Goal: Task Accomplishment & Management: Manage account settings

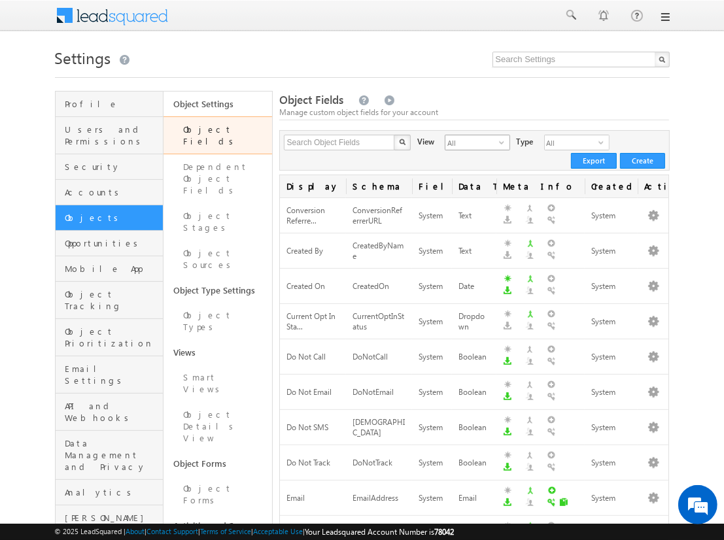
click at [464, 143] on span "All" at bounding box center [472, 142] width 54 height 14
click at [469, 184] on li "Custom Fields" at bounding box center [469, 184] width 64 height 13
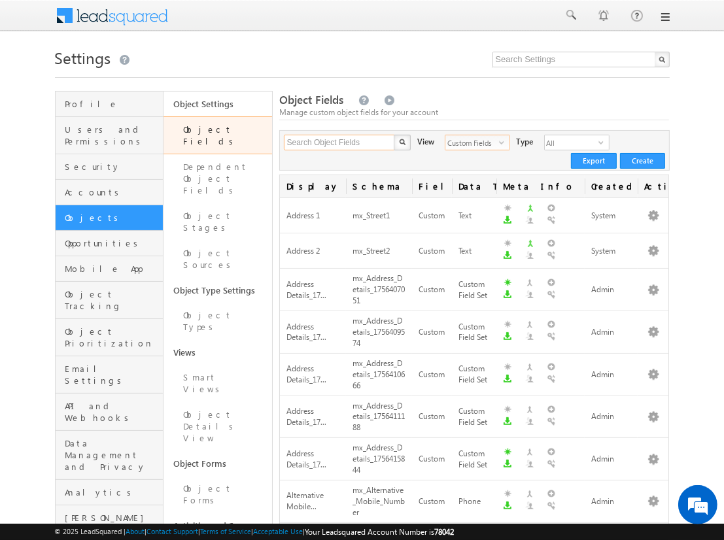
click at [339, 143] on input "Search Object Fields" at bounding box center [340, 143] width 112 height 16
click at [339, 143] on input "text" at bounding box center [340, 143] width 112 height 16
type input "_sample"
click at [401, 143] on img "button" at bounding box center [401, 142] width 7 height 7
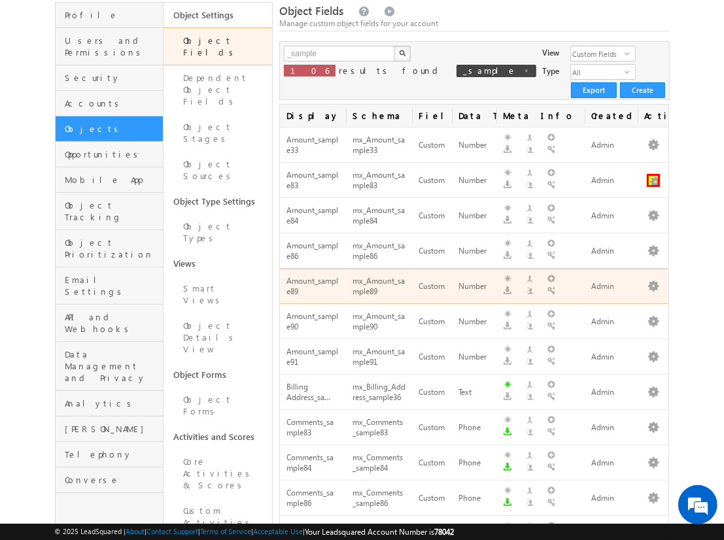
scroll to position [170, 0]
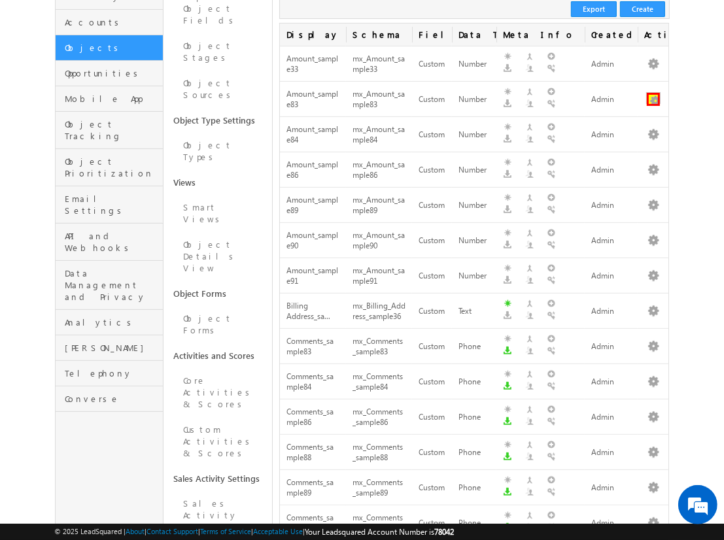
click at [653, 93] on button "button" at bounding box center [653, 99] width 13 height 13
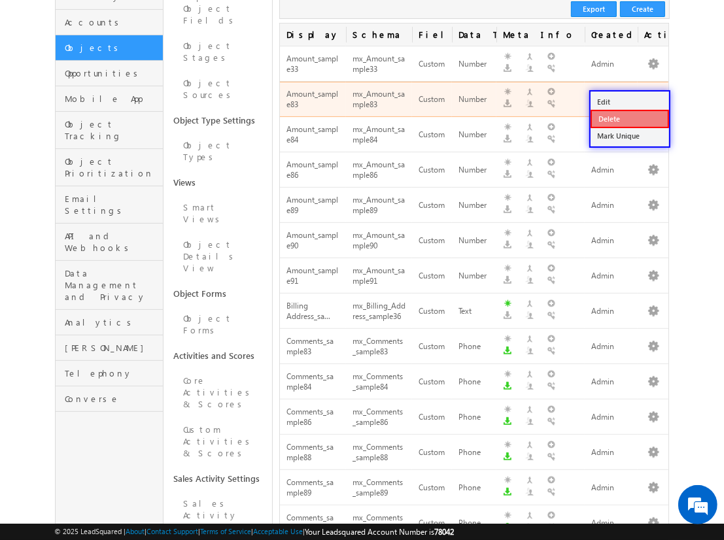
click at [629, 118] on link "Delete" at bounding box center [629, 119] width 78 height 18
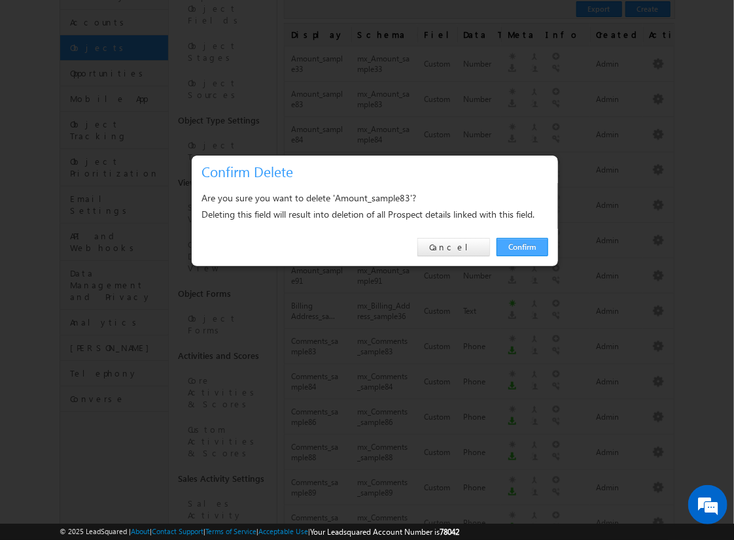
click at [522, 246] on link "Confirm" at bounding box center [522, 247] width 52 height 18
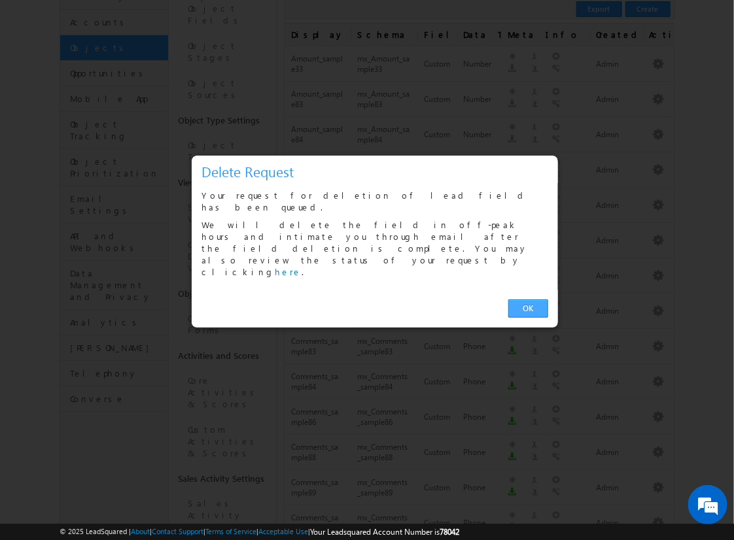
click at [528, 299] on link "OK" at bounding box center [528, 308] width 40 height 18
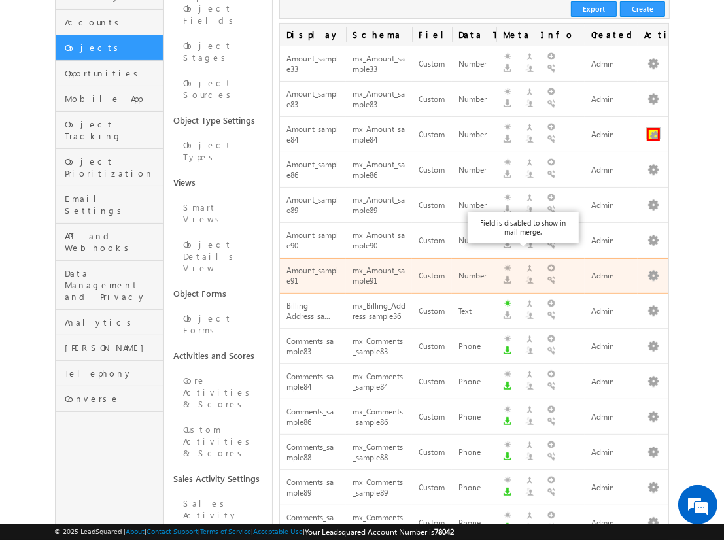
click at [653, 128] on button "button" at bounding box center [653, 134] width 13 height 13
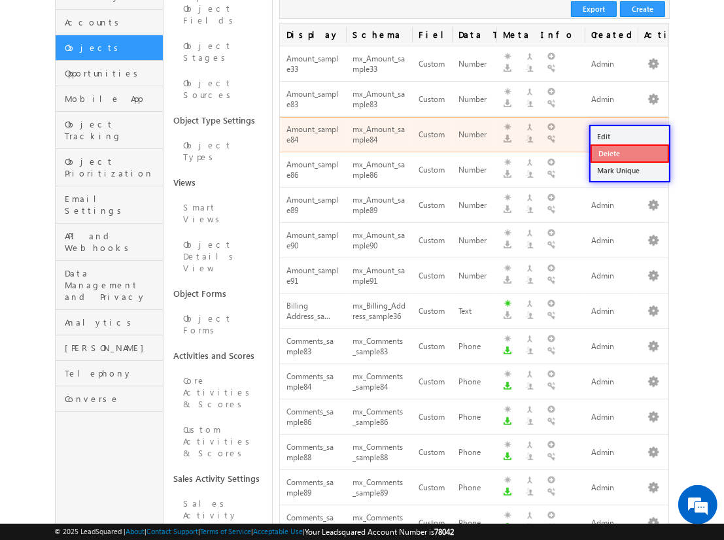
click at [629, 153] on link "Delete" at bounding box center [629, 153] width 78 height 18
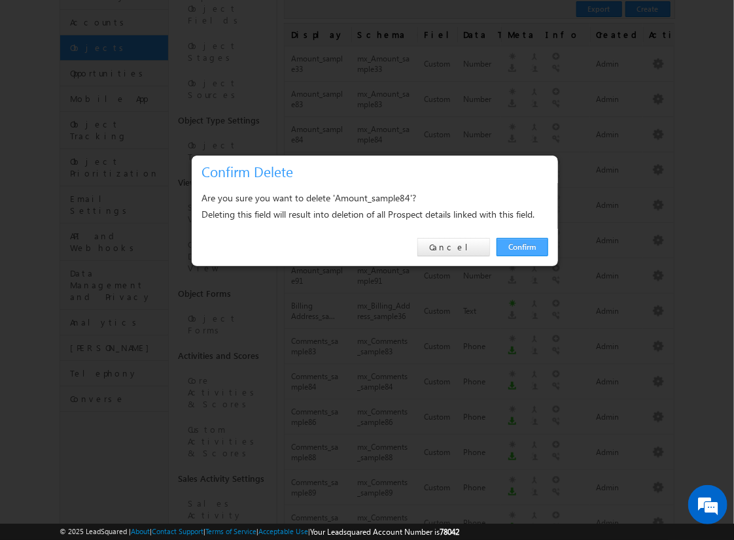
click at [522, 246] on link "Confirm" at bounding box center [522, 247] width 52 height 18
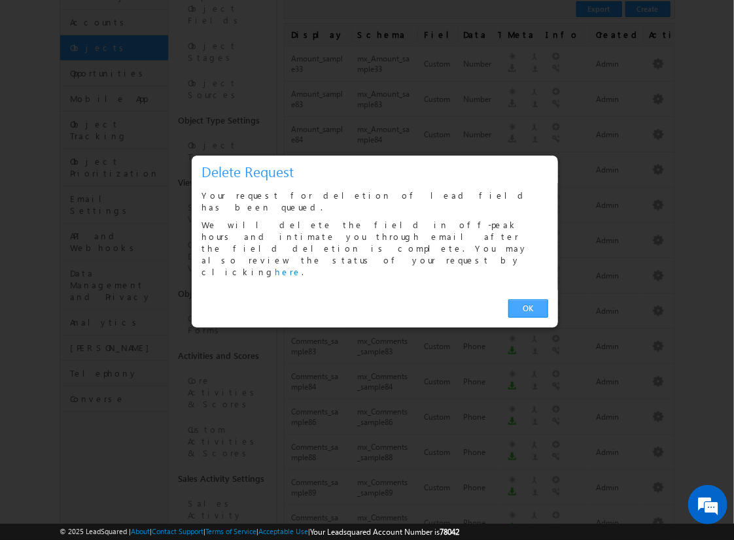
click at [528, 299] on link "OK" at bounding box center [528, 308] width 40 height 18
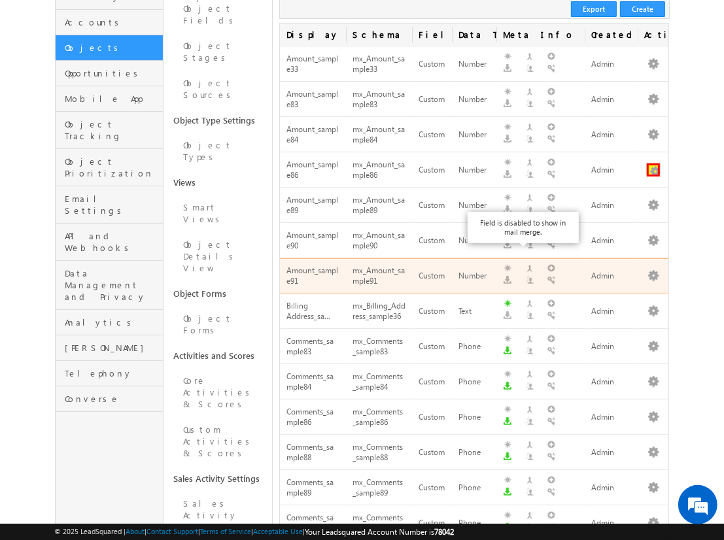
click at [653, 163] on button "button" at bounding box center [653, 169] width 13 height 13
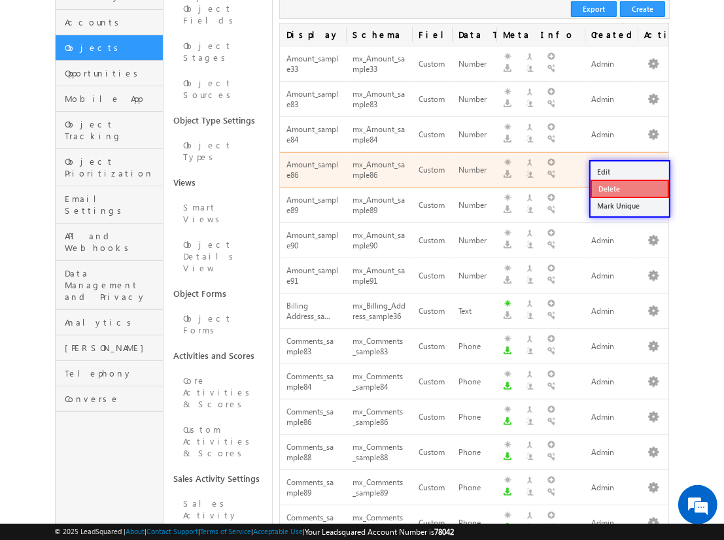
click at [629, 188] on link "Delete" at bounding box center [629, 189] width 78 height 18
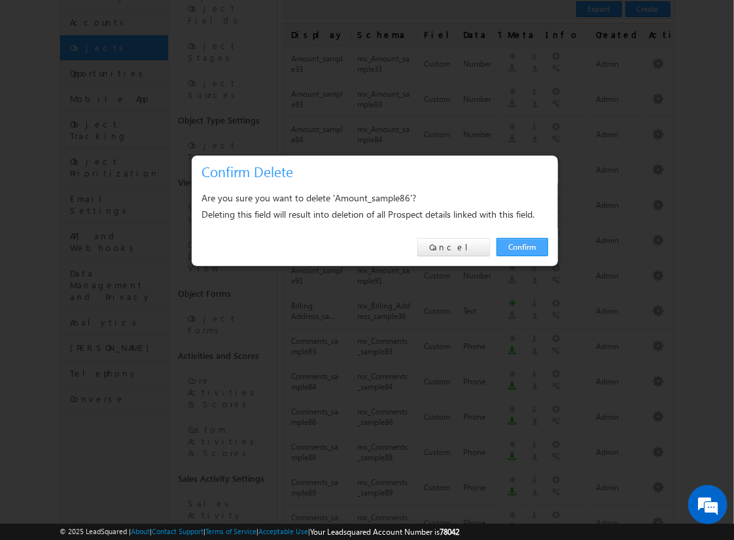
click at [522, 246] on link "Confirm" at bounding box center [522, 247] width 52 height 18
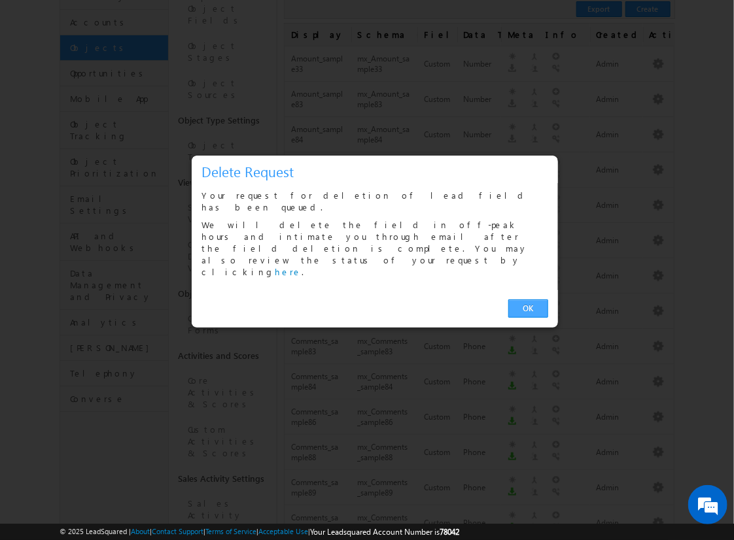
click at [528, 299] on link "OK" at bounding box center [528, 308] width 40 height 18
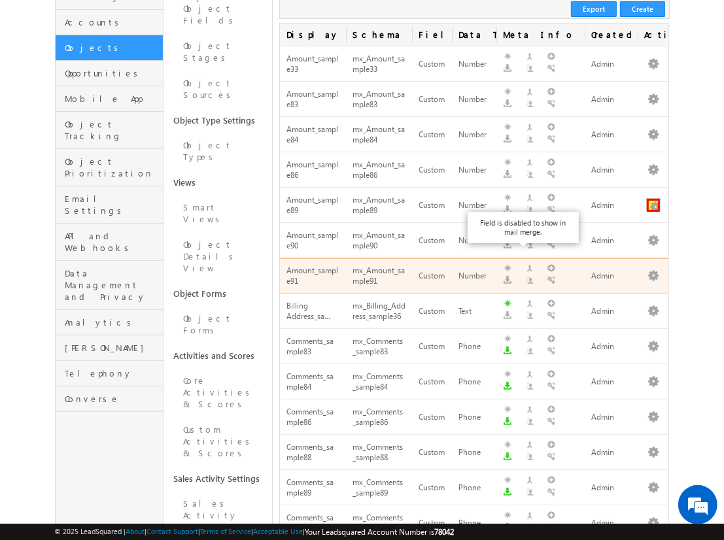
click at [653, 199] on button "button" at bounding box center [653, 205] width 13 height 13
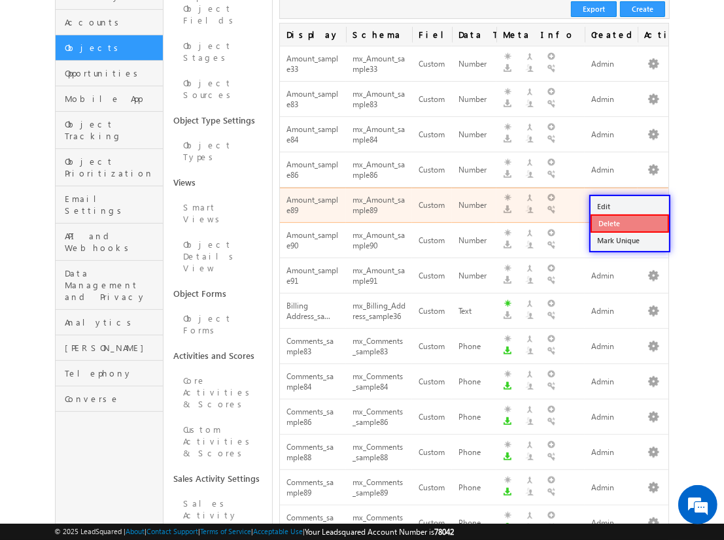
click at [629, 223] on link "Delete" at bounding box center [629, 223] width 78 height 18
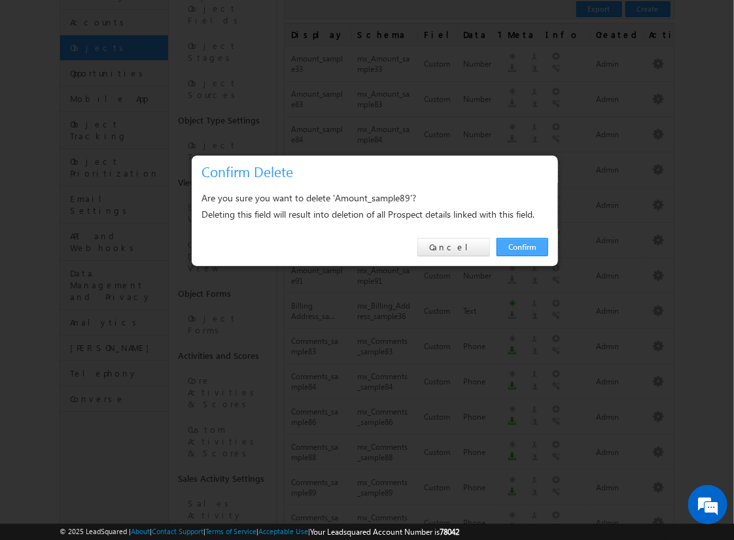
click at [522, 246] on link "Confirm" at bounding box center [522, 247] width 52 height 18
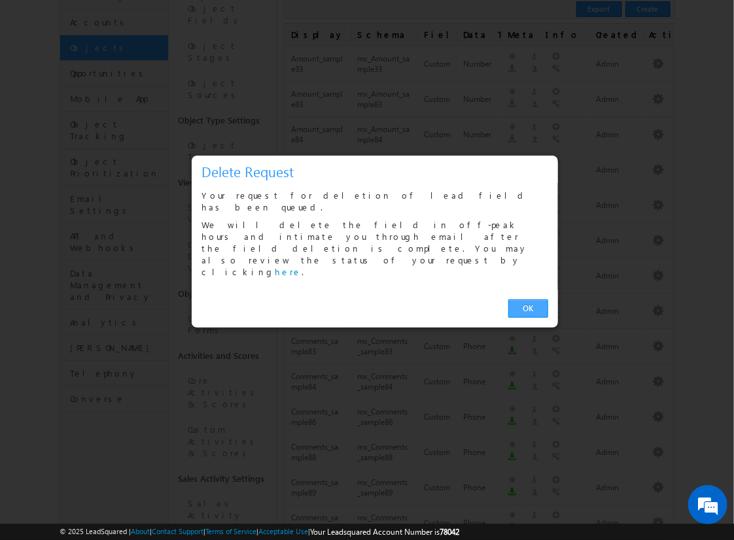
click at [528, 299] on link "OK" at bounding box center [528, 308] width 40 height 18
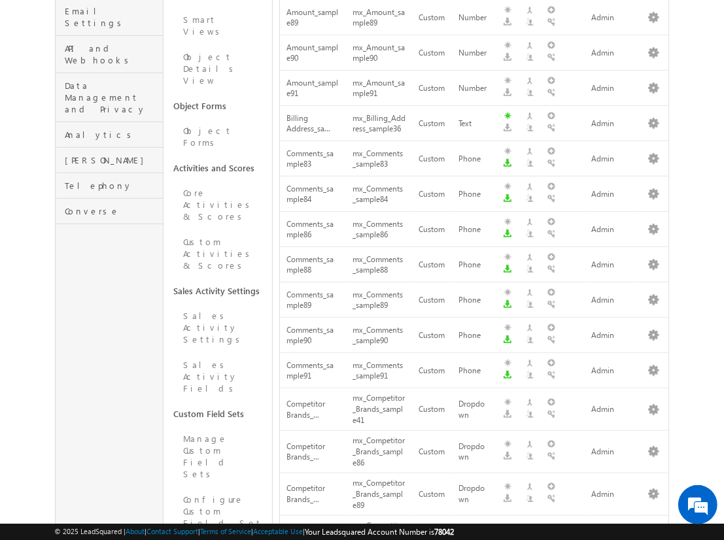
scroll to position [0, 0]
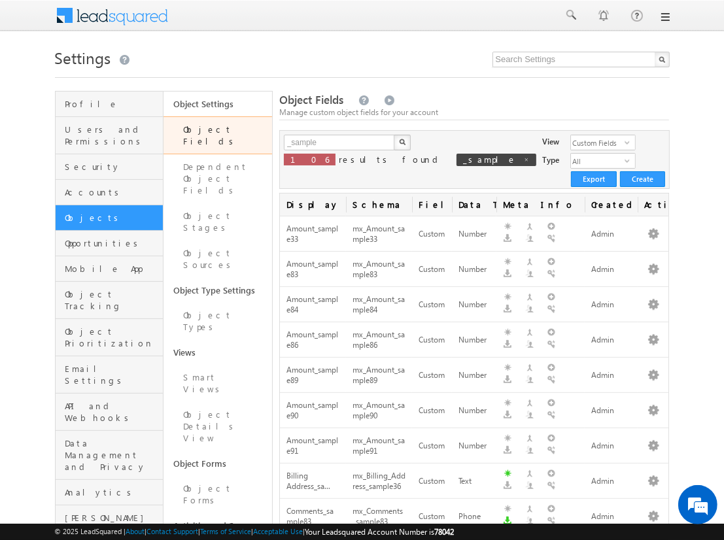
click at [246, 125] on link "Object Fields" at bounding box center [217, 135] width 109 height 38
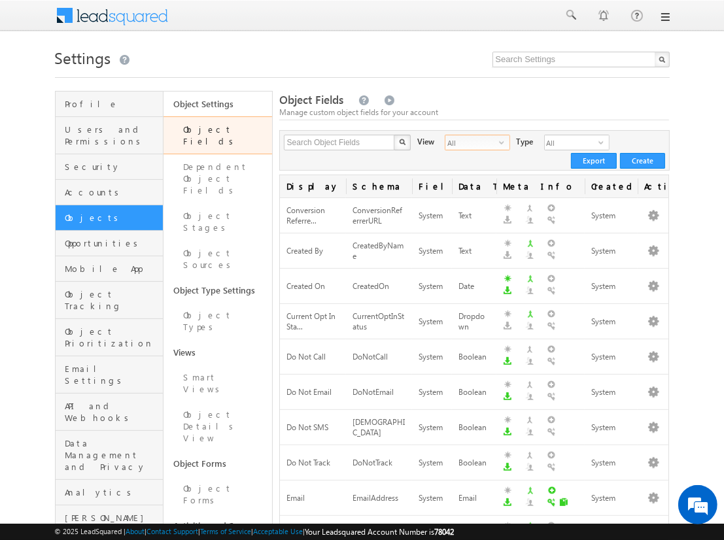
click at [468, 146] on span "All" at bounding box center [472, 142] width 54 height 14
click at [464, 178] on li "Custom Fields" at bounding box center [469, 184] width 64 height 13
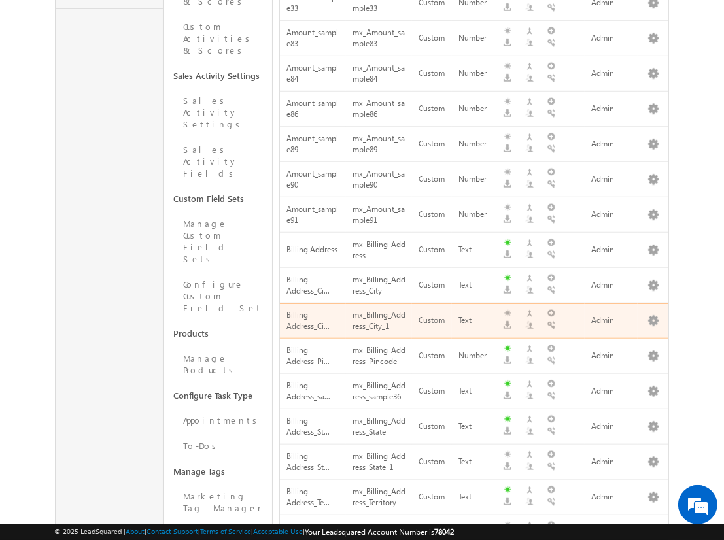
scroll to position [707, 0]
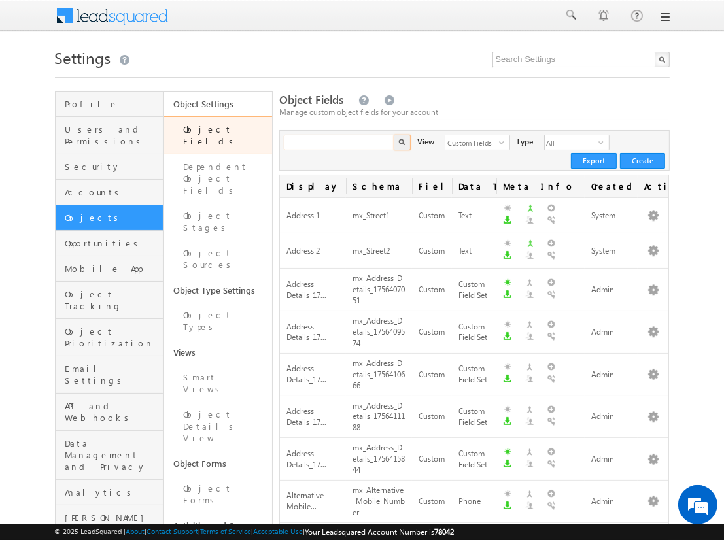
click at [339, 143] on input "text" at bounding box center [340, 143] width 112 height 16
type input "_sample"
click at [401, 143] on img "button" at bounding box center [401, 142] width 7 height 7
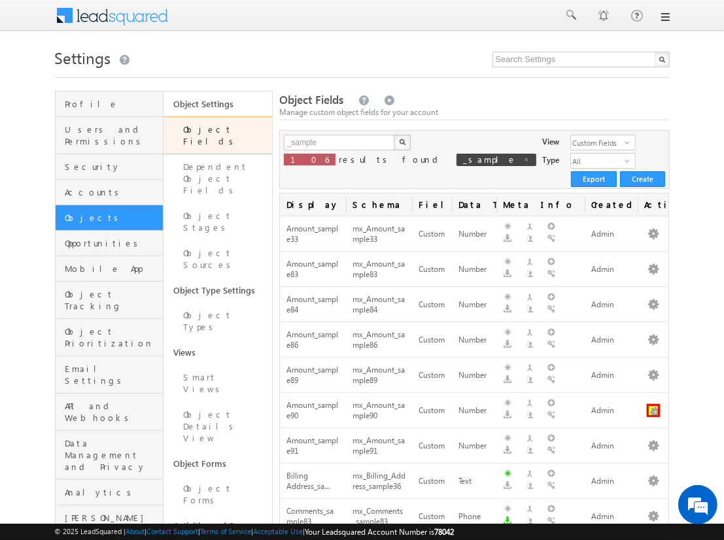
click at [653, 404] on button "button" at bounding box center [653, 410] width 13 height 13
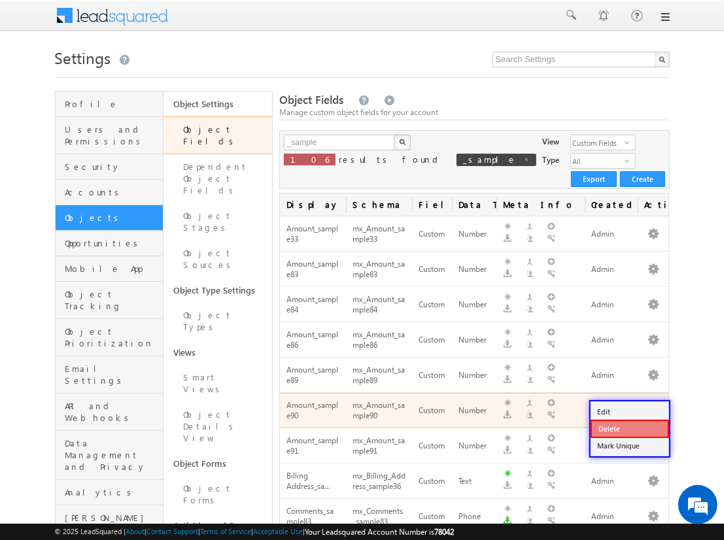
click at [629, 428] on link "Delete" at bounding box center [629, 429] width 78 height 18
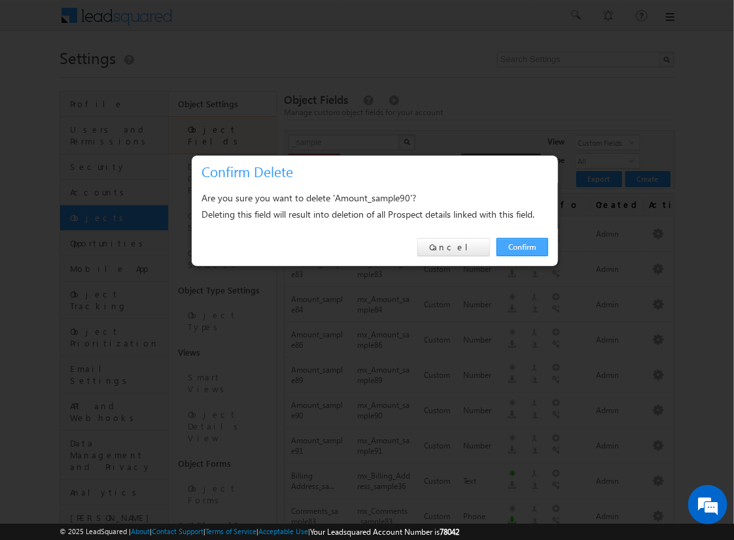
click at [522, 246] on link "Confirm" at bounding box center [522, 247] width 52 height 18
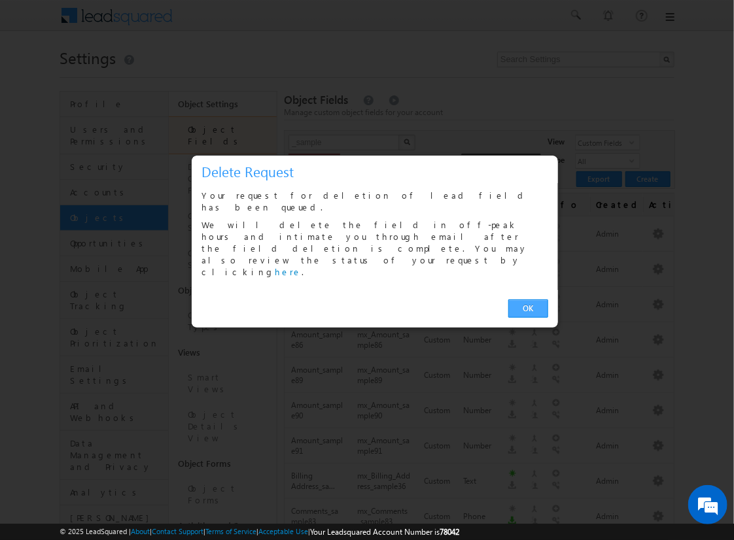
click at [528, 299] on link "OK" at bounding box center [528, 308] width 40 height 18
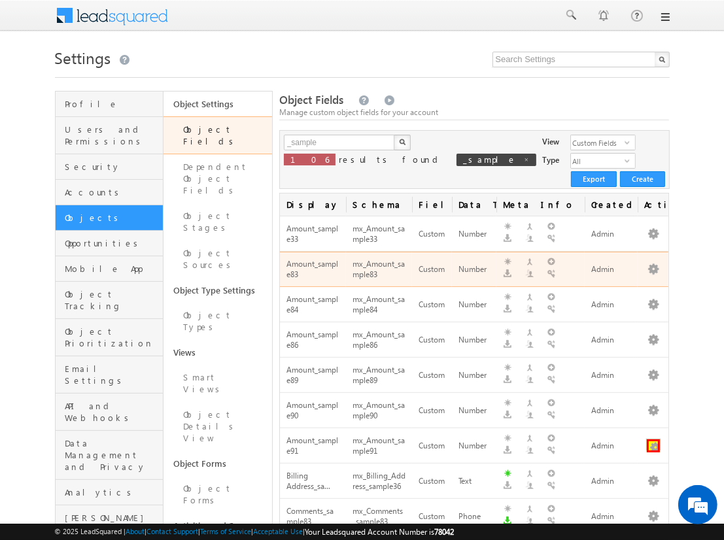
click at [653, 439] on button "button" at bounding box center [653, 445] width 13 height 13
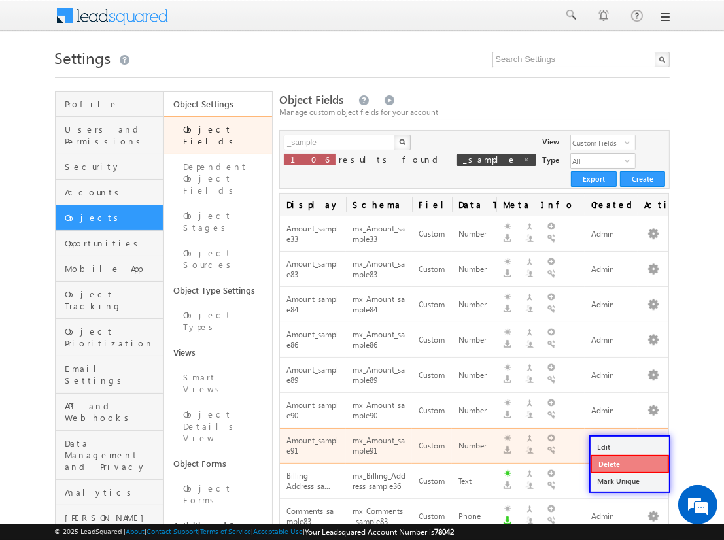
click at [629, 463] on link "Delete" at bounding box center [629, 464] width 78 height 18
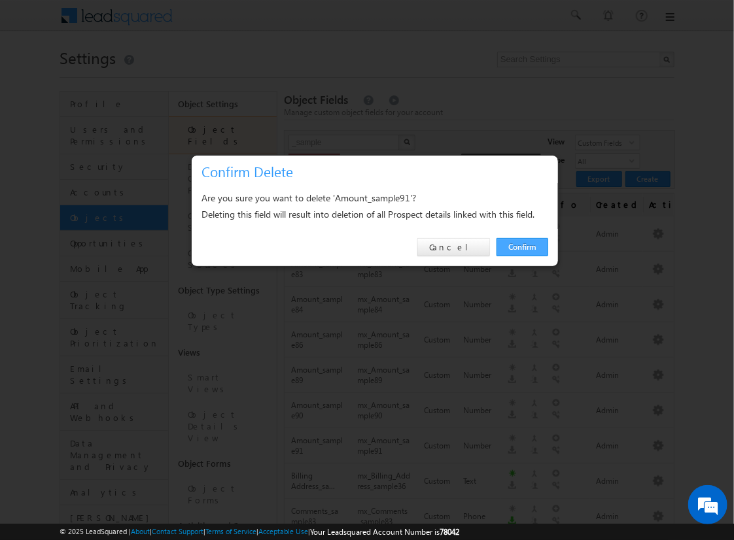
click at [522, 246] on link "Confirm" at bounding box center [522, 247] width 52 height 18
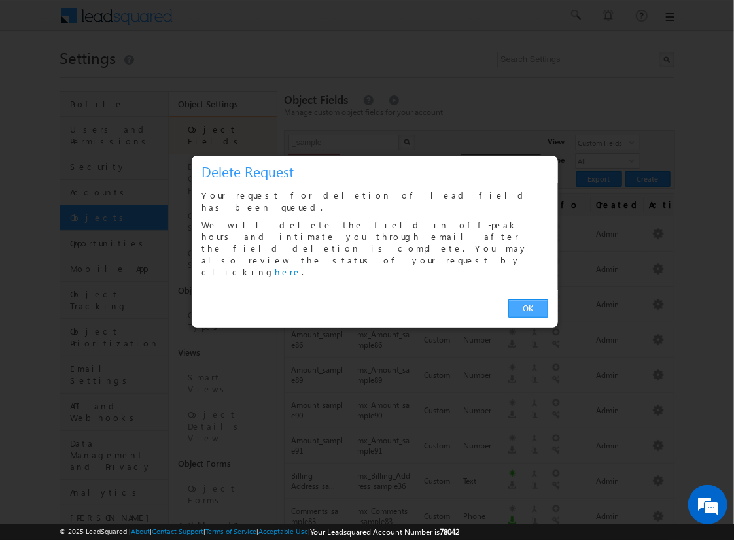
click at [528, 299] on link "OK" at bounding box center [528, 308] width 40 height 18
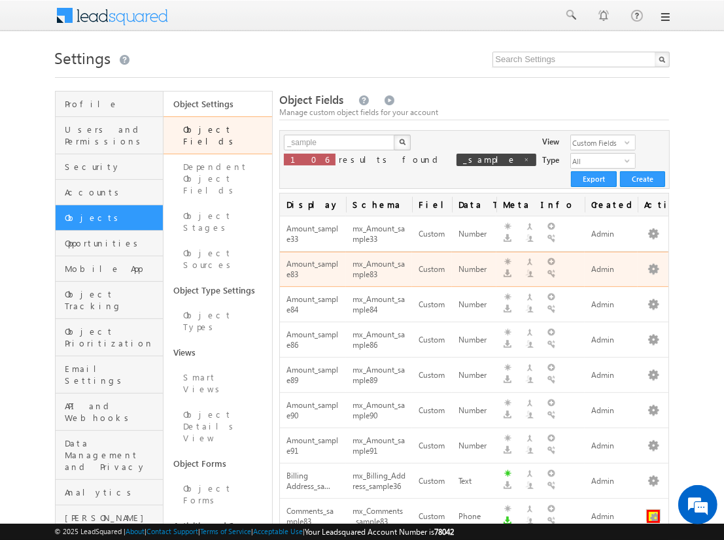
click at [653, 510] on button "button" at bounding box center [653, 516] width 13 height 13
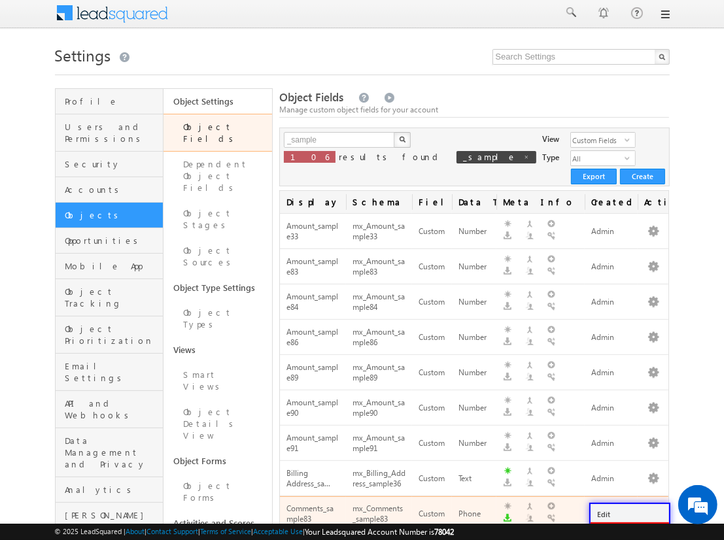
scroll to position [263, 0]
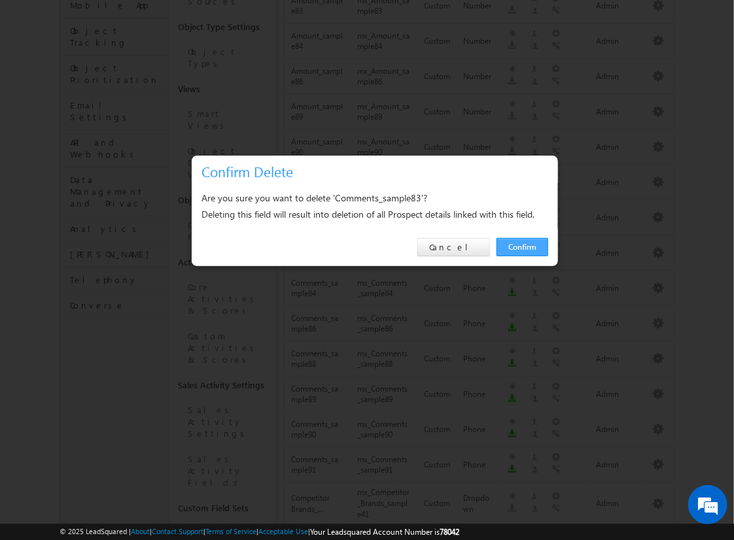
click at [522, 246] on link "Confirm" at bounding box center [522, 247] width 52 height 18
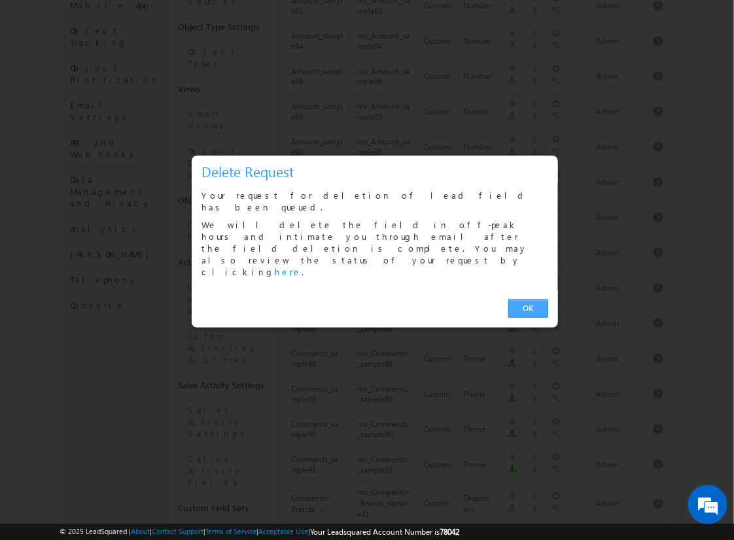
click at [528, 299] on link "OK" at bounding box center [528, 308] width 40 height 18
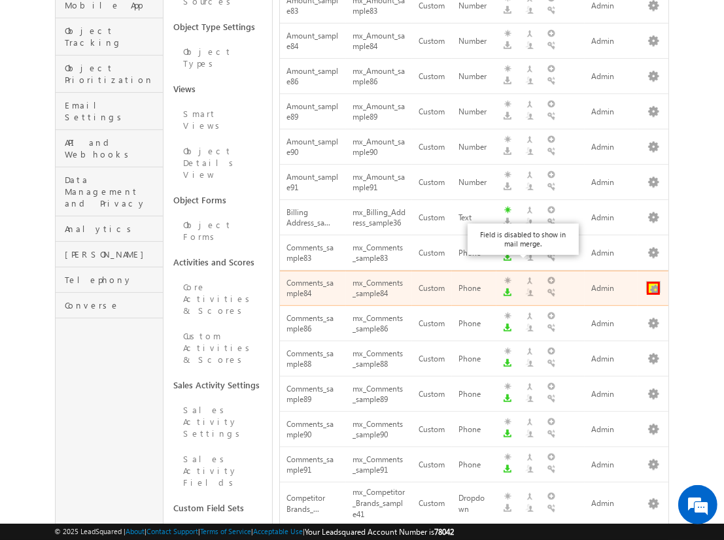
click at [653, 282] on button "button" at bounding box center [653, 288] width 13 height 13
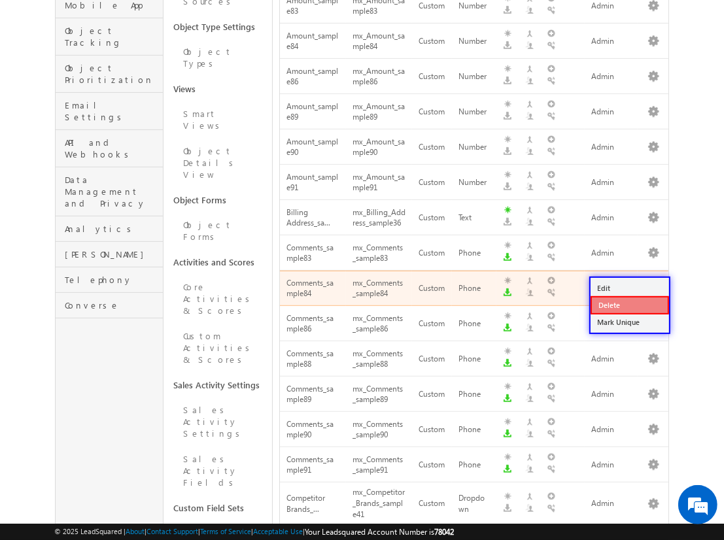
click at [629, 305] on link "Delete" at bounding box center [629, 305] width 78 height 18
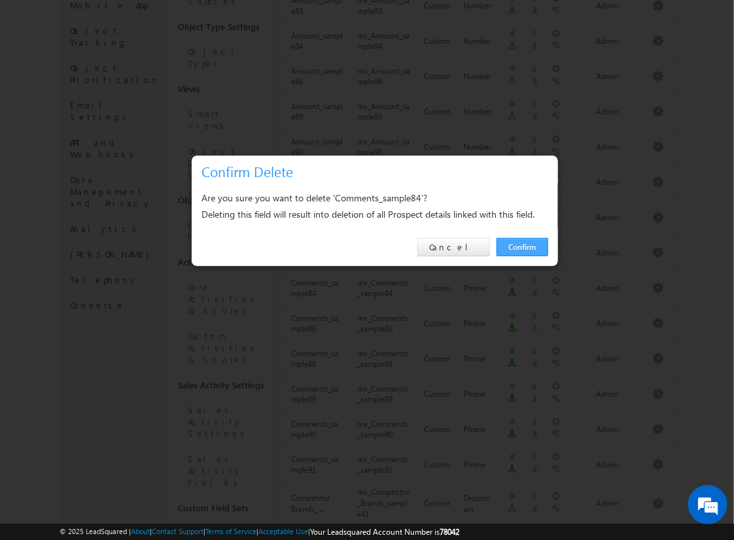
click at [522, 246] on link "Confirm" at bounding box center [522, 247] width 52 height 18
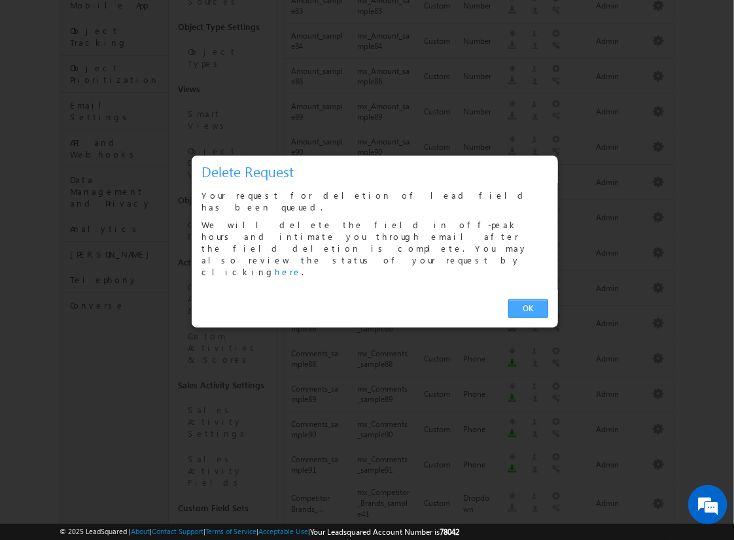
click at [528, 299] on link "OK" at bounding box center [528, 308] width 40 height 18
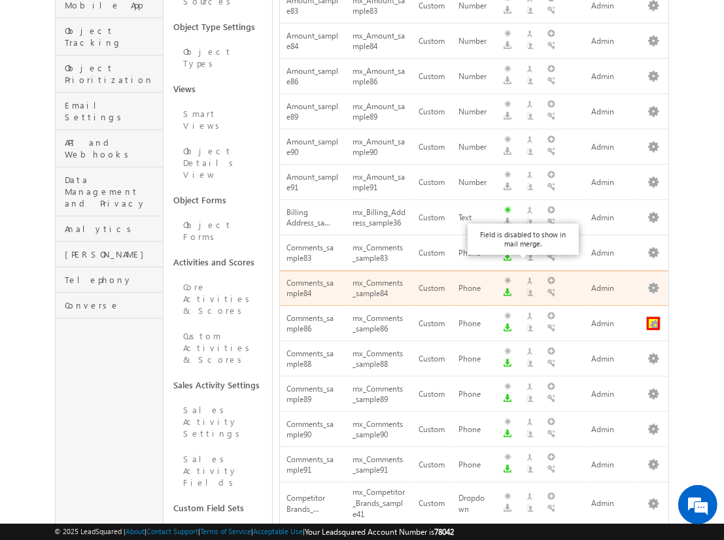
click at [653, 317] on button "button" at bounding box center [653, 323] width 13 height 13
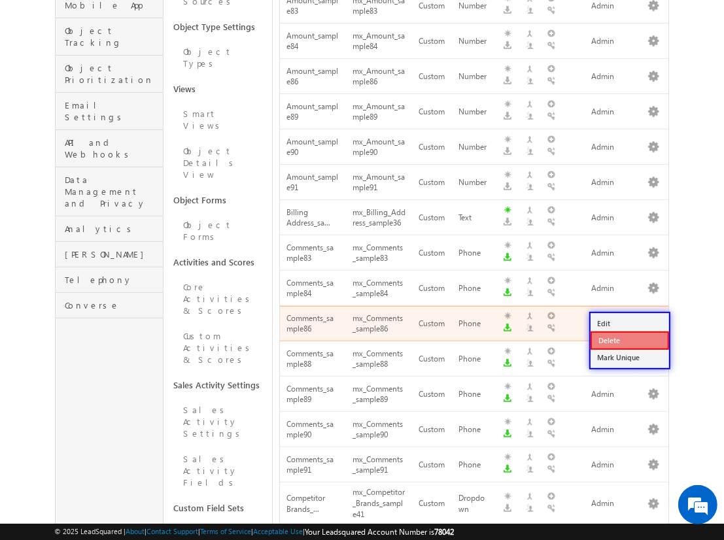
click at [629, 340] on link "Delete" at bounding box center [629, 340] width 78 height 18
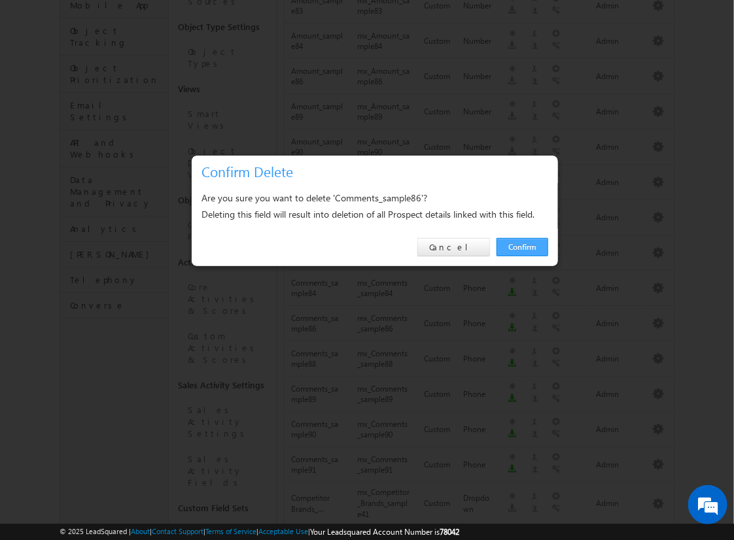
click at [522, 246] on link "Confirm" at bounding box center [522, 247] width 52 height 18
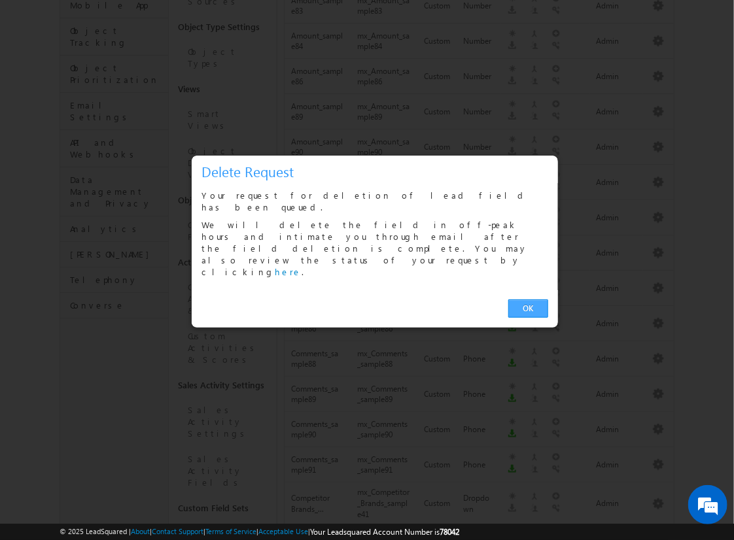
click at [528, 299] on link "OK" at bounding box center [528, 308] width 40 height 18
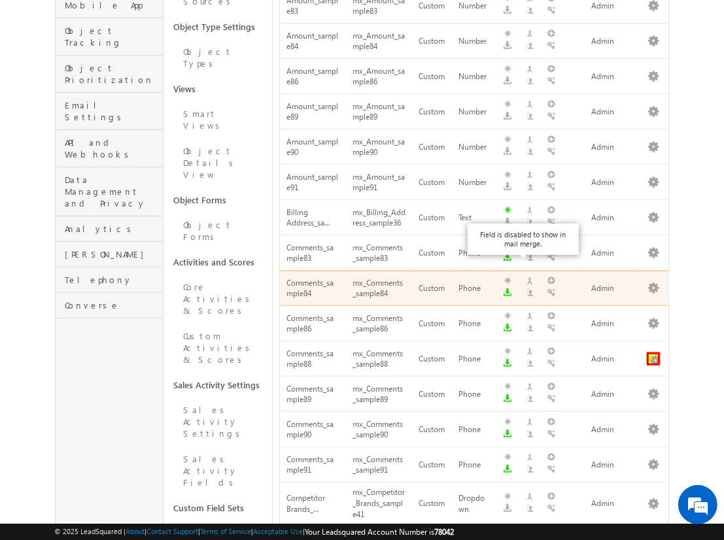
click at [653, 352] on button "button" at bounding box center [653, 358] width 13 height 13
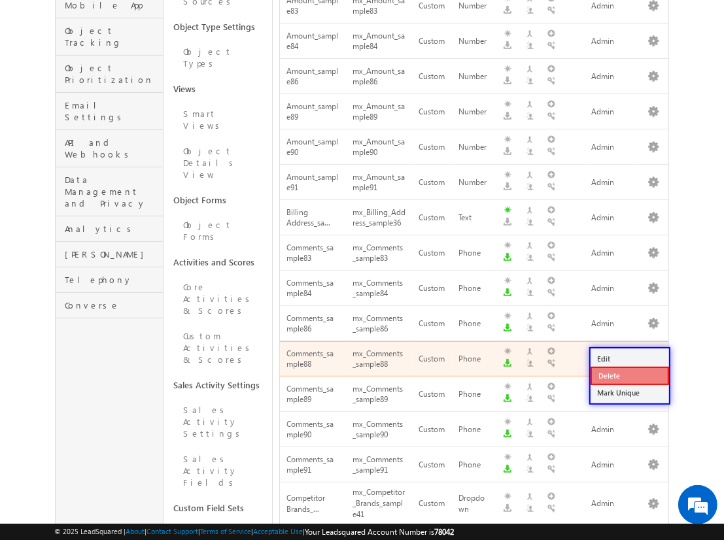
click at [629, 375] on link "Delete" at bounding box center [629, 376] width 78 height 18
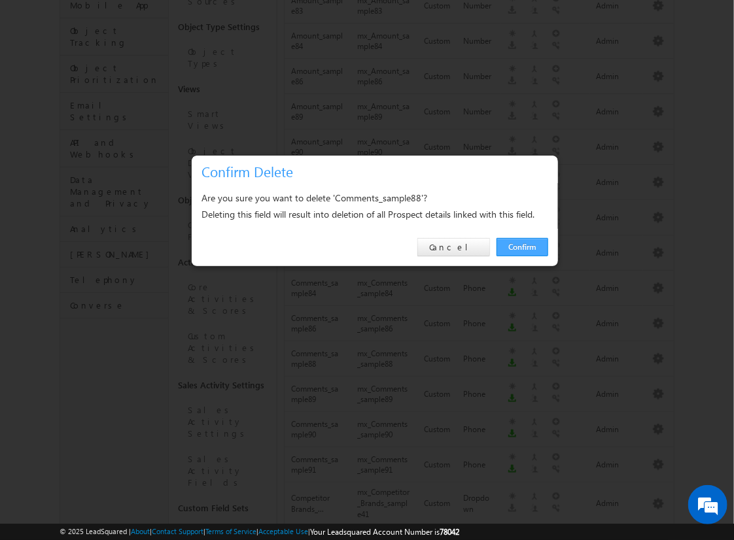
click at [522, 246] on link "Confirm" at bounding box center [522, 247] width 52 height 18
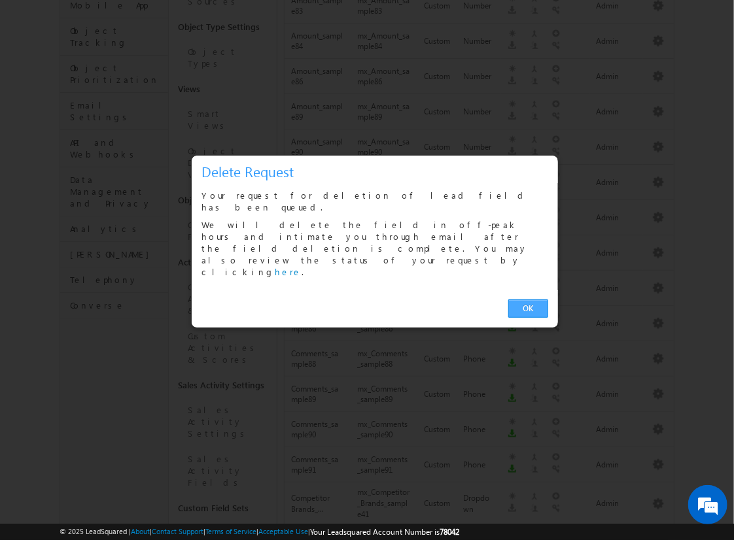
click at [528, 299] on link "OK" at bounding box center [528, 308] width 40 height 18
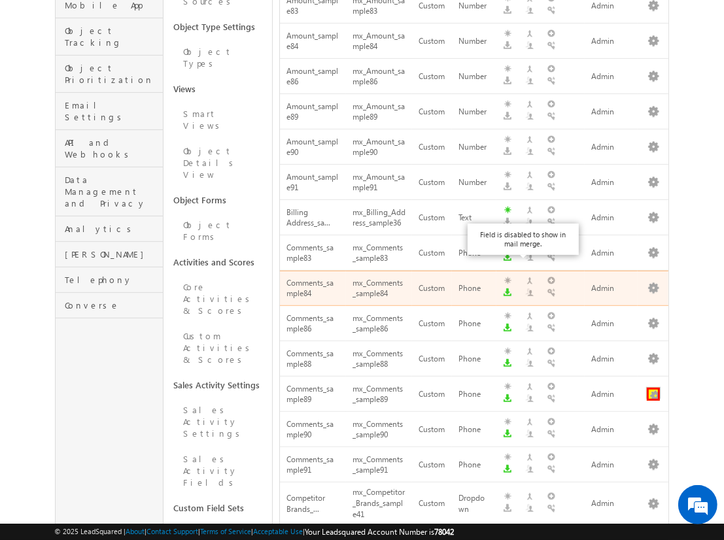
click at [653, 388] on button "button" at bounding box center [653, 394] width 13 height 13
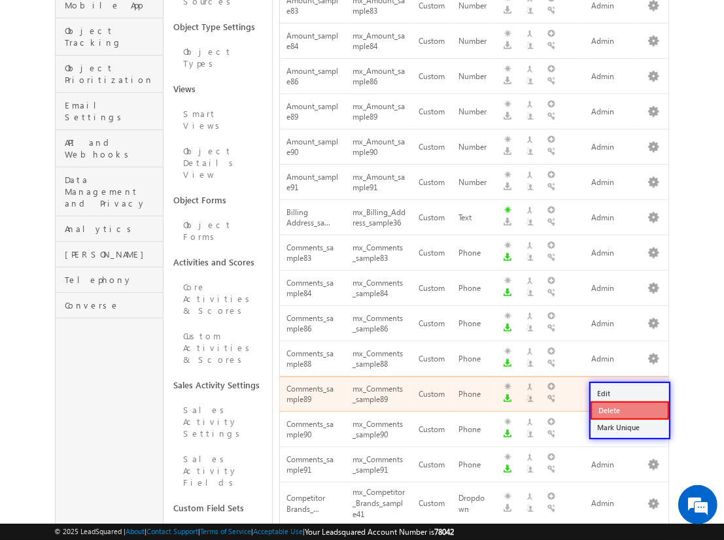
click at [629, 410] on link "Delete" at bounding box center [629, 410] width 78 height 18
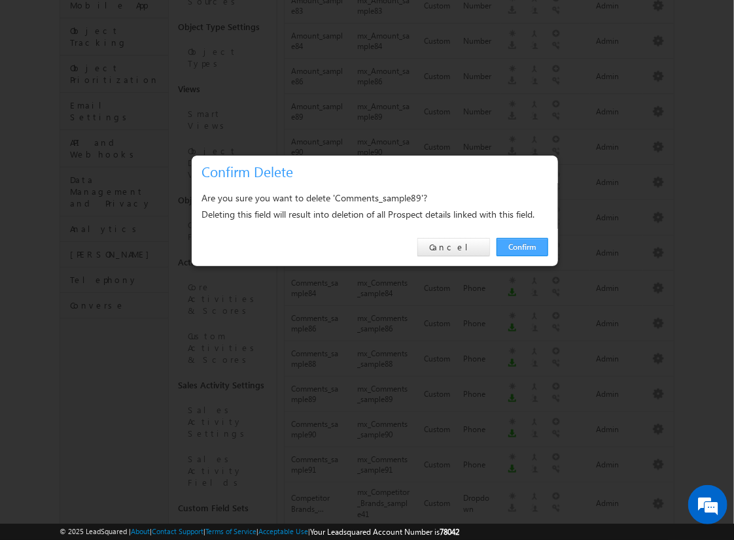
click at [522, 246] on link "Confirm" at bounding box center [522, 247] width 52 height 18
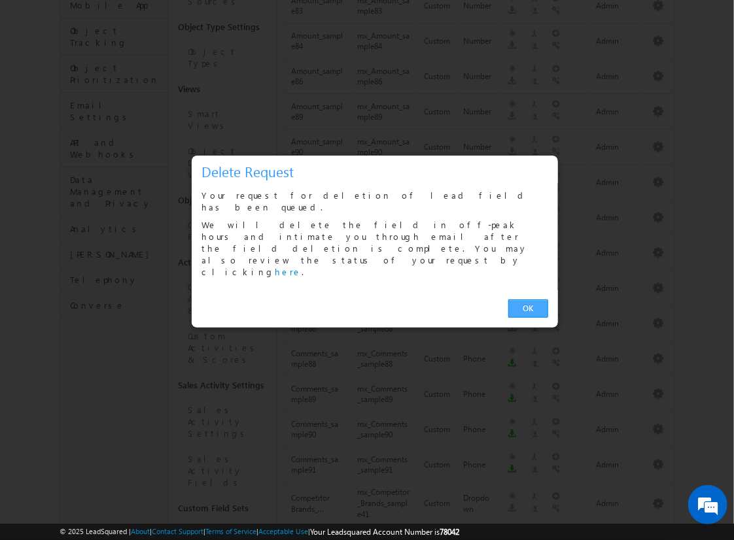
click at [528, 299] on link "OK" at bounding box center [528, 308] width 40 height 18
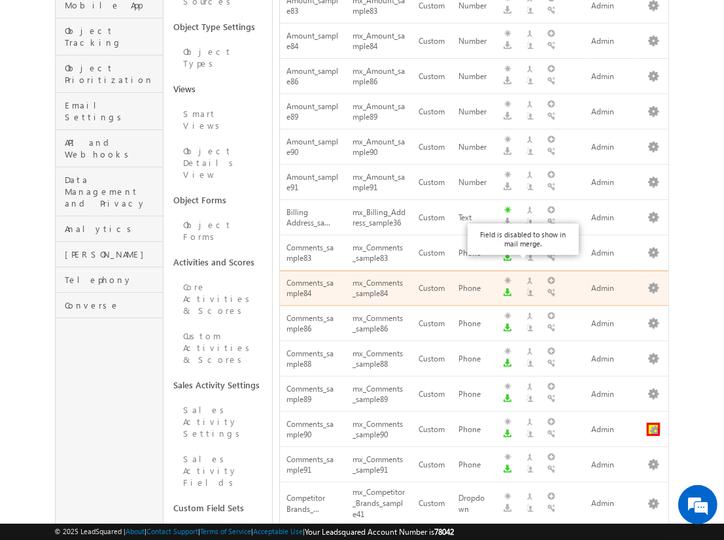
click at [653, 423] on button "button" at bounding box center [653, 429] width 13 height 13
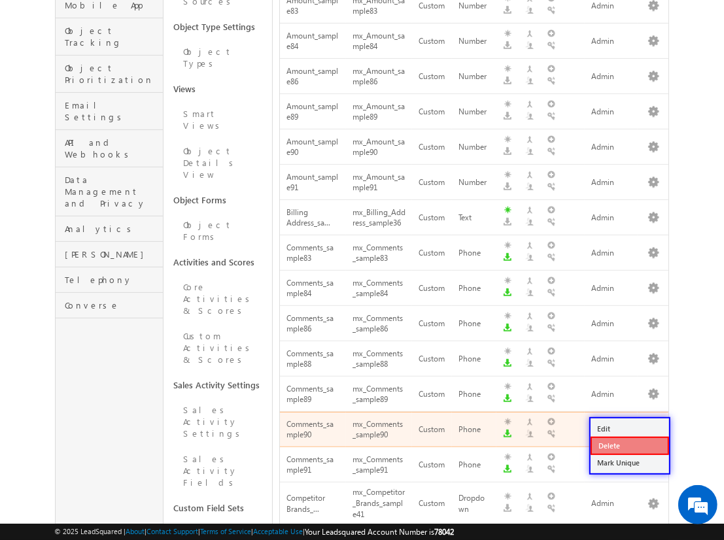
click at [629, 445] on link "Delete" at bounding box center [629, 446] width 78 height 18
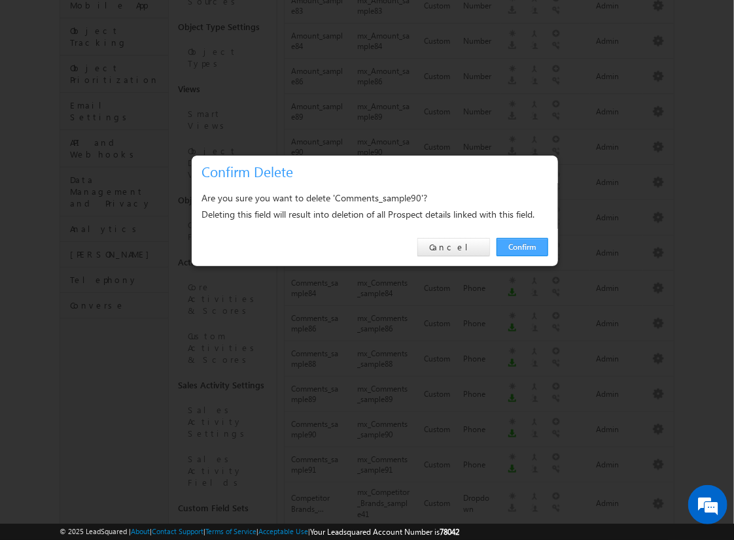
click at [522, 246] on link "Confirm" at bounding box center [522, 247] width 52 height 18
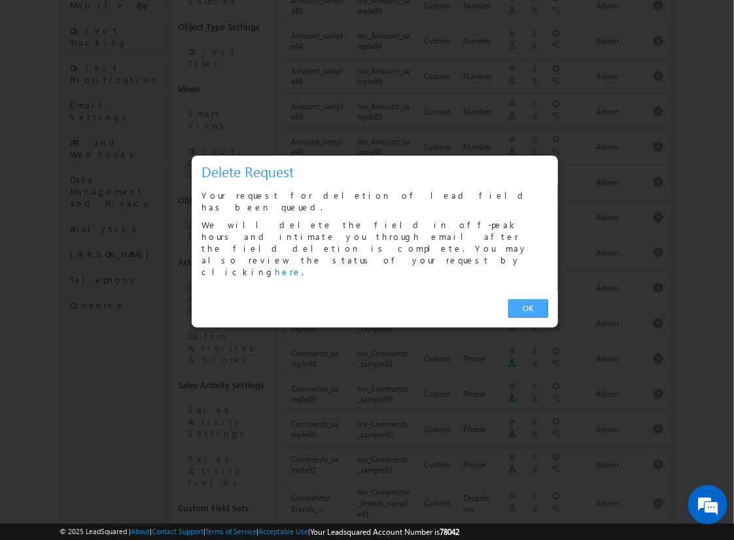
click at [528, 299] on link "OK" at bounding box center [528, 308] width 40 height 18
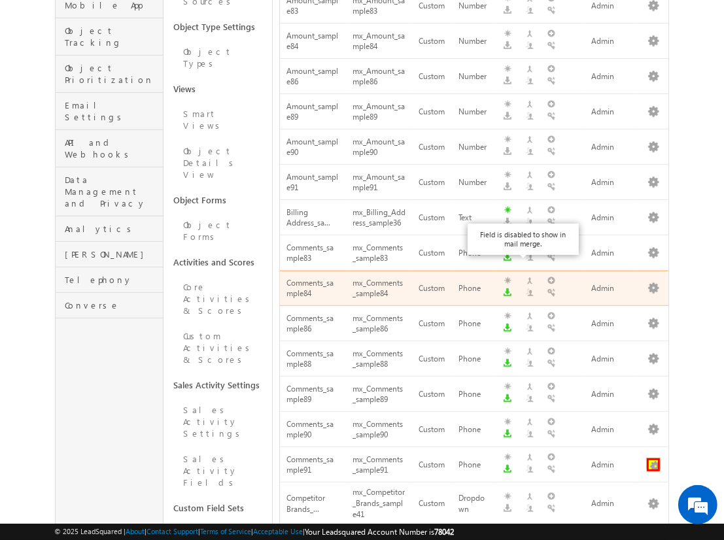
click at [653, 458] on button "button" at bounding box center [653, 464] width 13 height 13
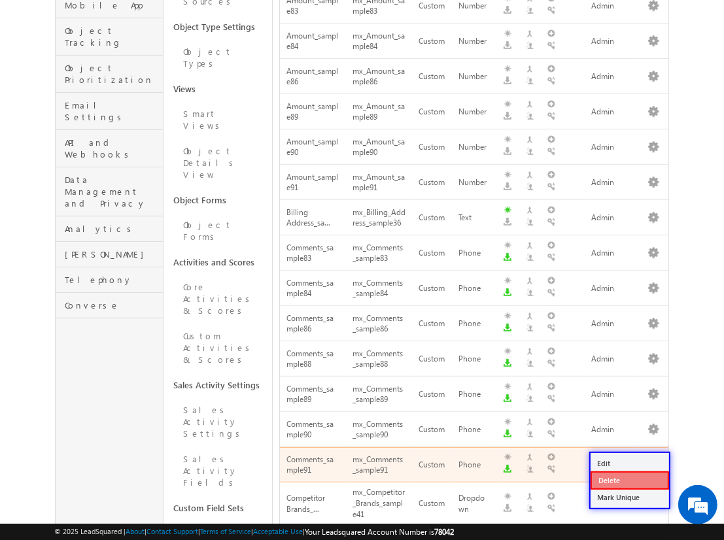
click at [629, 480] on link "Delete" at bounding box center [629, 480] width 78 height 18
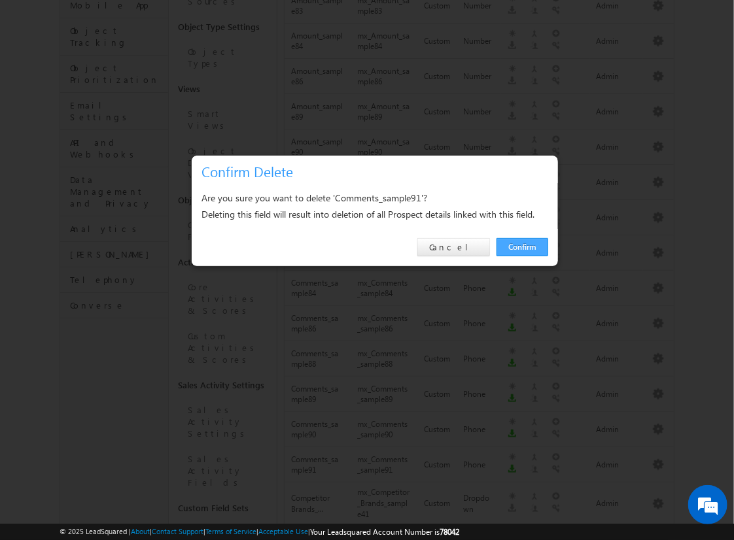
click at [522, 246] on link "Confirm" at bounding box center [522, 247] width 52 height 18
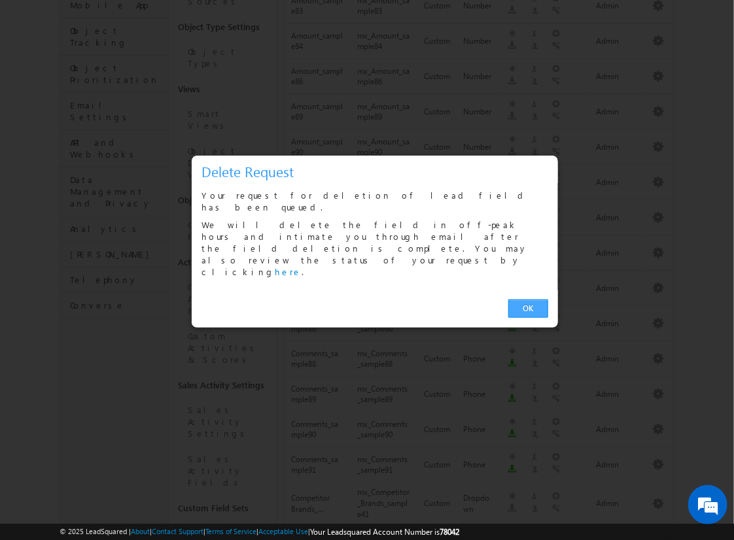
click at [528, 299] on link "OK" at bounding box center [528, 308] width 40 height 18
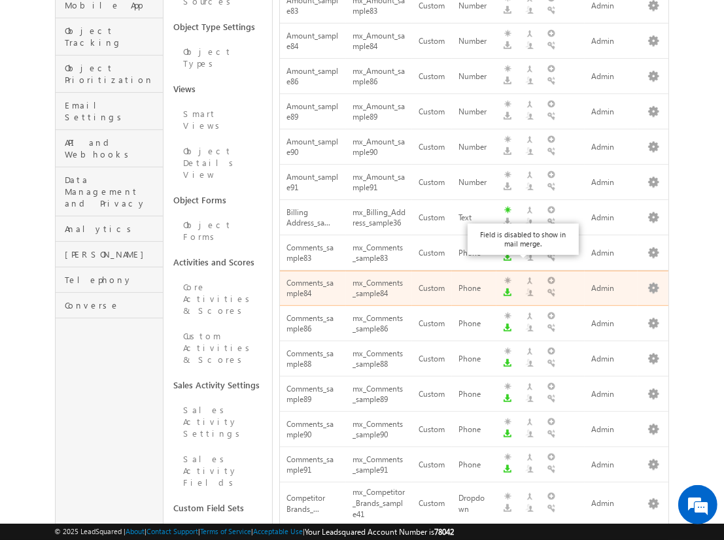
scroll to position [523, 0]
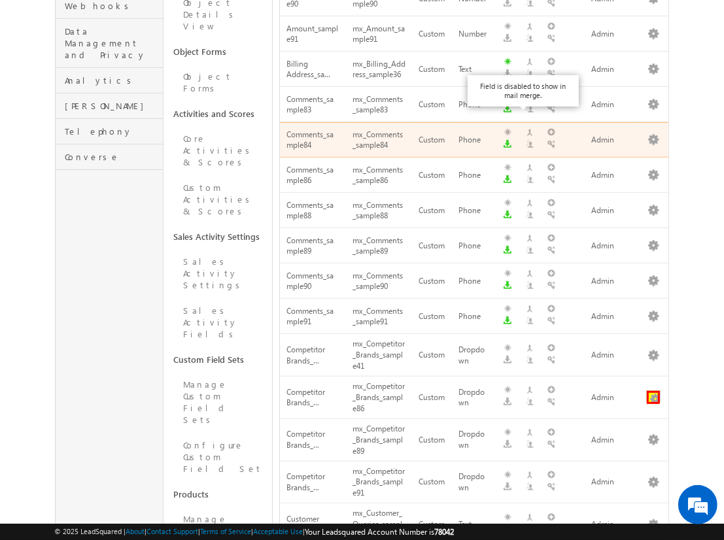
click at [653, 391] on button "button" at bounding box center [653, 397] width 13 height 13
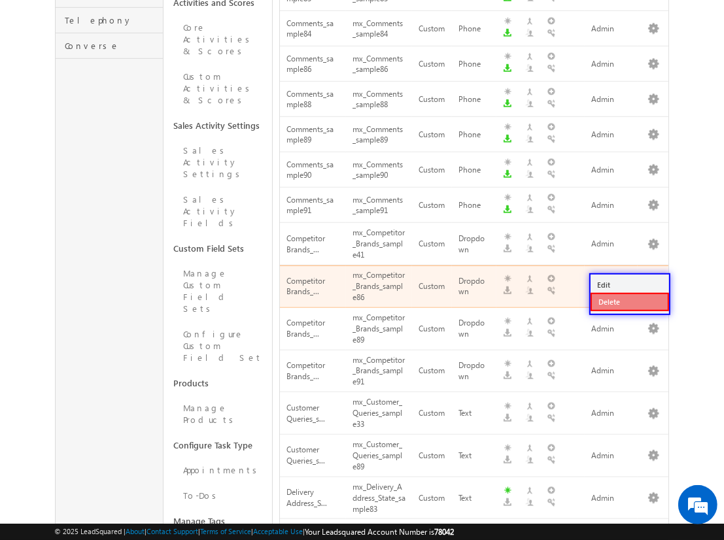
click at [629, 301] on link "Delete" at bounding box center [629, 302] width 78 height 18
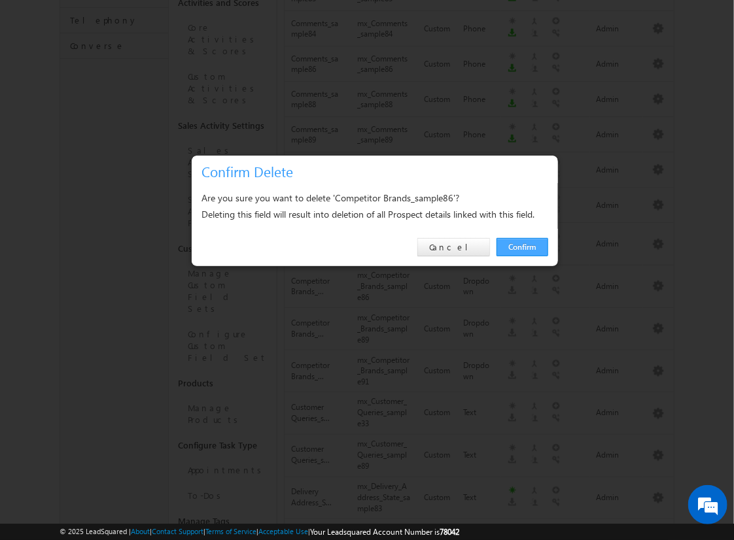
click at [522, 246] on link "Confirm" at bounding box center [522, 247] width 52 height 18
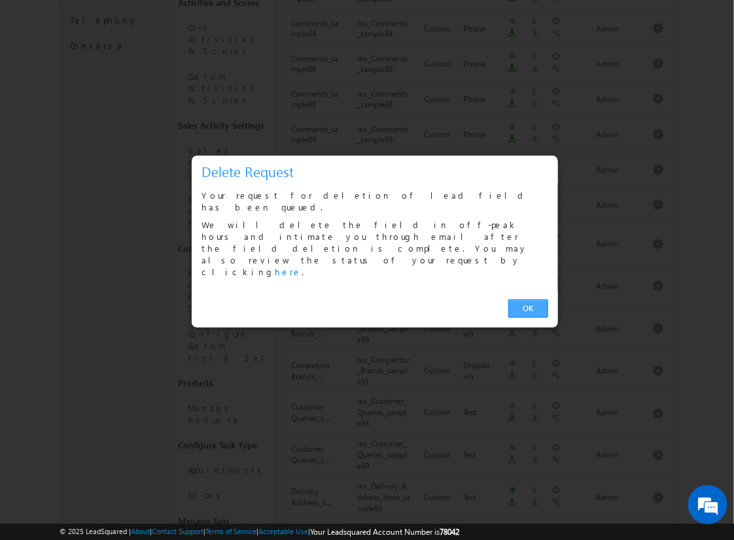
click at [528, 299] on link "OK" at bounding box center [528, 308] width 40 height 18
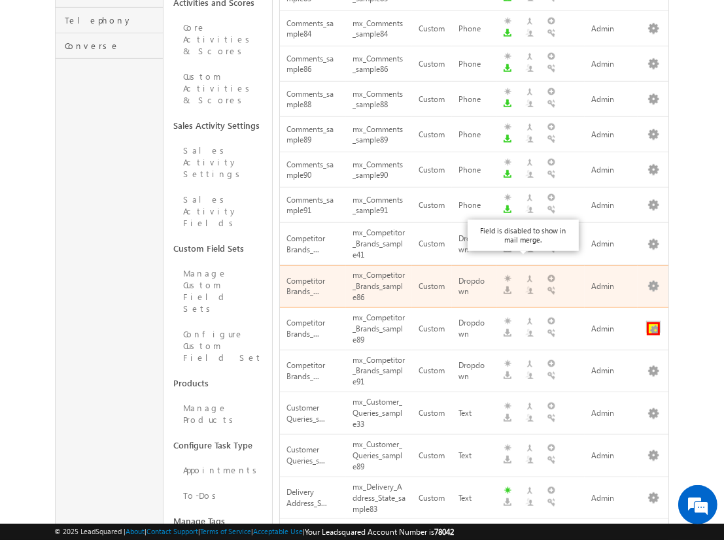
click at [653, 322] on button "button" at bounding box center [653, 328] width 13 height 13
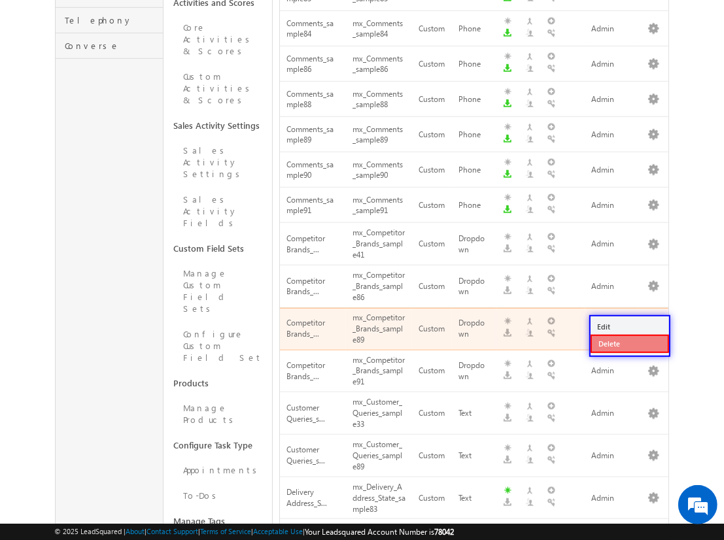
click at [629, 343] on link "Delete" at bounding box center [629, 344] width 78 height 18
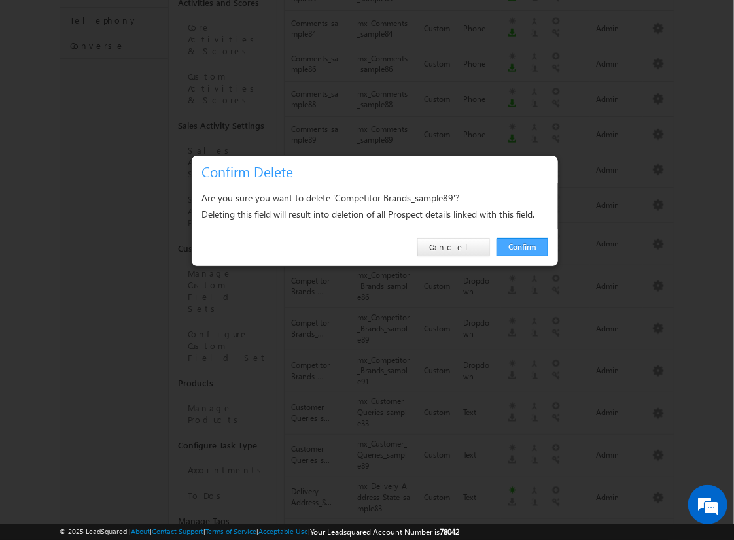
click at [522, 246] on link "Confirm" at bounding box center [522, 247] width 52 height 18
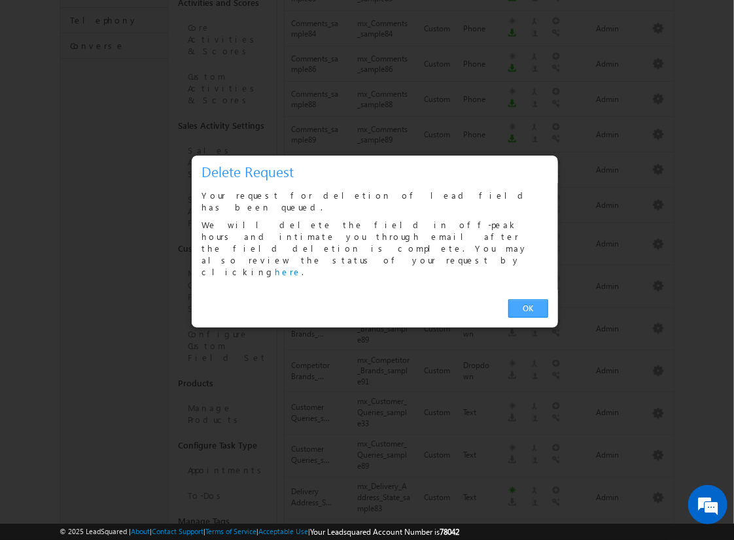
click at [528, 299] on link "OK" at bounding box center [528, 308] width 40 height 18
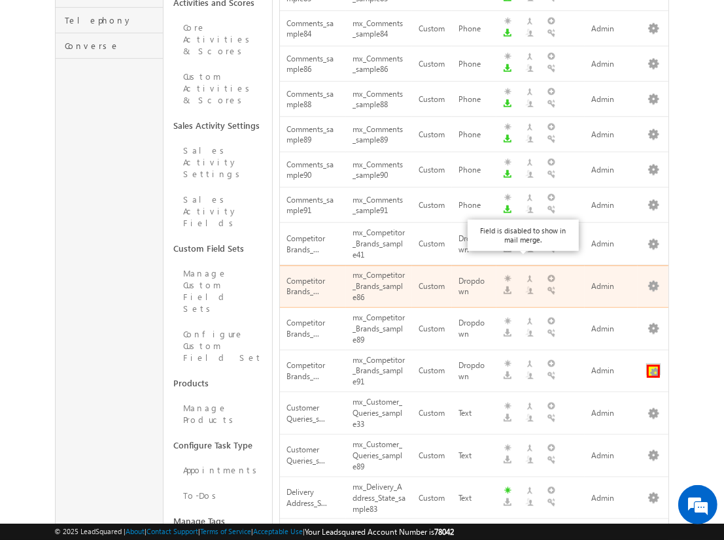
click at [653, 365] on button "button" at bounding box center [653, 371] width 13 height 13
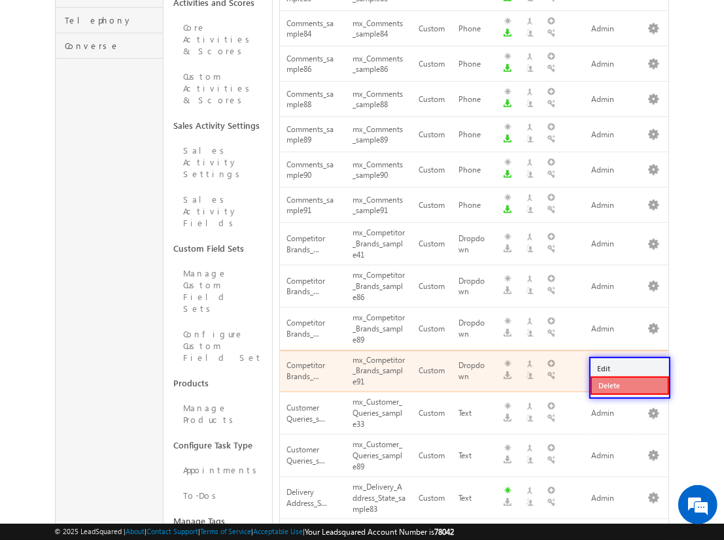
click at [629, 385] on link "Delete" at bounding box center [629, 386] width 78 height 18
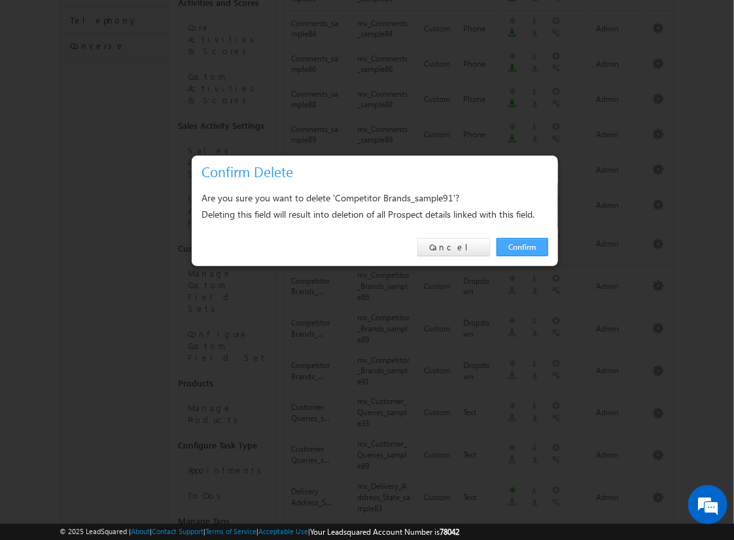
click at [522, 246] on link "Confirm" at bounding box center [522, 247] width 52 height 18
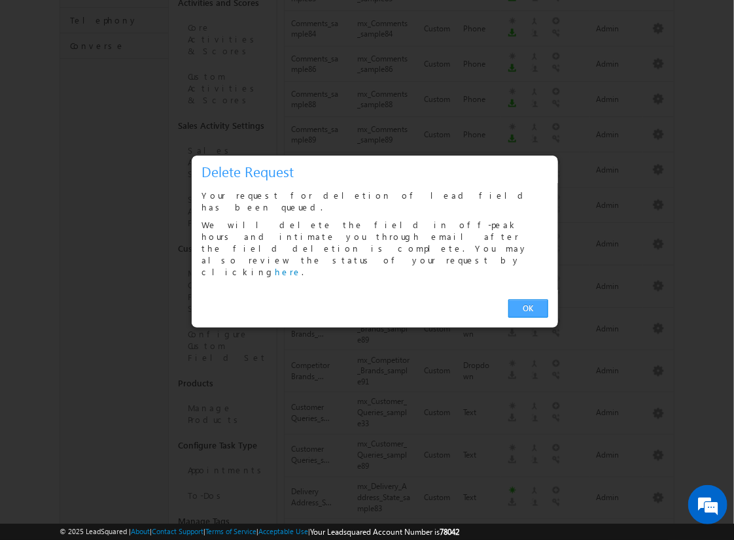
click at [528, 299] on link "OK" at bounding box center [528, 308] width 40 height 18
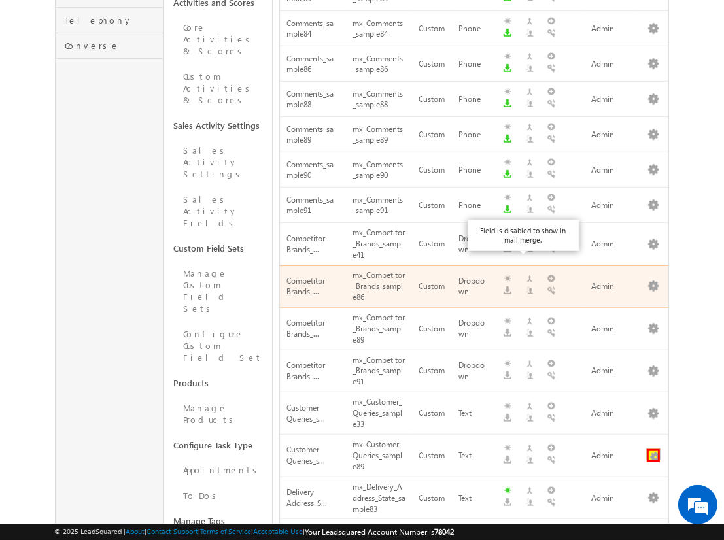
click at [653, 449] on button "button" at bounding box center [653, 455] width 13 height 13
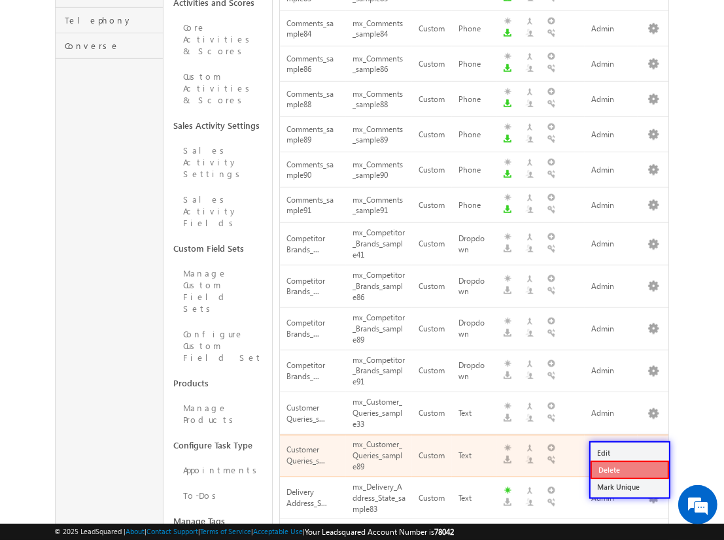
click at [629, 469] on link "Delete" at bounding box center [629, 470] width 78 height 18
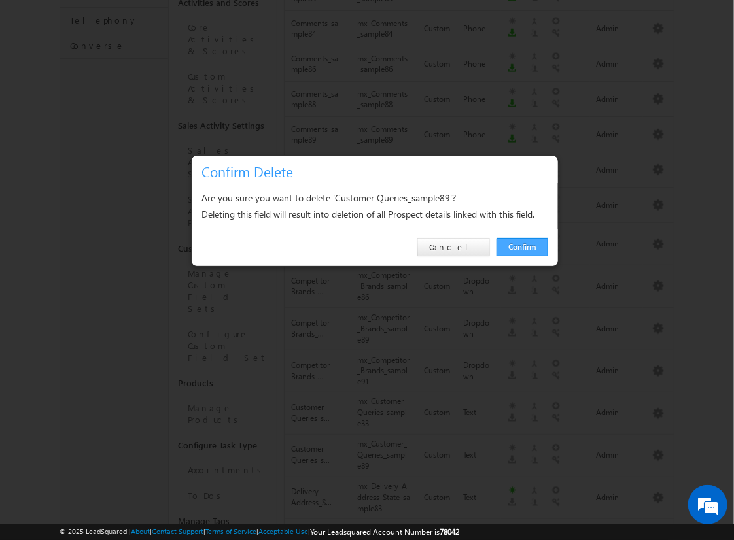
click at [522, 246] on link "Confirm" at bounding box center [522, 247] width 52 height 18
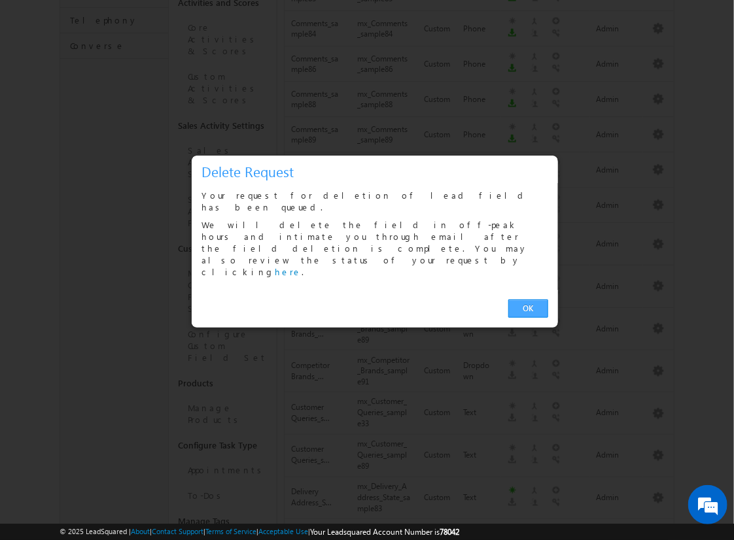
click at [528, 299] on link "OK" at bounding box center [528, 308] width 40 height 18
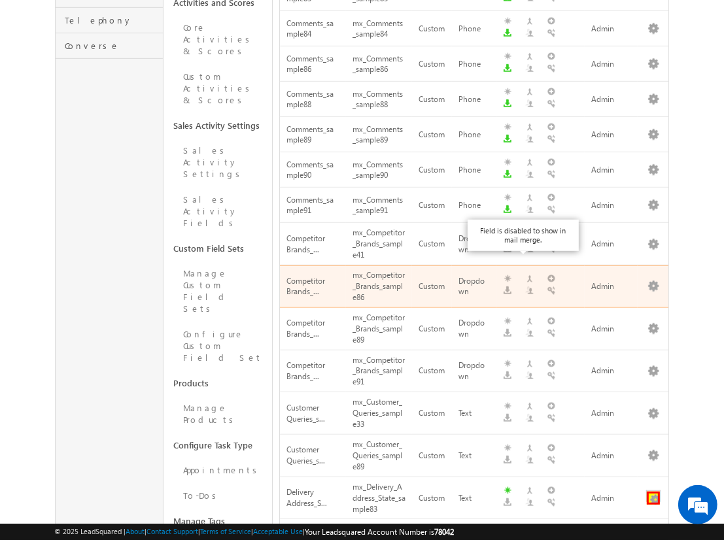
click at [653, 492] on button "button" at bounding box center [653, 498] width 13 height 13
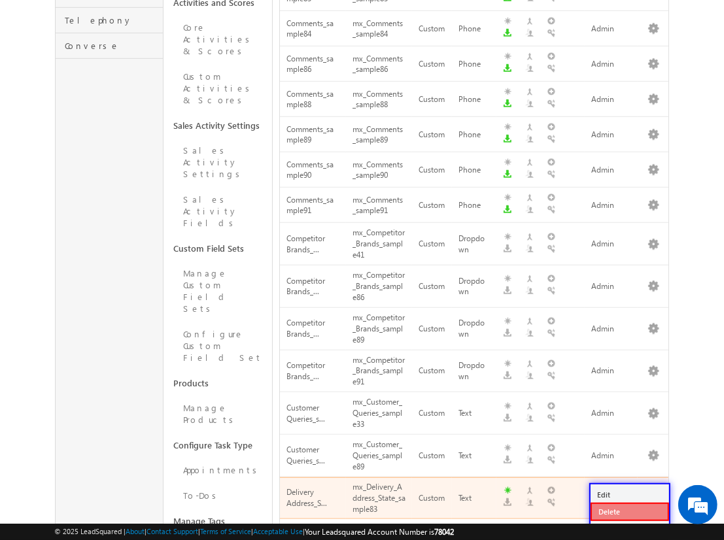
click at [629, 511] on link "Delete" at bounding box center [629, 512] width 78 height 18
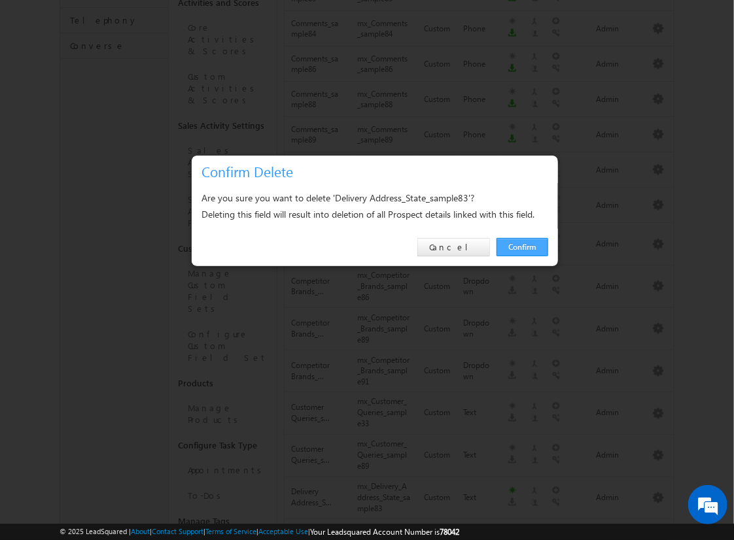
click at [522, 246] on link "Confirm" at bounding box center [522, 247] width 52 height 18
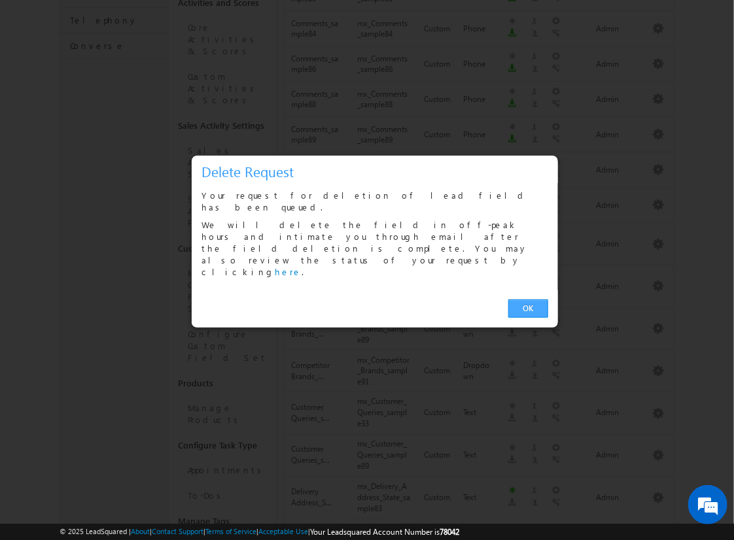
click at [528, 299] on link "OK" at bounding box center [528, 308] width 40 height 18
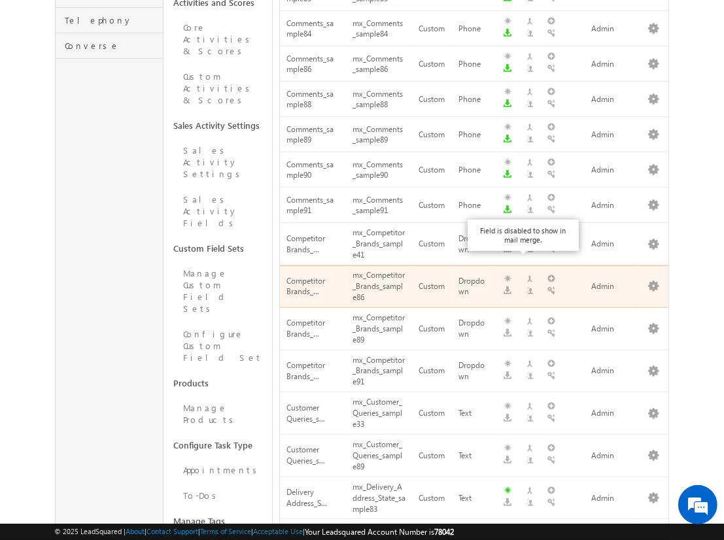
click at [653, 534] on button "button" at bounding box center [653, 540] width 13 height 13
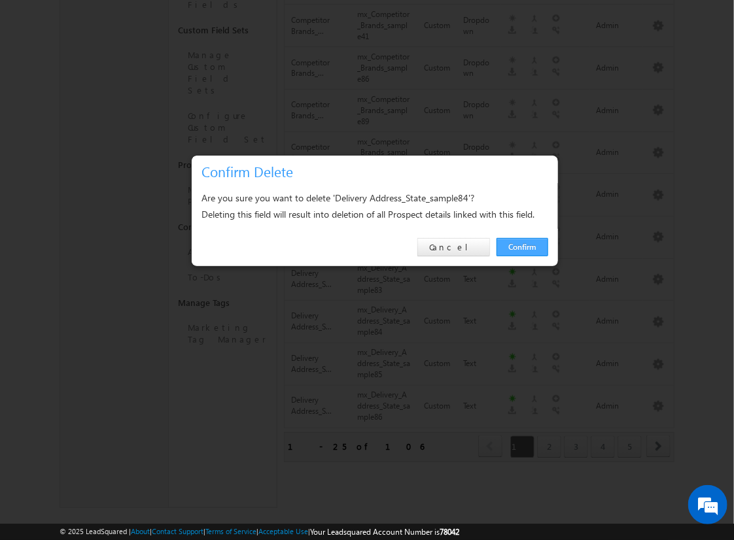
click at [522, 246] on link "Confirm" at bounding box center [522, 247] width 52 height 18
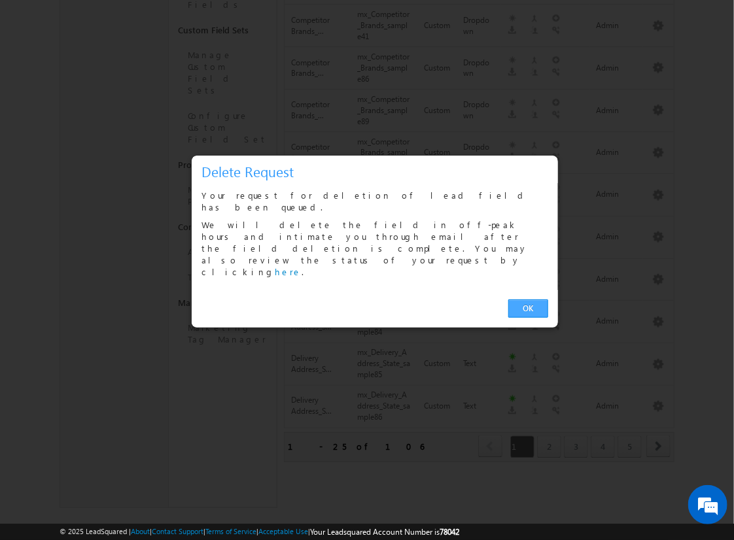
click at [528, 299] on link "OK" at bounding box center [528, 308] width 40 height 18
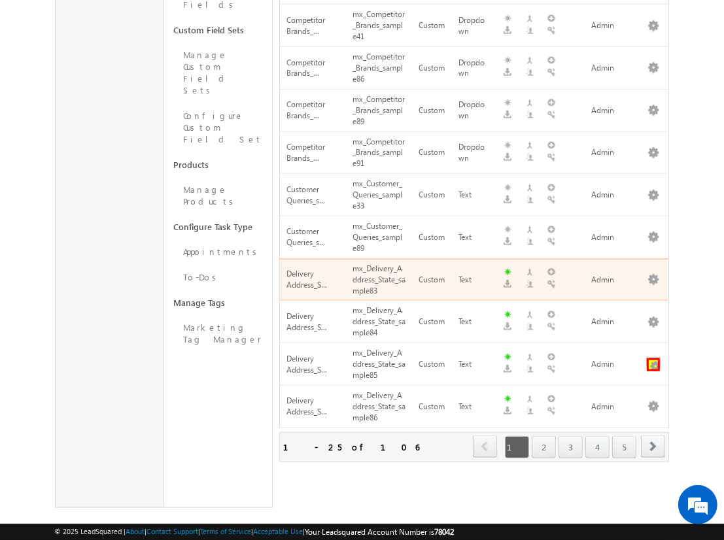
click at [653, 358] on button "button" at bounding box center [653, 364] width 13 height 13
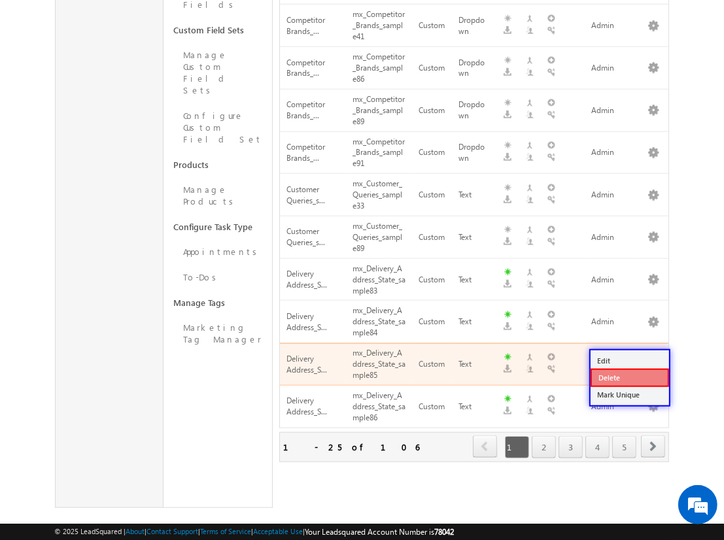
click at [629, 377] on link "Delete" at bounding box center [629, 378] width 78 height 18
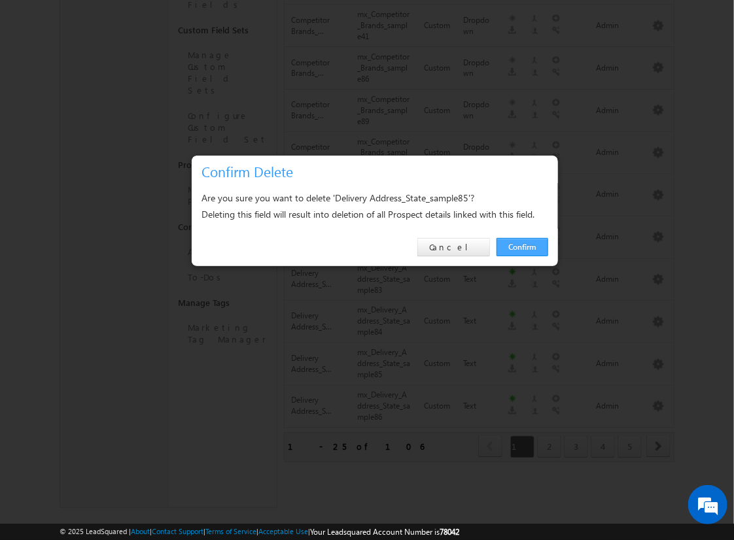
click at [522, 246] on link "Confirm" at bounding box center [522, 247] width 52 height 18
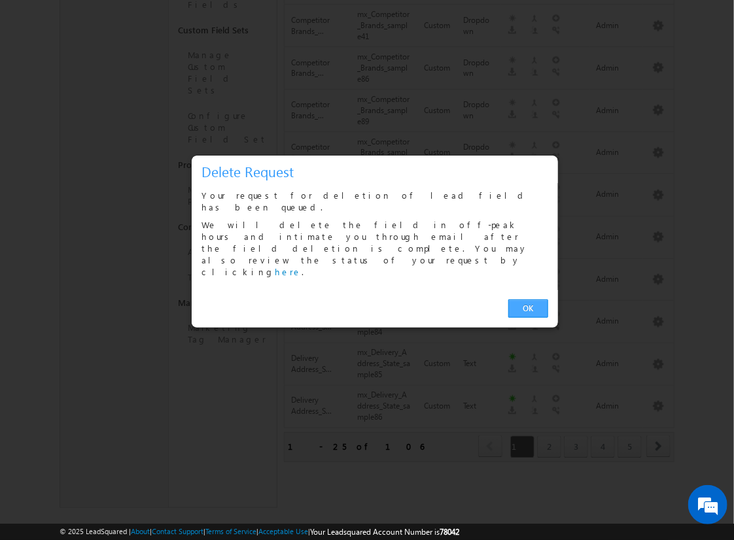
click at [528, 299] on link "OK" at bounding box center [528, 308] width 40 height 18
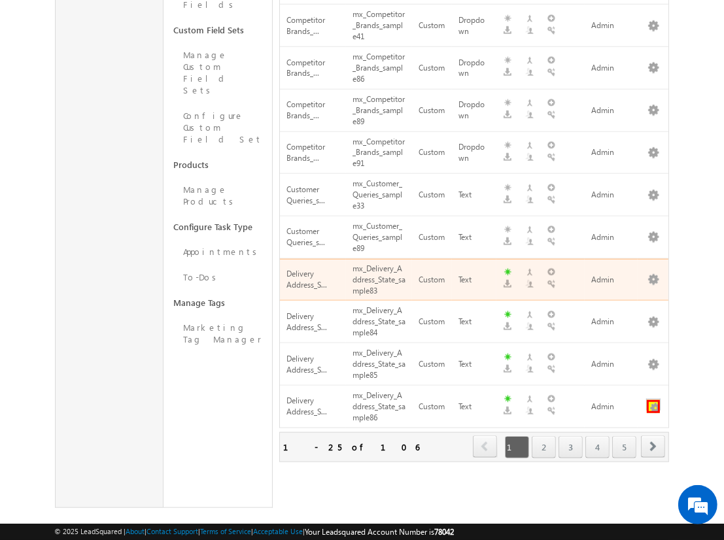
click at [653, 400] on button "button" at bounding box center [653, 406] width 13 height 13
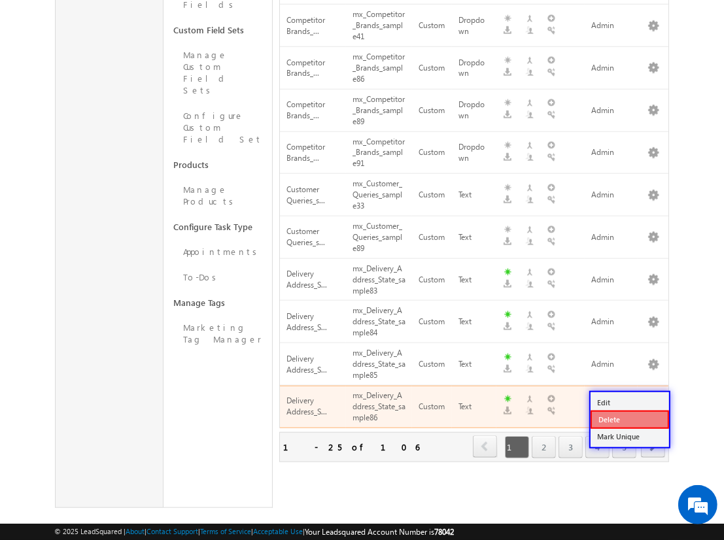
click at [629, 418] on link "Delete" at bounding box center [629, 420] width 78 height 18
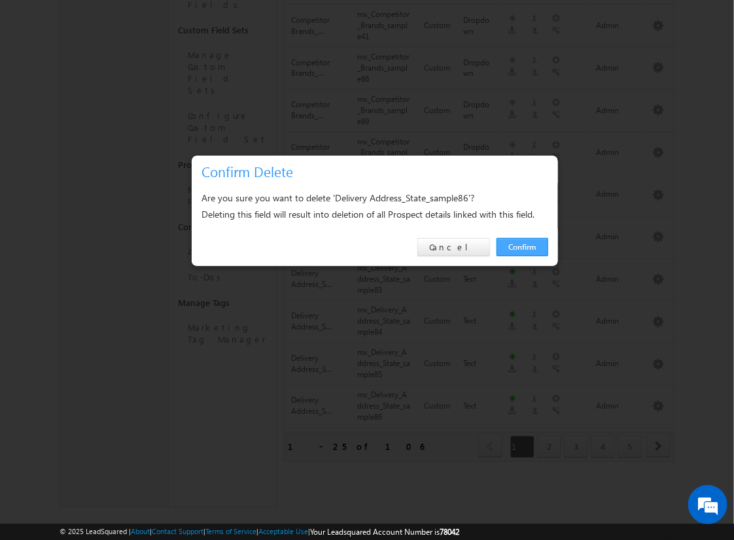
click at [522, 246] on link "Confirm" at bounding box center [522, 247] width 52 height 18
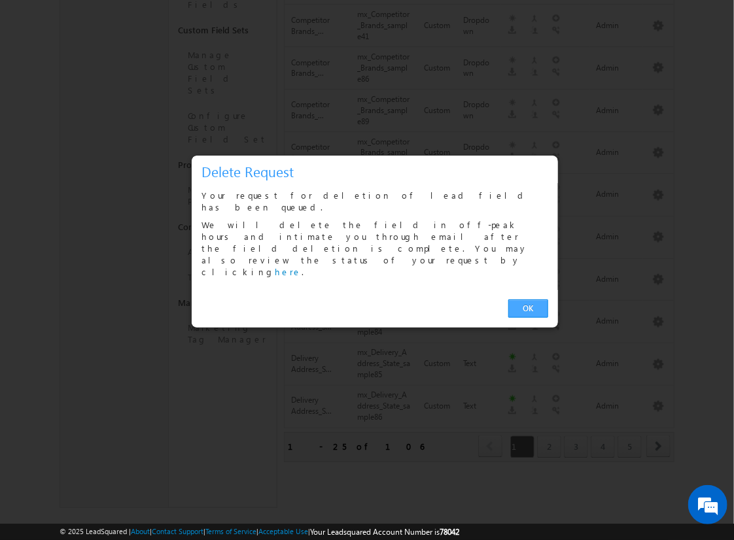
click at [528, 299] on link "OK" at bounding box center [528, 308] width 40 height 18
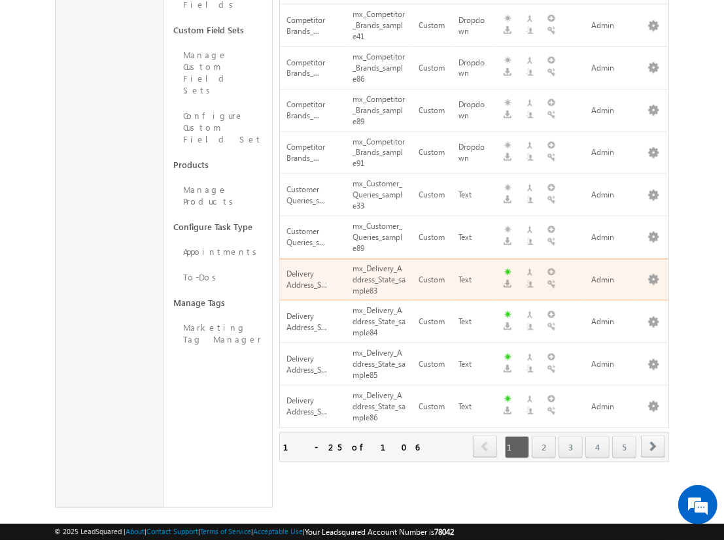
click at [653, 435] on span "next" at bounding box center [653, 446] width 24 height 22
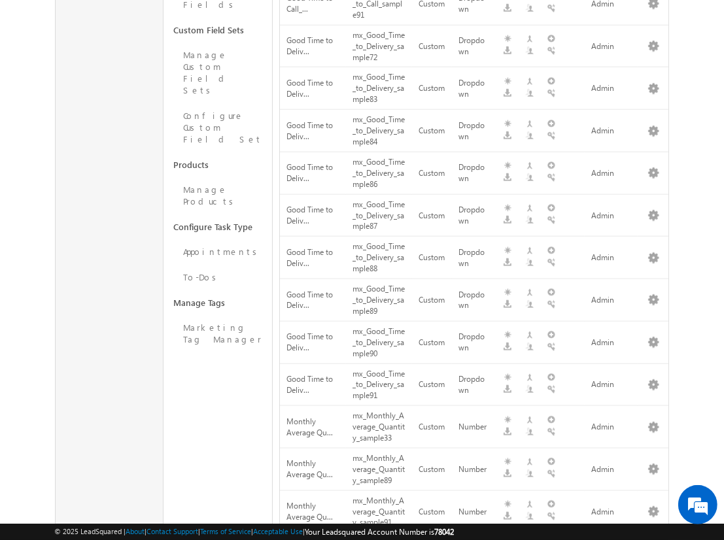
scroll to position [0, 0]
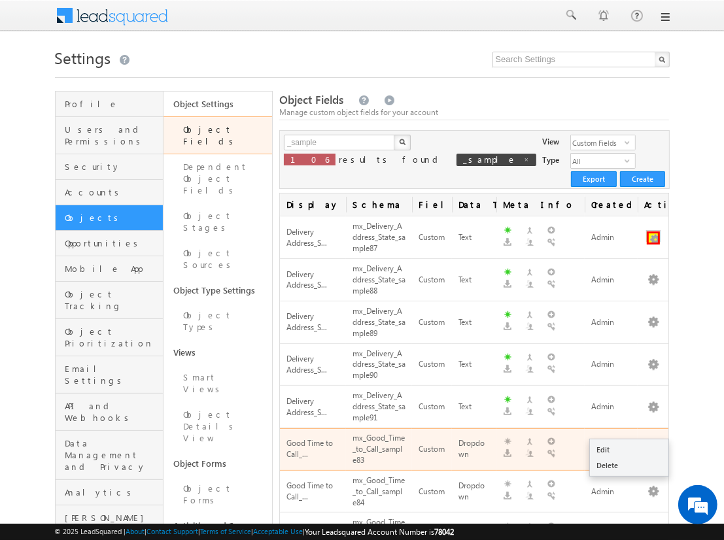
click at [653, 231] on button "button" at bounding box center [653, 237] width 13 height 13
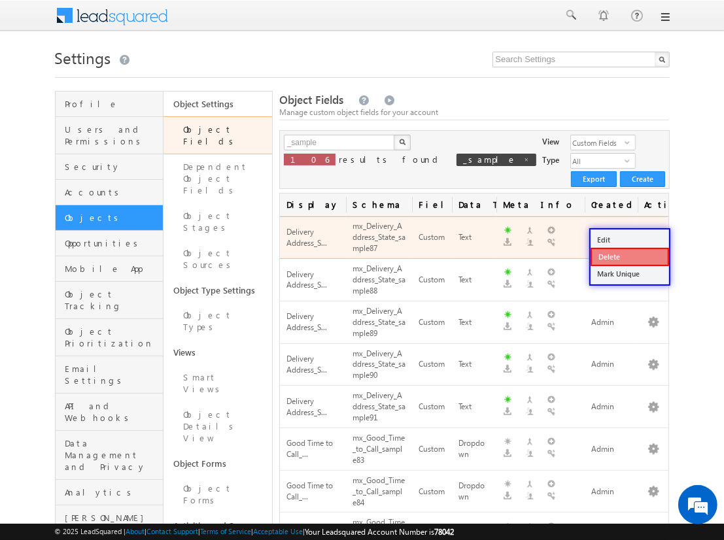
click at [629, 256] on link "Delete" at bounding box center [629, 257] width 78 height 18
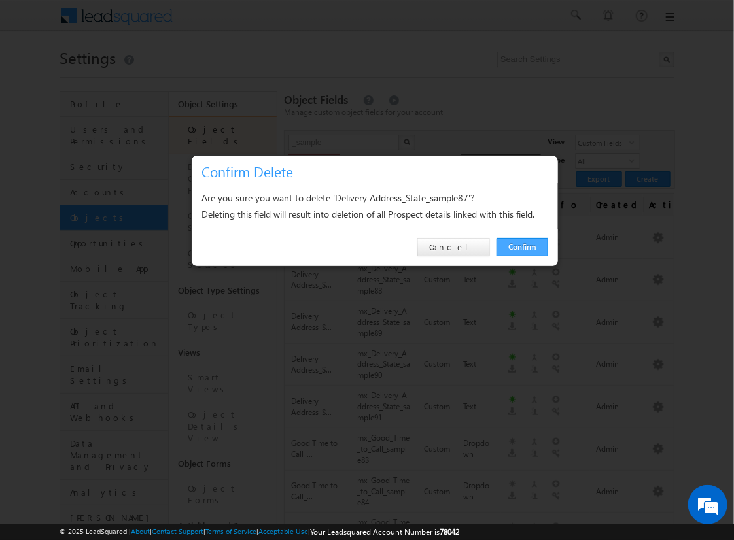
click at [522, 246] on link "Confirm" at bounding box center [522, 247] width 52 height 18
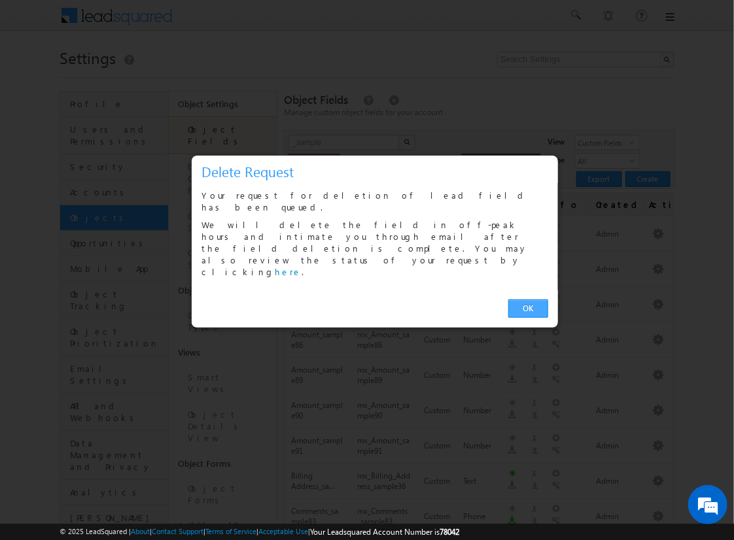
click at [528, 299] on link "OK" at bounding box center [528, 308] width 40 height 18
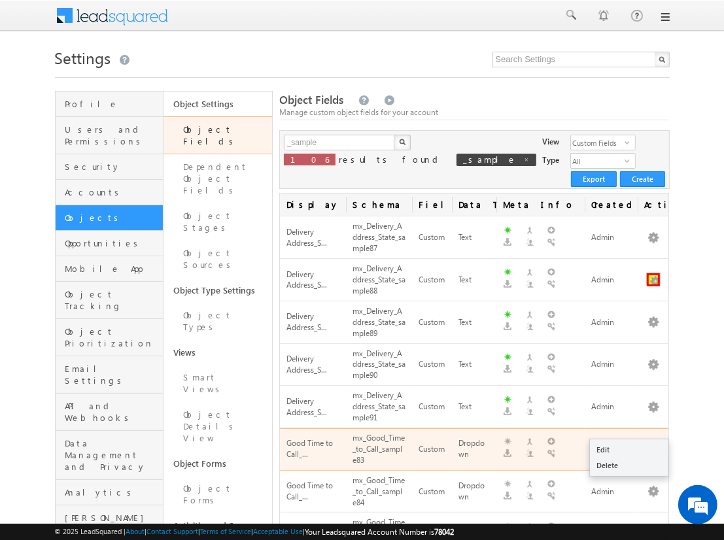
click at [653, 273] on button "button" at bounding box center [653, 279] width 13 height 13
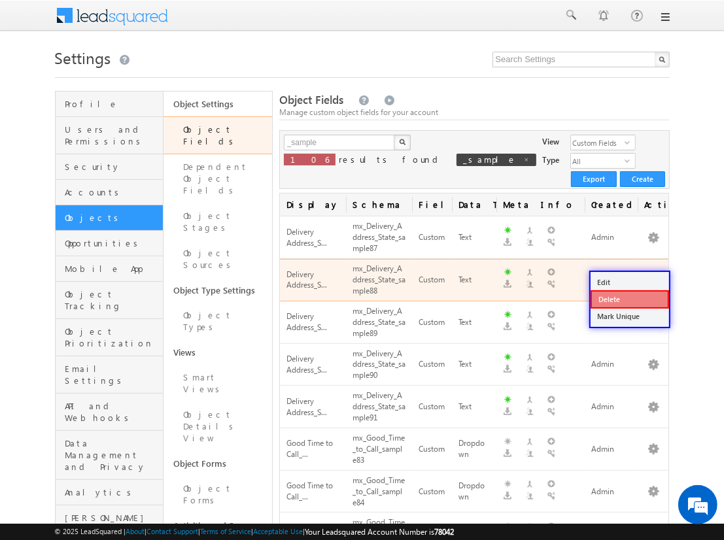
click at [629, 298] on link "Delete" at bounding box center [629, 299] width 78 height 18
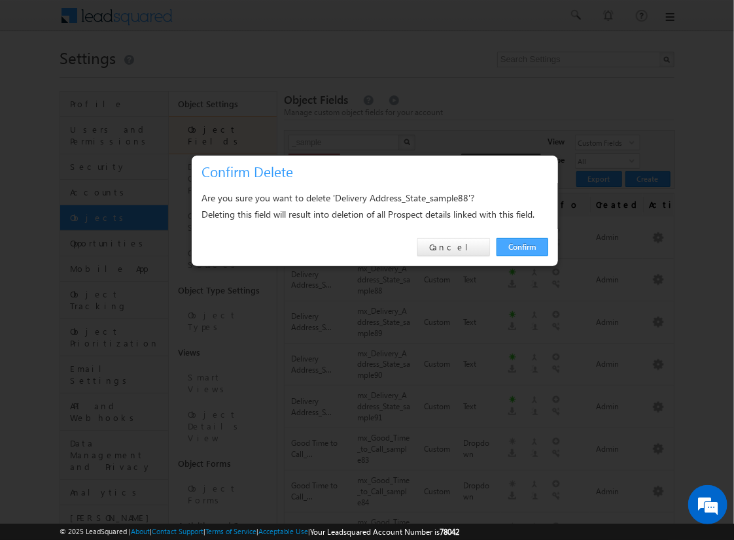
click at [522, 246] on link "Confirm" at bounding box center [522, 247] width 52 height 18
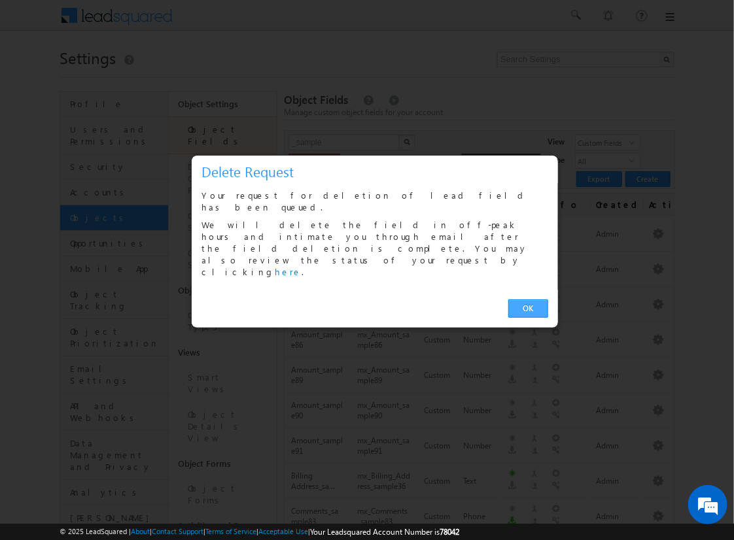
click at [528, 299] on link "OK" at bounding box center [528, 308] width 40 height 18
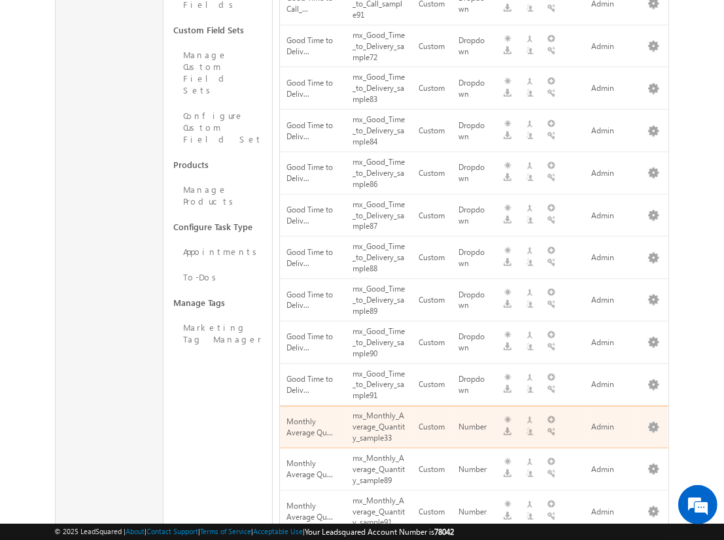
scroll to position [39, 0]
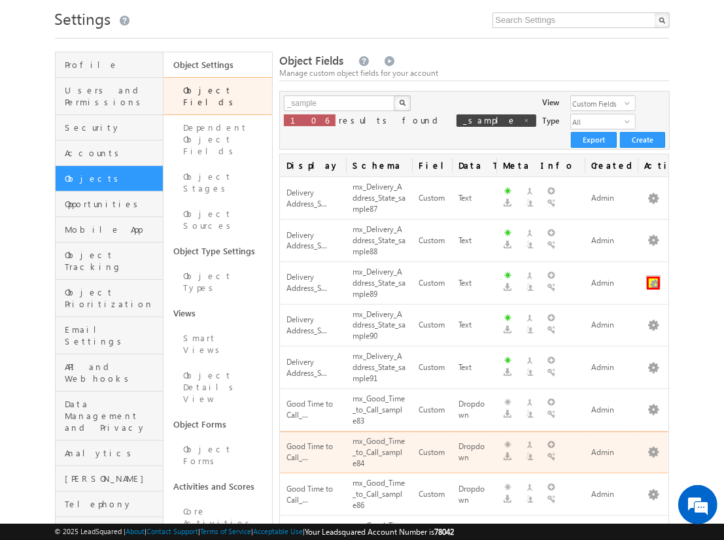
click at [653, 277] on button "button" at bounding box center [653, 283] width 13 height 13
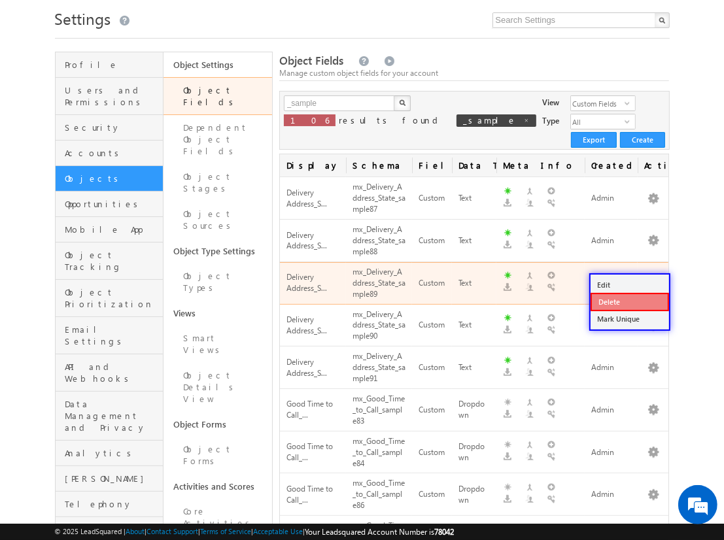
click at [629, 301] on link "Delete" at bounding box center [629, 302] width 78 height 18
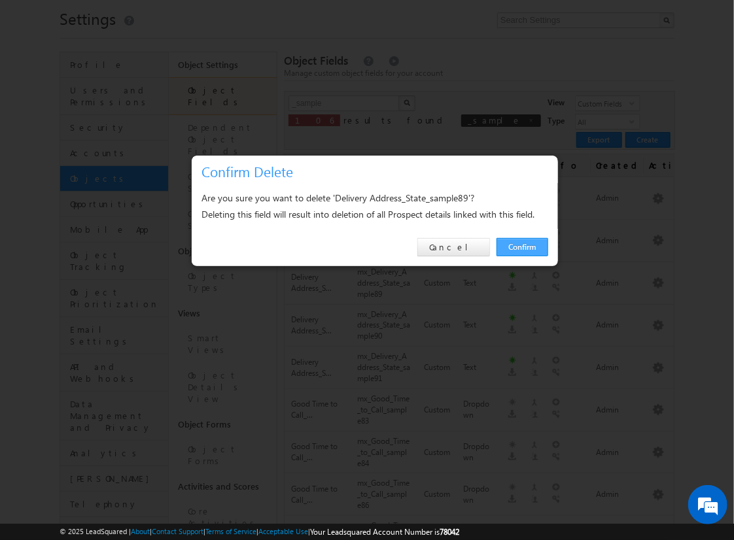
click at [522, 246] on link "Confirm" at bounding box center [522, 247] width 52 height 18
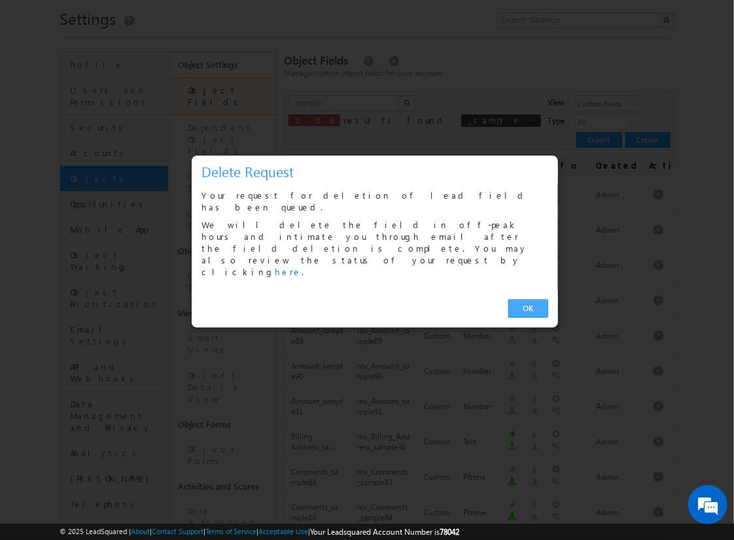
click at [528, 299] on link "OK" at bounding box center [528, 308] width 40 height 18
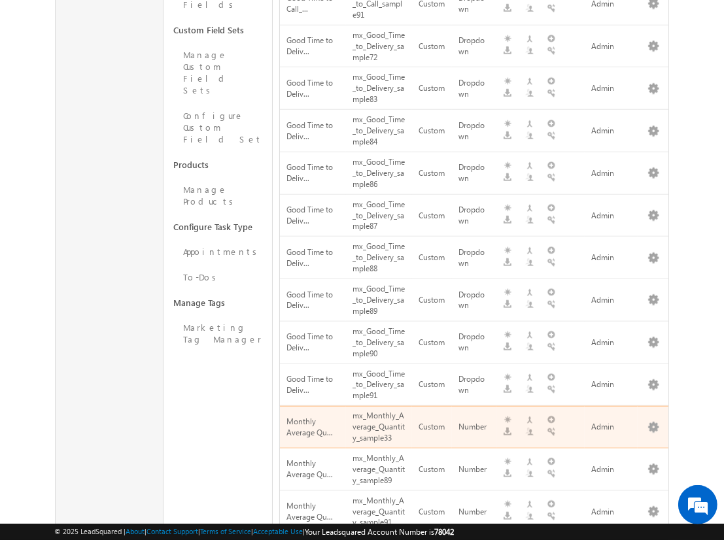
scroll to position [81, 0]
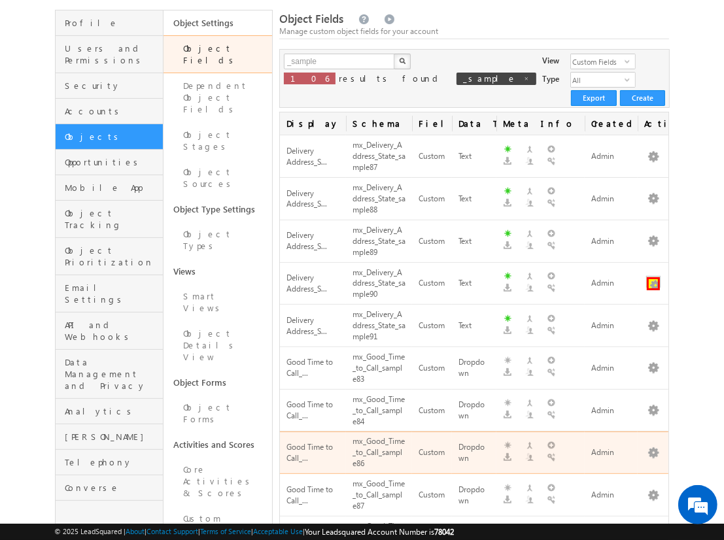
click at [653, 277] on button "button" at bounding box center [653, 283] width 13 height 13
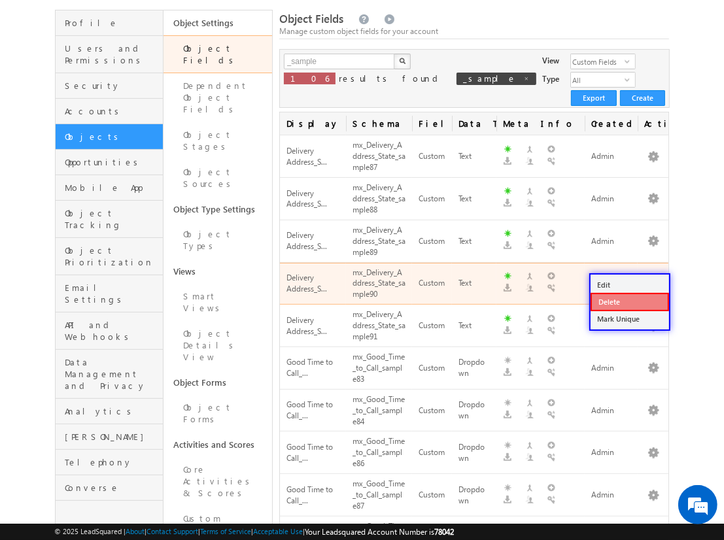
click at [629, 301] on link "Delete" at bounding box center [629, 302] width 78 height 18
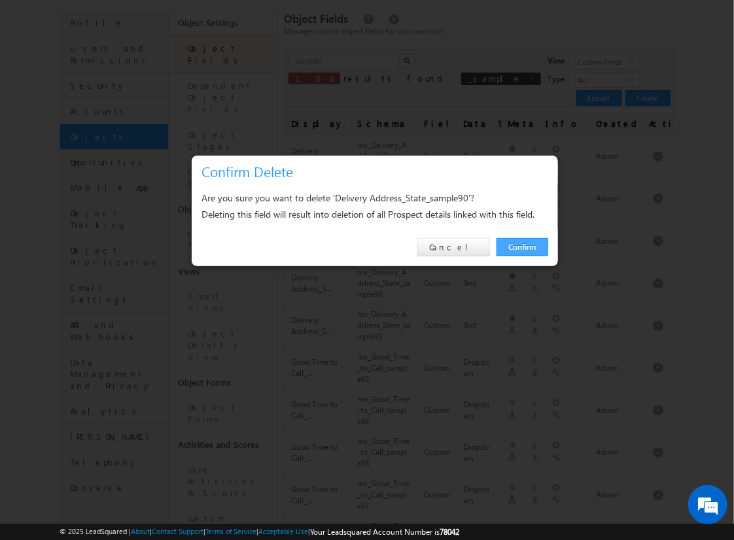
click at [522, 246] on link "Confirm" at bounding box center [522, 247] width 52 height 18
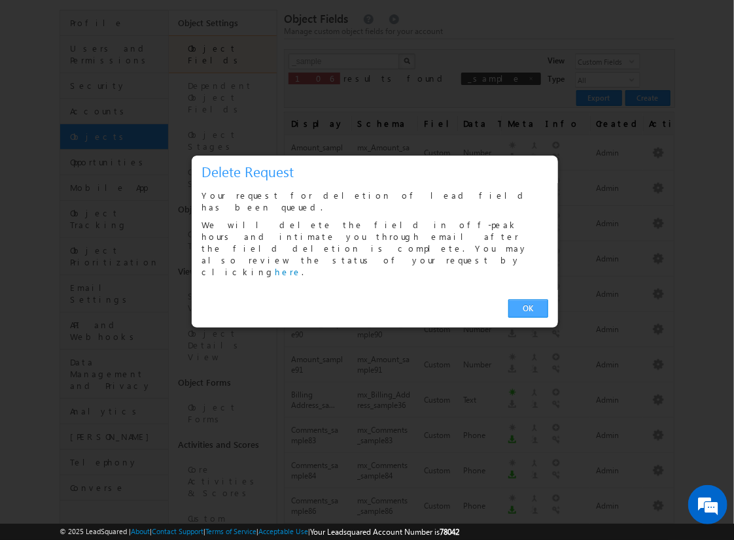
click at [528, 299] on link "OK" at bounding box center [528, 308] width 40 height 18
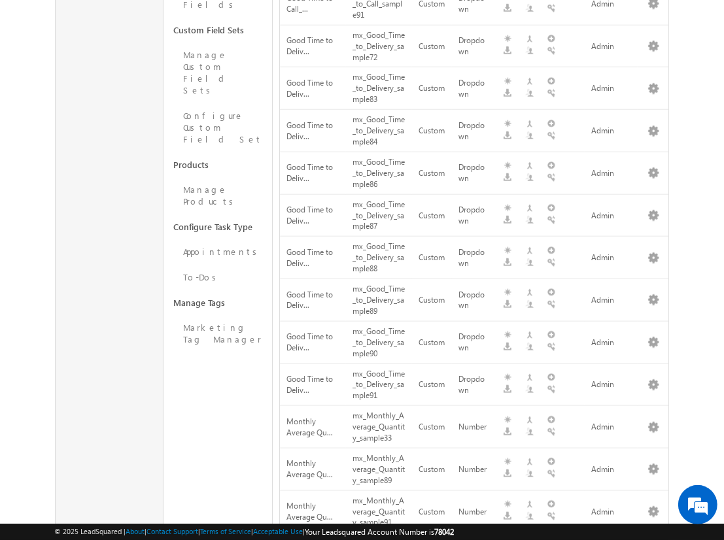
scroll to position [123, 0]
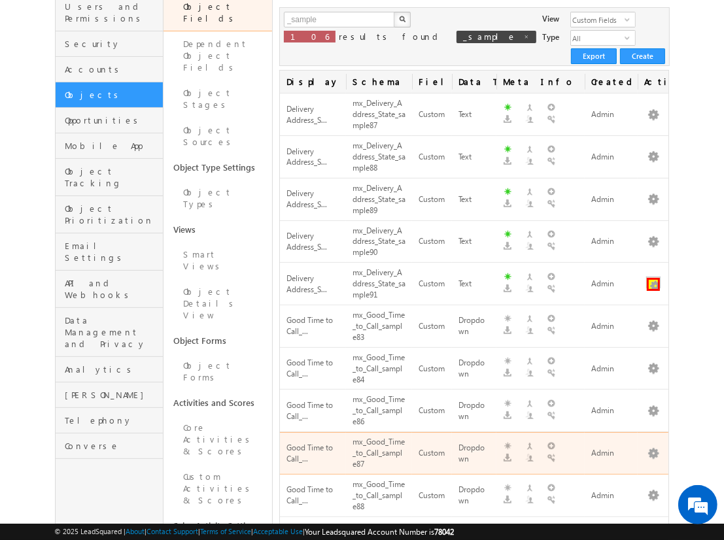
click at [653, 278] on button "button" at bounding box center [653, 284] width 13 height 13
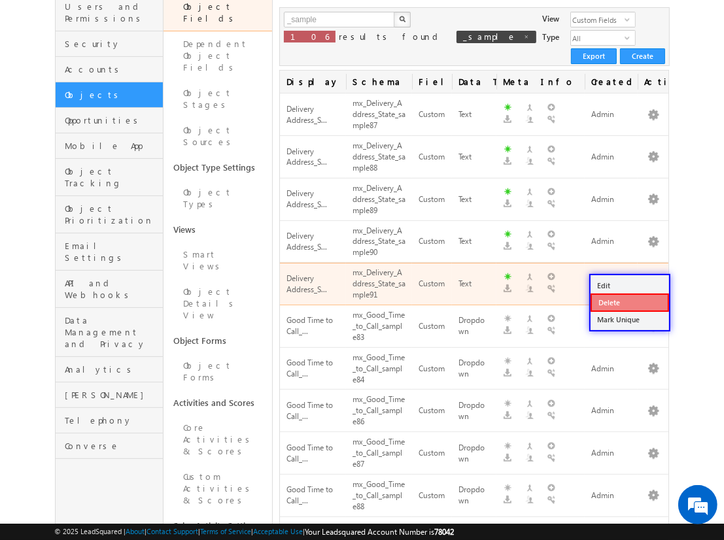
click at [629, 301] on link "Delete" at bounding box center [629, 303] width 78 height 18
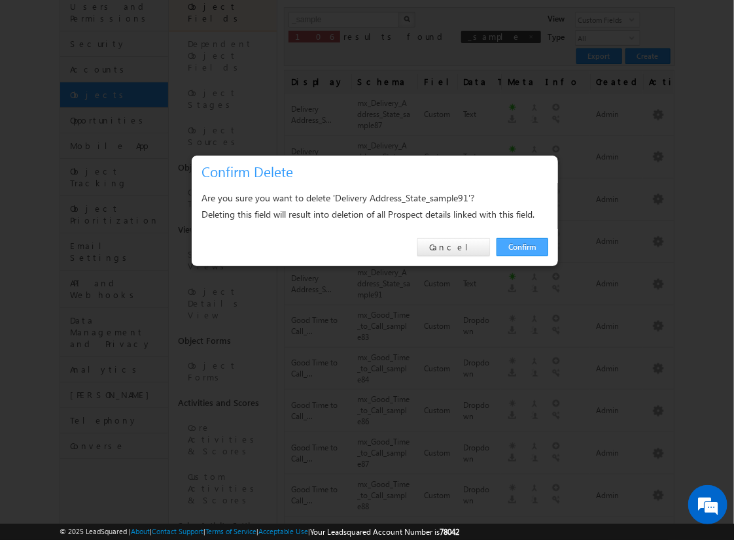
click at [522, 246] on link "Confirm" at bounding box center [522, 247] width 52 height 18
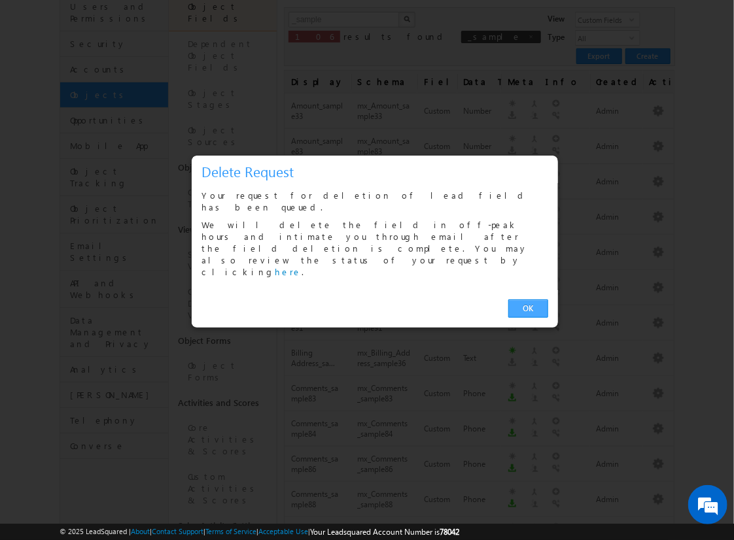
click at [528, 299] on link "OK" at bounding box center [528, 308] width 40 height 18
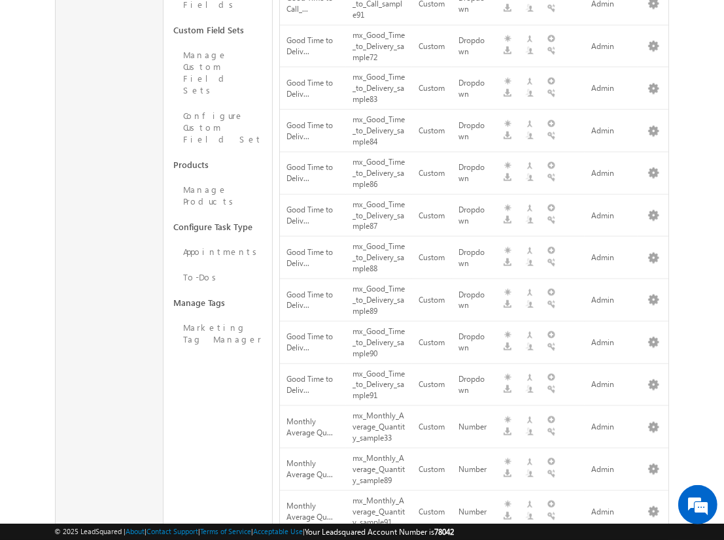
scroll to position [165, 0]
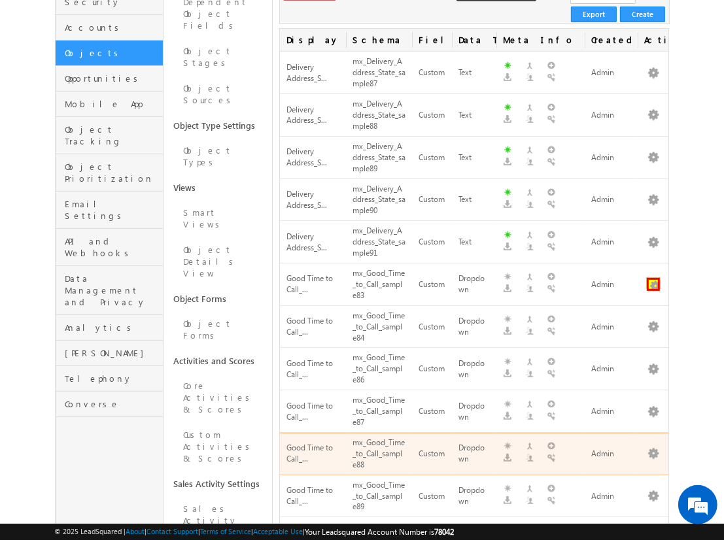
click at [653, 278] on button "button" at bounding box center [653, 284] width 13 height 13
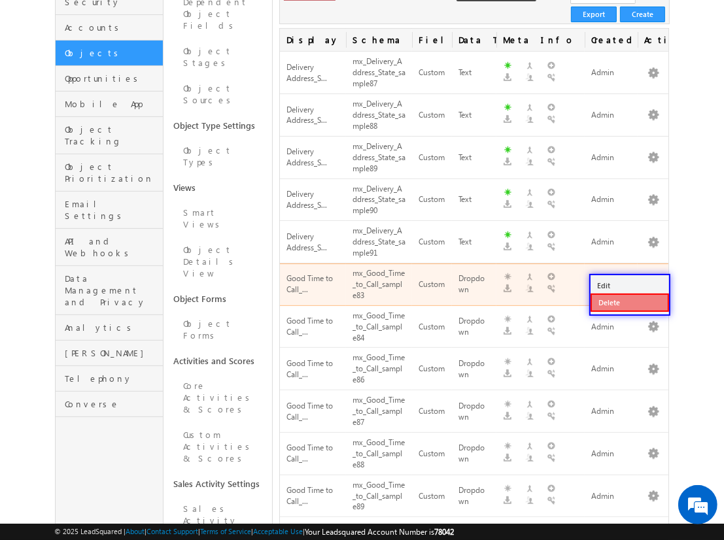
click at [629, 301] on link "Delete" at bounding box center [629, 303] width 78 height 18
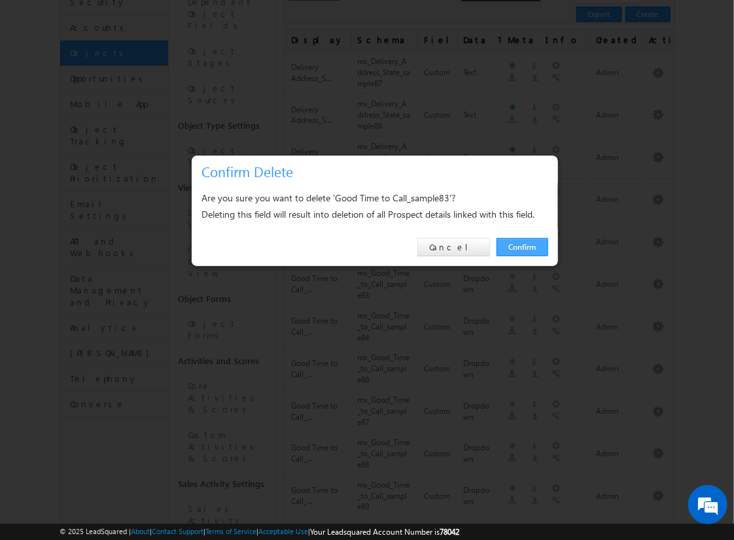
click at [522, 246] on link "Confirm" at bounding box center [522, 247] width 52 height 18
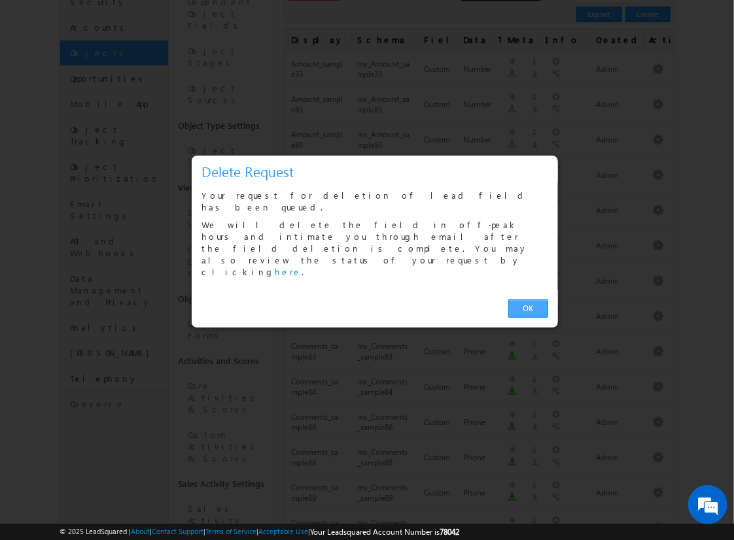
click at [528, 299] on link "OK" at bounding box center [528, 308] width 40 height 18
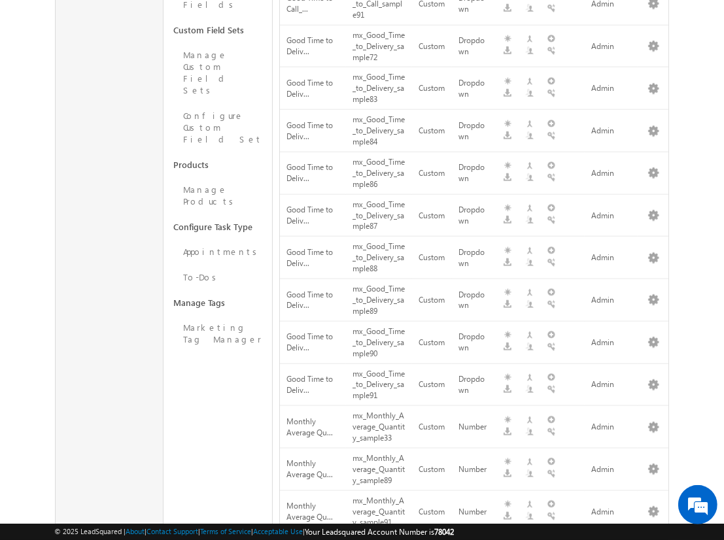
scroll to position [207, 0]
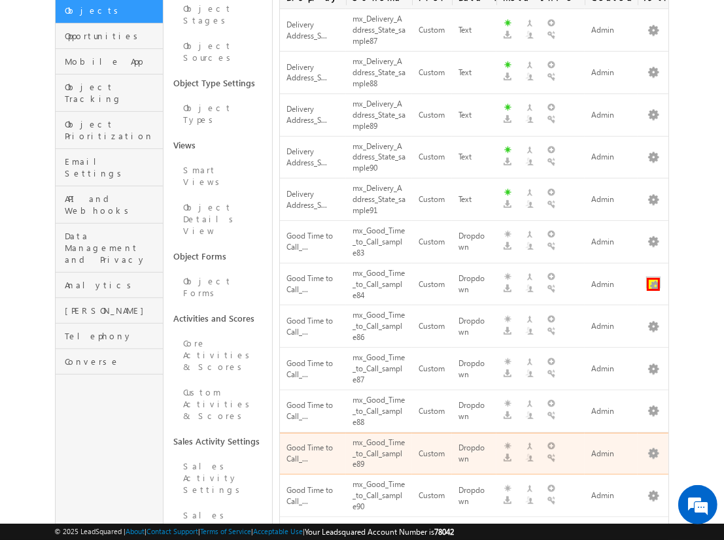
click at [653, 278] on button "button" at bounding box center [653, 284] width 13 height 13
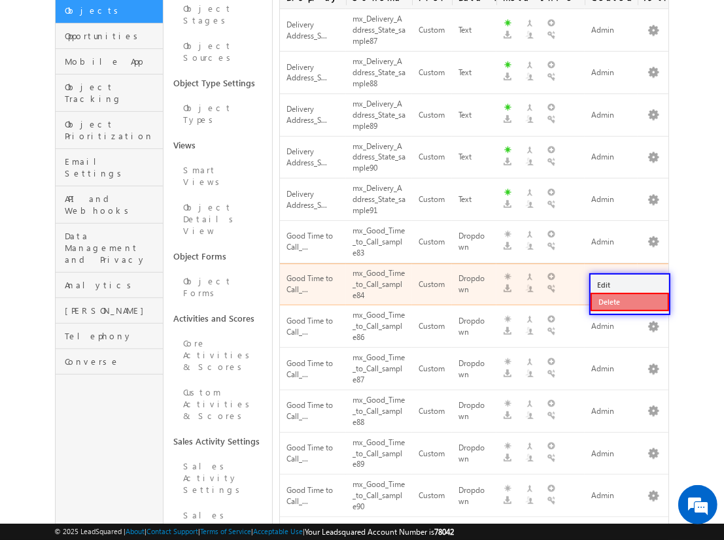
click at [629, 301] on link "Delete" at bounding box center [629, 302] width 78 height 18
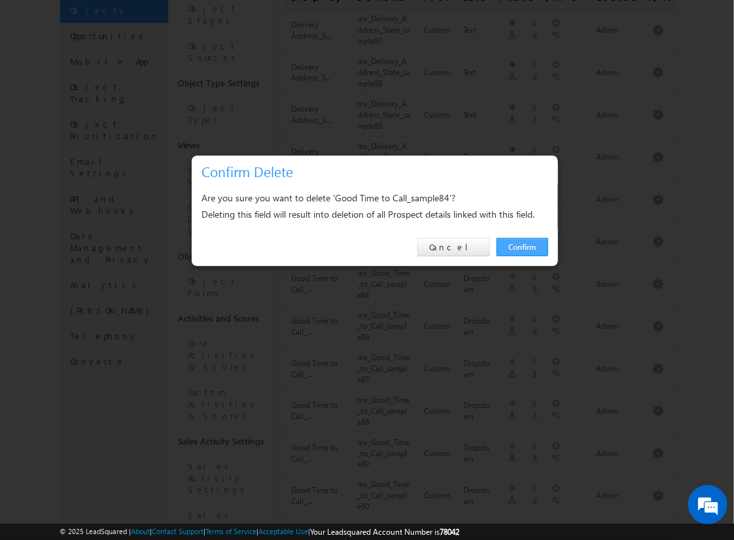
click at [522, 246] on link "Confirm" at bounding box center [522, 247] width 52 height 18
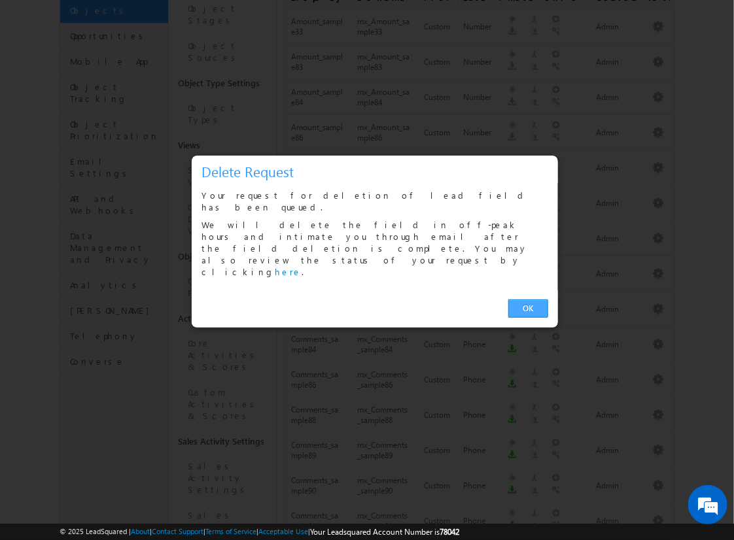
click at [528, 299] on link "OK" at bounding box center [528, 308] width 40 height 18
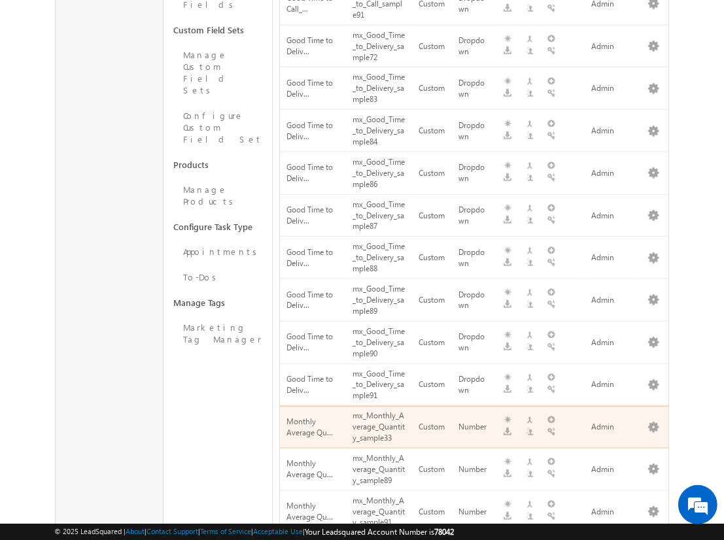
scroll to position [249, 0]
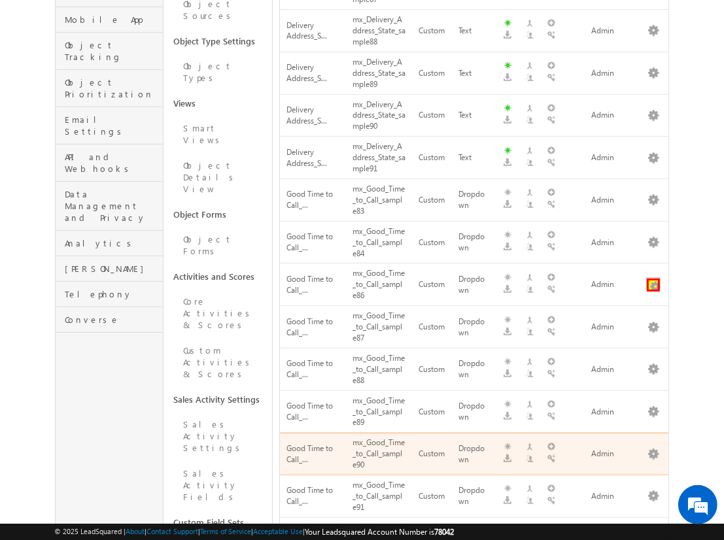
click at [653, 279] on button "button" at bounding box center [653, 285] width 13 height 13
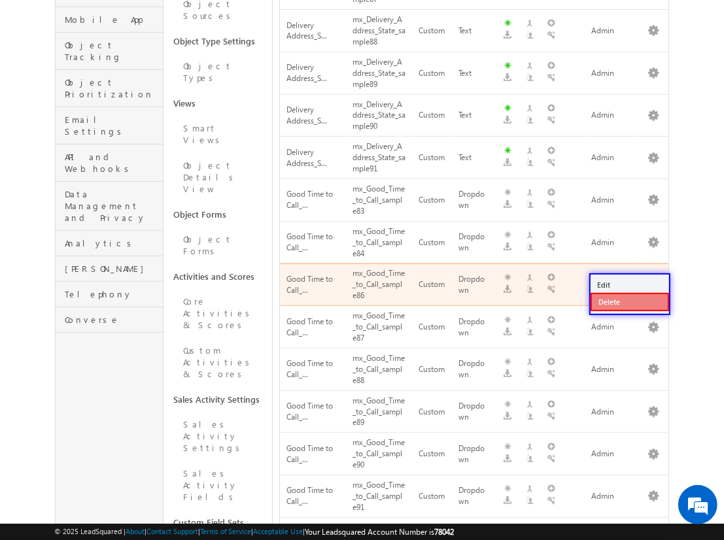
click at [629, 301] on link "Delete" at bounding box center [629, 302] width 78 height 18
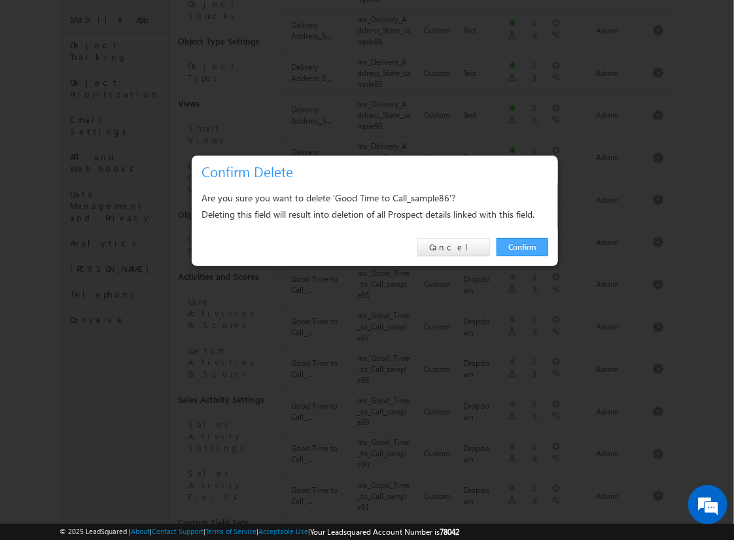
click at [522, 246] on link "Confirm" at bounding box center [522, 247] width 52 height 18
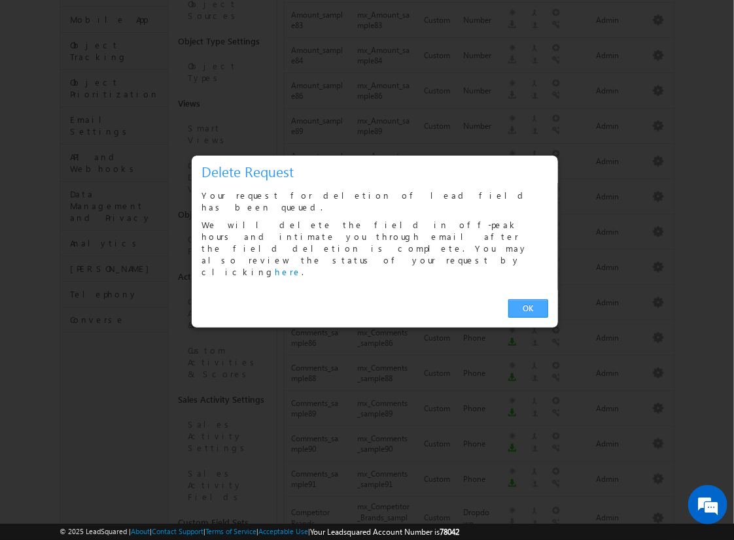
click at [528, 299] on link "OK" at bounding box center [528, 308] width 40 height 18
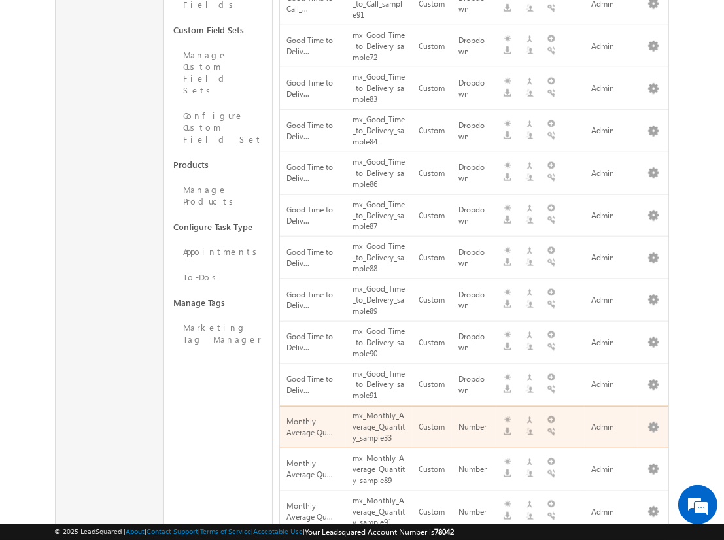
scroll to position [291, 0]
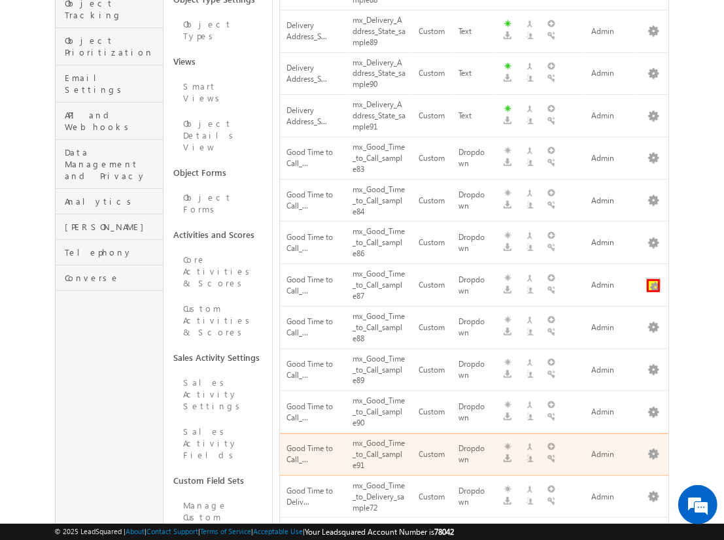
click at [653, 279] on button "button" at bounding box center [653, 285] width 13 height 13
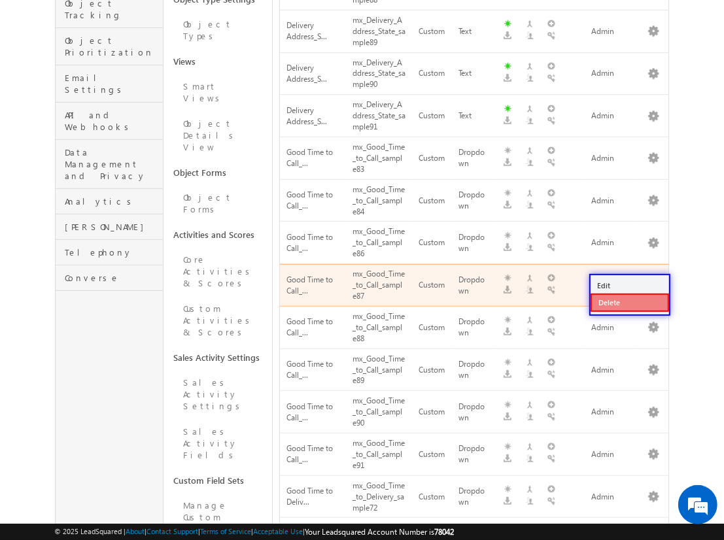
click at [629, 301] on link "Delete" at bounding box center [629, 303] width 78 height 18
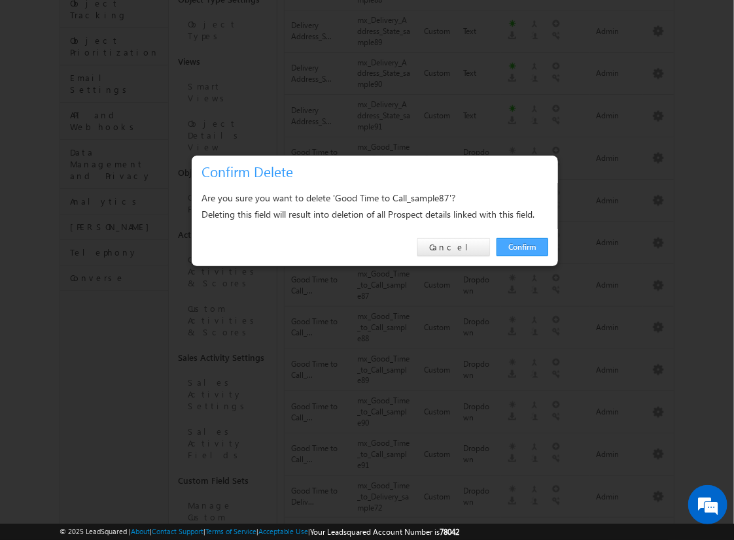
click at [522, 246] on link "Confirm" at bounding box center [522, 247] width 52 height 18
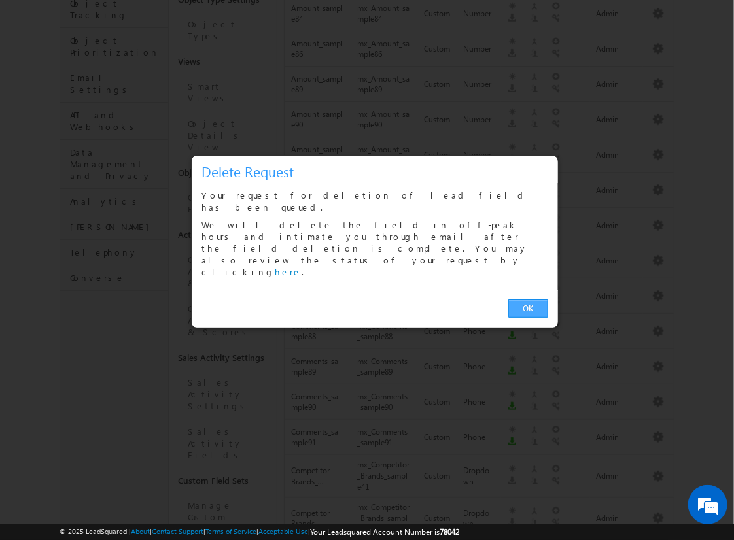
click at [528, 299] on link "OK" at bounding box center [528, 308] width 40 height 18
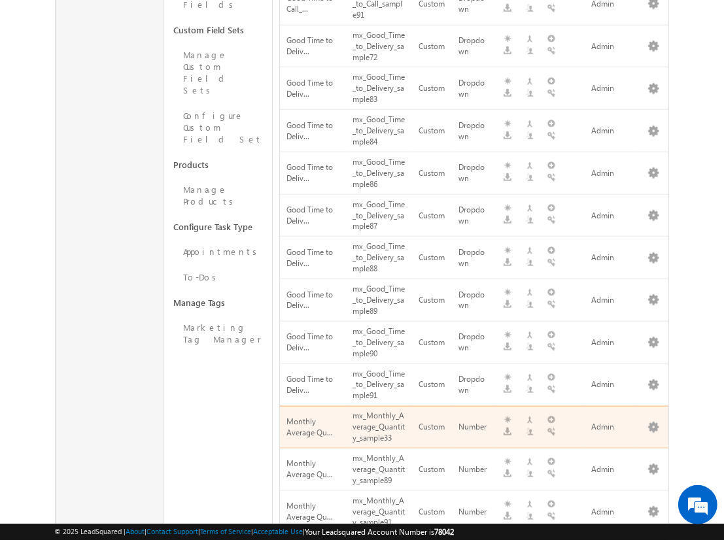
scroll to position [333, 0]
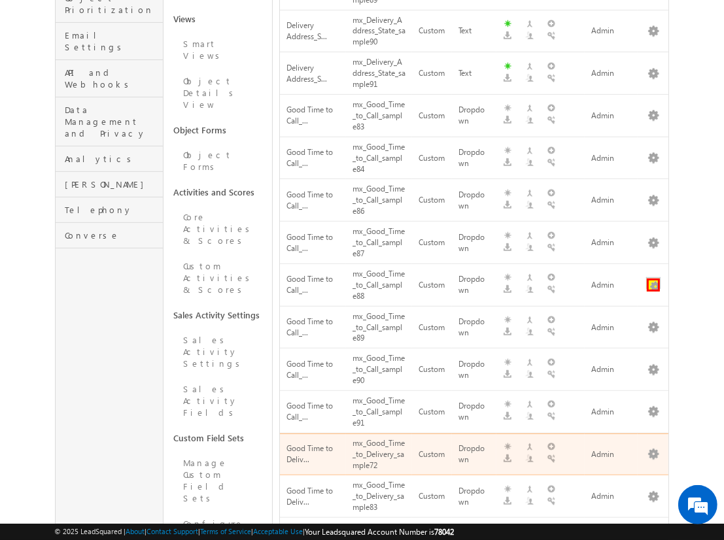
click at [653, 279] on button "button" at bounding box center [653, 285] width 13 height 13
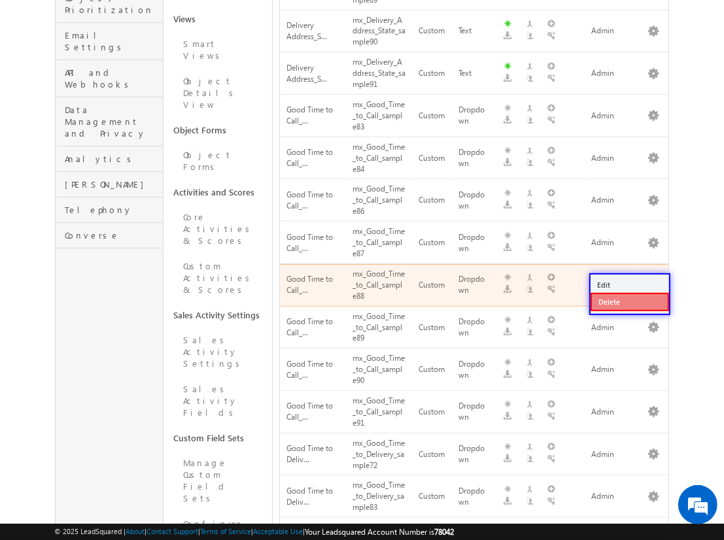
click at [629, 301] on link "Delete" at bounding box center [629, 302] width 78 height 18
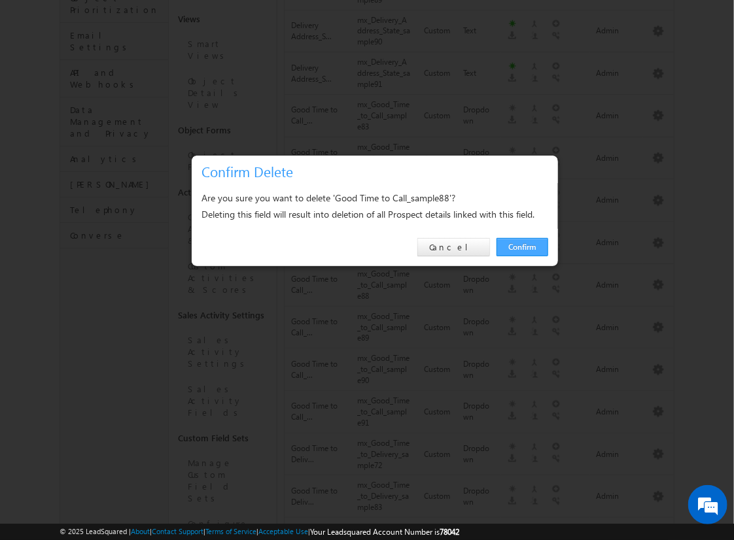
click at [522, 246] on link "Confirm" at bounding box center [522, 247] width 52 height 18
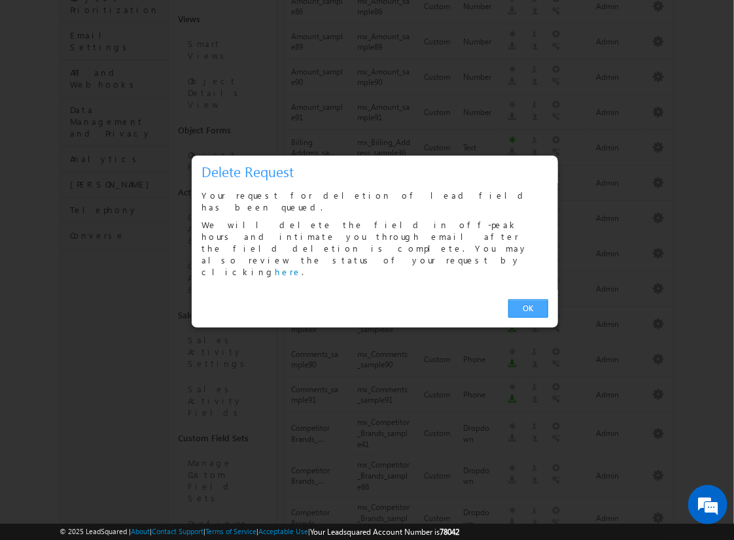
click at [528, 299] on link "OK" at bounding box center [528, 308] width 40 height 18
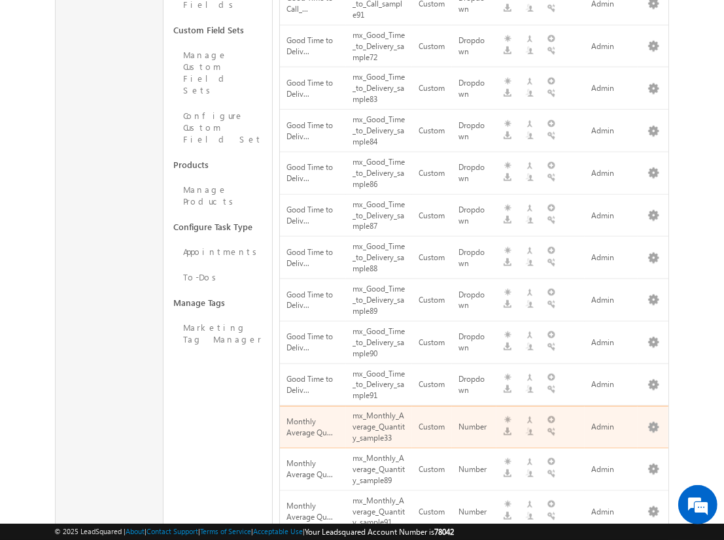
scroll to position [375, 0]
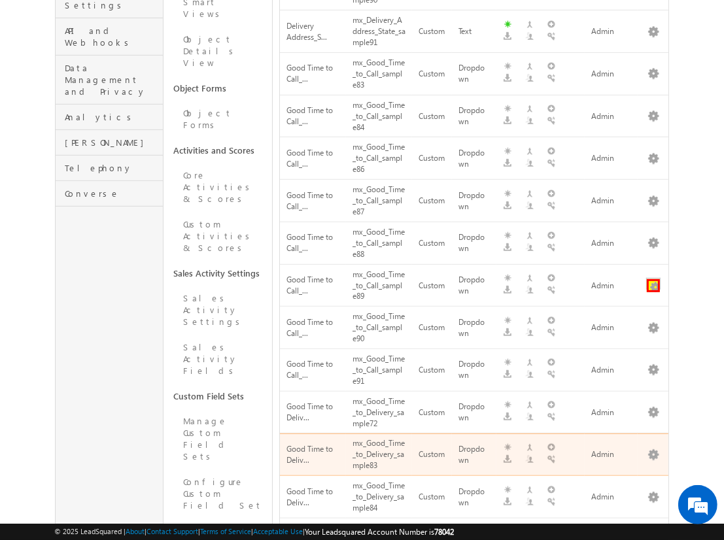
click at [653, 279] on button "button" at bounding box center [653, 285] width 13 height 13
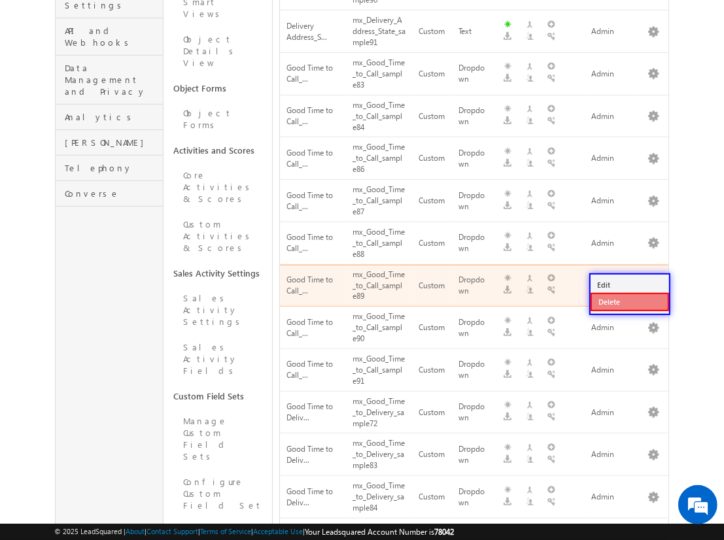
click at [629, 301] on link "Delete" at bounding box center [629, 302] width 78 height 18
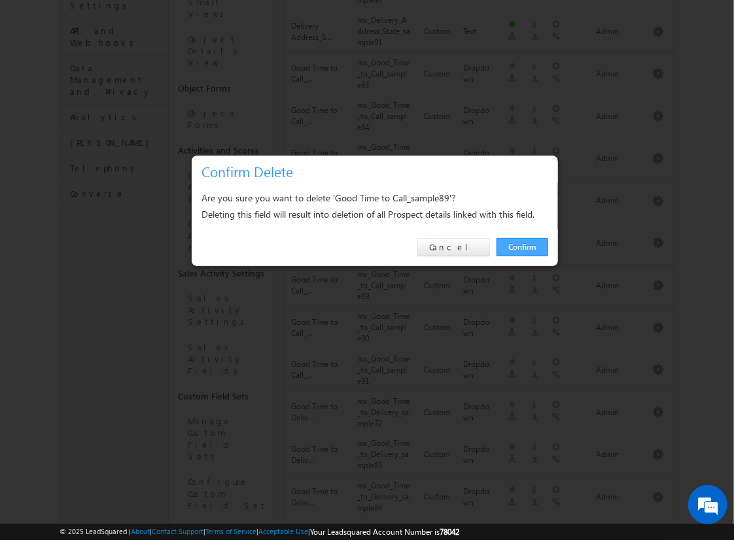
click at [522, 246] on link "Confirm" at bounding box center [522, 247] width 52 height 18
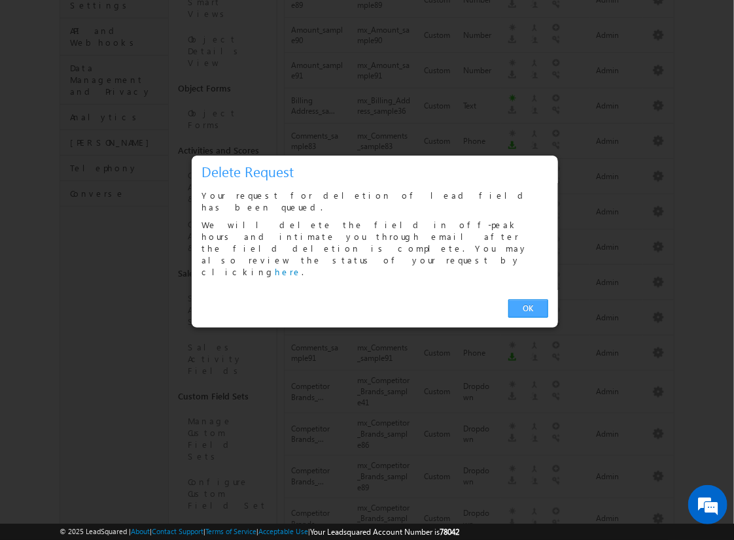
click at [528, 299] on link "OK" at bounding box center [528, 308] width 40 height 18
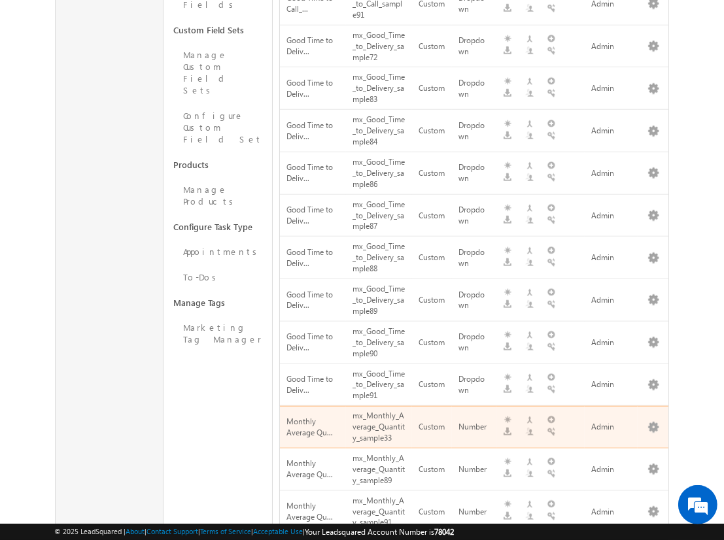
scroll to position [418, 0]
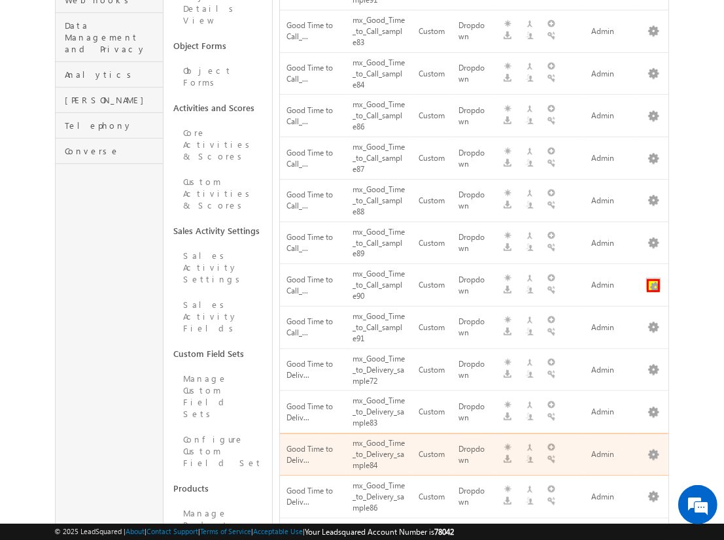
click at [653, 279] on button "button" at bounding box center [653, 285] width 13 height 13
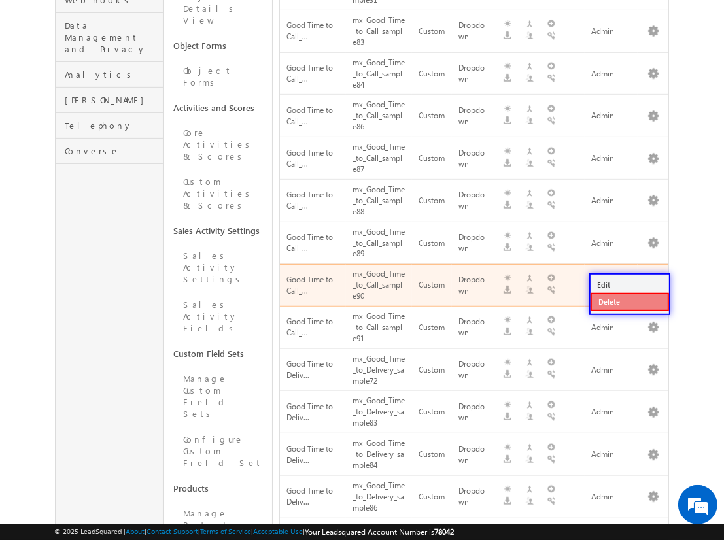
click at [629, 301] on link "Delete" at bounding box center [629, 302] width 78 height 18
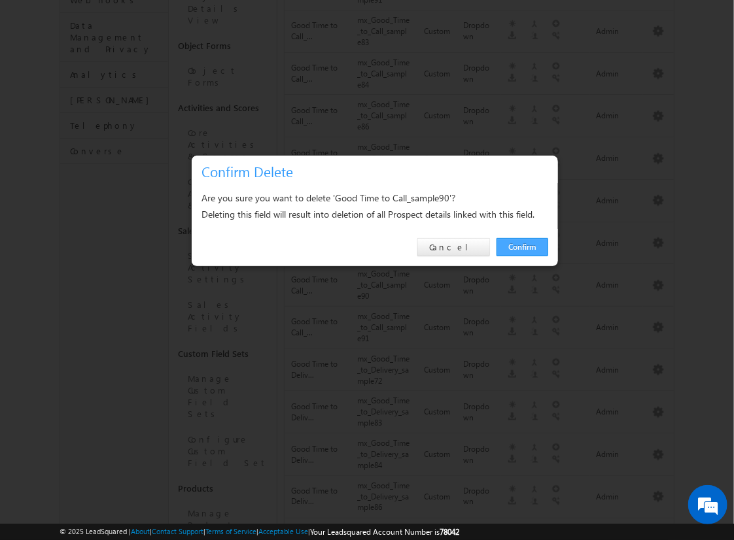
click at [522, 246] on link "Confirm" at bounding box center [522, 247] width 52 height 18
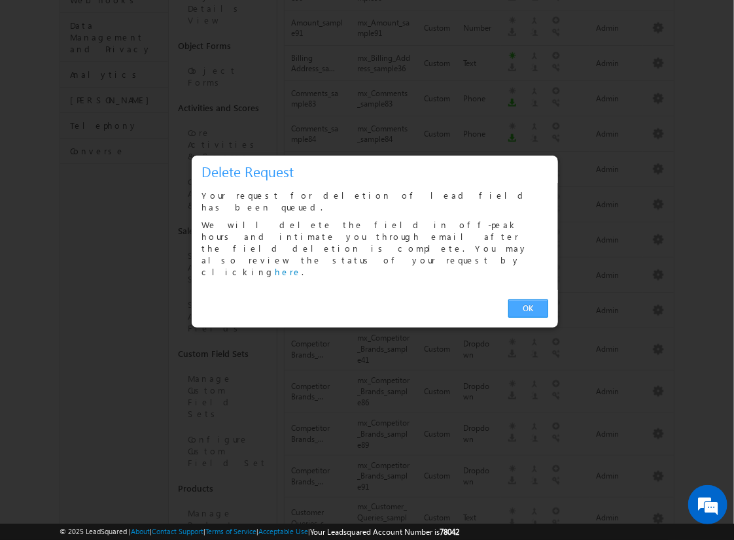
click at [528, 299] on link "OK" at bounding box center [528, 308] width 40 height 18
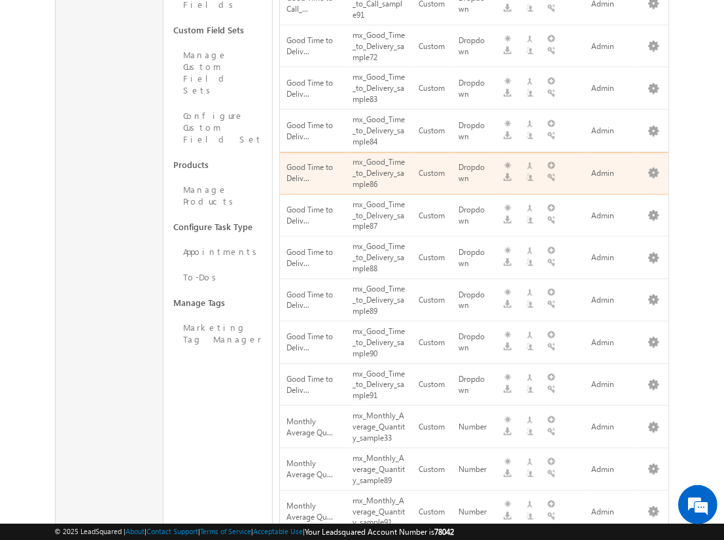
scroll to position [460, 0]
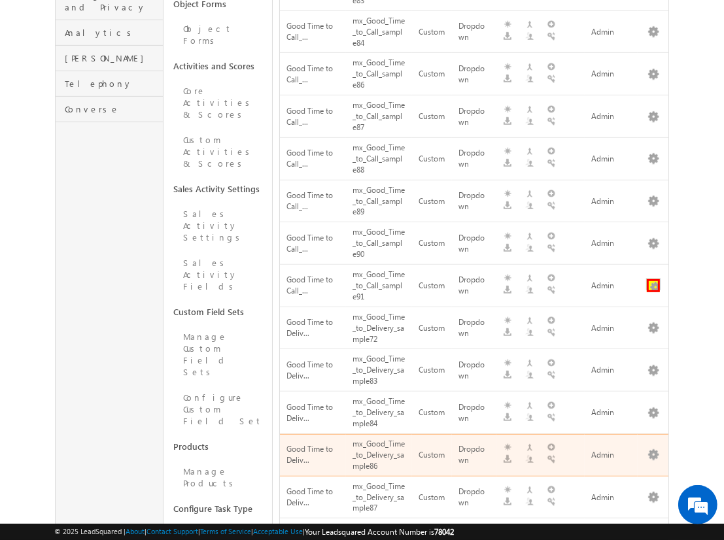
click at [653, 279] on button "button" at bounding box center [653, 285] width 13 height 13
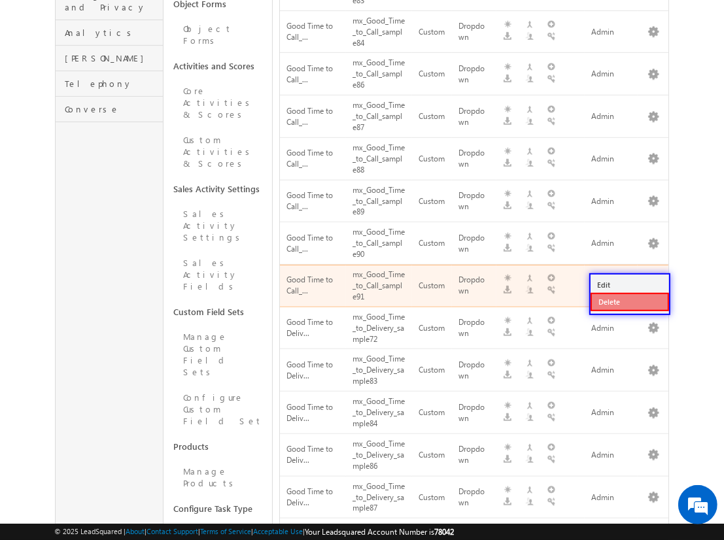
click at [629, 301] on link "Delete" at bounding box center [629, 302] width 78 height 18
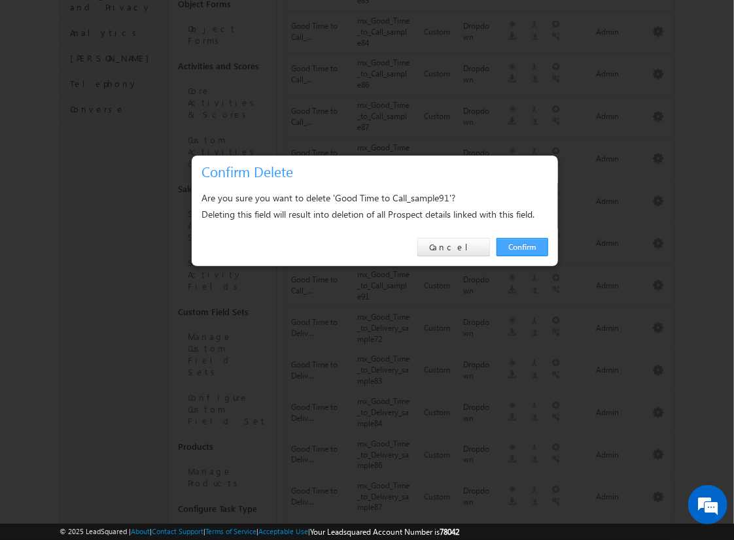
click at [522, 246] on link "Confirm" at bounding box center [522, 247] width 52 height 18
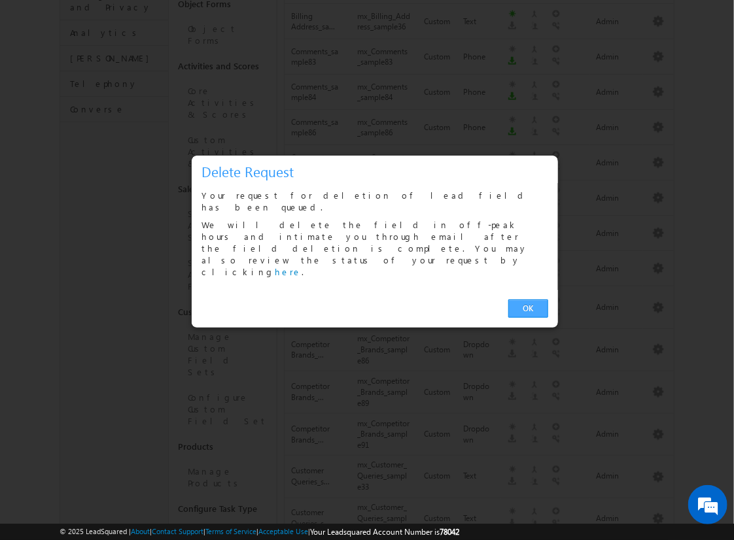
click at [528, 299] on link "OK" at bounding box center [528, 308] width 40 height 18
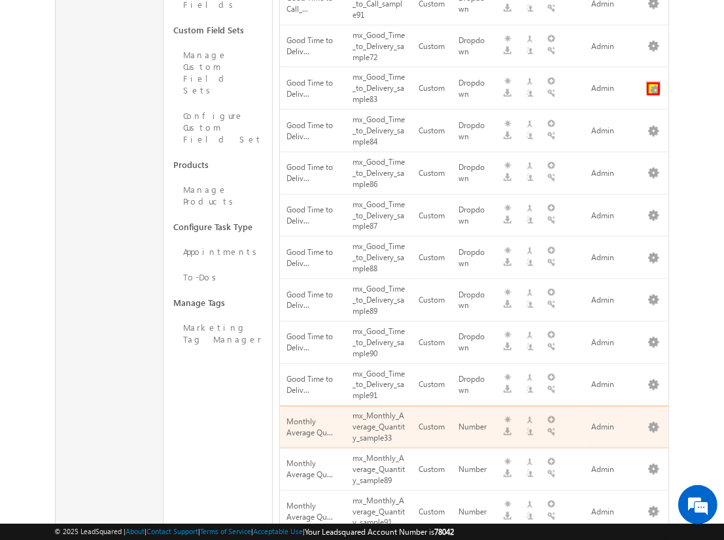
click at [653, 82] on button "button" at bounding box center [653, 88] width 13 height 13
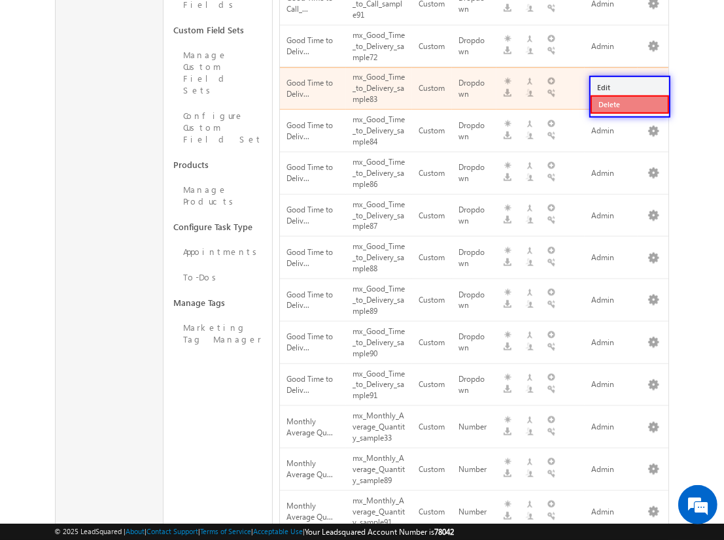
click at [629, 103] on link "Delete" at bounding box center [629, 104] width 78 height 18
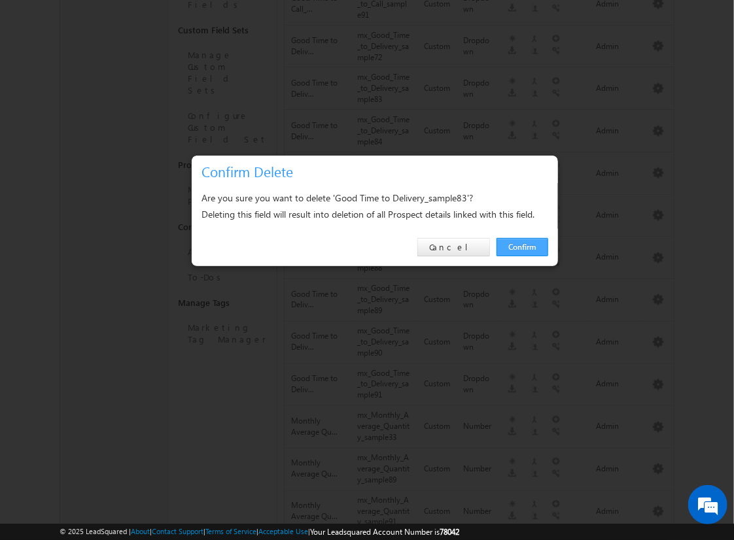
click at [522, 246] on link "Confirm" at bounding box center [522, 247] width 52 height 18
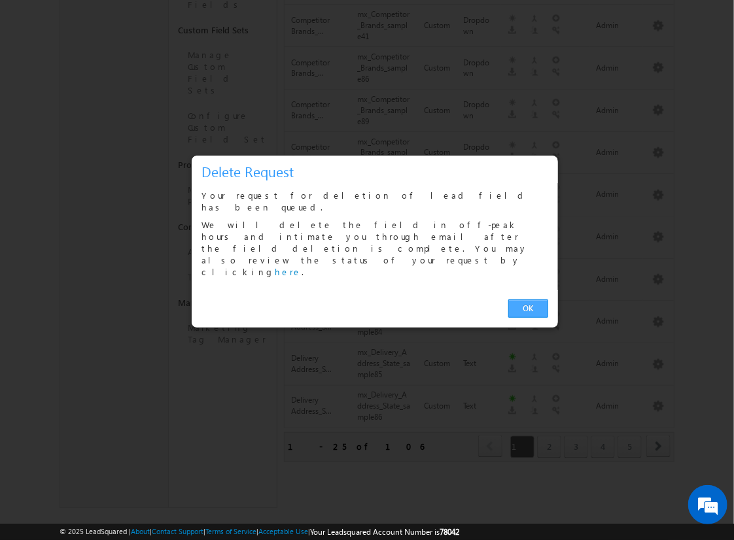
click at [528, 299] on link "OK" at bounding box center [528, 308] width 40 height 18
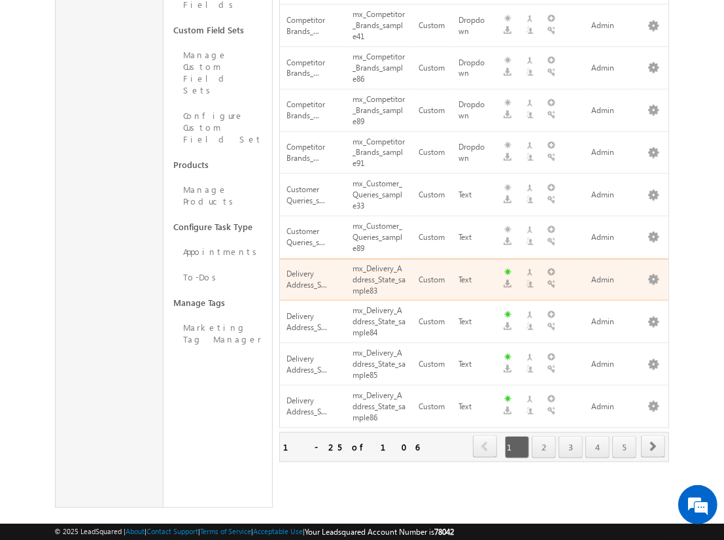
click at [653, 435] on span "next" at bounding box center [653, 446] width 24 height 22
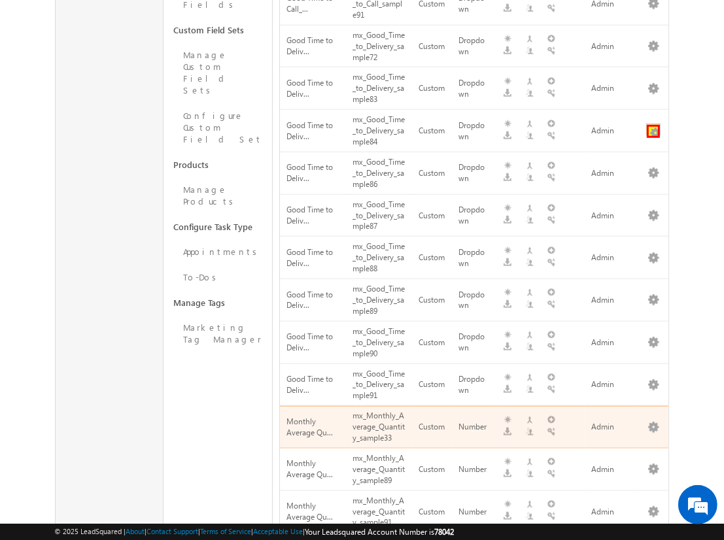
click at [653, 125] on button "button" at bounding box center [653, 131] width 13 height 13
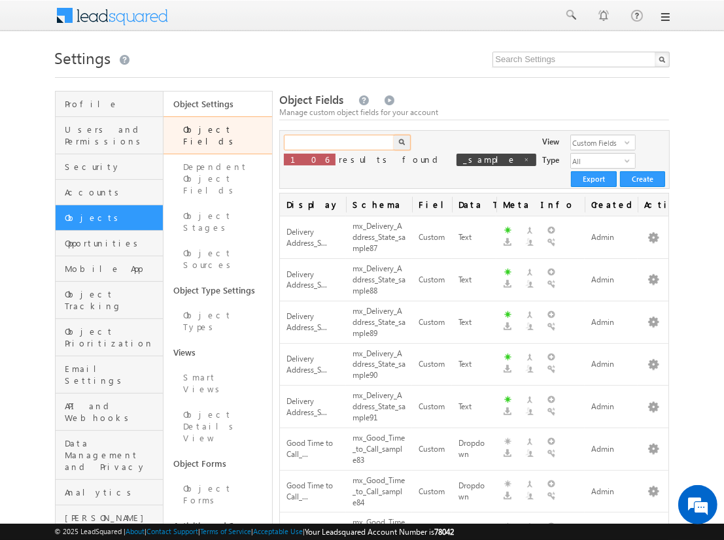
click at [339, 143] on input "text" at bounding box center [340, 143] width 112 height 16
type input "_sample"
click at [401, 143] on img "button" at bounding box center [401, 142] width 7 height 7
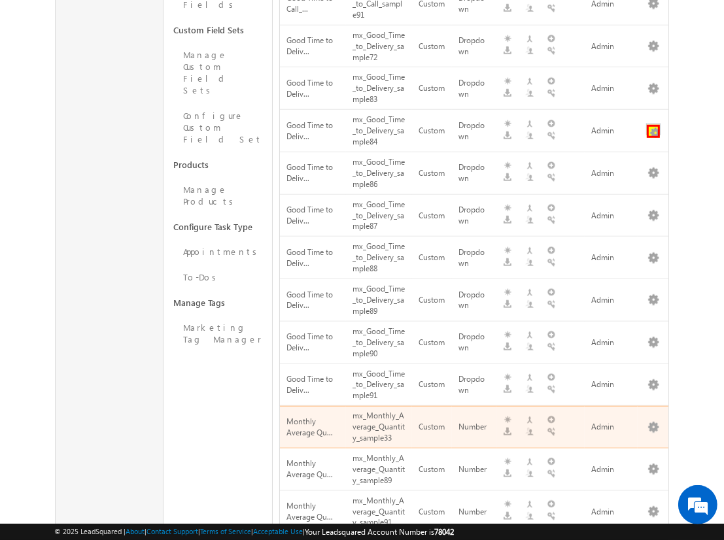
click at [653, 125] on button "button" at bounding box center [653, 131] width 13 height 13
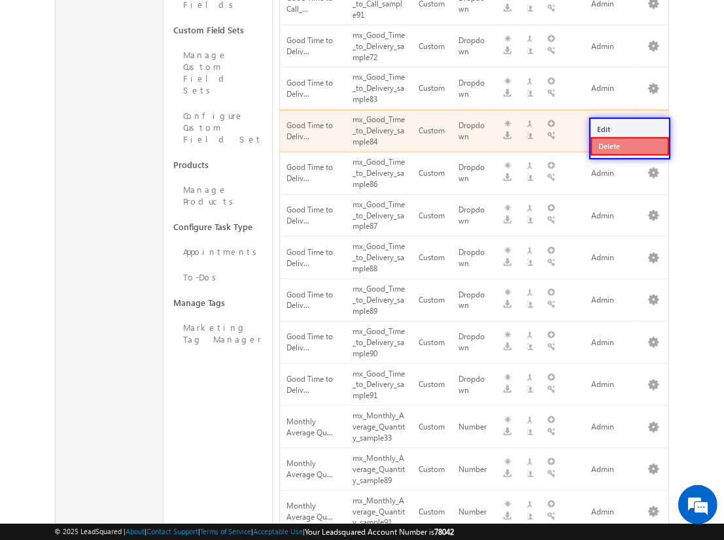
click at [629, 145] on link "Delete" at bounding box center [629, 146] width 78 height 18
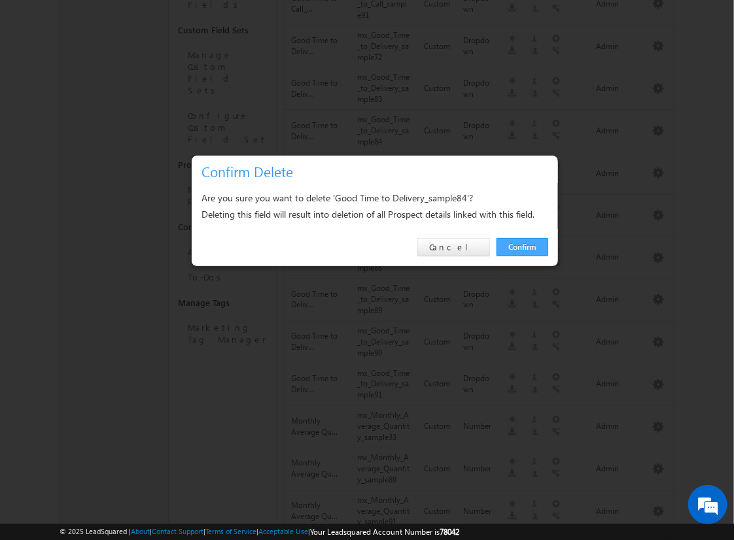
click at [522, 246] on link "Confirm" at bounding box center [522, 247] width 52 height 18
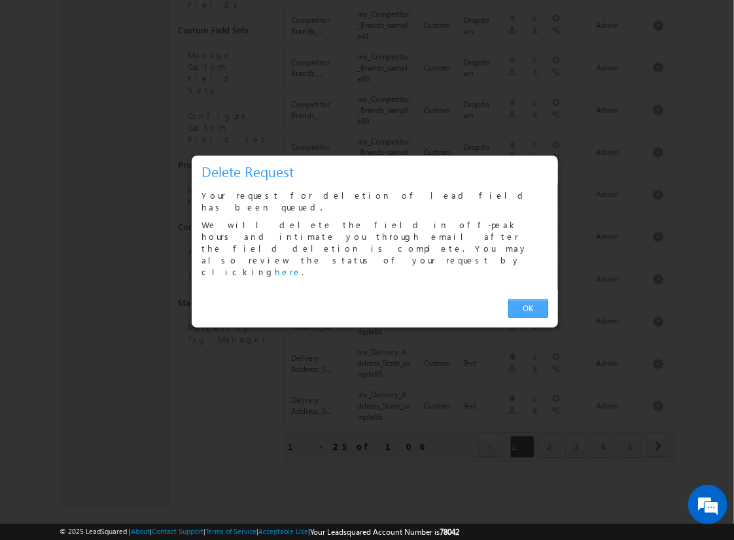
click at [528, 299] on link "OK" at bounding box center [528, 308] width 40 height 18
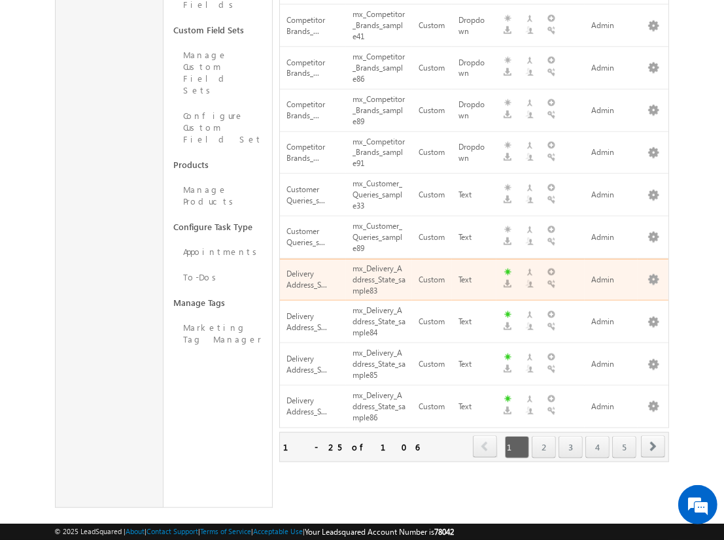
click at [653, 435] on span "next" at bounding box center [653, 446] width 24 height 22
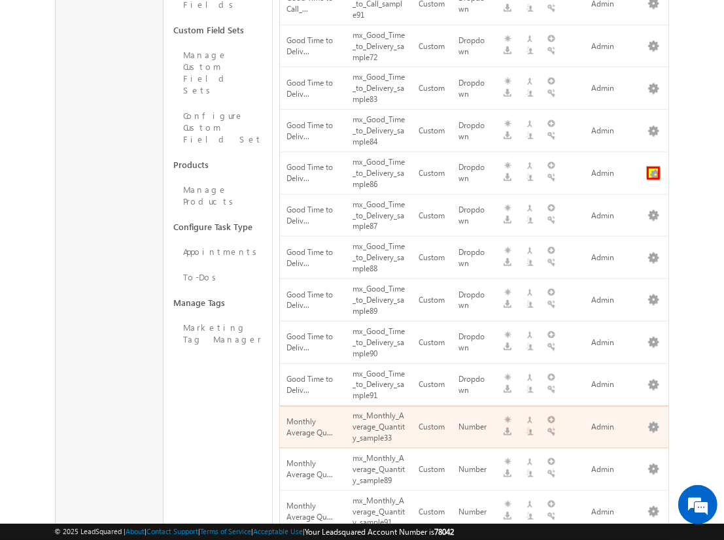
click at [653, 167] on button "button" at bounding box center [653, 173] width 13 height 13
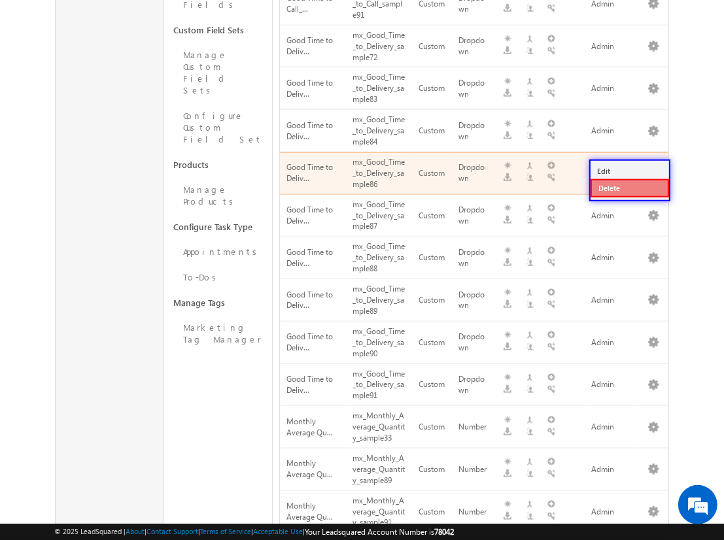
click at [629, 187] on link "Delete" at bounding box center [629, 188] width 78 height 18
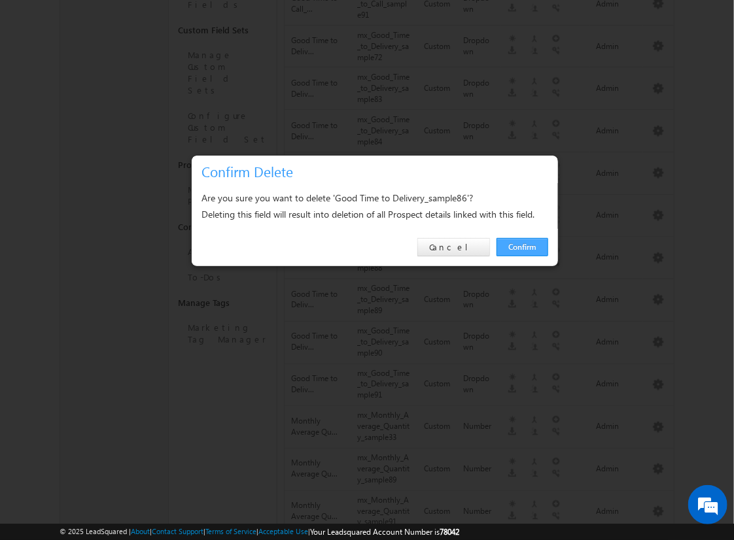
click at [522, 246] on link "Confirm" at bounding box center [522, 247] width 52 height 18
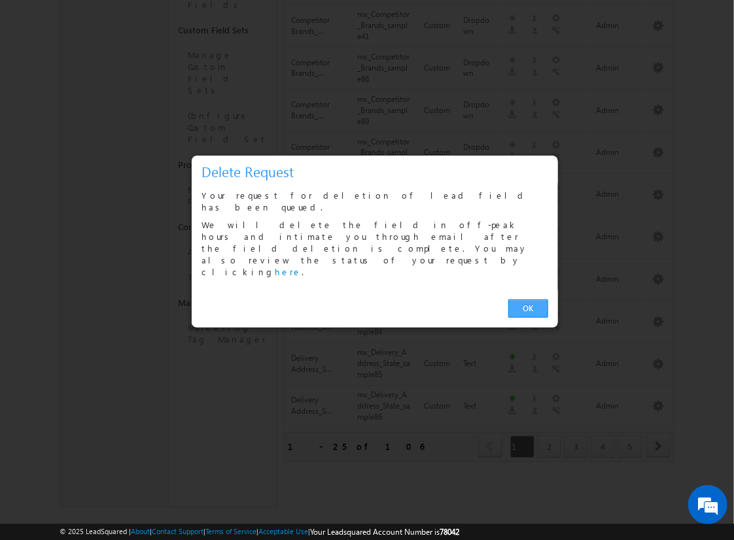
click at [528, 299] on link "OK" at bounding box center [528, 308] width 40 height 18
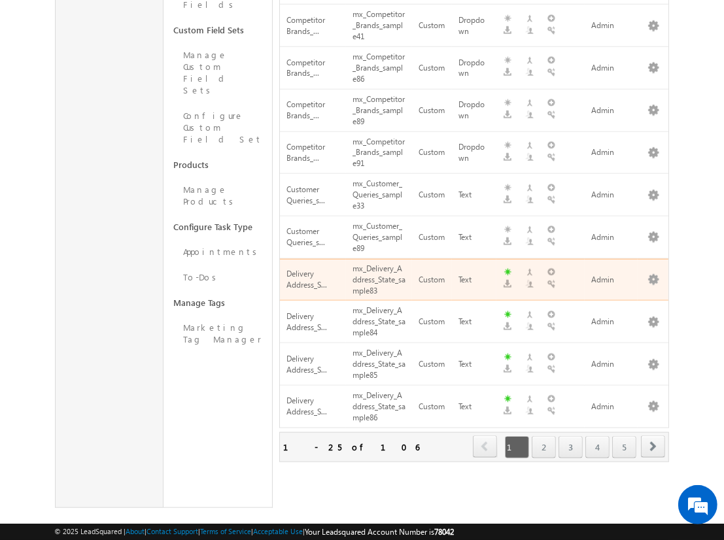
click at [653, 435] on span "next" at bounding box center [653, 446] width 24 height 22
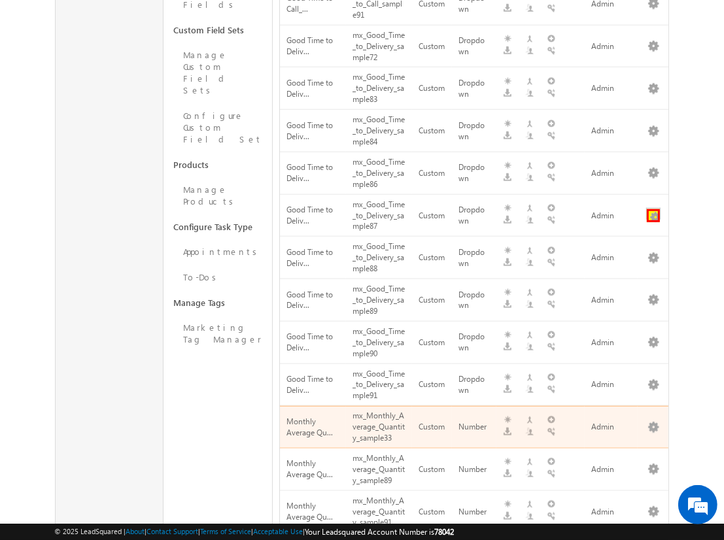
click at [653, 209] on button "button" at bounding box center [653, 215] width 13 height 13
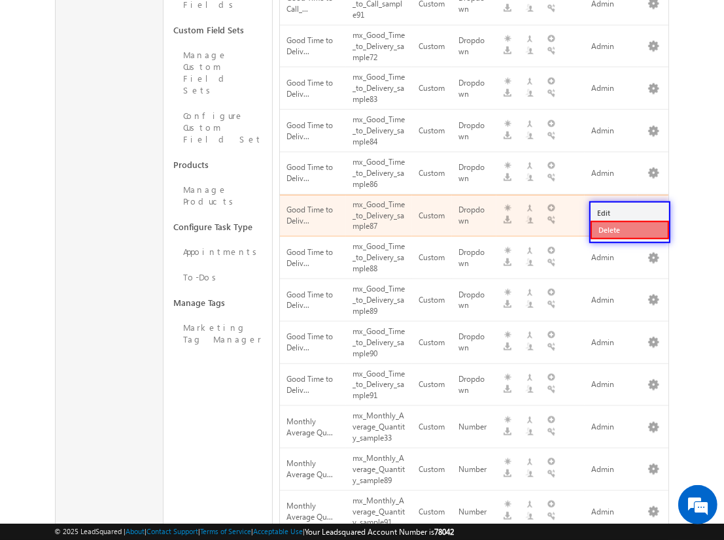
click at [629, 229] on link "Delete" at bounding box center [629, 230] width 78 height 18
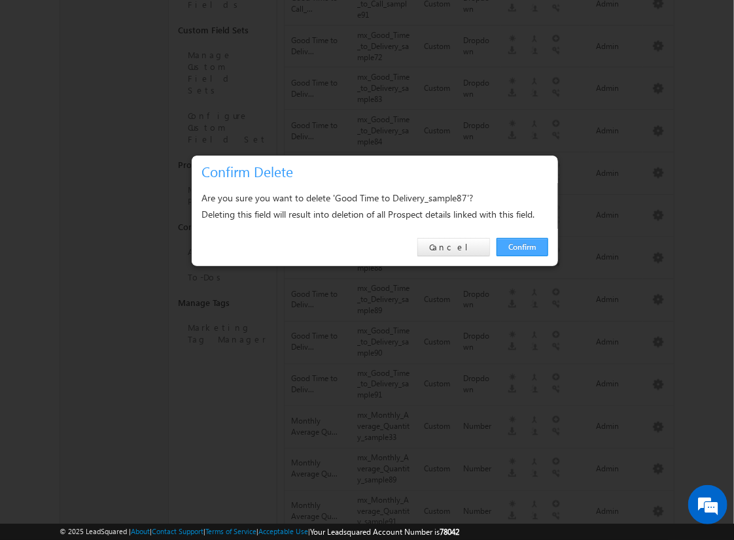
click at [522, 246] on link "Confirm" at bounding box center [522, 247] width 52 height 18
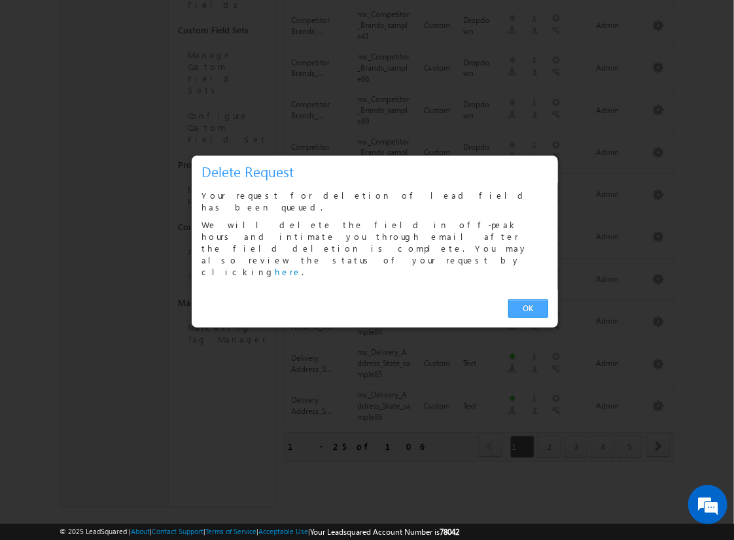
click at [528, 299] on link "OK" at bounding box center [528, 308] width 40 height 18
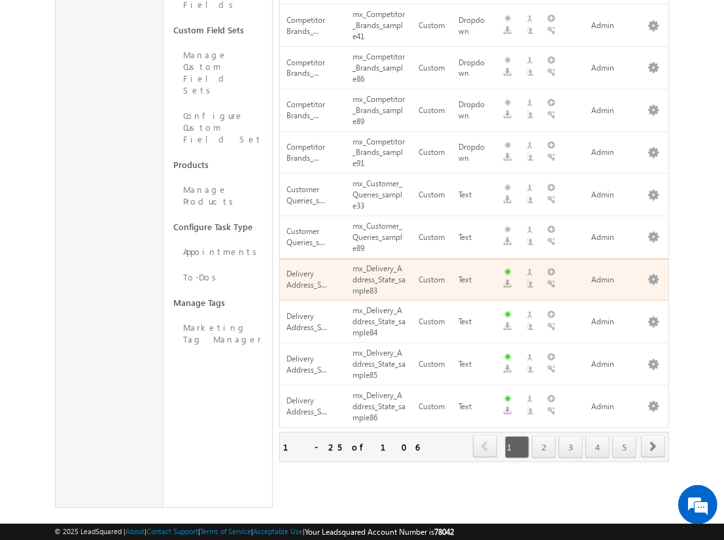
click at [653, 435] on span "next" at bounding box center [653, 446] width 24 height 22
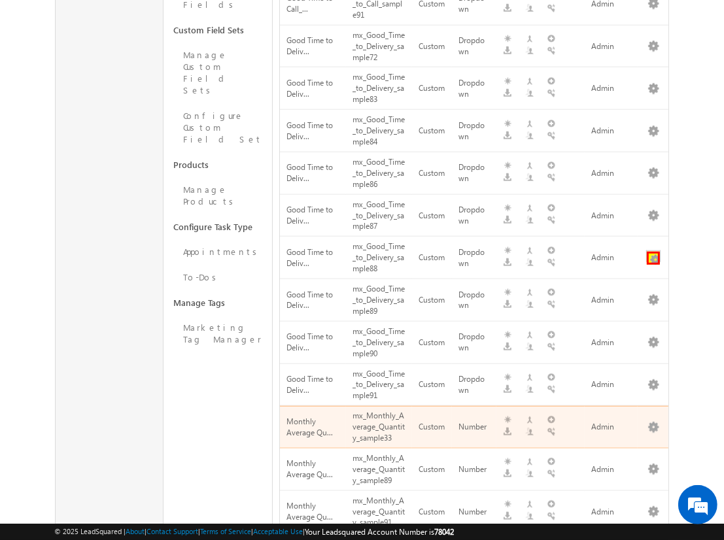
click at [653, 252] on button "button" at bounding box center [653, 258] width 13 height 13
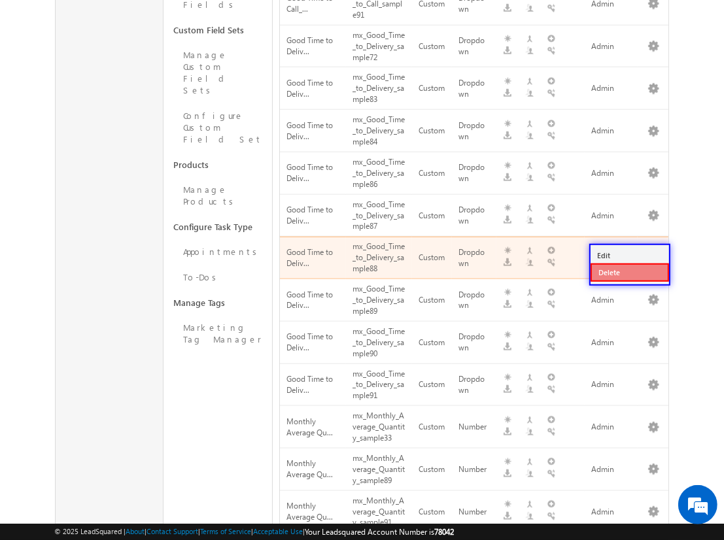
click at [629, 271] on link "Delete" at bounding box center [629, 272] width 78 height 18
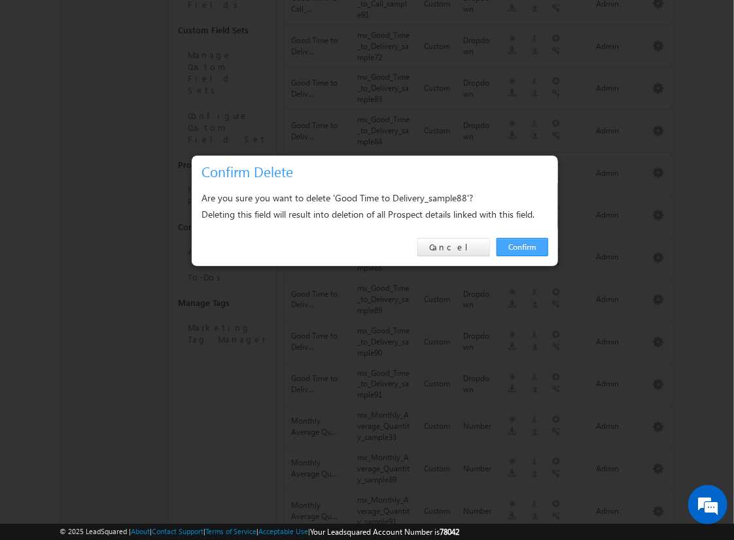
click at [522, 246] on link "Confirm" at bounding box center [522, 247] width 52 height 18
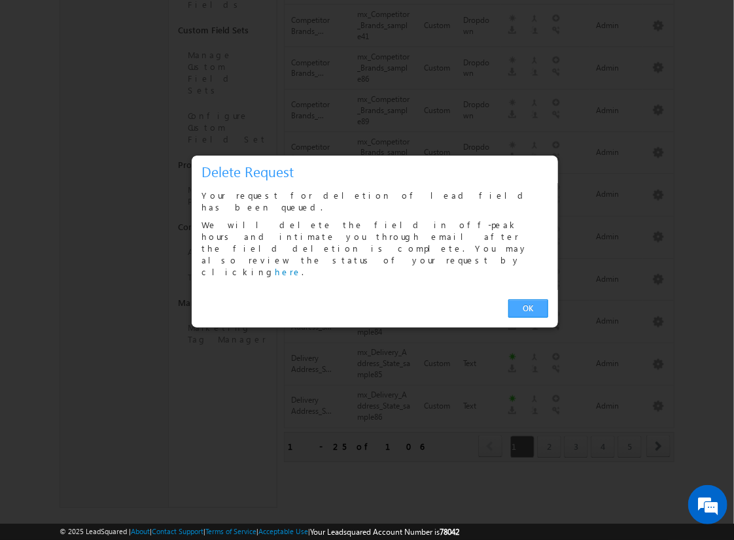
click at [528, 299] on link "OK" at bounding box center [528, 308] width 40 height 18
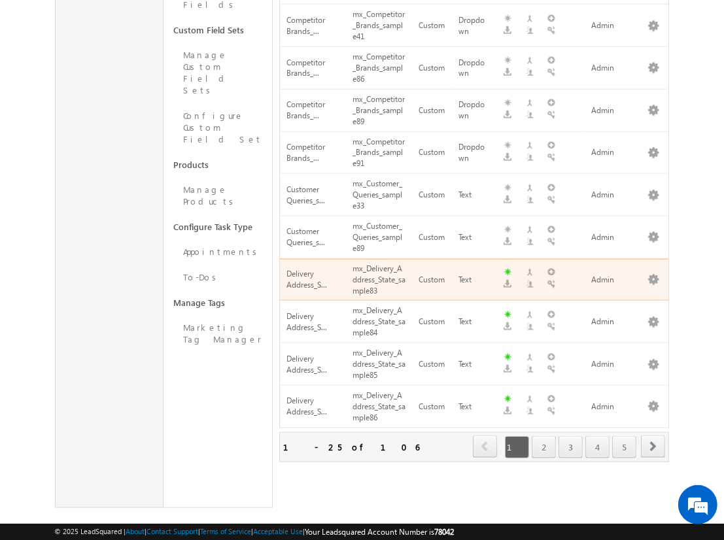
click at [653, 435] on span "next" at bounding box center [653, 446] width 24 height 22
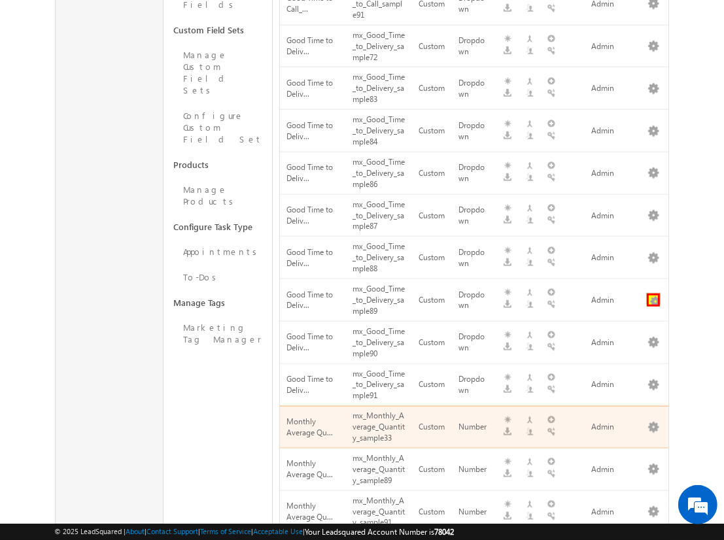
click at [653, 294] on button "button" at bounding box center [653, 300] width 13 height 13
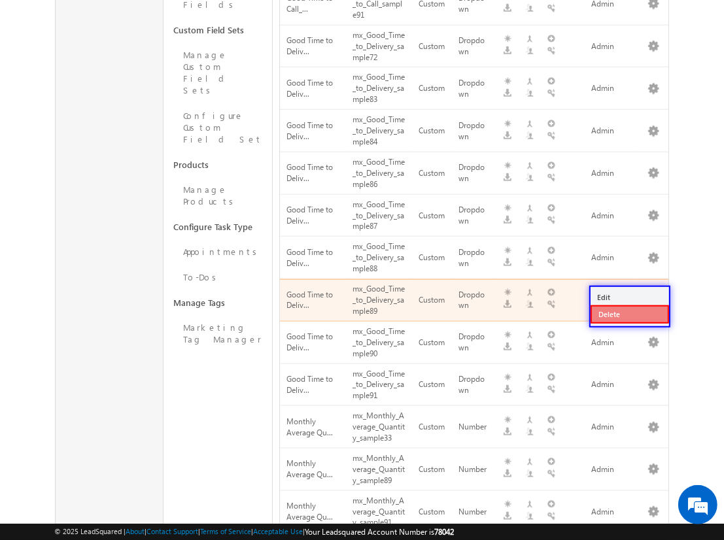
click at [629, 313] on link "Delete" at bounding box center [629, 314] width 78 height 18
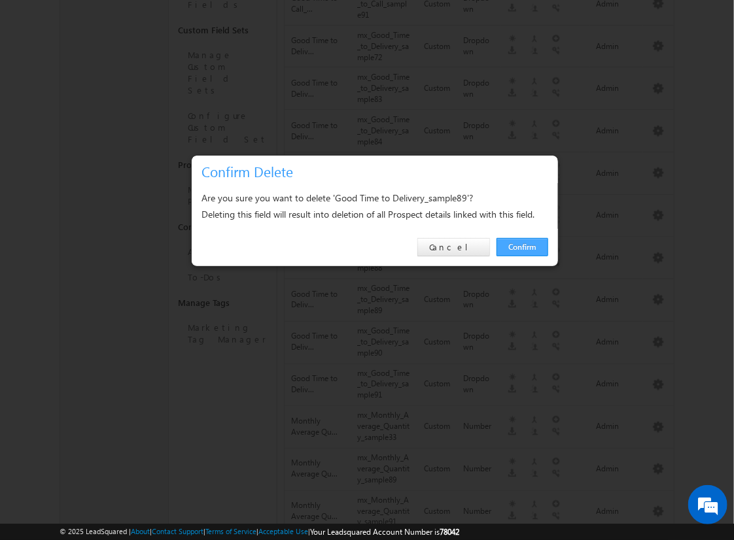
click at [522, 246] on link "Confirm" at bounding box center [522, 247] width 52 height 18
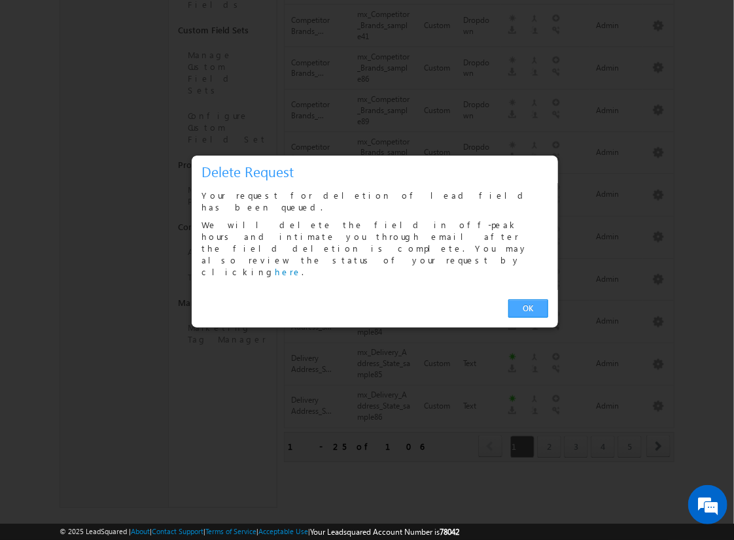
click at [528, 299] on link "OK" at bounding box center [528, 308] width 40 height 18
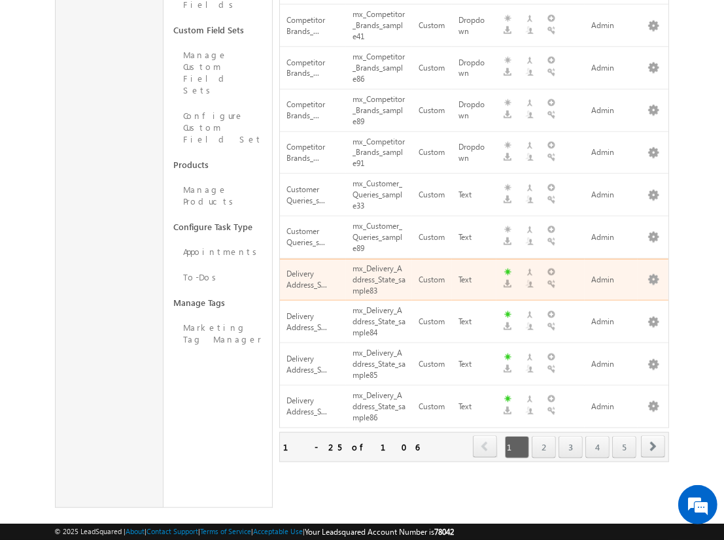
click at [653, 435] on span "next" at bounding box center [653, 446] width 24 height 22
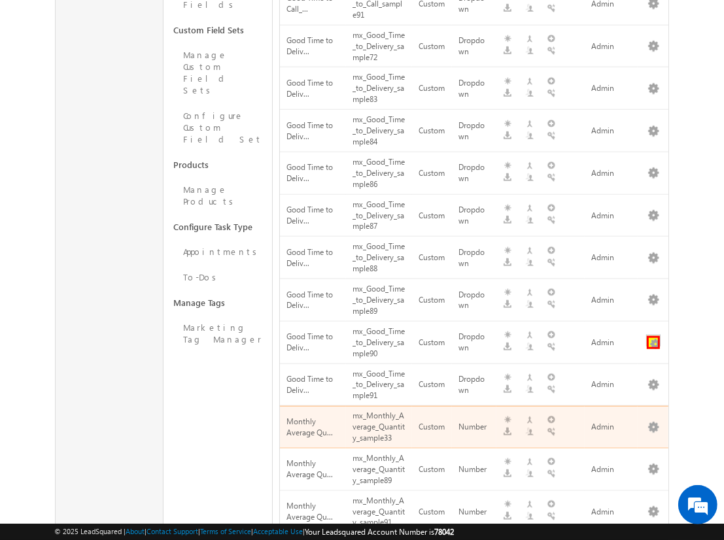
click at [653, 336] on button "button" at bounding box center [653, 342] width 13 height 13
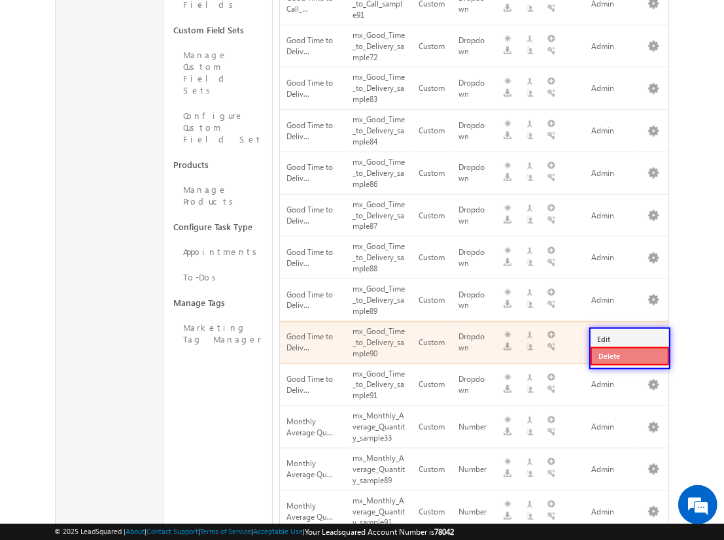
click at [629, 356] on link "Delete" at bounding box center [629, 356] width 78 height 18
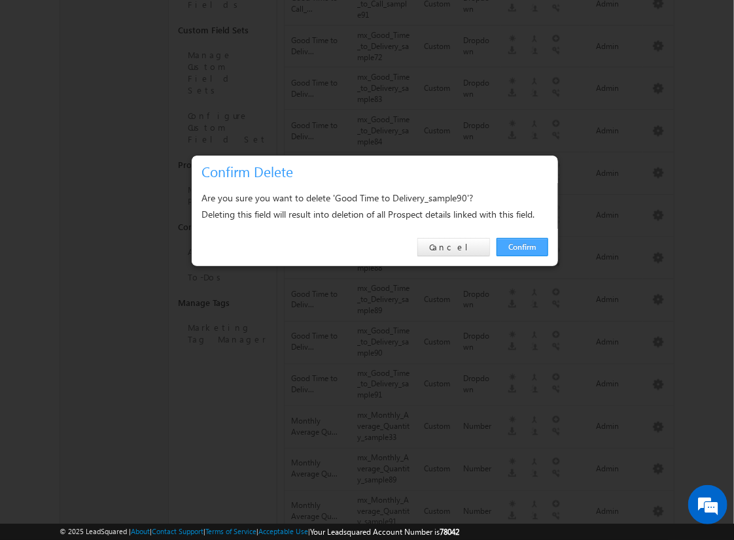
click at [522, 246] on link "Confirm" at bounding box center [522, 247] width 52 height 18
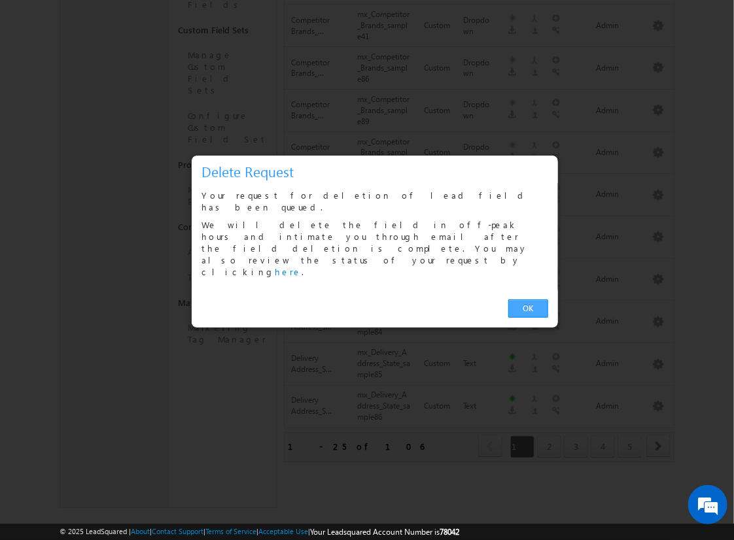
click at [528, 299] on link "OK" at bounding box center [528, 308] width 40 height 18
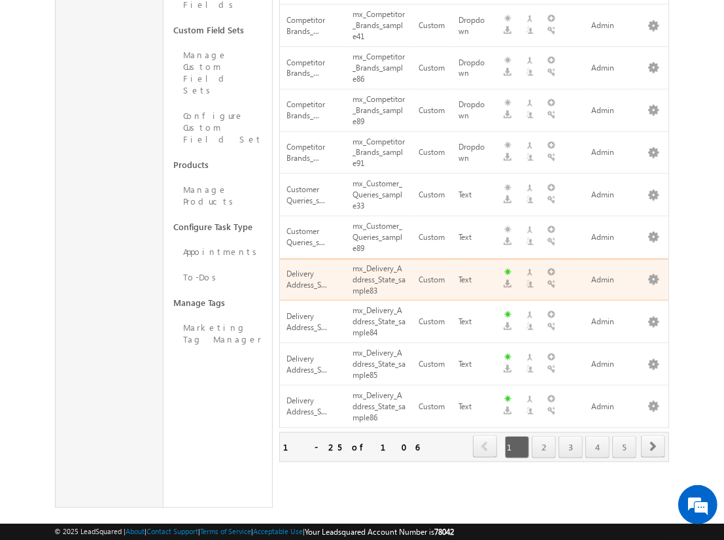
click at [653, 435] on span "next" at bounding box center [653, 446] width 24 height 22
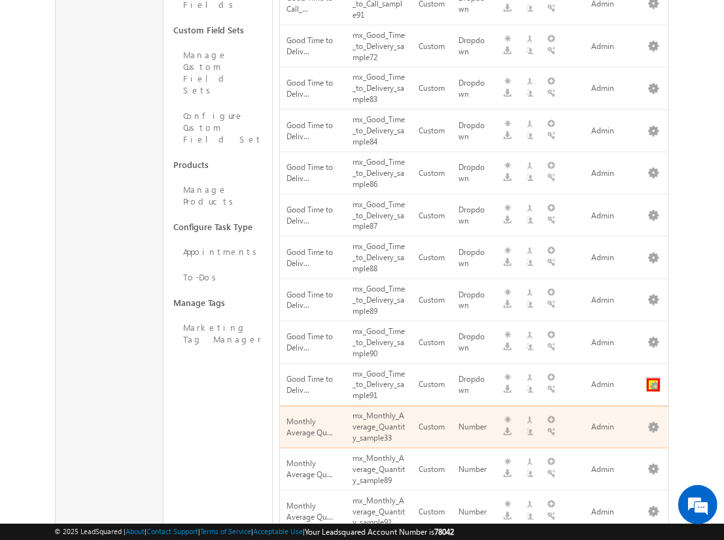
click at [653, 379] on button "button" at bounding box center [653, 385] width 13 height 13
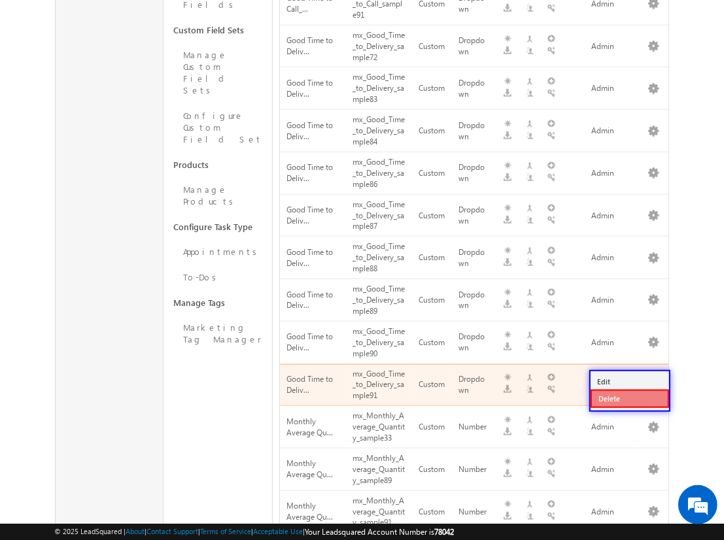
click at [629, 398] on link "Delete" at bounding box center [629, 399] width 78 height 18
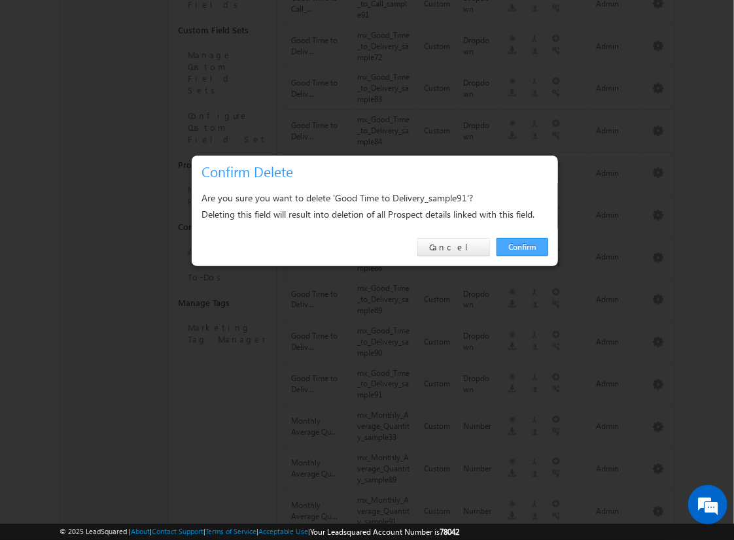
click at [522, 246] on link "Confirm" at bounding box center [522, 247] width 52 height 18
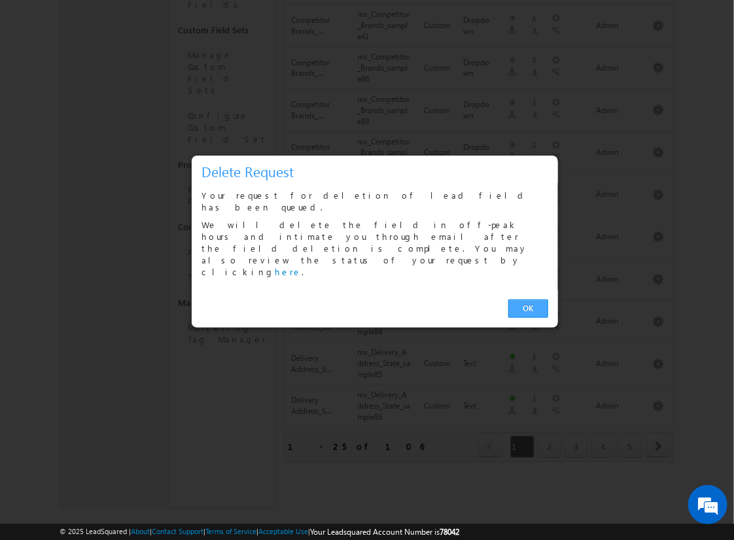
click at [528, 299] on link "OK" at bounding box center [528, 308] width 40 height 18
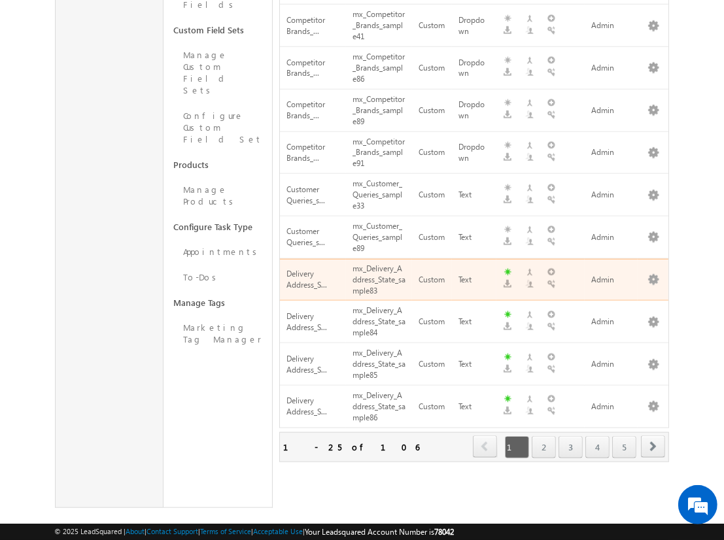
click at [653, 435] on span "next" at bounding box center [653, 446] width 24 height 22
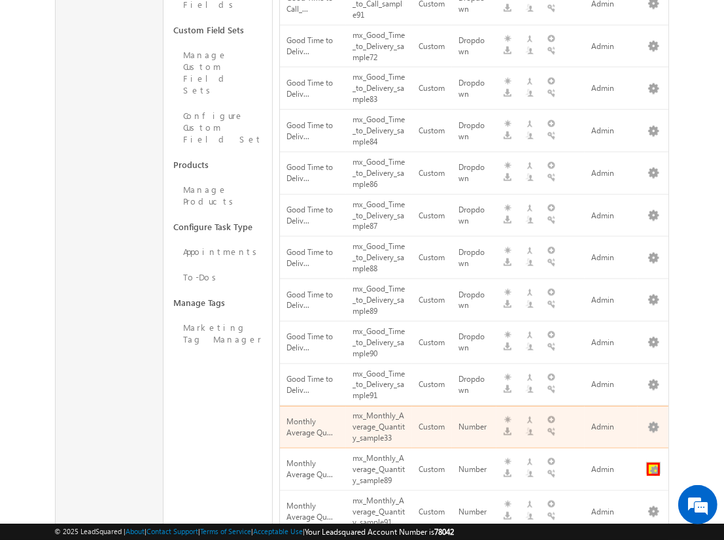
click at [653, 463] on button "button" at bounding box center [653, 469] width 13 height 13
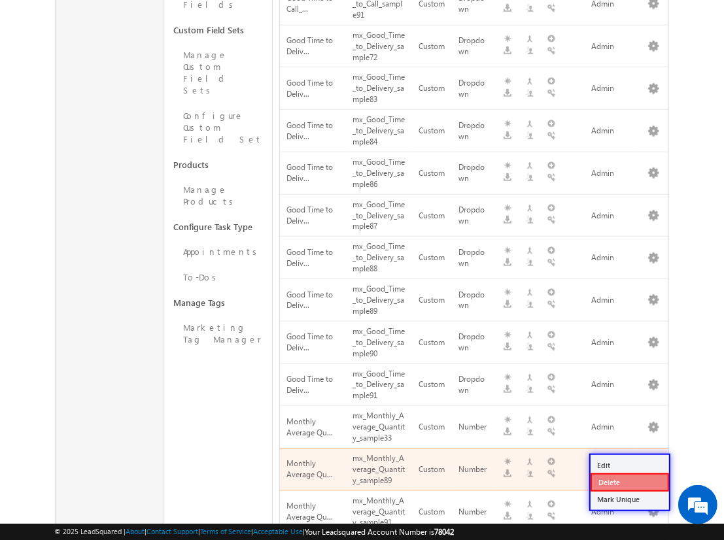
click at [629, 482] on link "Delete" at bounding box center [629, 482] width 78 height 18
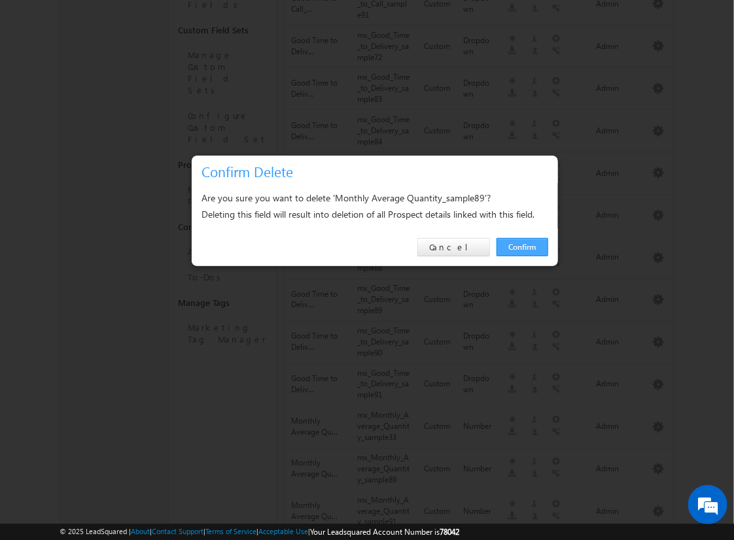
click at [522, 246] on link "Confirm" at bounding box center [522, 247] width 52 height 18
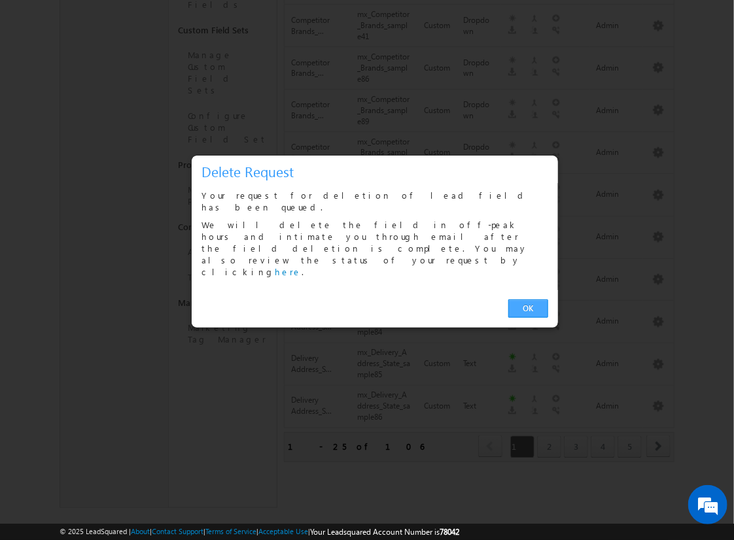
click at [528, 299] on link "OK" at bounding box center [528, 308] width 40 height 18
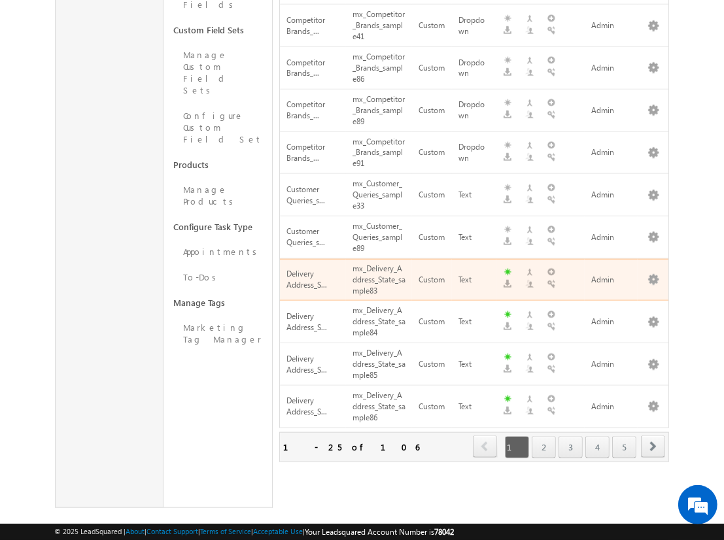
click at [653, 435] on span "next" at bounding box center [653, 446] width 24 height 22
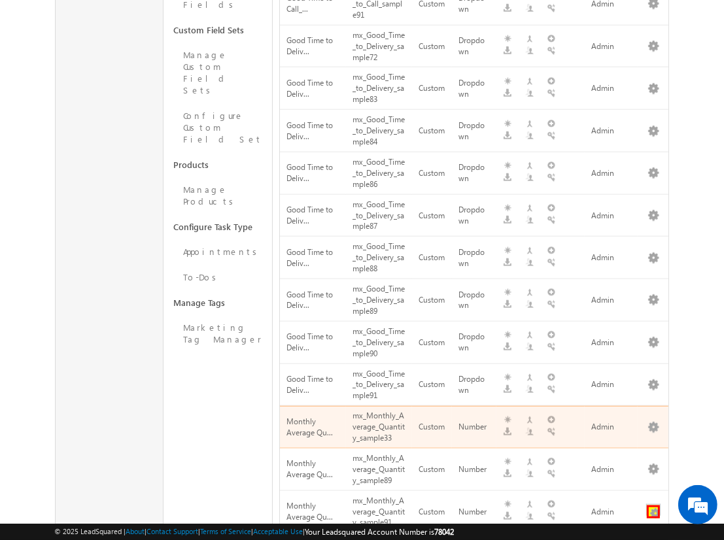
click at [653, 505] on button "button" at bounding box center [653, 511] width 13 height 13
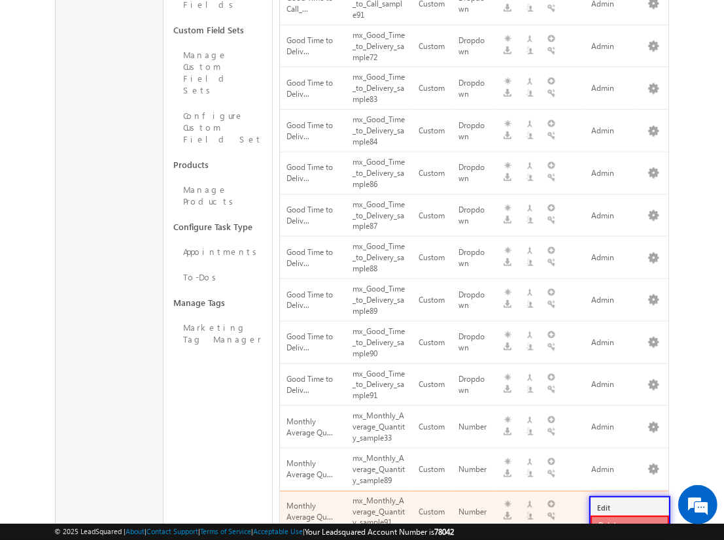
click at [629, 516] on link "Delete" at bounding box center [629, 525] width 78 height 18
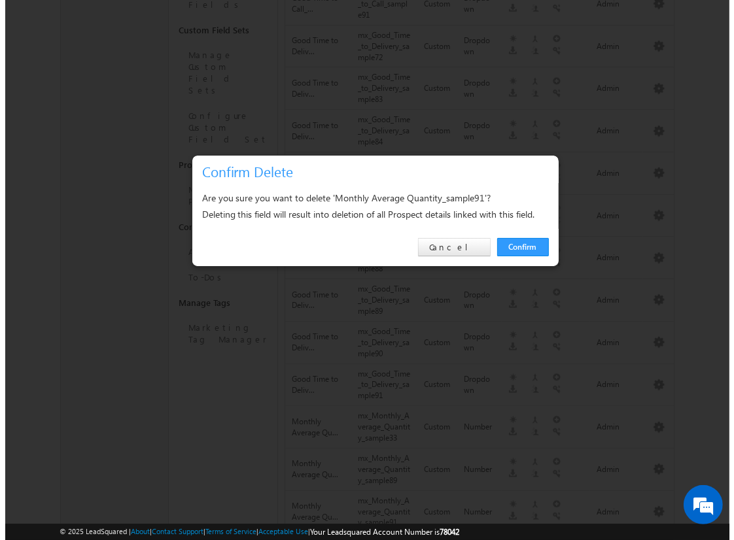
scroll to position [847, 0]
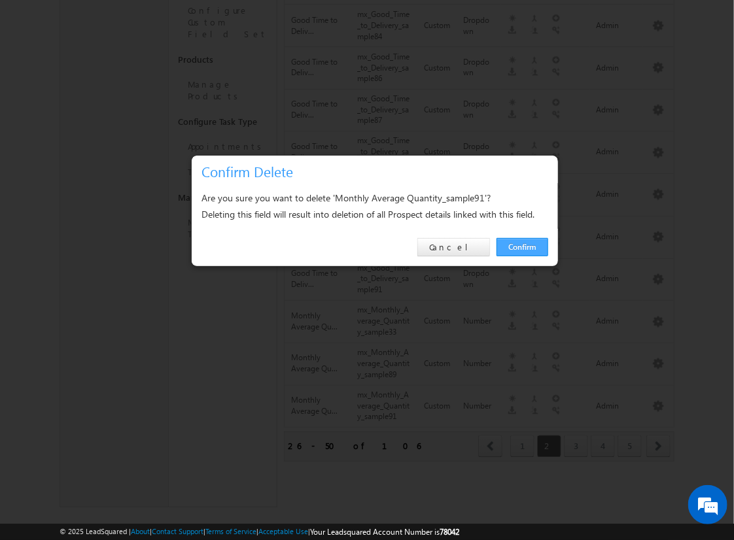
click at [522, 246] on link "Confirm" at bounding box center [522, 247] width 52 height 18
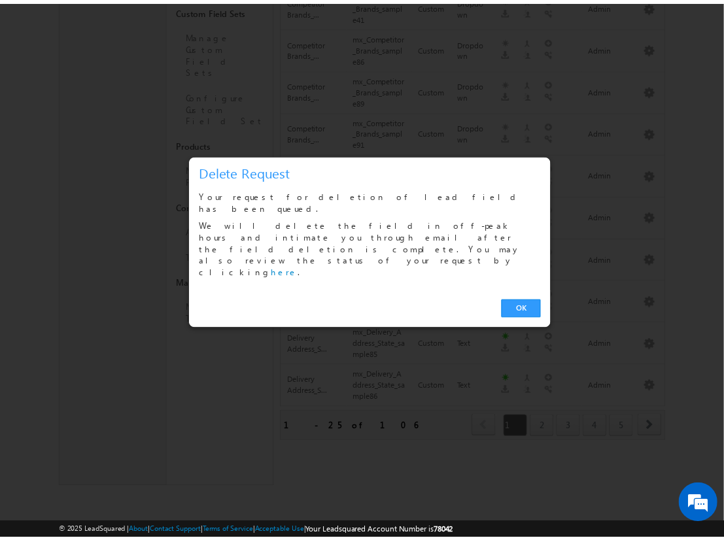
scroll to position [741, 0]
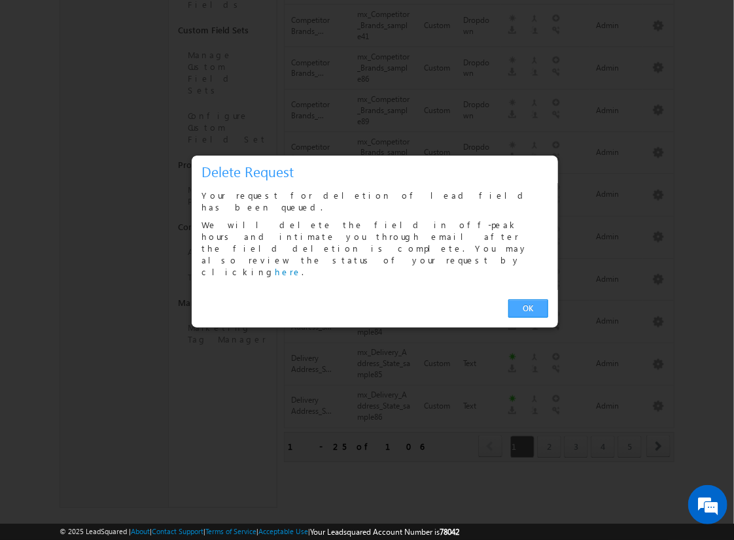
click at [528, 299] on link "OK" at bounding box center [528, 308] width 40 height 18
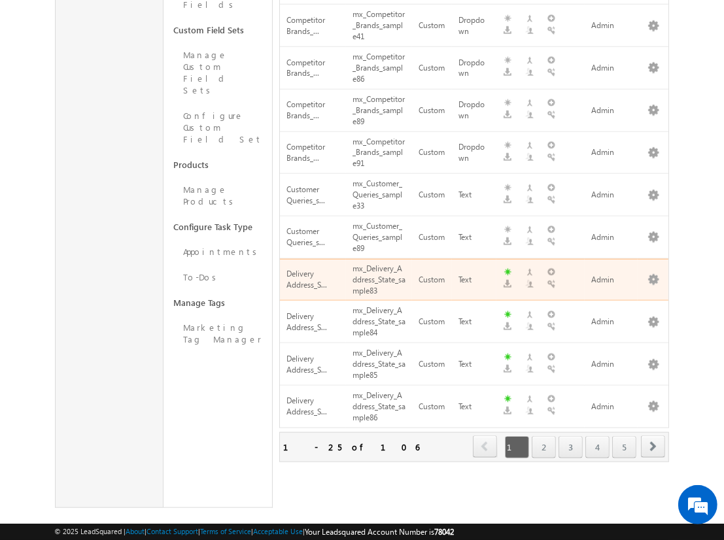
click at [653, 435] on span "next" at bounding box center [653, 446] width 24 height 22
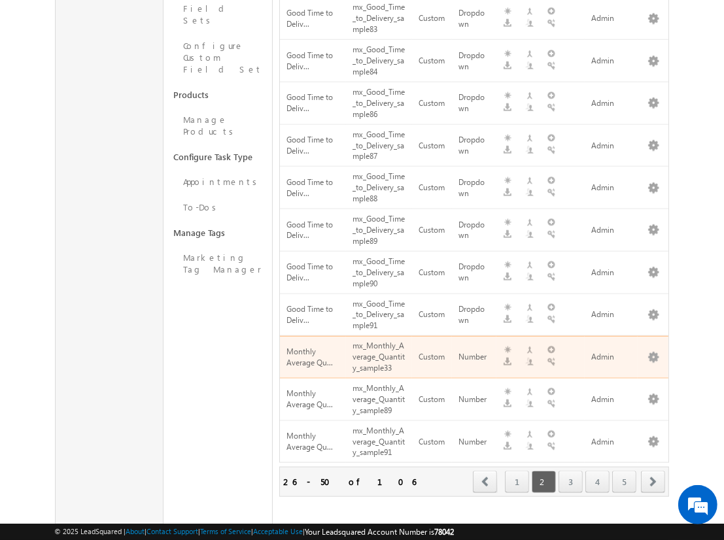
click at [653, 471] on span "next" at bounding box center [653, 482] width 24 height 22
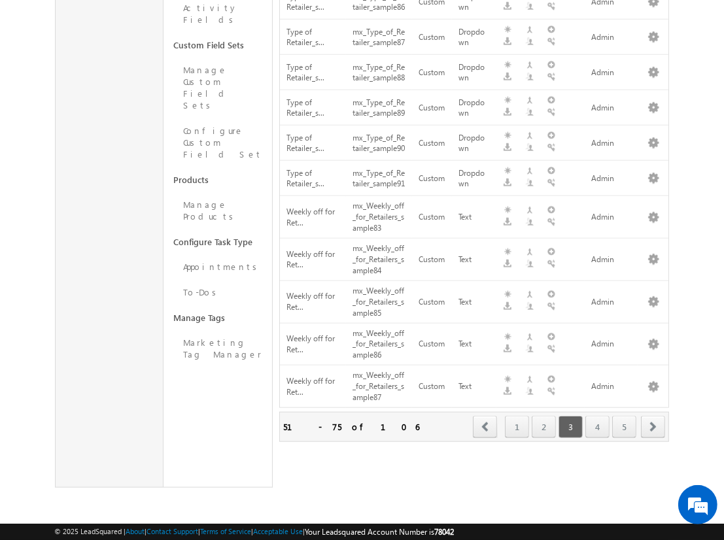
scroll to position [0, 0]
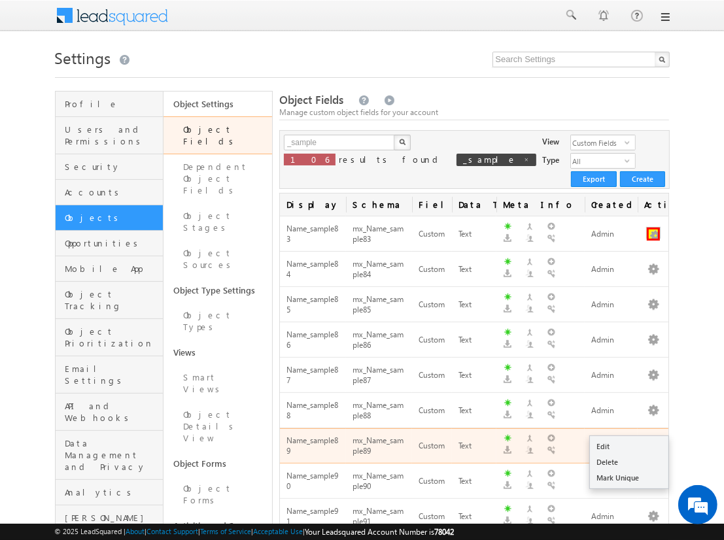
click at [653, 228] on button "button" at bounding box center [653, 234] width 13 height 13
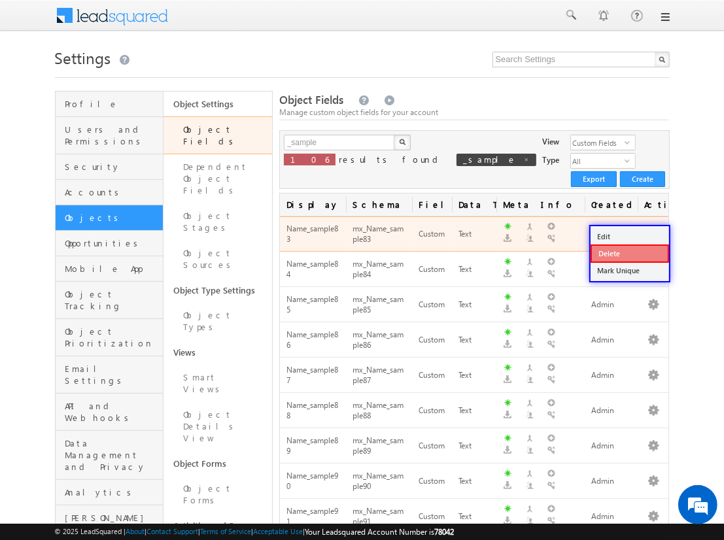
click at [629, 253] on link "Delete" at bounding box center [629, 254] width 78 height 18
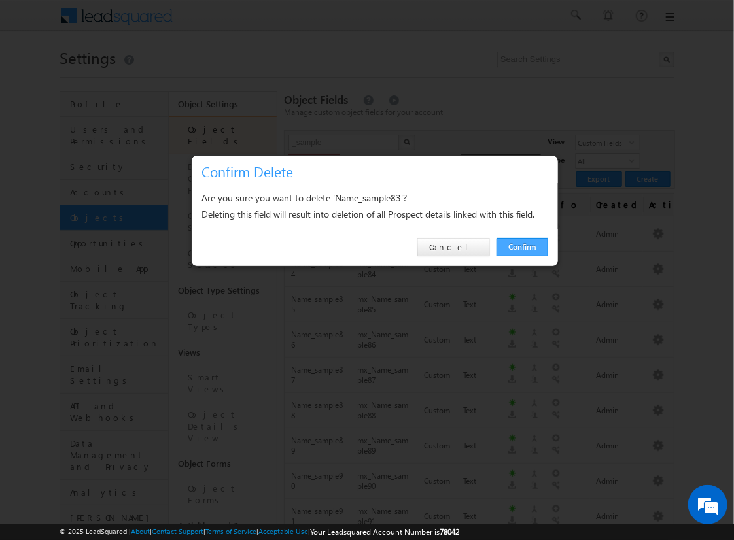
click at [522, 246] on link "Confirm" at bounding box center [522, 247] width 52 height 18
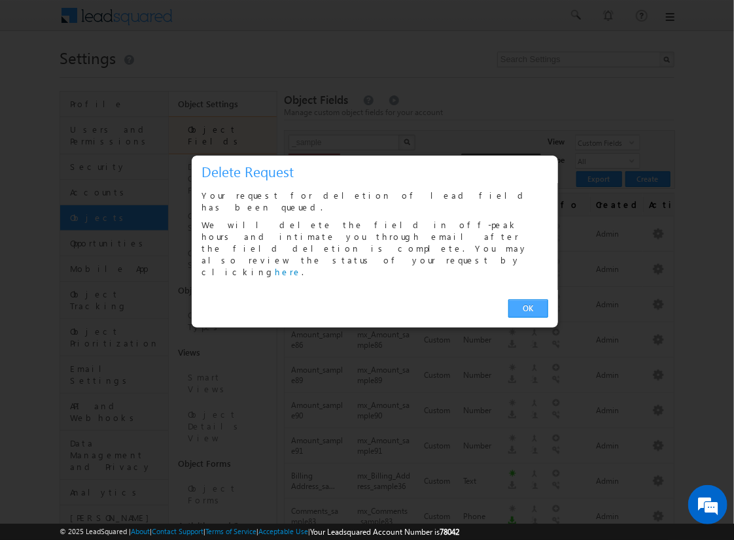
click at [528, 299] on link "OK" at bounding box center [528, 308] width 40 height 18
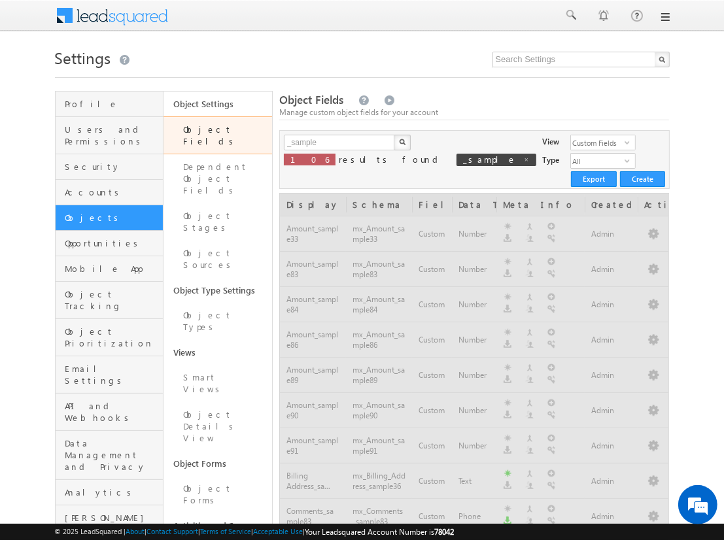
scroll to position [741, 0]
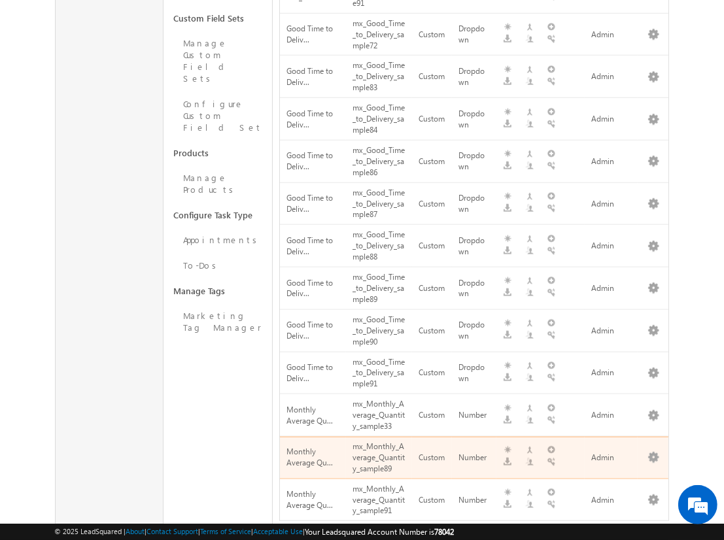
click at [653, 529] on span "next" at bounding box center [653, 540] width 24 height 22
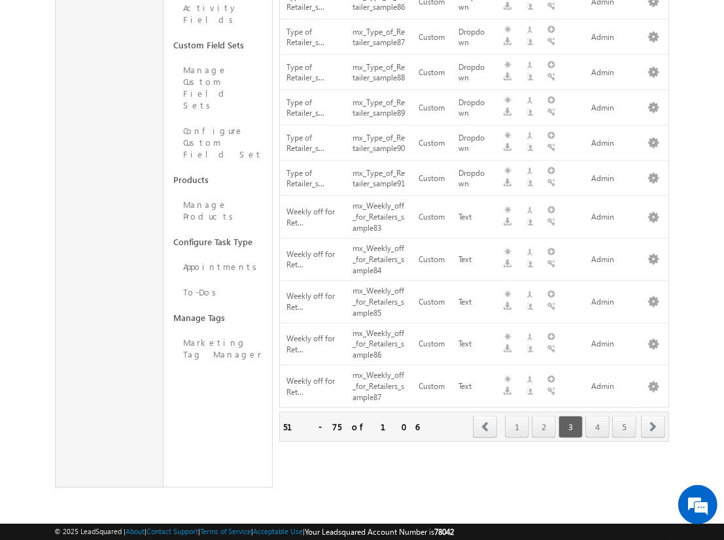
scroll to position [0, 0]
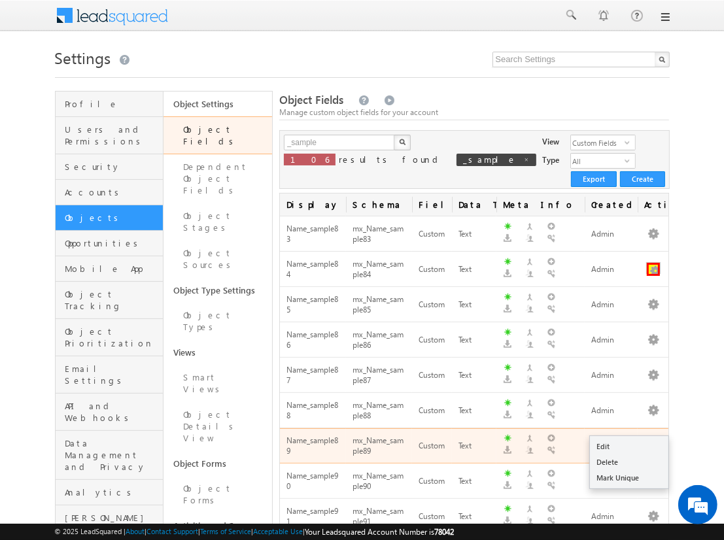
click at [653, 263] on button "button" at bounding box center [653, 269] width 13 height 13
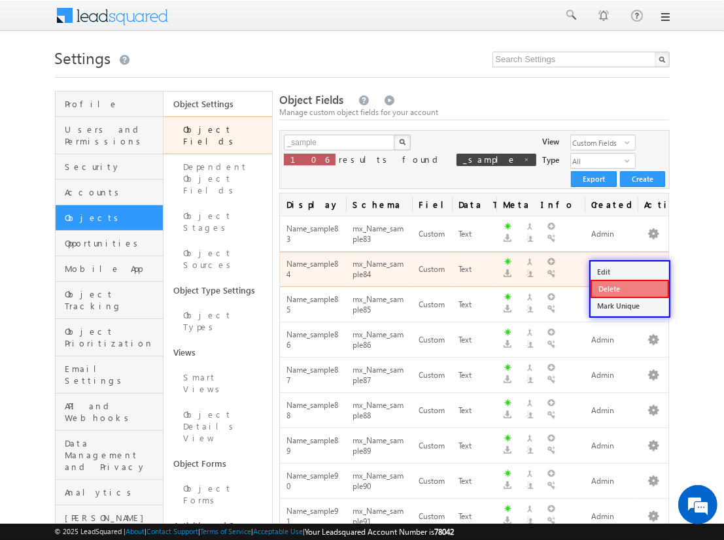
click at [629, 288] on link "Delete" at bounding box center [629, 289] width 78 height 18
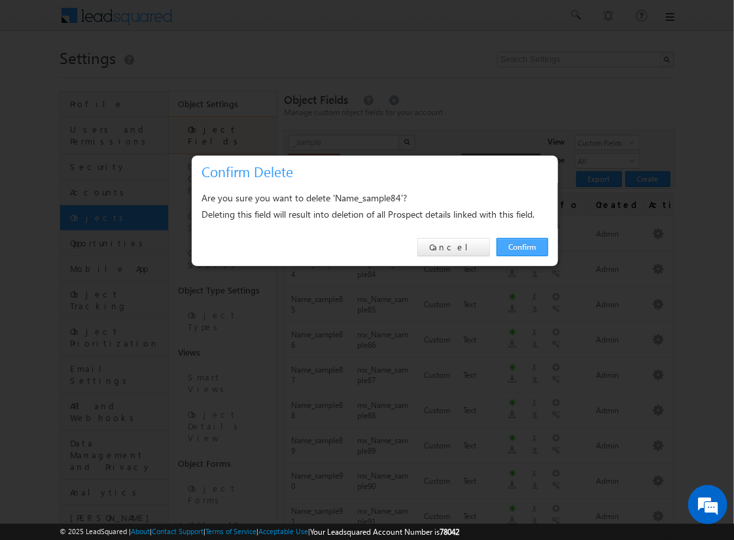
click at [522, 246] on link "Confirm" at bounding box center [522, 247] width 52 height 18
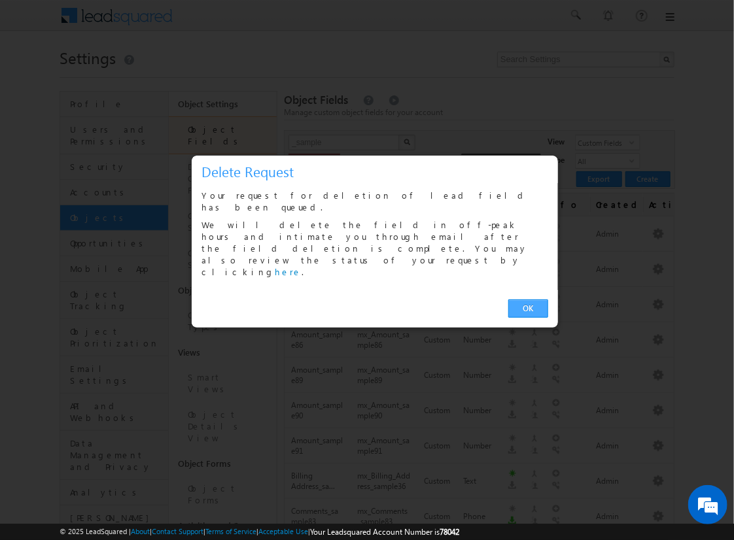
click at [528, 299] on link "OK" at bounding box center [528, 308] width 40 height 18
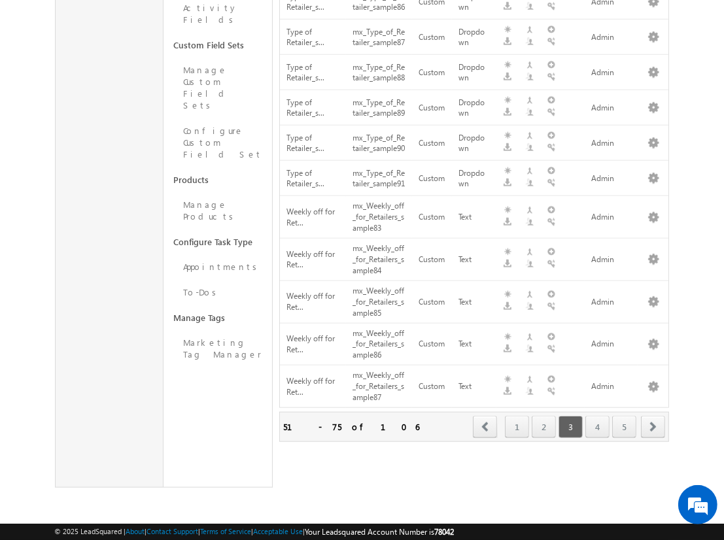
scroll to position [22, 0]
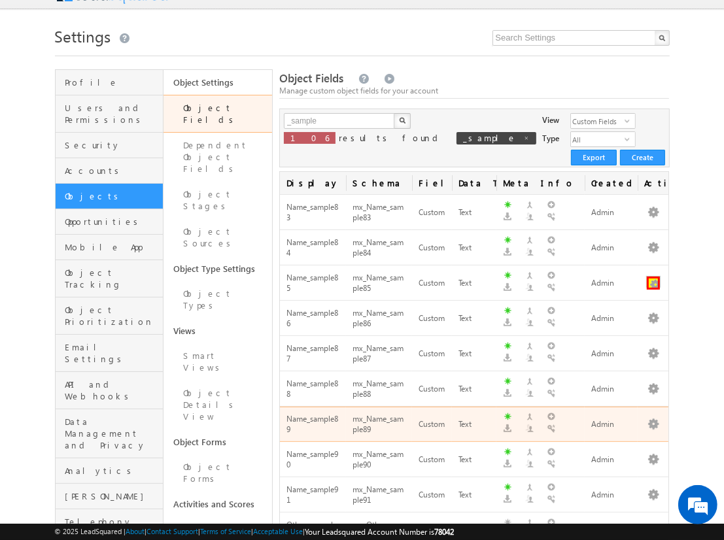
click at [653, 277] on button "button" at bounding box center [653, 283] width 13 height 13
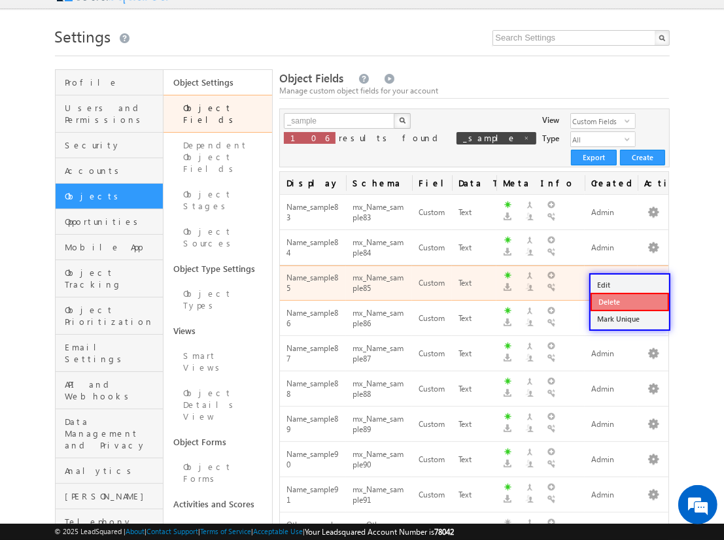
click at [629, 301] on link "Delete" at bounding box center [629, 302] width 78 height 18
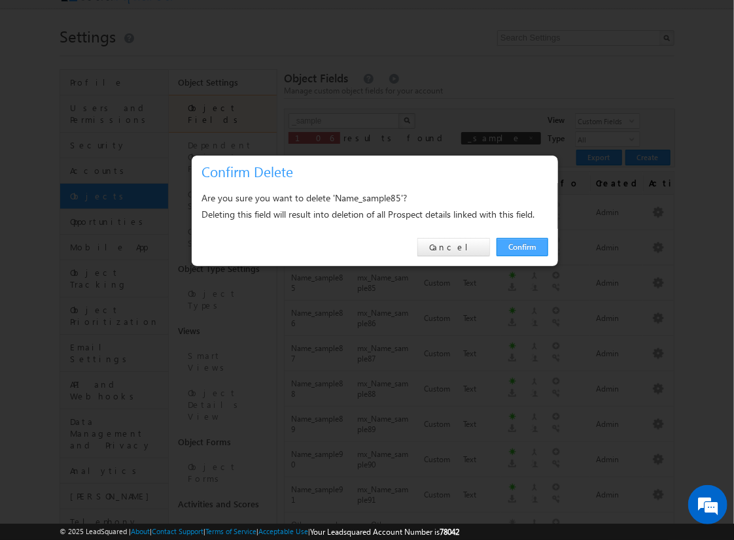
click at [522, 246] on link "Confirm" at bounding box center [522, 247] width 52 height 18
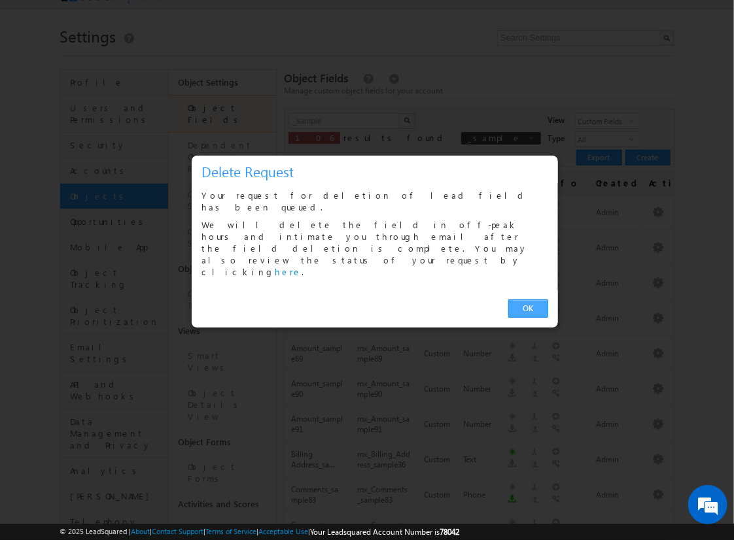
click at [528, 299] on link "OK" at bounding box center [528, 308] width 40 height 18
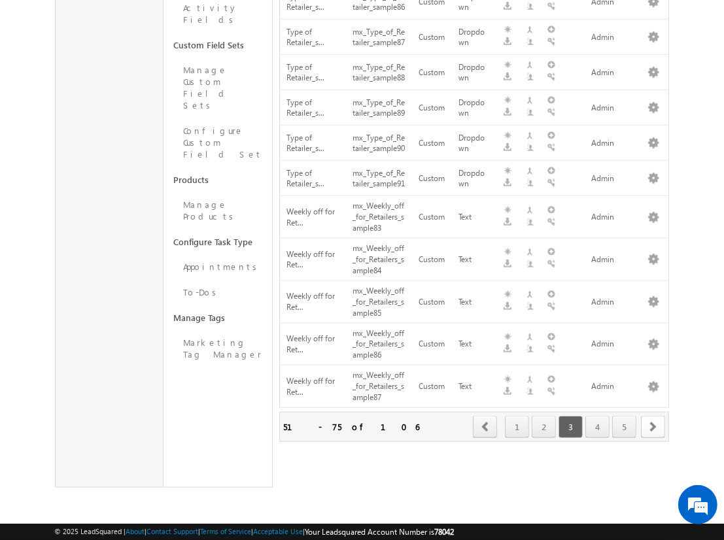
scroll to position [57, 0]
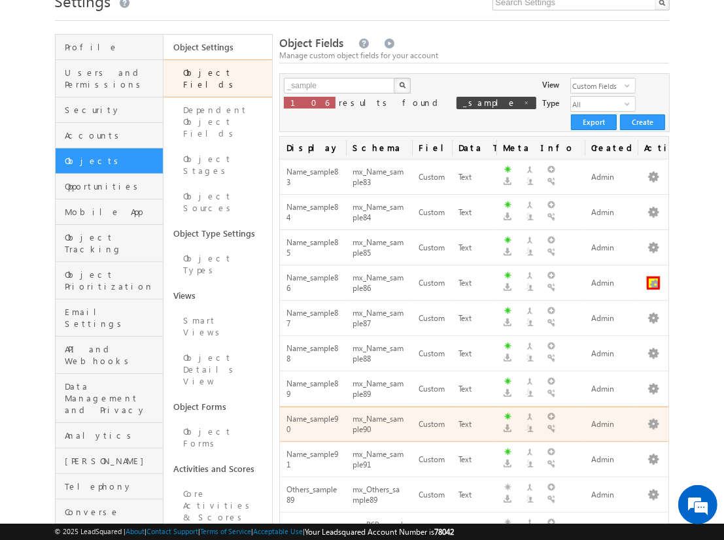
click at [653, 277] on button "button" at bounding box center [653, 283] width 13 height 13
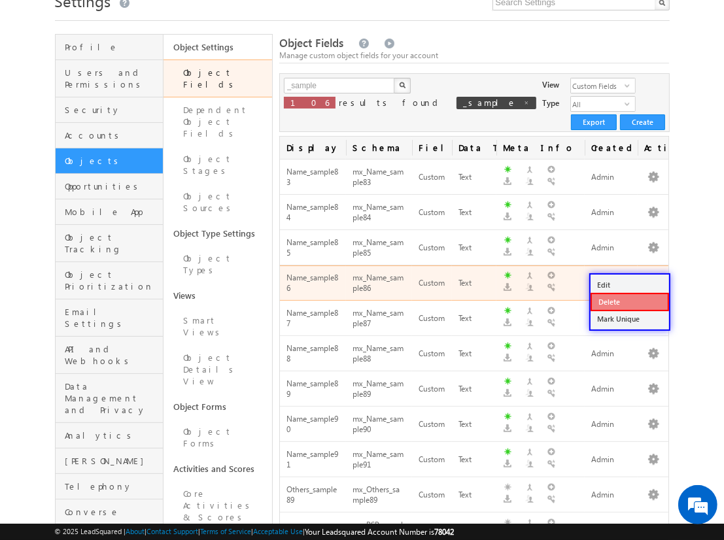
click at [629, 301] on link "Delete" at bounding box center [629, 302] width 78 height 18
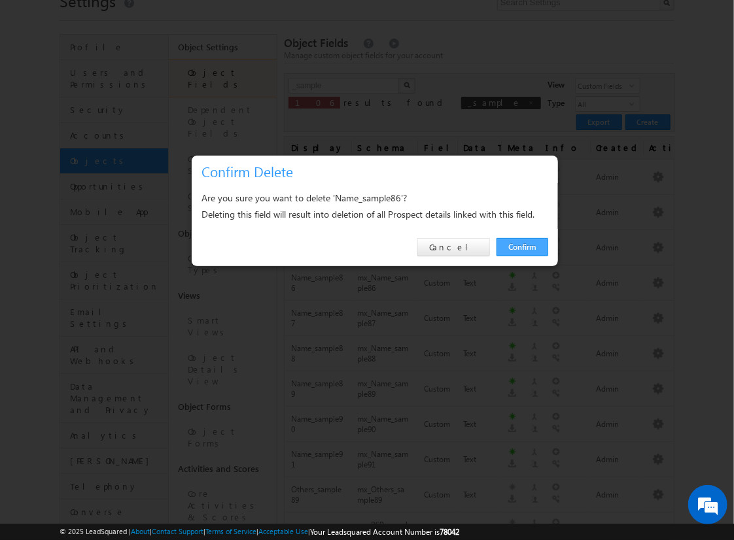
click at [522, 246] on link "Confirm" at bounding box center [522, 247] width 52 height 18
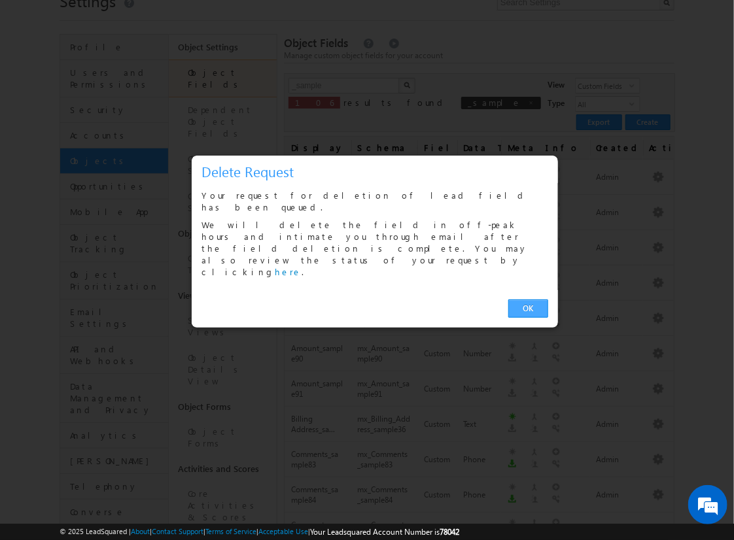
click at [528, 299] on link "OK" at bounding box center [528, 308] width 40 height 18
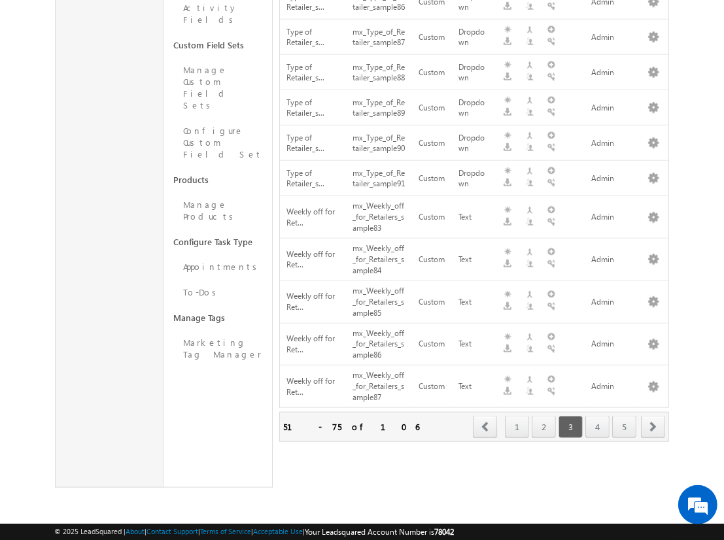
scroll to position [92, 0]
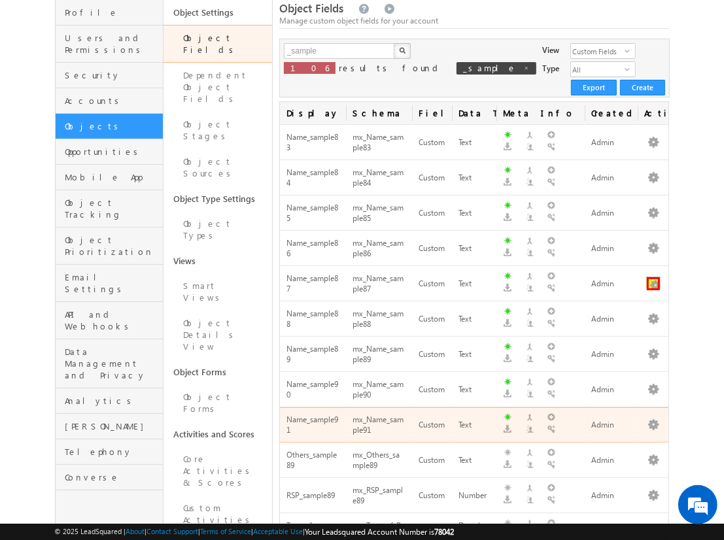
click at [653, 277] on button "button" at bounding box center [653, 283] width 13 height 13
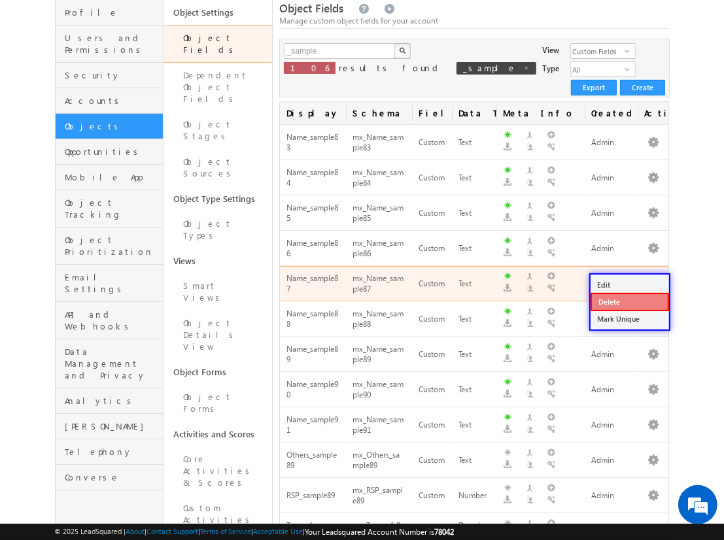
click at [629, 301] on link "Delete" at bounding box center [629, 302] width 78 height 18
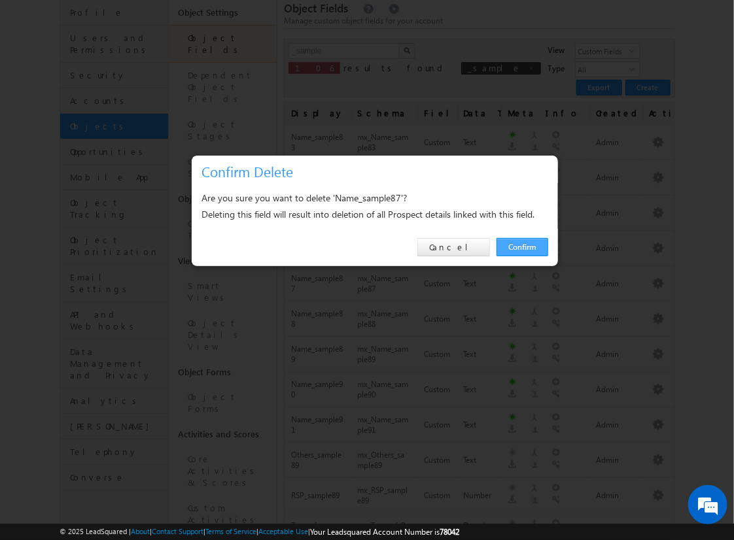
click at [522, 246] on link "Confirm" at bounding box center [522, 247] width 52 height 18
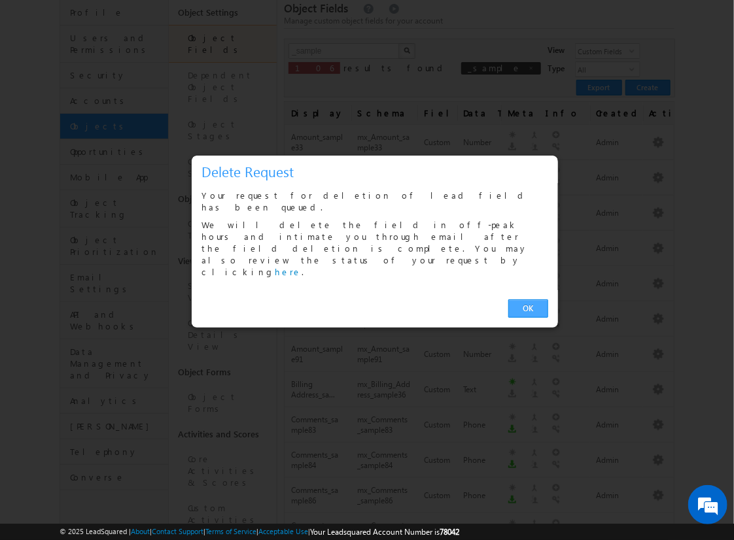
click at [528, 299] on link "OK" at bounding box center [528, 308] width 40 height 18
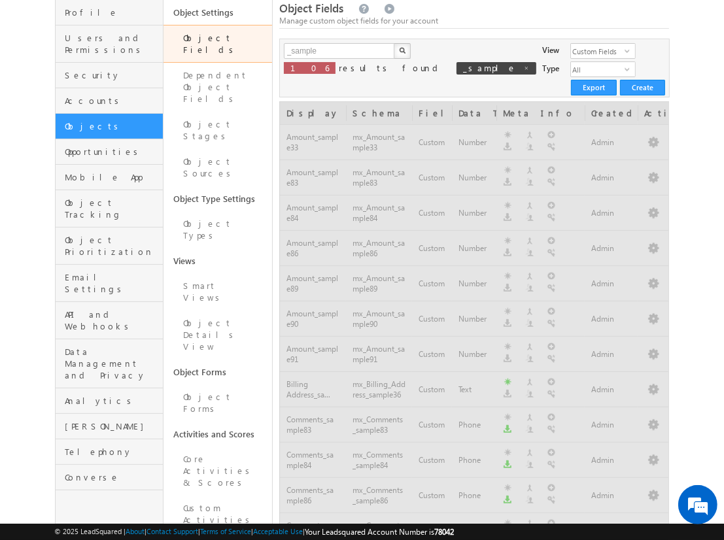
scroll to position [741, 0]
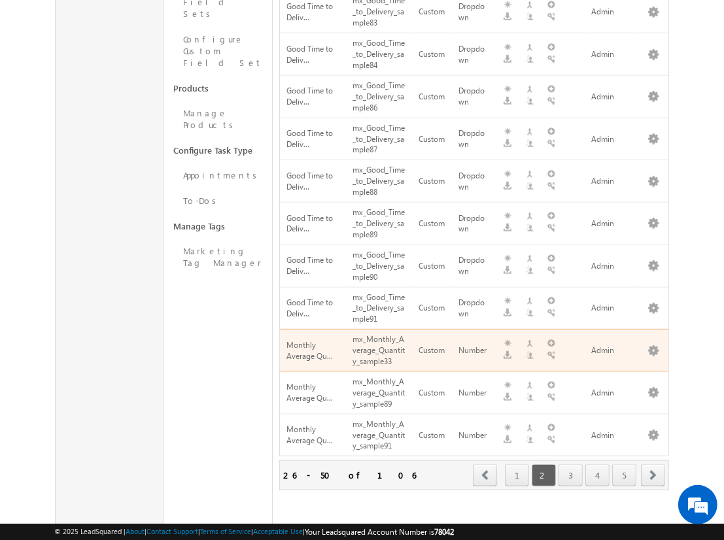
click at [653, 464] on span "next" at bounding box center [653, 475] width 24 height 22
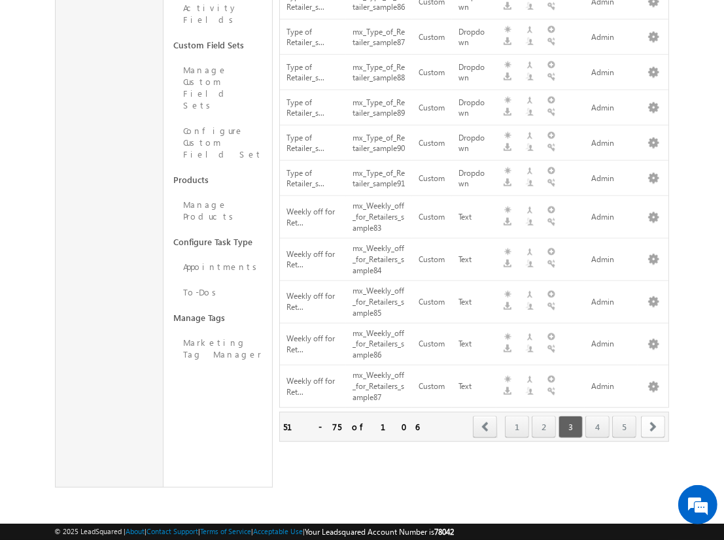
scroll to position [127, 0]
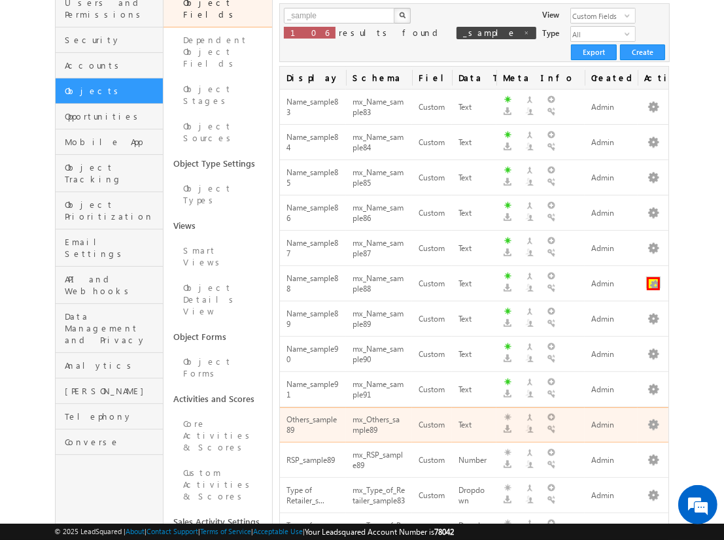
click at [653, 277] on button "button" at bounding box center [653, 283] width 13 height 13
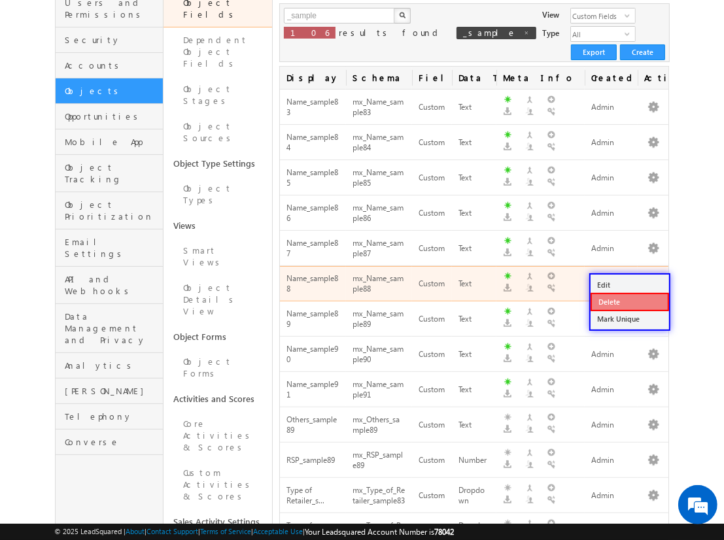
click at [629, 301] on link "Delete" at bounding box center [629, 302] width 78 height 18
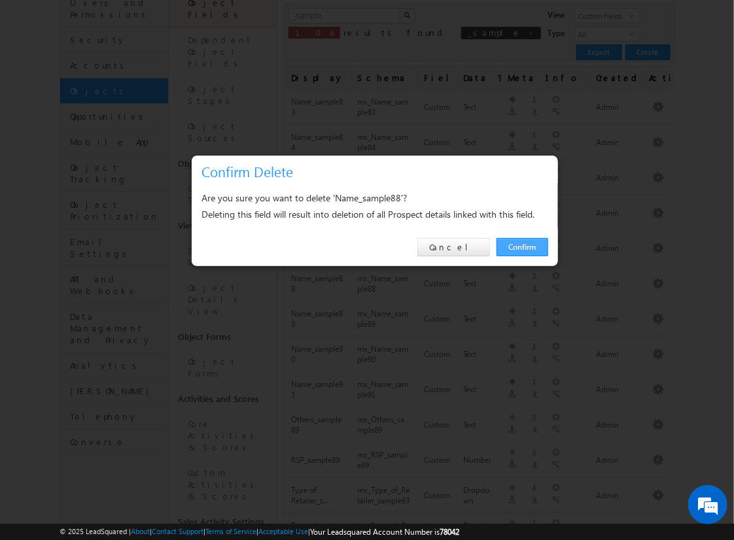
click at [522, 246] on link "Confirm" at bounding box center [522, 247] width 52 height 18
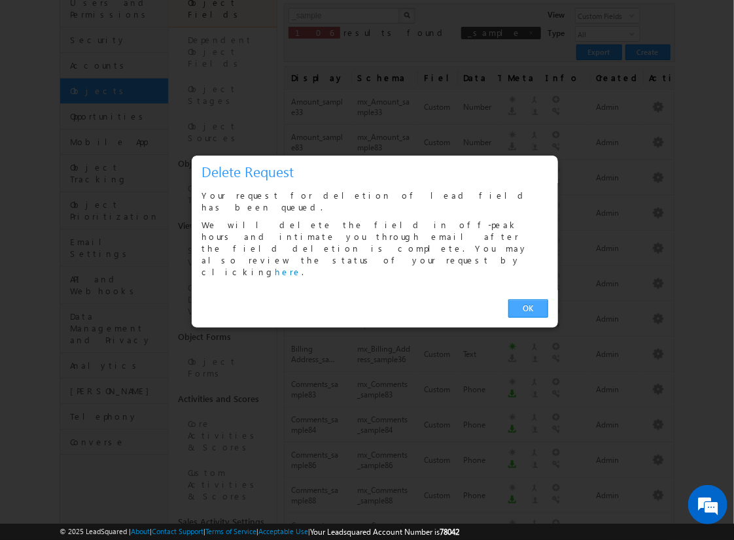
click at [528, 299] on link "OK" at bounding box center [528, 308] width 40 height 18
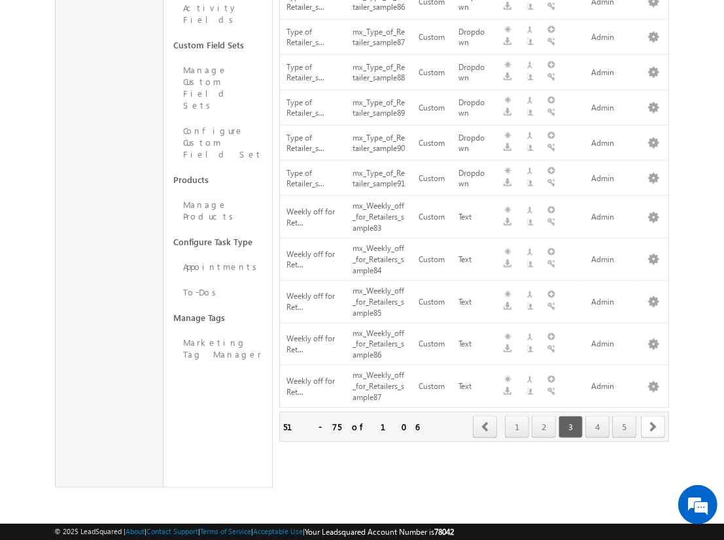
scroll to position [162, 0]
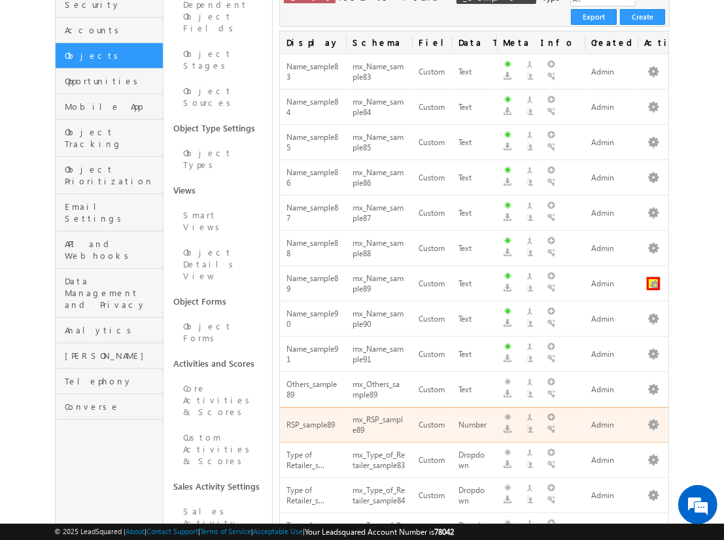
click at [653, 277] on button "button" at bounding box center [653, 283] width 13 height 13
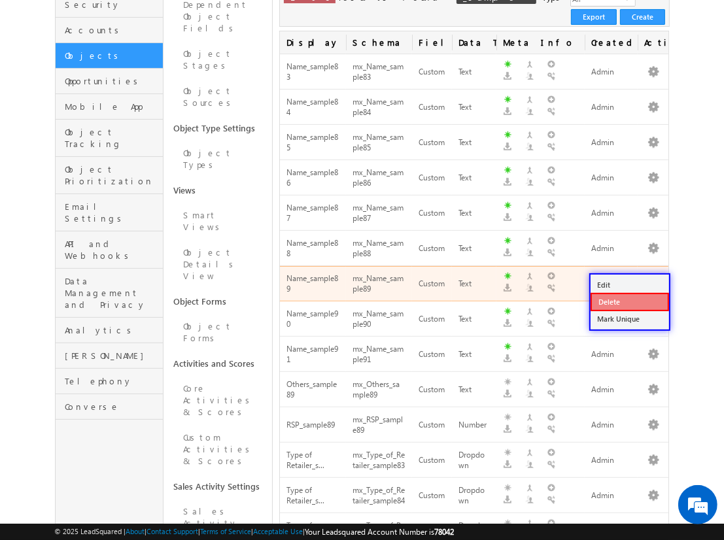
click at [629, 301] on link "Delete" at bounding box center [629, 302] width 78 height 18
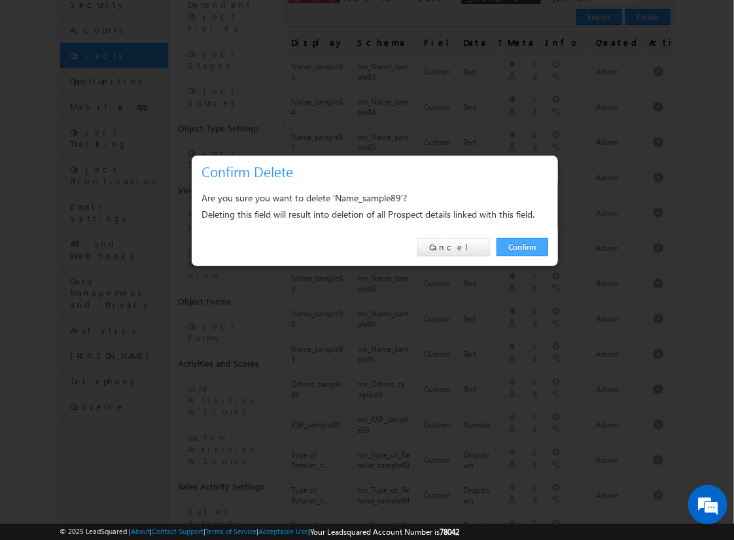
click at [522, 246] on link "Confirm" at bounding box center [522, 247] width 52 height 18
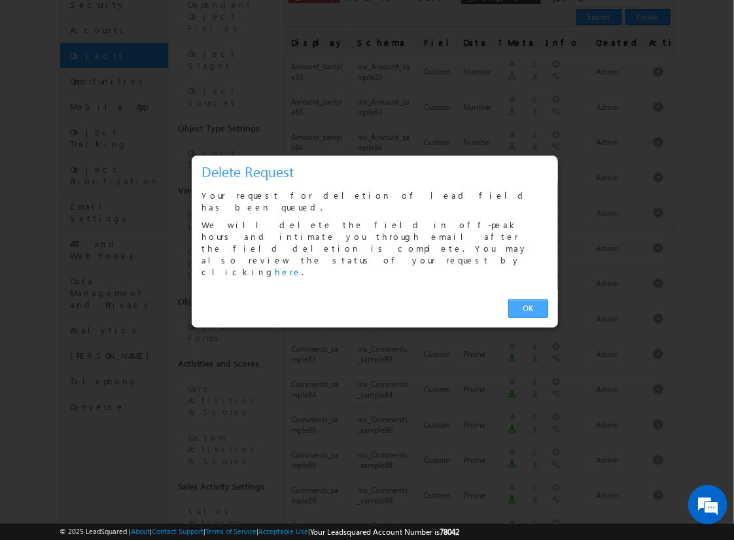
click at [528, 299] on link "OK" at bounding box center [528, 308] width 40 height 18
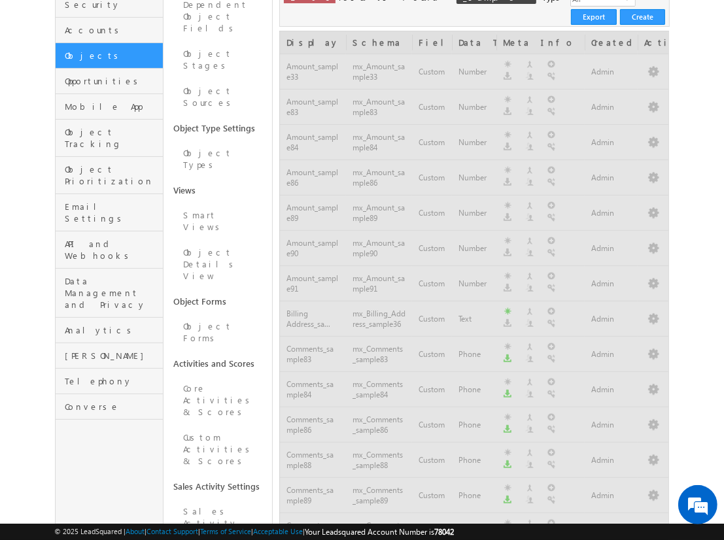
scroll to position [741, 0]
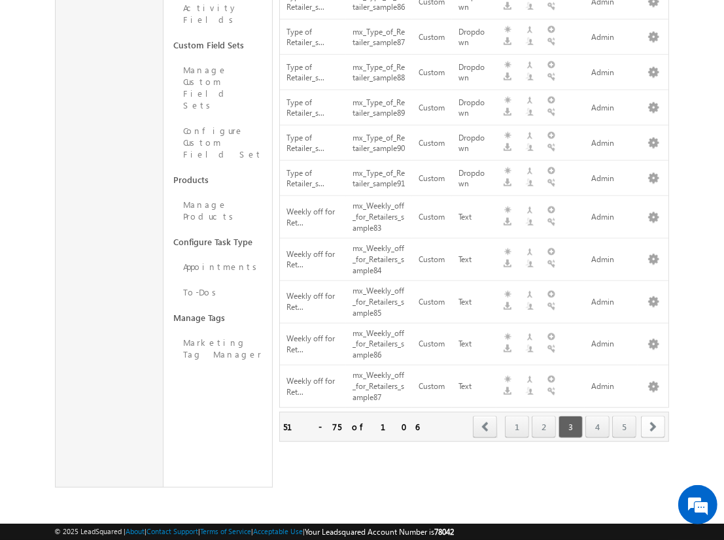
scroll to position [197, 0]
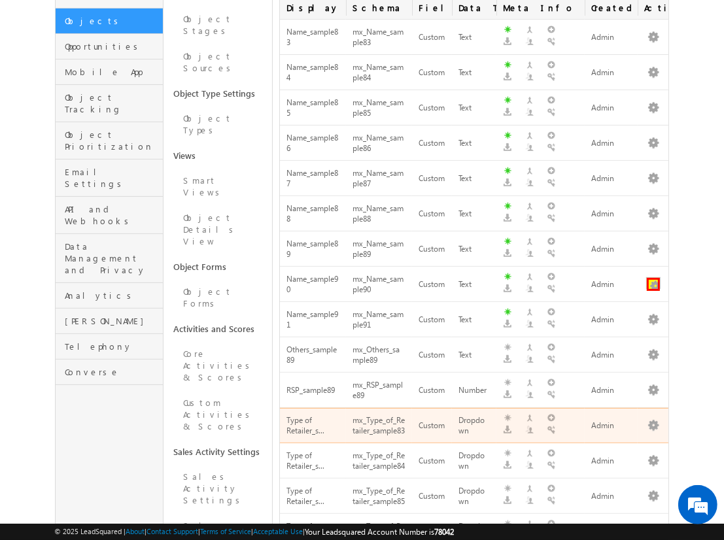
click at [653, 278] on button "button" at bounding box center [653, 284] width 13 height 13
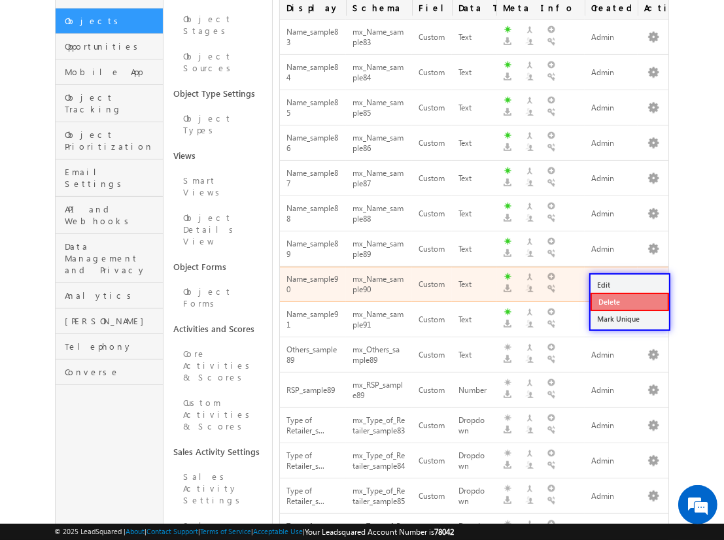
click at [629, 301] on link "Delete" at bounding box center [629, 302] width 78 height 18
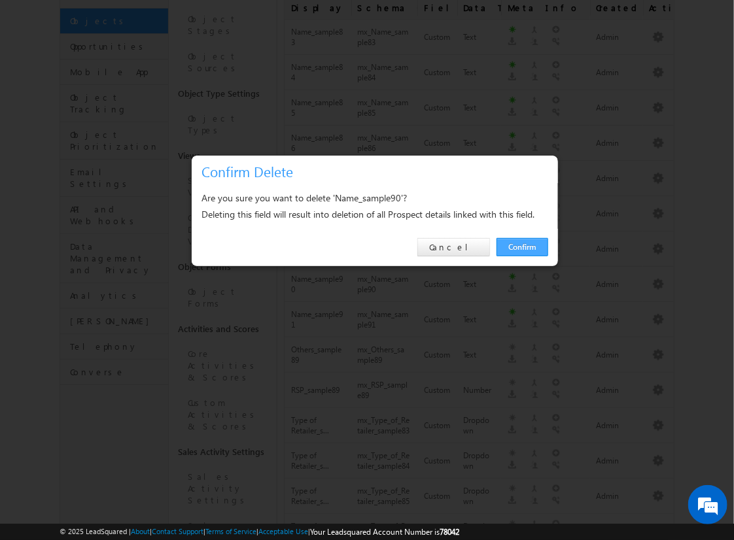
click at [522, 246] on link "Confirm" at bounding box center [522, 247] width 52 height 18
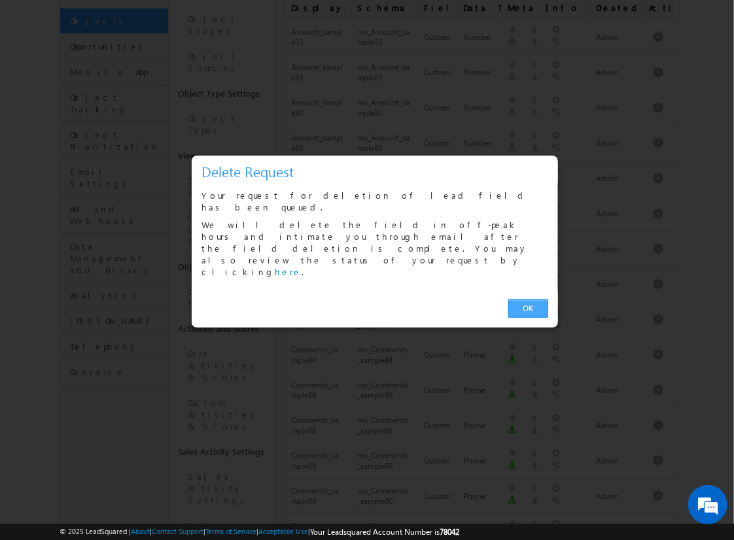
click at [528, 299] on link "OK" at bounding box center [528, 308] width 40 height 18
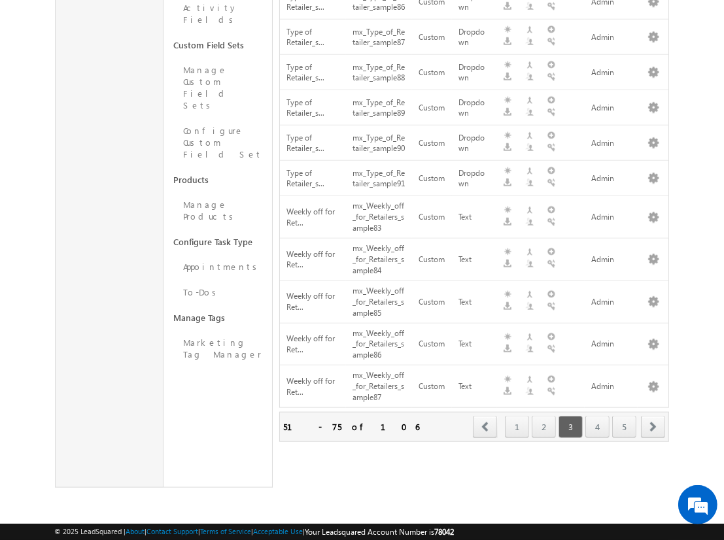
scroll to position [232, 0]
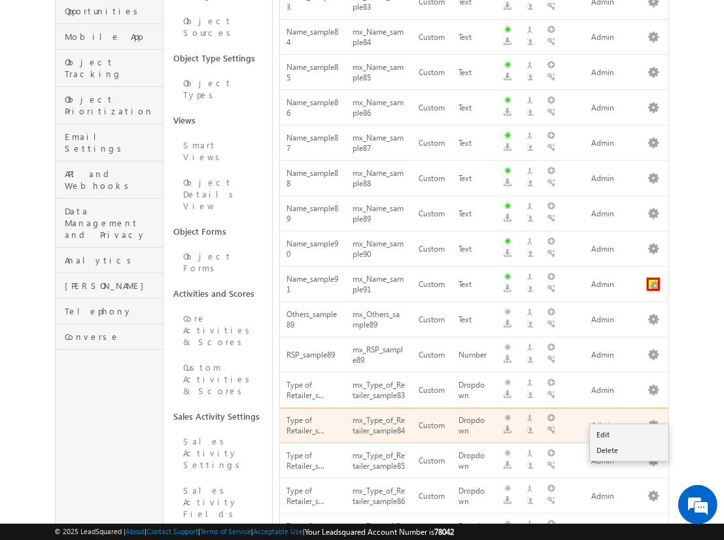
click at [653, 278] on button "button" at bounding box center [653, 284] width 13 height 13
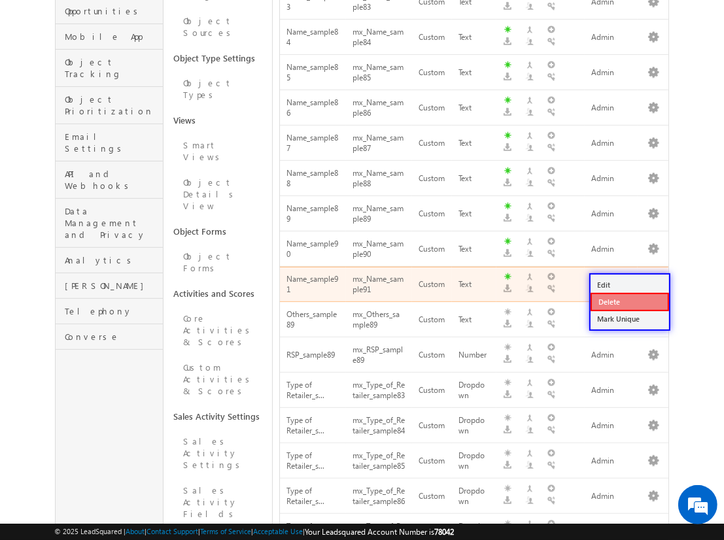
click at [629, 301] on link "Delete" at bounding box center [629, 302] width 78 height 18
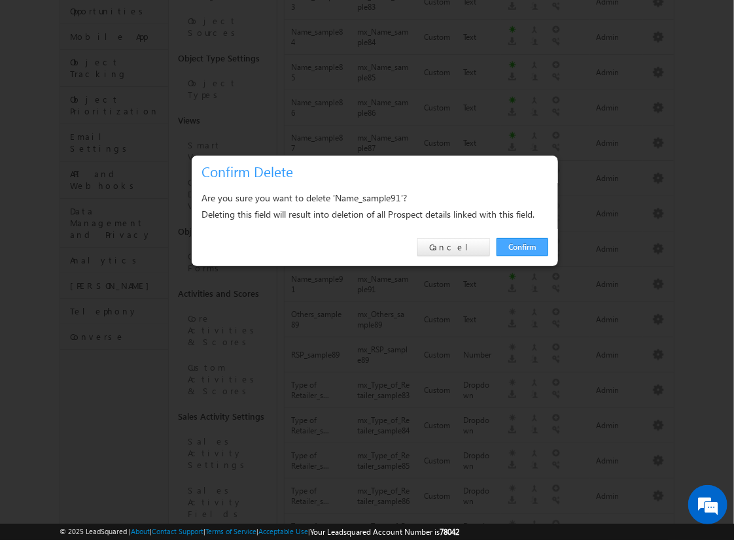
click at [522, 246] on link "Confirm" at bounding box center [522, 247] width 52 height 18
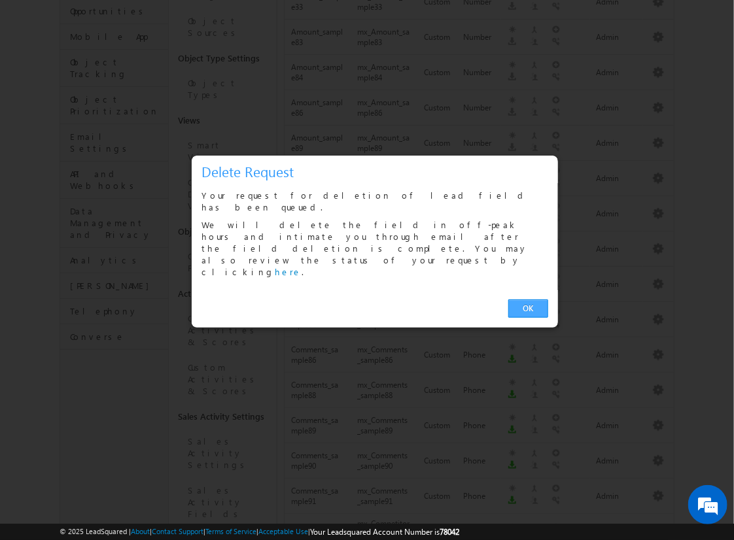
click at [528, 299] on link "OK" at bounding box center [528, 308] width 40 height 18
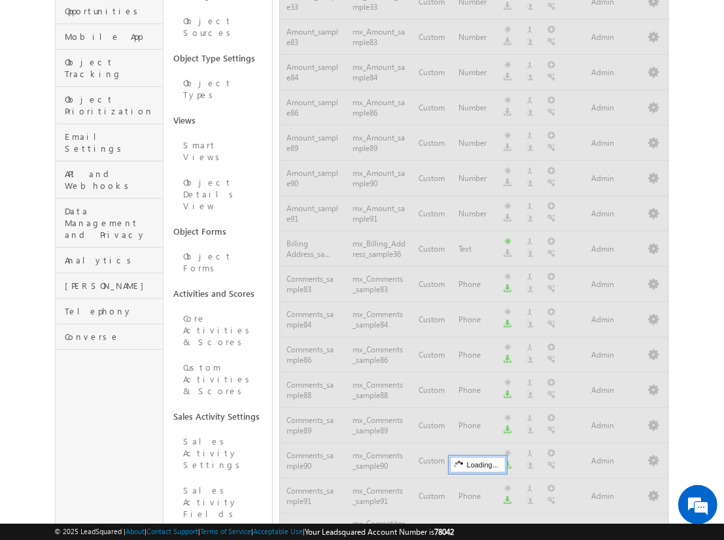
scroll to position [741, 0]
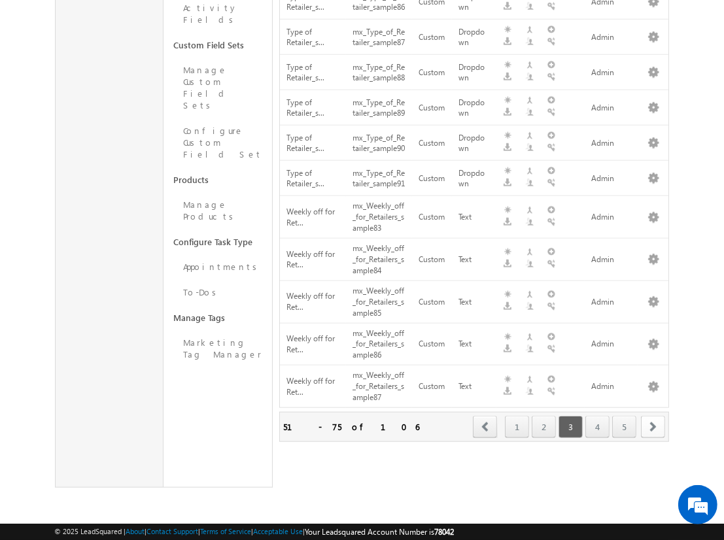
scroll to position [267, 0]
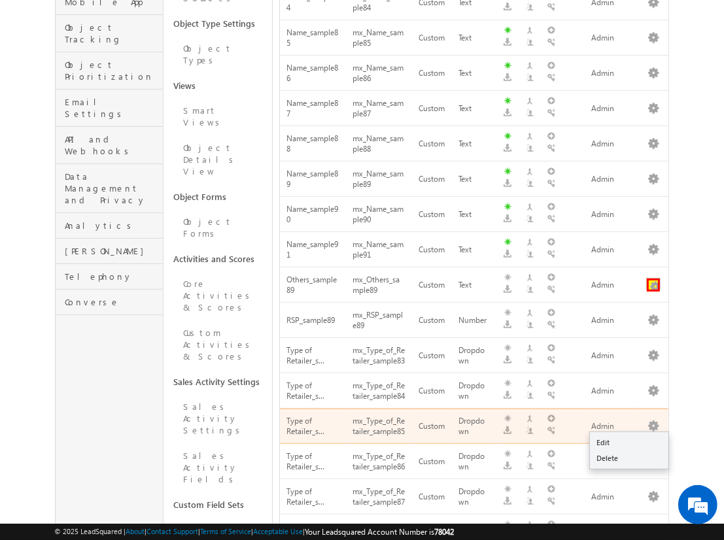
click at [653, 279] on button "button" at bounding box center [653, 285] width 13 height 13
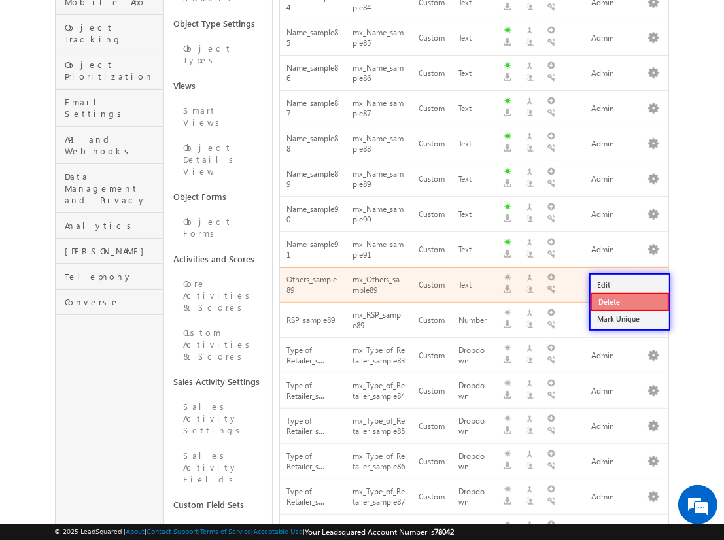
click at [629, 301] on link "Delete" at bounding box center [629, 302] width 78 height 18
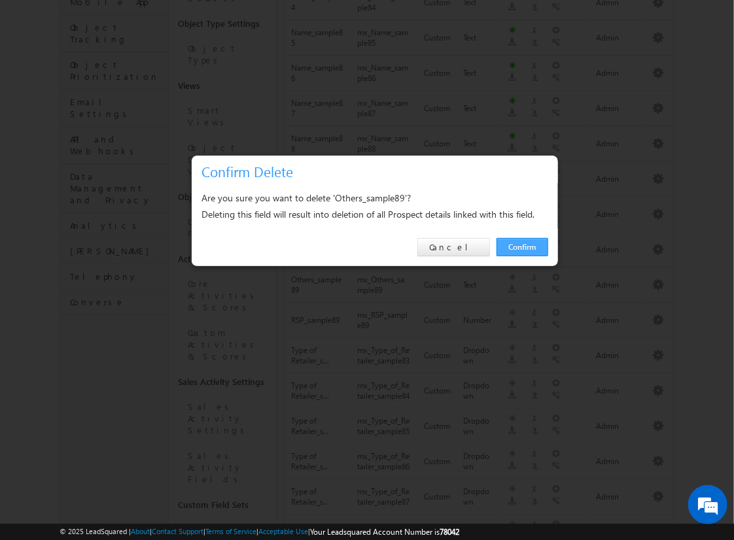
click at [522, 246] on link "Confirm" at bounding box center [522, 247] width 52 height 18
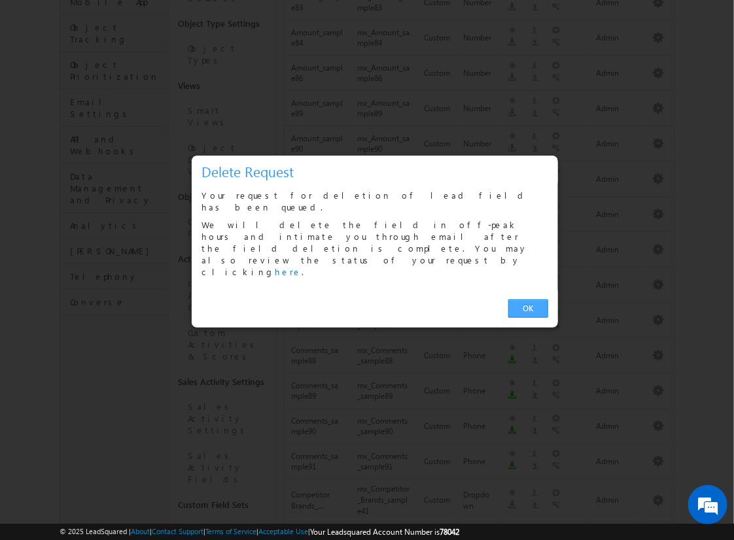
click at [528, 299] on link "OK" at bounding box center [528, 308] width 40 height 18
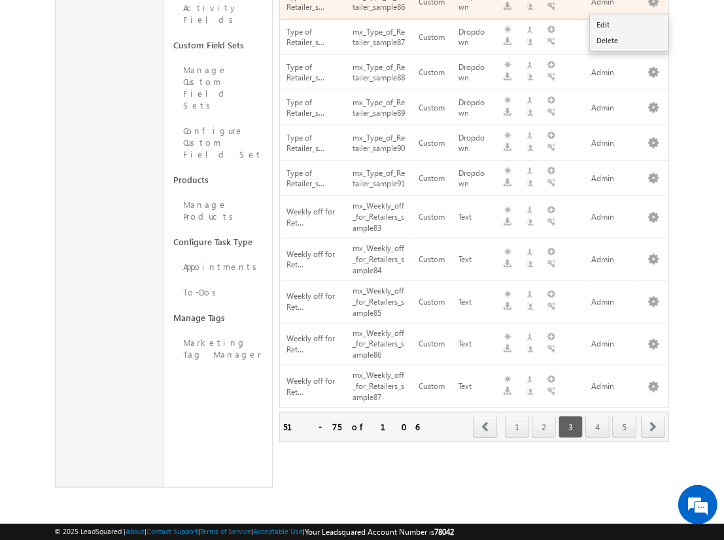
scroll to position [302, 0]
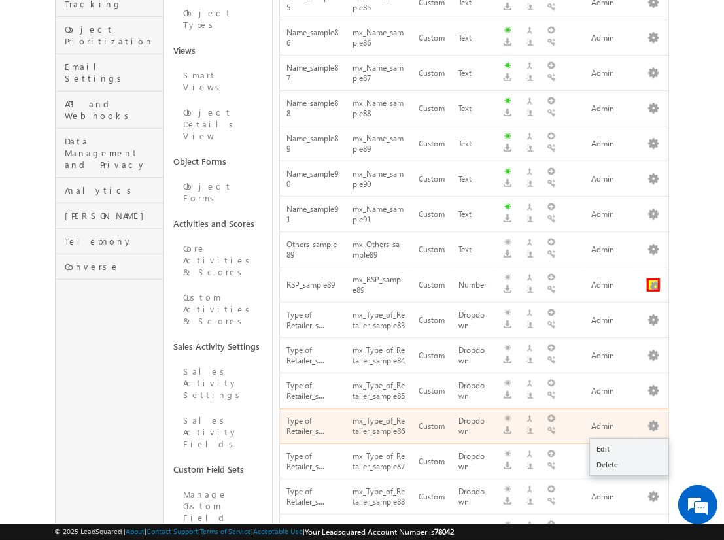
click at [653, 279] on button "button" at bounding box center [653, 285] width 13 height 13
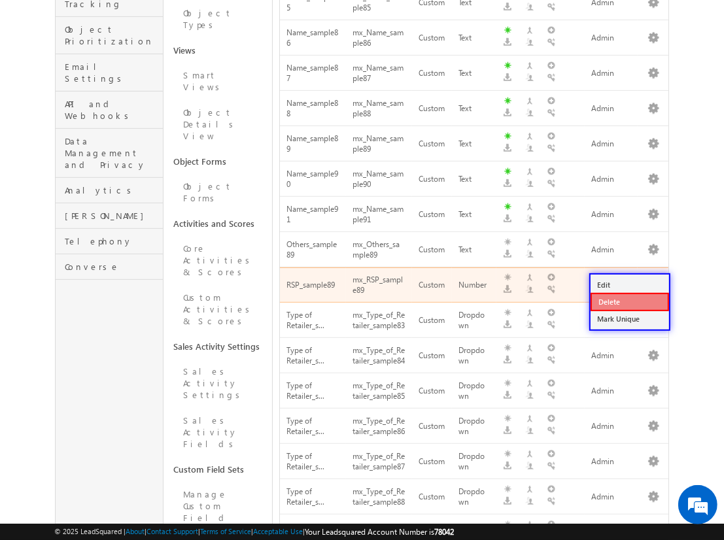
click at [629, 301] on link "Delete" at bounding box center [629, 302] width 78 height 18
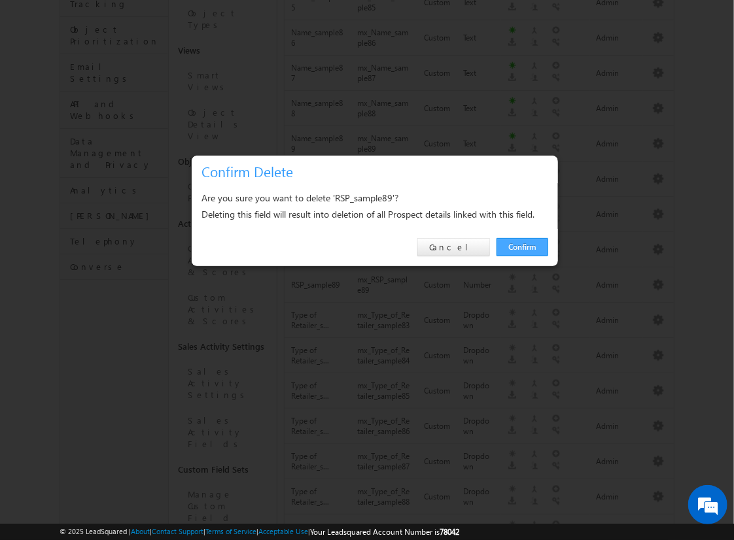
click at [522, 246] on link "Confirm" at bounding box center [522, 247] width 52 height 18
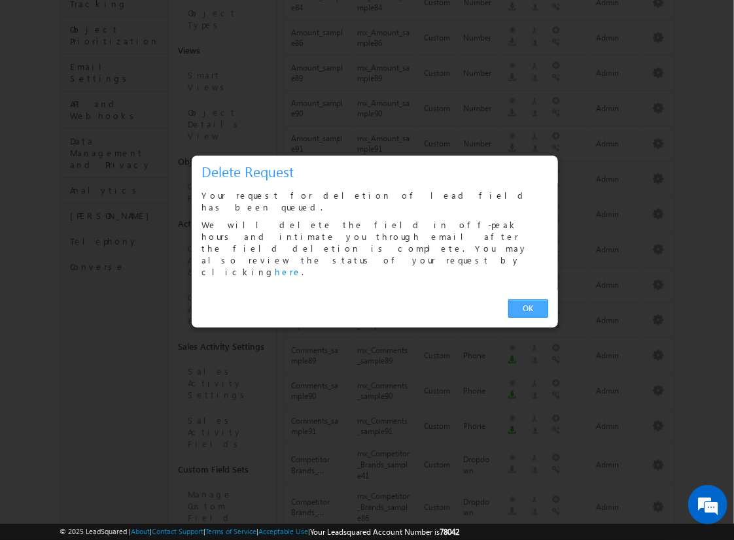
click at [528, 299] on link "OK" at bounding box center [528, 308] width 40 height 18
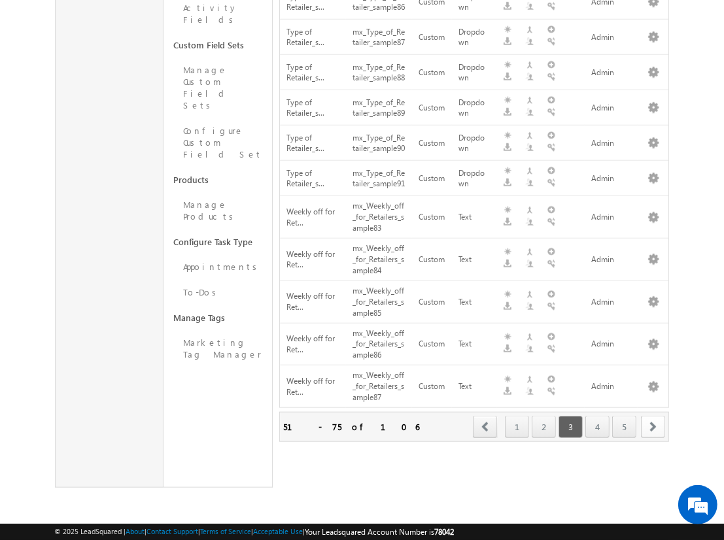
scroll to position [340, 0]
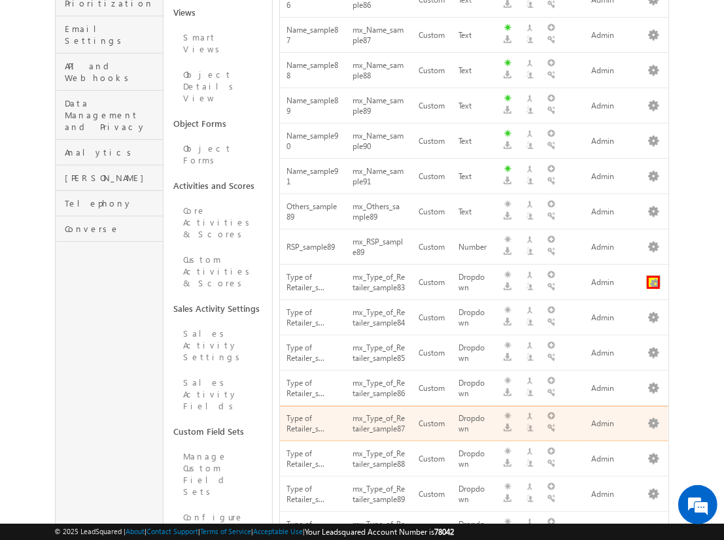
click at [653, 276] on button "button" at bounding box center [653, 282] width 13 height 13
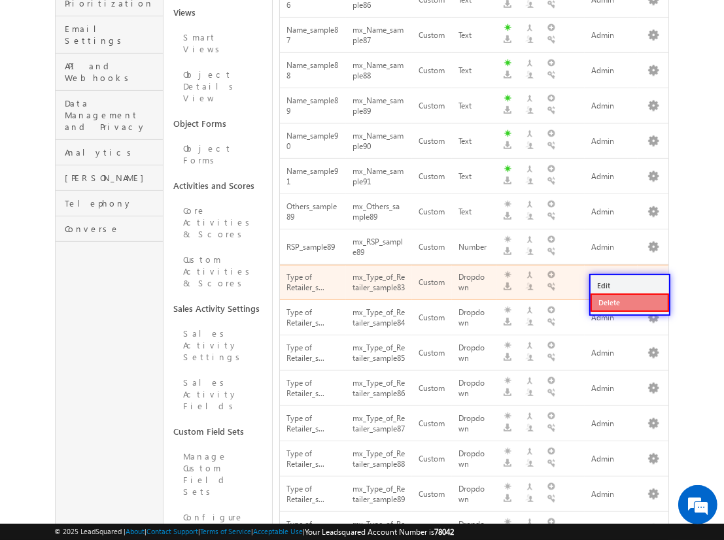
click at [629, 301] on link "Delete" at bounding box center [629, 303] width 78 height 18
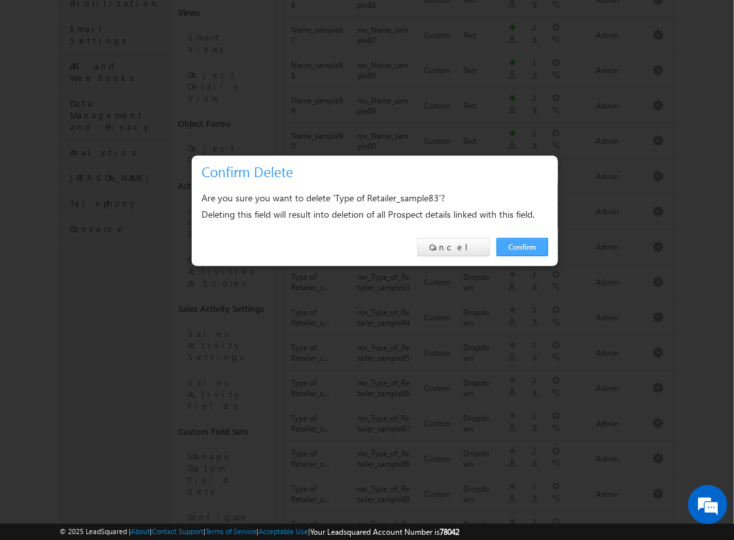
click at [522, 246] on link "Confirm" at bounding box center [522, 247] width 52 height 18
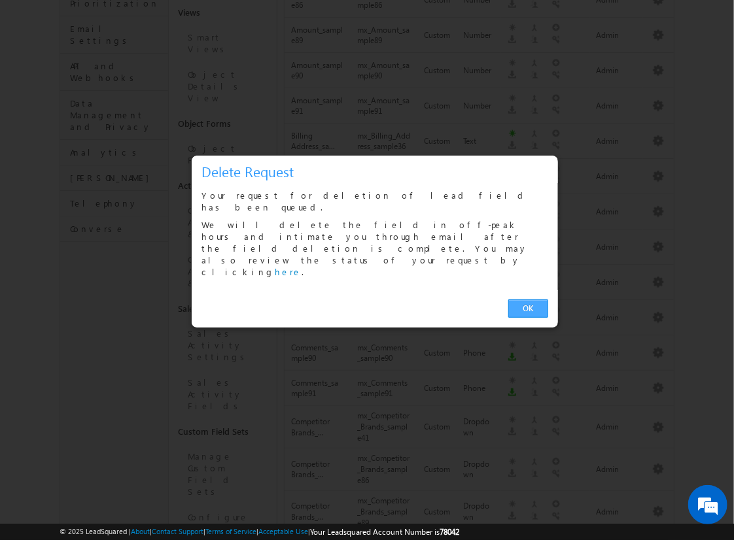
click at [528, 299] on link "OK" at bounding box center [528, 308] width 40 height 18
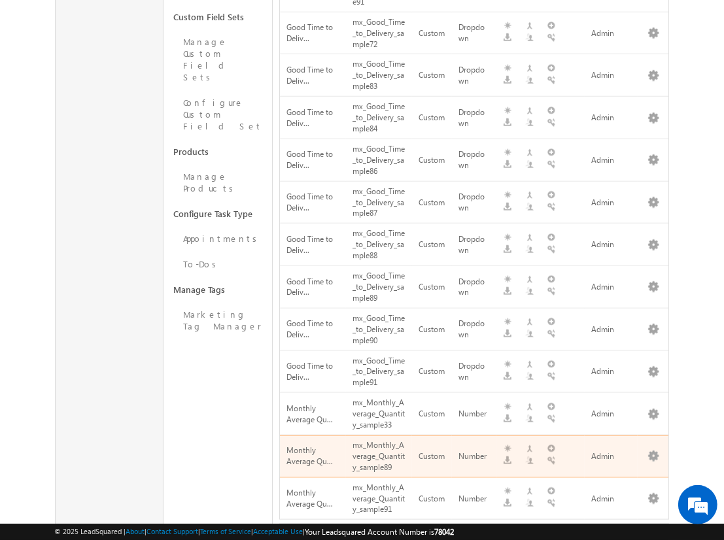
click at [653, 528] on span "next" at bounding box center [653, 539] width 24 height 22
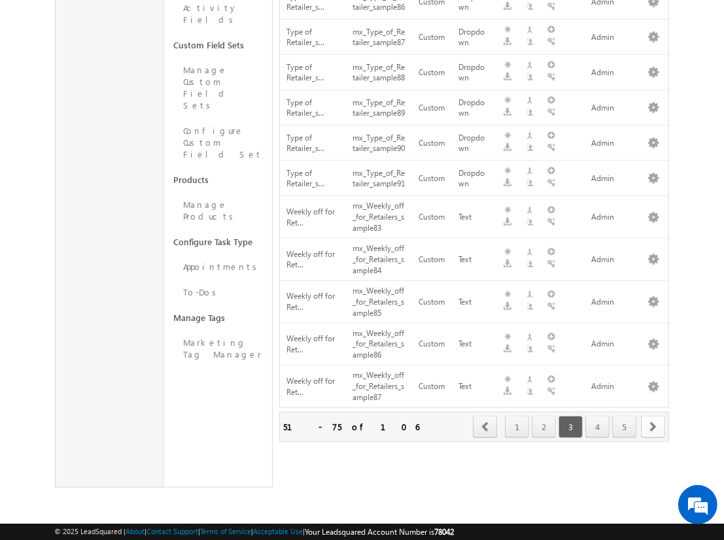
scroll to position [382, 0]
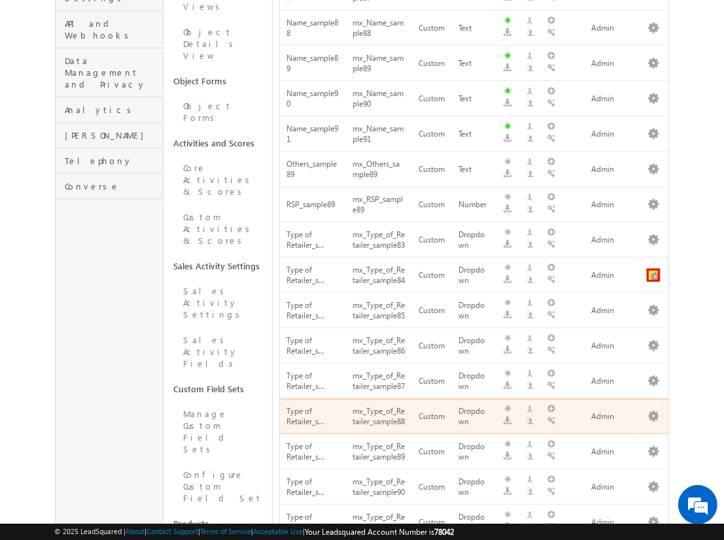
click at [653, 269] on button "button" at bounding box center [653, 275] width 13 height 13
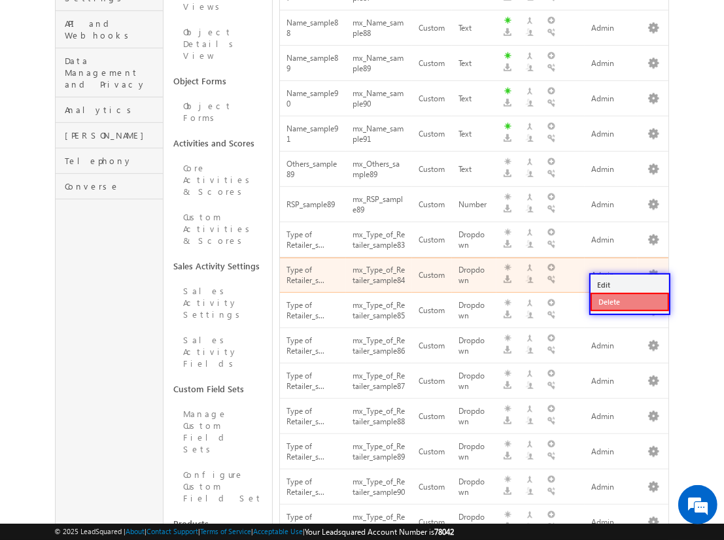
click at [629, 301] on link "Delete" at bounding box center [629, 302] width 78 height 18
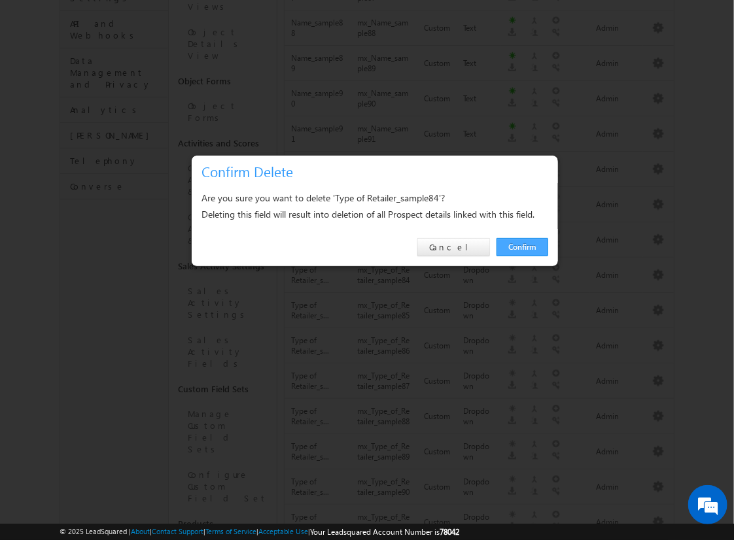
click at [522, 246] on link "Confirm" at bounding box center [522, 247] width 52 height 18
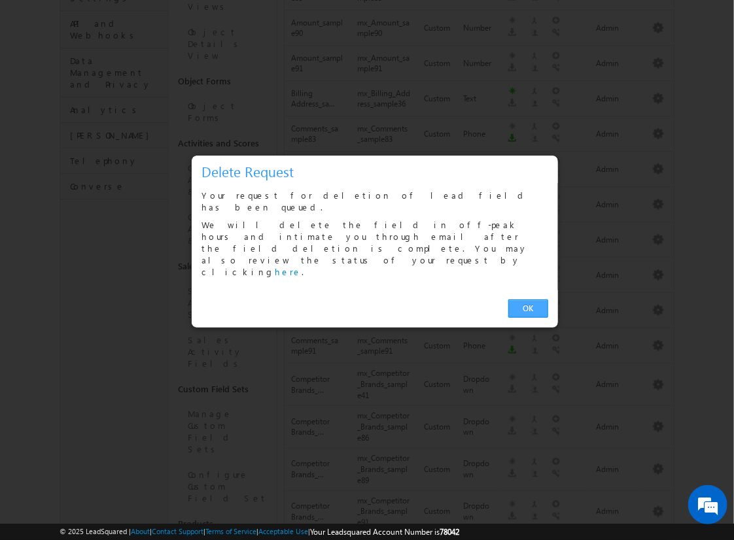
click at [528, 299] on link "OK" at bounding box center [528, 308] width 40 height 18
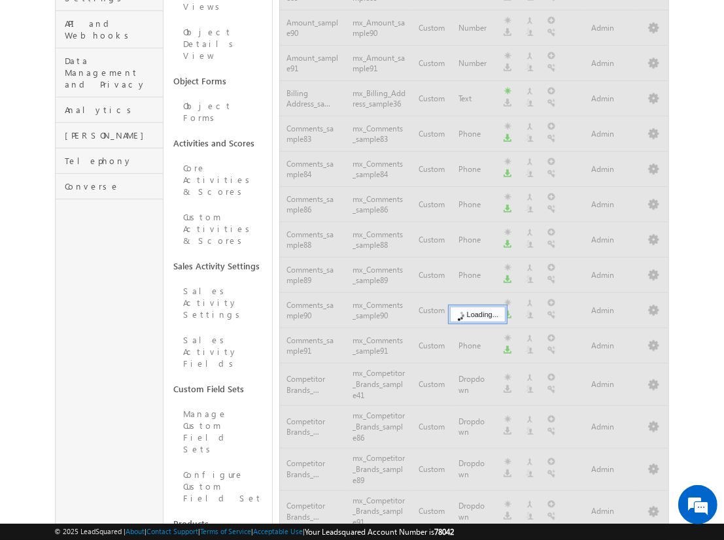
scroll to position [741, 0]
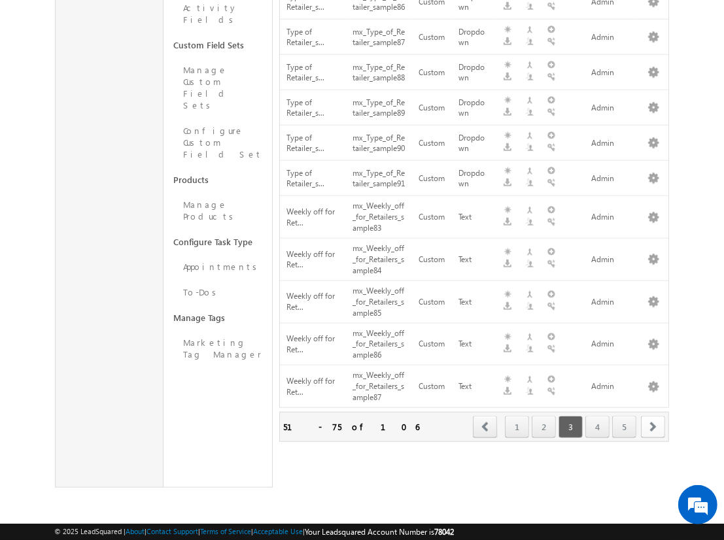
scroll to position [424, 0]
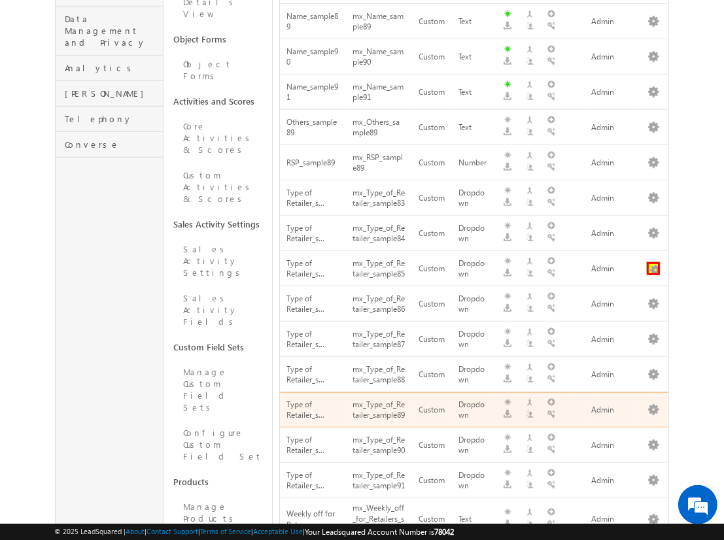
click at [653, 269] on button "button" at bounding box center [653, 268] width 13 height 13
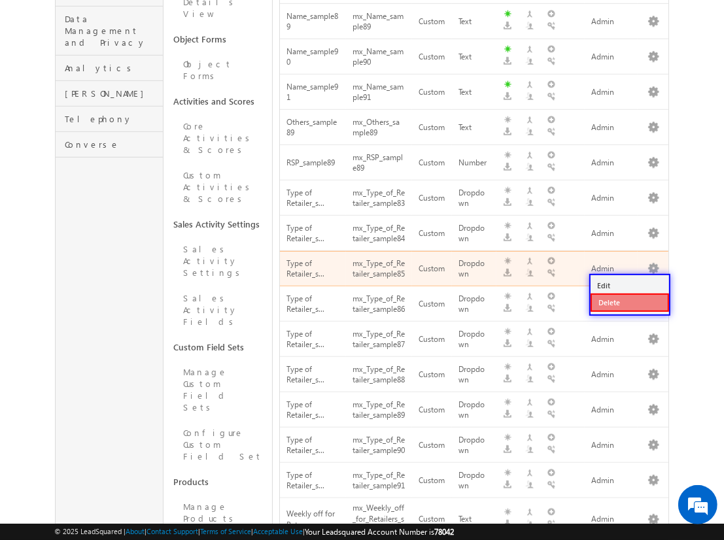
click at [629, 301] on link "Delete" at bounding box center [629, 303] width 78 height 18
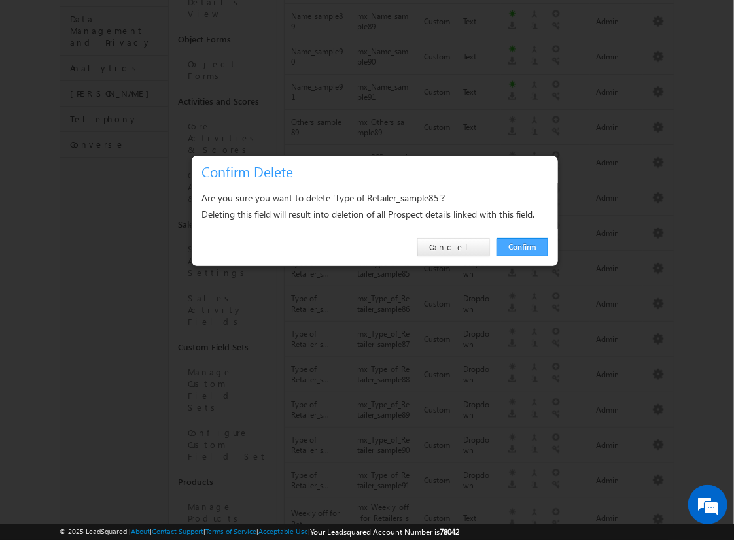
click at [522, 246] on link "Confirm" at bounding box center [522, 247] width 52 height 18
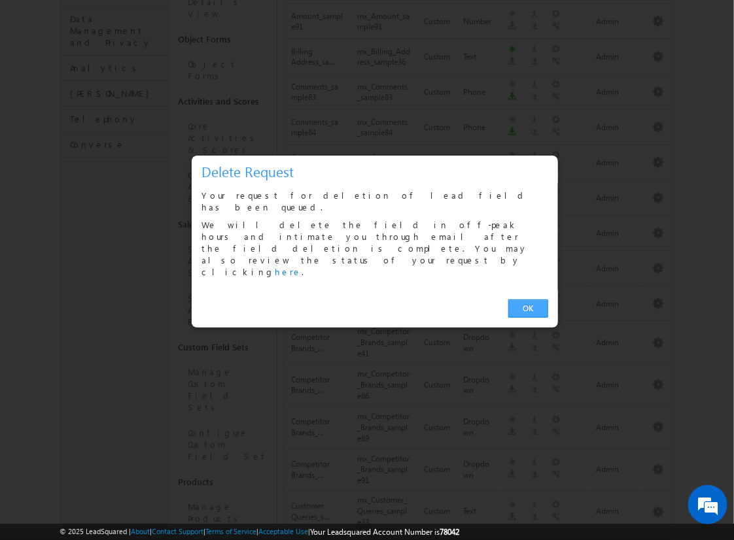
click at [528, 299] on link "OK" at bounding box center [528, 308] width 40 height 18
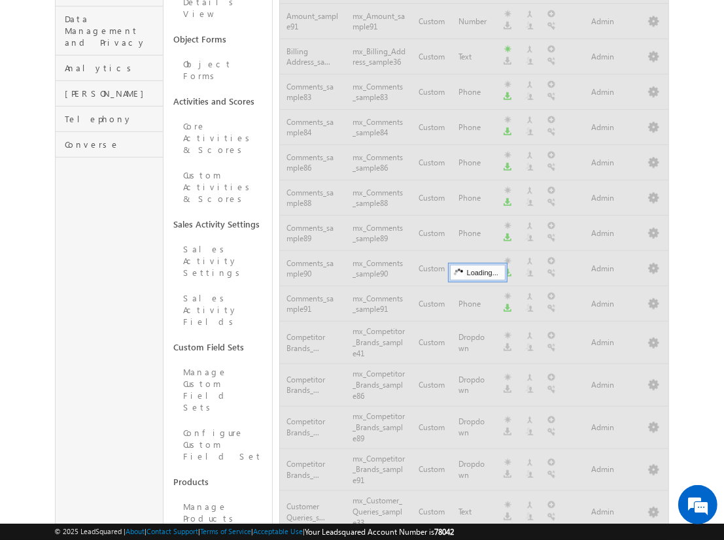
scroll to position [741, 0]
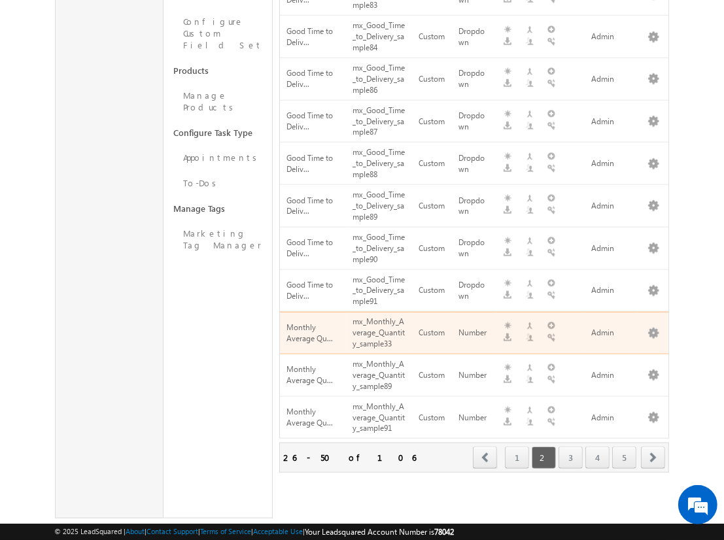
click at [653, 447] on span "next" at bounding box center [653, 458] width 24 height 22
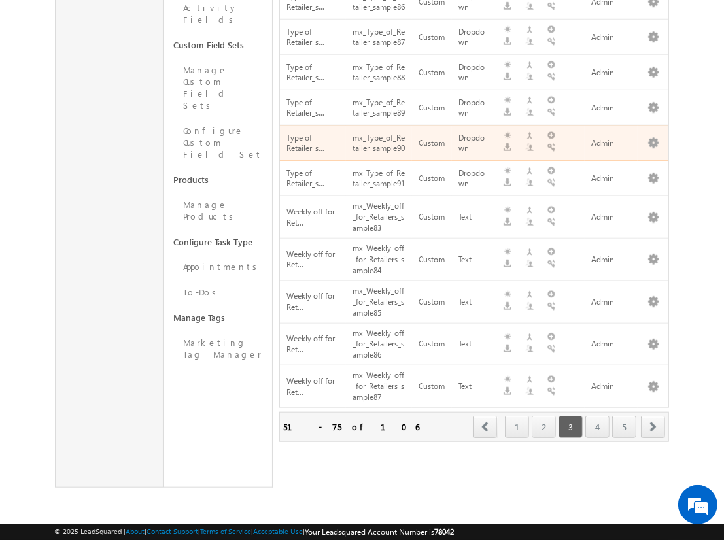
scroll to position [467, 0]
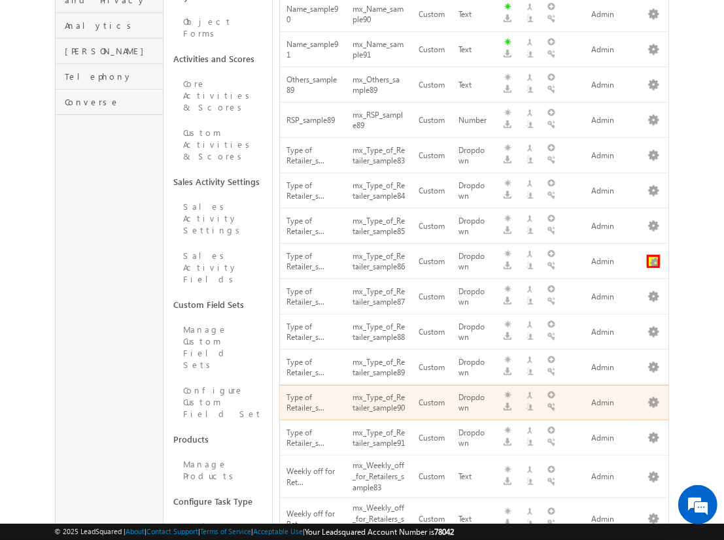
click at [653, 268] on button "button" at bounding box center [653, 261] width 13 height 13
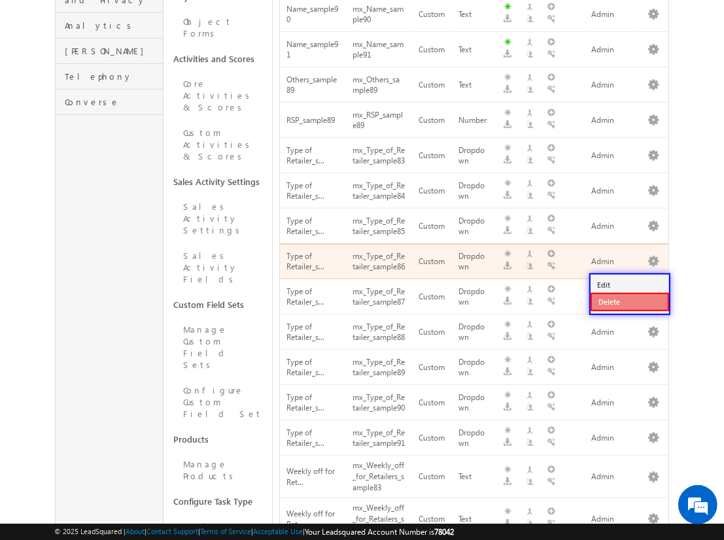
click at [629, 301] on link "Delete" at bounding box center [629, 302] width 78 height 18
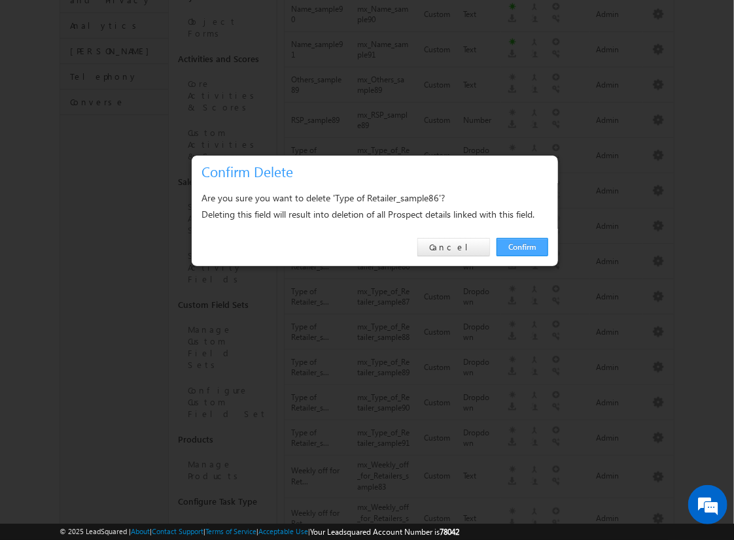
click at [522, 246] on link "Confirm" at bounding box center [522, 247] width 52 height 18
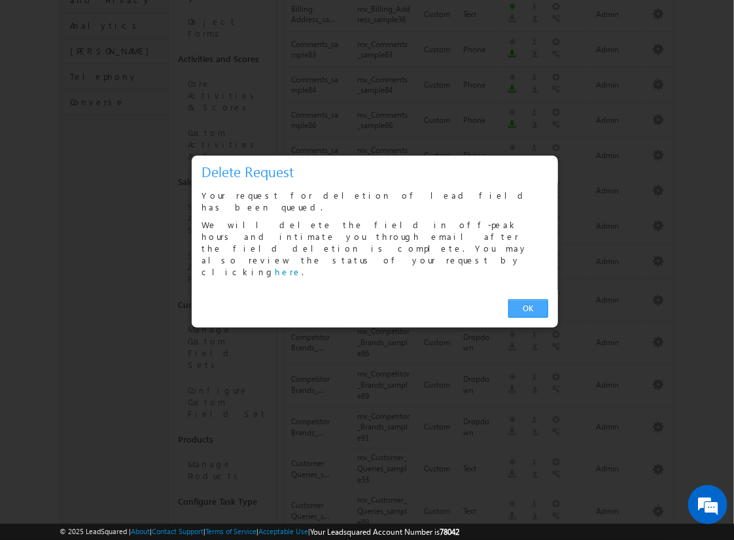
click at [528, 299] on link "OK" at bounding box center [528, 308] width 40 height 18
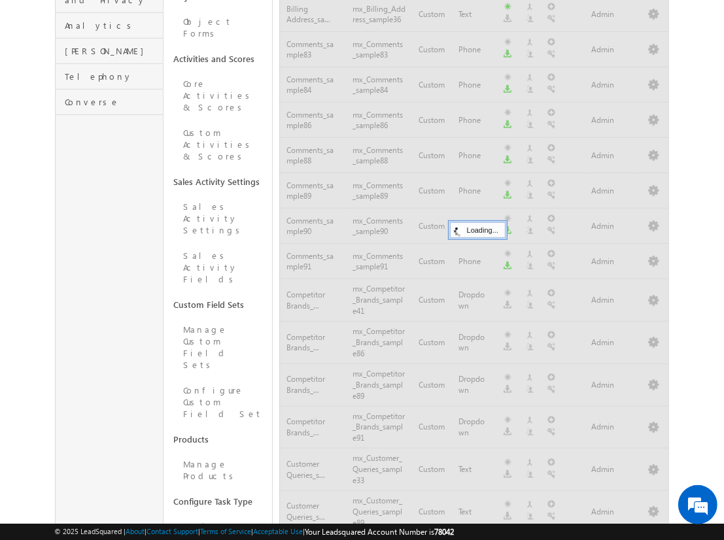
scroll to position [741, 0]
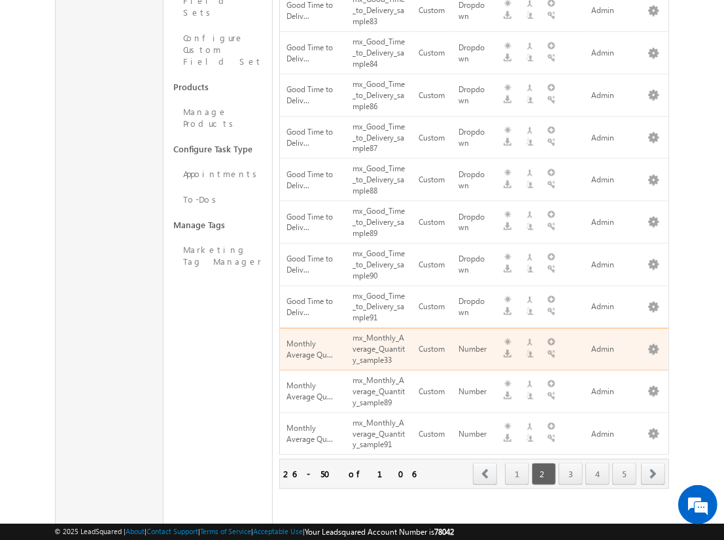
click at [653, 463] on span "next" at bounding box center [653, 474] width 24 height 22
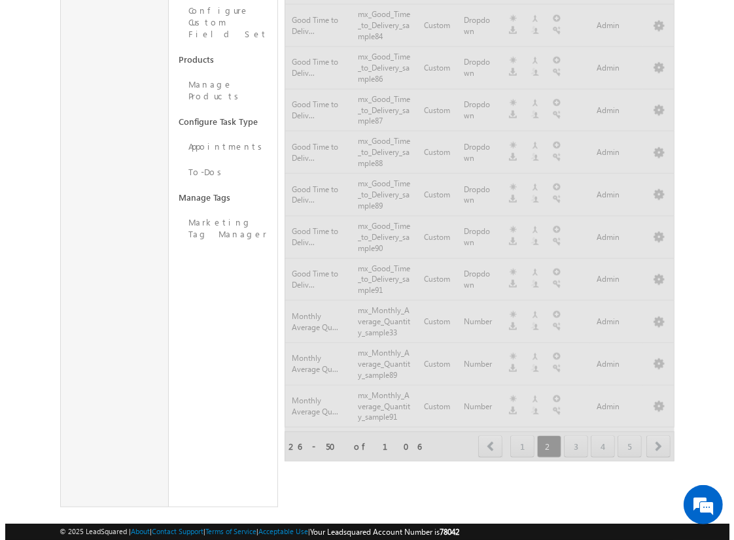
scroll to position [770, 0]
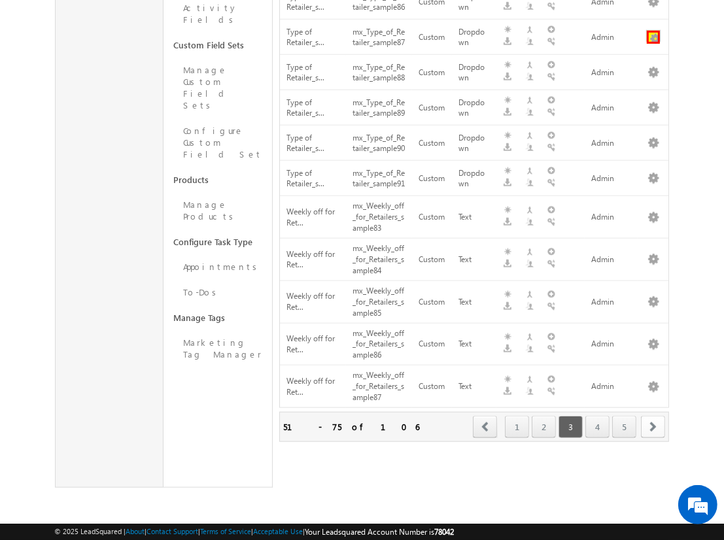
click at [653, 31] on button "button" at bounding box center [653, 37] width 13 height 13
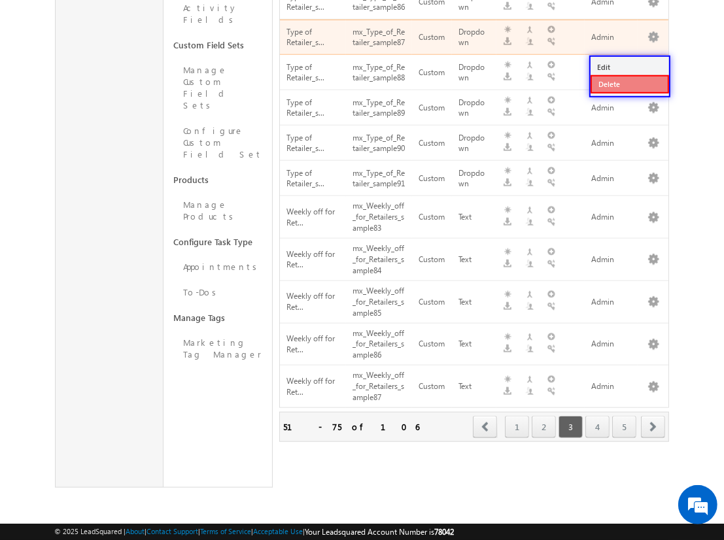
click at [629, 75] on link "Delete" at bounding box center [629, 84] width 78 height 18
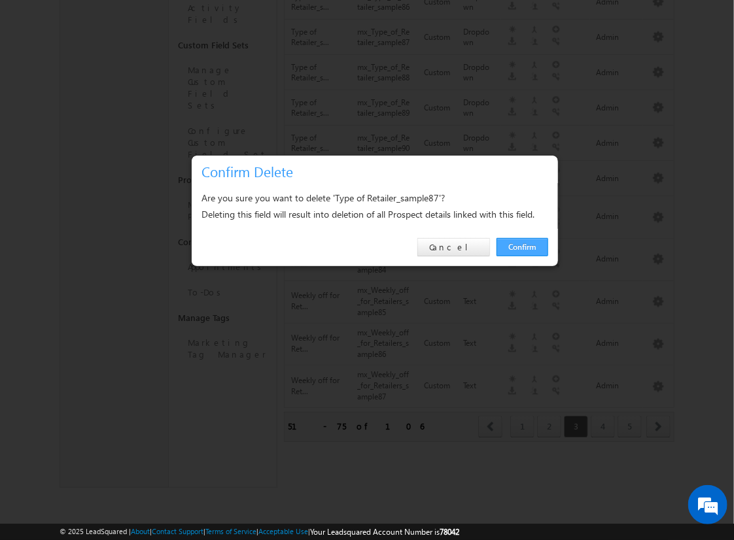
click at [522, 246] on link "Confirm" at bounding box center [522, 247] width 52 height 18
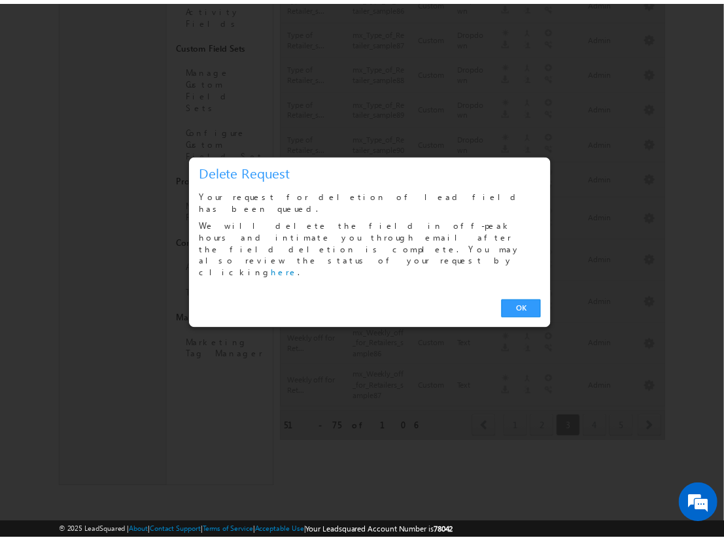
scroll to position [741, 0]
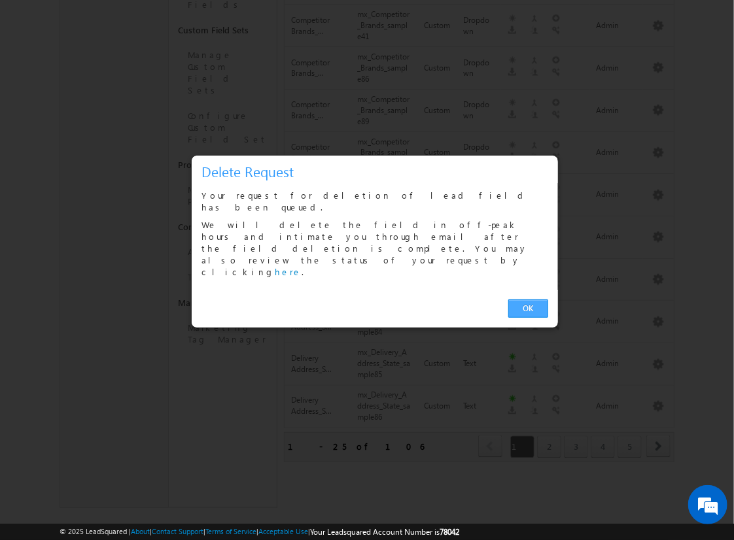
click at [528, 299] on link "OK" at bounding box center [528, 308] width 40 height 18
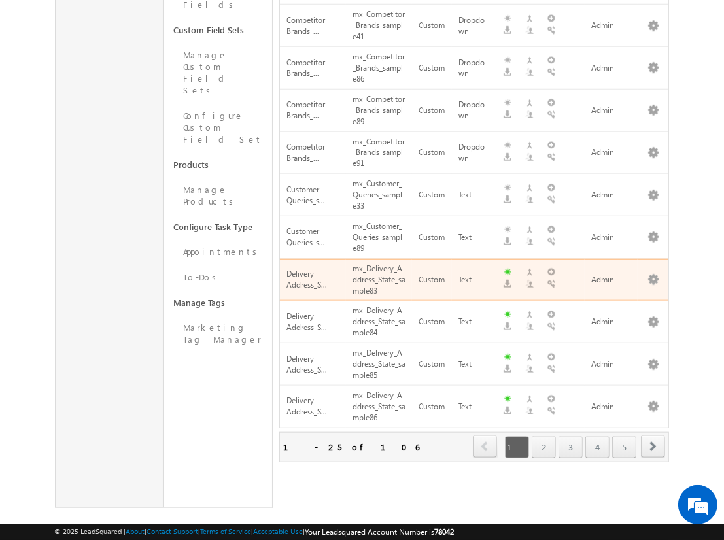
click at [653, 435] on span "next" at bounding box center [653, 446] width 24 height 22
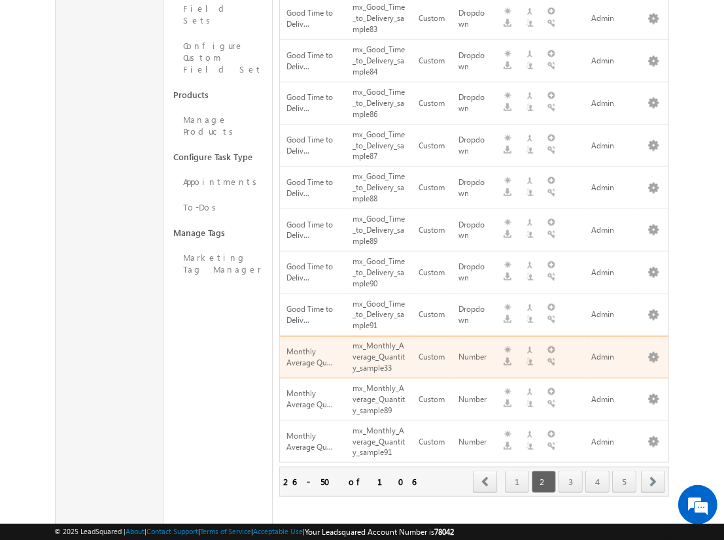
click at [653, 471] on span "next" at bounding box center [653, 482] width 24 height 22
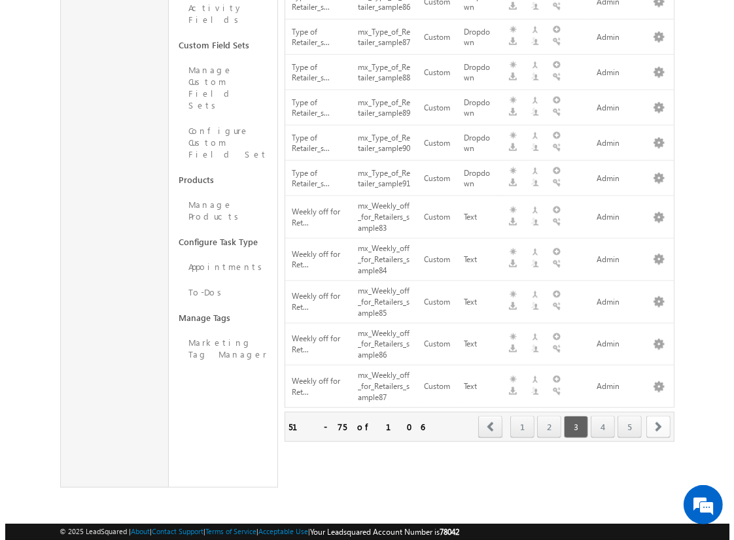
scroll to position [770, 0]
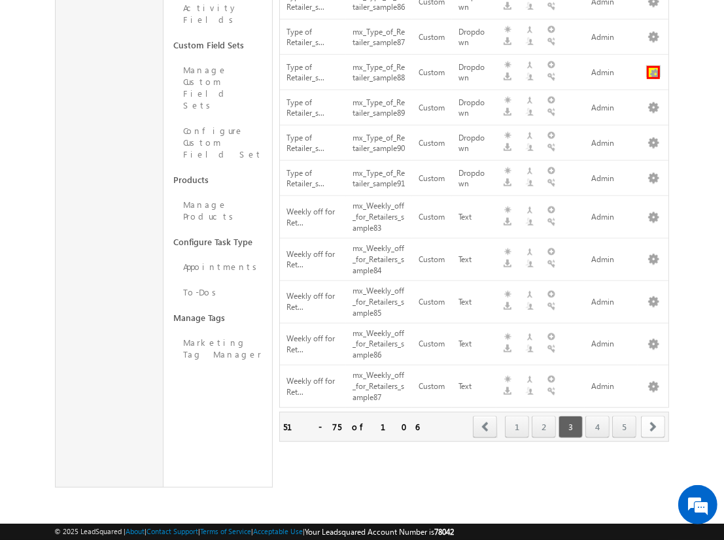
click at [653, 66] on button "button" at bounding box center [653, 72] width 13 height 13
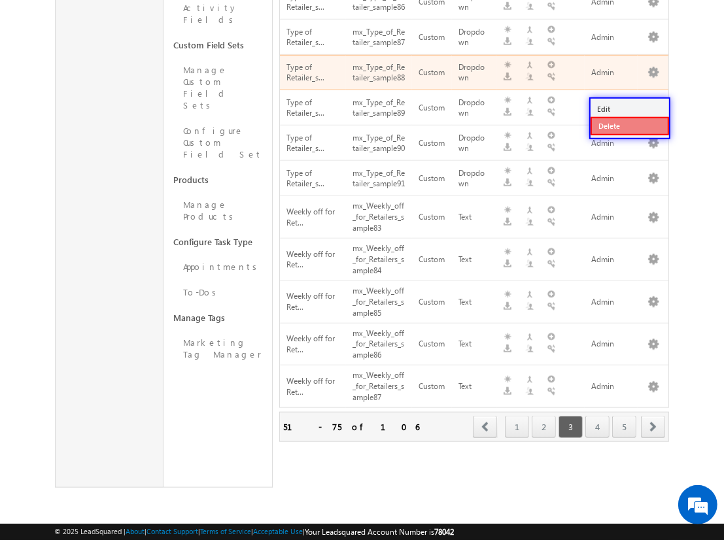
click at [629, 117] on link "Delete" at bounding box center [629, 126] width 78 height 18
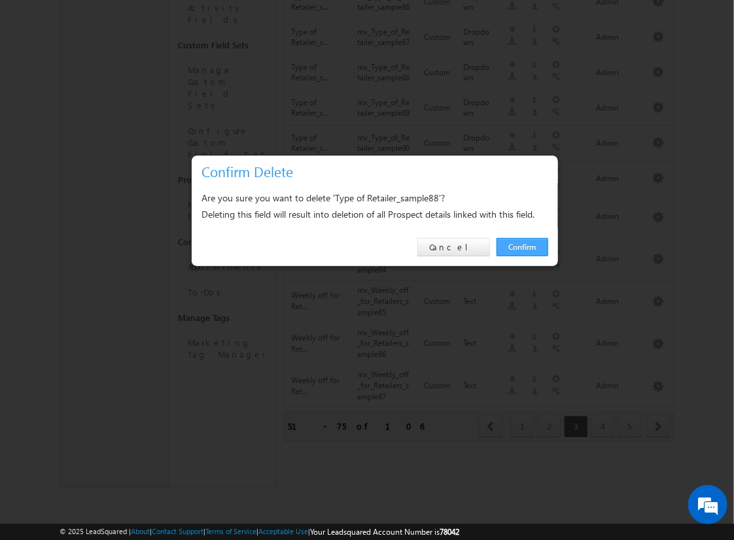
click at [522, 246] on link "Confirm" at bounding box center [522, 247] width 52 height 18
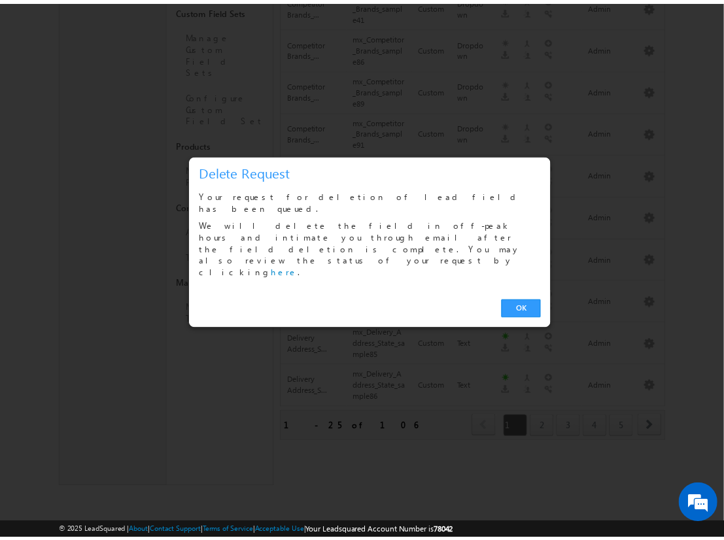
scroll to position [741, 0]
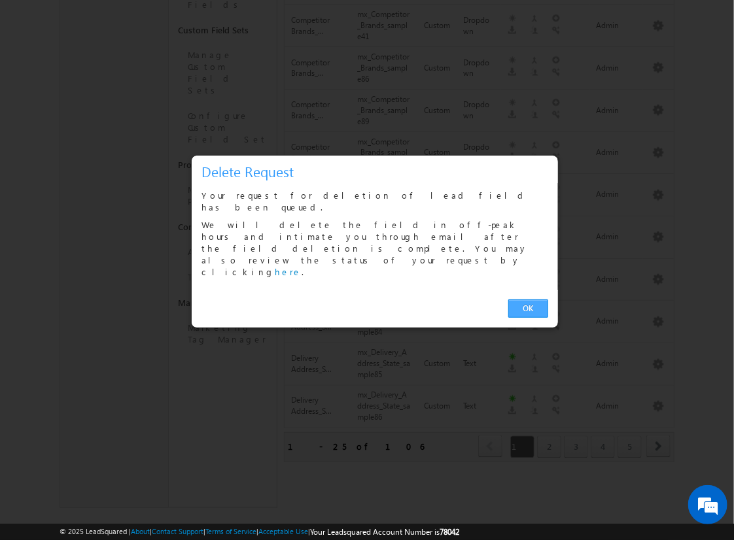
click at [528, 299] on link "OK" at bounding box center [528, 308] width 40 height 18
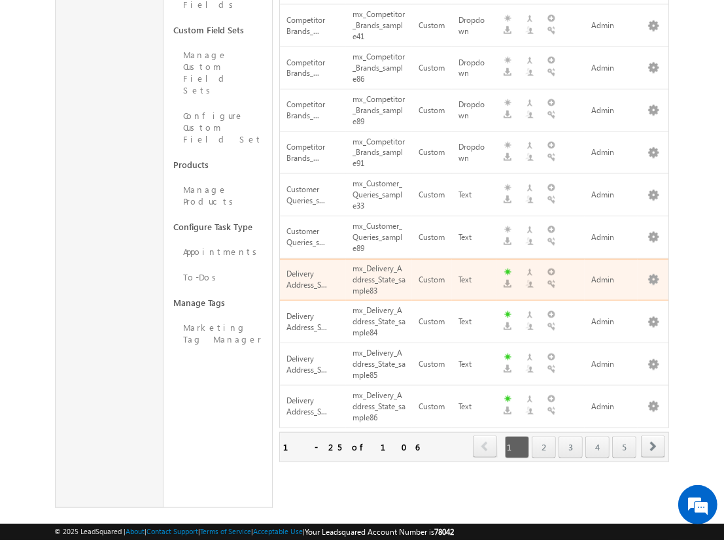
click at [653, 435] on span "next" at bounding box center [653, 446] width 24 height 22
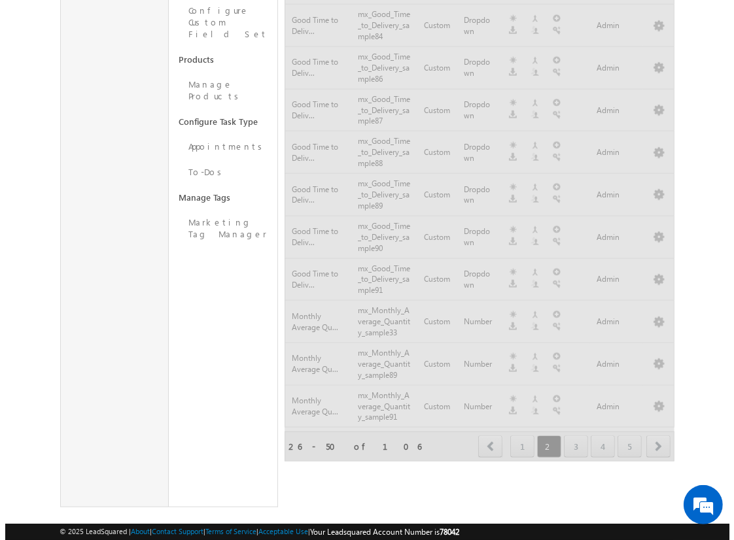
scroll to position [770, 0]
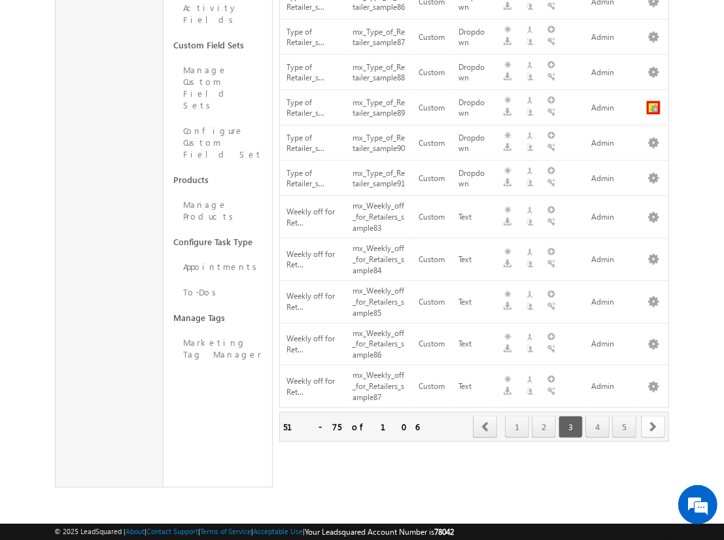
click at [653, 101] on button "button" at bounding box center [653, 107] width 13 height 13
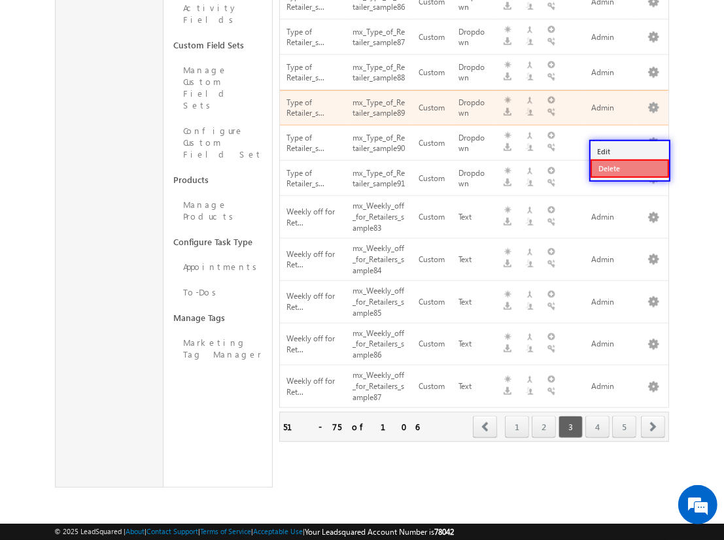
click at [629, 160] on link "Delete" at bounding box center [629, 169] width 78 height 18
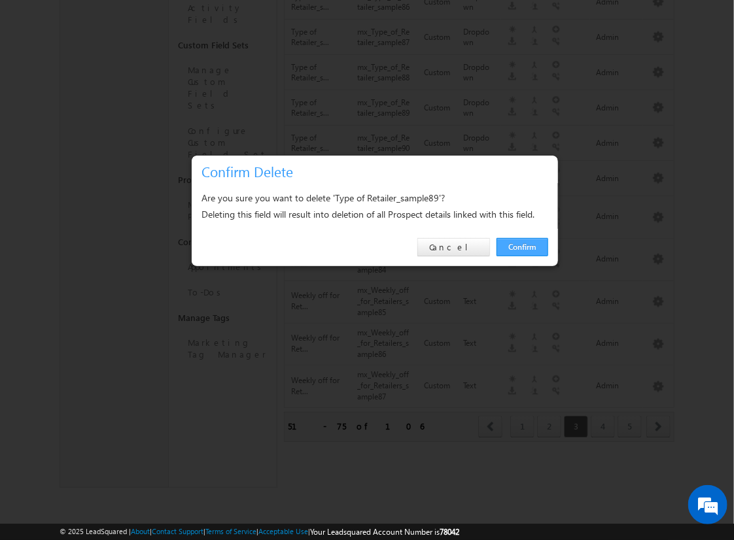
click at [522, 246] on link "Confirm" at bounding box center [522, 247] width 52 height 18
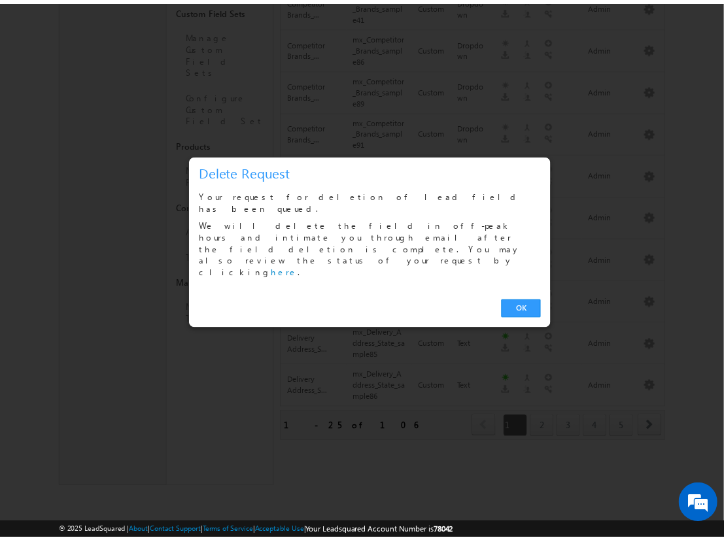
scroll to position [741, 0]
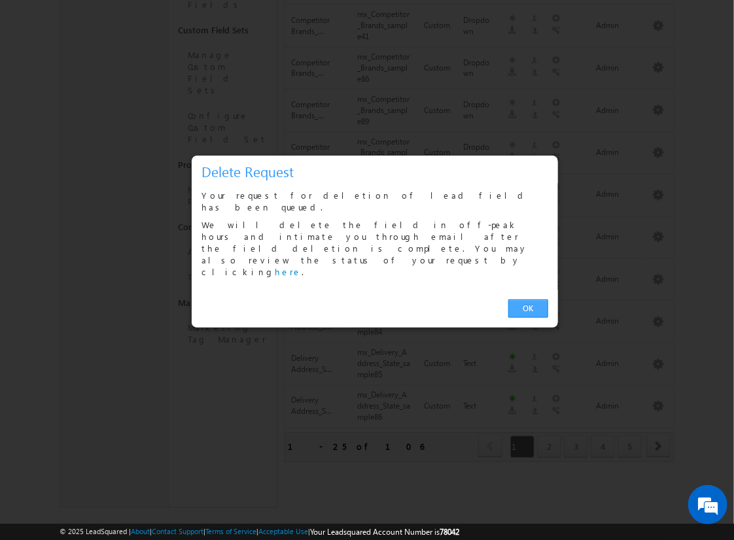
click at [528, 299] on link "OK" at bounding box center [528, 308] width 40 height 18
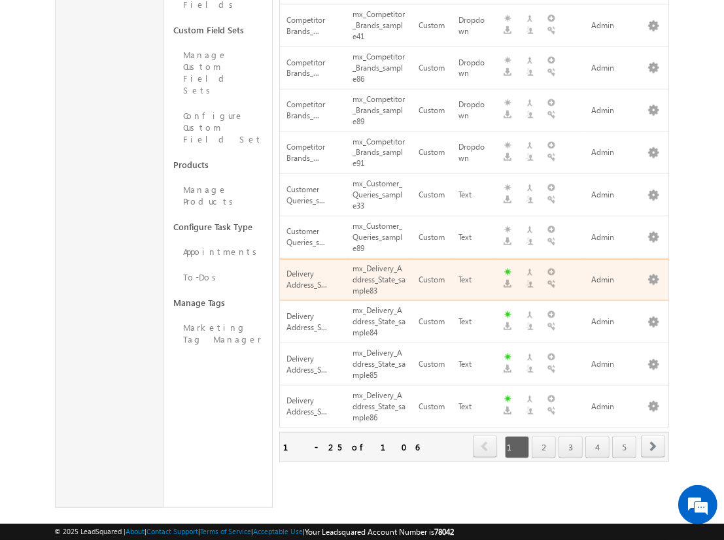
click at [653, 435] on span "next" at bounding box center [653, 446] width 24 height 22
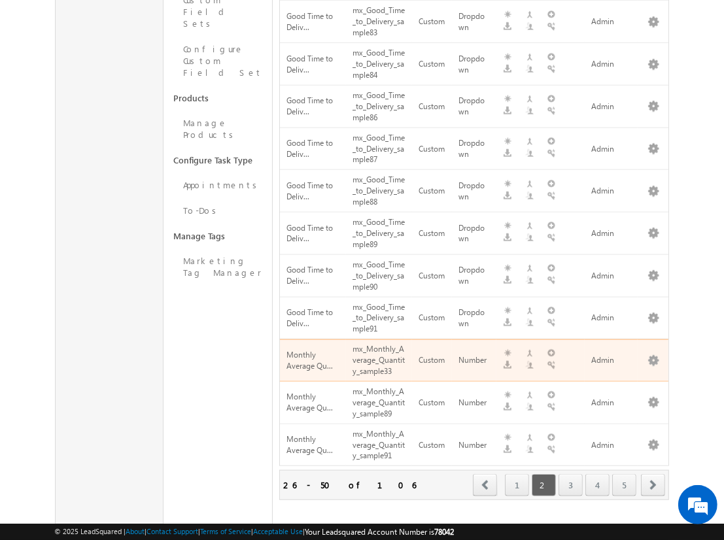
click at [653, 474] on span "next" at bounding box center [653, 485] width 24 height 22
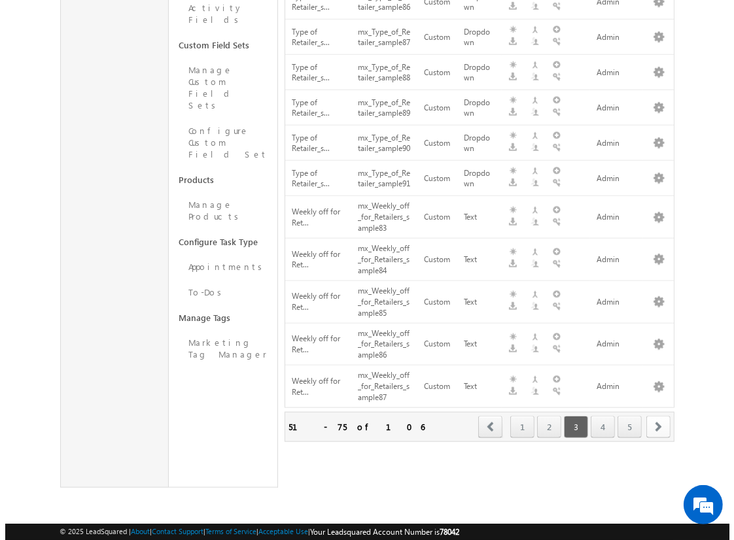
scroll to position [770, 0]
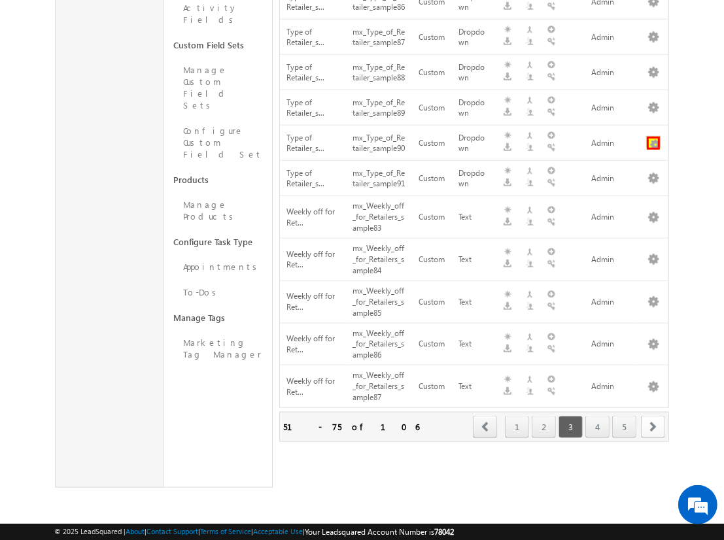
click at [653, 137] on button "button" at bounding box center [653, 143] width 13 height 13
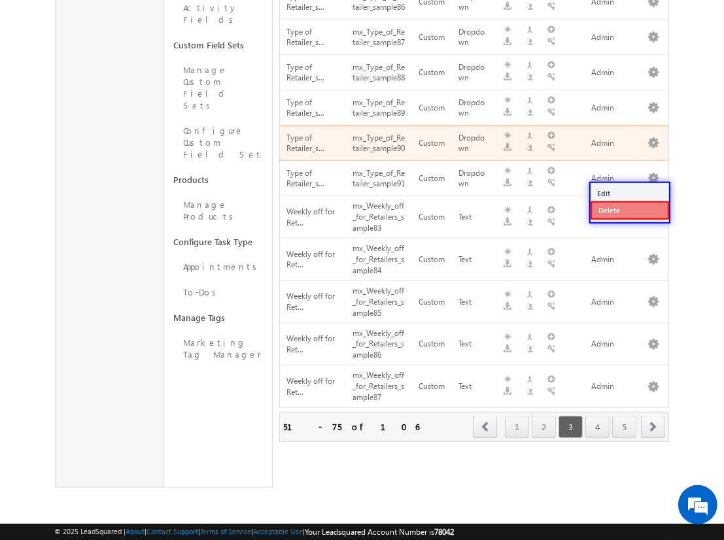
click at [629, 201] on link "Delete" at bounding box center [629, 210] width 78 height 18
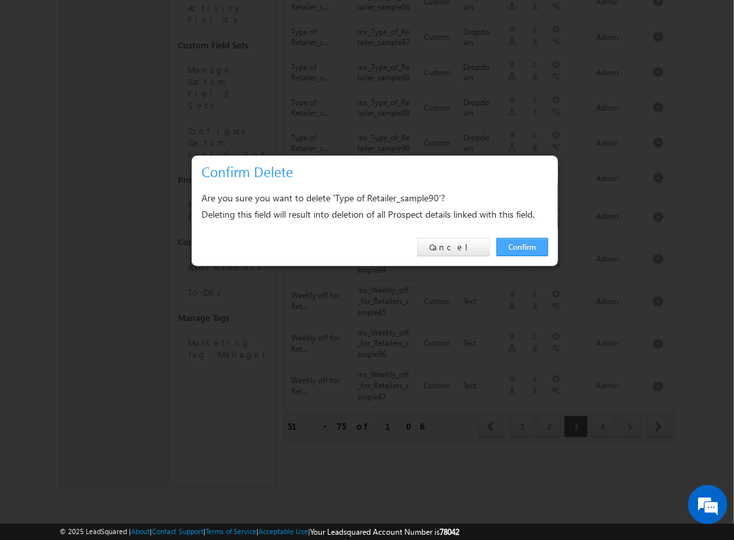
click at [522, 246] on link "Confirm" at bounding box center [522, 247] width 52 height 18
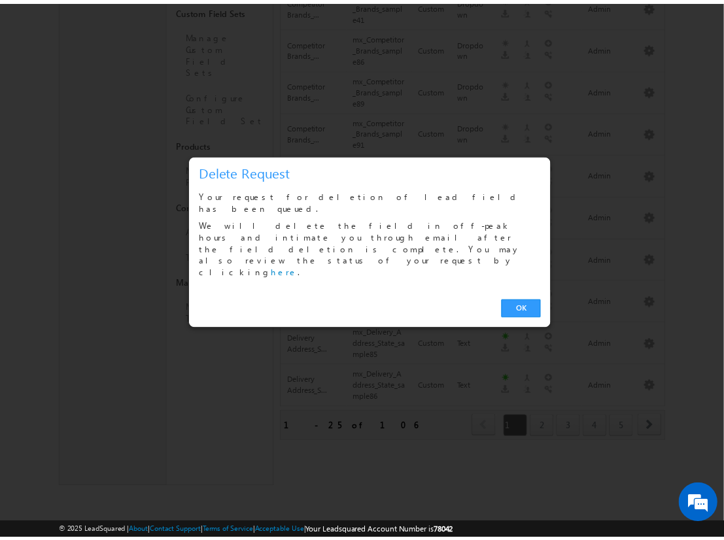
scroll to position [741, 0]
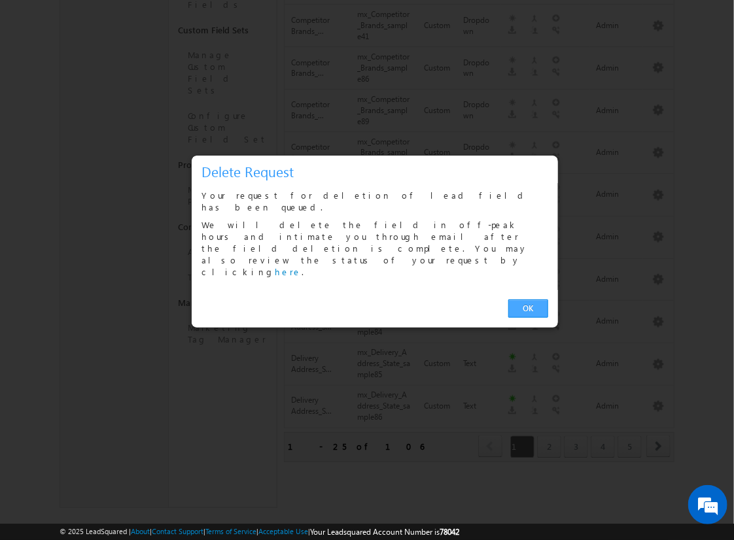
click at [528, 299] on link "OK" at bounding box center [528, 308] width 40 height 18
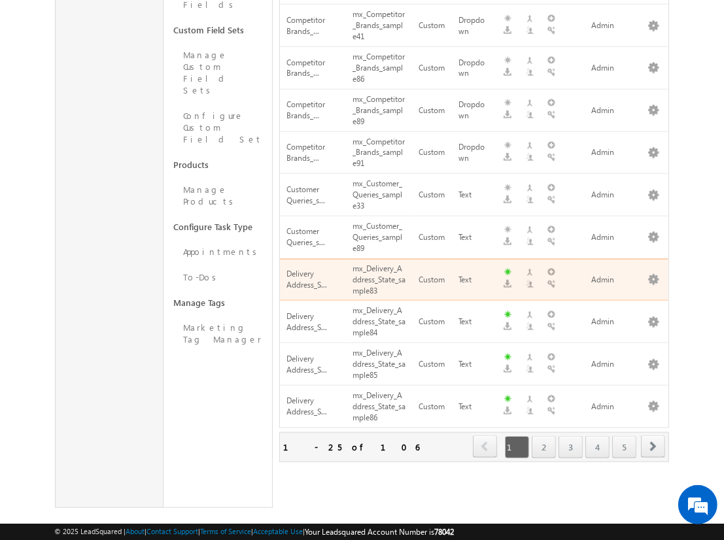
click at [653, 435] on span "next" at bounding box center [653, 446] width 24 height 22
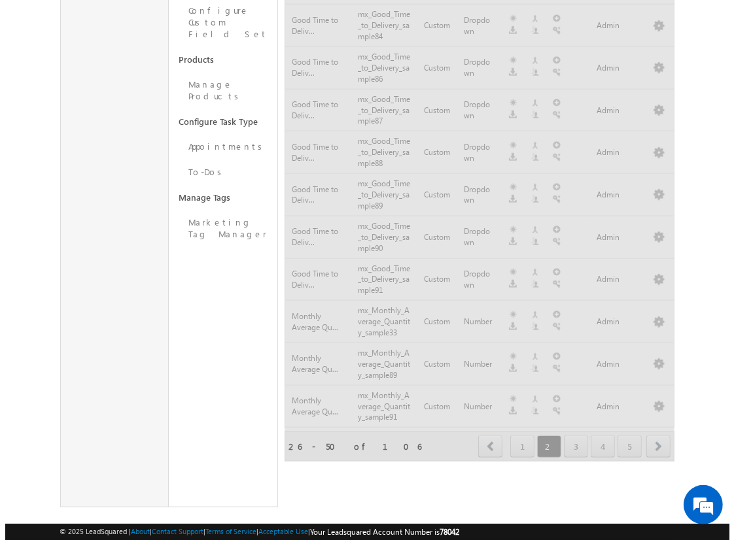
scroll to position [770, 0]
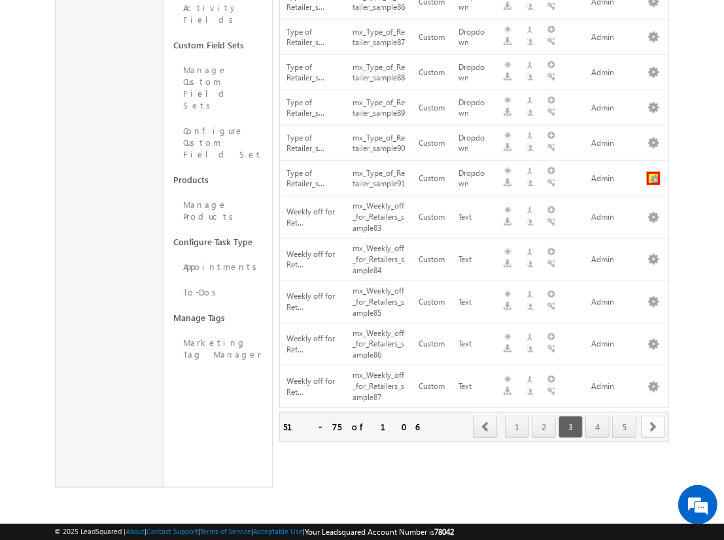
click at [653, 177] on button "button" at bounding box center [653, 178] width 13 height 13
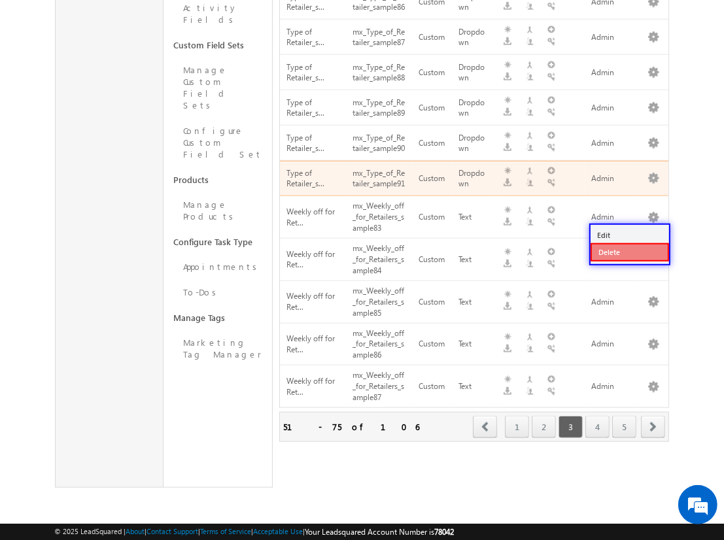
click at [629, 243] on link "Delete" at bounding box center [629, 252] width 78 height 18
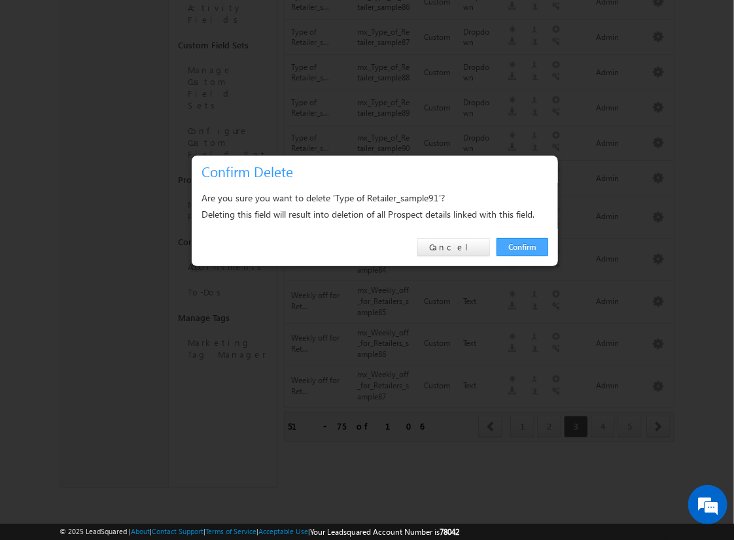
click at [522, 246] on link "Confirm" at bounding box center [522, 247] width 52 height 18
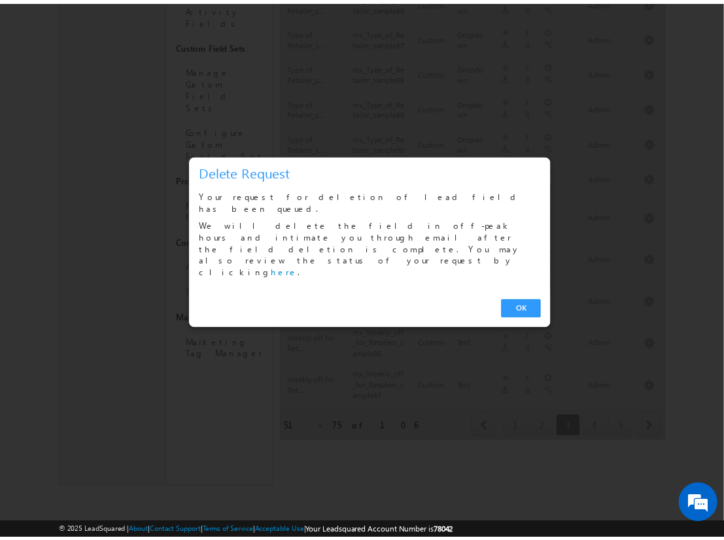
scroll to position [741, 0]
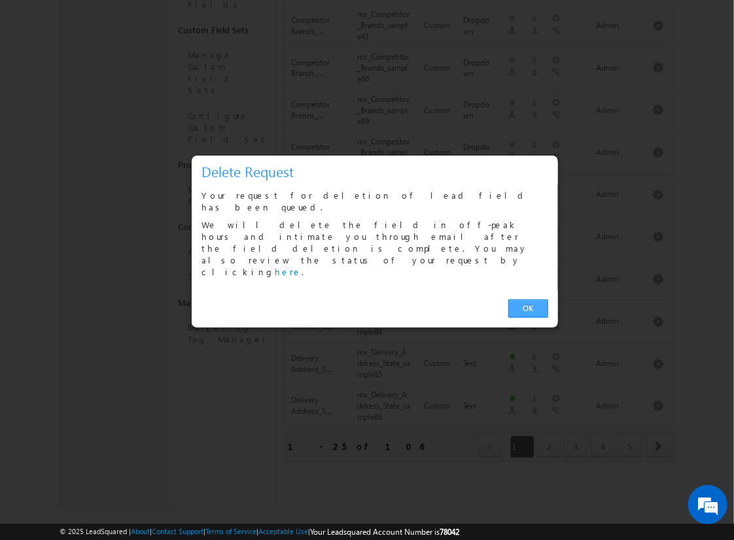
click at [528, 299] on link "OK" at bounding box center [528, 308] width 40 height 18
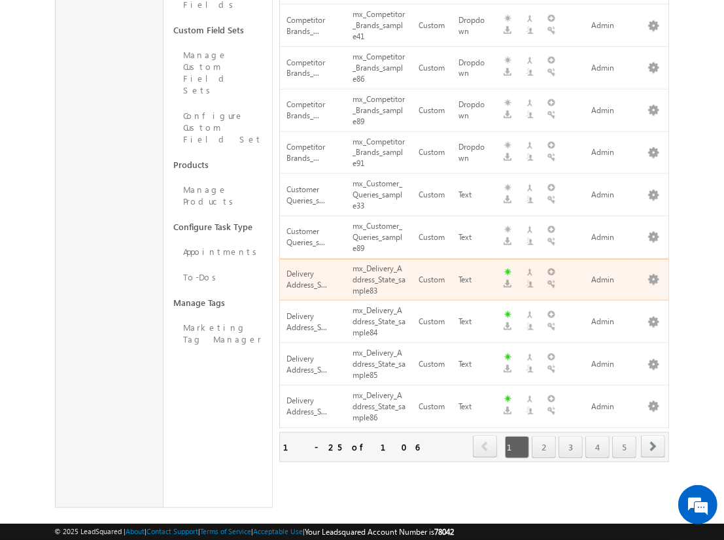
click at [653, 435] on span "next" at bounding box center [653, 446] width 24 height 22
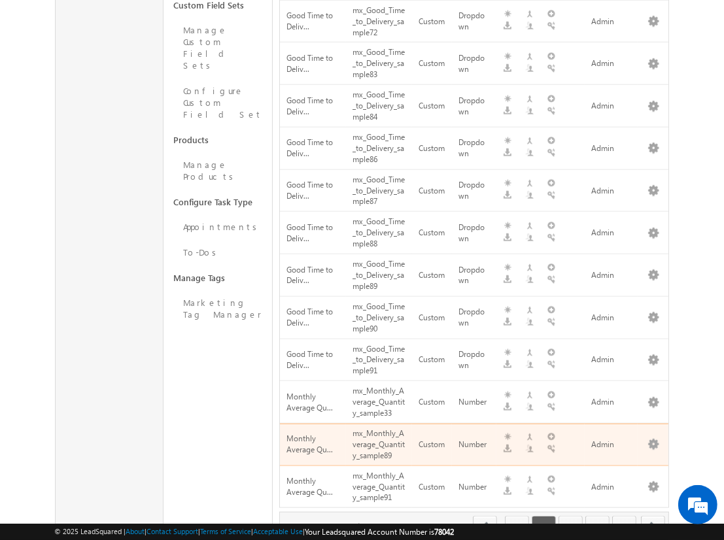
click at [653, 516] on span "next" at bounding box center [653, 527] width 24 height 22
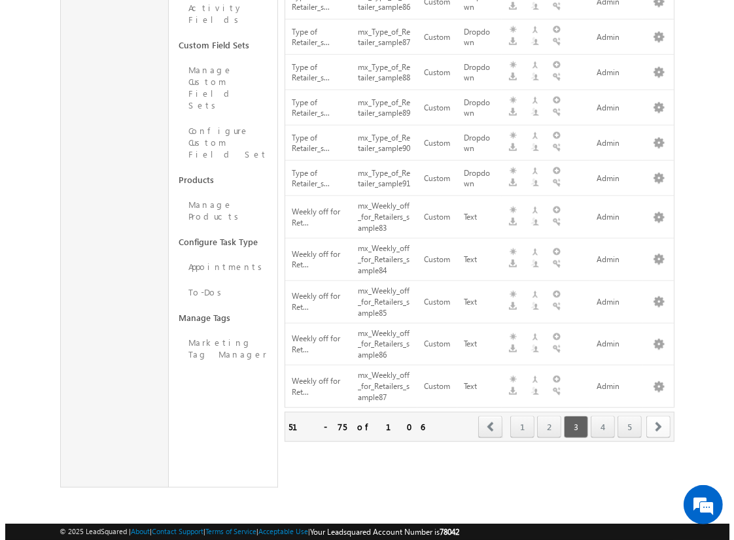
scroll to position [770, 0]
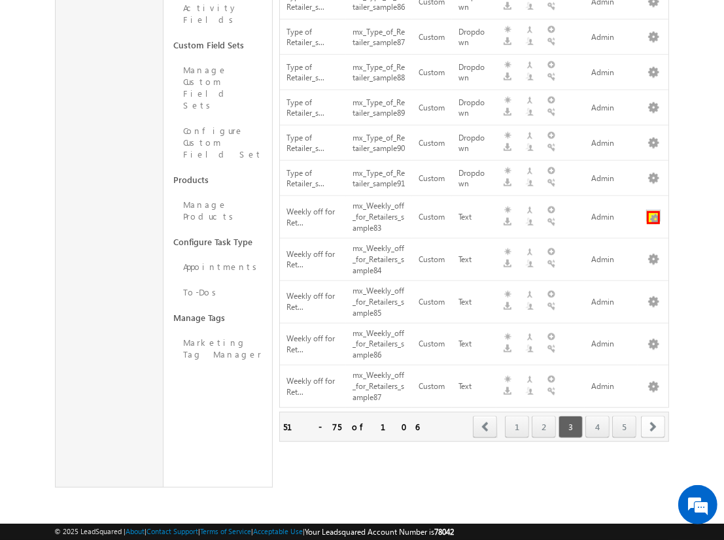
click at [653, 219] on button "button" at bounding box center [653, 217] width 13 height 13
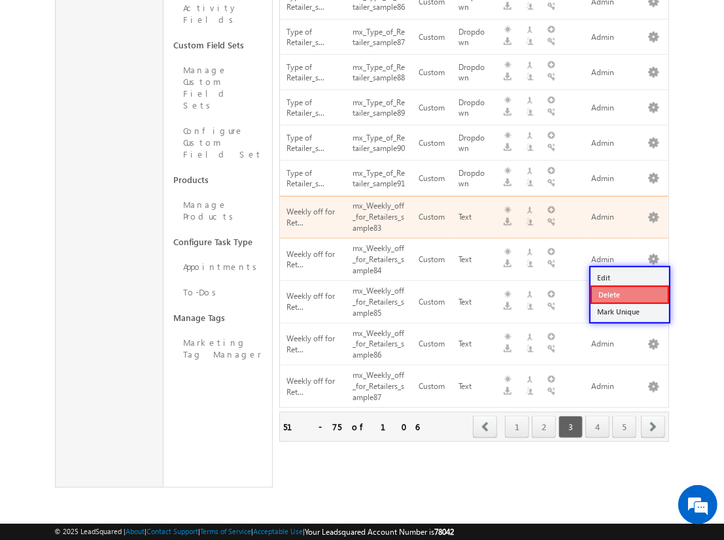
click at [629, 286] on link "Delete" at bounding box center [629, 295] width 78 height 18
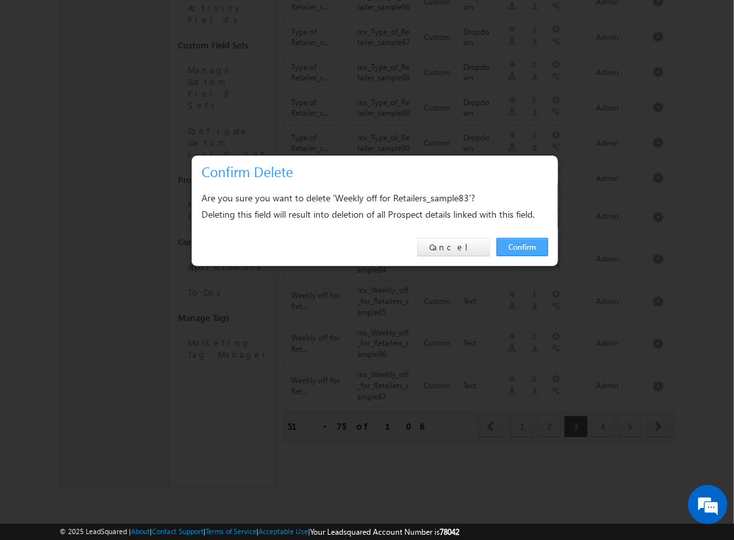
click at [522, 246] on link "Confirm" at bounding box center [522, 247] width 52 height 18
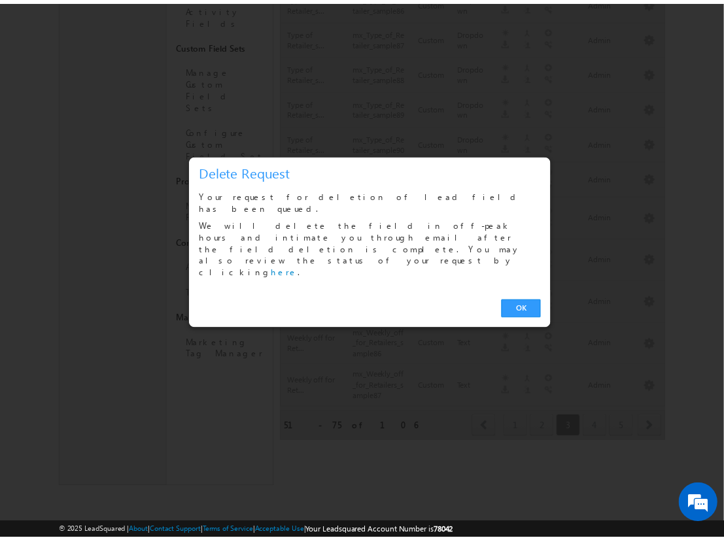
scroll to position [741, 0]
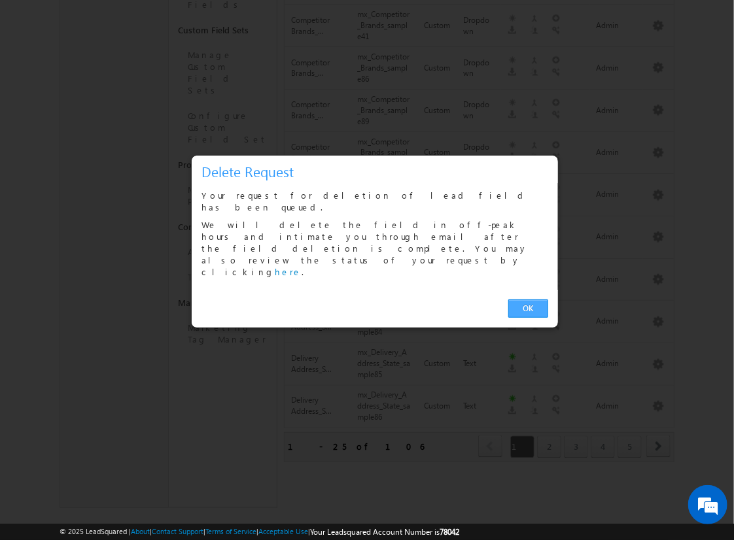
click at [528, 299] on link "OK" at bounding box center [528, 308] width 40 height 18
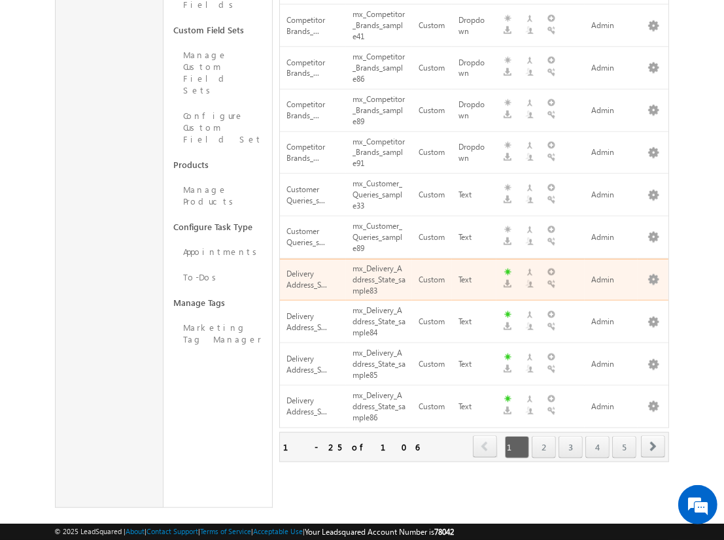
click at [653, 435] on span "next" at bounding box center [653, 446] width 24 height 22
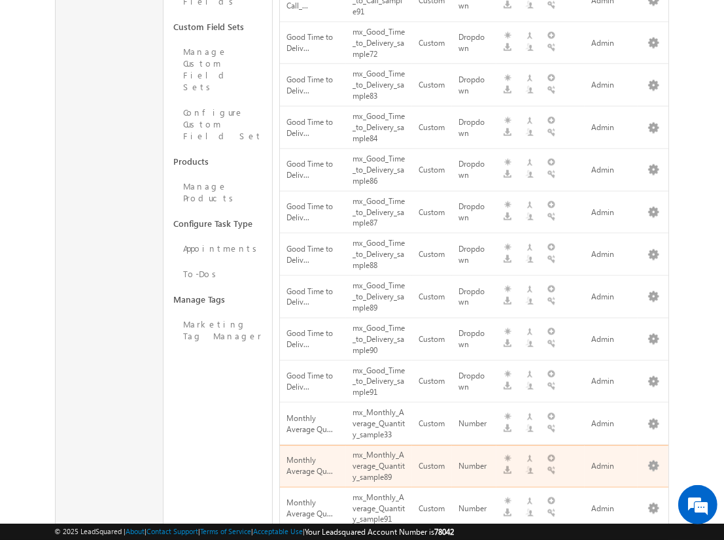
click at [653, 537] on span "next" at bounding box center [653, 548] width 24 height 22
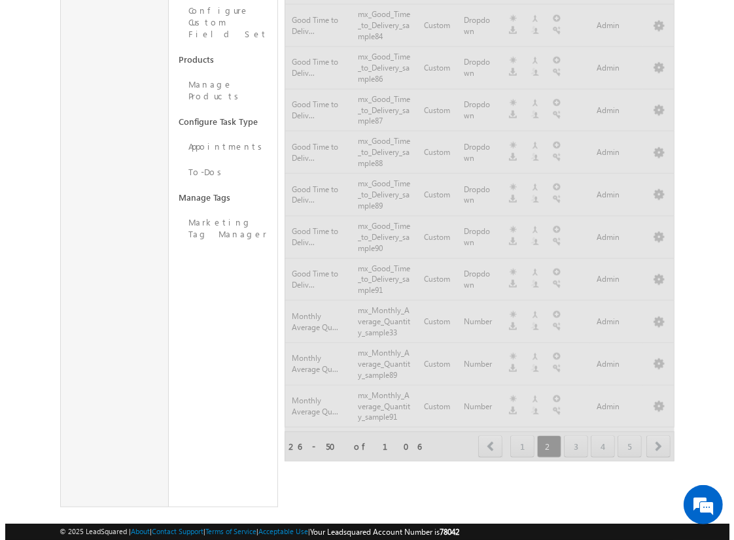
scroll to position [770, 0]
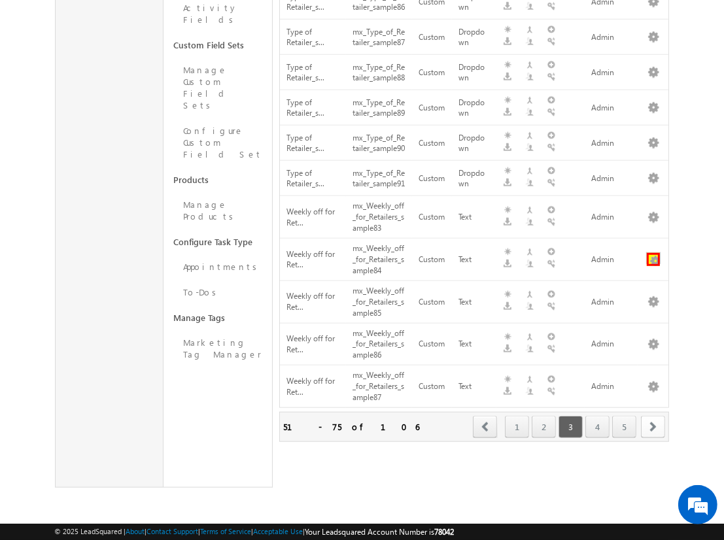
click at [653, 261] on button "button" at bounding box center [653, 259] width 13 height 13
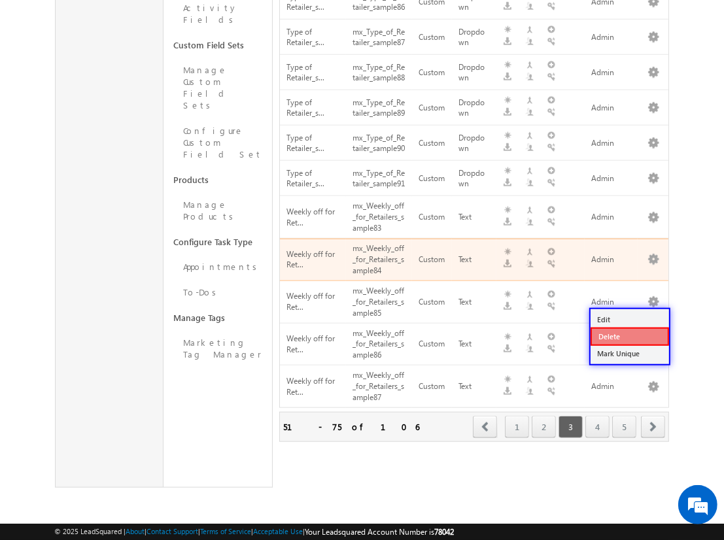
click at [629, 328] on link "Delete" at bounding box center [629, 337] width 78 height 18
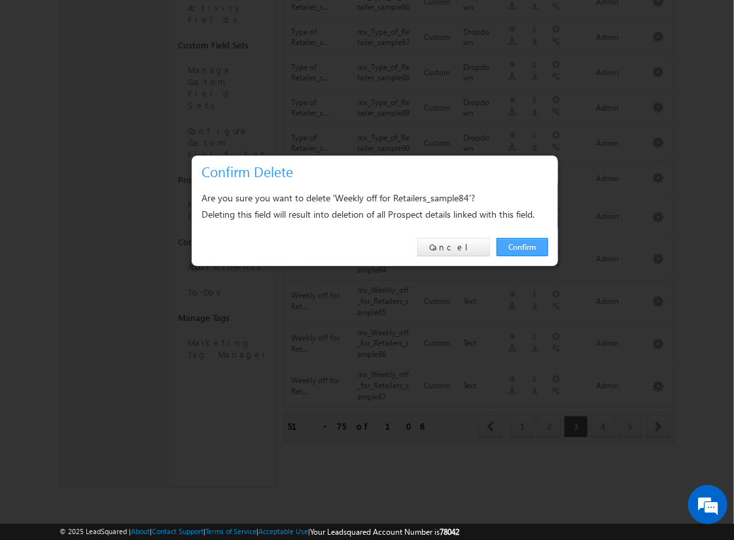
click at [522, 246] on link "Confirm" at bounding box center [522, 247] width 52 height 18
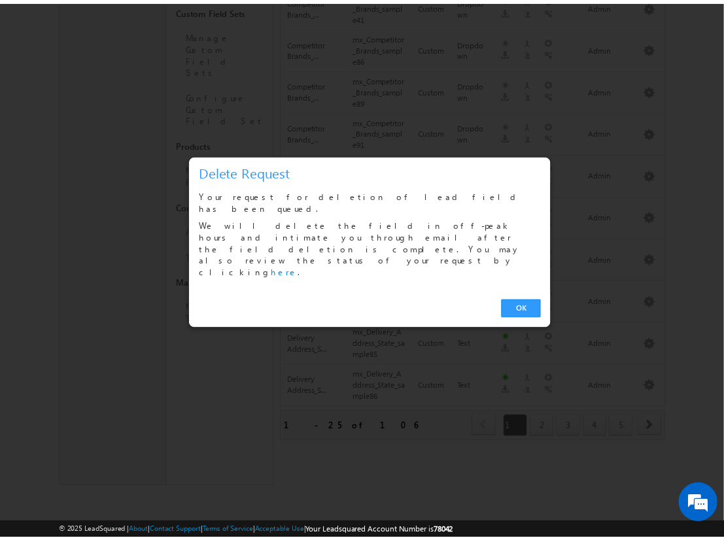
scroll to position [741, 0]
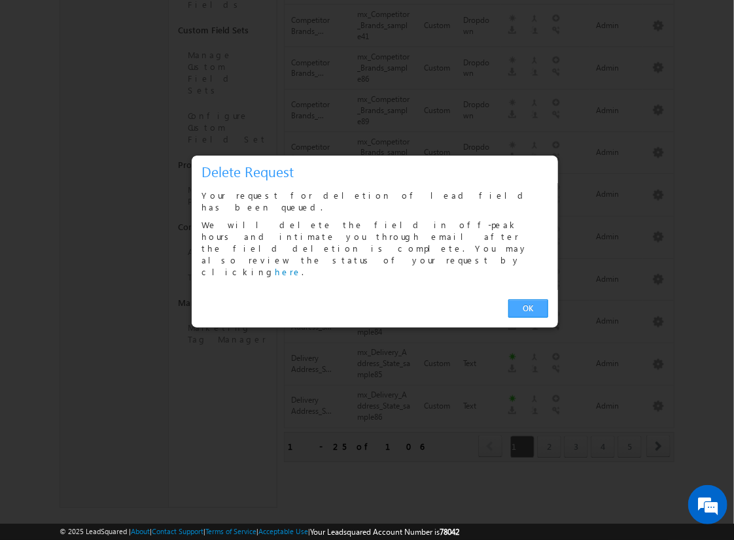
click at [528, 299] on link "OK" at bounding box center [528, 308] width 40 height 18
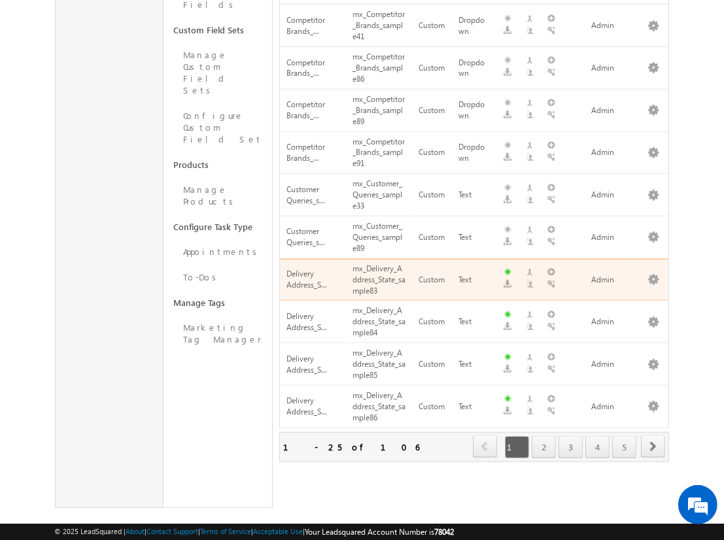
click at [653, 435] on span "next" at bounding box center [653, 446] width 24 height 22
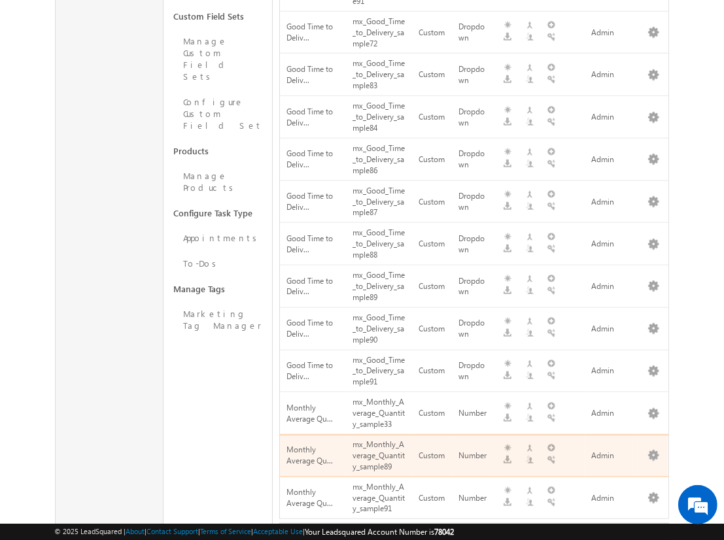
click at [653, 527] on span "next" at bounding box center [653, 538] width 24 height 22
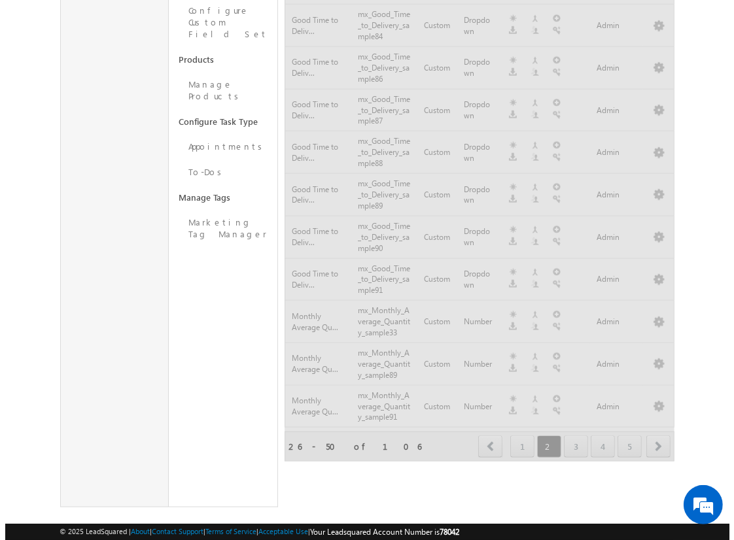
scroll to position [770, 0]
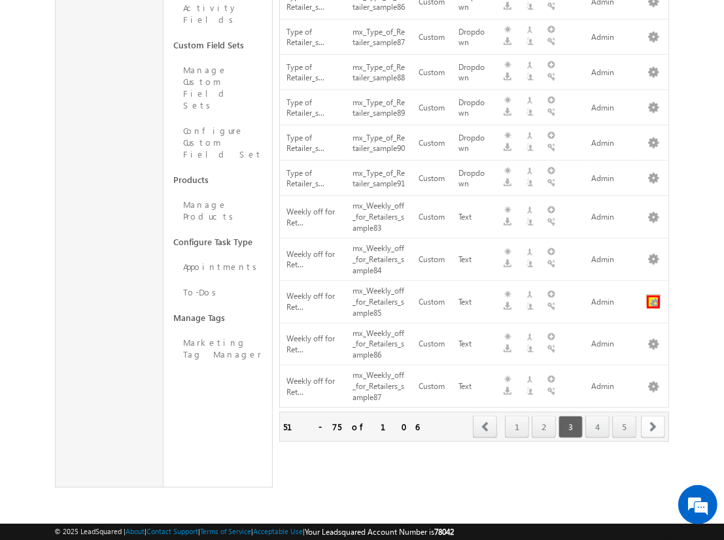
click at [653, 303] on button "button" at bounding box center [653, 302] width 13 height 13
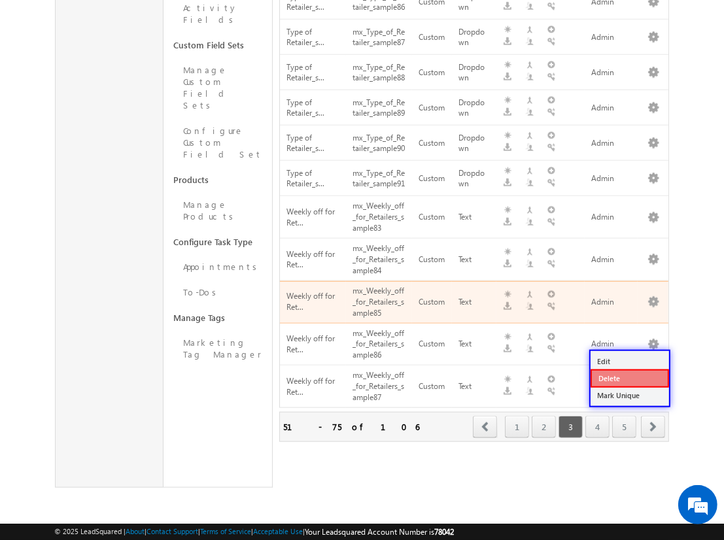
click at [629, 369] on link "Delete" at bounding box center [629, 378] width 78 height 18
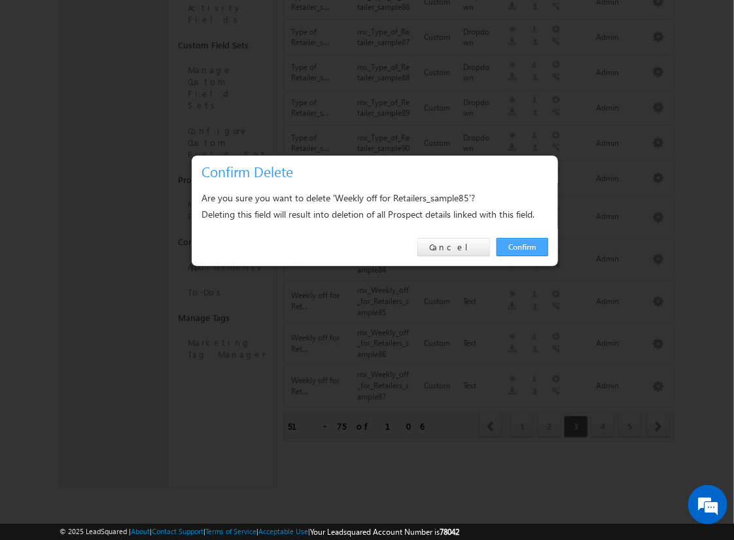
click at [522, 246] on link "Confirm" at bounding box center [522, 247] width 52 height 18
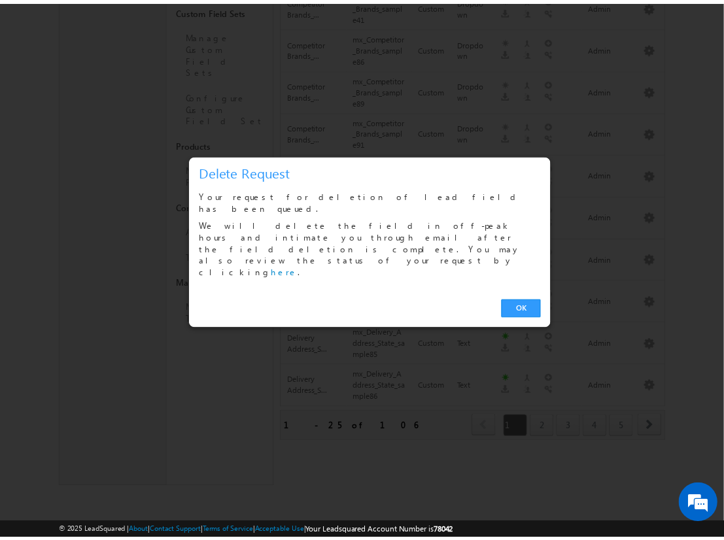
scroll to position [741, 0]
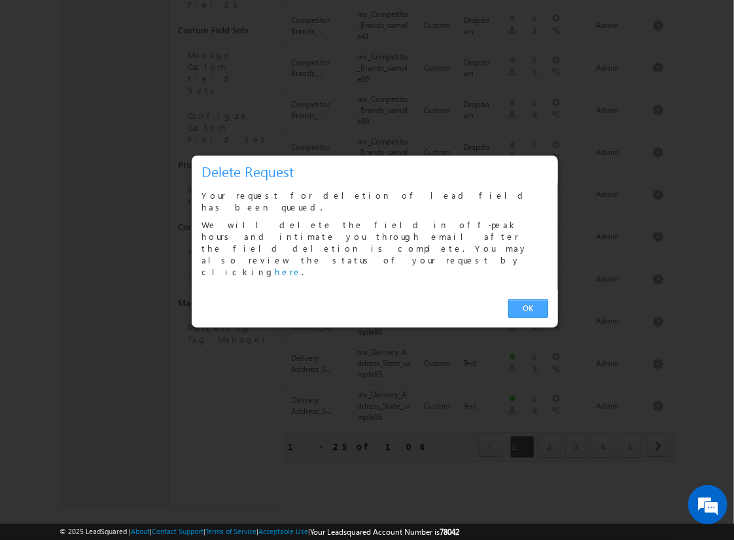
click at [528, 299] on link "OK" at bounding box center [528, 308] width 40 height 18
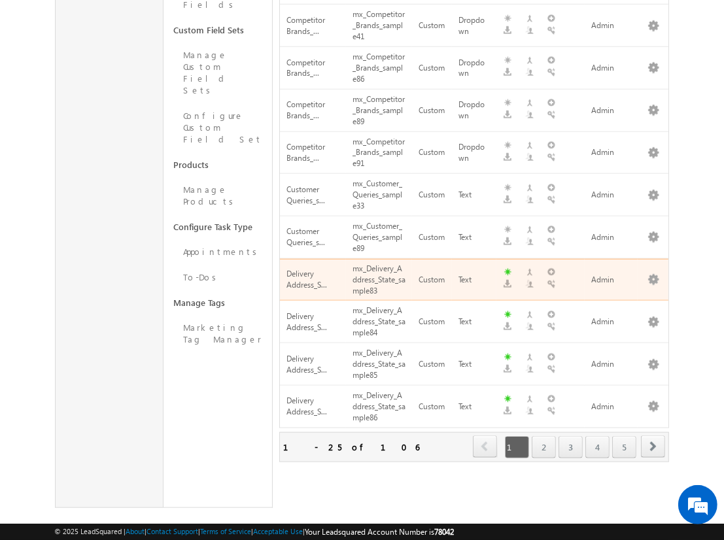
click at [653, 435] on span "next" at bounding box center [653, 446] width 24 height 22
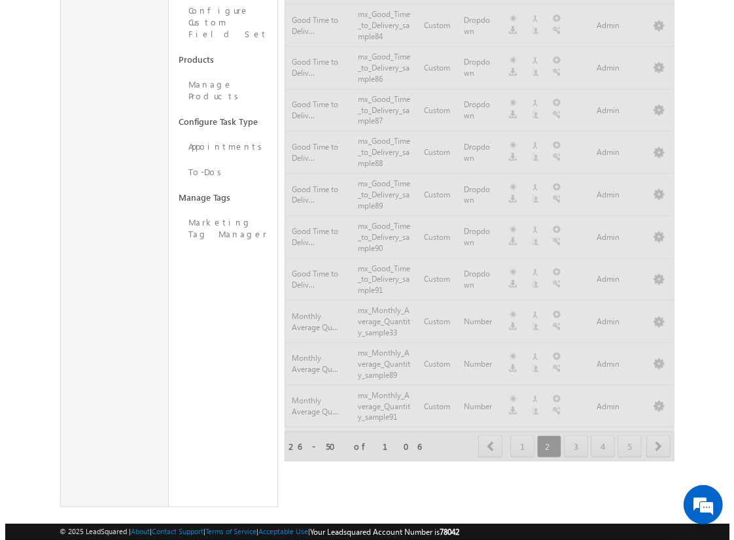
scroll to position [770, 0]
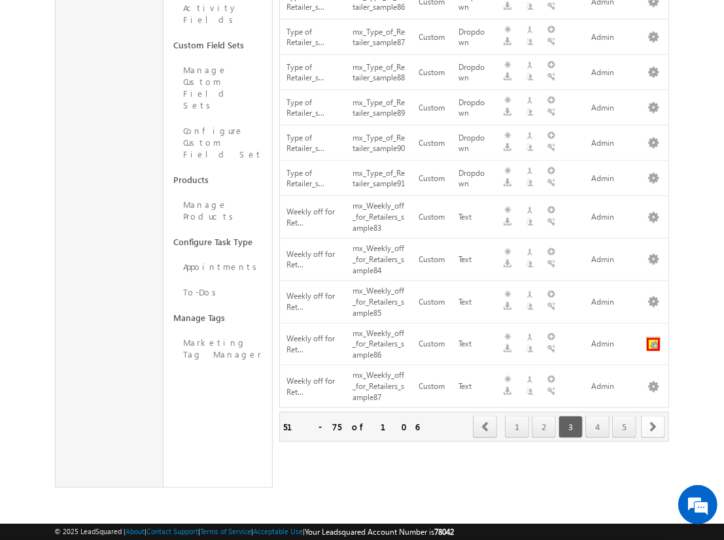
click at [653, 345] on button "button" at bounding box center [653, 344] width 13 height 13
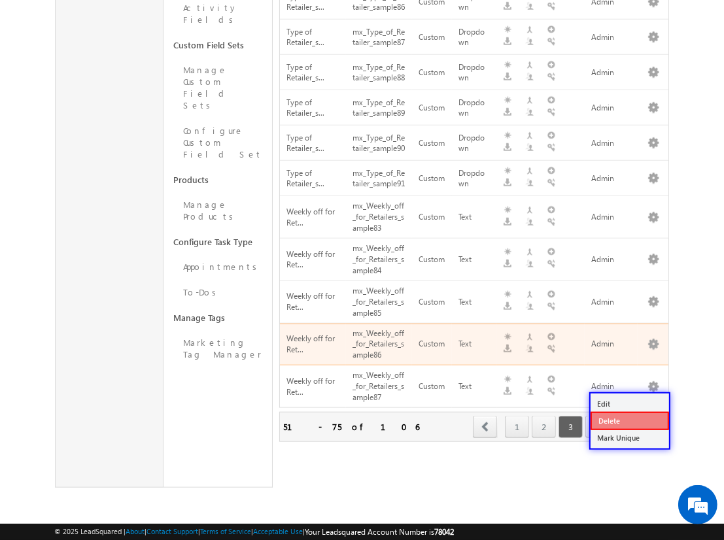
click at [629, 412] on link "Delete" at bounding box center [629, 421] width 78 height 18
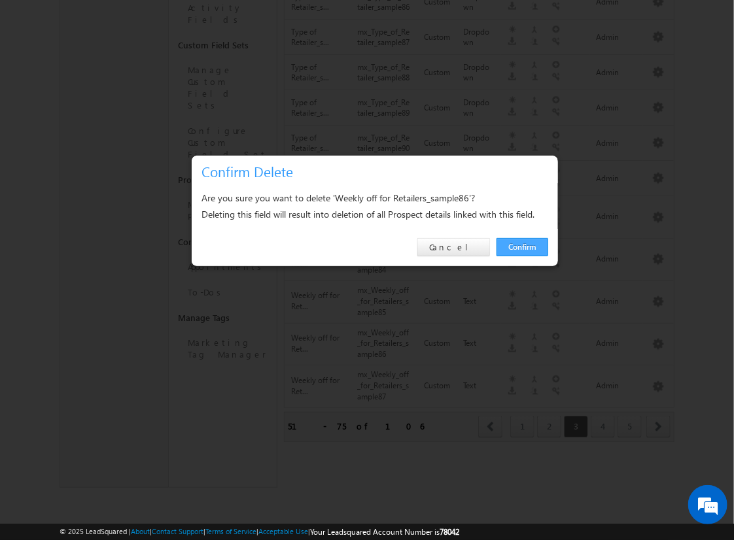
click at [522, 246] on link "Confirm" at bounding box center [522, 247] width 52 height 18
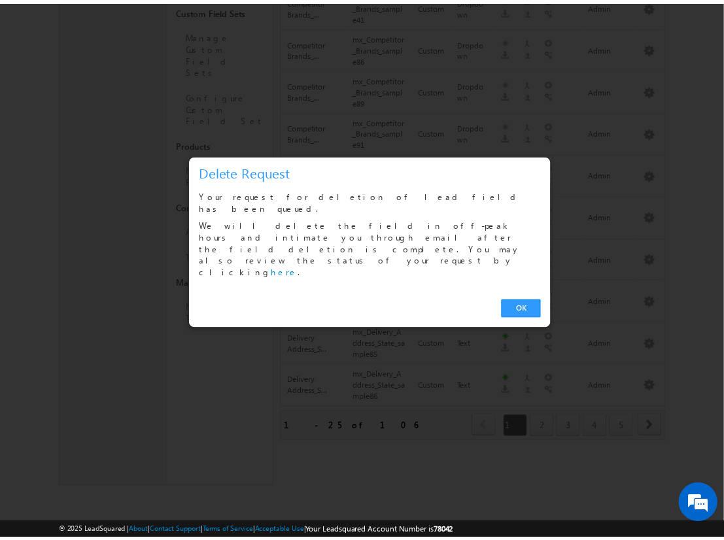
scroll to position [741, 0]
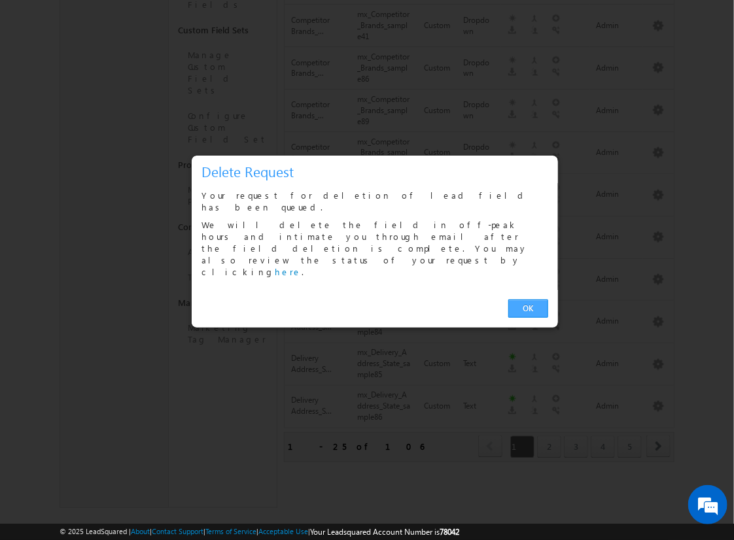
click at [528, 299] on link "OK" at bounding box center [528, 308] width 40 height 18
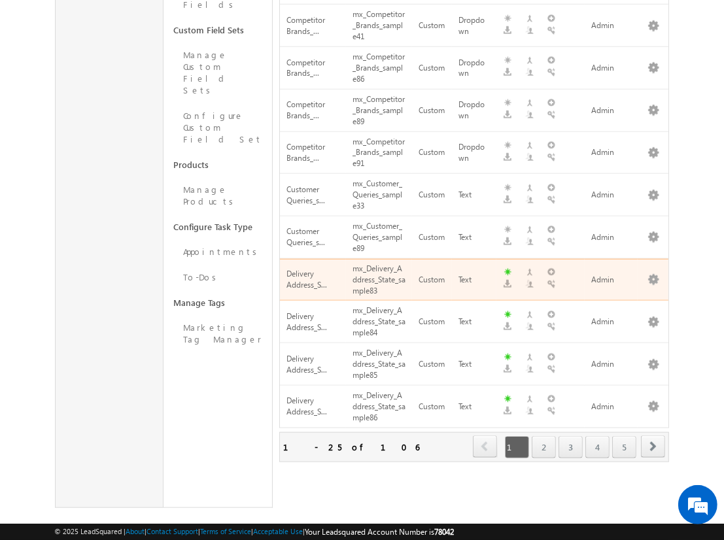
click at [653, 435] on span "next" at bounding box center [653, 446] width 24 height 22
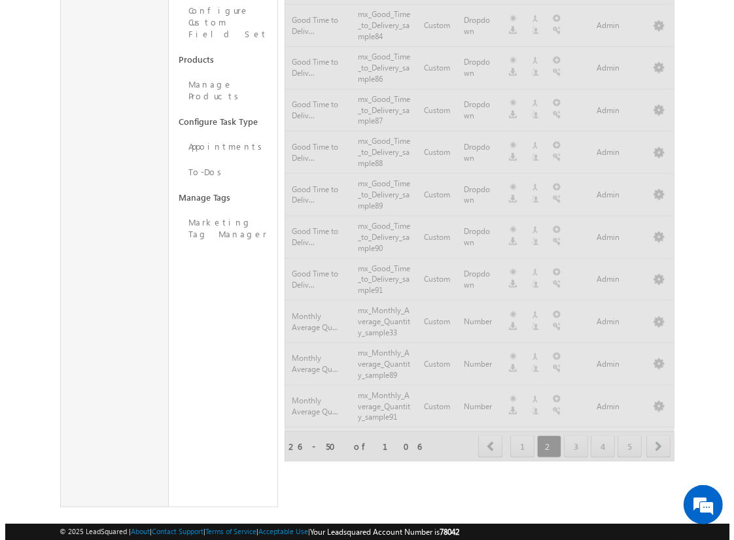
scroll to position [770, 0]
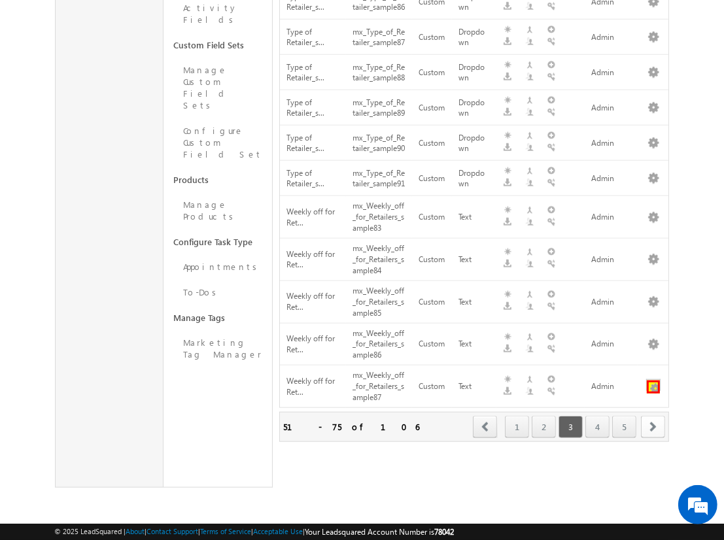
click at [653, 387] on button "button" at bounding box center [653, 387] width 13 height 13
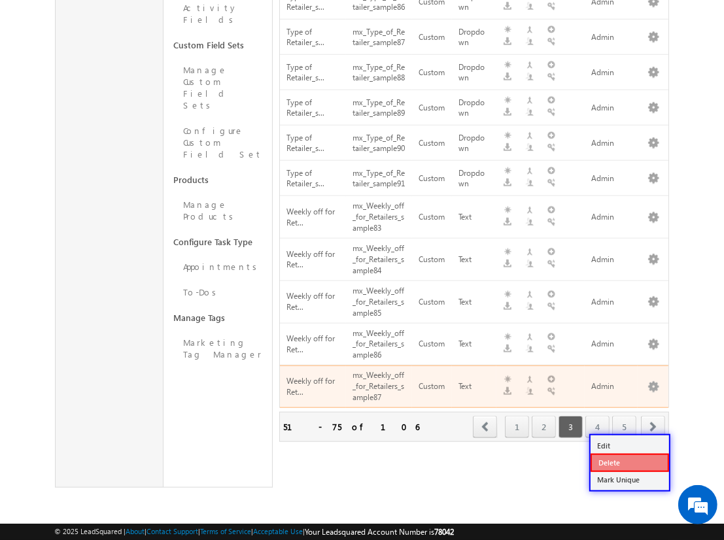
click at [629, 454] on link "Delete" at bounding box center [629, 463] width 78 height 18
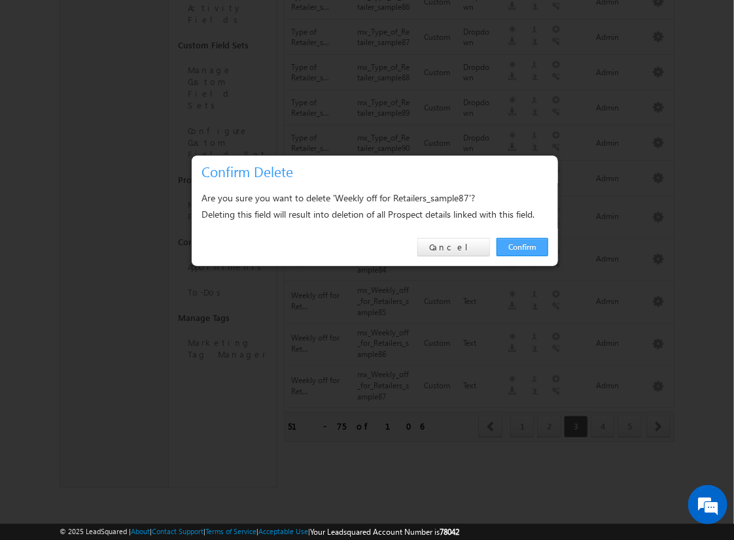
click at [522, 246] on link "Confirm" at bounding box center [522, 247] width 52 height 18
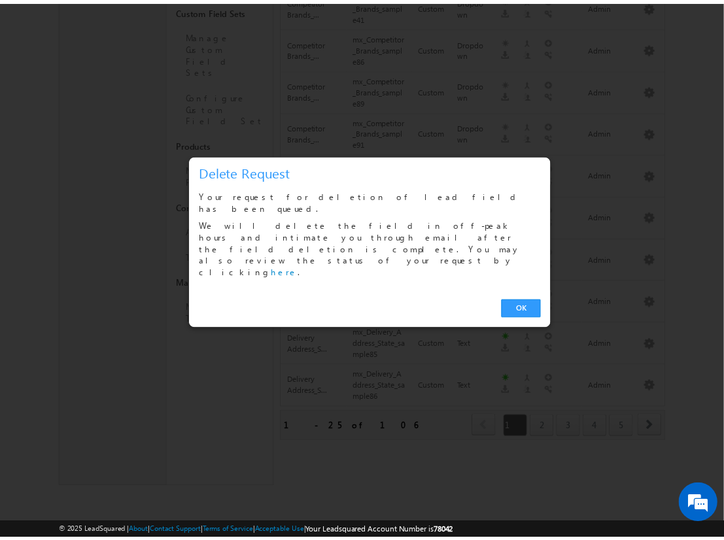
scroll to position [741, 0]
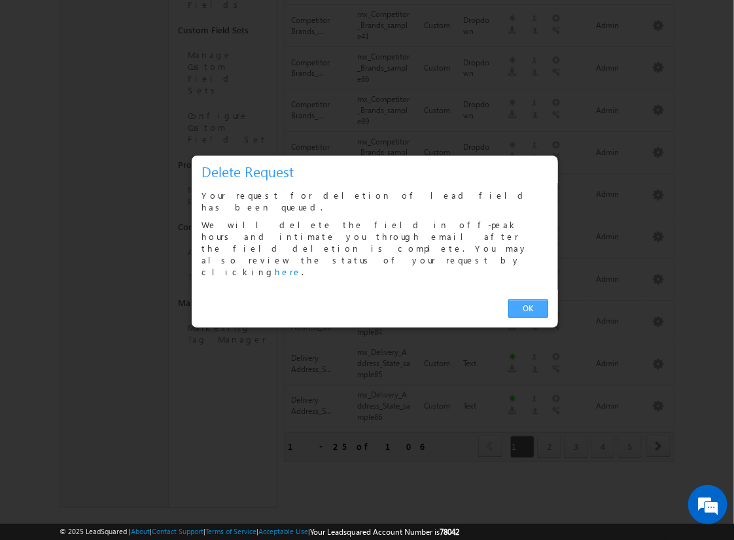
click at [528, 299] on link "OK" at bounding box center [528, 308] width 40 height 18
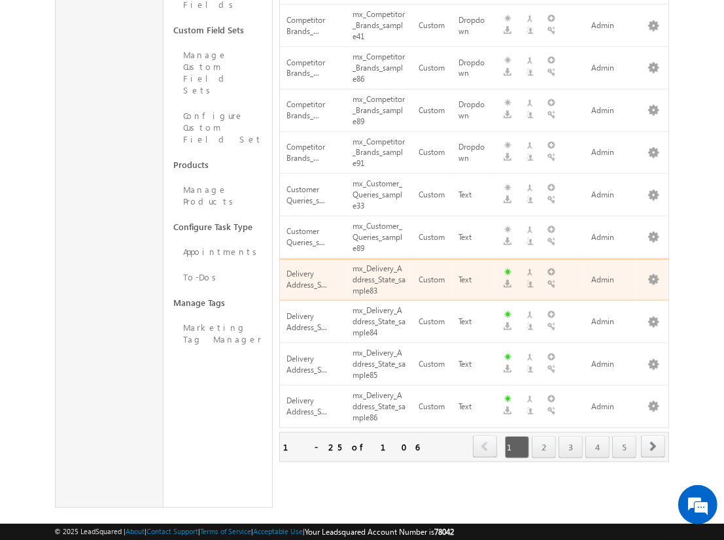
click at [653, 435] on span "next" at bounding box center [653, 446] width 24 height 22
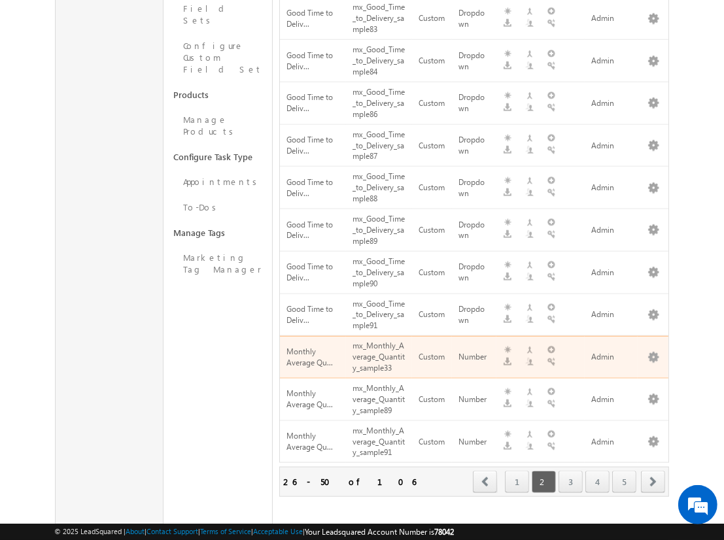
click at [653, 471] on span "next" at bounding box center [653, 482] width 24 height 22
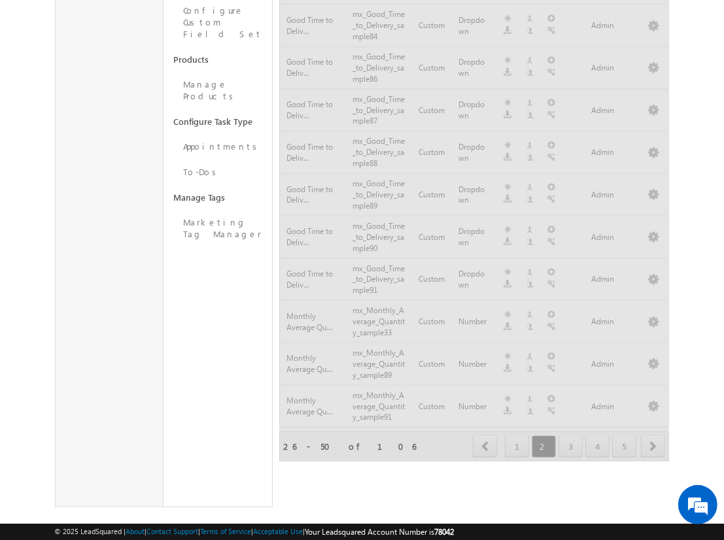
scroll to position [770, 0]
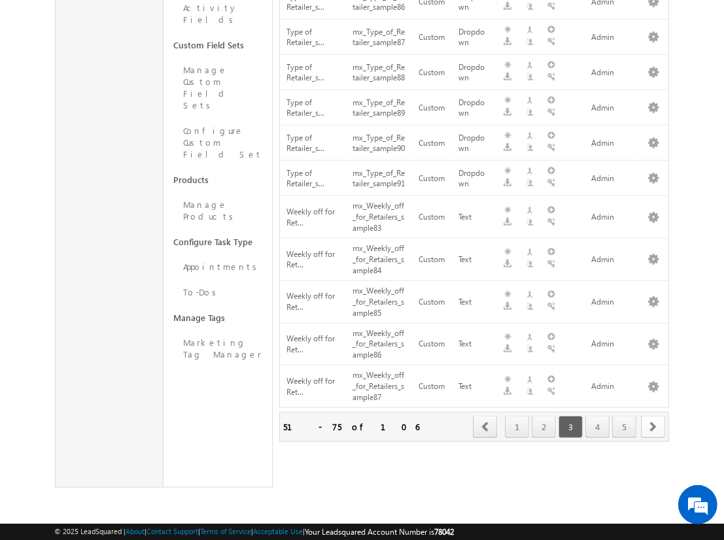
click at [653, 426] on span "next" at bounding box center [653, 427] width 24 height 22
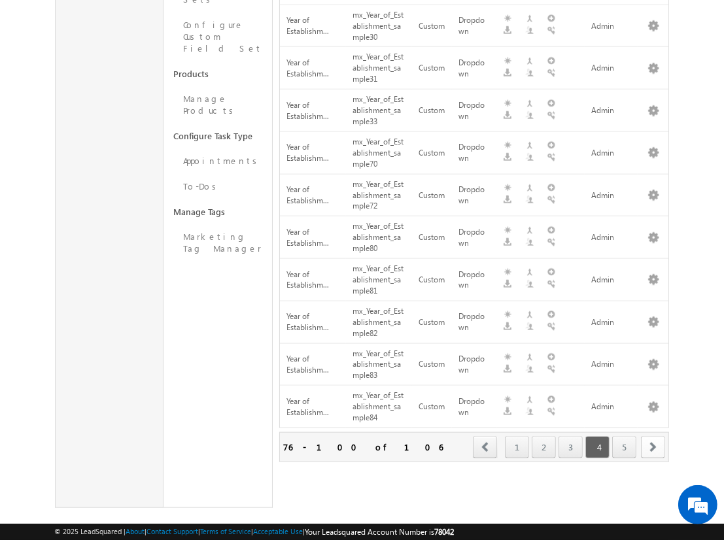
scroll to position [0, 0]
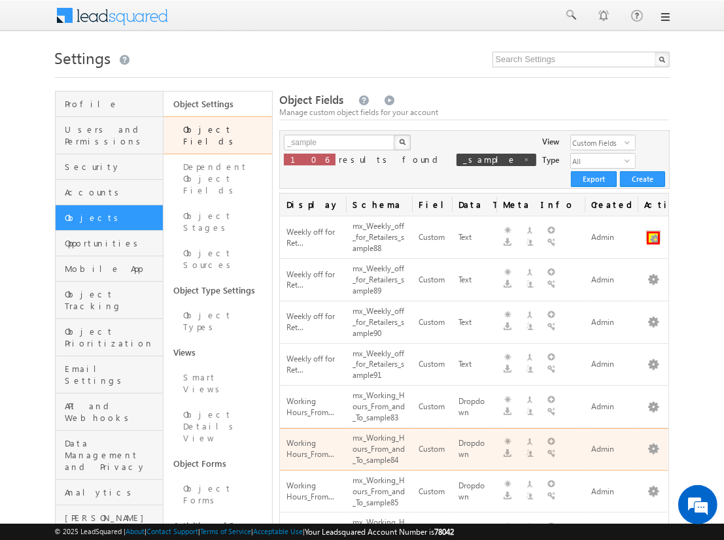
click at [653, 231] on button "button" at bounding box center [653, 237] width 13 height 13
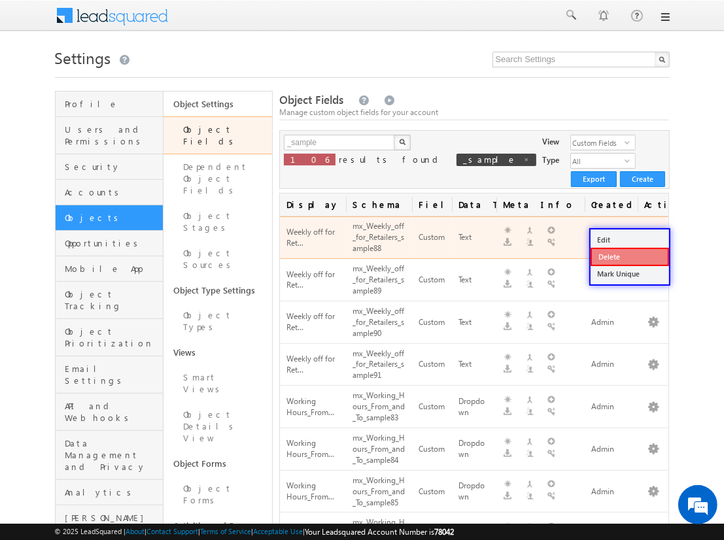
click at [629, 256] on link "Delete" at bounding box center [629, 257] width 78 height 18
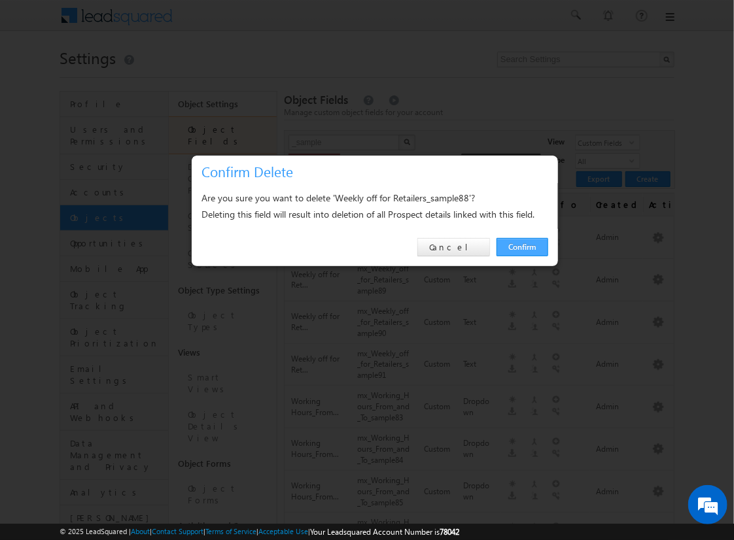
click at [522, 246] on link "Confirm" at bounding box center [522, 247] width 52 height 18
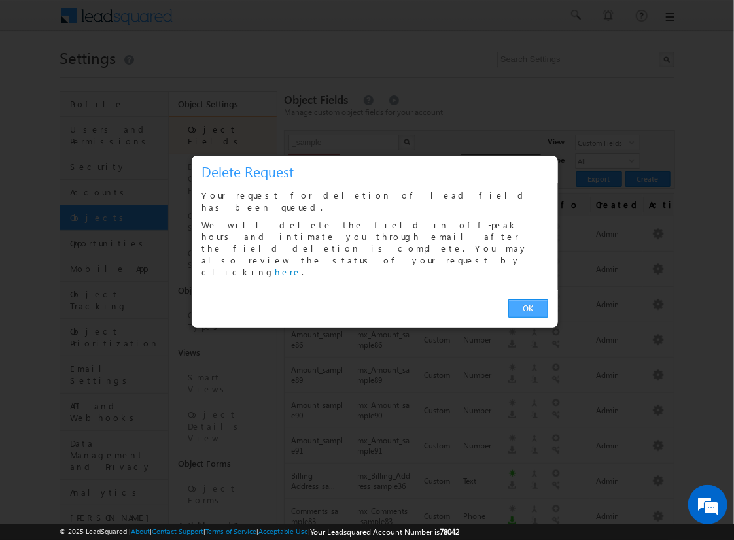
click at [528, 299] on link "OK" at bounding box center [528, 308] width 40 height 18
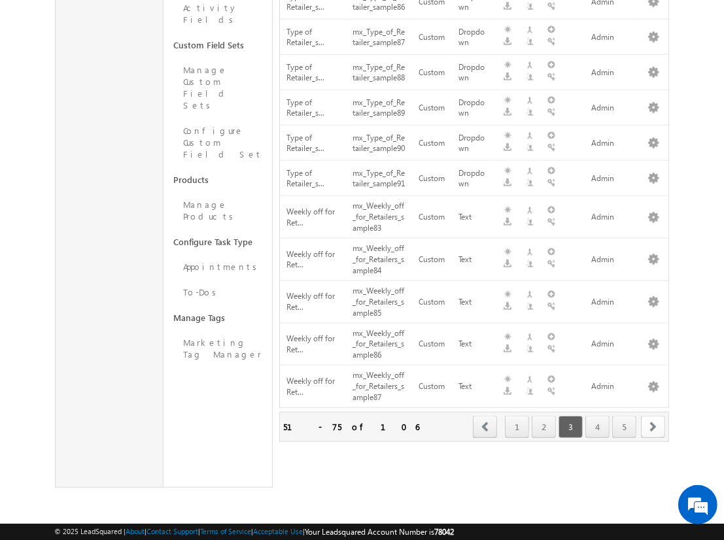
scroll to position [770, 0]
click at [653, 426] on span "next" at bounding box center [653, 427] width 24 height 22
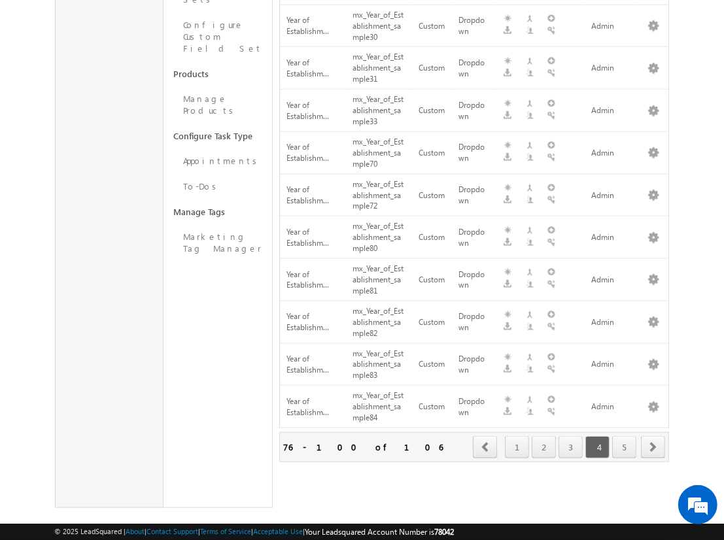
scroll to position [0, 0]
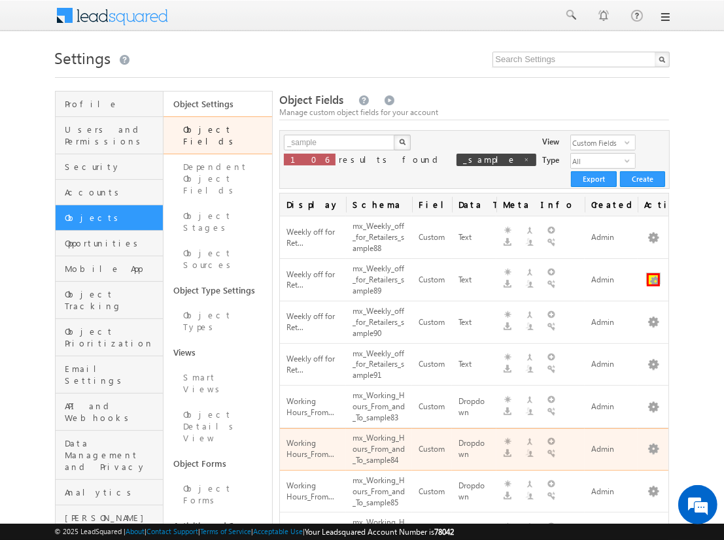
click at [653, 273] on button "button" at bounding box center [653, 279] width 13 height 13
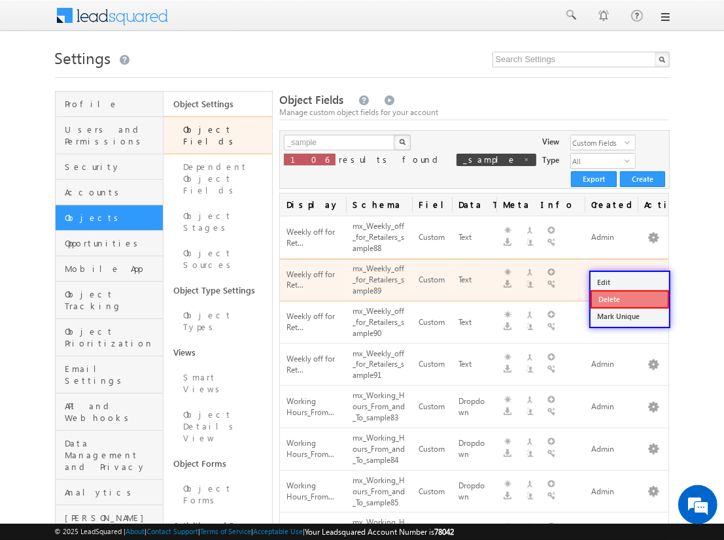
click at [629, 298] on link "Delete" at bounding box center [629, 299] width 78 height 18
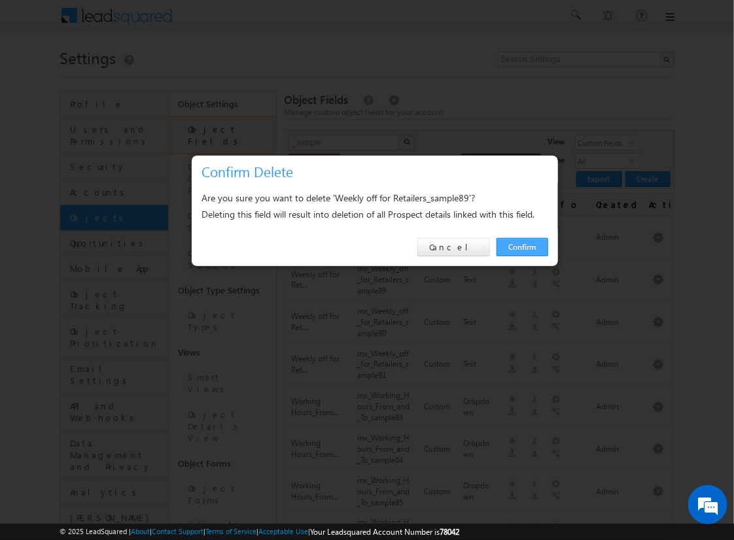
click at [522, 246] on link "Confirm" at bounding box center [522, 247] width 52 height 18
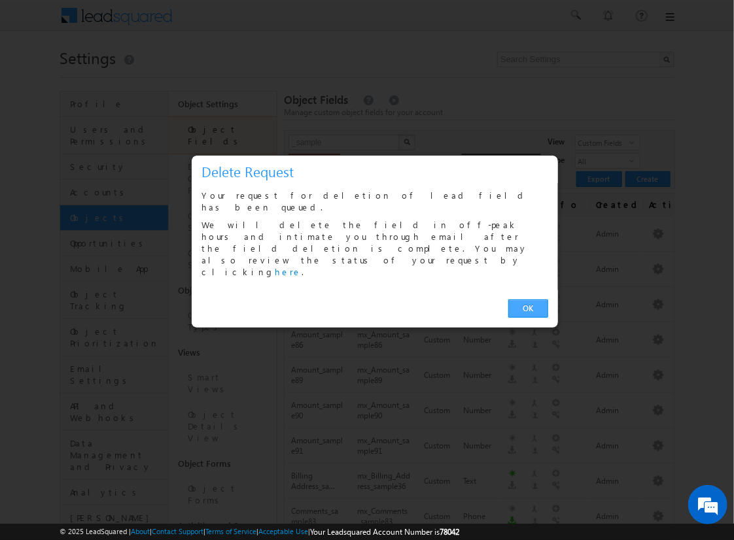
click at [528, 299] on link "OK" at bounding box center [528, 308] width 40 height 18
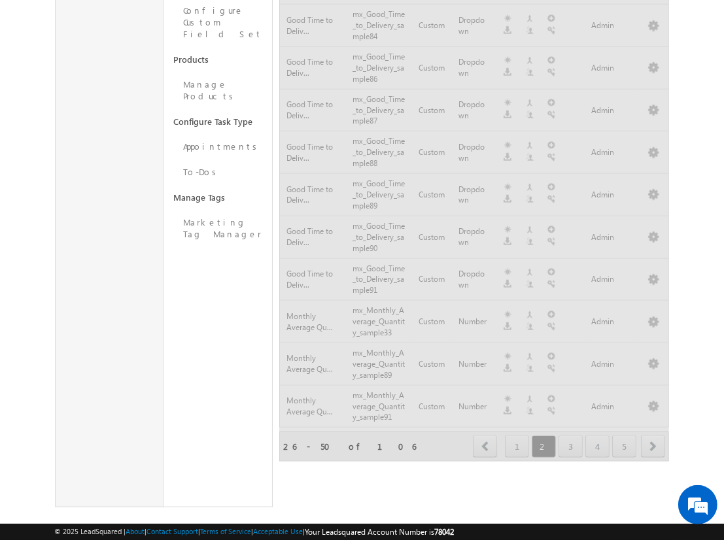
scroll to position [770, 0]
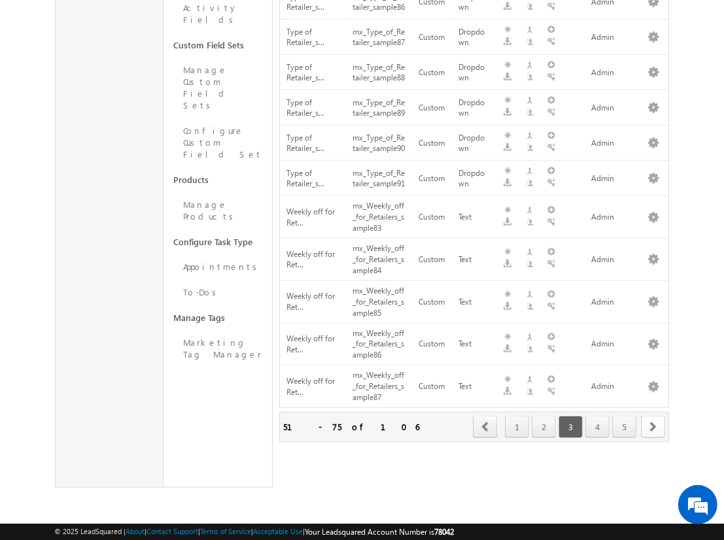
click at [653, 426] on span "next" at bounding box center [653, 427] width 24 height 22
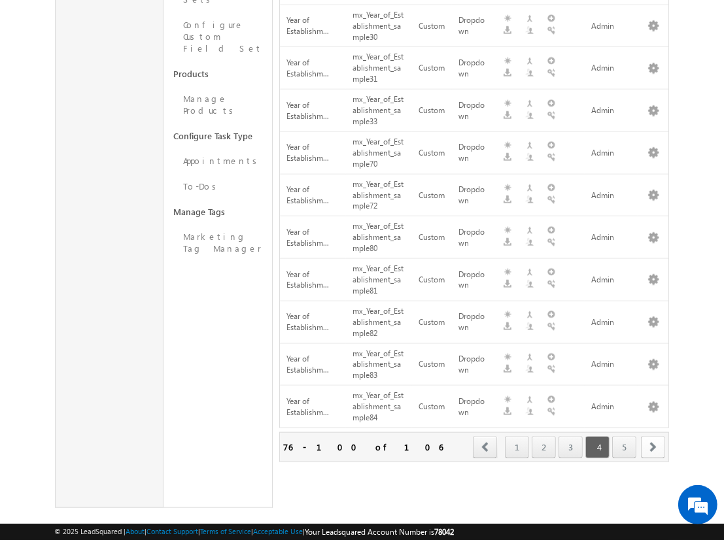
scroll to position [39, 0]
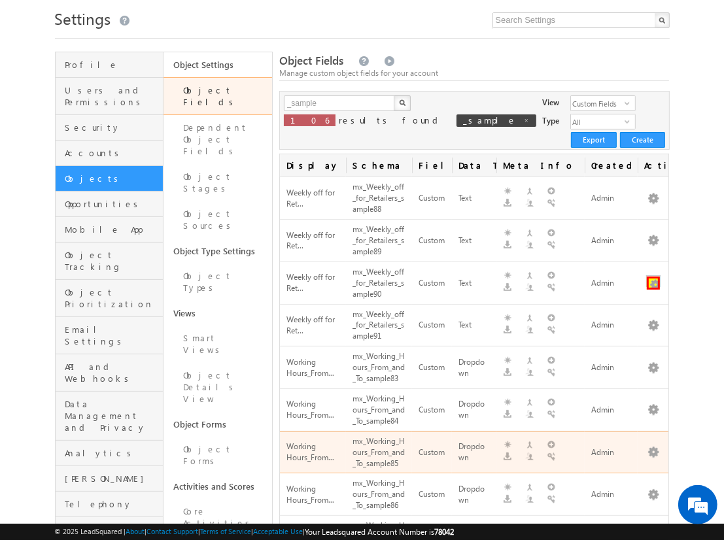
click at [653, 277] on button "button" at bounding box center [653, 283] width 13 height 13
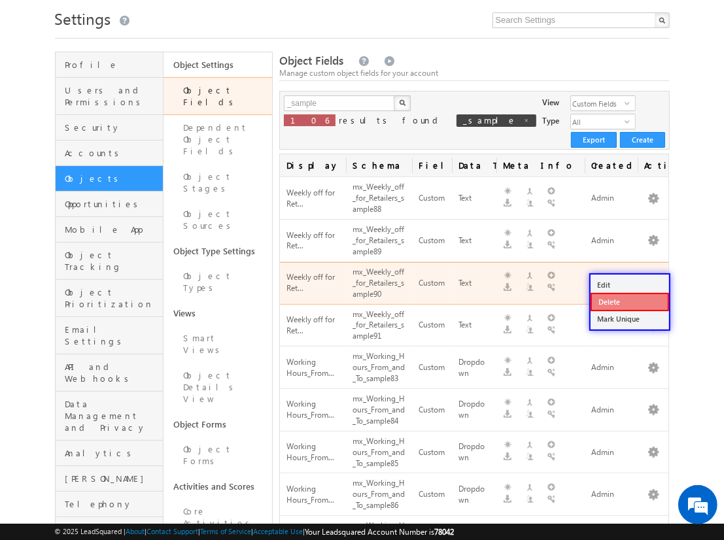
click at [629, 301] on link "Delete" at bounding box center [629, 302] width 78 height 18
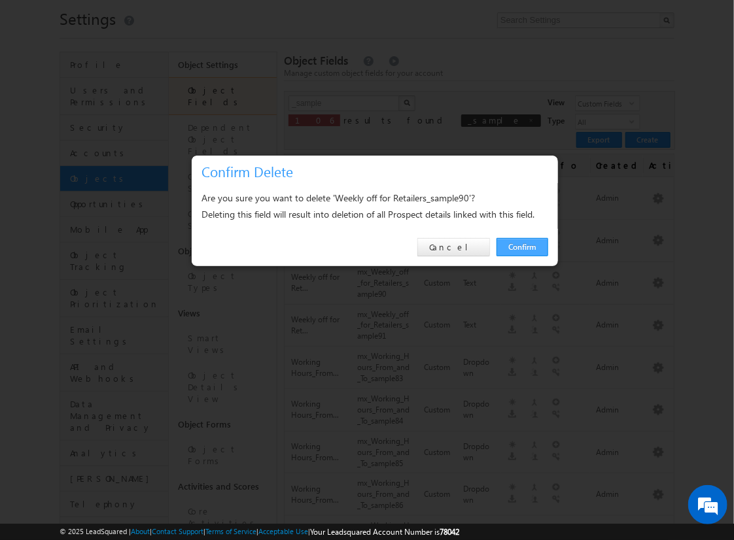
click at [522, 246] on link "Confirm" at bounding box center [522, 247] width 52 height 18
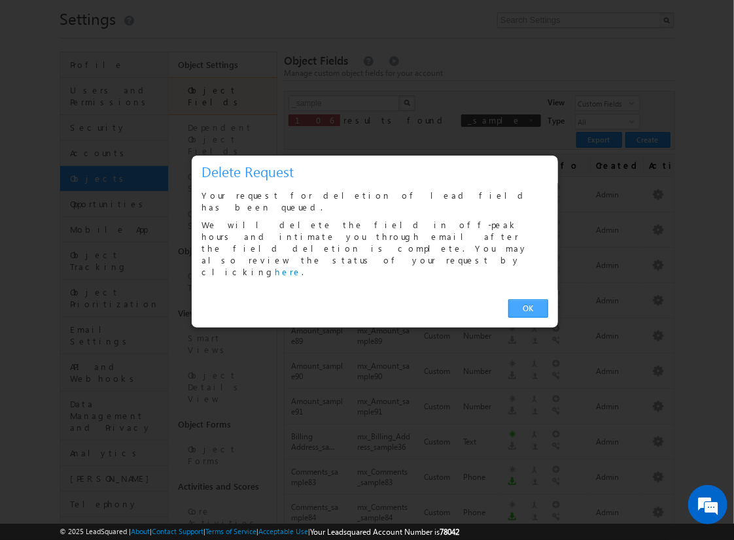
click at [528, 299] on link "OK" at bounding box center [528, 308] width 40 height 18
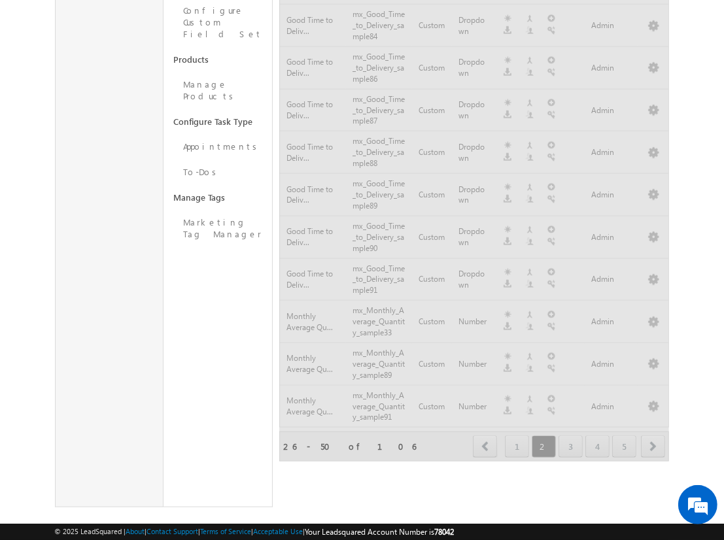
scroll to position [770, 0]
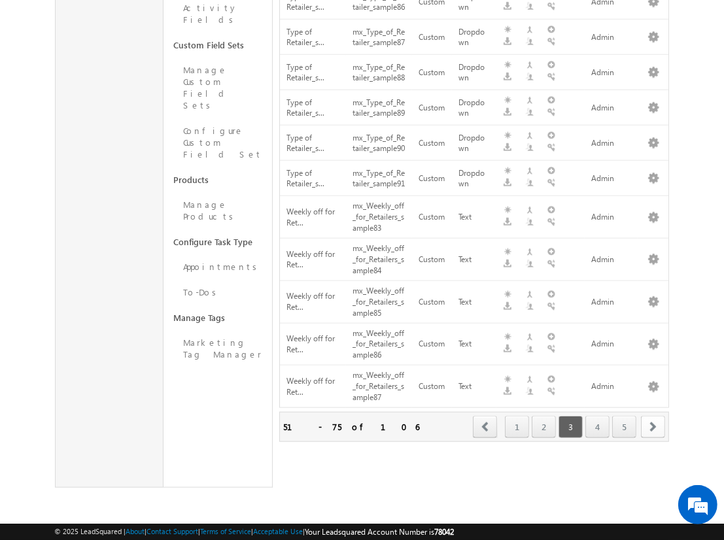
click at [653, 426] on span "next" at bounding box center [653, 427] width 24 height 22
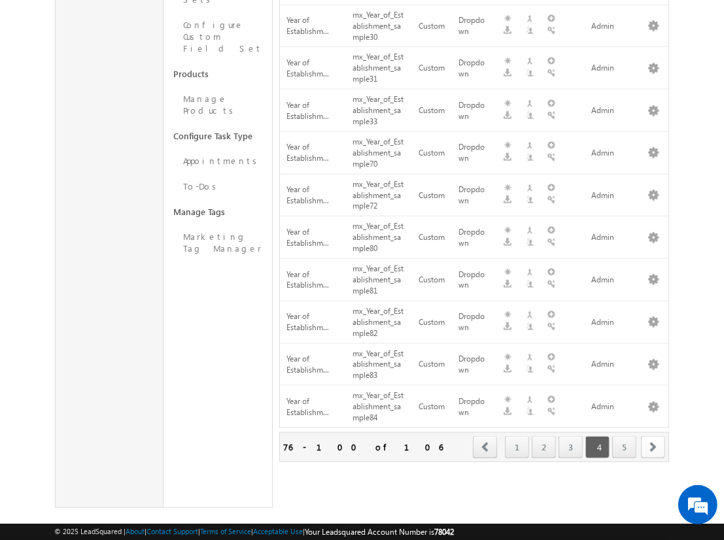
scroll to position [81, 0]
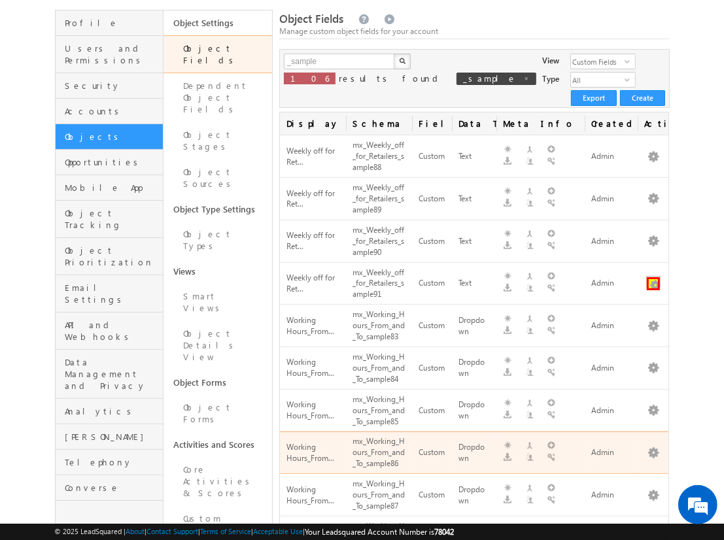
click at [653, 277] on button "button" at bounding box center [653, 283] width 13 height 13
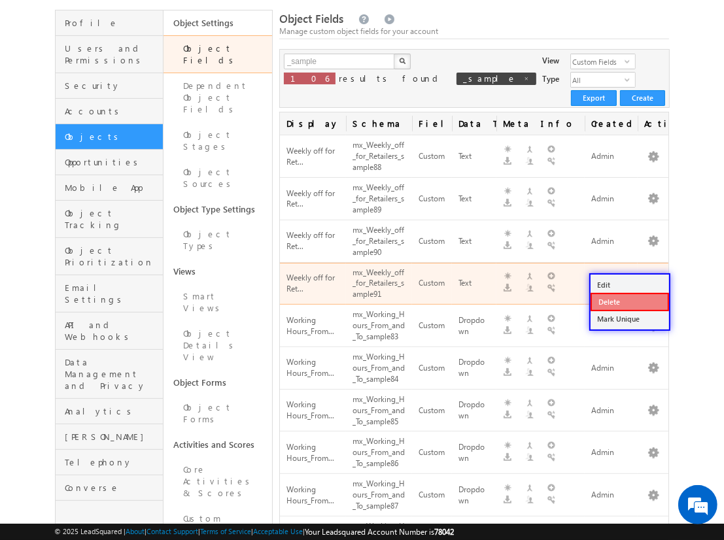
click at [629, 301] on link "Delete" at bounding box center [629, 302] width 78 height 18
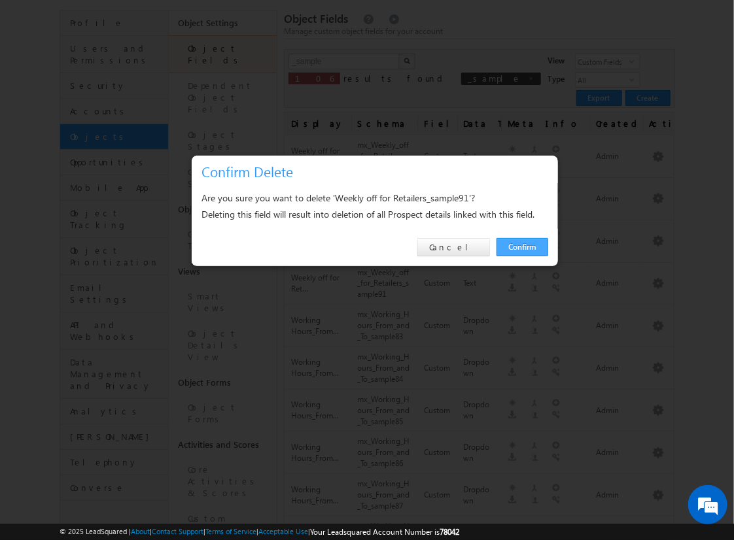
click at [522, 246] on link "Confirm" at bounding box center [522, 247] width 52 height 18
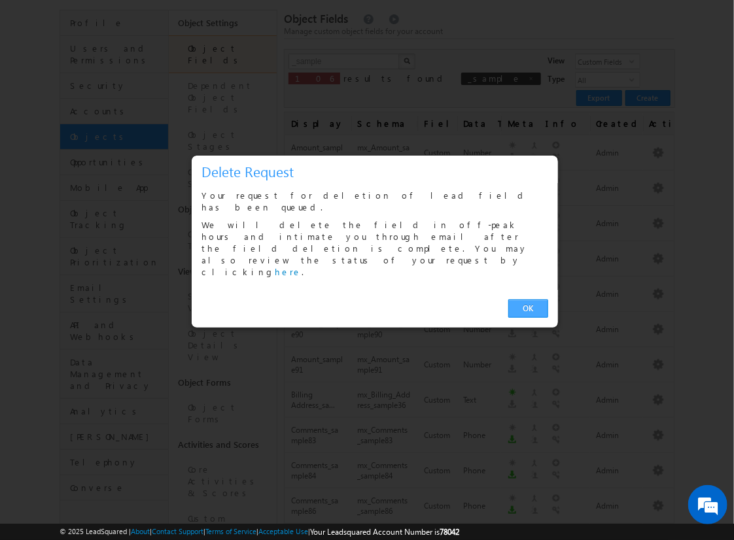
click at [528, 299] on link "OK" at bounding box center [528, 308] width 40 height 18
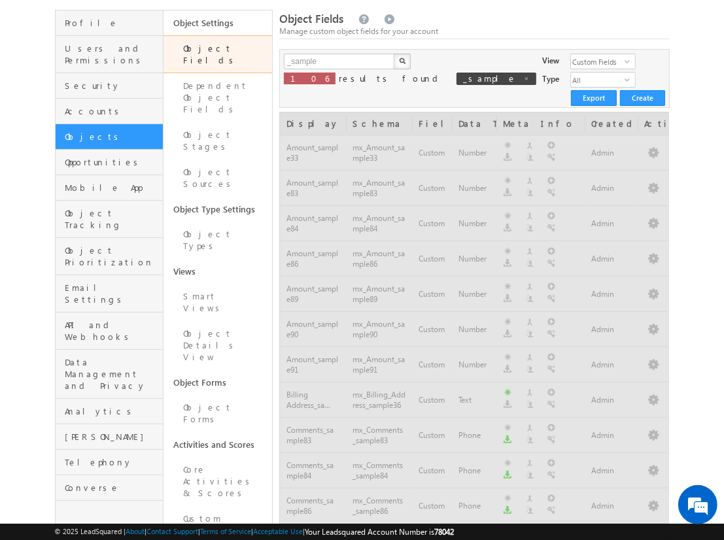
scroll to position [741, 0]
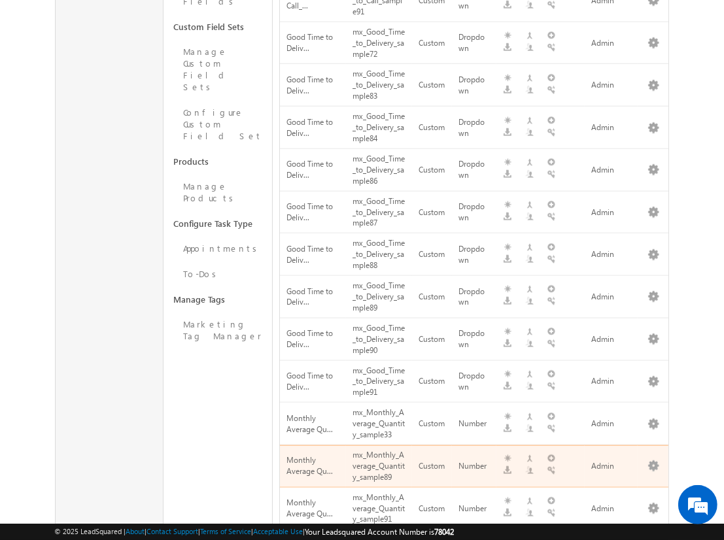
click at [653, 537] on span "next" at bounding box center [653, 548] width 24 height 22
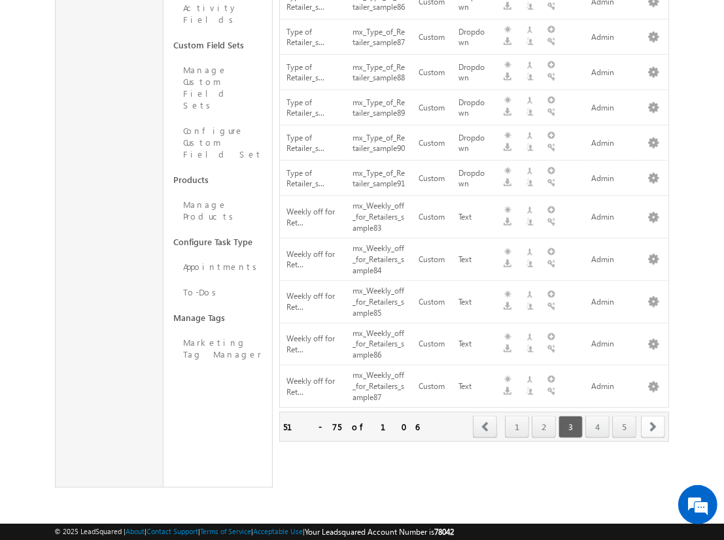
scroll to position [770, 0]
click at [653, 426] on span "next" at bounding box center [653, 427] width 24 height 22
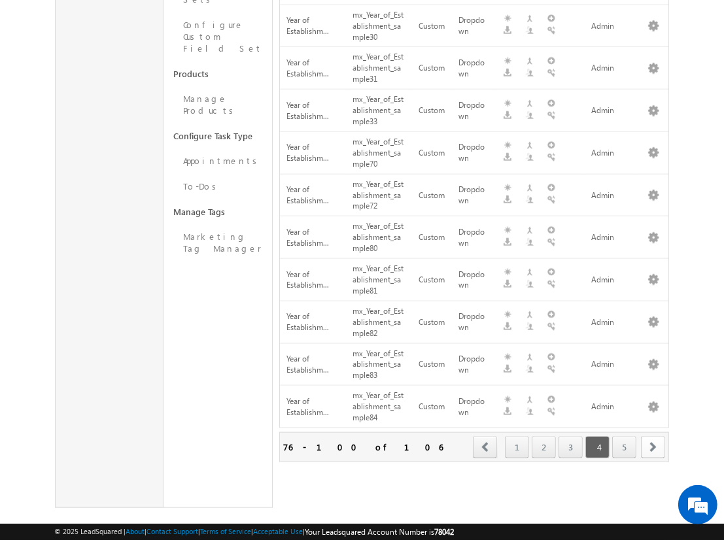
scroll to position [123, 0]
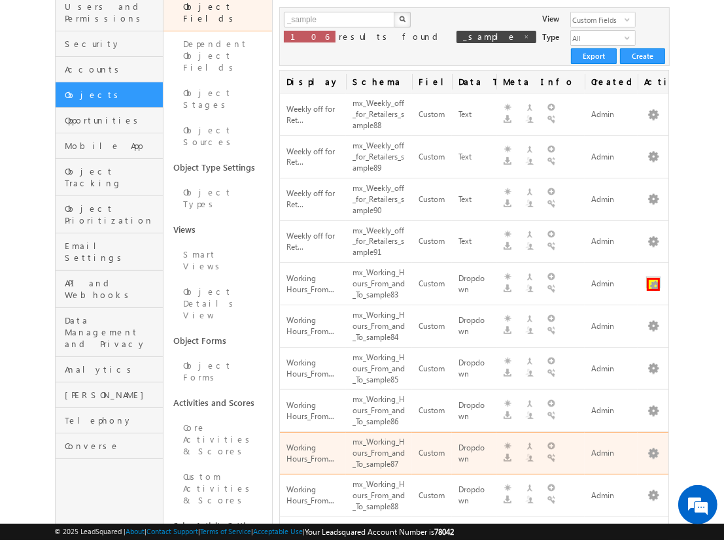
click at [653, 278] on button "button" at bounding box center [653, 284] width 13 height 13
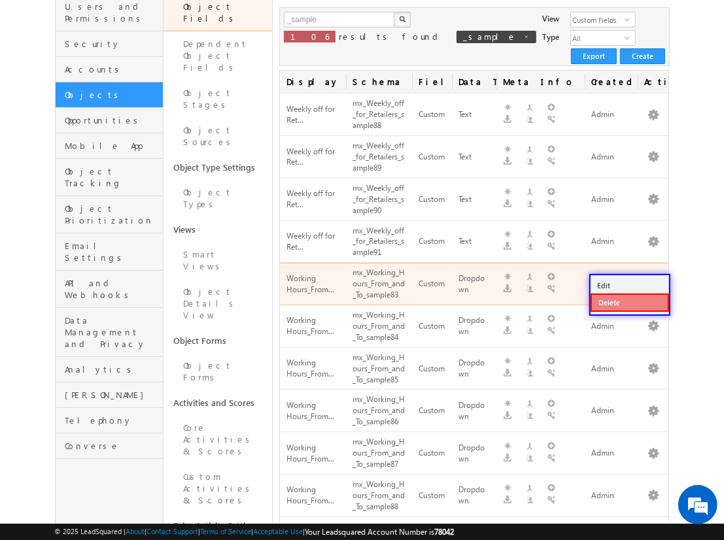
click at [629, 301] on link "Delete" at bounding box center [629, 303] width 78 height 18
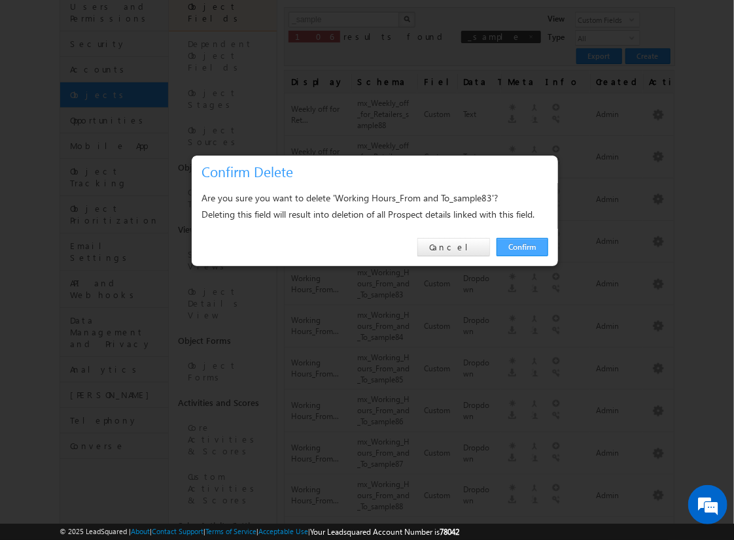
click at [522, 246] on link "Confirm" at bounding box center [522, 247] width 52 height 18
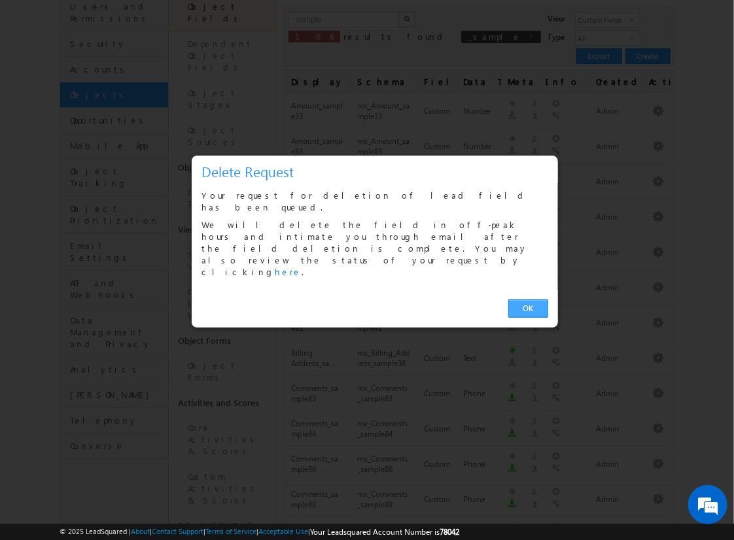
click at [528, 299] on link "OK" at bounding box center [528, 308] width 40 height 18
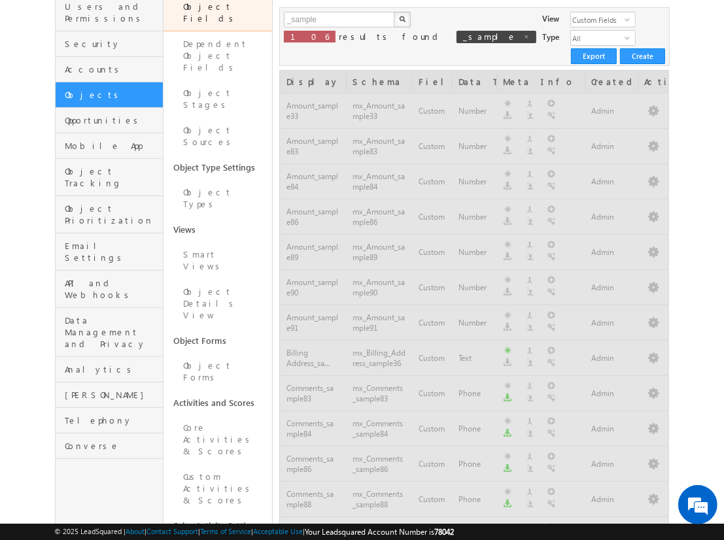
scroll to position [741, 0]
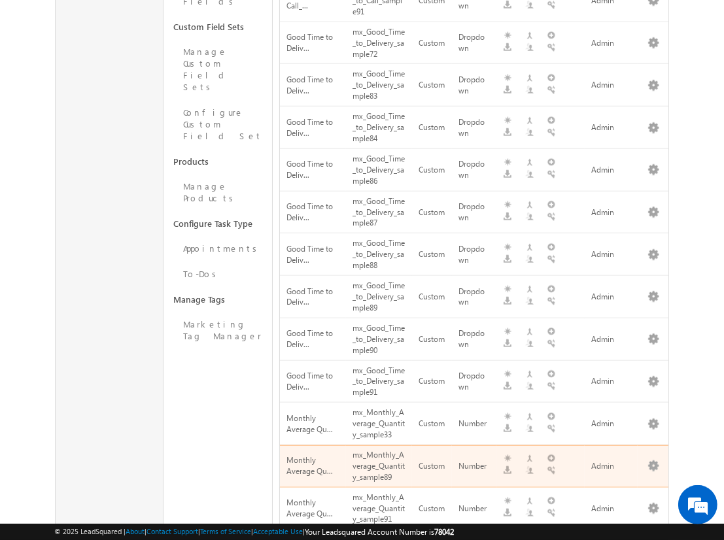
click at [653, 537] on span "next" at bounding box center [653, 548] width 24 height 22
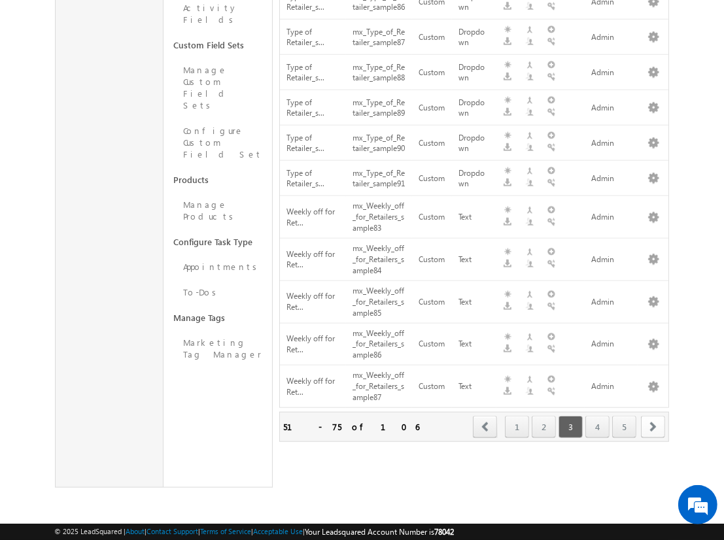
scroll to position [770, 0]
click at [653, 426] on span "next" at bounding box center [653, 427] width 24 height 22
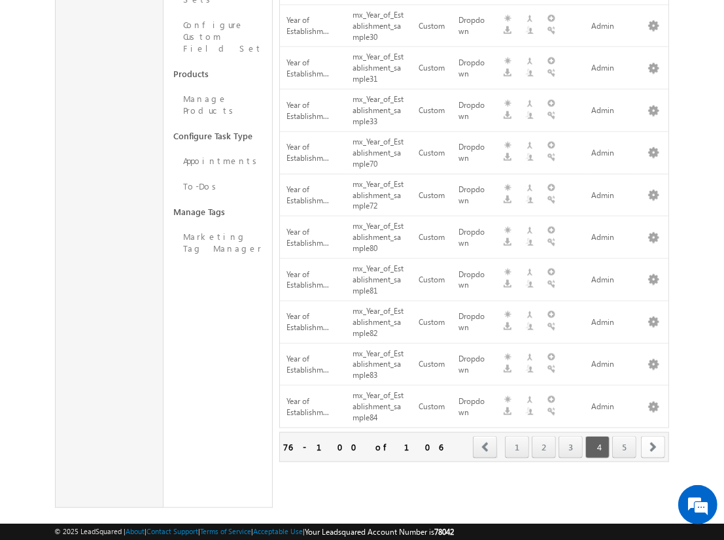
scroll to position [165, 0]
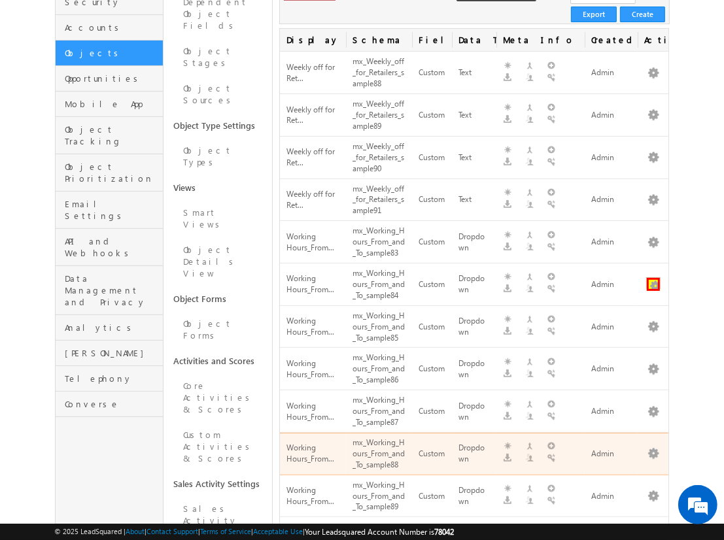
click at [653, 278] on button "button" at bounding box center [653, 284] width 13 height 13
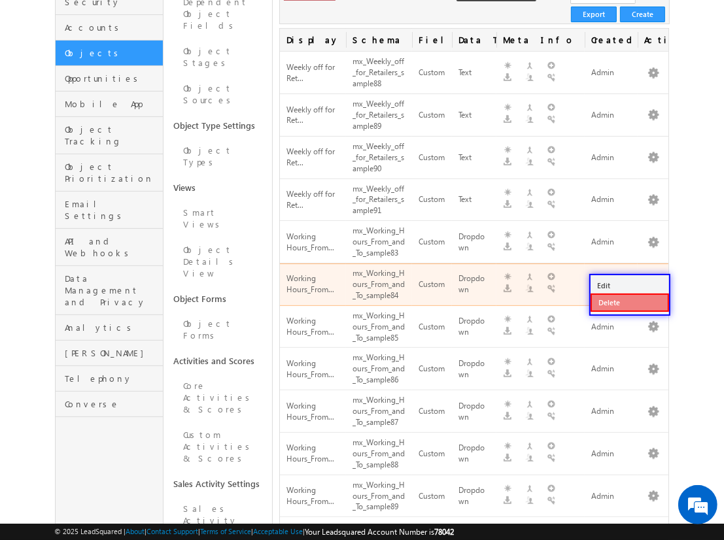
click at [629, 301] on link "Delete" at bounding box center [629, 303] width 78 height 18
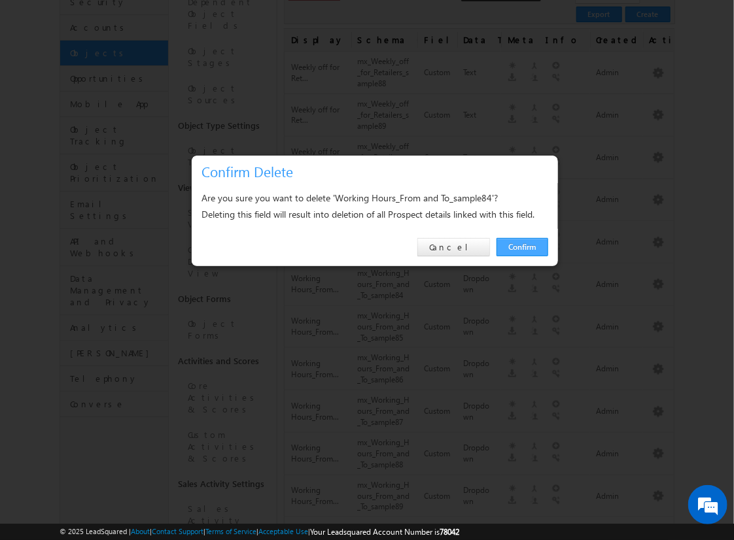
click at [522, 246] on link "Confirm" at bounding box center [522, 247] width 52 height 18
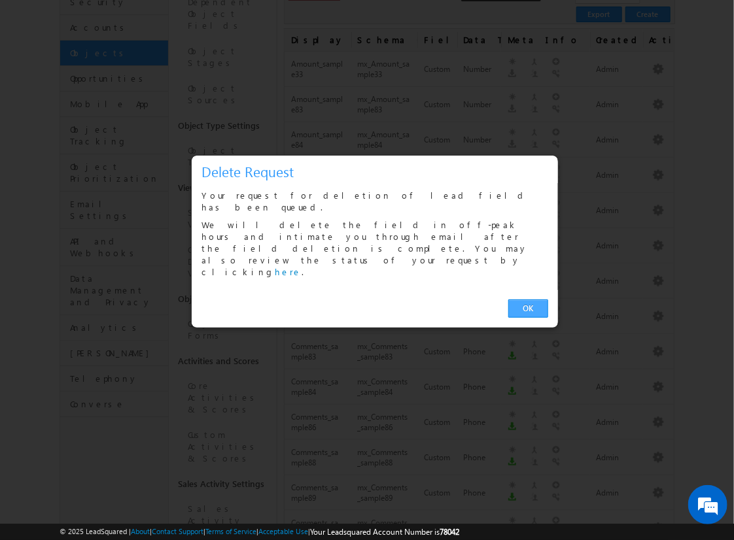
click at [531, 299] on link "OK" at bounding box center [528, 308] width 40 height 18
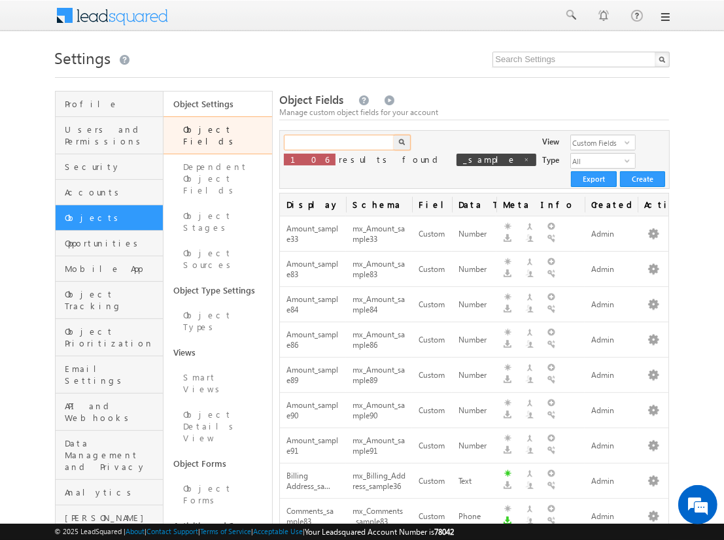
click at [339, 143] on input "text" at bounding box center [340, 143] width 112 height 16
type input "_sample"
click at [401, 143] on img "button" at bounding box center [401, 142] width 7 height 7
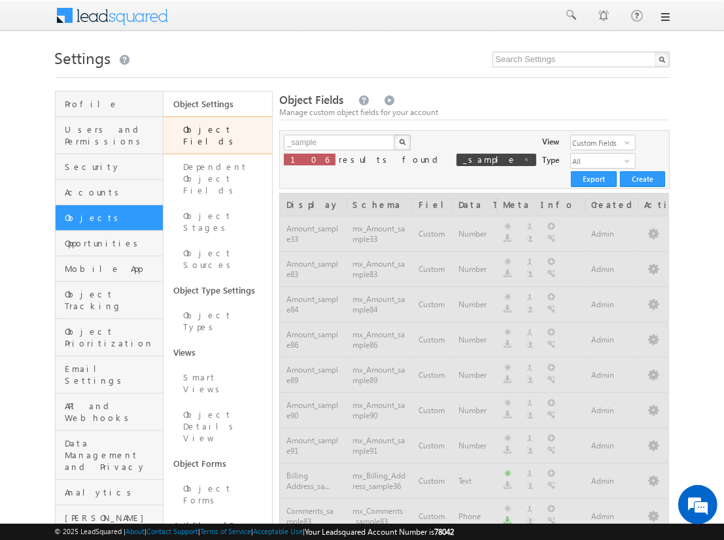
scroll to position [741, 0]
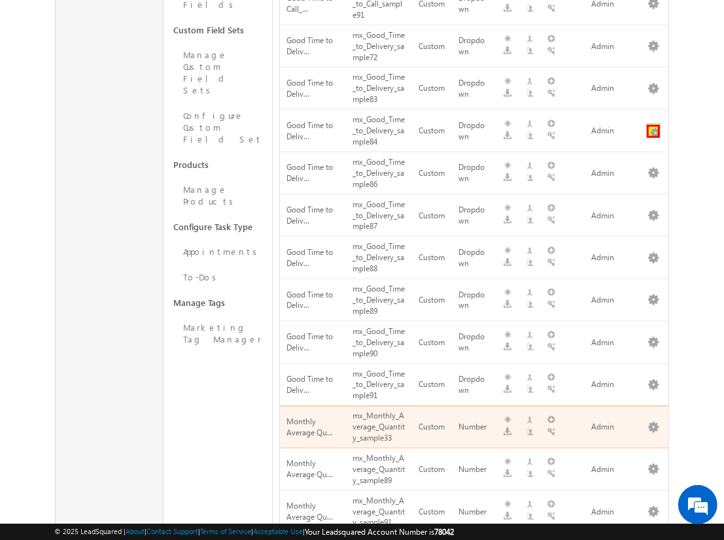
click at [653, 125] on button "button" at bounding box center [653, 131] width 13 height 13
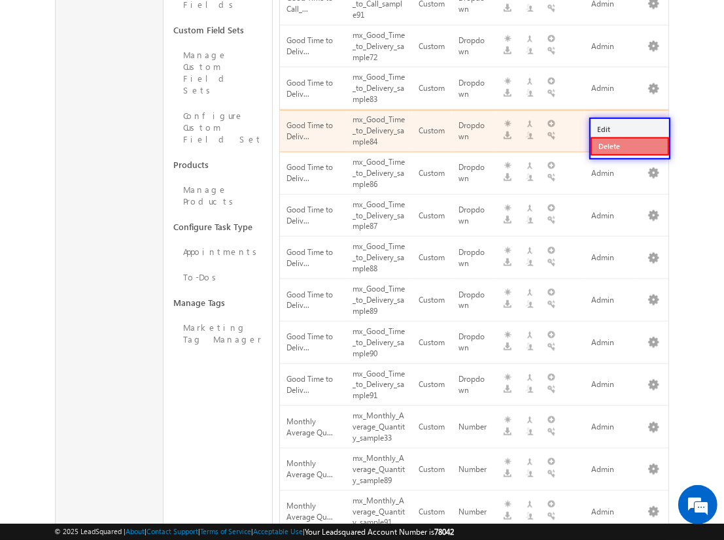
click at [629, 145] on link "Delete" at bounding box center [629, 146] width 78 height 18
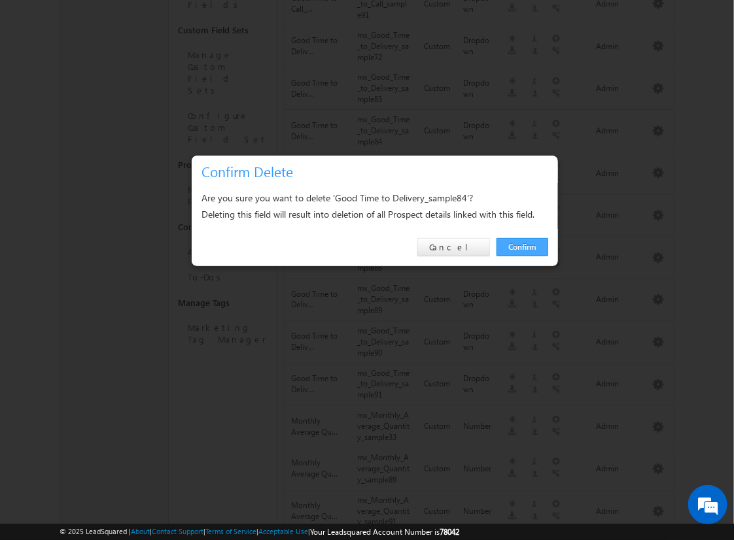
click at [522, 246] on link "Confirm" at bounding box center [522, 247] width 52 height 18
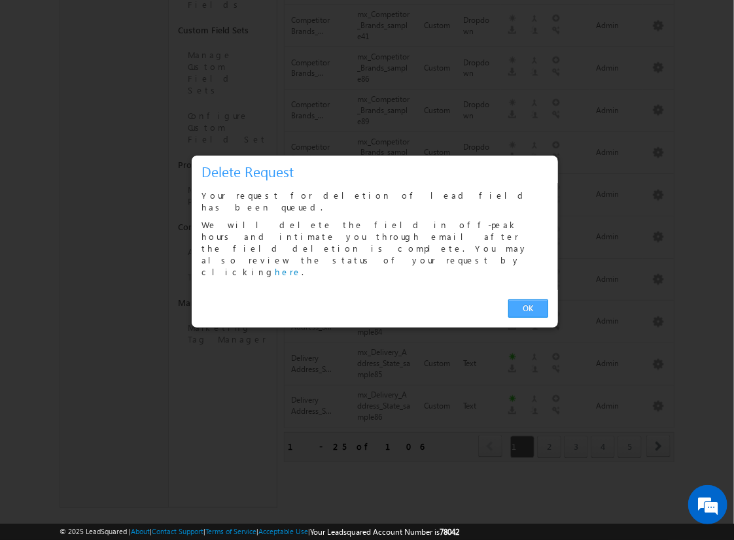
click at [528, 299] on link "OK" at bounding box center [528, 308] width 40 height 18
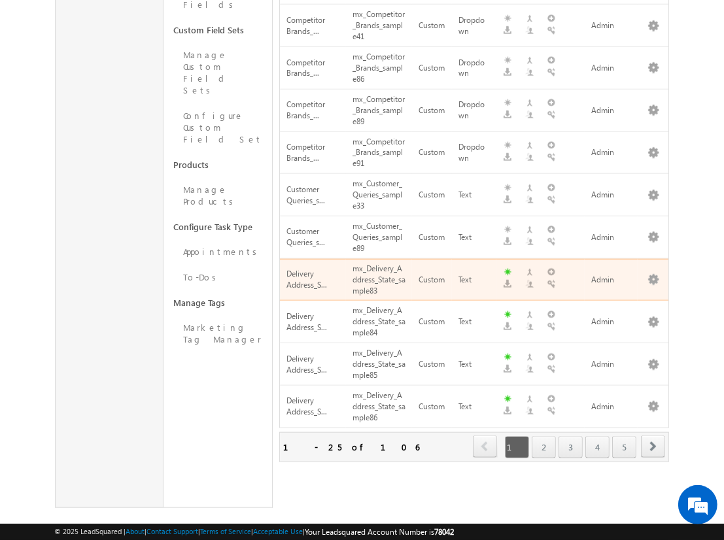
click at [653, 435] on span "next" at bounding box center [653, 446] width 24 height 22
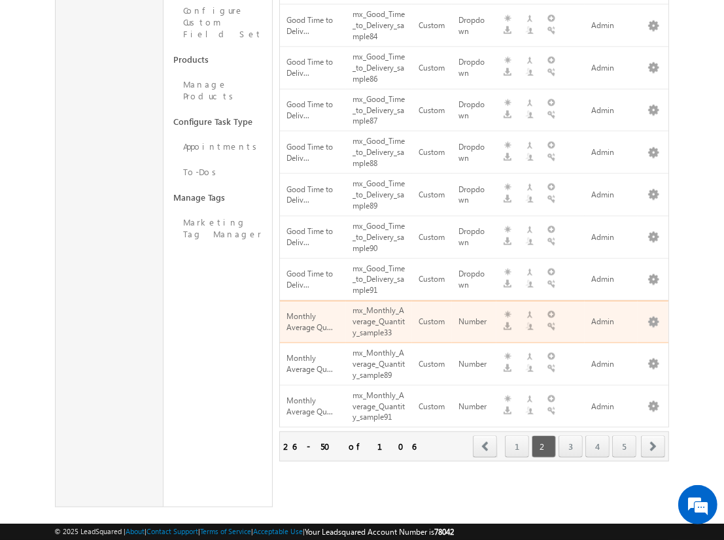
click at [653, 435] on span "next" at bounding box center [653, 446] width 24 height 22
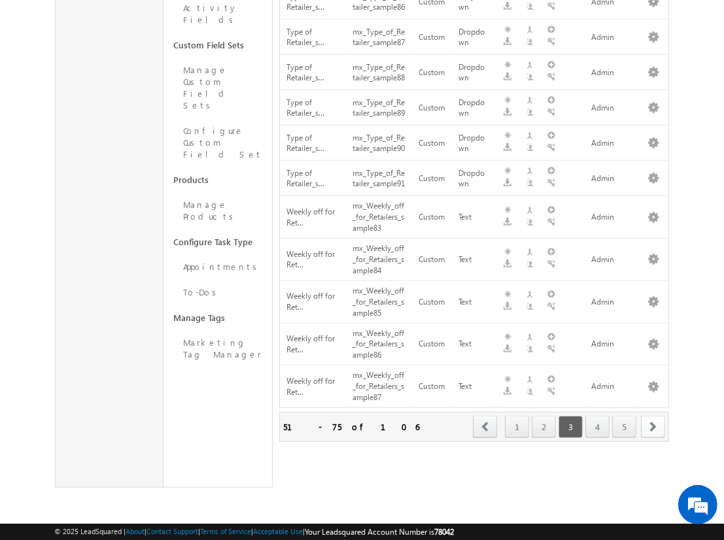
scroll to position [770, 0]
click at [653, 426] on span "next" at bounding box center [653, 427] width 24 height 22
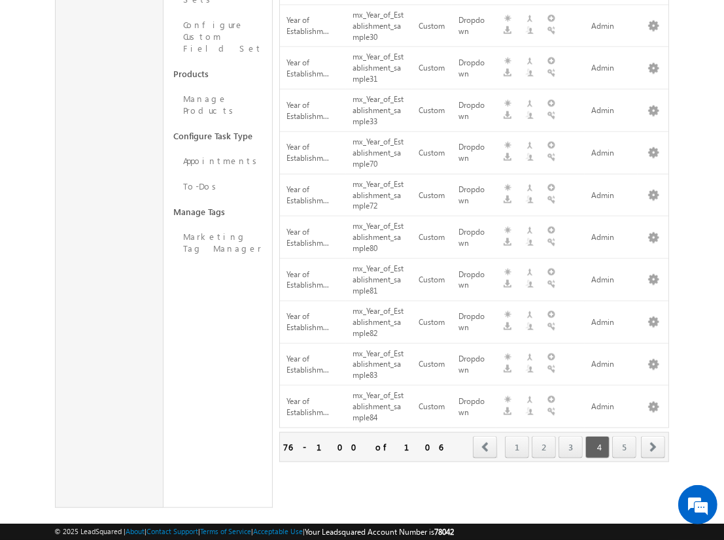
scroll to position [165, 0]
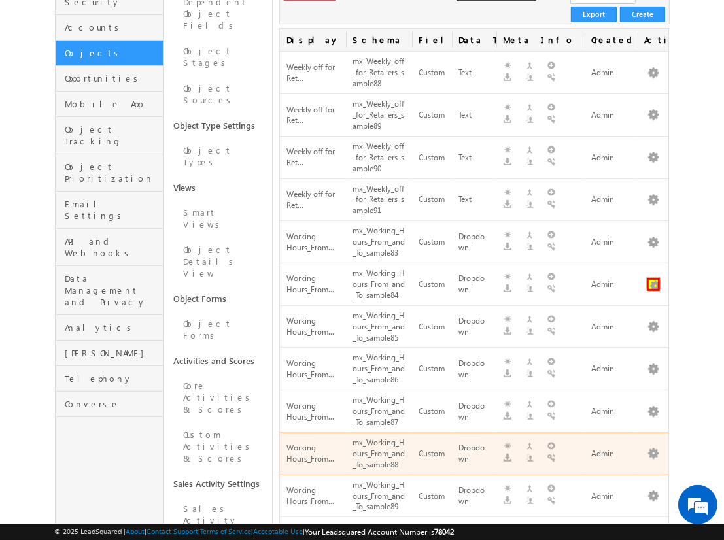
click at [653, 278] on button "button" at bounding box center [653, 284] width 13 height 13
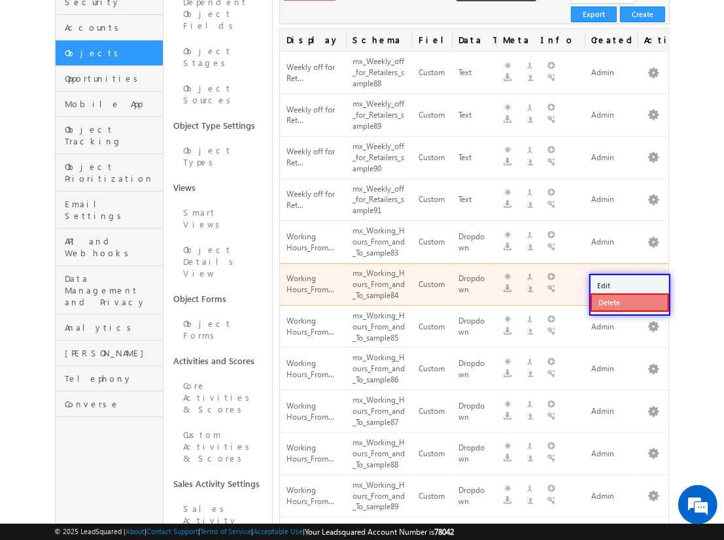
click at [629, 301] on link "Delete" at bounding box center [629, 303] width 78 height 18
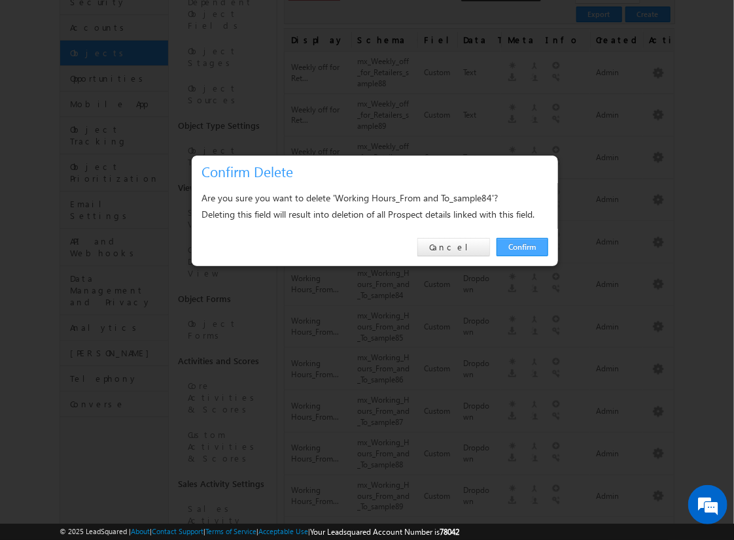
click at [522, 246] on link "Confirm" at bounding box center [522, 247] width 52 height 18
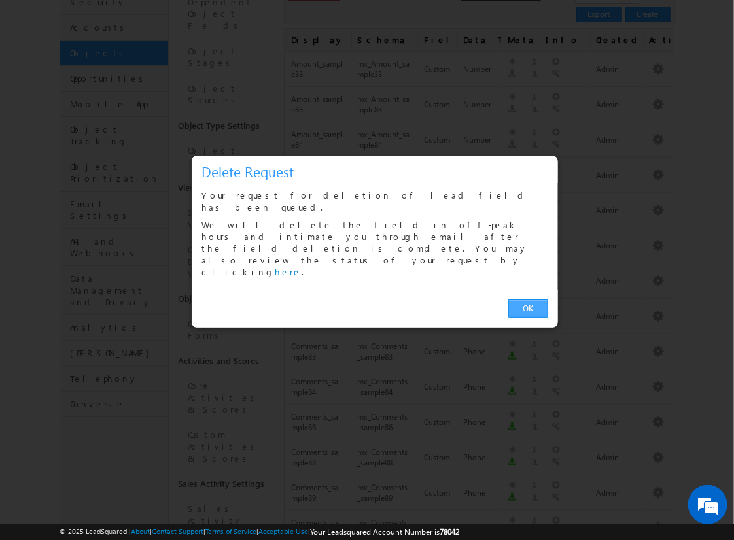
click at [528, 299] on link "OK" at bounding box center [528, 308] width 40 height 18
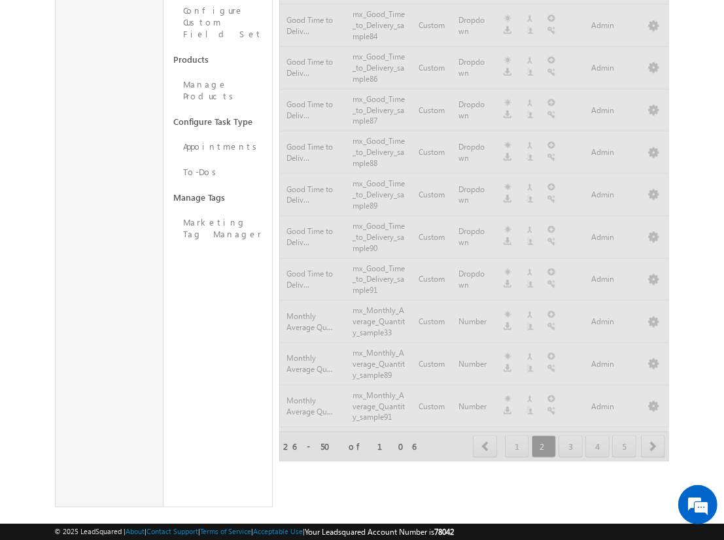
scroll to position [770, 0]
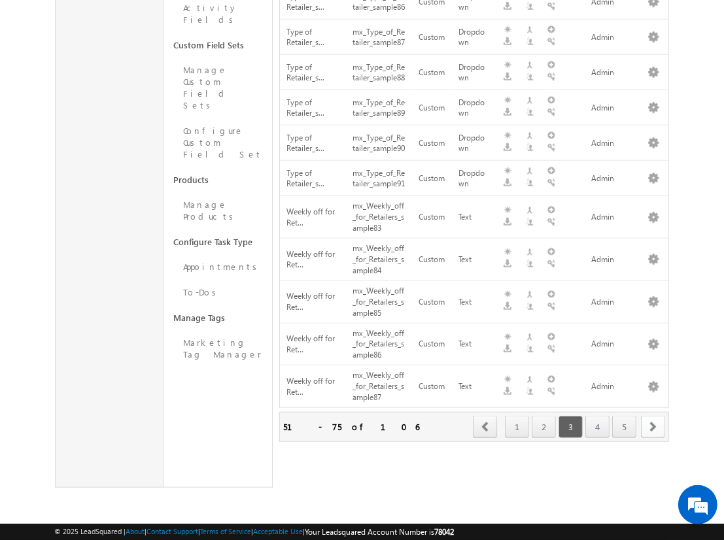
click at [653, 426] on span "next" at bounding box center [653, 427] width 24 height 22
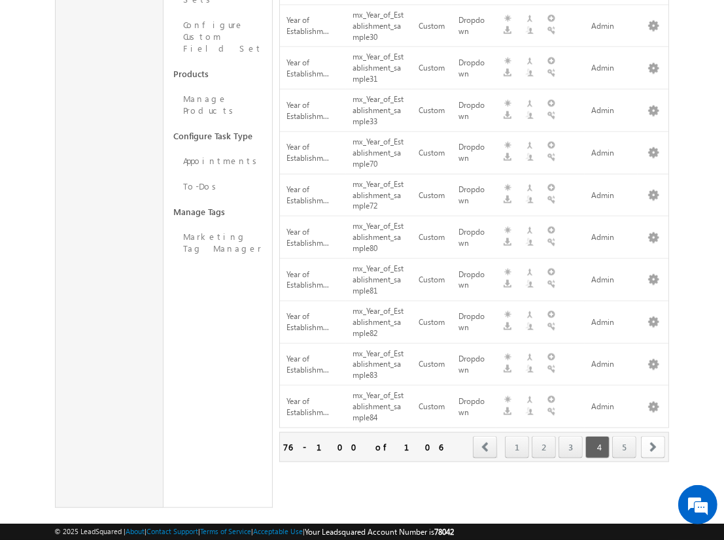
scroll to position [207, 0]
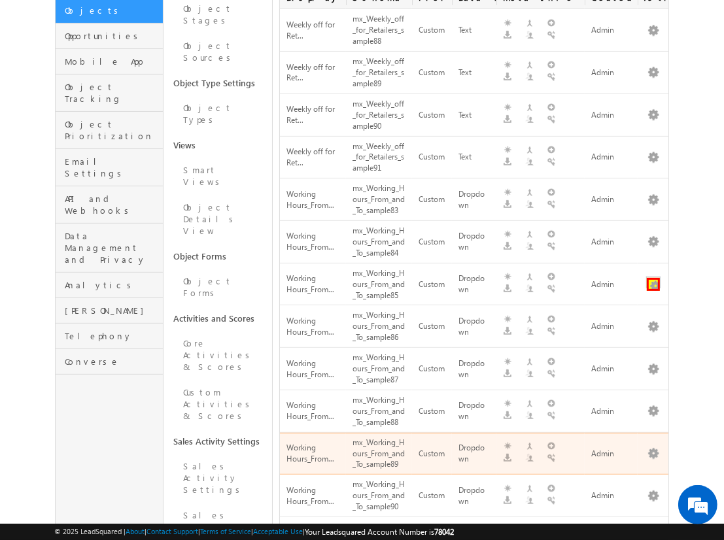
click at [653, 278] on button "button" at bounding box center [653, 284] width 13 height 13
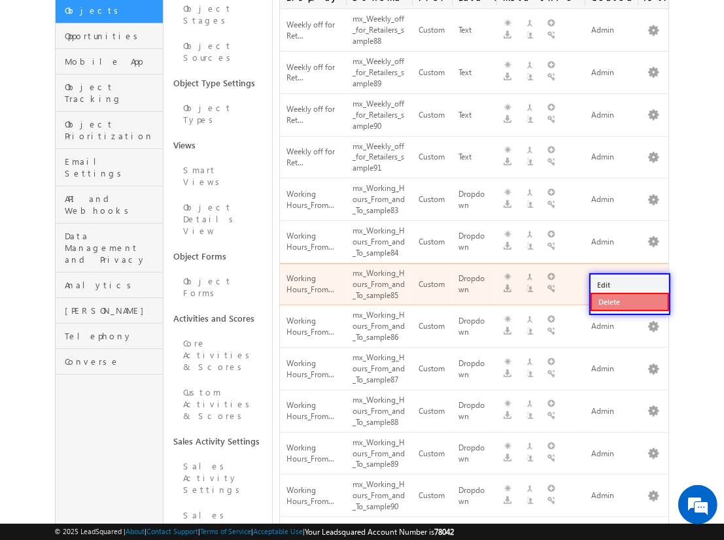
click at [629, 301] on link "Delete" at bounding box center [629, 302] width 78 height 18
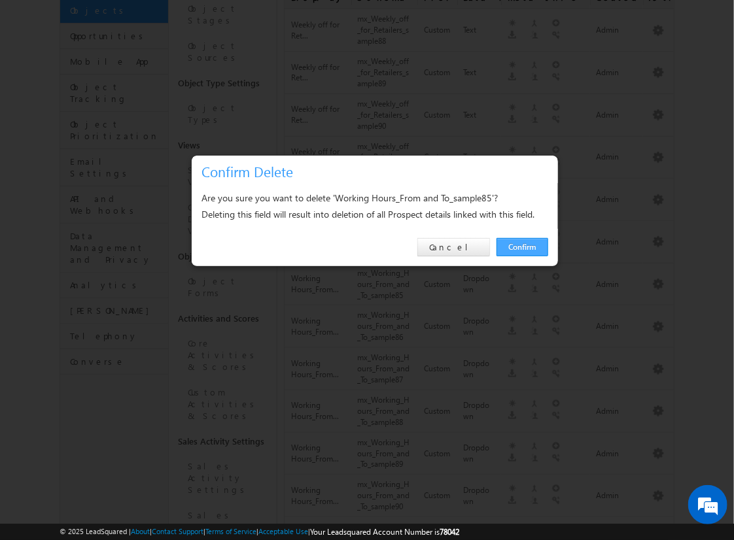
click at [522, 246] on link "Confirm" at bounding box center [522, 247] width 52 height 18
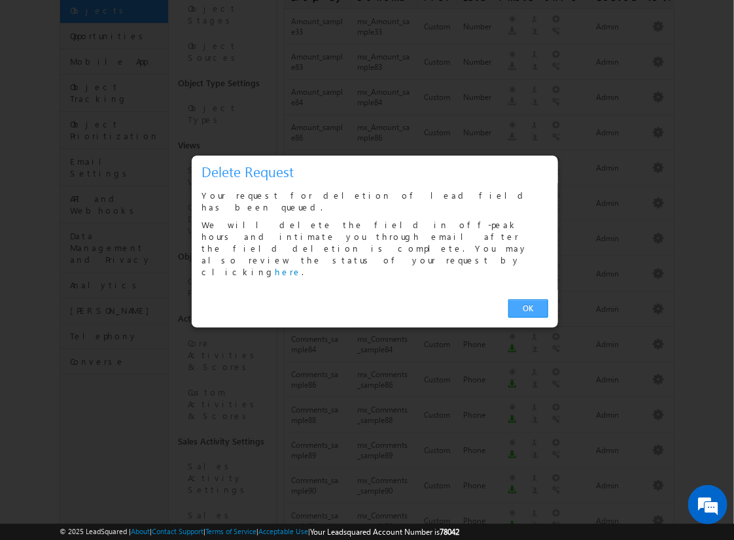
click at [528, 299] on link "OK" at bounding box center [528, 308] width 40 height 18
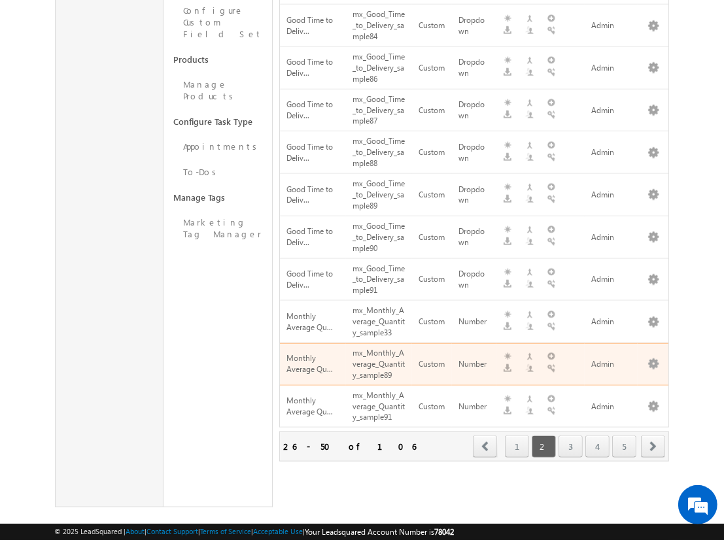
click at [653, 435] on span "next" at bounding box center [653, 446] width 24 height 22
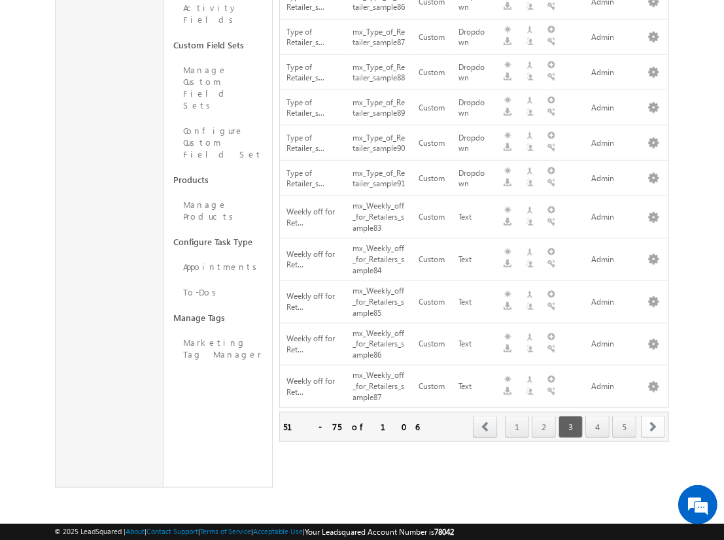
scroll to position [770, 0]
click at [653, 426] on span "next" at bounding box center [653, 427] width 24 height 22
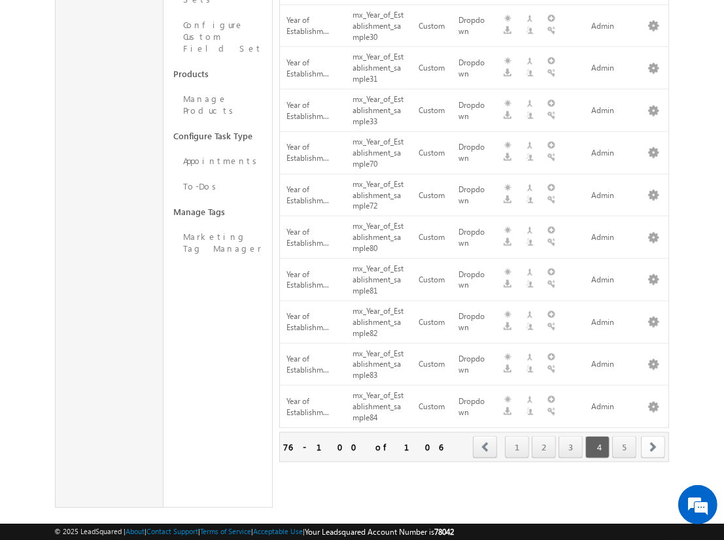
scroll to position [249, 0]
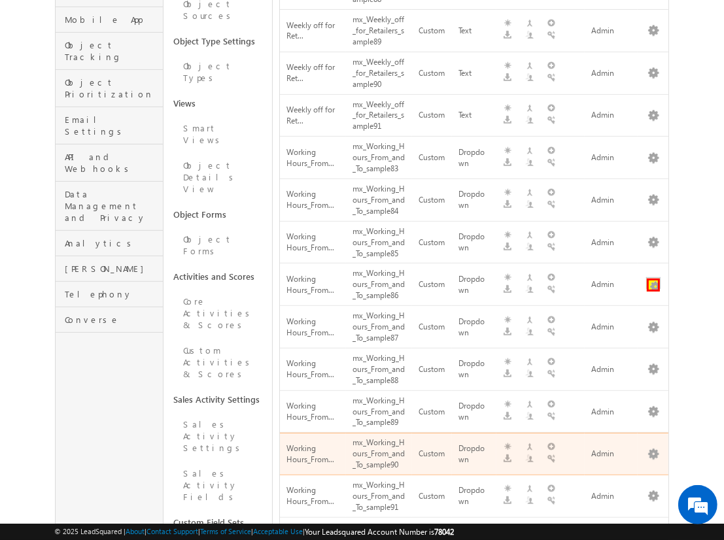
click at [653, 279] on button "button" at bounding box center [653, 285] width 13 height 13
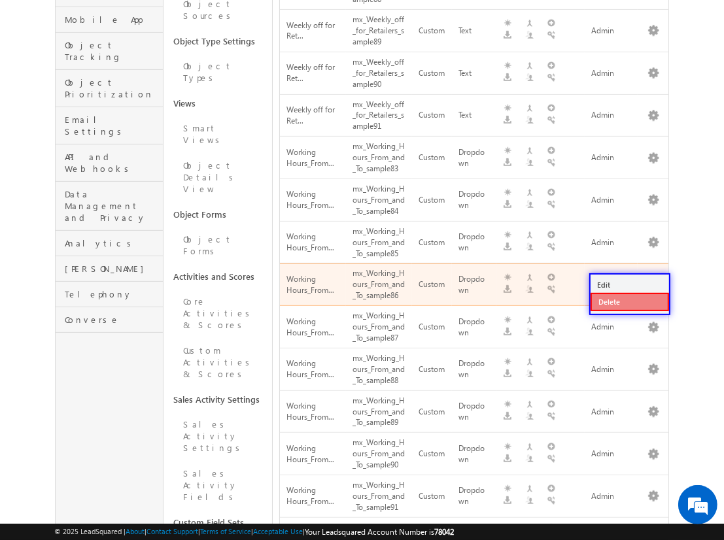
click at [629, 301] on link "Delete" at bounding box center [629, 302] width 78 height 18
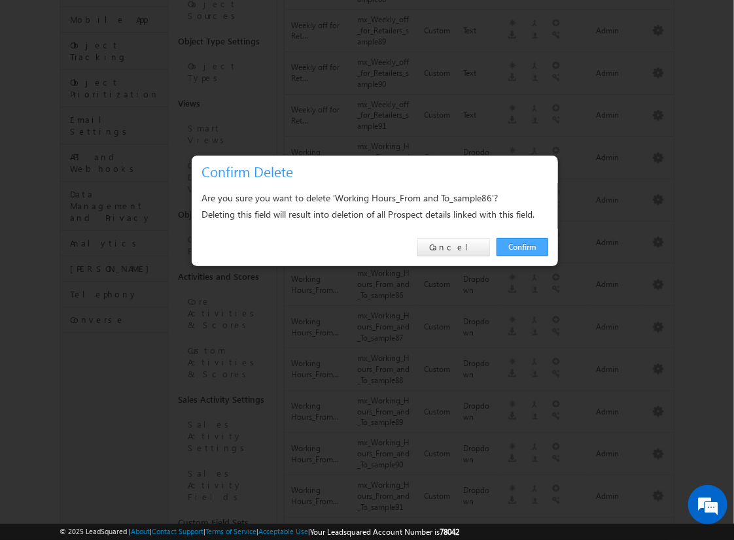
click at [522, 246] on link "Confirm" at bounding box center [522, 247] width 52 height 18
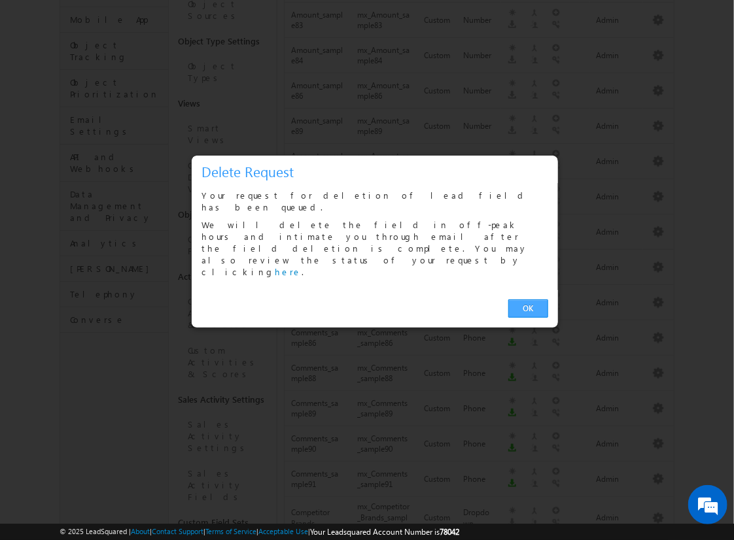
click at [528, 299] on link "OK" at bounding box center [528, 308] width 40 height 18
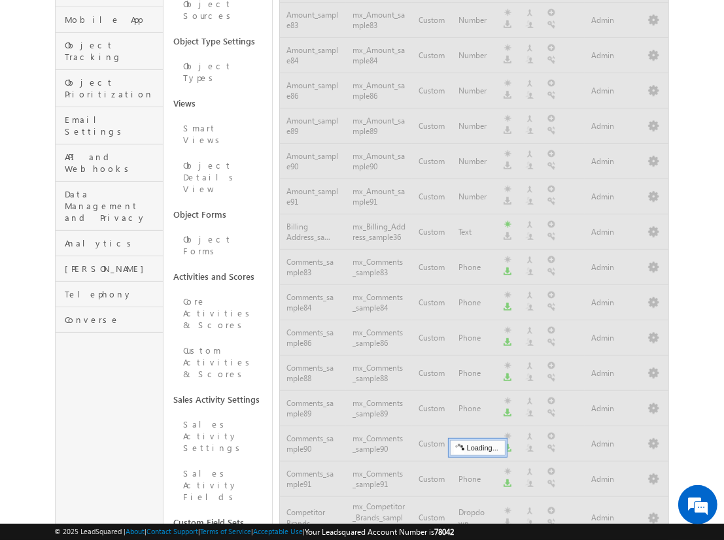
scroll to position [741, 0]
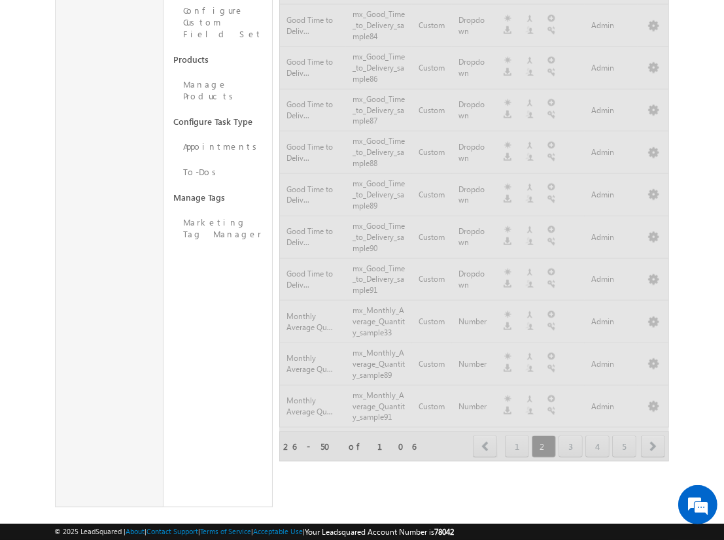
scroll to position [770, 0]
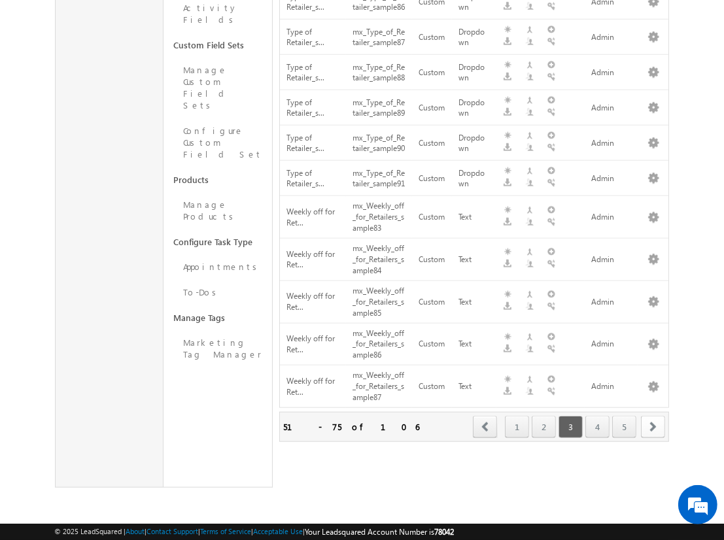
click at [653, 426] on span "next" at bounding box center [653, 427] width 24 height 22
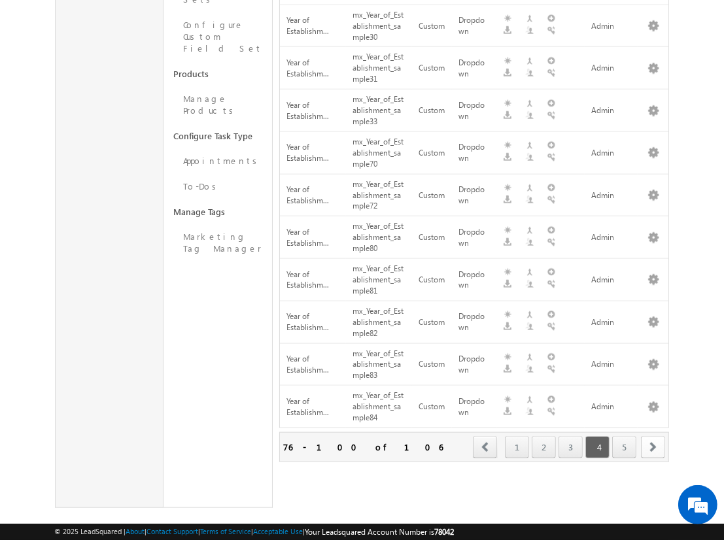
scroll to position [291, 0]
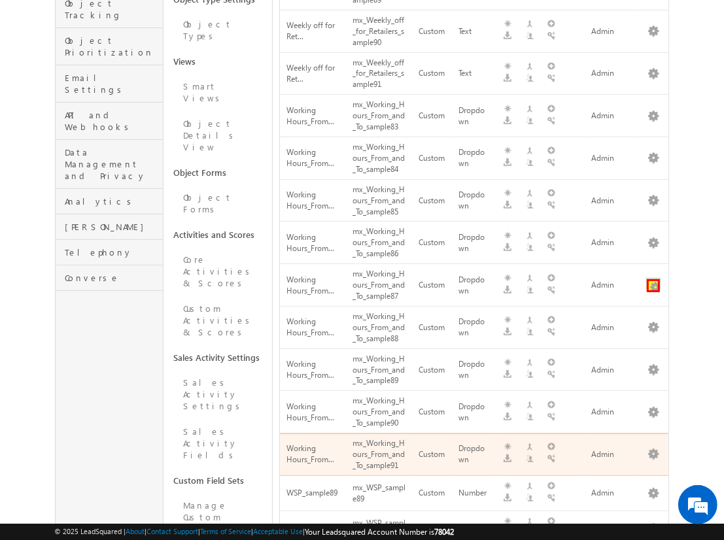
click at [653, 279] on button "button" at bounding box center [653, 285] width 13 height 13
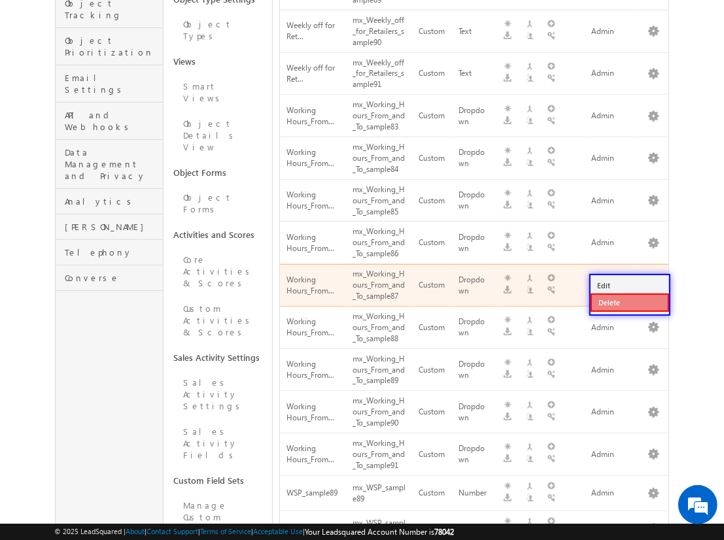
click at [629, 301] on link "Delete" at bounding box center [629, 303] width 78 height 18
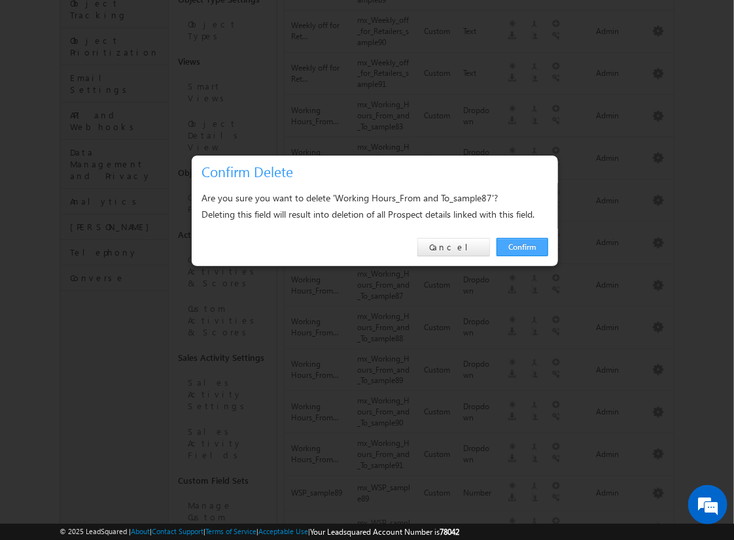
click at [522, 246] on link "Confirm" at bounding box center [522, 247] width 52 height 18
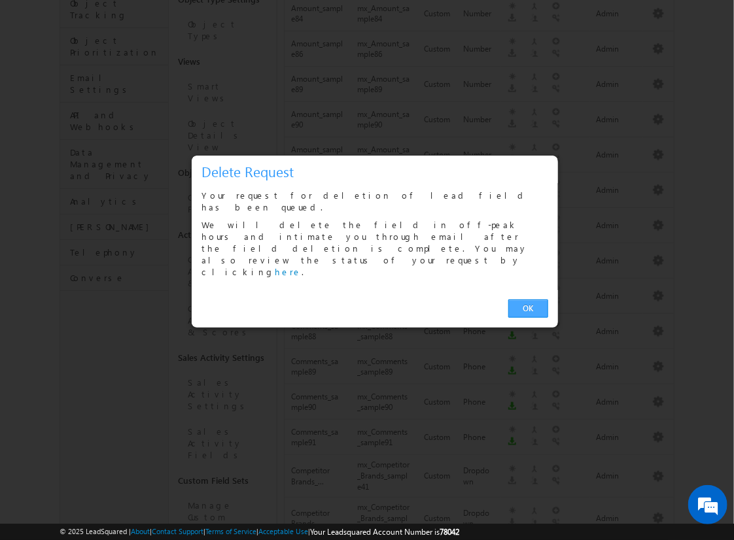
click at [528, 299] on link "OK" at bounding box center [528, 308] width 40 height 18
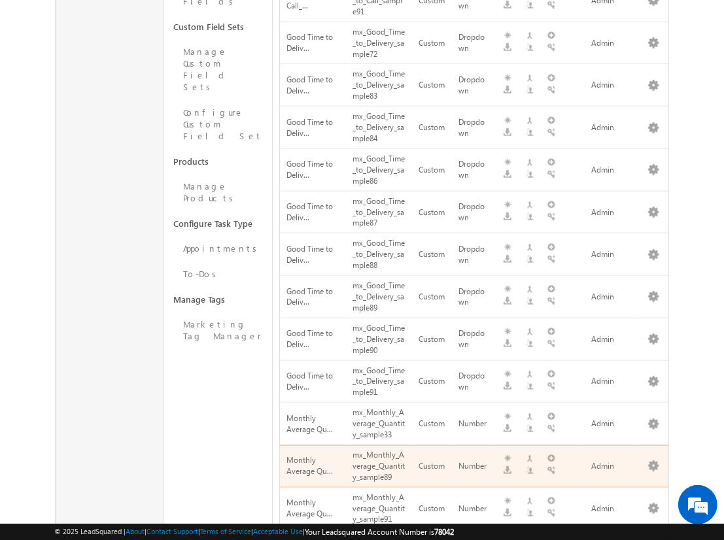
click at [653, 537] on span "next" at bounding box center [653, 548] width 24 height 22
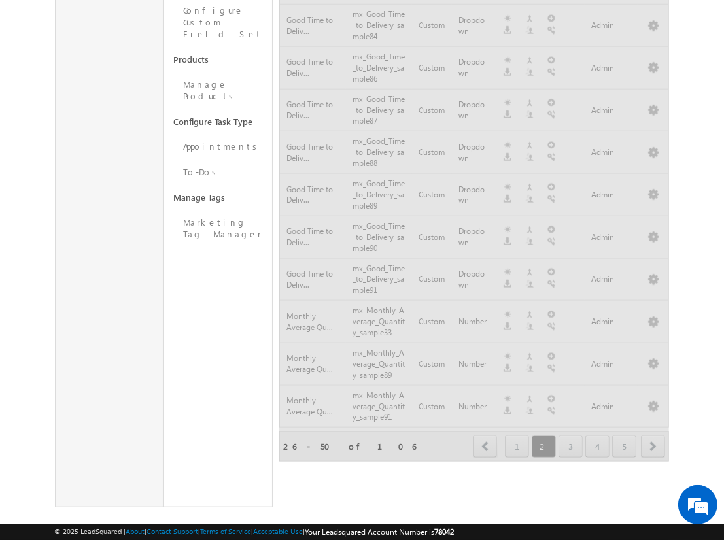
scroll to position [770, 0]
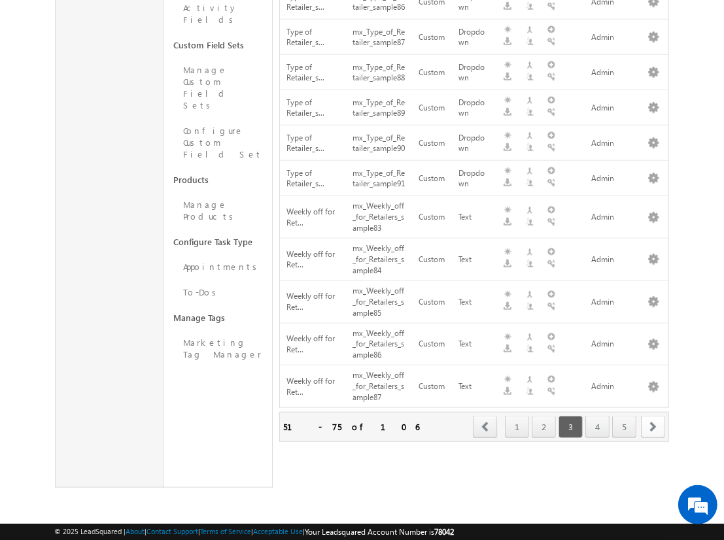
click at [653, 426] on span "next" at bounding box center [653, 427] width 24 height 22
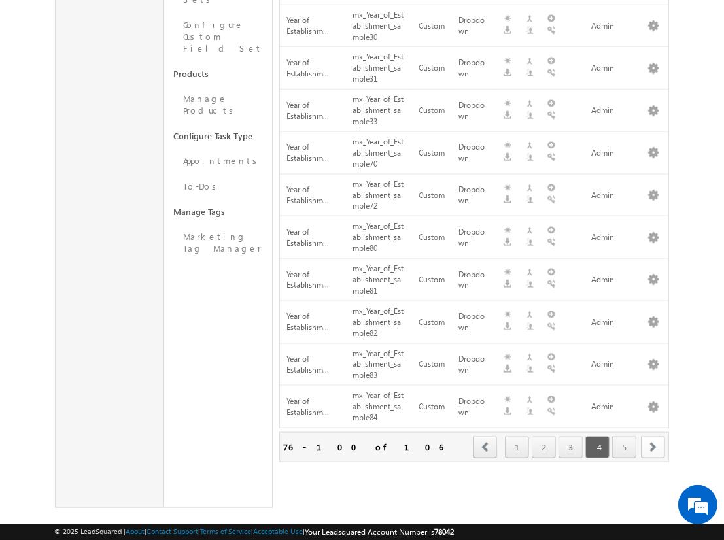
scroll to position [333, 0]
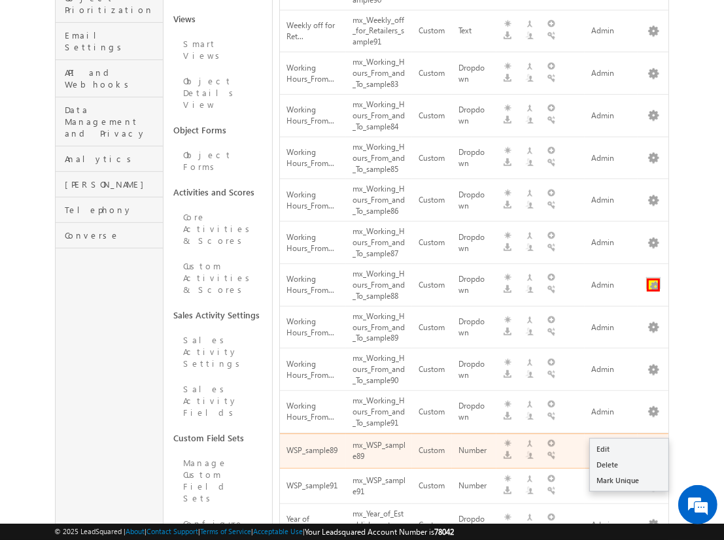
click at [653, 279] on button "button" at bounding box center [653, 285] width 13 height 13
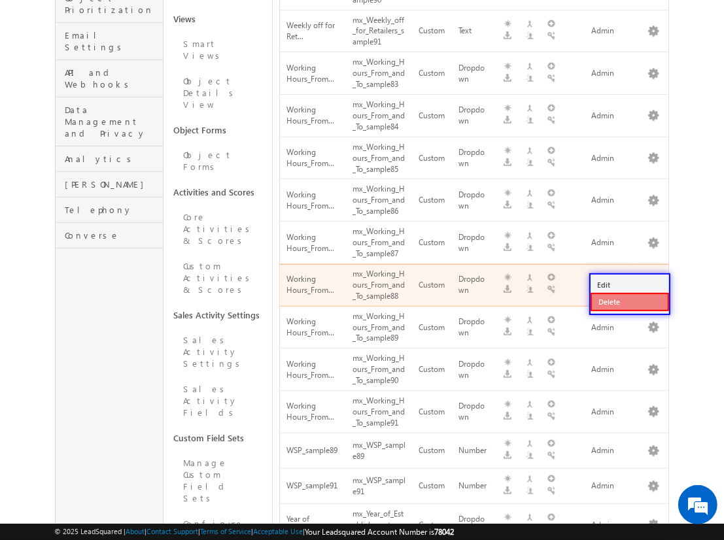
click at [629, 301] on link "Delete" at bounding box center [629, 302] width 78 height 18
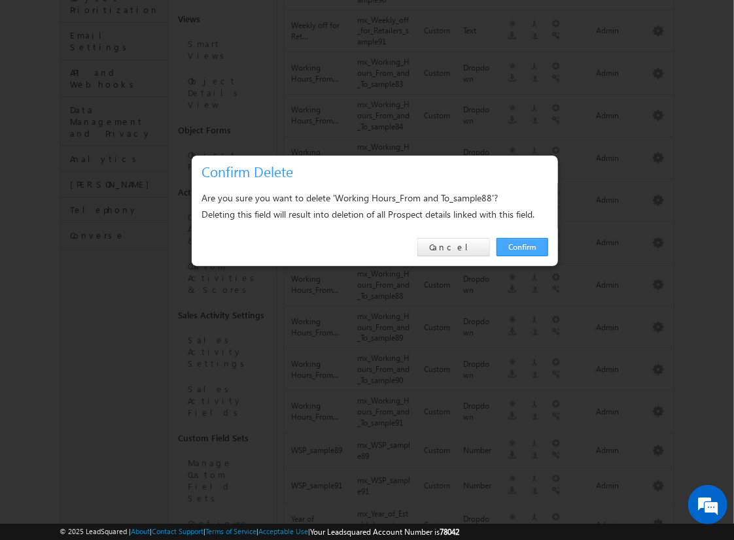
click at [522, 246] on link "Confirm" at bounding box center [522, 247] width 52 height 18
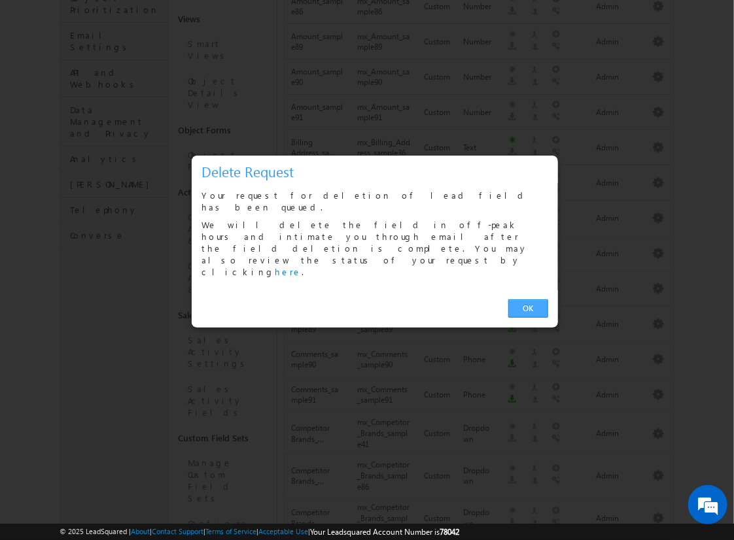
click at [528, 299] on link "OK" at bounding box center [528, 308] width 40 height 18
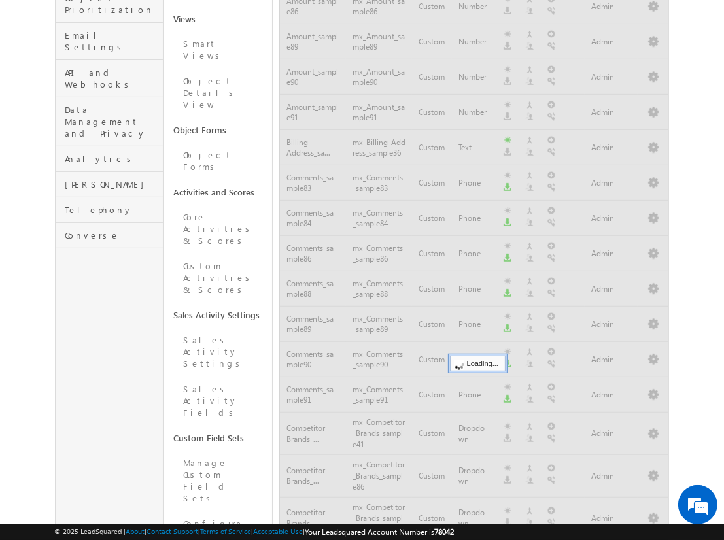
scroll to position [741, 0]
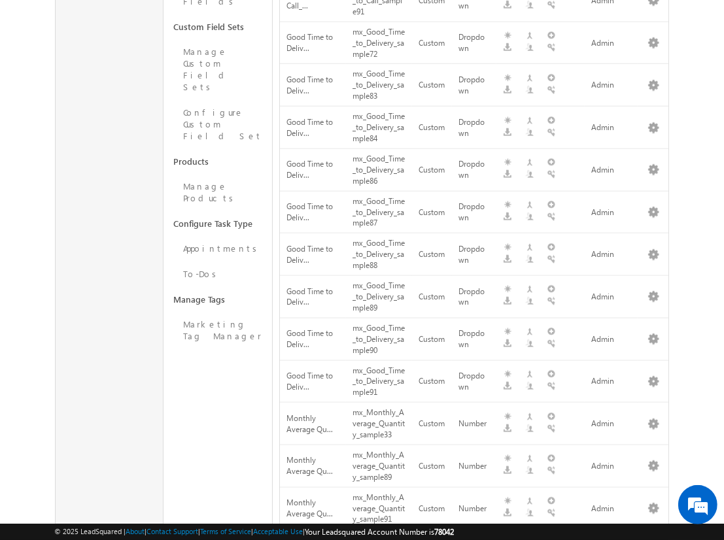
click at [653, 537] on span "next" at bounding box center [653, 548] width 24 height 22
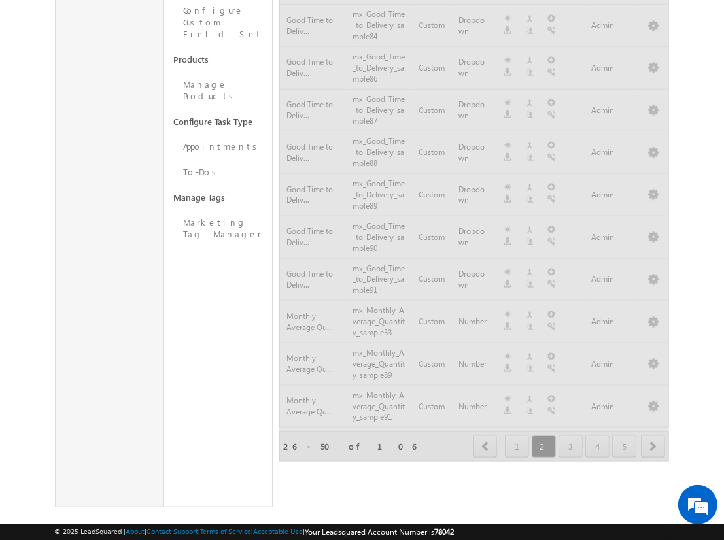
scroll to position [770, 0]
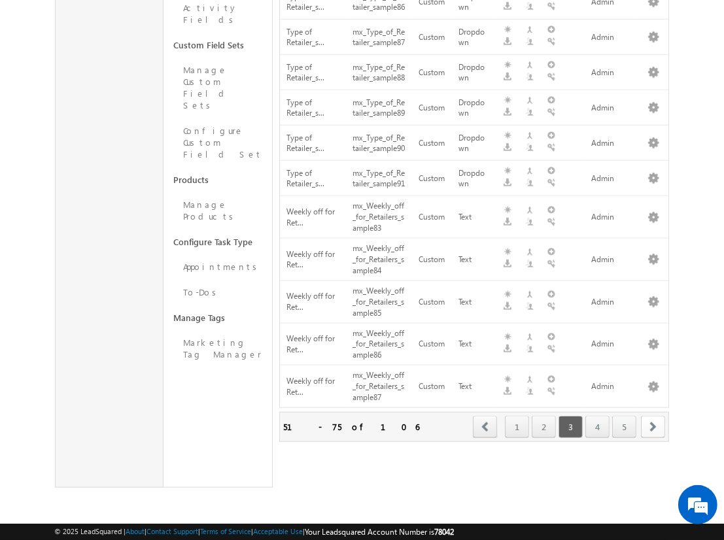
click at [653, 426] on span "next" at bounding box center [653, 427] width 24 height 22
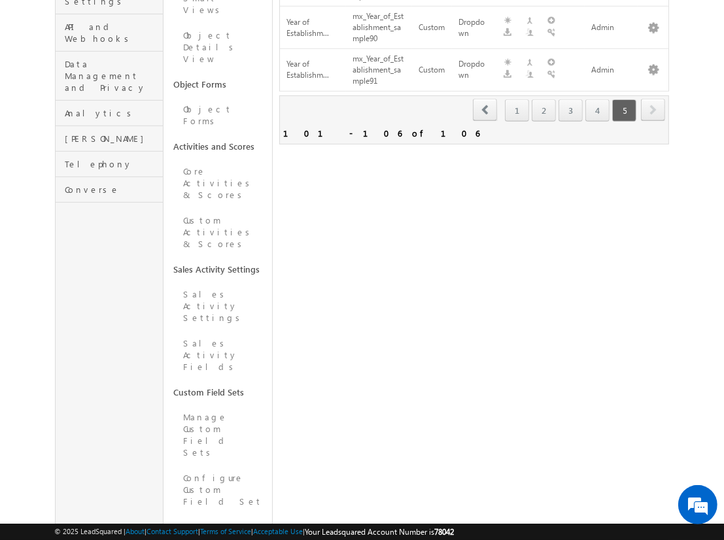
scroll to position [0, 0]
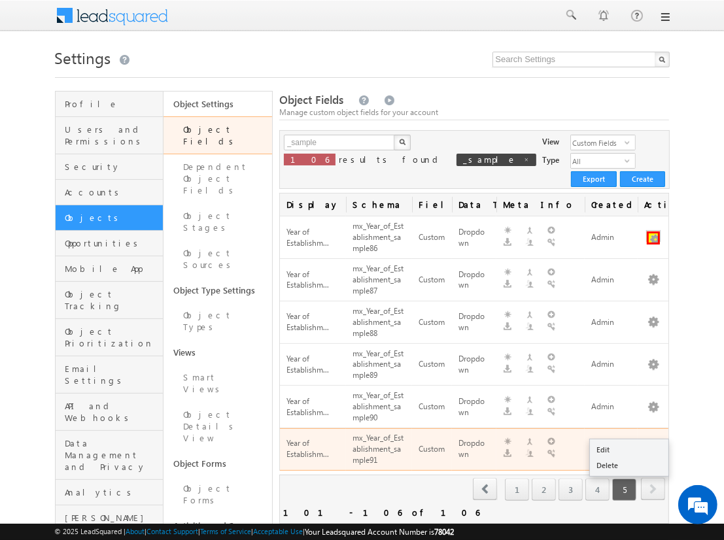
click at [653, 231] on button "button" at bounding box center [653, 237] width 13 height 13
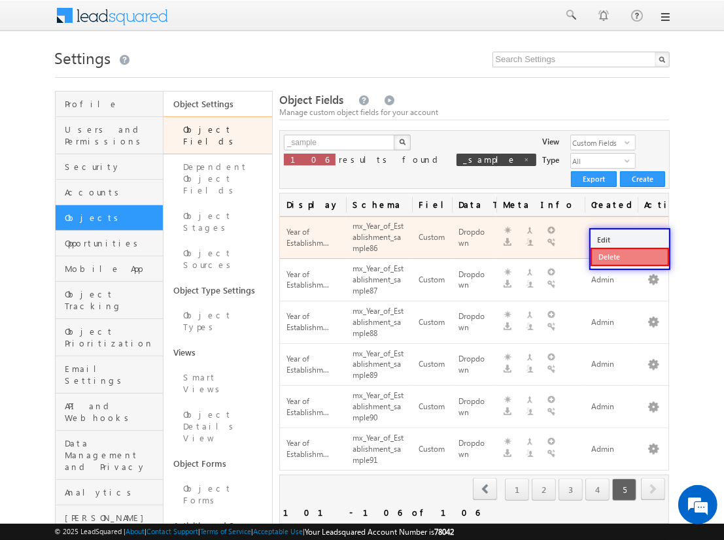
click at [629, 256] on link "Delete" at bounding box center [629, 257] width 78 height 18
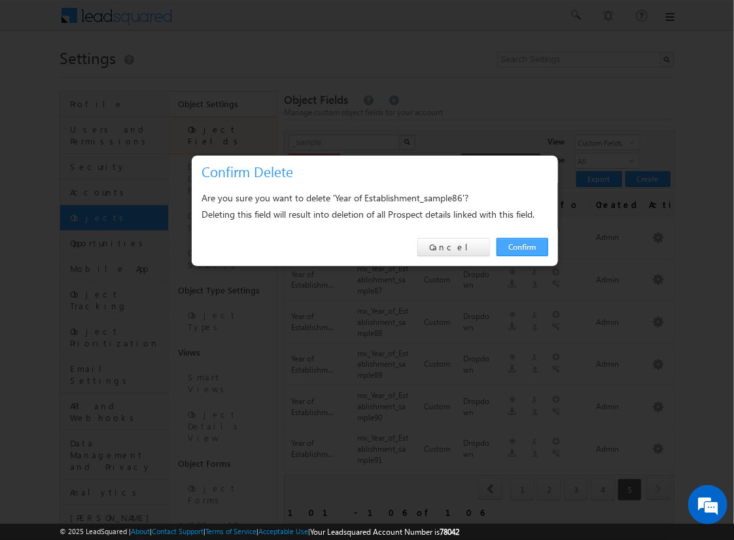
click at [522, 246] on link "Confirm" at bounding box center [522, 247] width 52 height 18
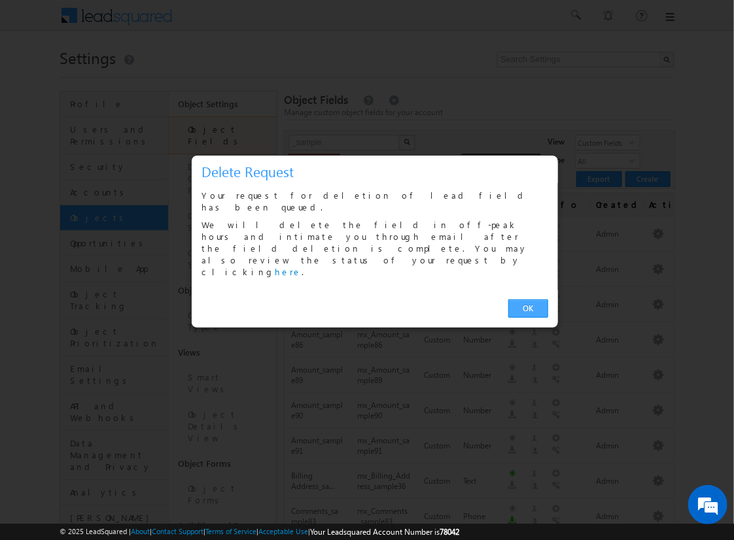
click at [528, 299] on link "OK" at bounding box center [528, 308] width 40 height 18
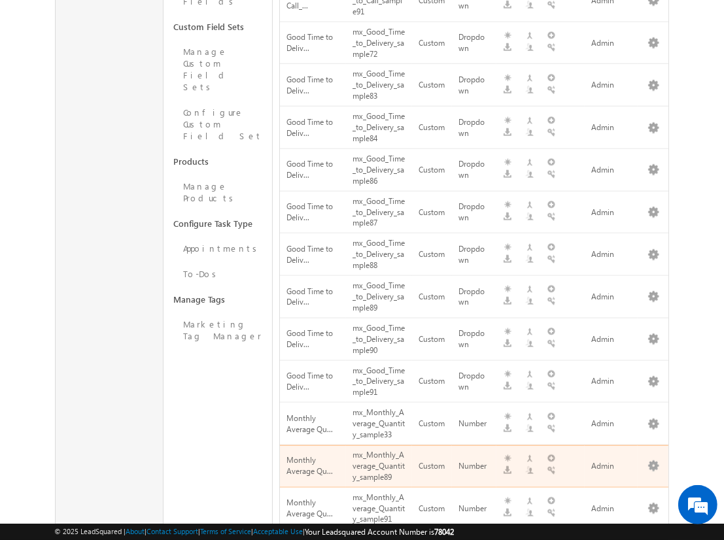
click at [653, 537] on span "next" at bounding box center [653, 548] width 24 height 22
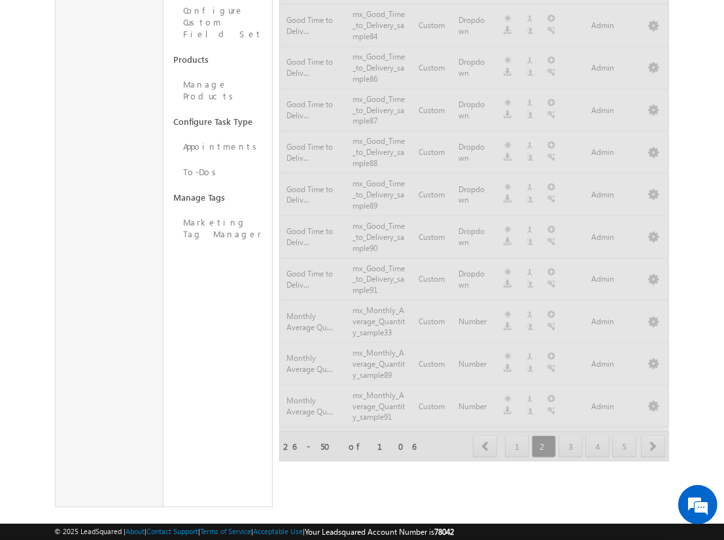
scroll to position [770, 0]
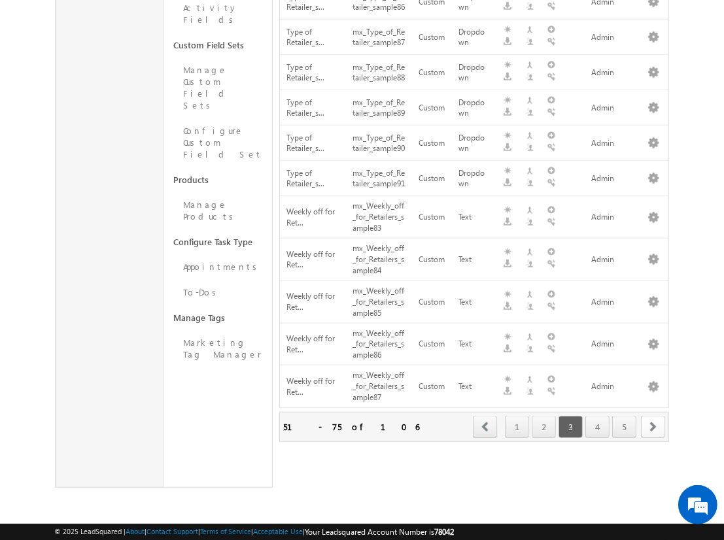
click at [653, 426] on span "next" at bounding box center [653, 427] width 24 height 22
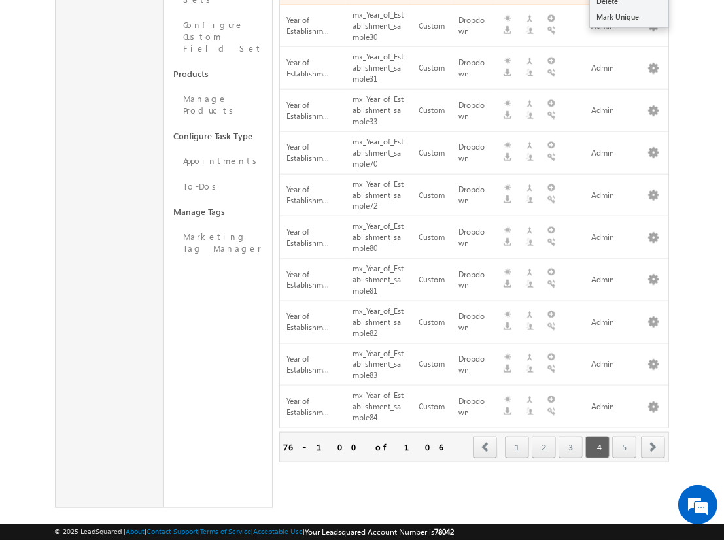
scroll to position [375, 0]
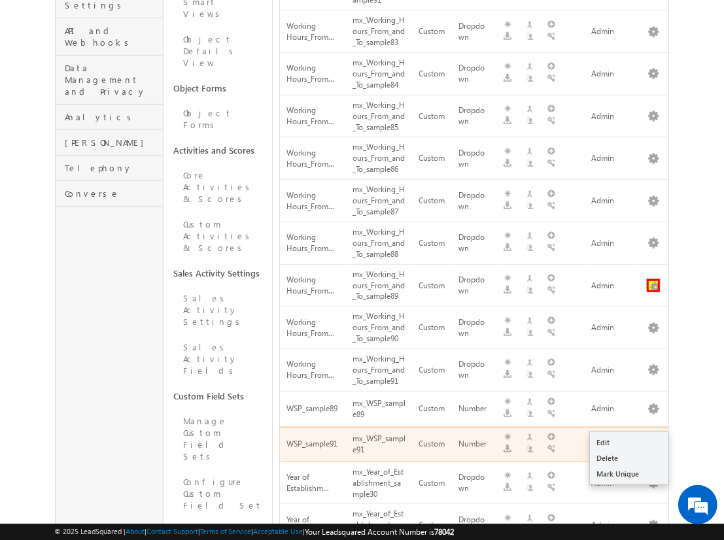
click at [653, 279] on button "button" at bounding box center [653, 285] width 13 height 13
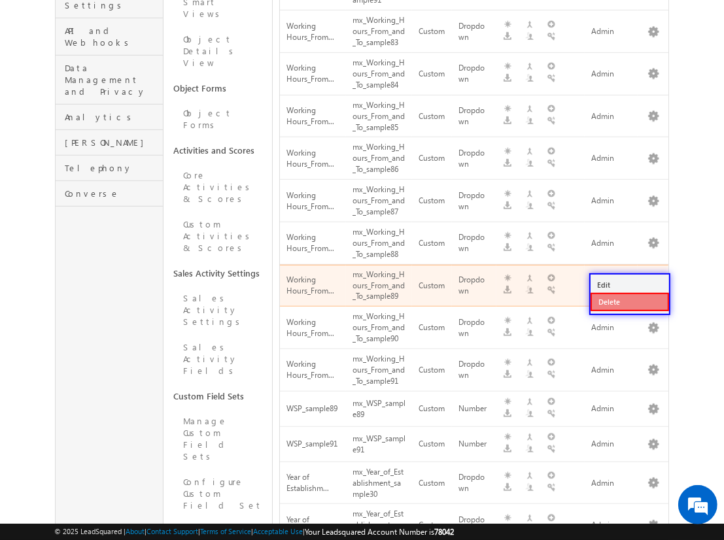
click at [629, 301] on link "Delete" at bounding box center [629, 302] width 78 height 18
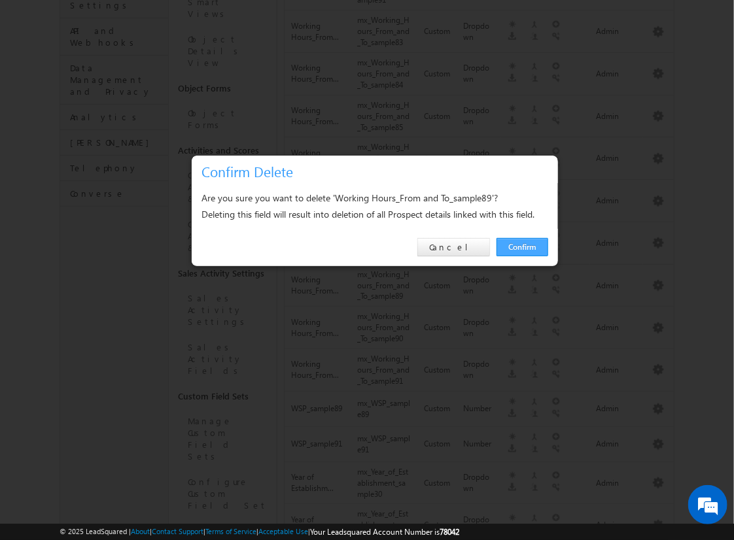
click at [522, 246] on link "Confirm" at bounding box center [522, 247] width 52 height 18
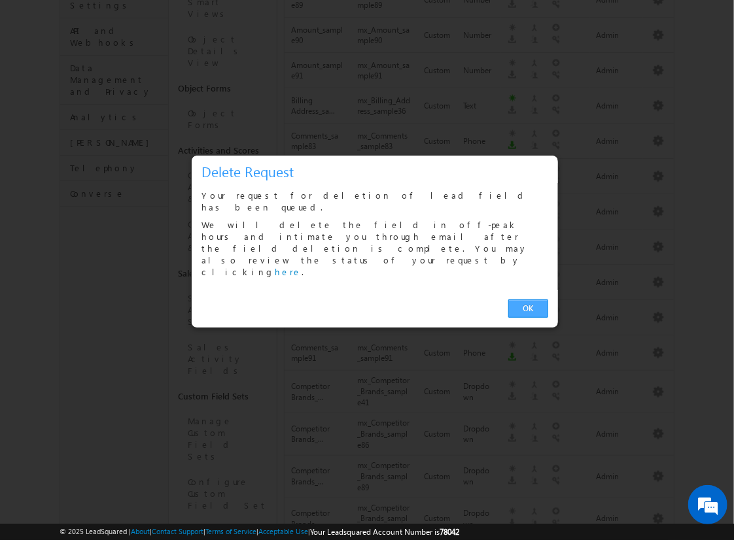
click at [528, 299] on link "OK" at bounding box center [528, 308] width 40 height 18
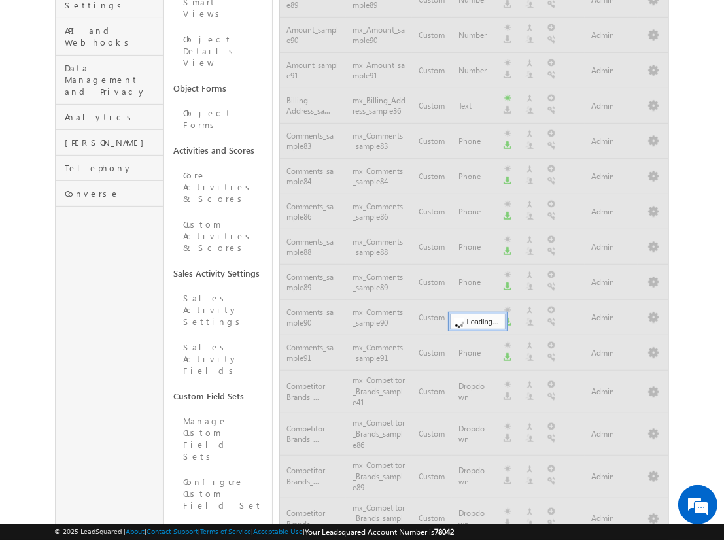
scroll to position [741, 0]
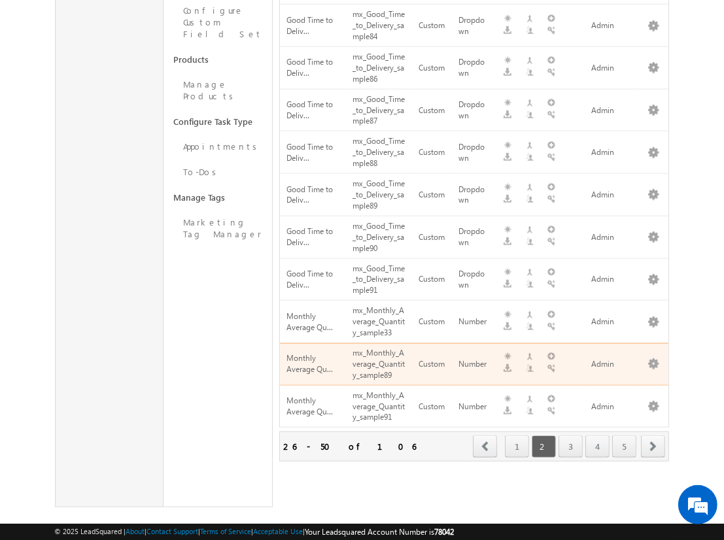
click at [653, 435] on span "next" at bounding box center [653, 446] width 24 height 22
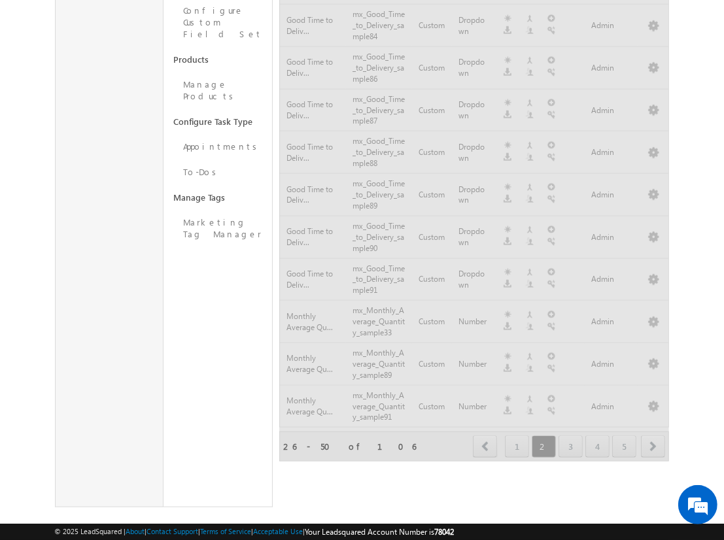
scroll to position [770, 0]
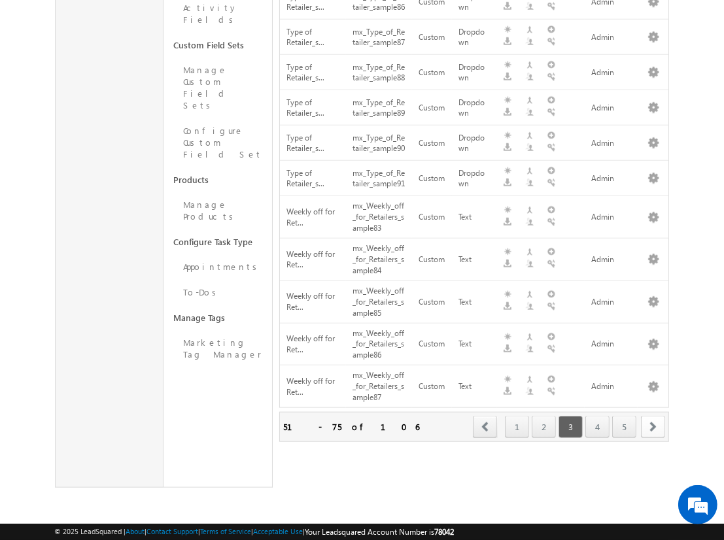
click at [653, 426] on span "next" at bounding box center [653, 427] width 24 height 22
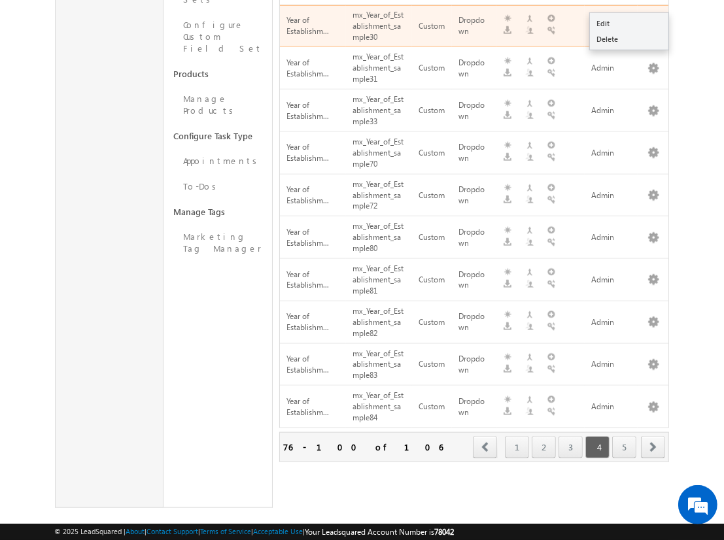
scroll to position [418, 0]
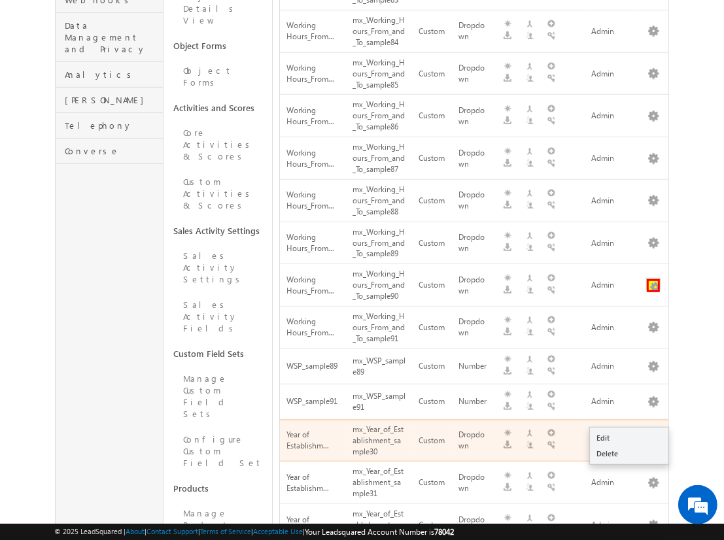
click at [653, 279] on button "button" at bounding box center [653, 285] width 13 height 13
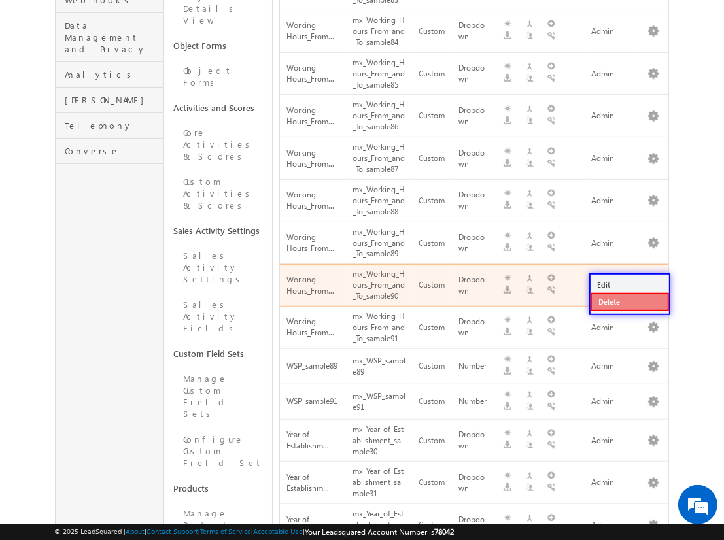
click at [629, 301] on link "Delete" at bounding box center [629, 302] width 78 height 18
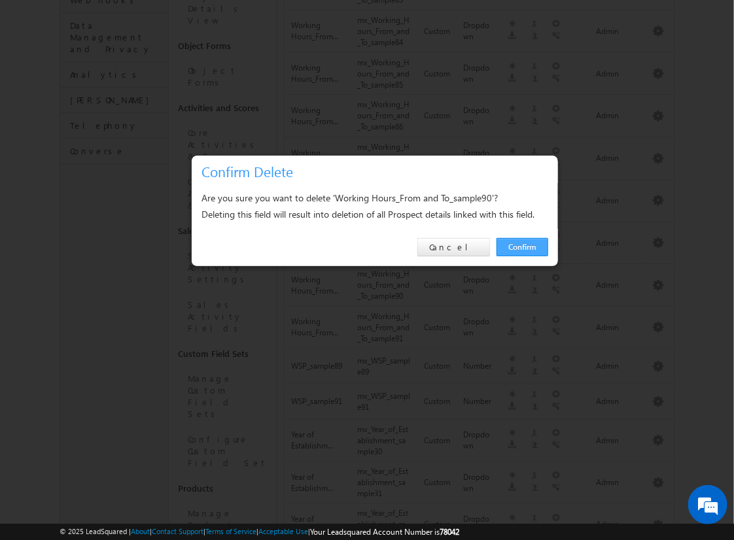
click at [522, 246] on link "Confirm" at bounding box center [522, 247] width 52 height 18
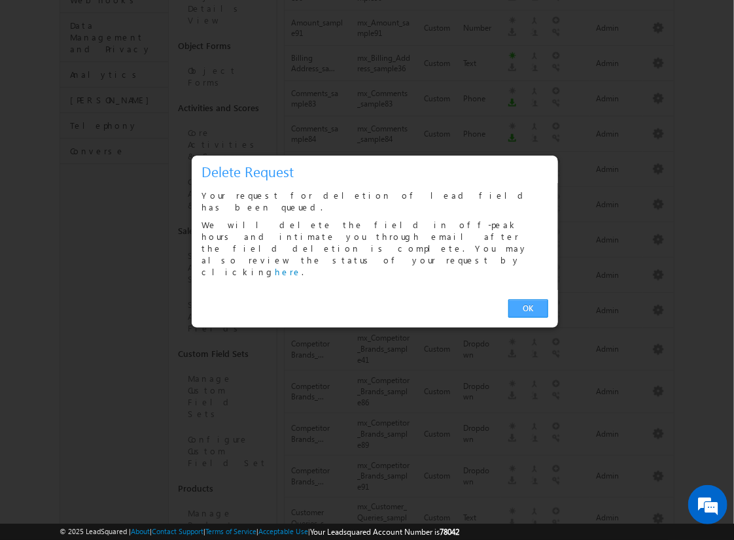
click at [528, 299] on link "OK" at bounding box center [528, 308] width 40 height 18
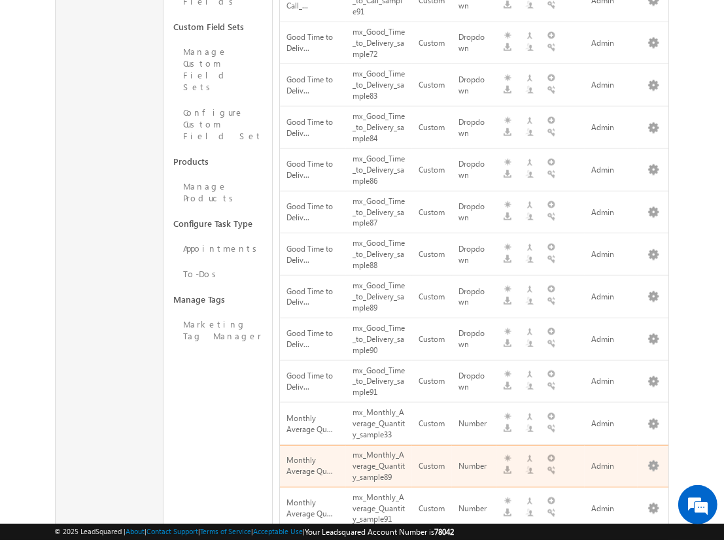
click at [653, 537] on span "next" at bounding box center [653, 548] width 24 height 22
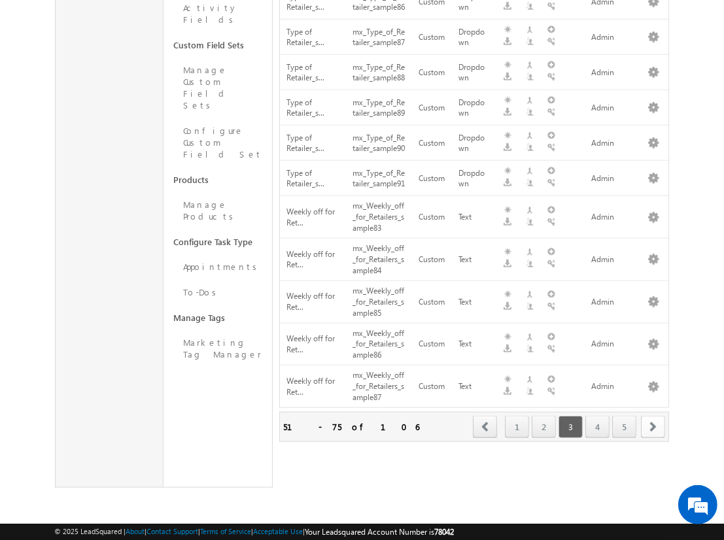
scroll to position [770, 0]
click at [653, 426] on span "next" at bounding box center [653, 427] width 24 height 22
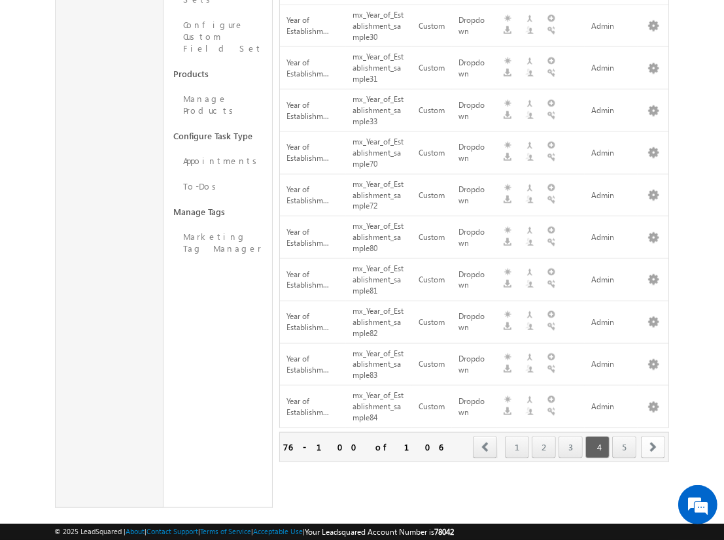
scroll to position [460, 0]
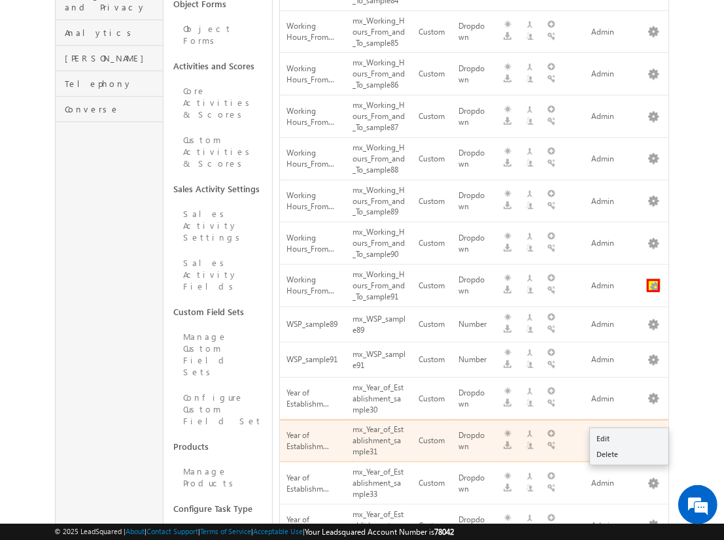
click at [653, 279] on button "button" at bounding box center [653, 285] width 13 height 13
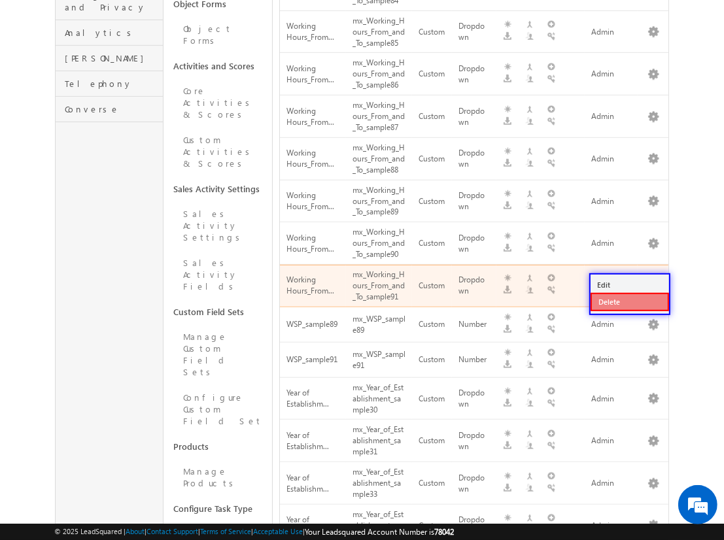
click at [629, 301] on link "Delete" at bounding box center [629, 302] width 78 height 18
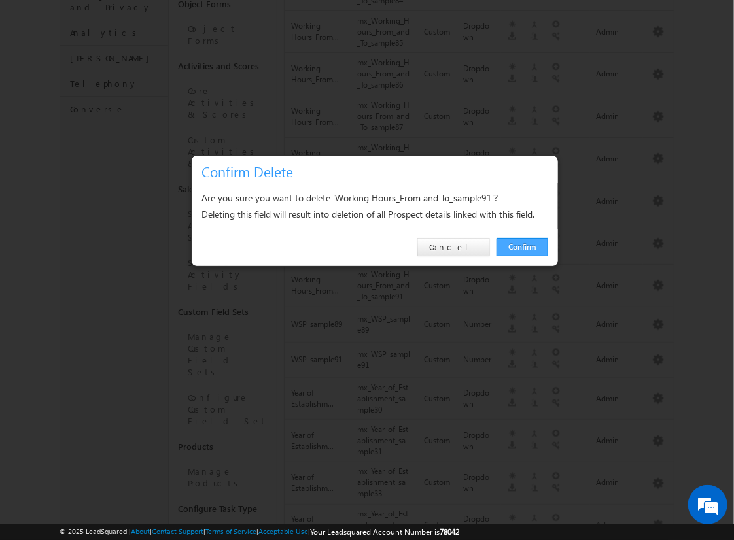
click at [522, 246] on link "Confirm" at bounding box center [522, 247] width 52 height 18
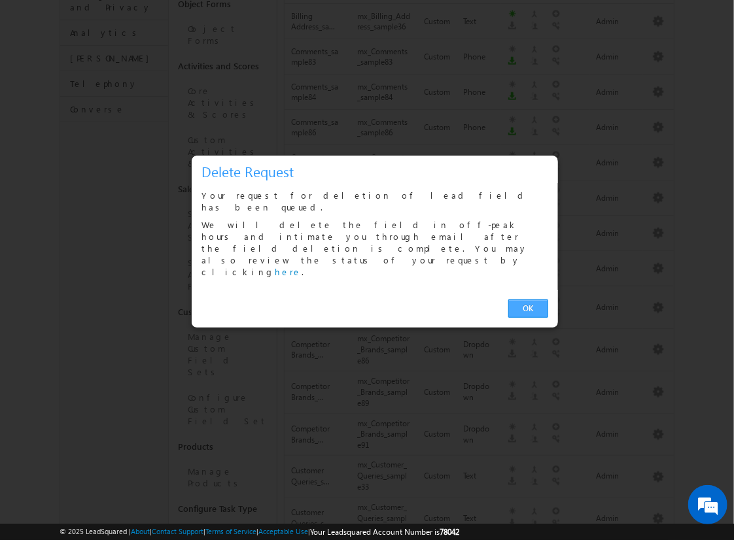
click at [528, 299] on link "OK" at bounding box center [528, 308] width 40 height 18
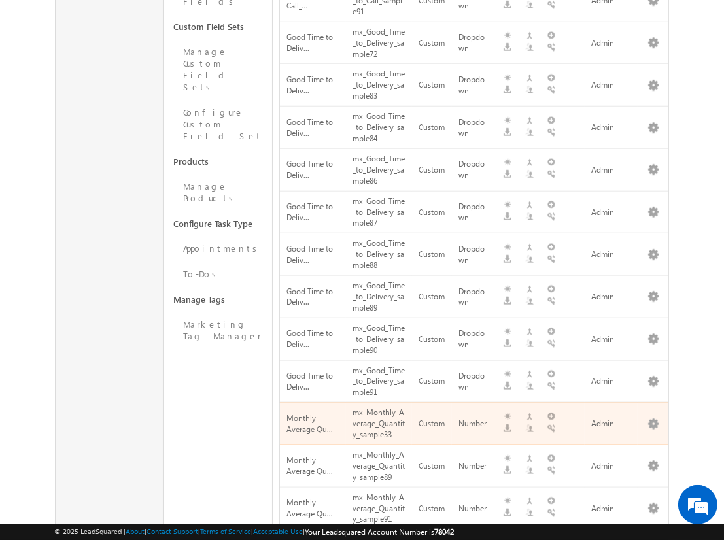
click at [653, 537] on span "next" at bounding box center [653, 548] width 24 height 22
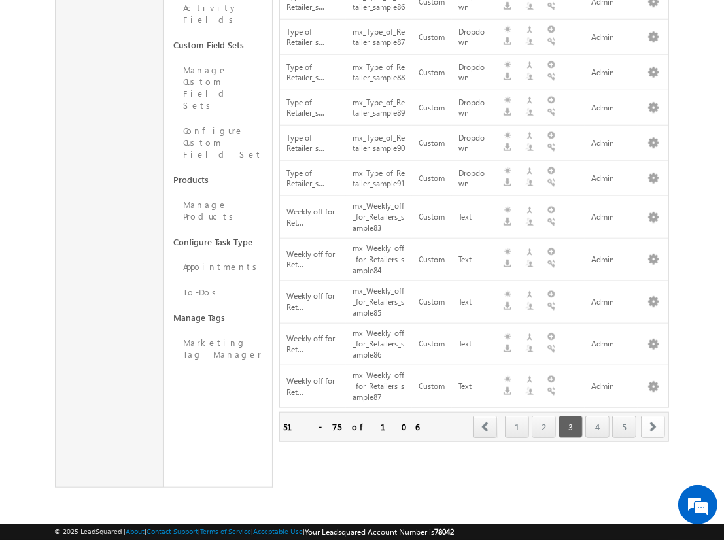
scroll to position [770, 0]
click at [653, 426] on span "next" at bounding box center [653, 427] width 24 height 22
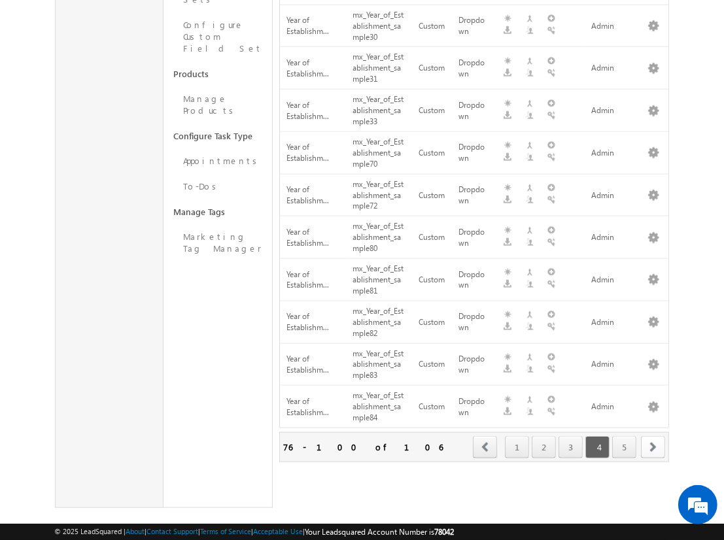
scroll to position [498, 0]
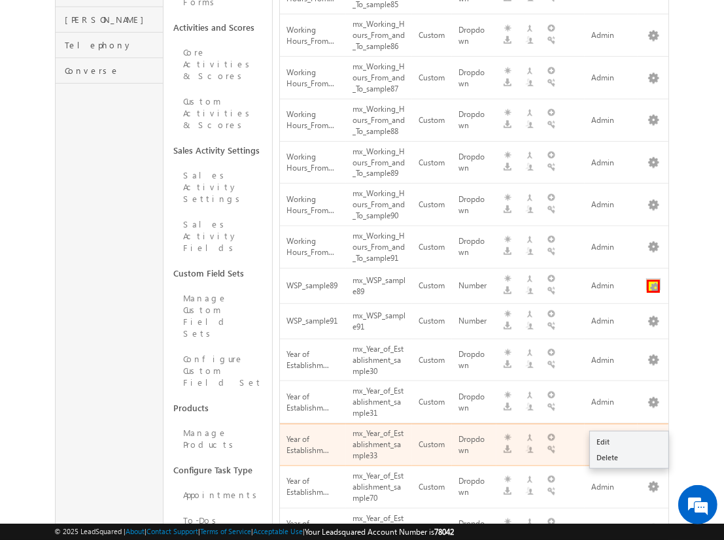
click at [653, 280] on button "button" at bounding box center [653, 286] width 13 height 13
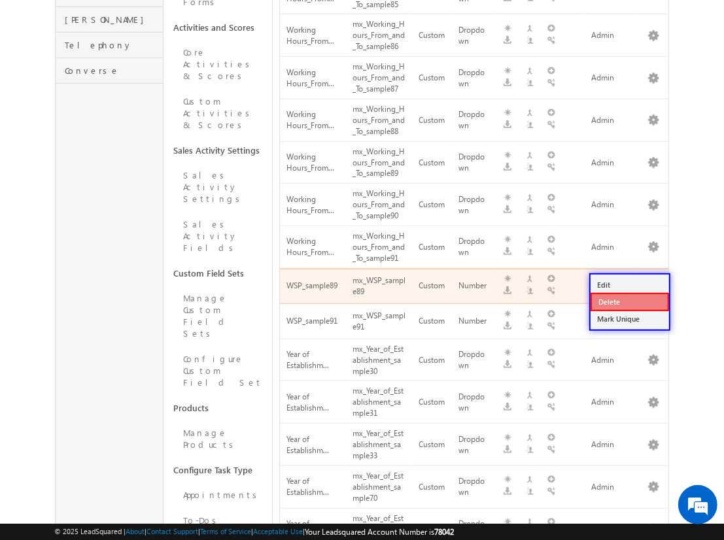
click at [629, 301] on link "Delete" at bounding box center [629, 302] width 78 height 18
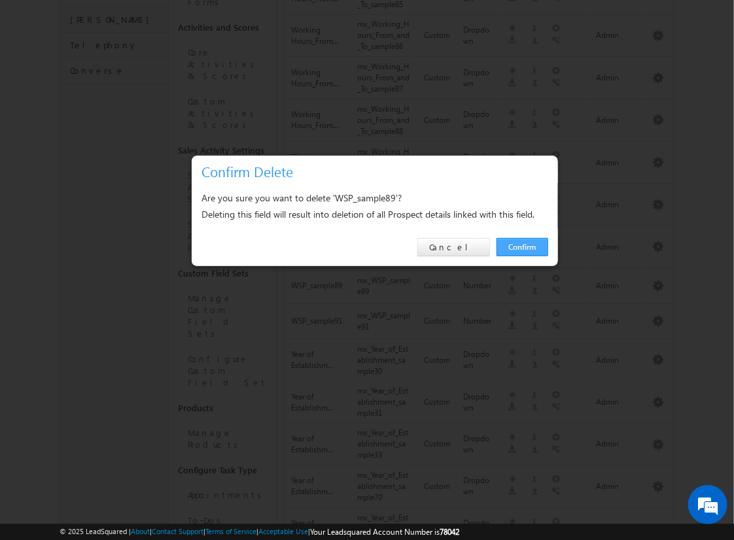
click at [522, 246] on link "Confirm" at bounding box center [522, 247] width 52 height 18
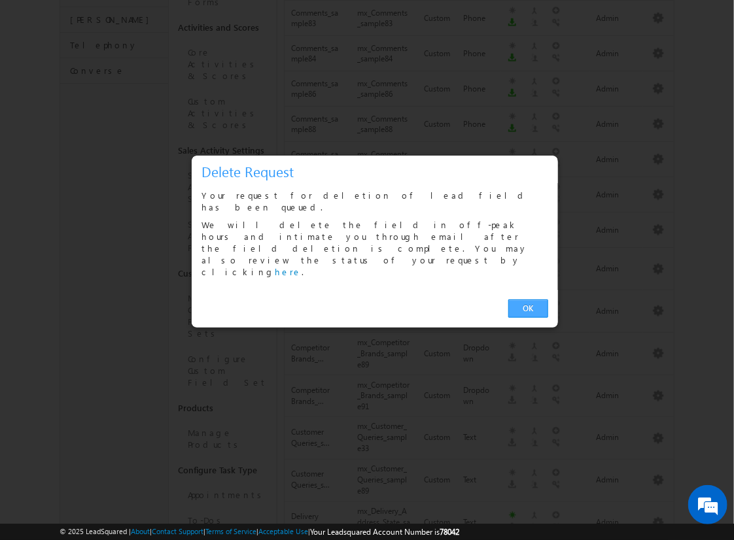
click at [528, 299] on link "OK" at bounding box center [528, 308] width 40 height 18
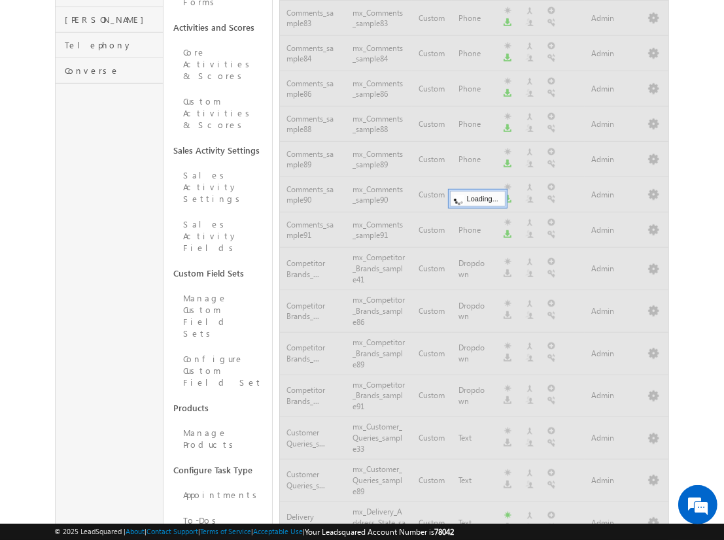
scroll to position [741, 0]
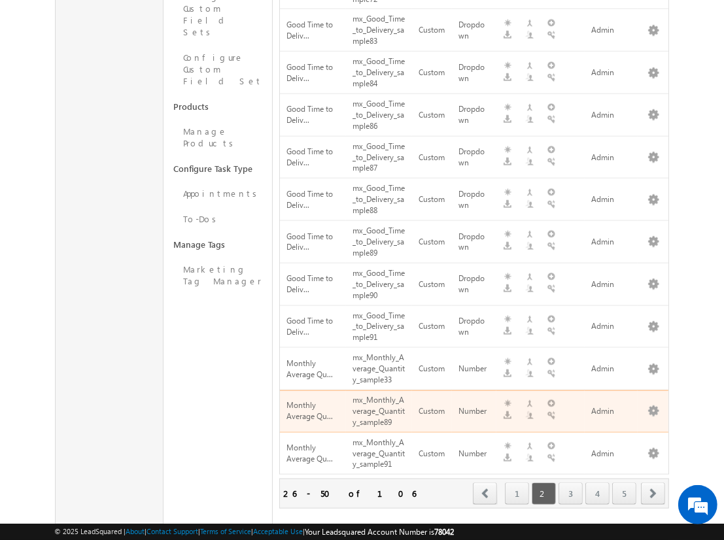
click at [653, 483] on span "next" at bounding box center [653, 494] width 24 height 22
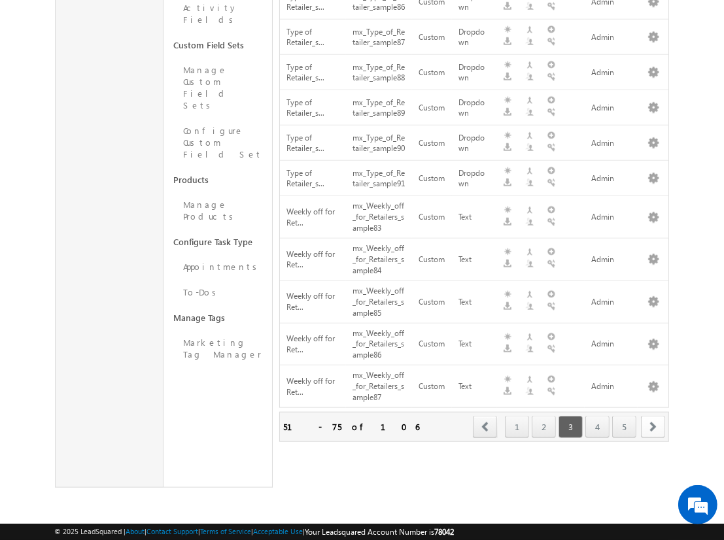
scroll to position [770, 0]
click at [653, 426] on span "next" at bounding box center [653, 427] width 24 height 22
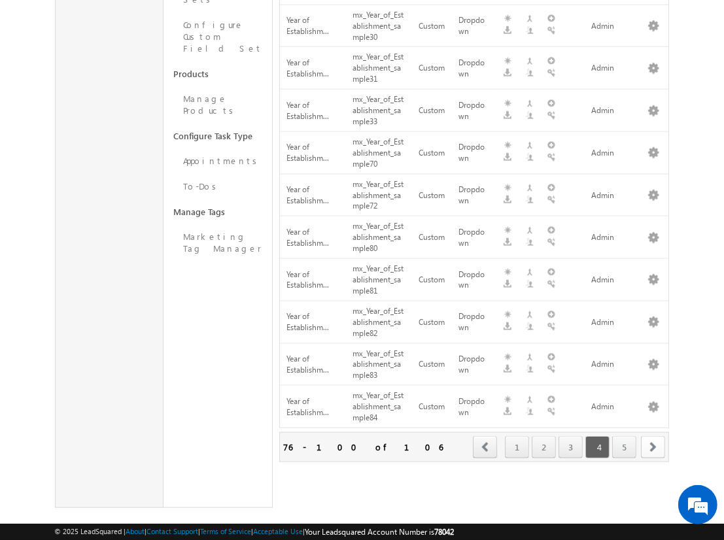
scroll to position [534, 0]
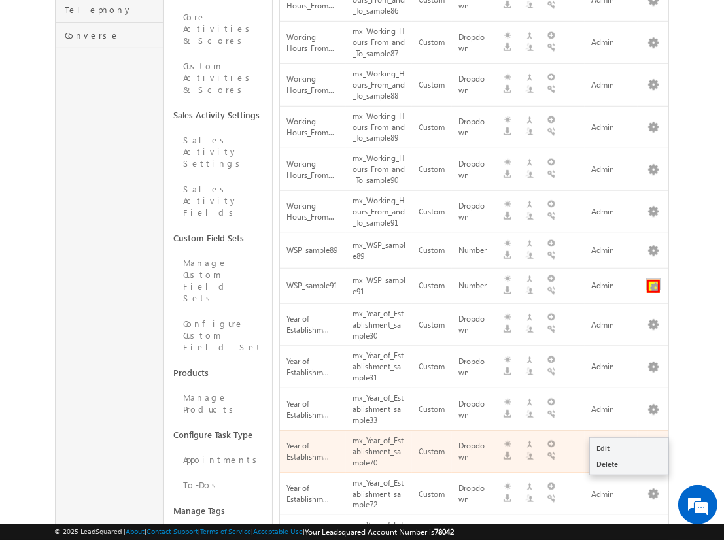
click at [653, 280] on button "button" at bounding box center [653, 286] width 13 height 13
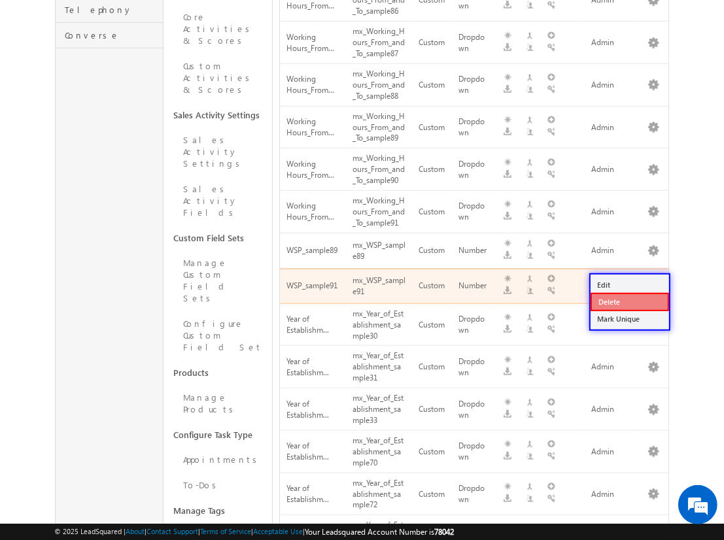
click at [629, 301] on link "Delete" at bounding box center [629, 302] width 78 height 18
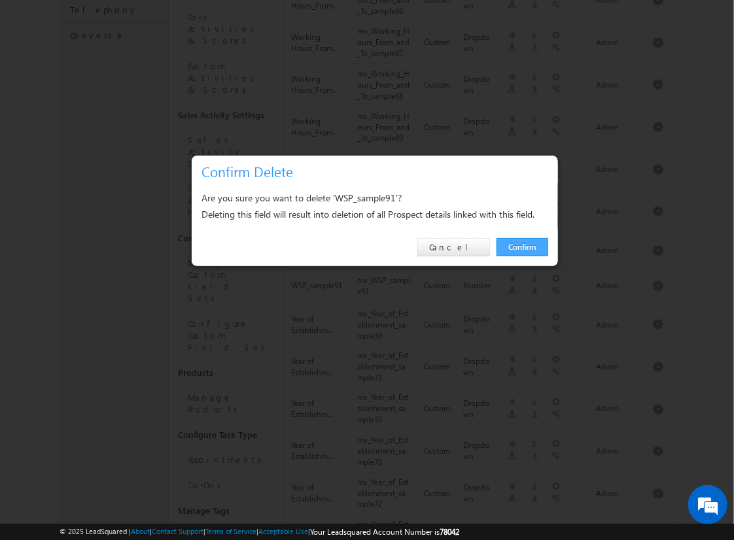
click at [522, 246] on link "Confirm" at bounding box center [522, 247] width 52 height 18
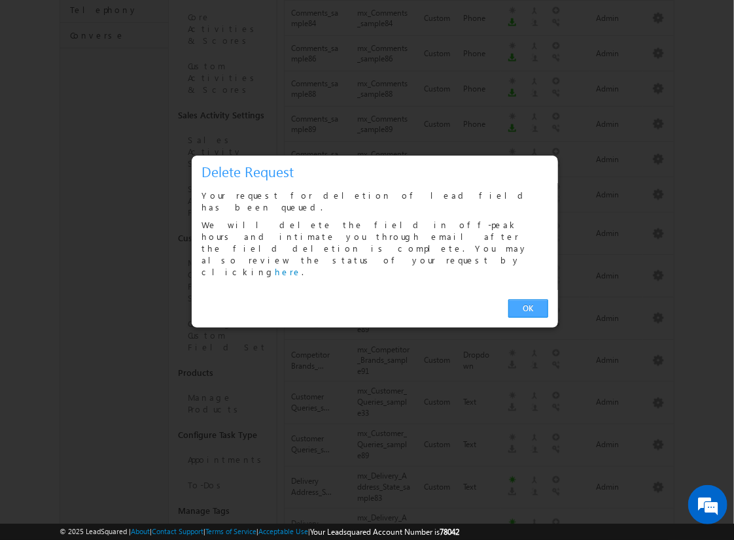
click at [528, 299] on link "OK" at bounding box center [528, 308] width 40 height 18
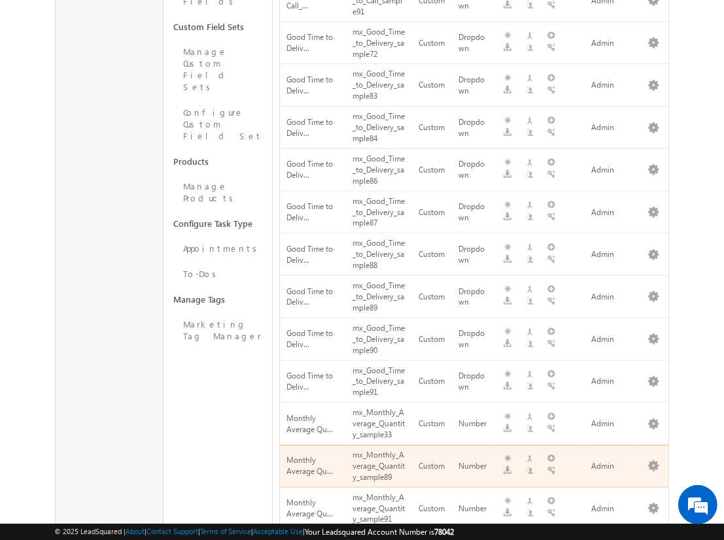
click at [653, 537] on span "next" at bounding box center [653, 548] width 24 height 22
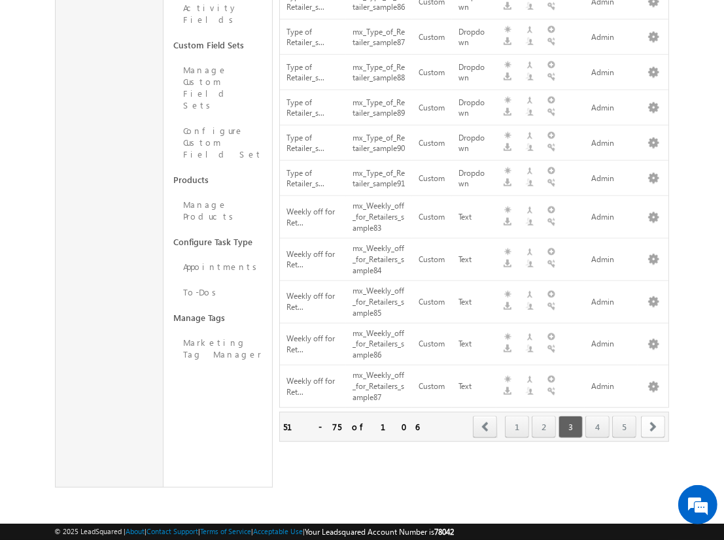
scroll to position [770, 0]
click at [653, 426] on span "next" at bounding box center [653, 427] width 24 height 22
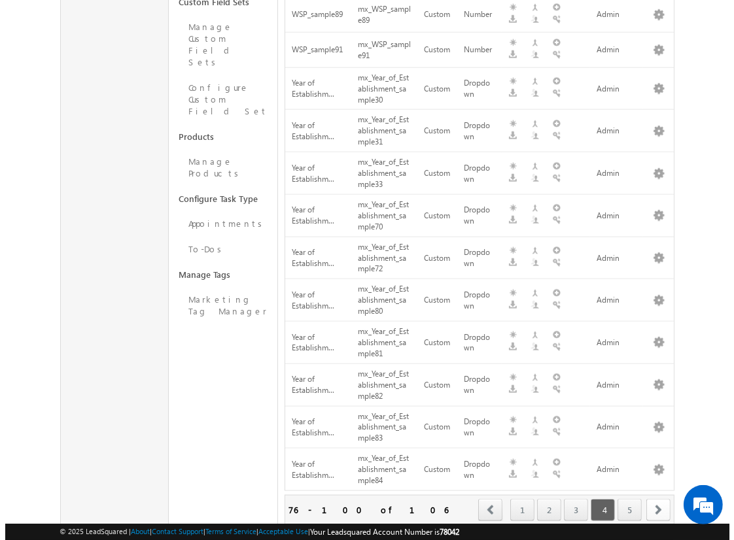
scroll to position [832, 0]
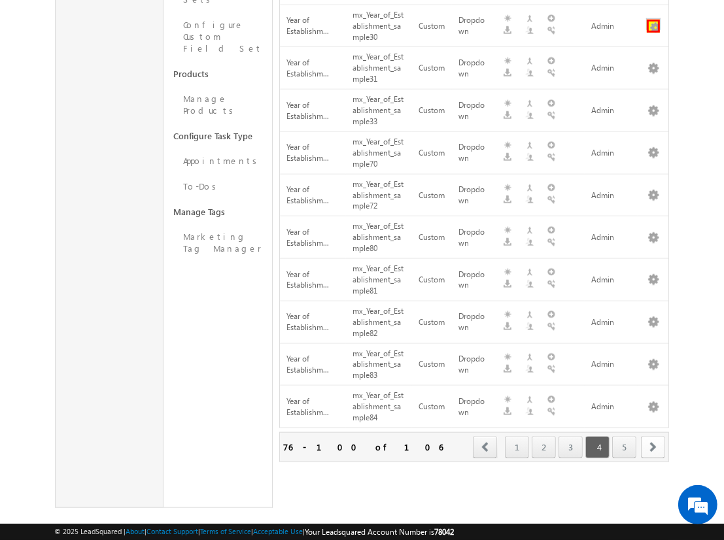
click at [653, 20] on button "button" at bounding box center [653, 26] width 13 height 13
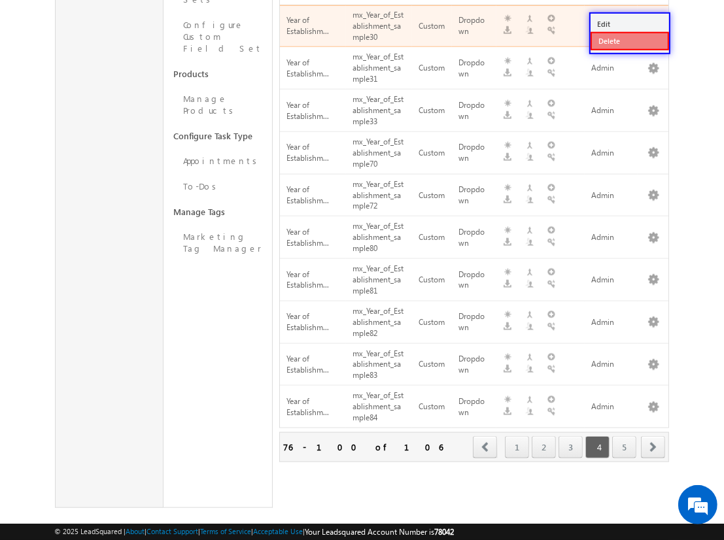
click at [629, 41] on link "Delete" at bounding box center [629, 41] width 78 height 18
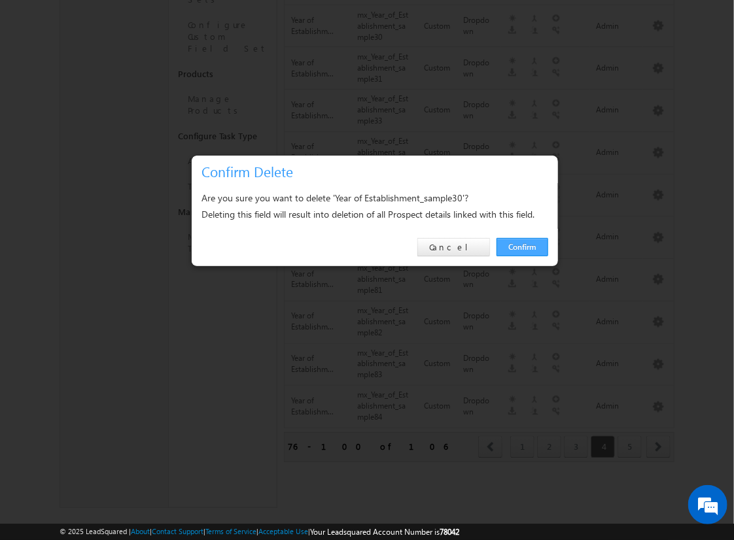
click at [522, 246] on link "Confirm" at bounding box center [522, 247] width 52 height 18
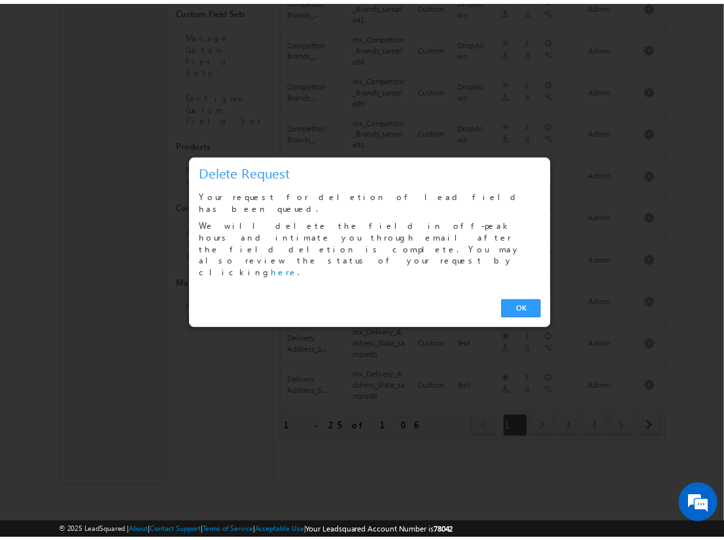
scroll to position [741, 0]
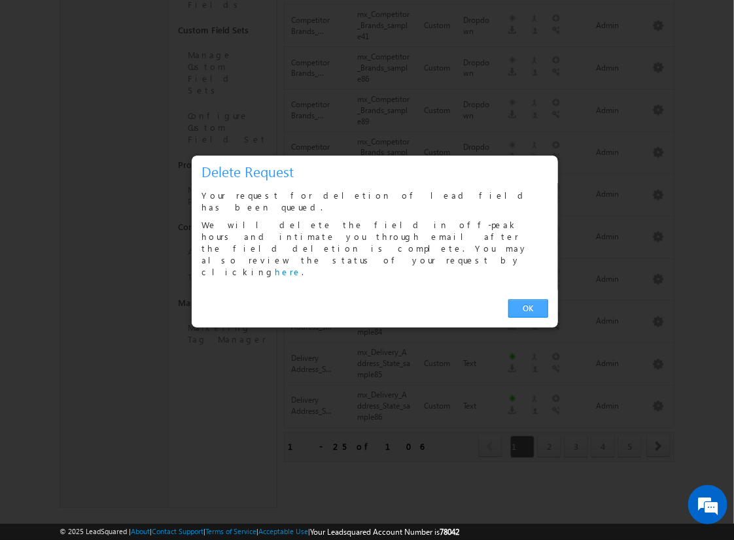
click at [528, 299] on link "OK" at bounding box center [528, 308] width 40 height 18
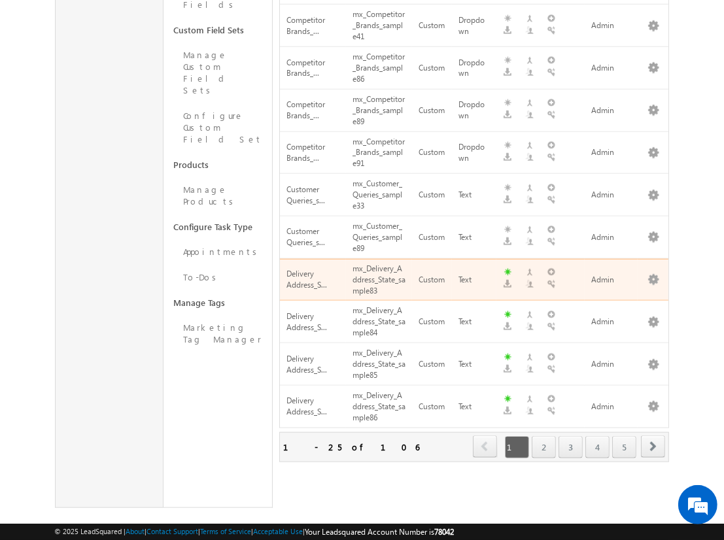
click at [653, 435] on span "next" at bounding box center [653, 446] width 24 height 22
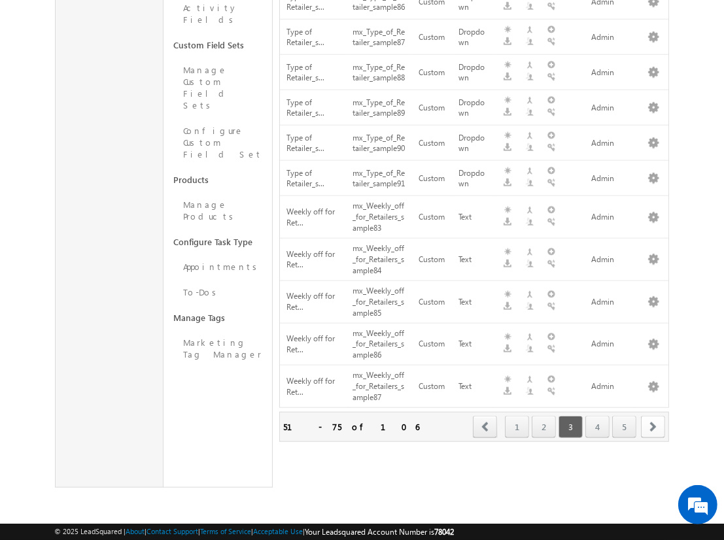
scroll to position [770, 0]
click at [653, 426] on span "next" at bounding box center [653, 427] width 24 height 22
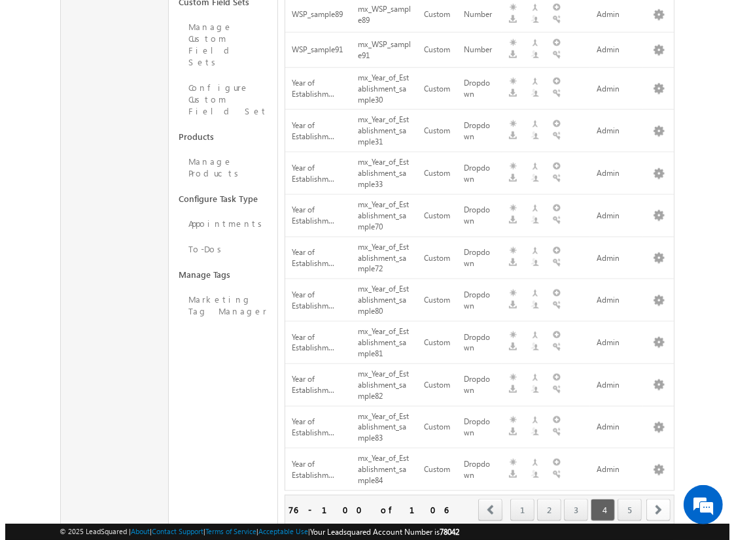
scroll to position [832, 0]
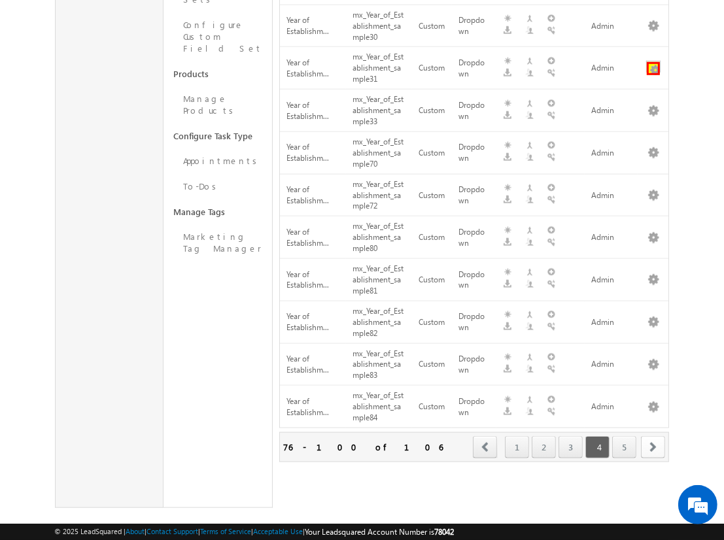
click at [653, 62] on button "button" at bounding box center [653, 68] width 13 height 13
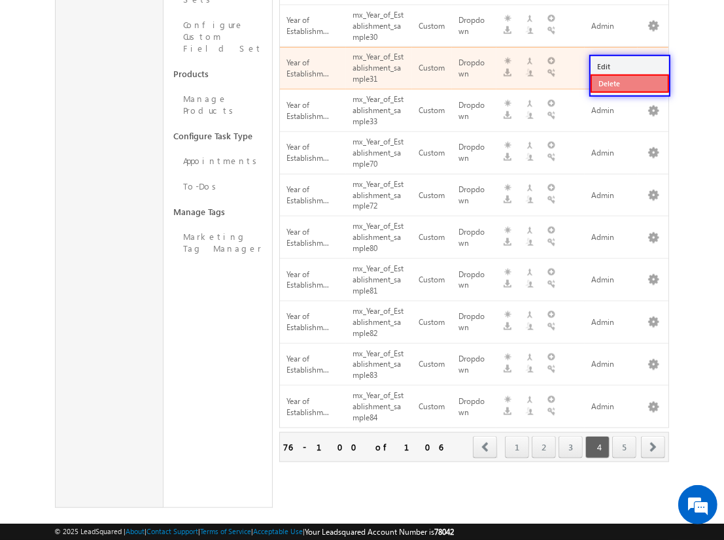
click at [629, 82] on link "Delete" at bounding box center [629, 84] width 78 height 18
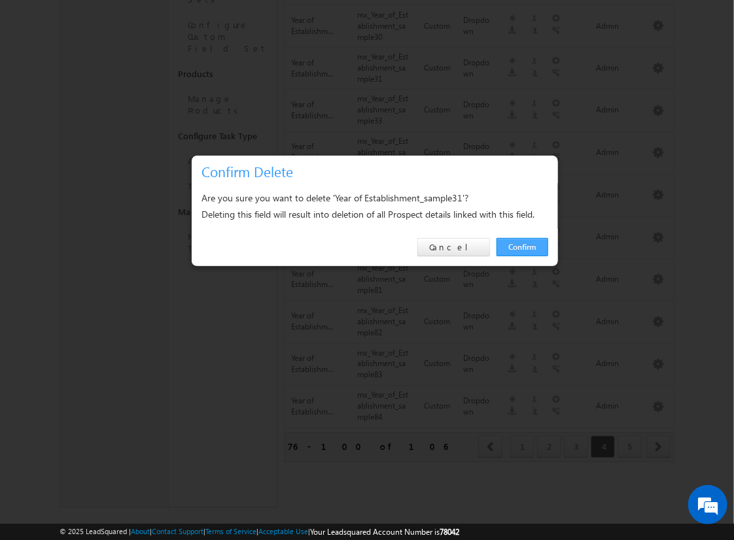
click at [522, 246] on link "Confirm" at bounding box center [522, 247] width 52 height 18
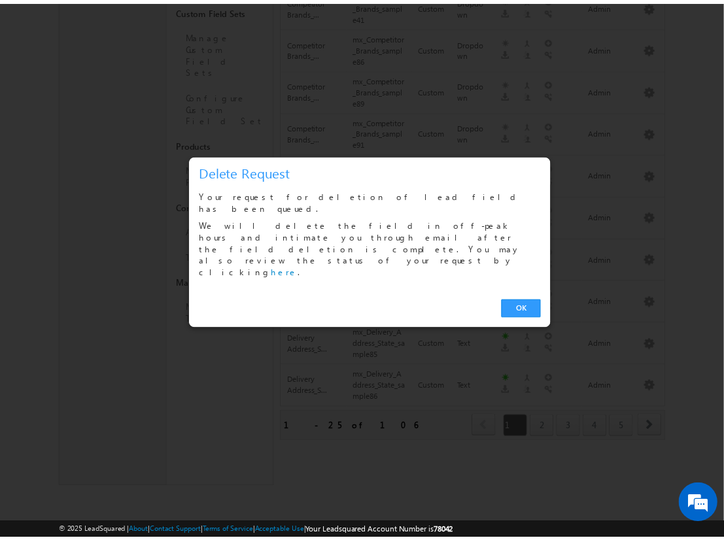
scroll to position [741, 0]
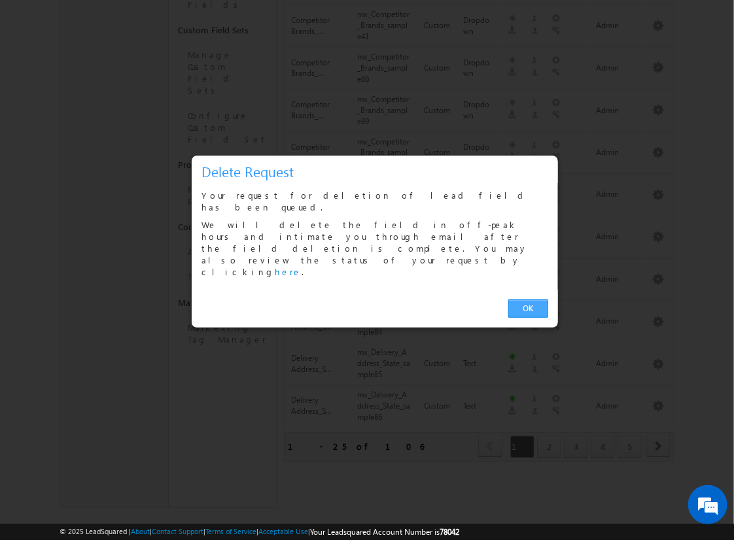
click at [528, 299] on link "OK" at bounding box center [528, 308] width 40 height 18
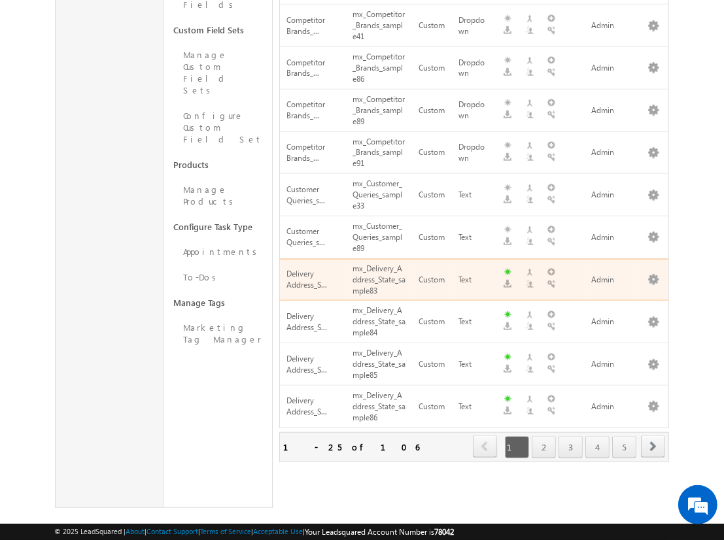
click at [653, 435] on span "next" at bounding box center [653, 446] width 24 height 22
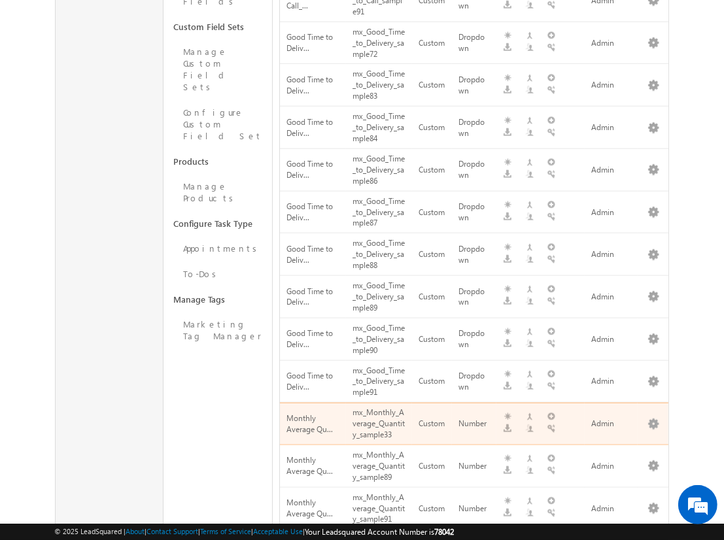
click at [653, 537] on span "next" at bounding box center [653, 548] width 24 height 22
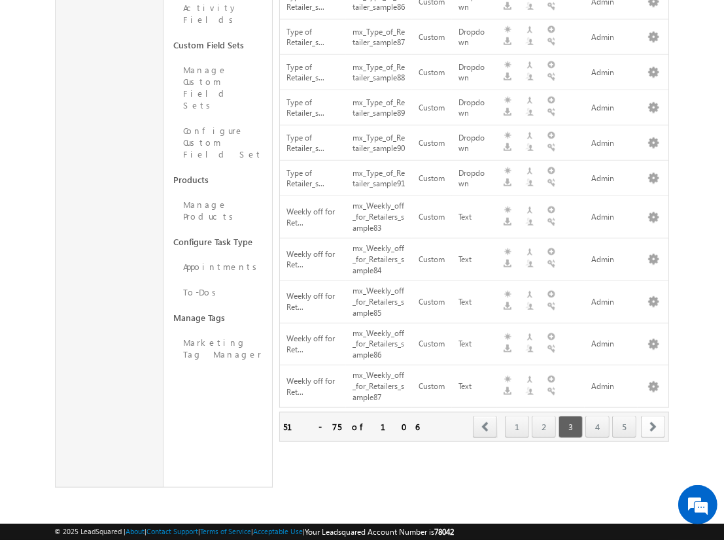
scroll to position [770, 0]
click at [653, 426] on span "next" at bounding box center [653, 427] width 24 height 22
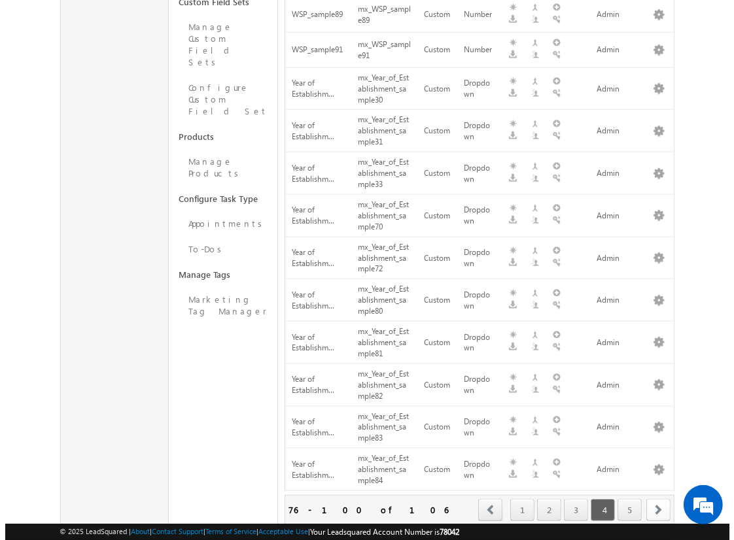
scroll to position [832, 0]
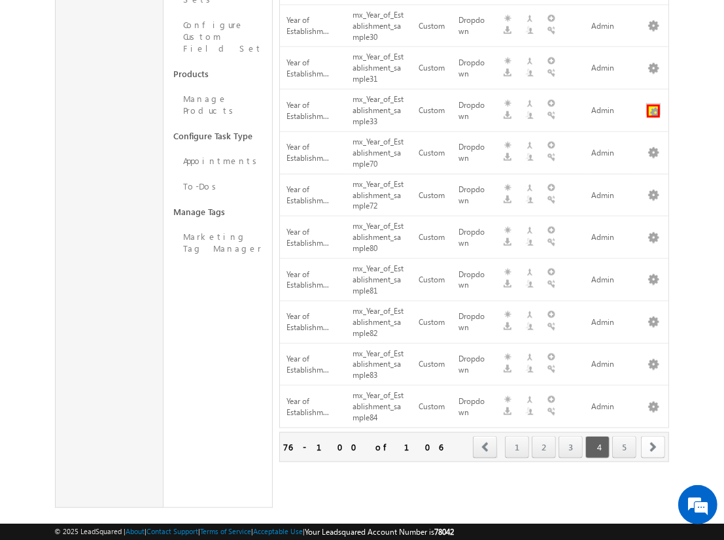
click at [653, 105] on button "button" at bounding box center [653, 111] width 13 height 13
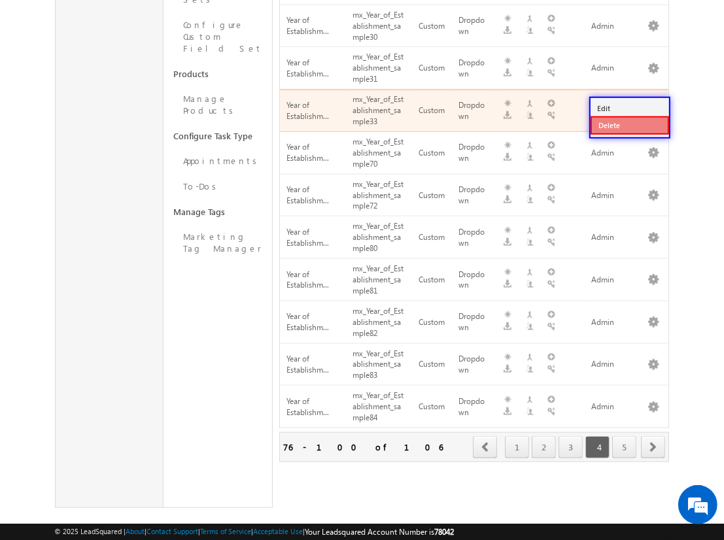
click at [629, 124] on link "Delete" at bounding box center [629, 125] width 78 height 18
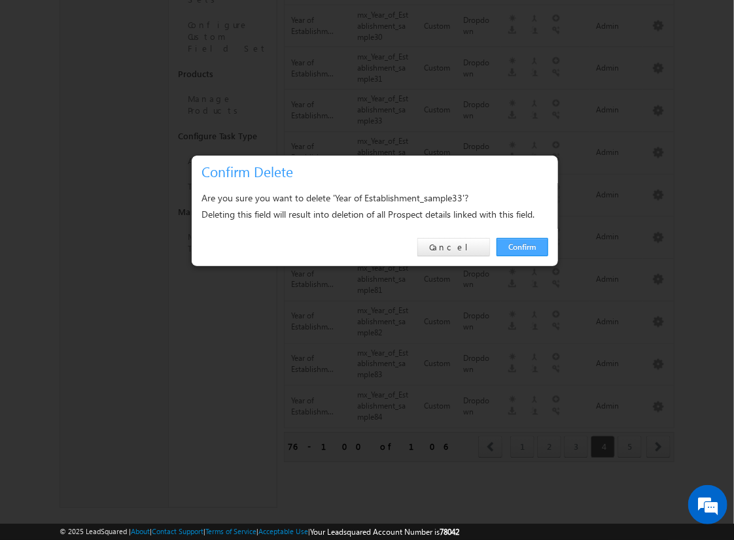
click at [522, 246] on link "Confirm" at bounding box center [522, 247] width 52 height 18
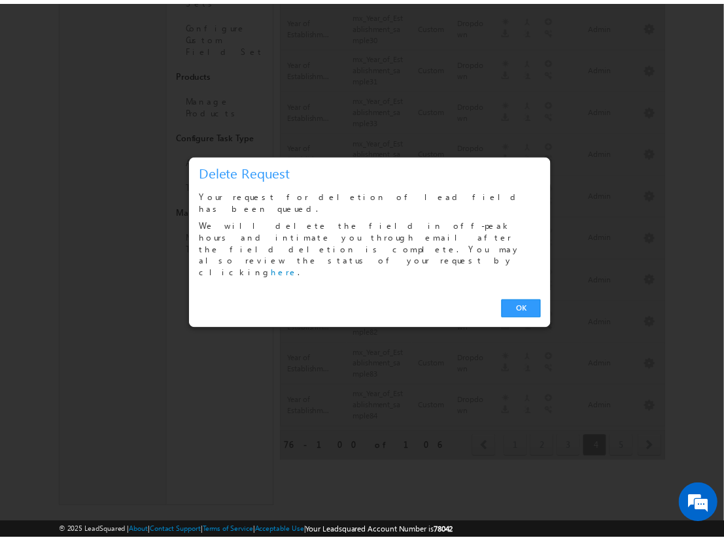
scroll to position [741, 0]
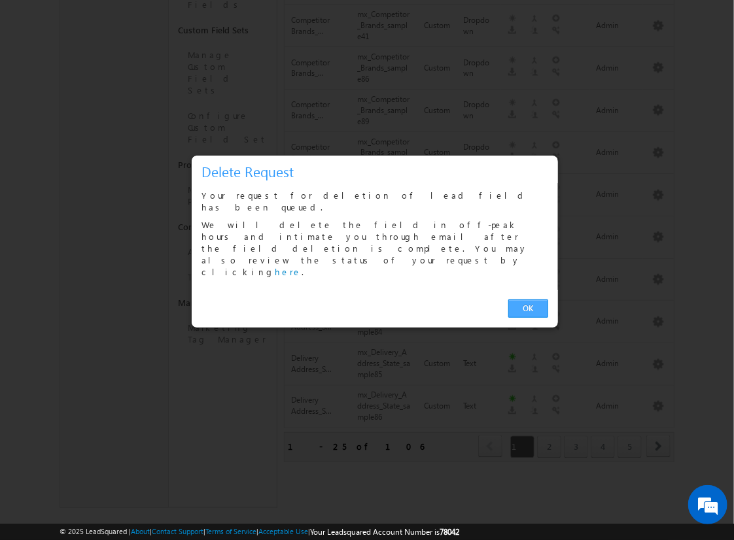
click at [528, 299] on link "OK" at bounding box center [528, 308] width 40 height 18
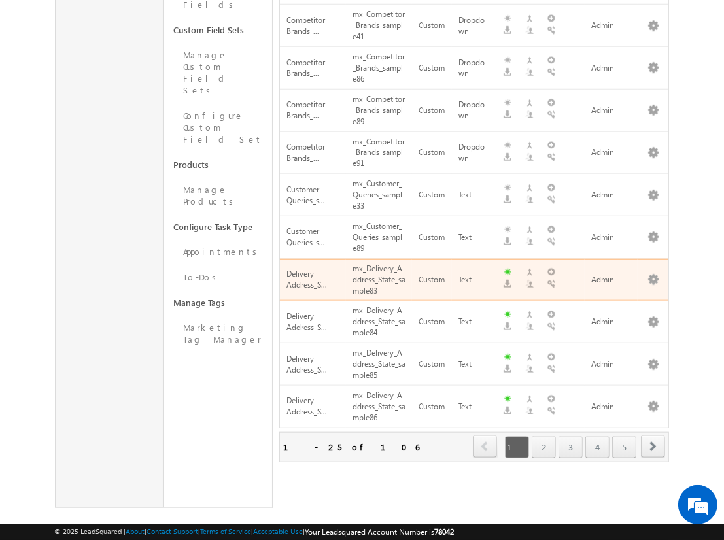
click at [653, 435] on span "next" at bounding box center [653, 446] width 24 height 22
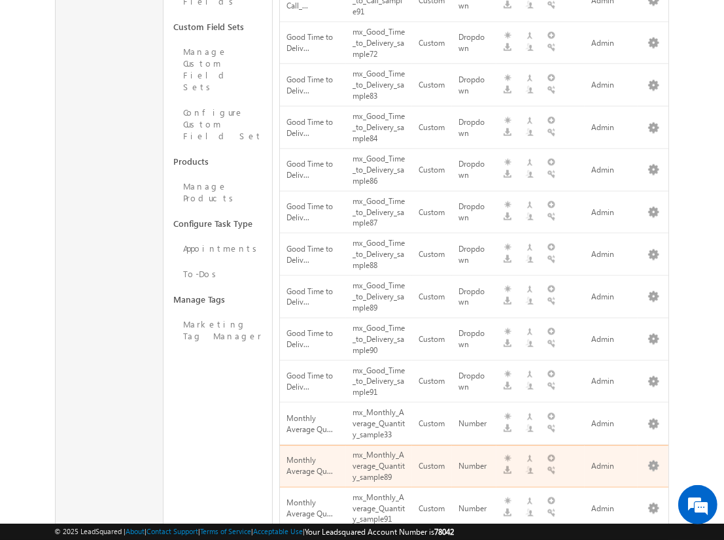
click at [653, 537] on span "next" at bounding box center [653, 548] width 24 height 22
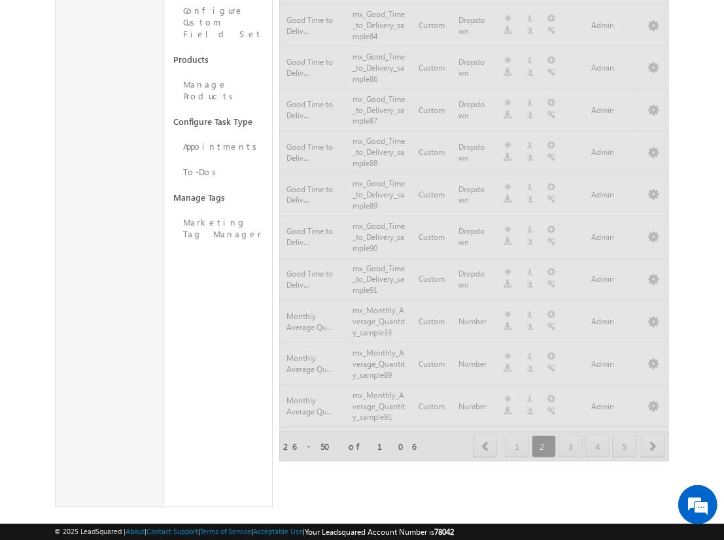
scroll to position [770, 0]
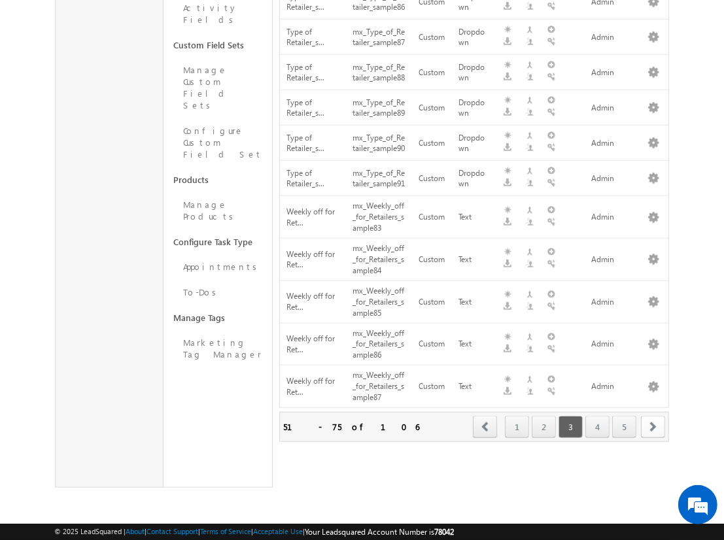
click at [653, 426] on span "next" at bounding box center [653, 427] width 24 height 22
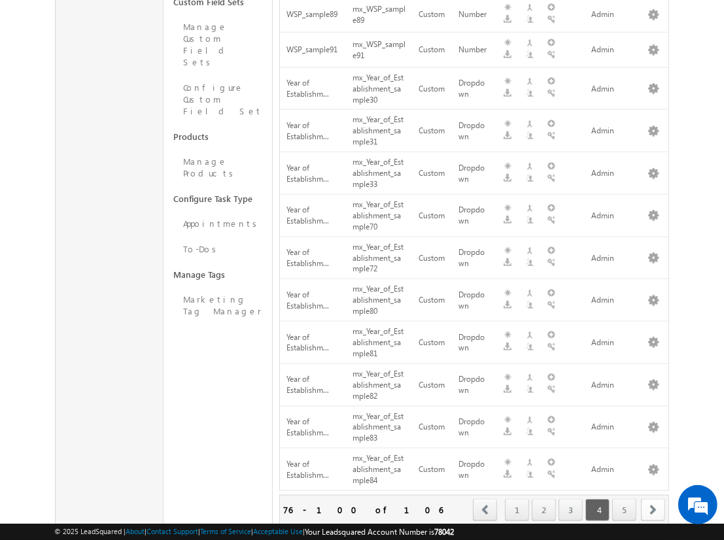
scroll to position [832, 0]
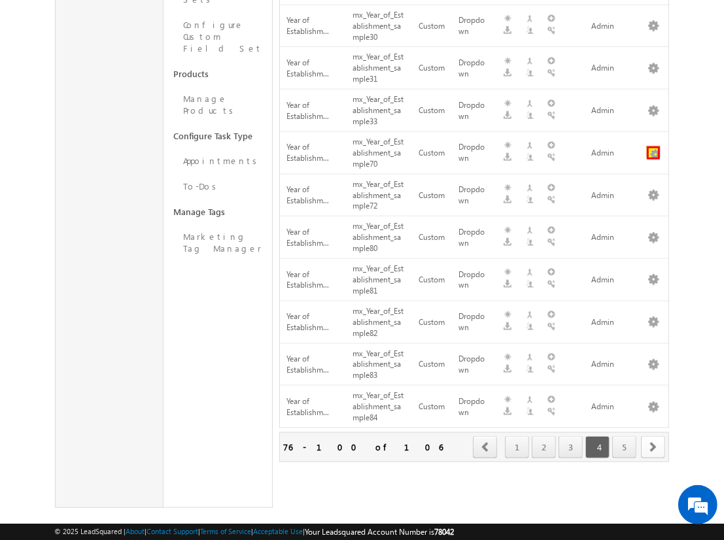
click at [653, 146] on button "button" at bounding box center [653, 152] width 13 height 13
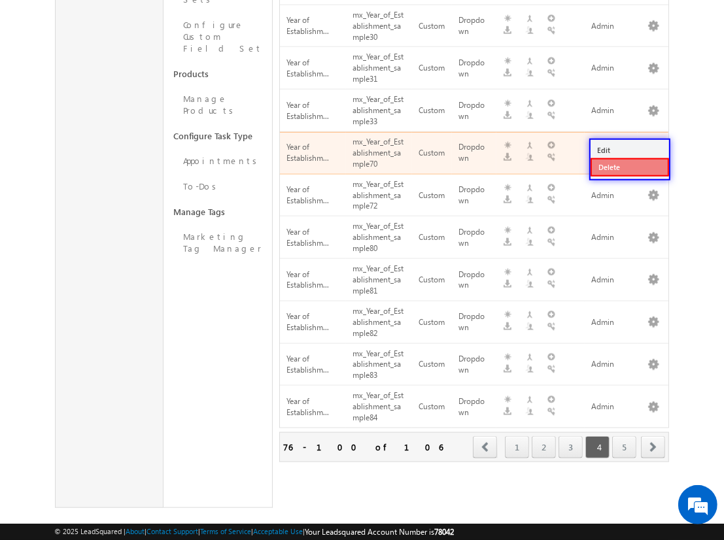
click at [629, 166] on link "Delete" at bounding box center [629, 167] width 78 height 18
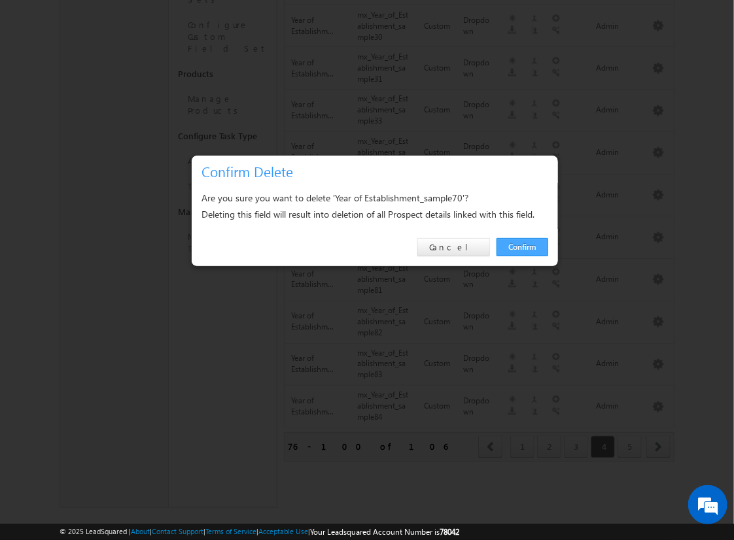
click at [522, 246] on link "Confirm" at bounding box center [522, 247] width 52 height 18
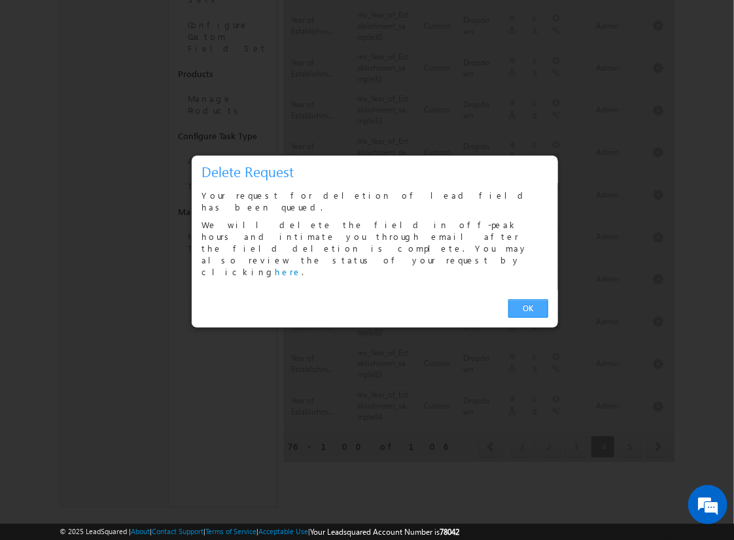
click at [528, 299] on link "OK" at bounding box center [528, 308] width 40 height 18
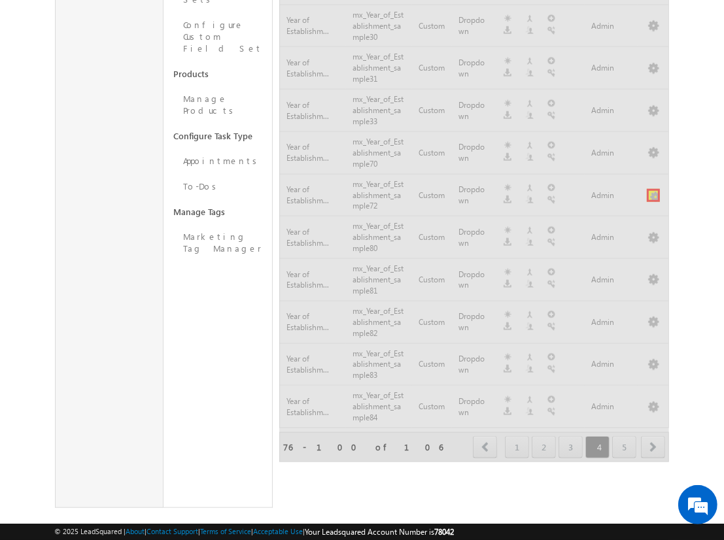
scroll to position [741, 0]
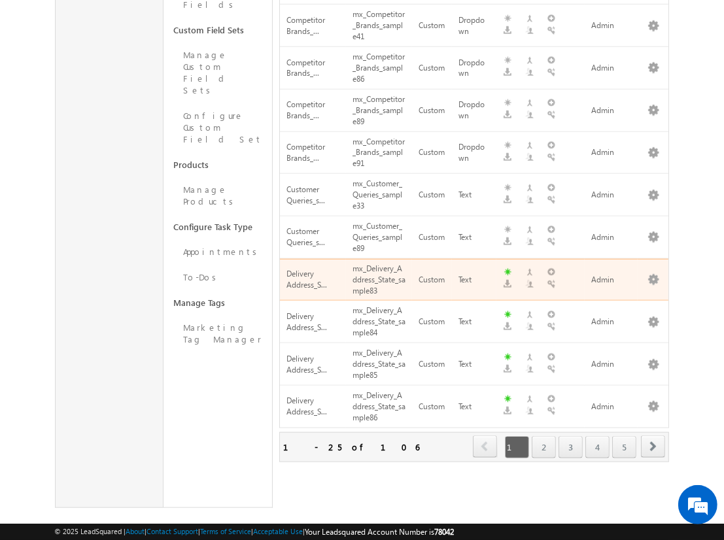
click at [653, 435] on span "next" at bounding box center [653, 446] width 24 height 22
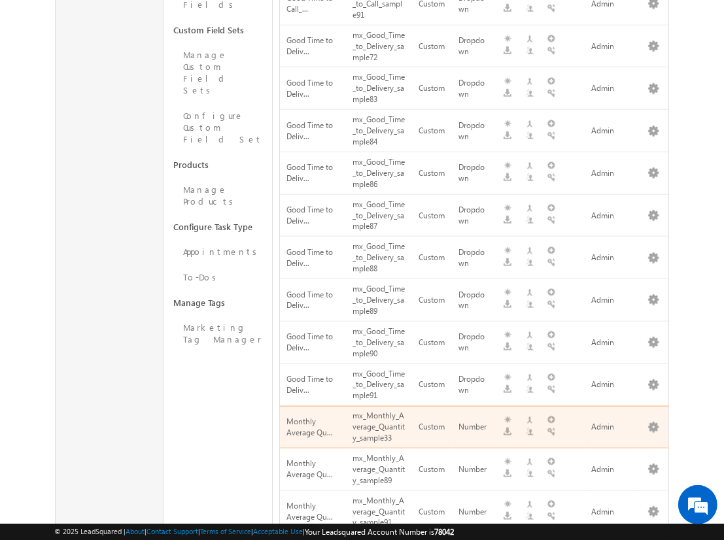
scroll to position [742, 0]
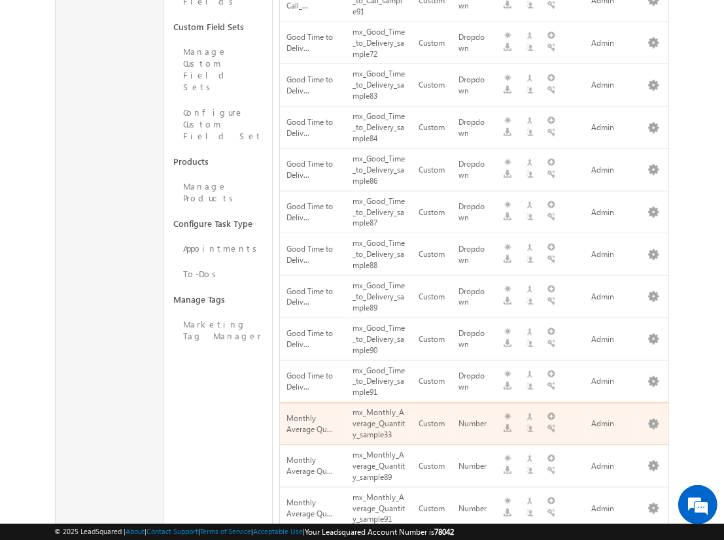
click at [653, 537] on span "next" at bounding box center [653, 548] width 24 height 22
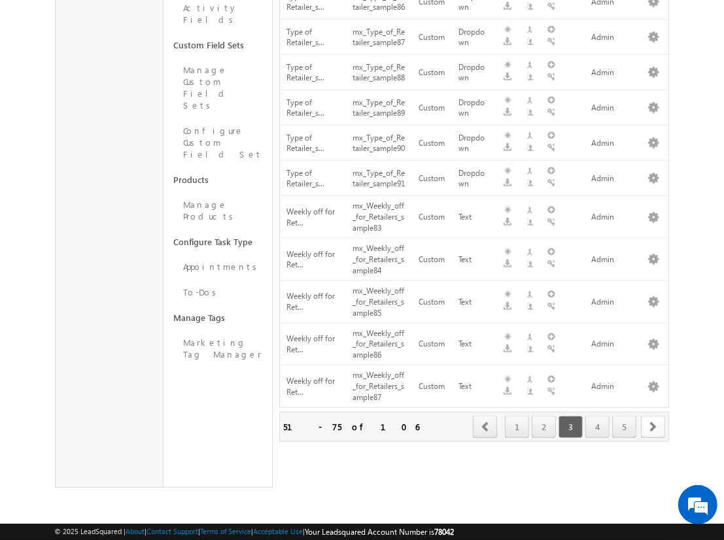
scroll to position [770, 0]
click at [653, 426] on span "next" at bounding box center [653, 427] width 24 height 22
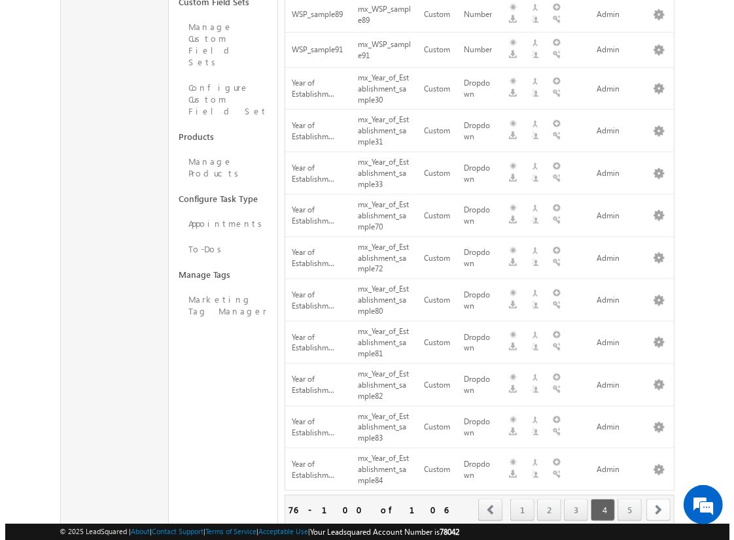
scroll to position [832, 0]
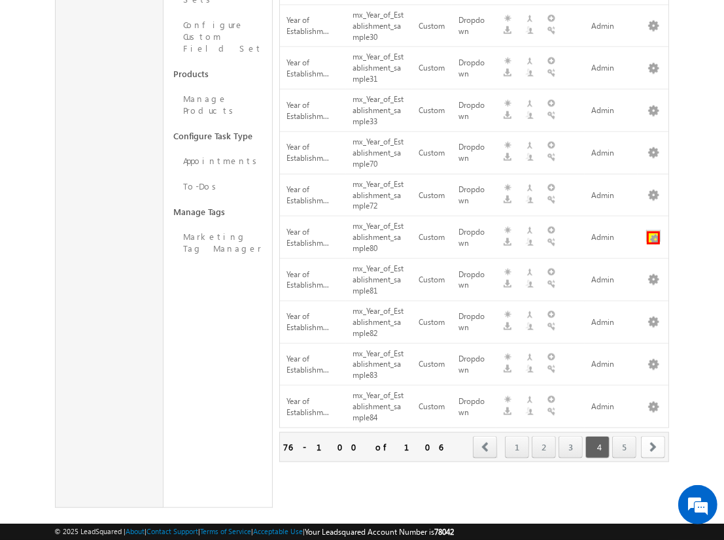
click at [653, 231] on button "button" at bounding box center [653, 237] width 13 height 13
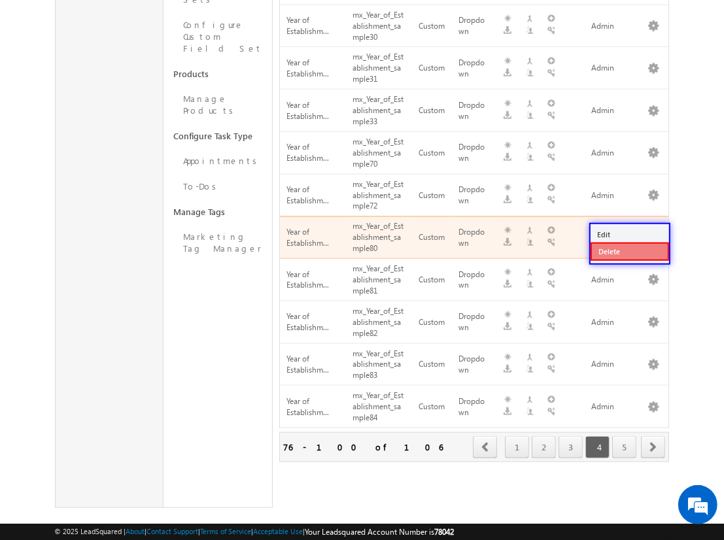
click at [629, 250] on link "Delete" at bounding box center [629, 252] width 78 height 18
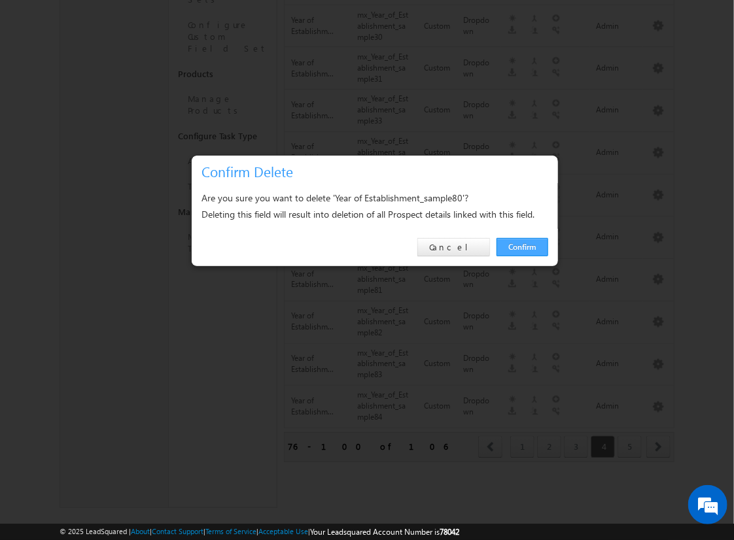
click at [522, 246] on link "Confirm" at bounding box center [522, 247] width 52 height 18
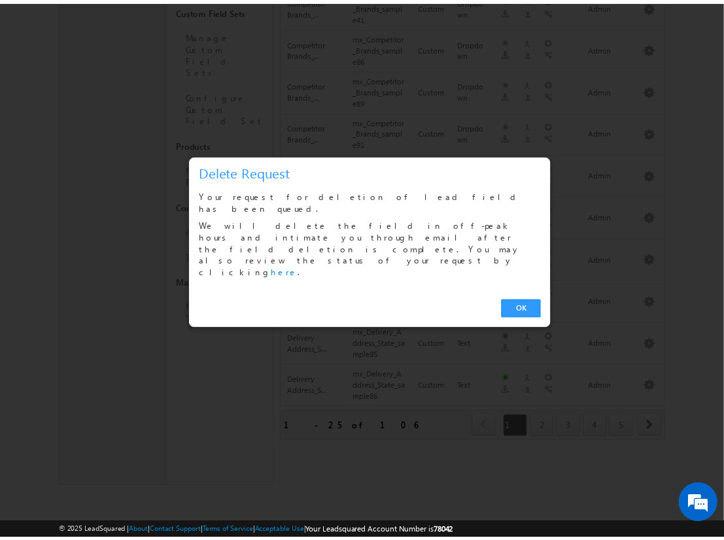
scroll to position [741, 0]
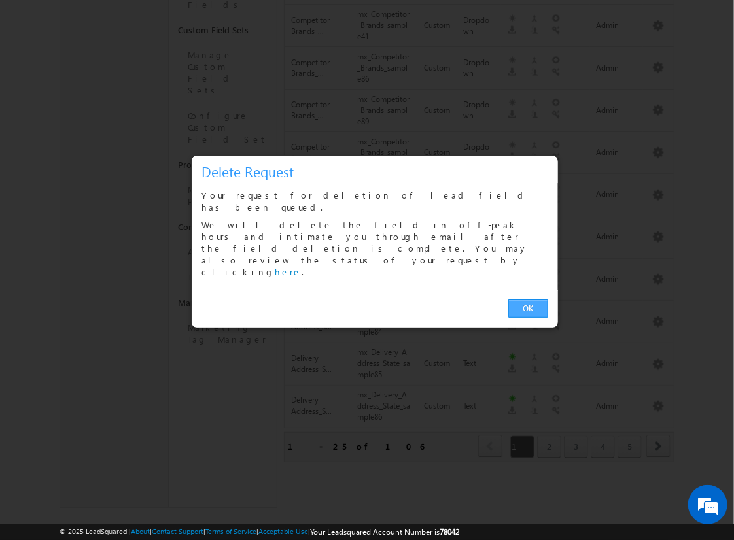
click at [528, 299] on link "OK" at bounding box center [528, 308] width 40 height 18
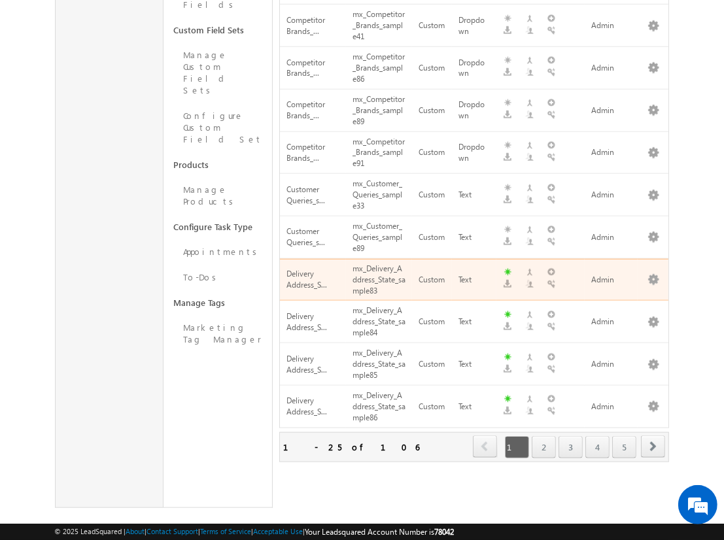
click at [653, 435] on span "next" at bounding box center [653, 446] width 24 height 22
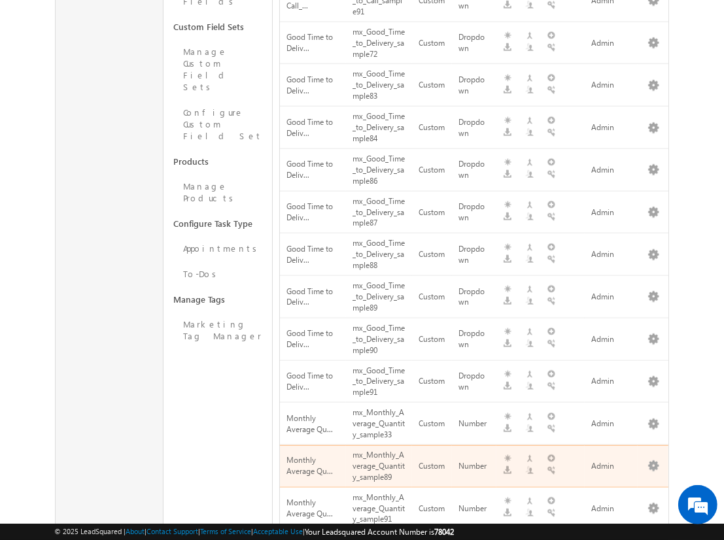
click at [653, 537] on span "next" at bounding box center [653, 548] width 24 height 22
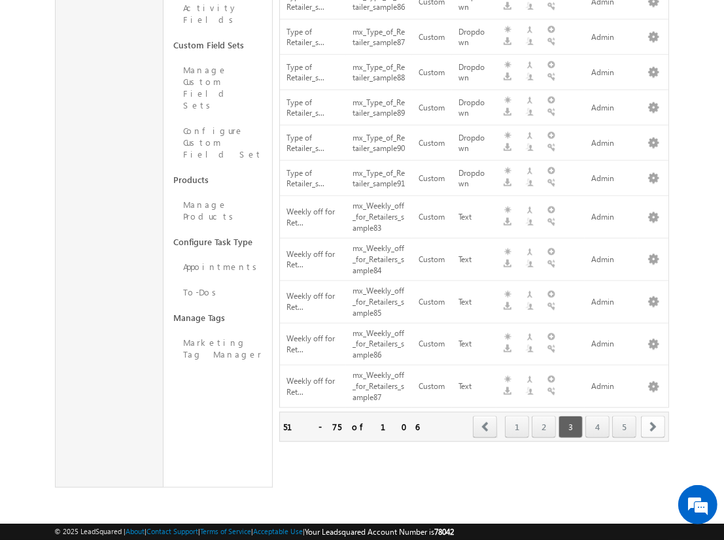
scroll to position [770, 0]
click at [653, 426] on span "next" at bounding box center [653, 427] width 24 height 22
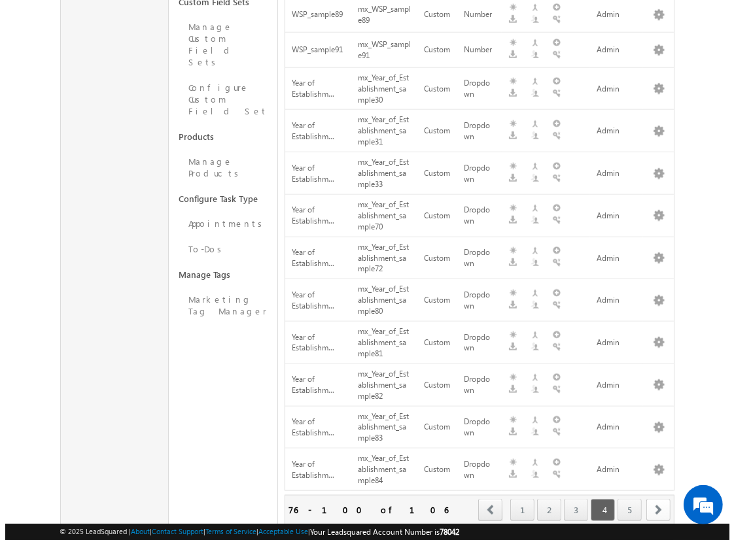
scroll to position [832, 0]
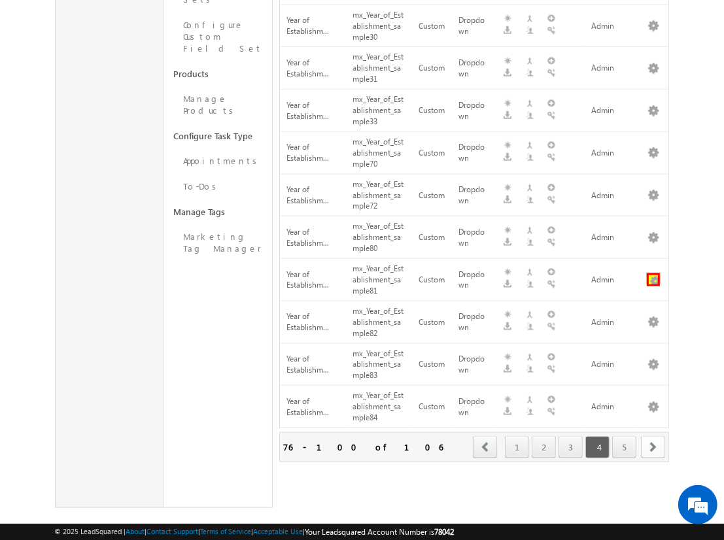
click at [653, 273] on button "button" at bounding box center [653, 279] width 13 height 13
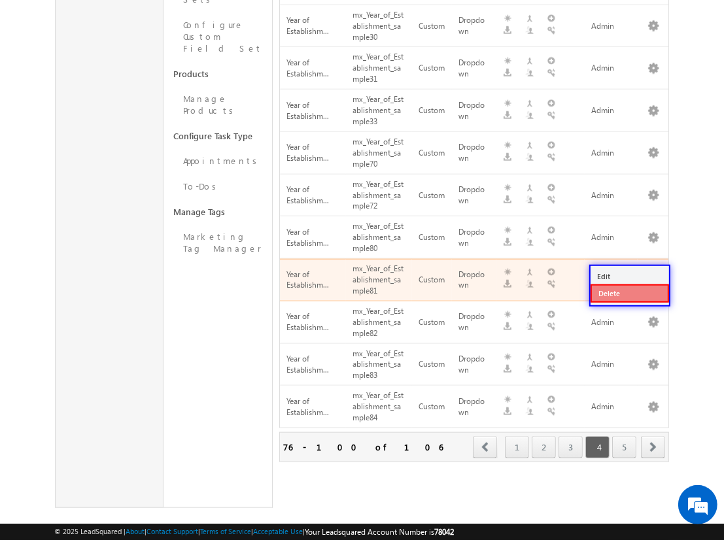
click at [629, 292] on link "Delete" at bounding box center [629, 293] width 78 height 18
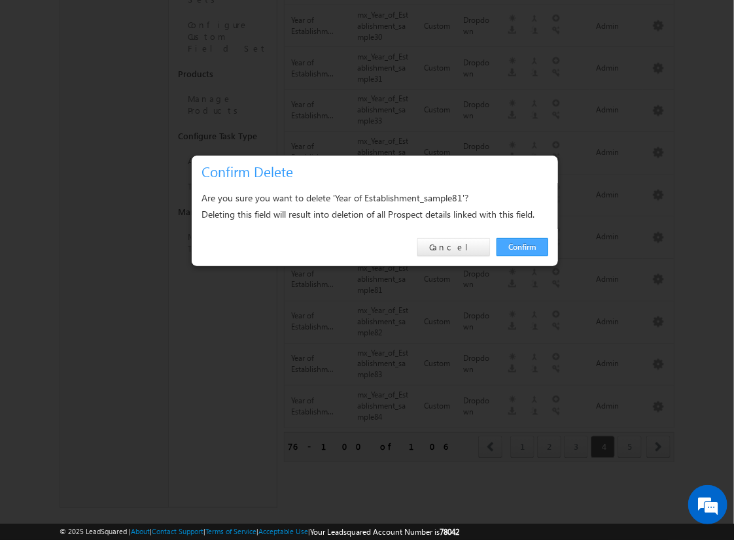
click at [522, 246] on link "Confirm" at bounding box center [522, 247] width 52 height 18
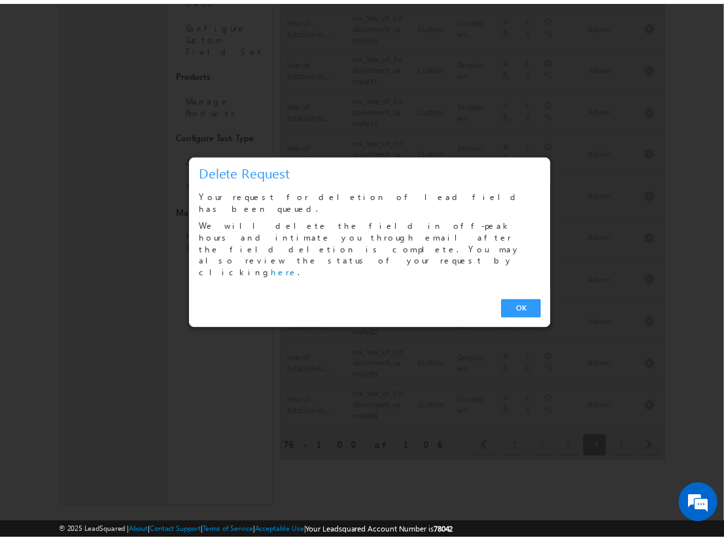
scroll to position [741, 0]
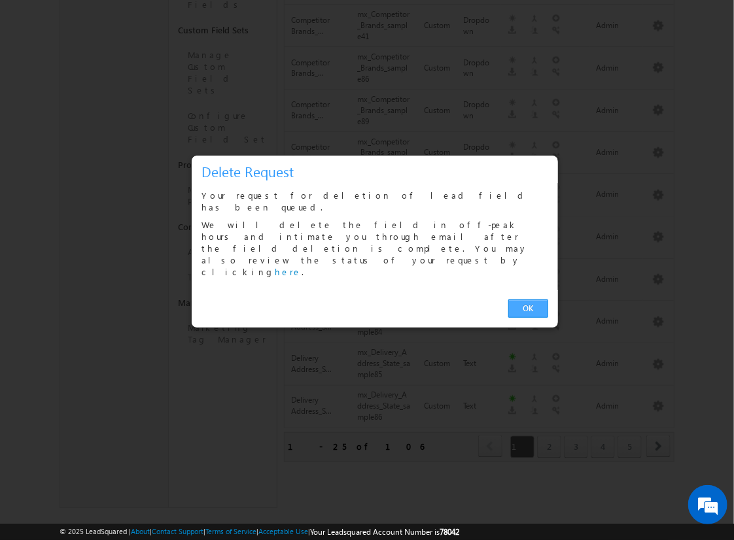
click at [528, 299] on link "OK" at bounding box center [528, 308] width 40 height 18
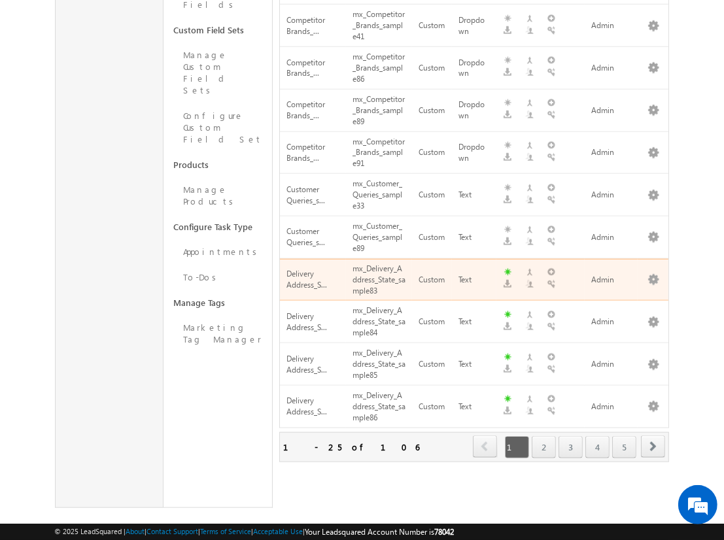
click at [653, 435] on span "next" at bounding box center [653, 446] width 24 height 22
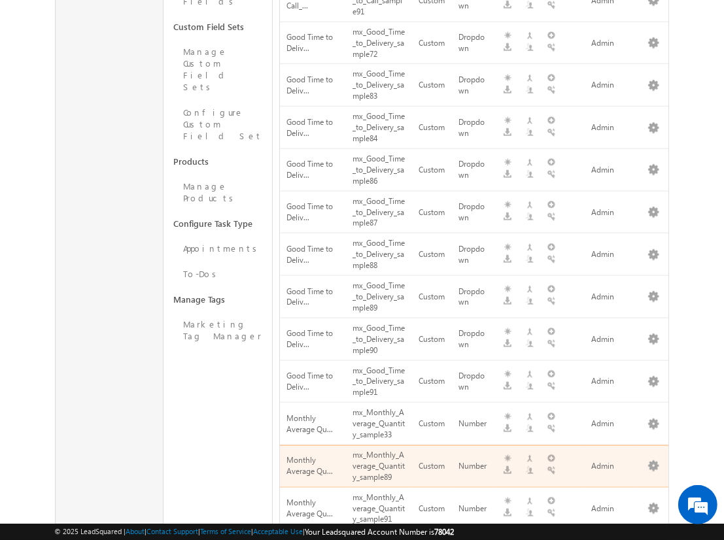
click at [653, 537] on span "next" at bounding box center [653, 548] width 24 height 22
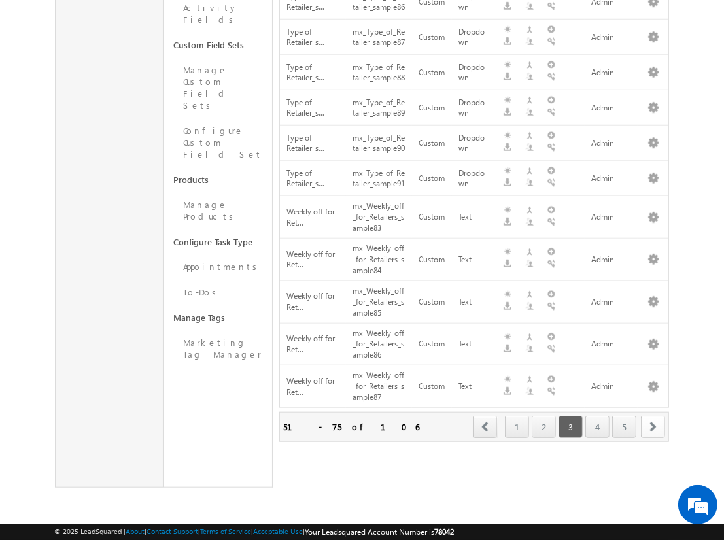
scroll to position [770, 0]
click at [653, 426] on span "next" at bounding box center [653, 427] width 24 height 22
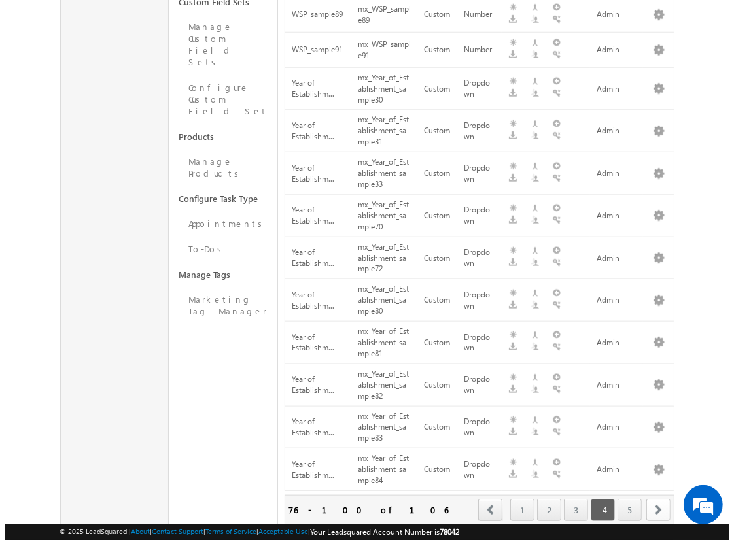
scroll to position [832, 0]
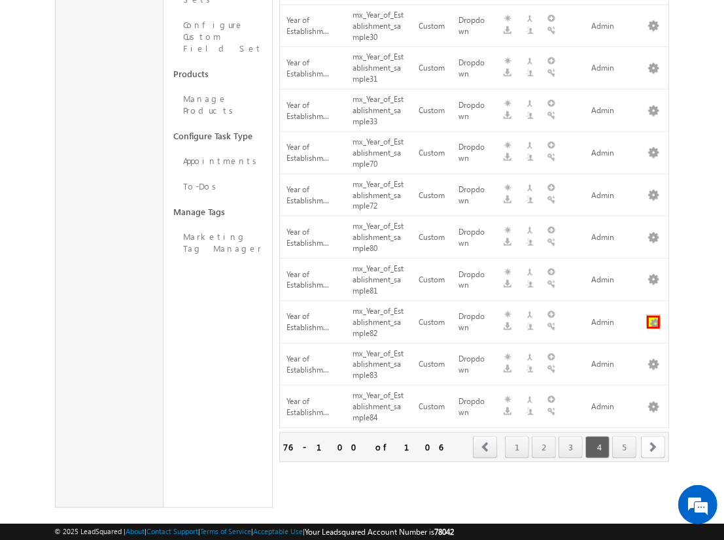
click at [653, 316] on button "button" at bounding box center [653, 322] width 13 height 13
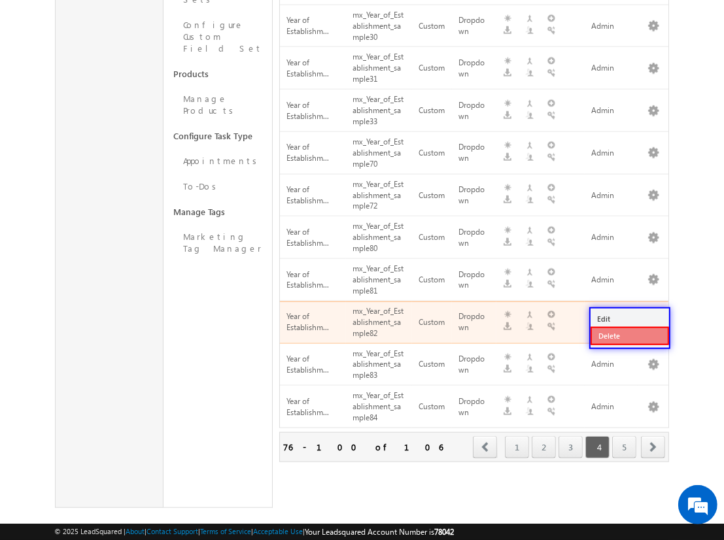
click at [629, 335] on link "Delete" at bounding box center [629, 336] width 78 height 18
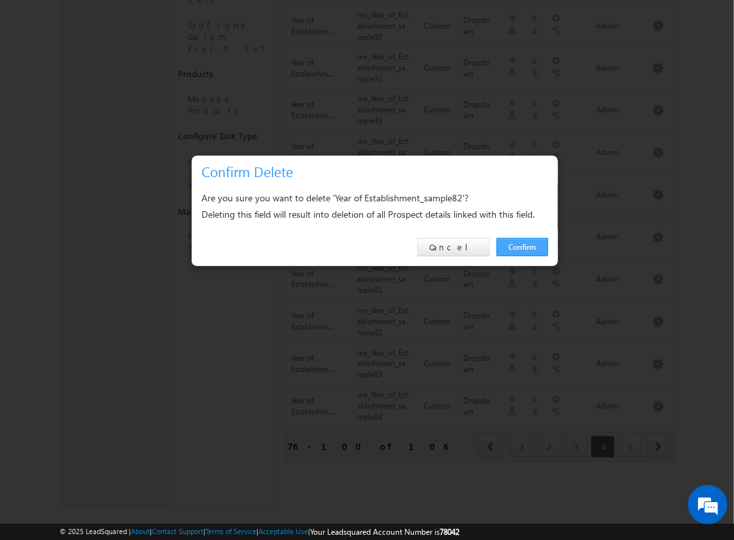
click at [522, 246] on link "Confirm" at bounding box center [522, 247] width 52 height 18
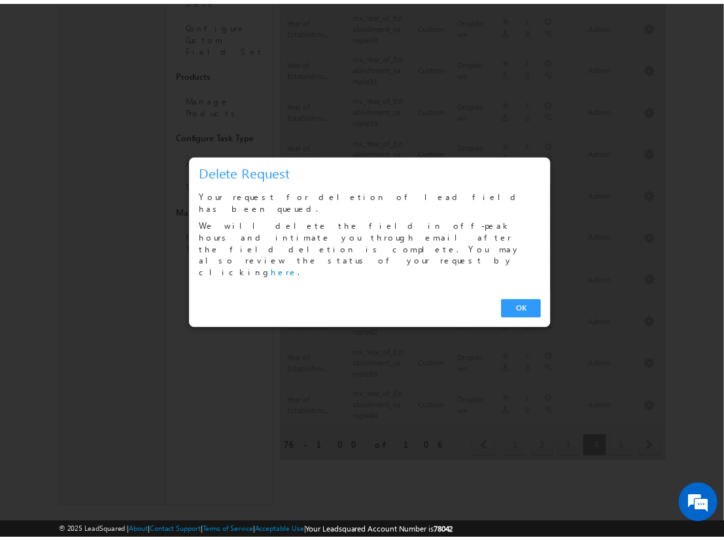
scroll to position [741, 0]
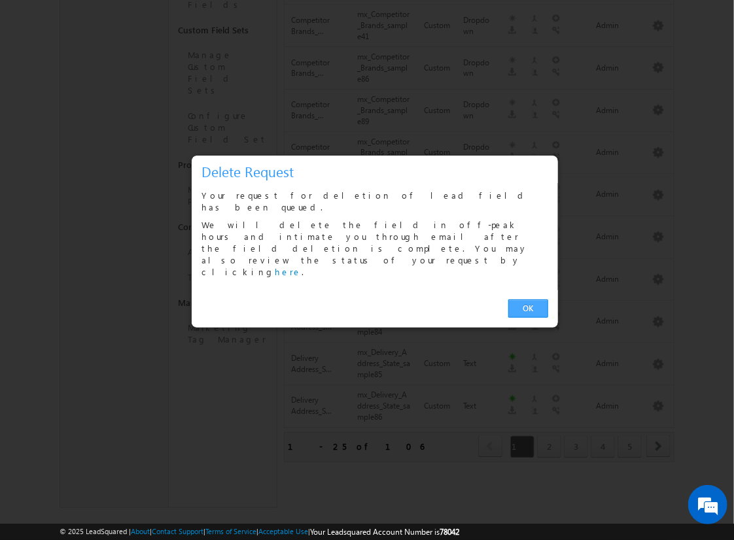
click at [528, 299] on link "OK" at bounding box center [528, 308] width 40 height 18
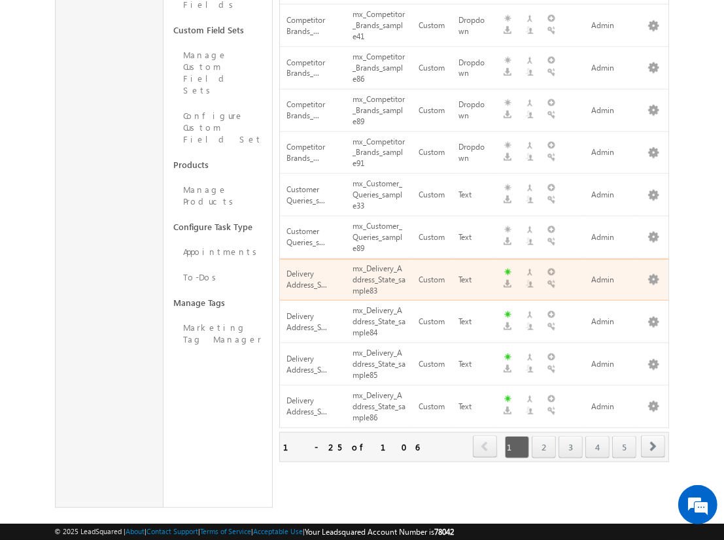
click at [653, 435] on span "next" at bounding box center [653, 446] width 24 height 22
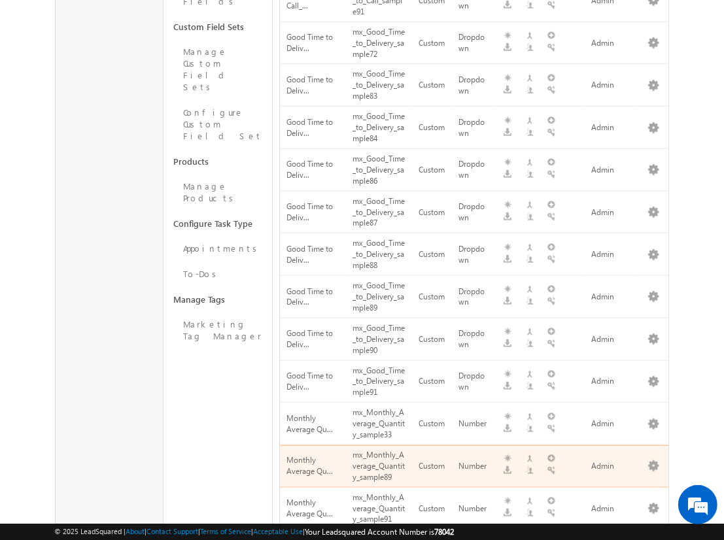
click at [653, 537] on span "next" at bounding box center [653, 548] width 24 height 22
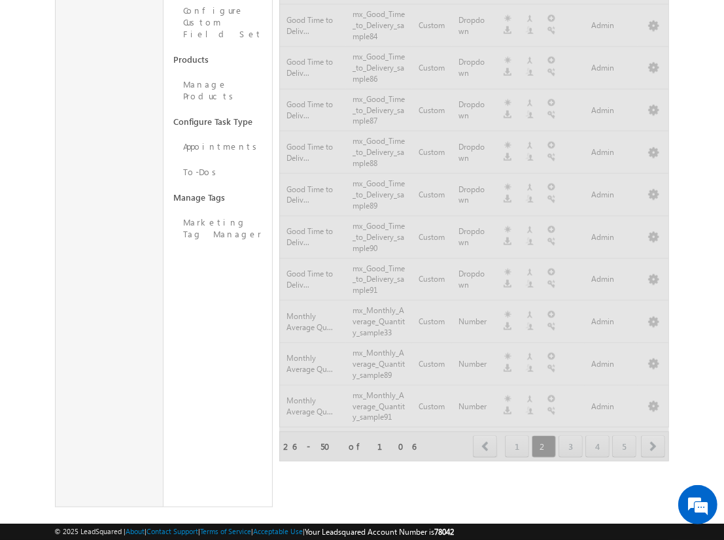
scroll to position [770, 0]
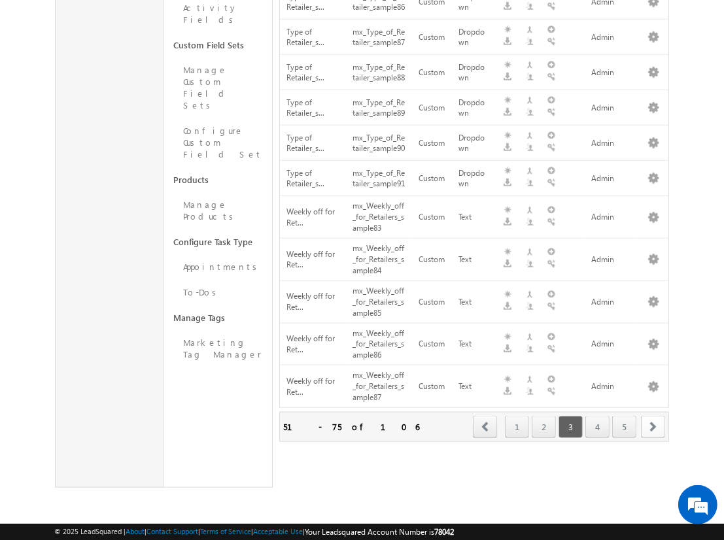
click at [653, 426] on span "next" at bounding box center [653, 427] width 24 height 22
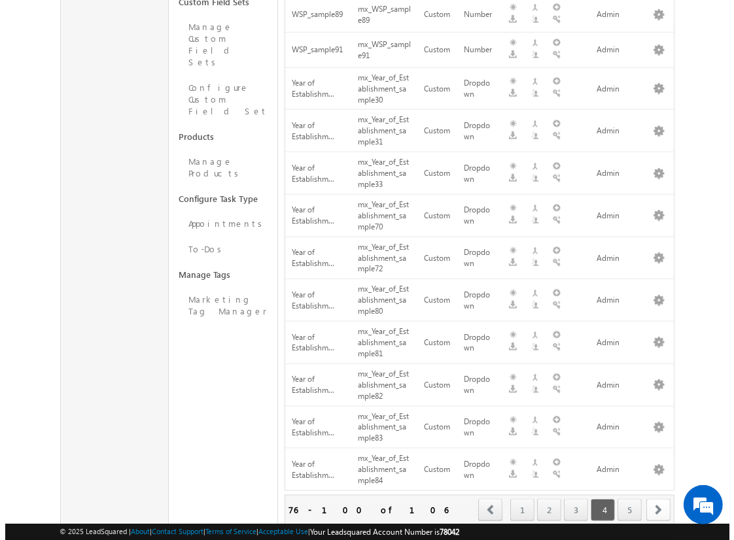
scroll to position [832, 0]
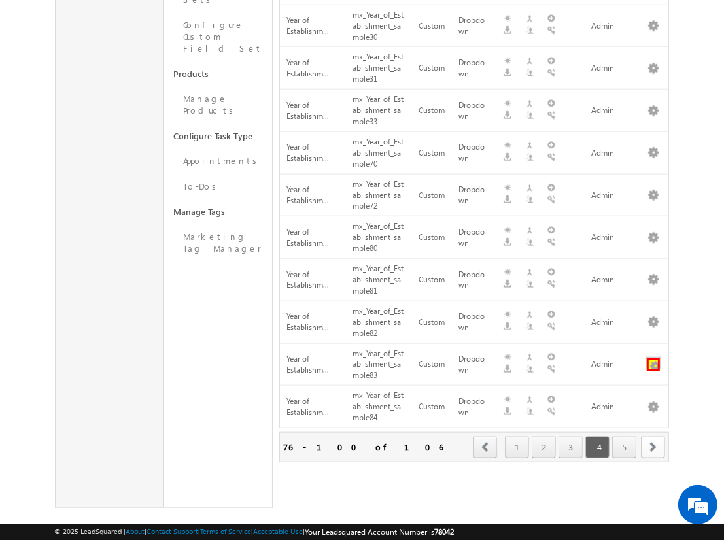
click at [653, 358] on button "button" at bounding box center [653, 364] width 13 height 13
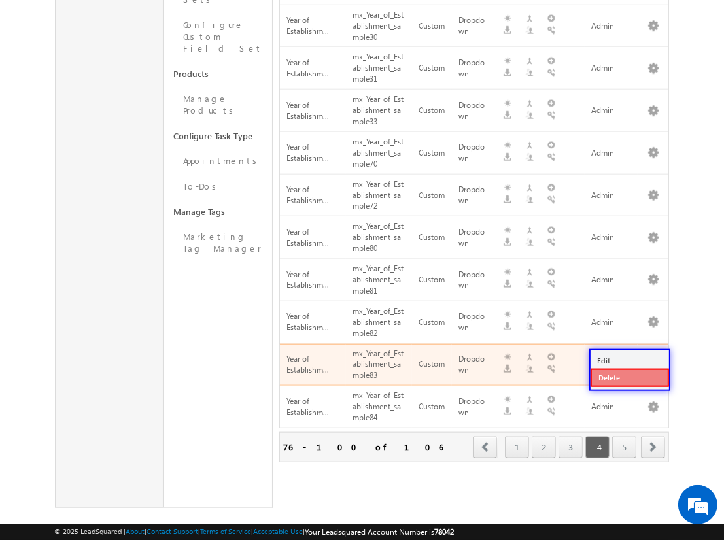
click at [629, 377] on link "Delete" at bounding box center [629, 378] width 78 height 18
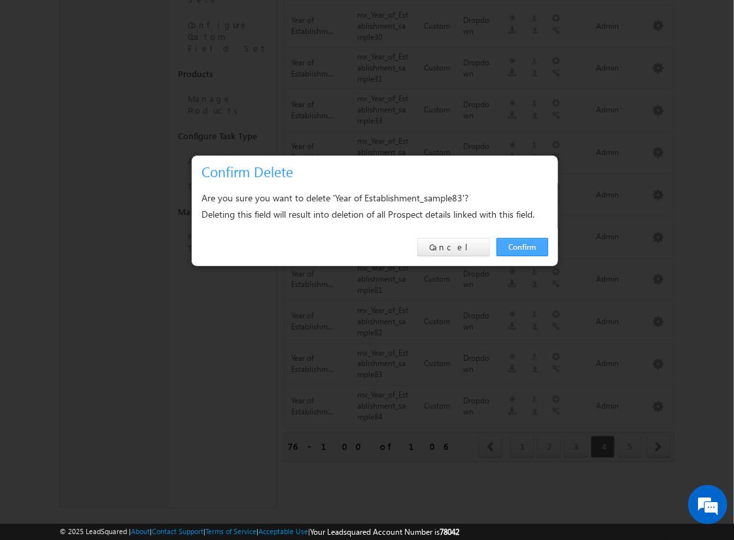
click at [522, 246] on link "Confirm" at bounding box center [522, 247] width 52 height 18
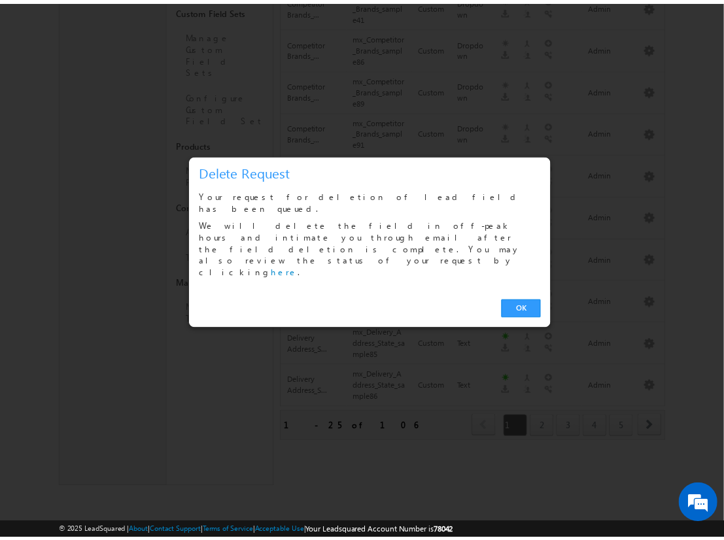
scroll to position [741, 0]
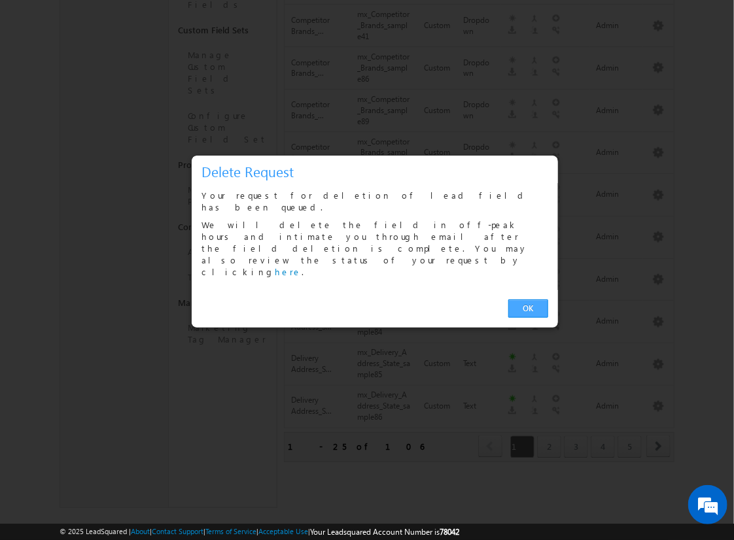
click at [528, 299] on link "OK" at bounding box center [528, 308] width 40 height 18
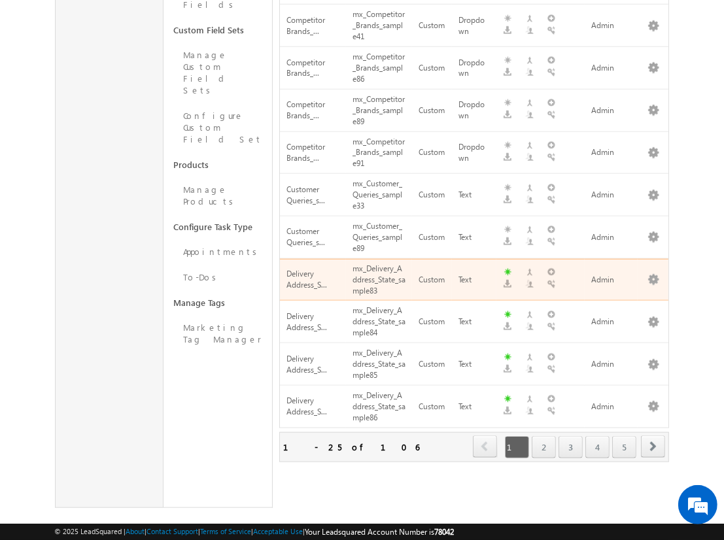
click at [653, 435] on span "next" at bounding box center [653, 446] width 24 height 22
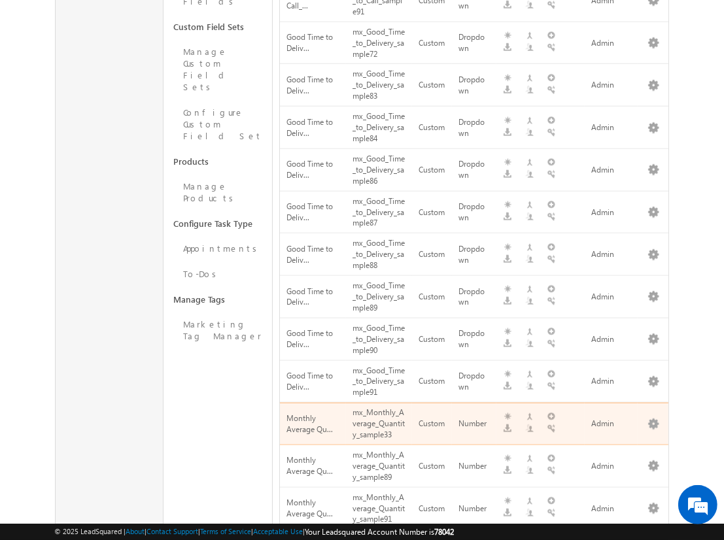
click at [653, 537] on span "next" at bounding box center [653, 548] width 24 height 22
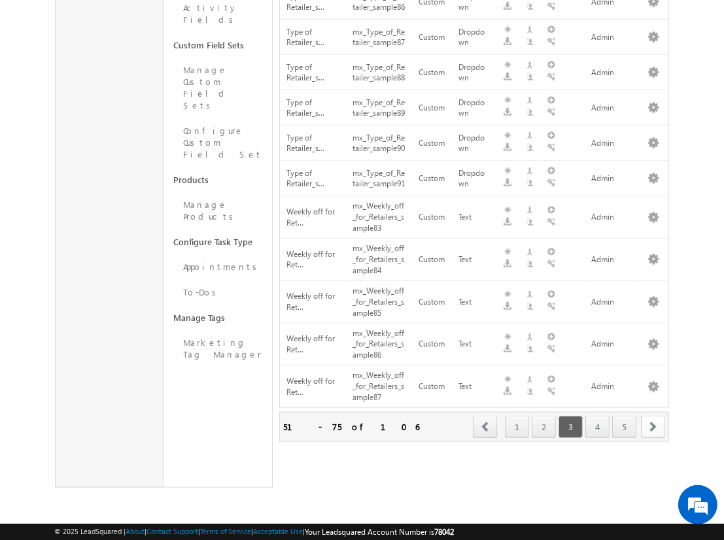
scroll to position [770, 0]
click at [653, 426] on span "next" at bounding box center [653, 427] width 24 height 22
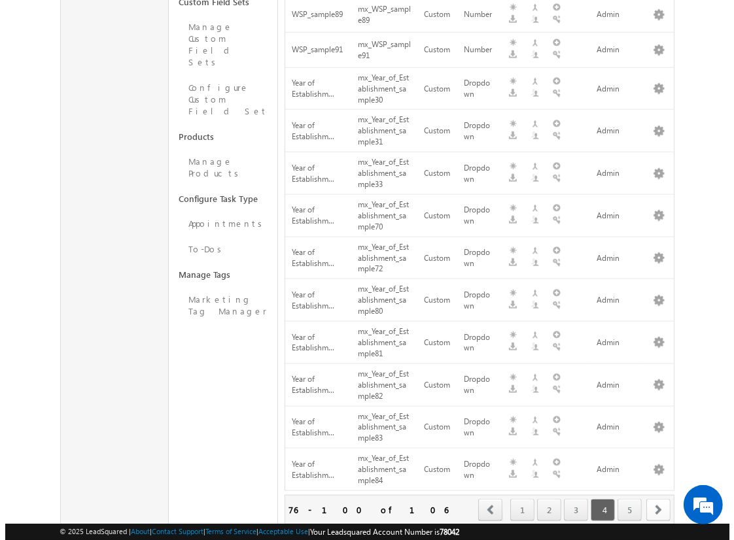
scroll to position [832, 0]
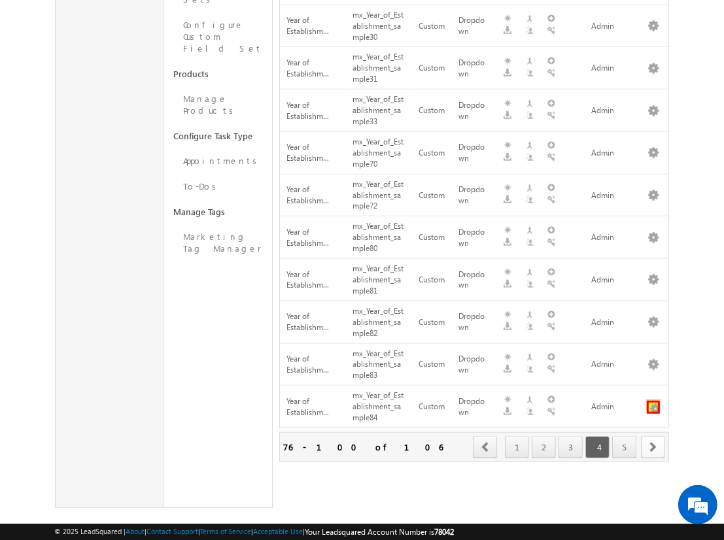
click at [653, 401] on button "button" at bounding box center [653, 407] width 13 height 13
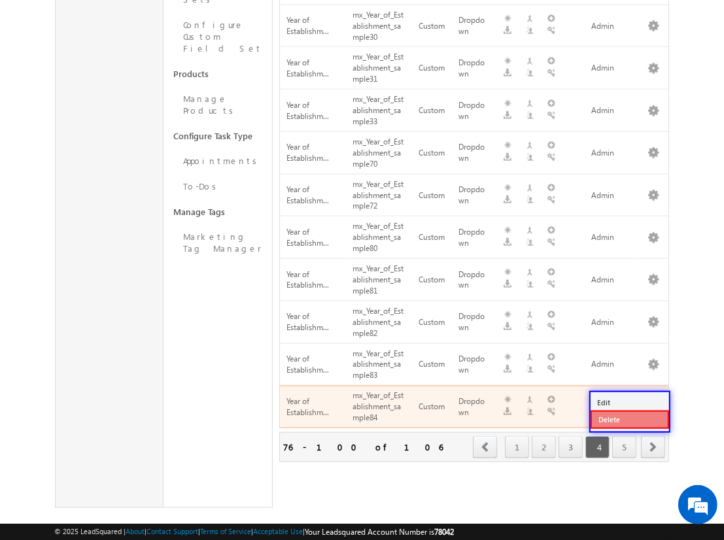
click at [629, 418] on link "Delete" at bounding box center [629, 420] width 78 height 18
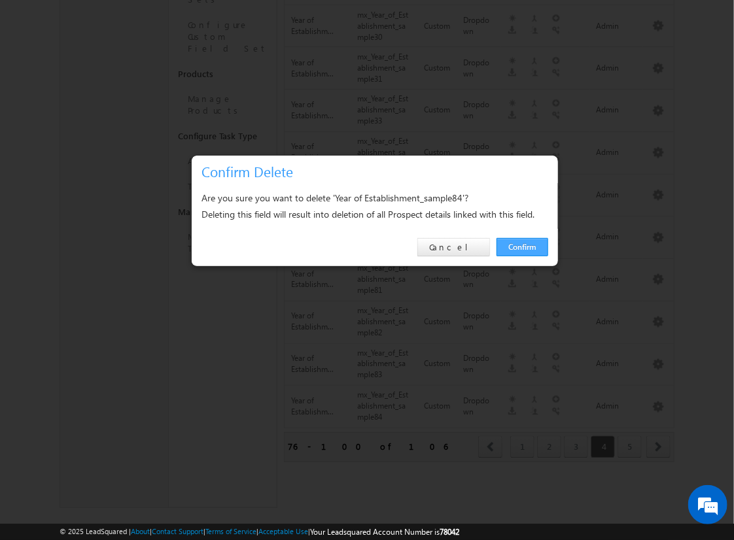
click at [522, 246] on link "Confirm" at bounding box center [522, 247] width 52 height 18
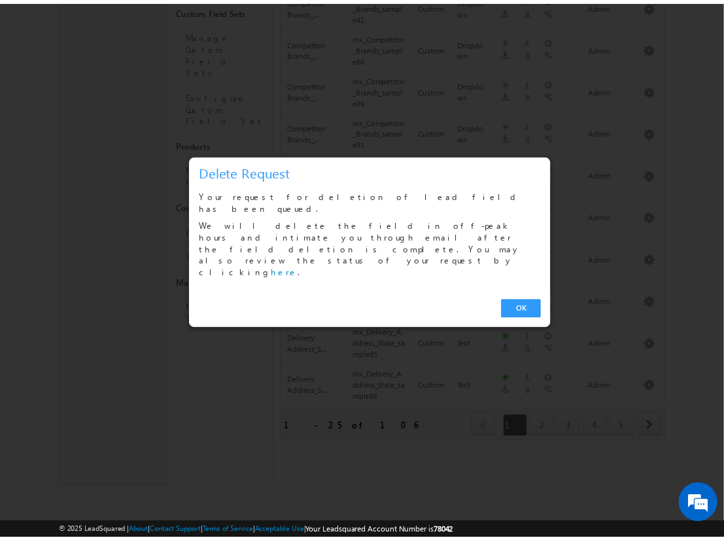
scroll to position [741, 0]
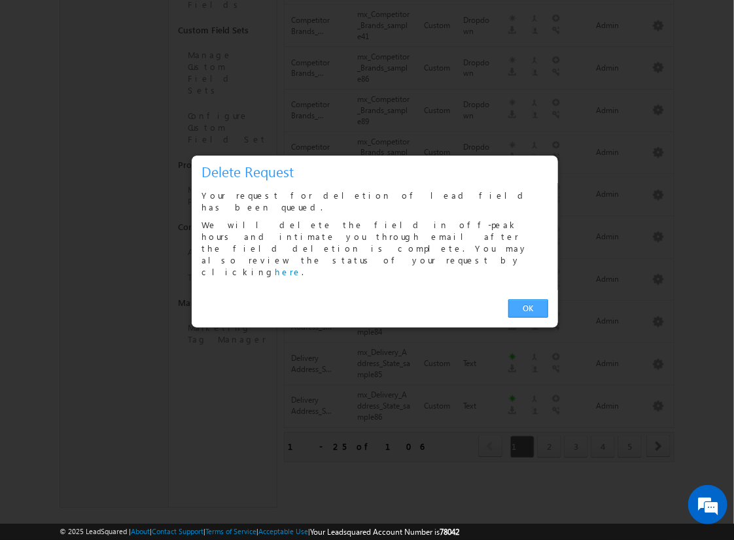
click at [528, 299] on link "OK" at bounding box center [528, 308] width 40 height 18
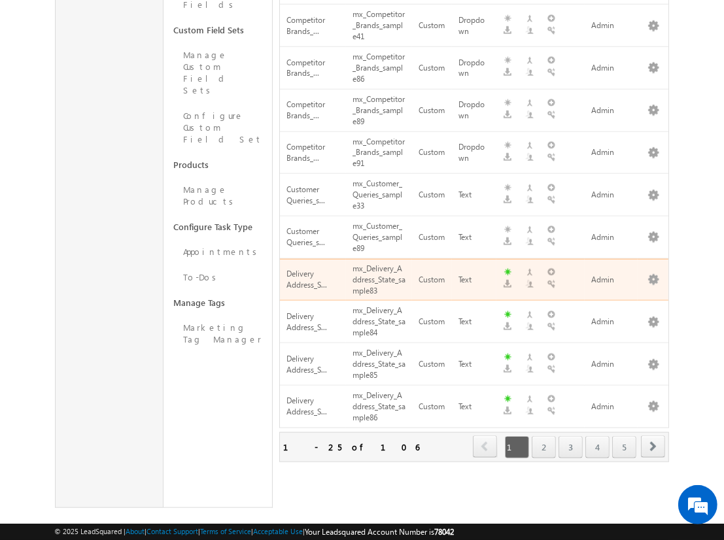
click at [653, 435] on span "next" at bounding box center [653, 446] width 24 height 22
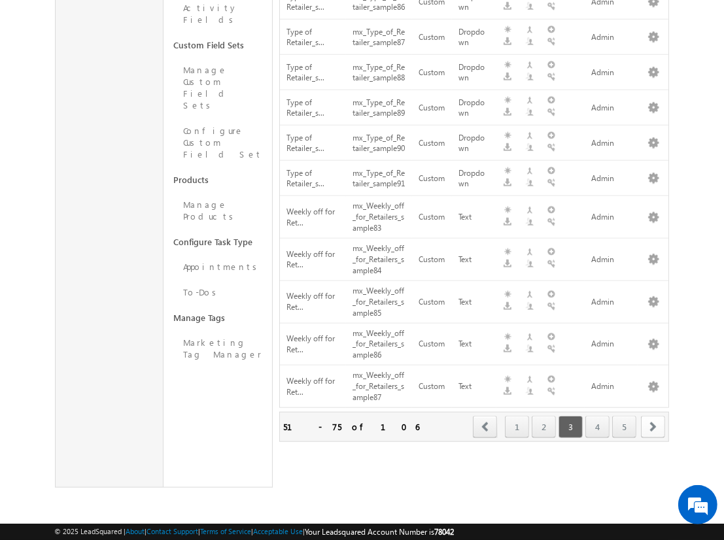
scroll to position [770, 0]
click at [653, 426] on span "next" at bounding box center [653, 427] width 24 height 22
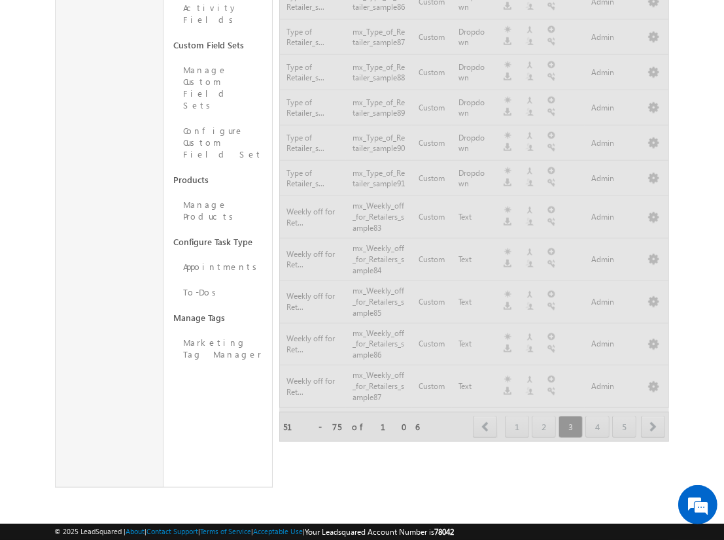
scroll to position [832, 0]
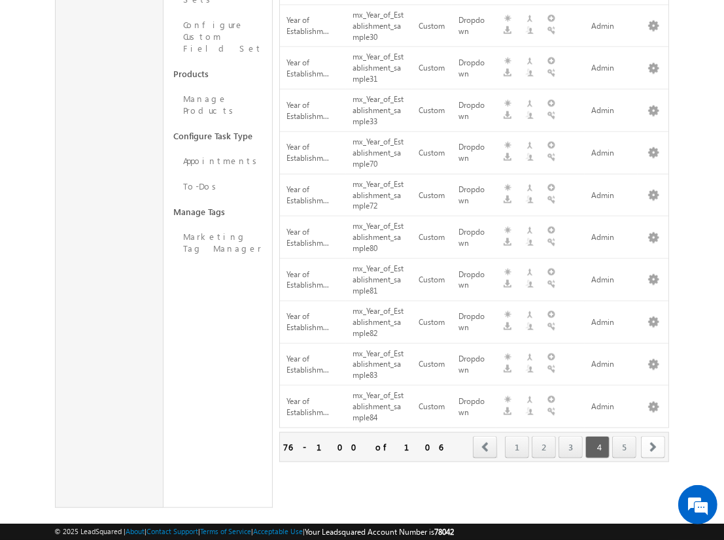
click at [653, 436] on span "next" at bounding box center [653, 447] width 24 height 22
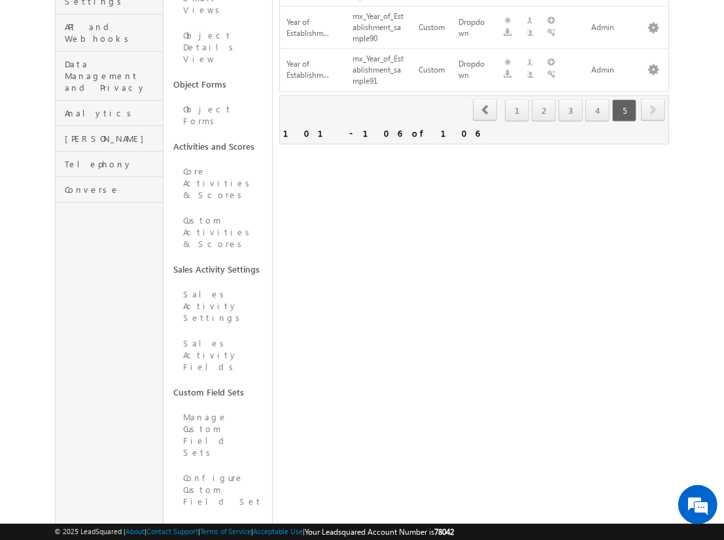
scroll to position [0, 0]
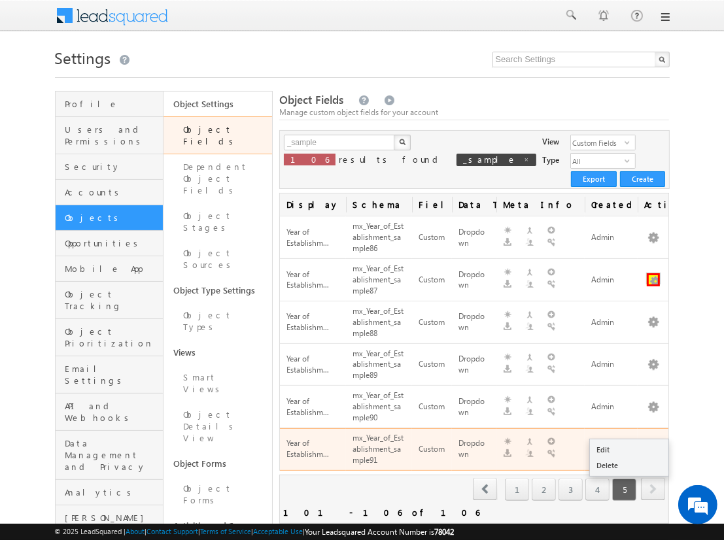
click at [653, 273] on button "button" at bounding box center [653, 279] width 13 height 13
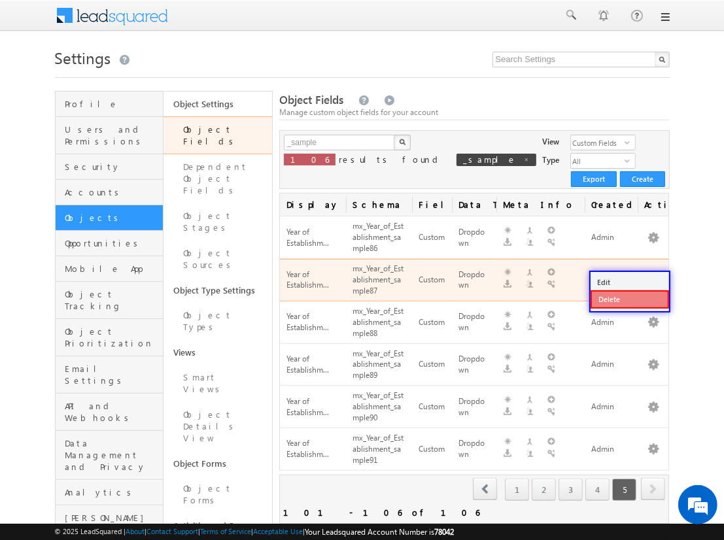
click at [629, 298] on link "Delete" at bounding box center [629, 299] width 78 height 18
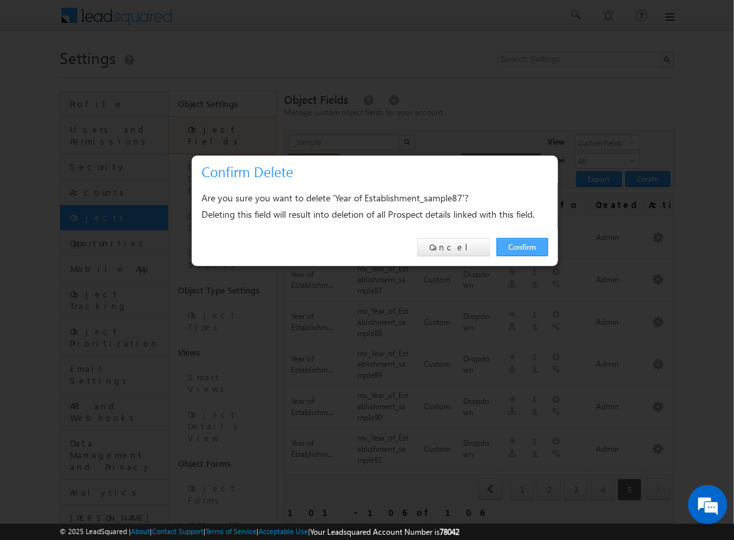
click at [522, 246] on link "Confirm" at bounding box center [522, 247] width 52 height 18
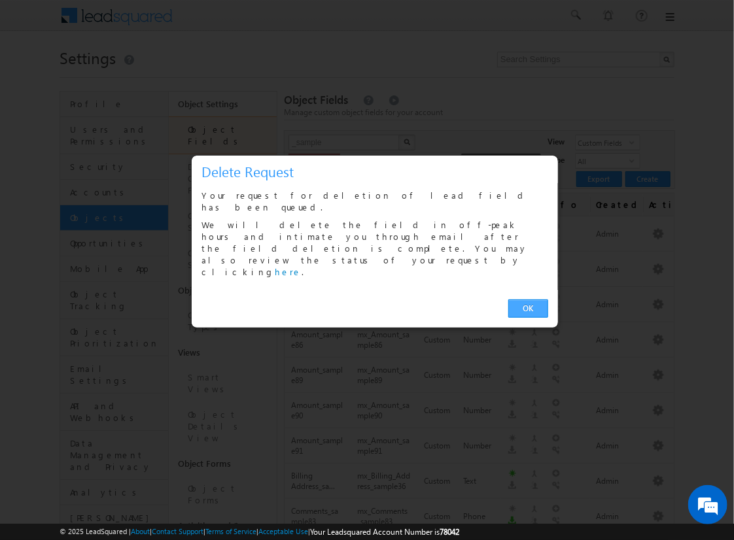
click at [528, 299] on link "OK" at bounding box center [528, 308] width 40 height 18
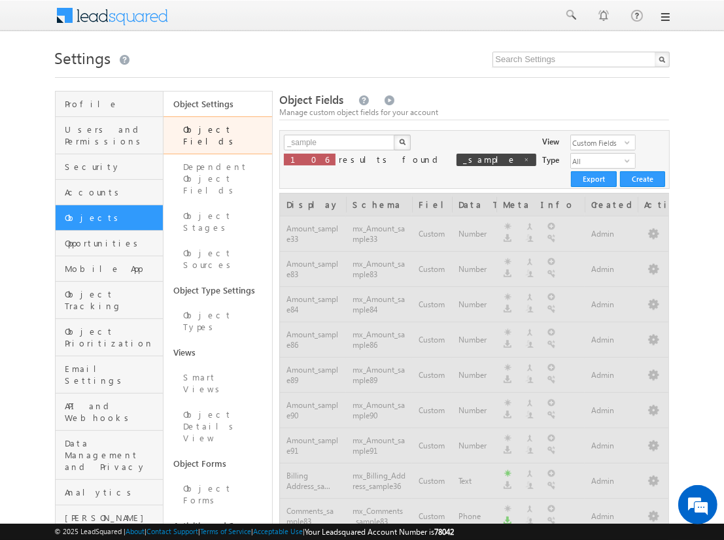
scroll to position [741, 0]
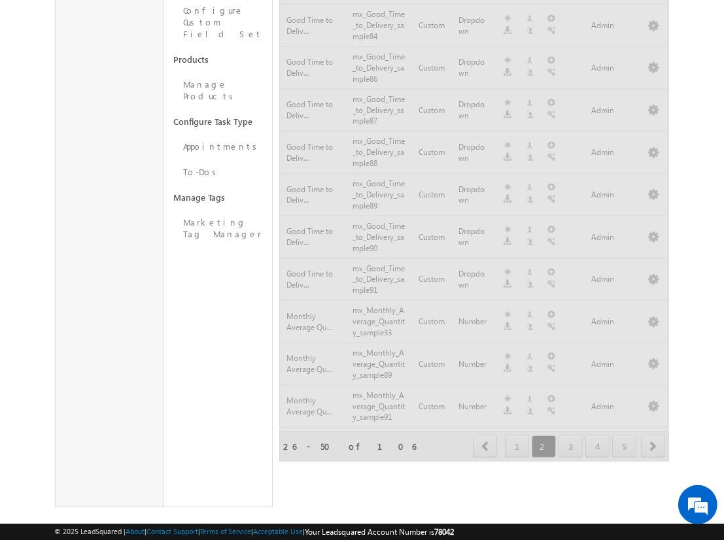
scroll to position [770, 0]
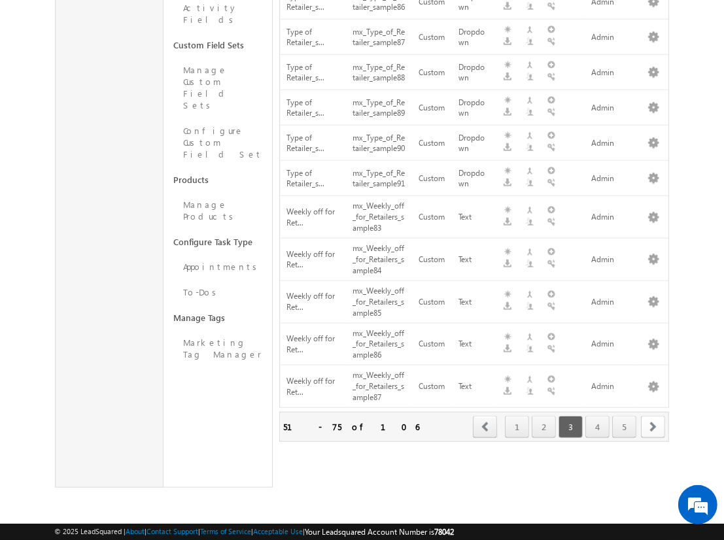
click at [653, 426] on span "next" at bounding box center [653, 427] width 24 height 22
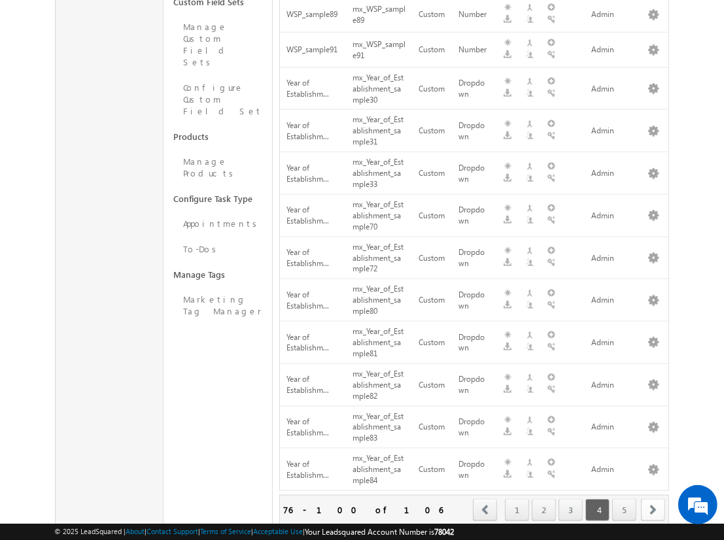
scroll to position [832, 0]
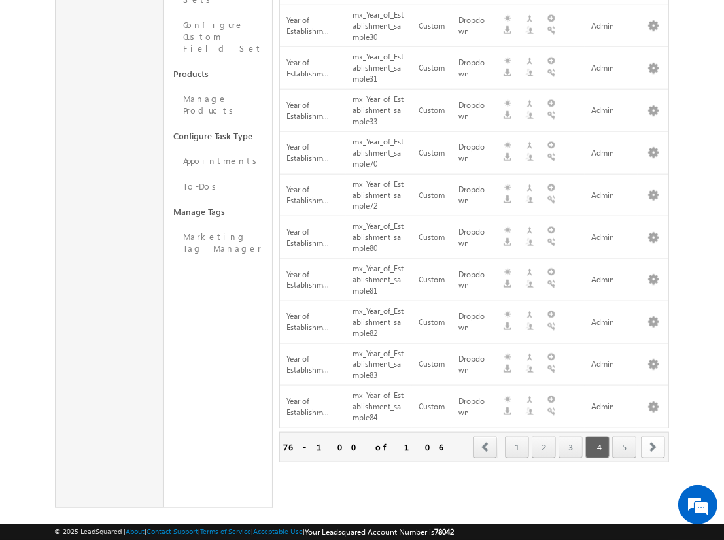
click at [653, 436] on span "next" at bounding box center [653, 447] width 24 height 22
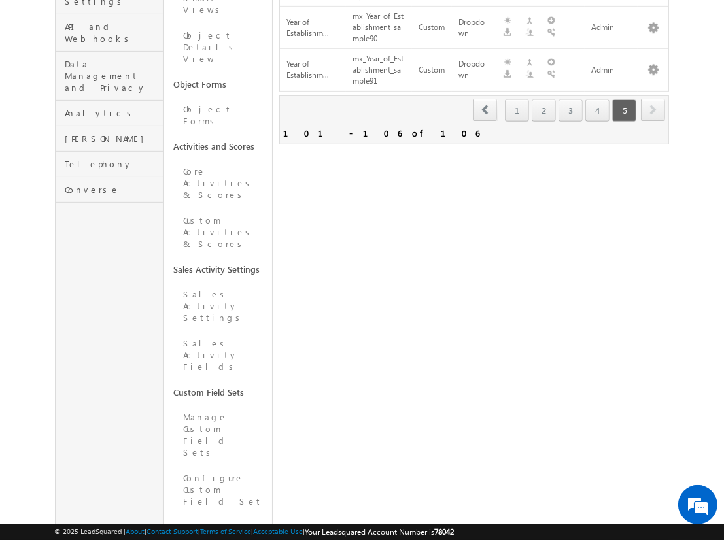
scroll to position [39, 0]
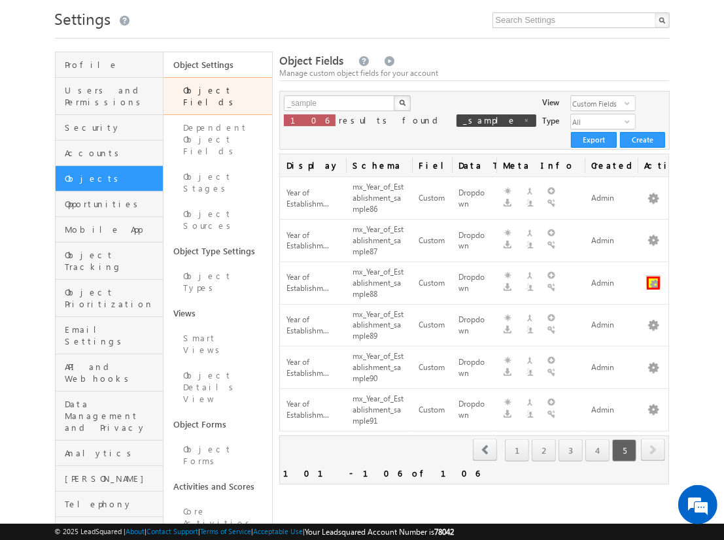
click at [653, 277] on button "button" at bounding box center [653, 283] width 13 height 13
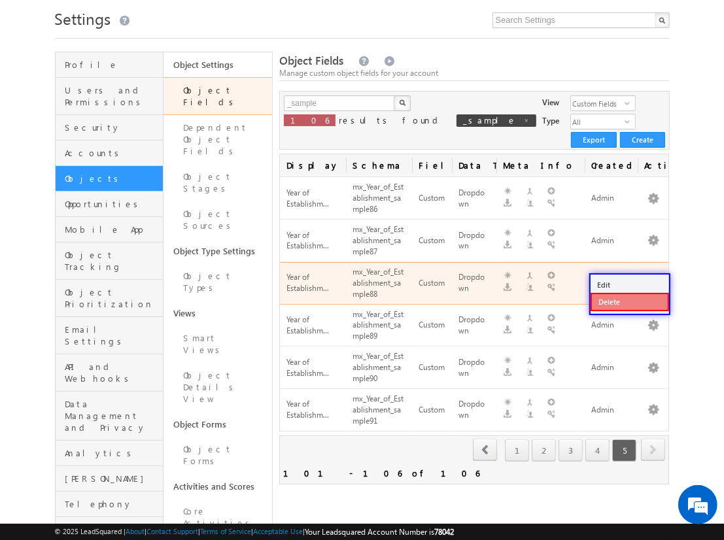
click at [629, 301] on link "Delete" at bounding box center [629, 302] width 78 height 18
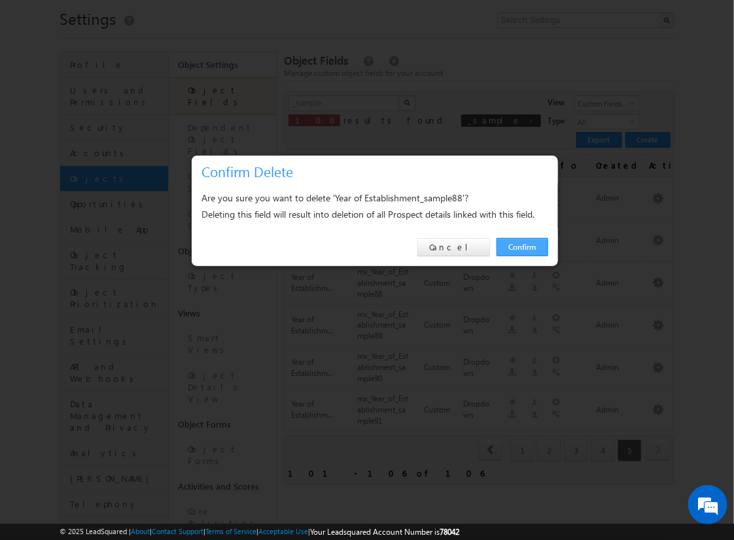
click at [522, 246] on link "Confirm" at bounding box center [522, 247] width 52 height 18
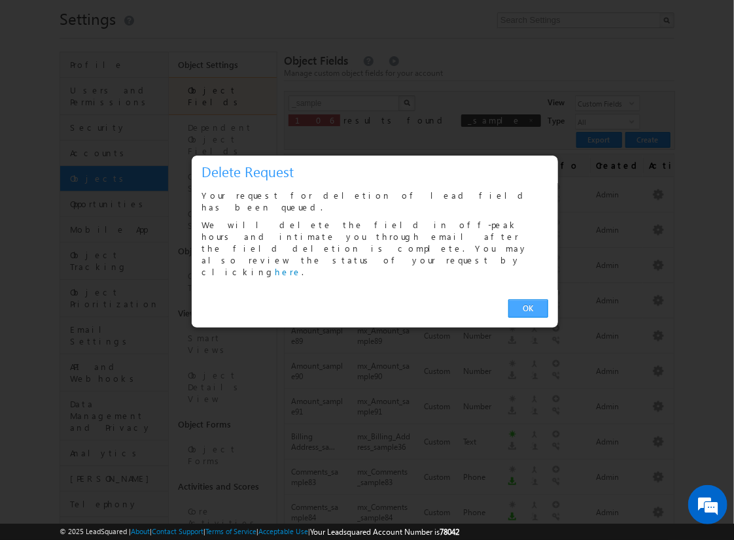
click at [528, 299] on link "OK" at bounding box center [528, 308] width 40 height 18
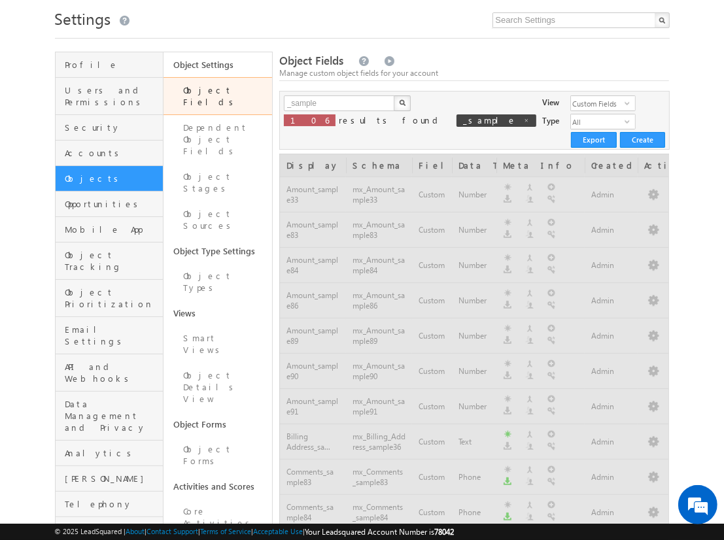
scroll to position [741, 0]
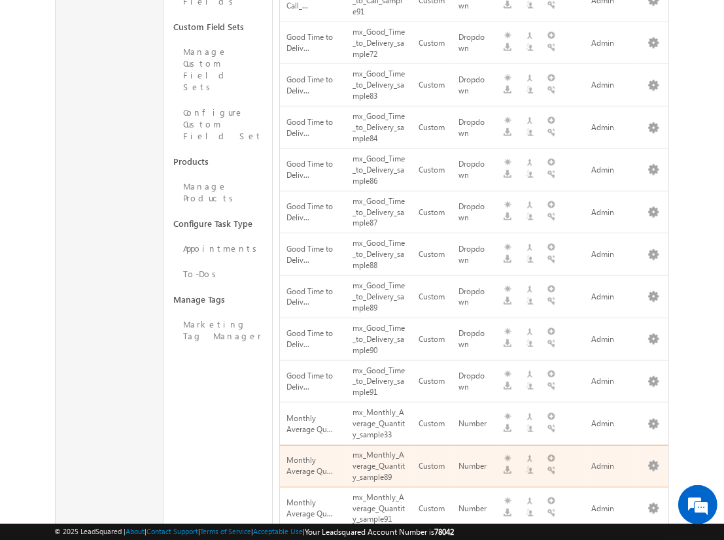
click at [653, 537] on span "next" at bounding box center [653, 548] width 24 height 22
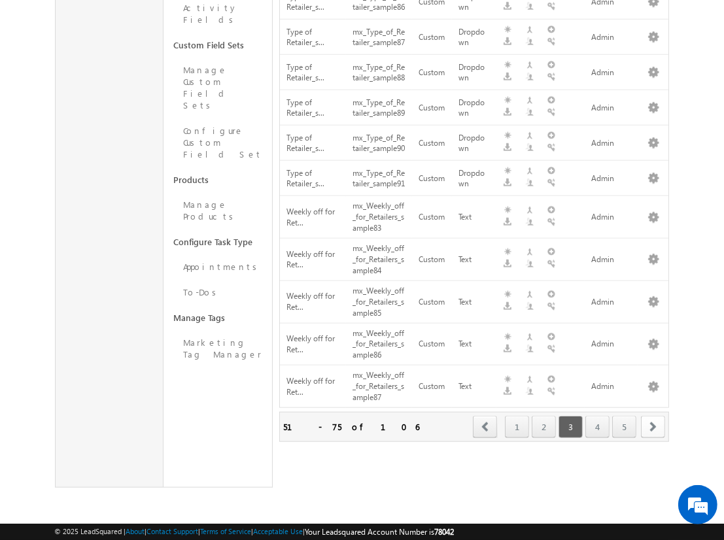
scroll to position [770, 0]
click at [653, 426] on span "next" at bounding box center [653, 427] width 24 height 22
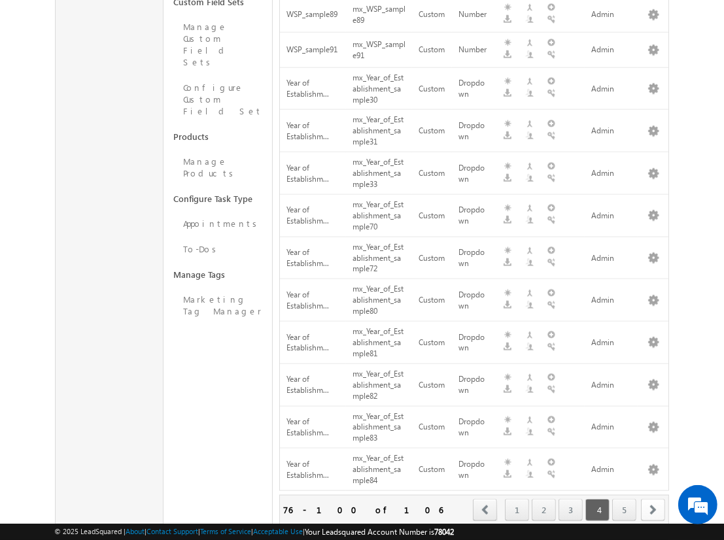
scroll to position [832, 0]
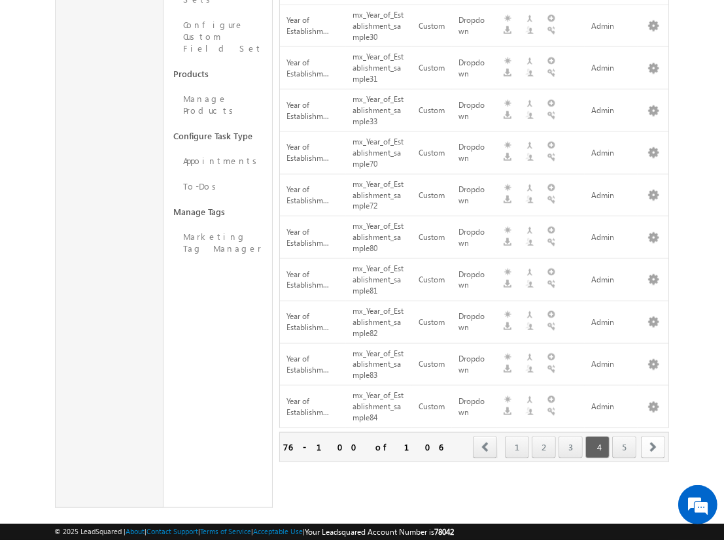
click at [653, 436] on span "next" at bounding box center [653, 447] width 24 height 22
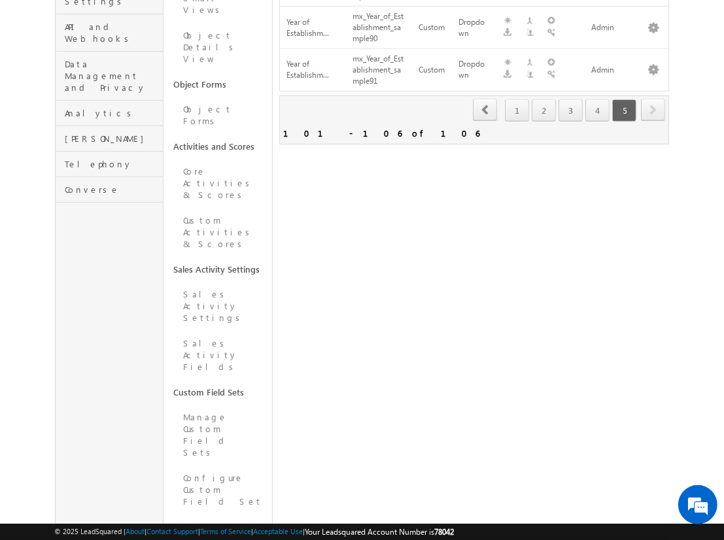
scroll to position [81, 0]
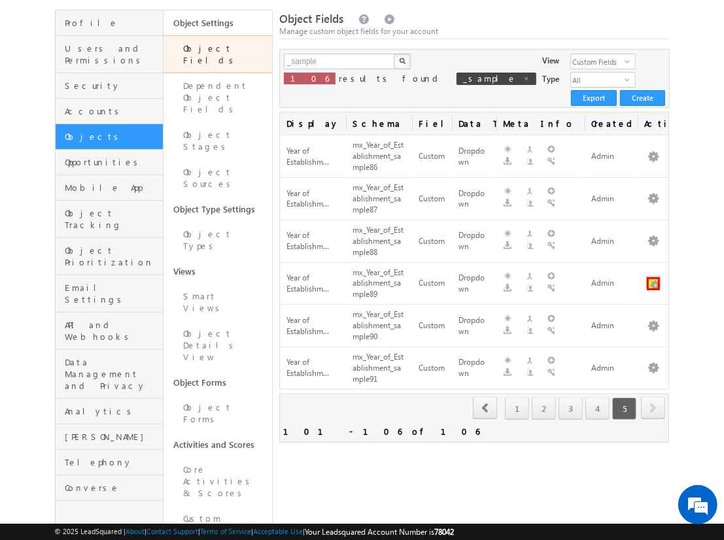
click at [653, 277] on button "button" at bounding box center [653, 283] width 13 height 13
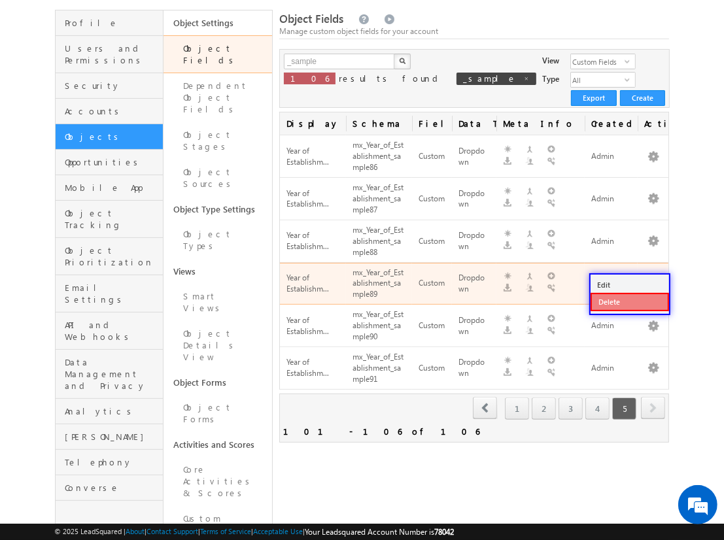
click at [629, 301] on link "Delete" at bounding box center [629, 302] width 78 height 18
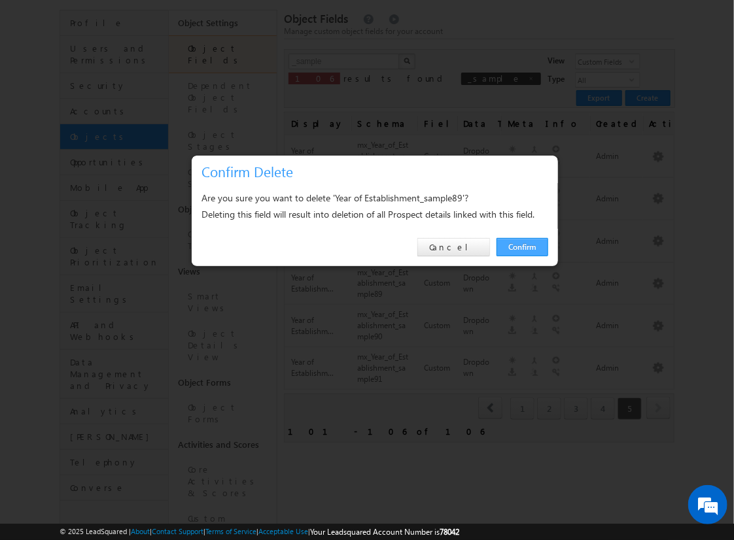
click at [522, 246] on link "Confirm" at bounding box center [522, 247] width 52 height 18
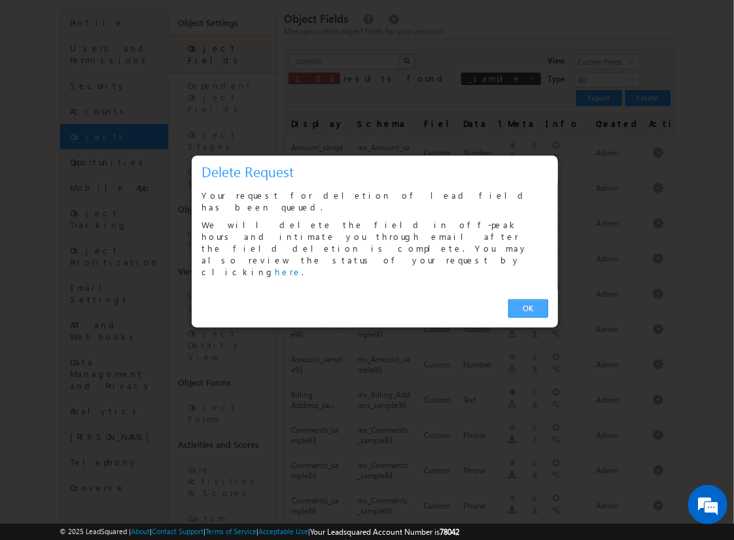
click at [528, 299] on link "OK" at bounding box center [528, 308] width 40 height 18
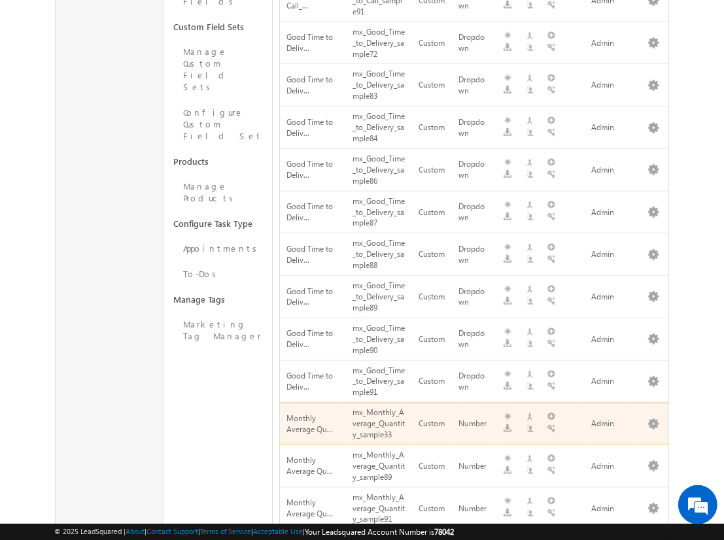
click at [653, 537] on span "next" at bounding box center [653, 548] width 24 height 22
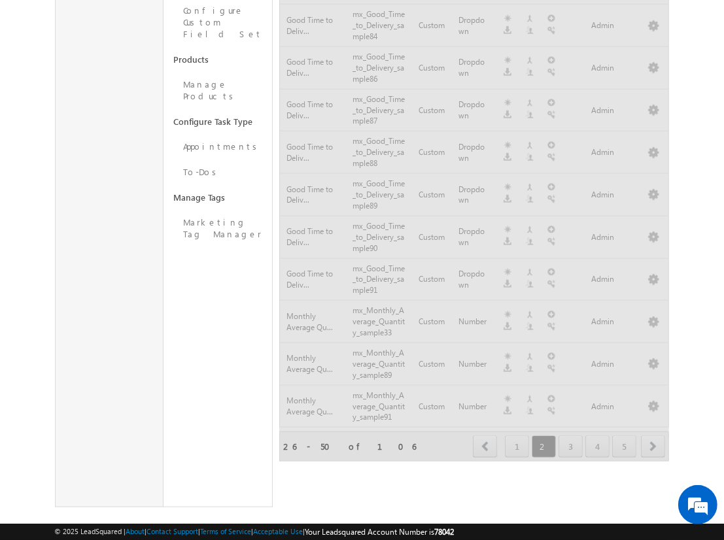
scroll to position [770, 0]
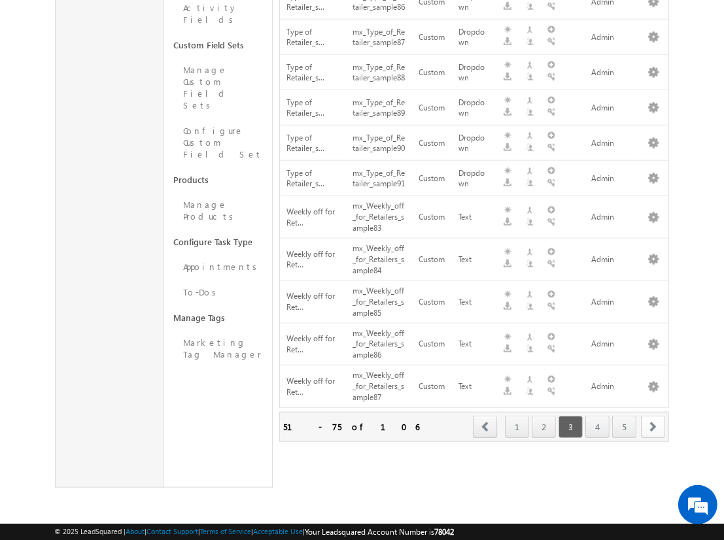
click at [653, 426] on span "next" at bounding box center [653, 427] width 24 height 22
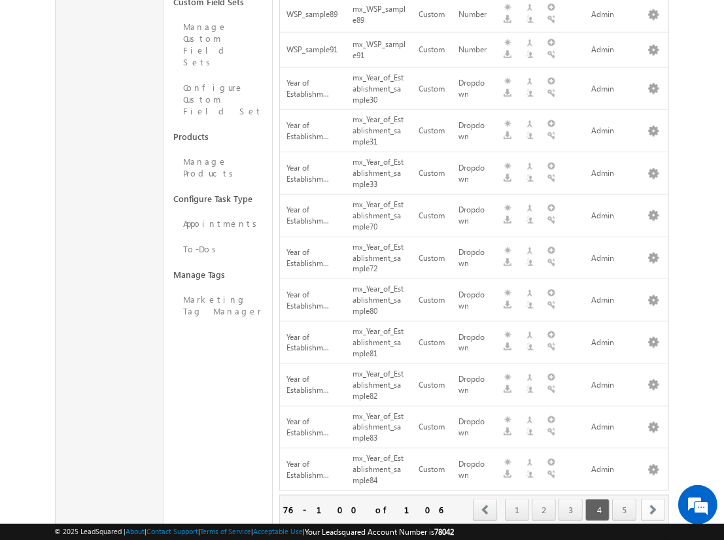
scroll to position [832, 0]
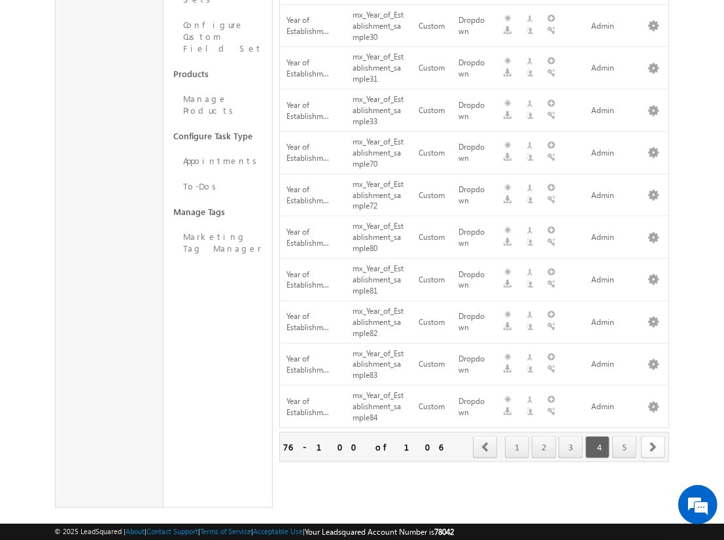
click at [653, 436] on span "next" at bounding box center [653, 447] width 24 height 22
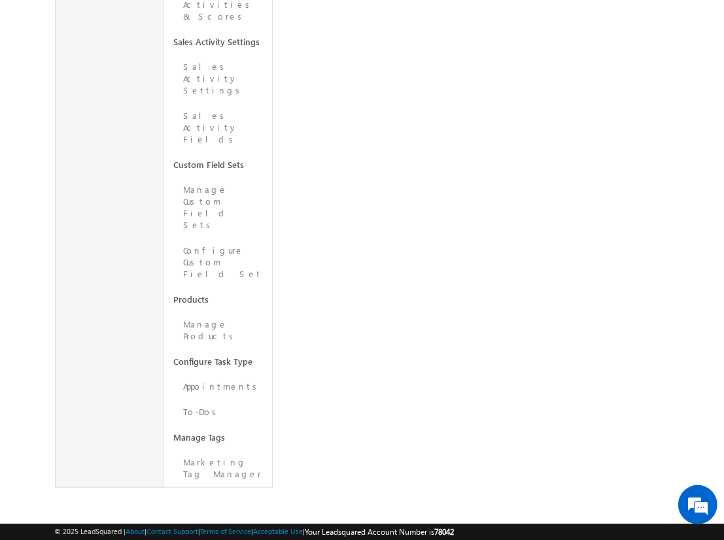
scroll to position [379, 0]
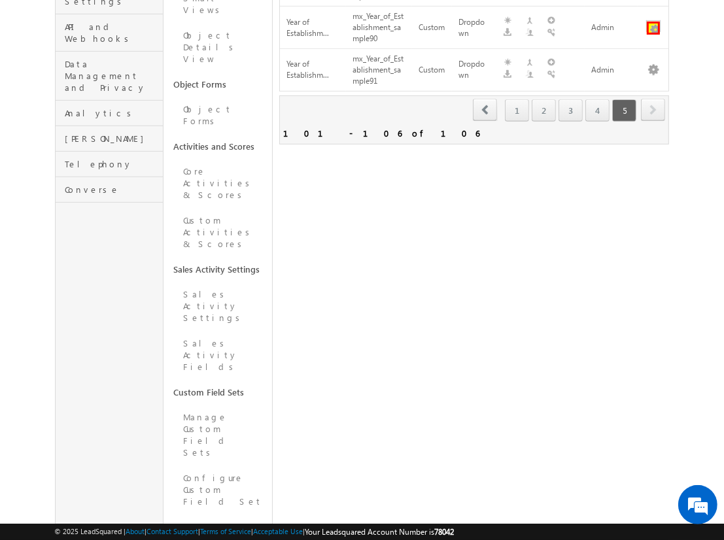
click at [653, 22] on button "button" at bounding box center [653, 28] width 13 height 13
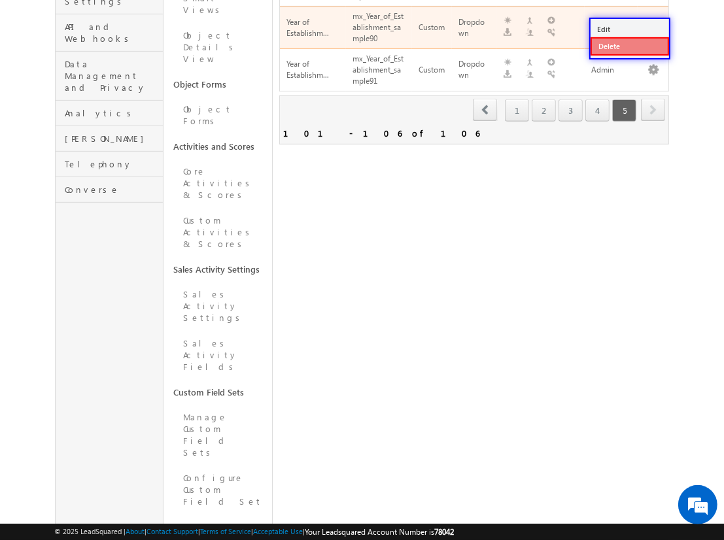
click at [629, 45] on link "Delete" at bounding box center [629, 46] width 78 height 18
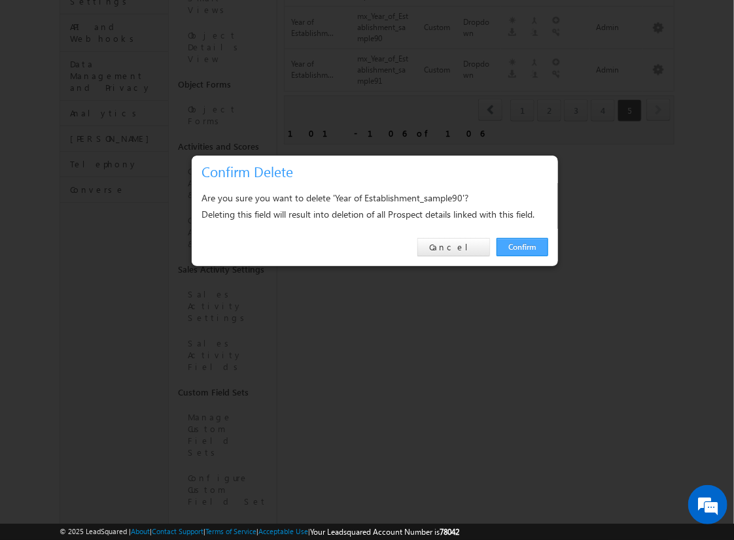
click at [522, 246] on link "Confirm" at bounding box center [522, 247] width 52 height 18
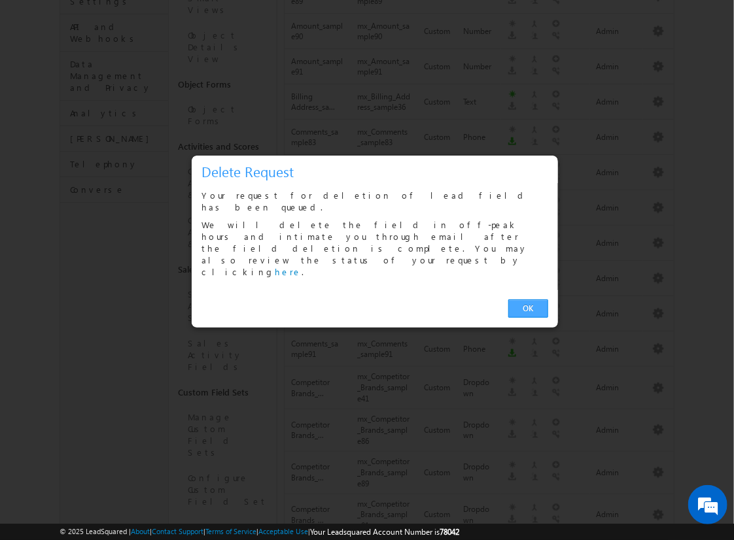
click at [528, 299] on link "OK" at bounding box center [528, 308] width 40 height 18
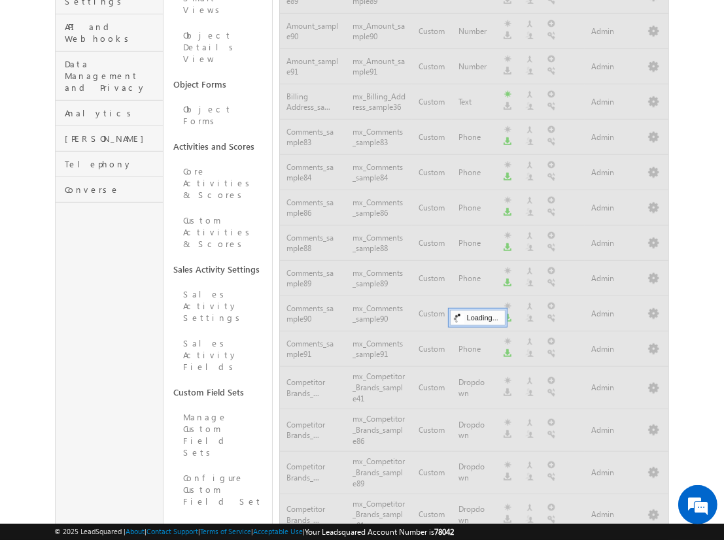
scroll to position [741, 0]
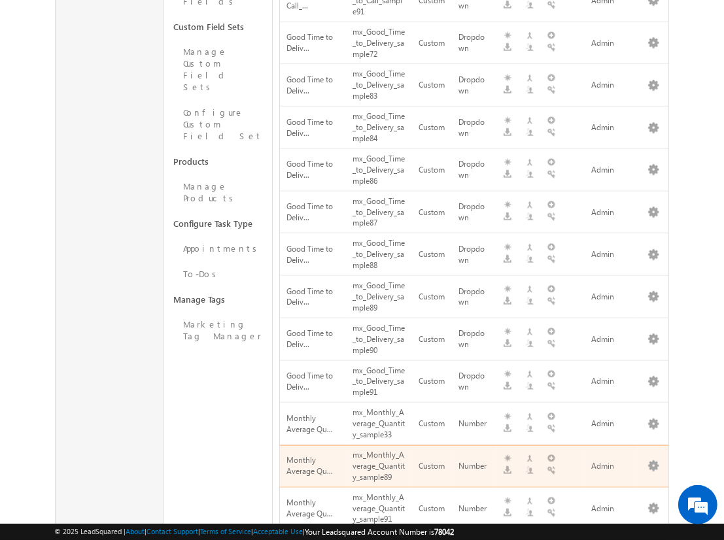
click at [653, 537] on span "next" at bounding box center [653, 548] width 24 height 22
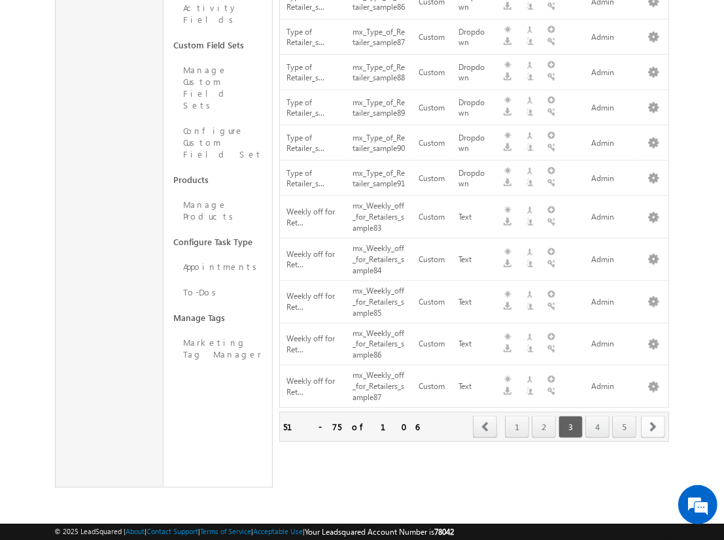
scroll to position [770, 0]
click at [653, 426] on span "next" at bounding box center [653, 427] width 24 height 22
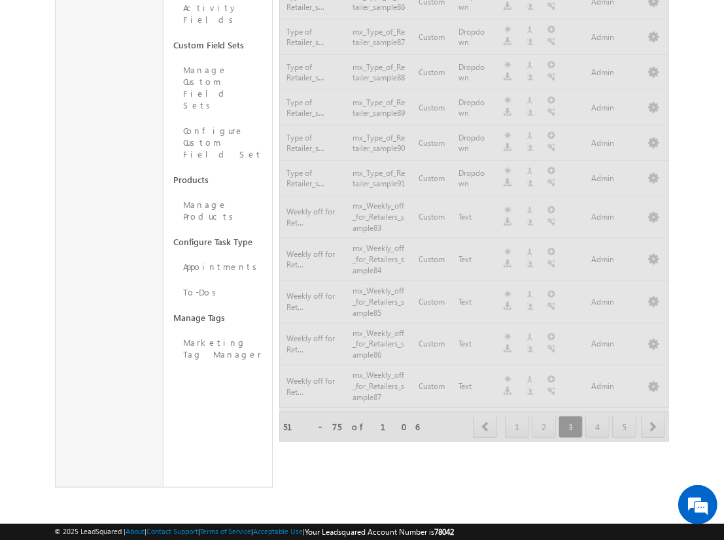
scroll to position [832, 0]
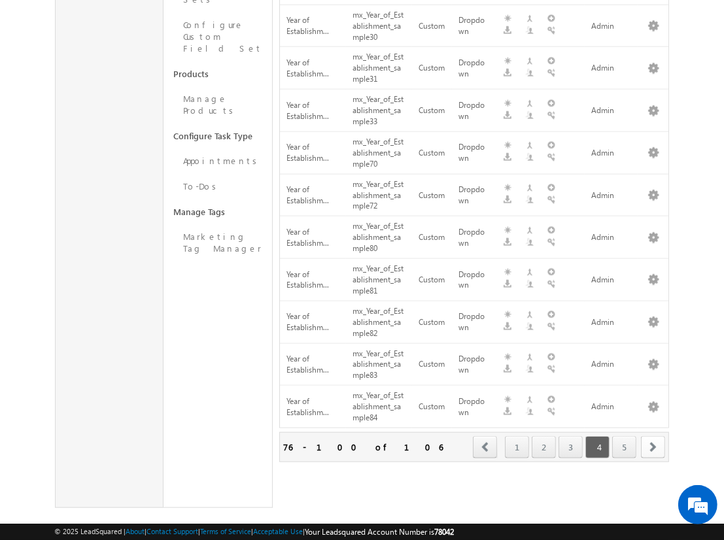
click at [653, 436] on span "next" at bounding box center [653, 447] width 24 height 22
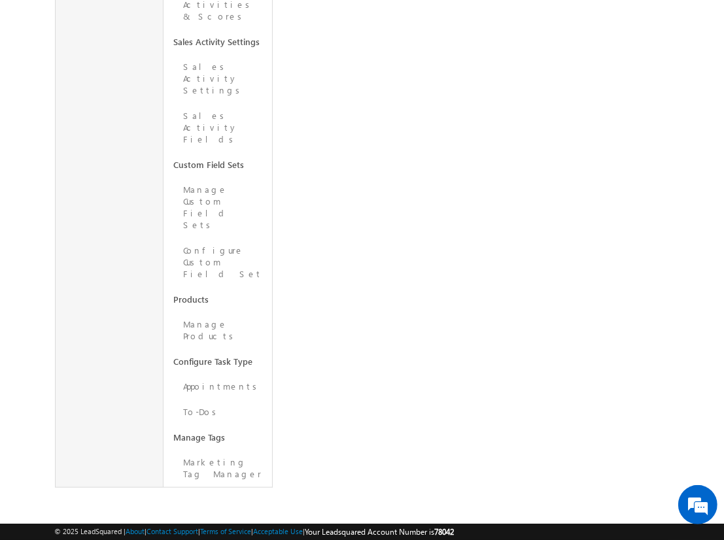
scroll to position [379, 0]
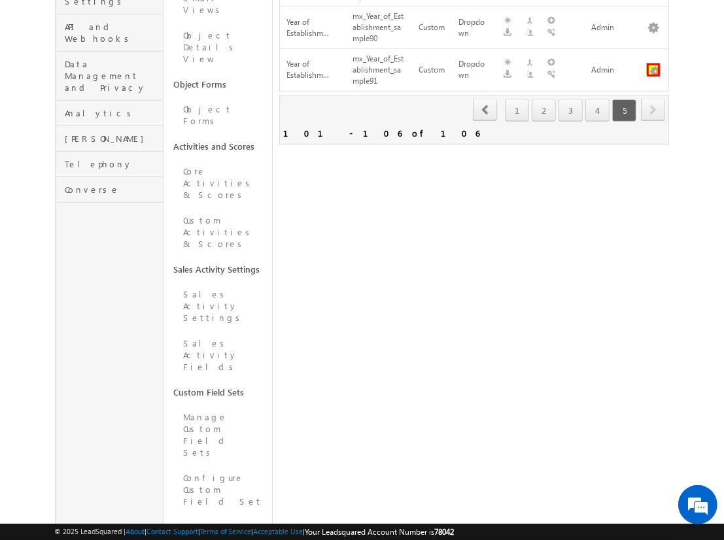
click at [653, 63] on button "button" at bounding box center [653, 69] width 13 height 13
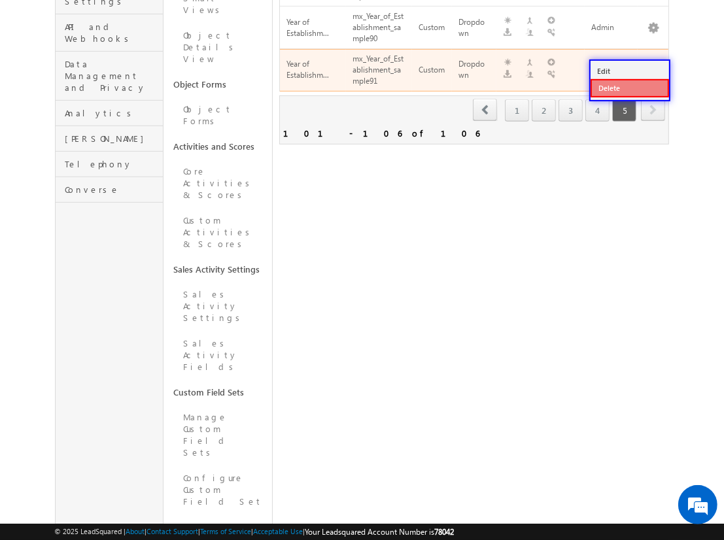
click at [629, 88] on link "Delete" at bounding box center [629, 88] width 78 height 18
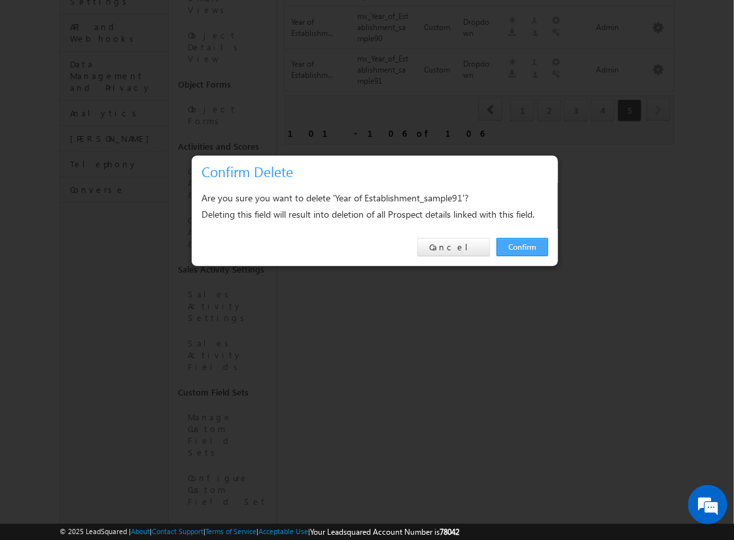
click at [522, 246] on link "Confirm" at bounding box center [522, 247] width 52 height 18
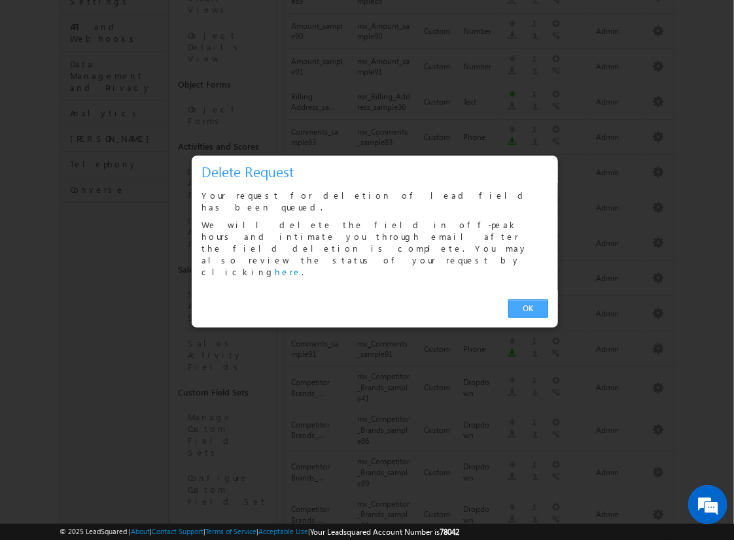
click at [528, 299] on link "OK" at bounding box center [528, 308] width 40 height 18
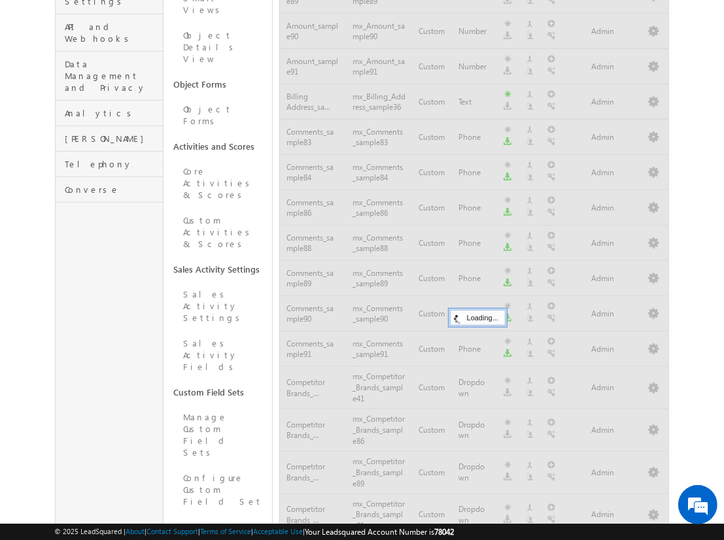
scroll to position [741, 0]
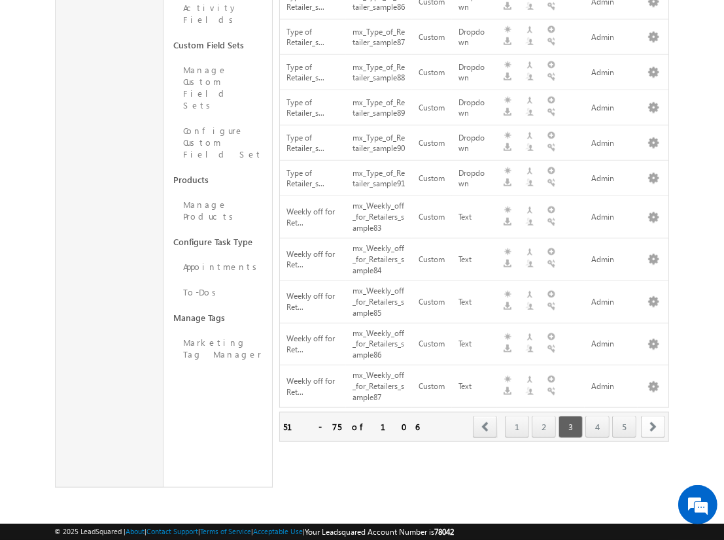
scroll to position [770, 0]
click at [653, 426] on span "next" at bounding box center [653, 427] width 24 height 22
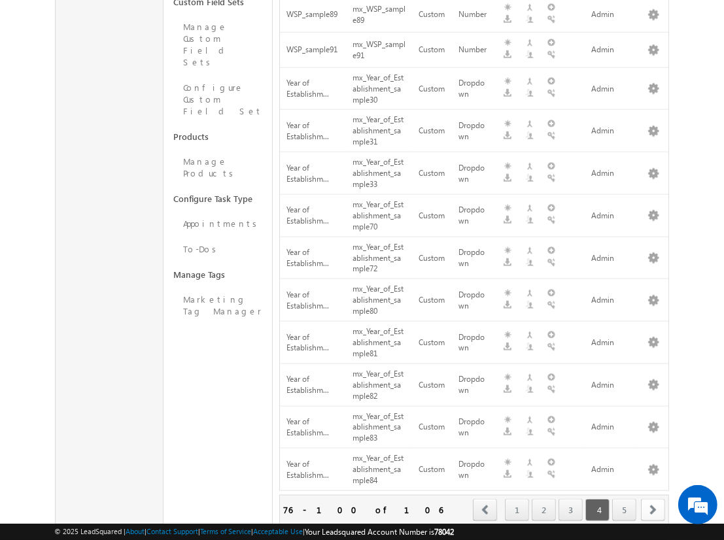
scroll to position [832, 0]
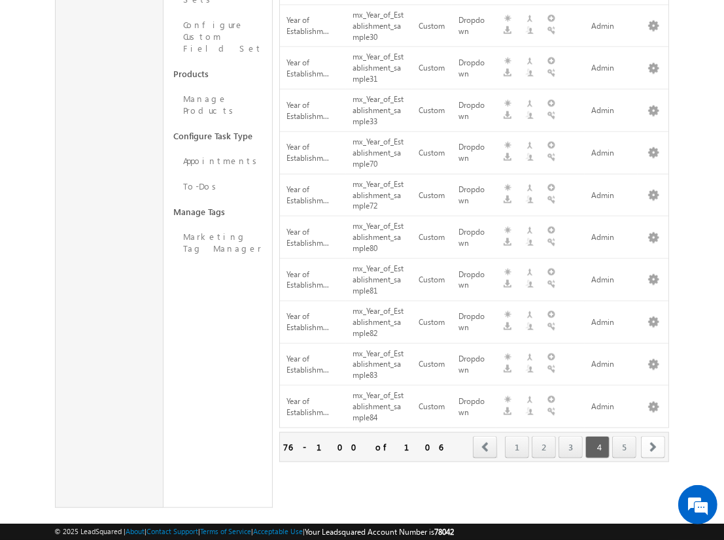
click at [653, 436] on span "next" at bounding box center [653, 447] width 24 height 22
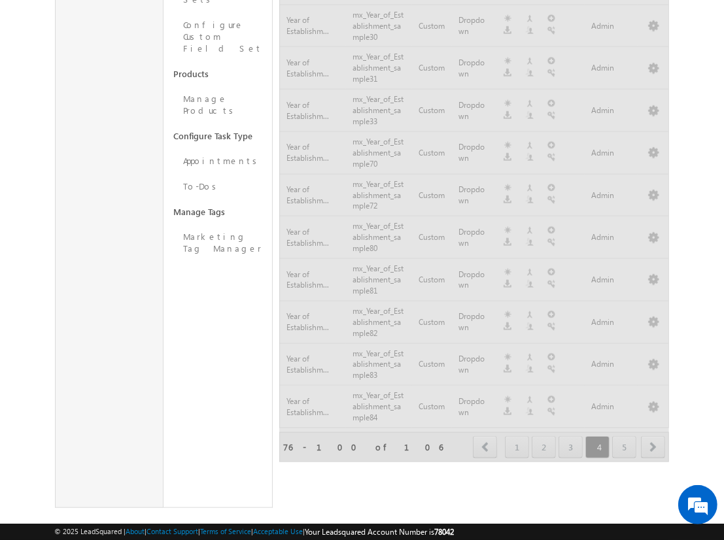
scroll to position [379, 0]
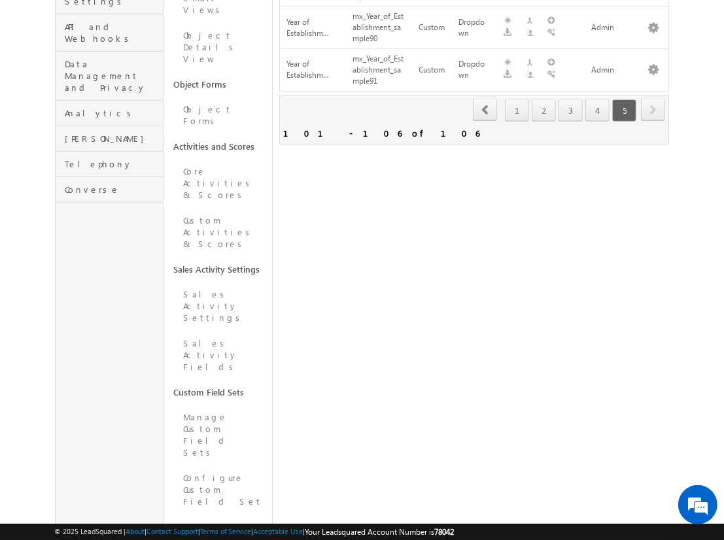
click at [653, 99] on span "next" at bounding box center [653, 110] width 24 height 22
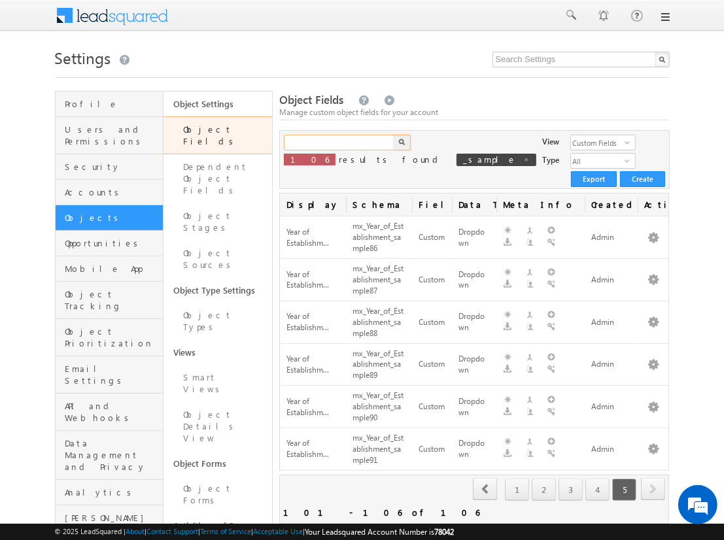
click at [339, 143] on input "text" at bounding box center [340, 143] width 112 height 16
type input "_sample"
click at [401, 143] on img "button" at bounding box center [401, 142] width 7 height 7
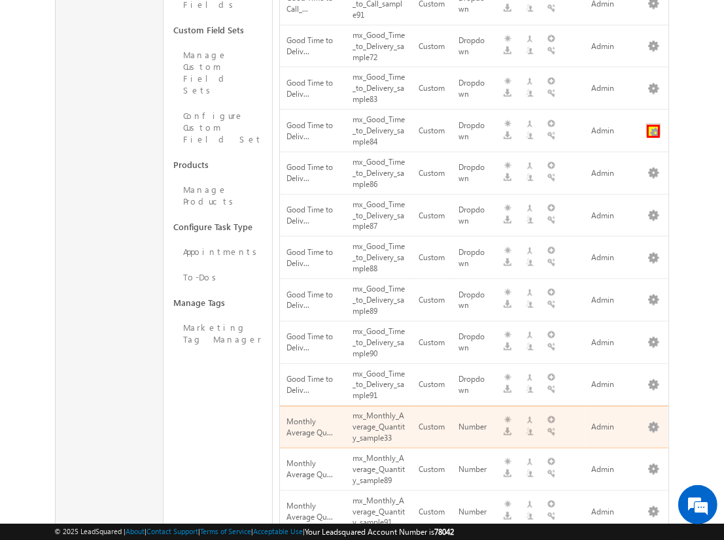
click at [653, 125] on button "button" at bounding box center [653, 131] width 13 height 13
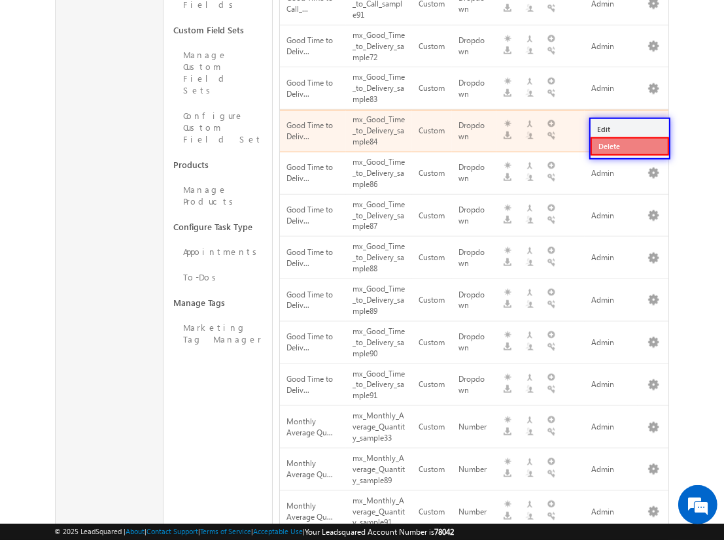
click at [629, 145] on link "Delete" at bounding box center [629, 146] width 78 height 18
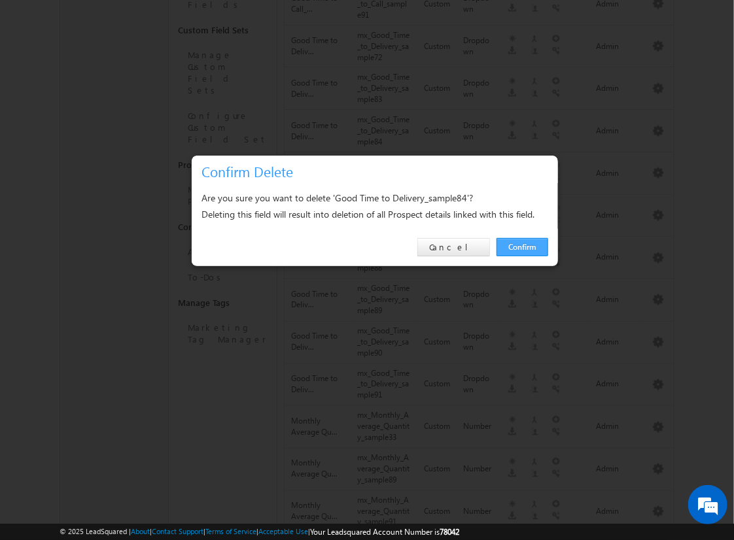
click at [522, 246] on link "Confirm" at bounding box center [522, 247] width 52 height 18
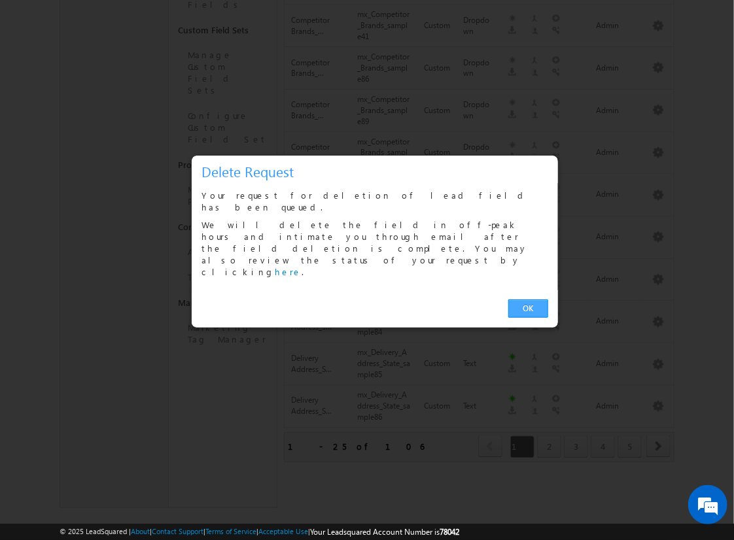
click at [528, 299] on link "OK" at bounding box center [528, 308] width 40 height 18
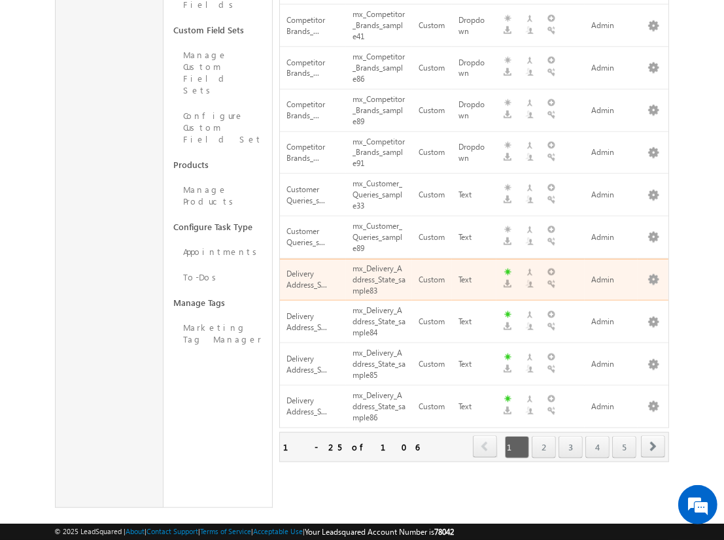
click at [653, 435] on span "next" at bounding box center [653, 446] width 24 height 22
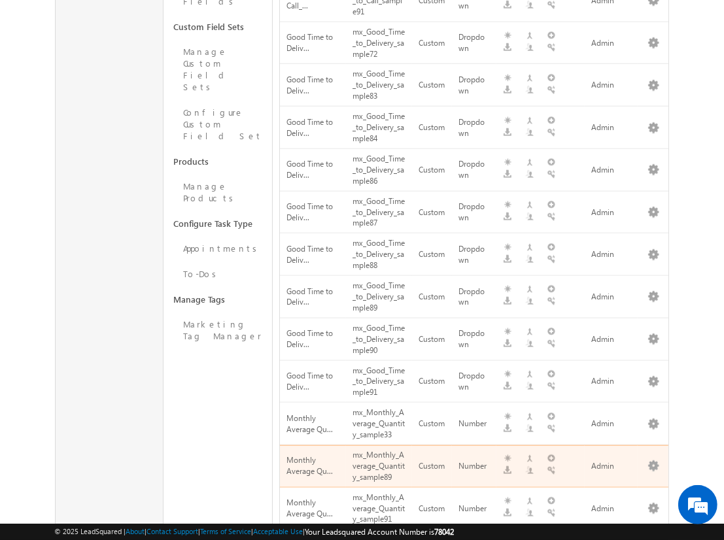
click at [653, 537] on span "next" at bounding box center [653, 548] width 24 height 22
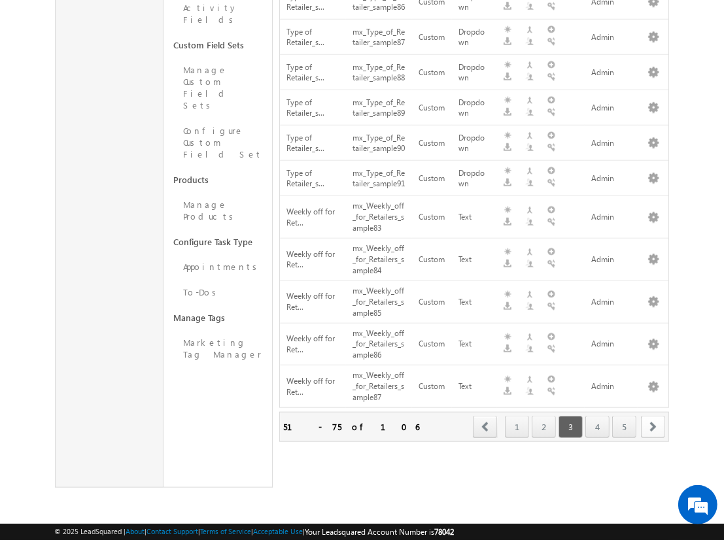
scroll to position [770, 0]
click at [653, 426] on span "next" at bounding box center [653, 427] width 24 height 22
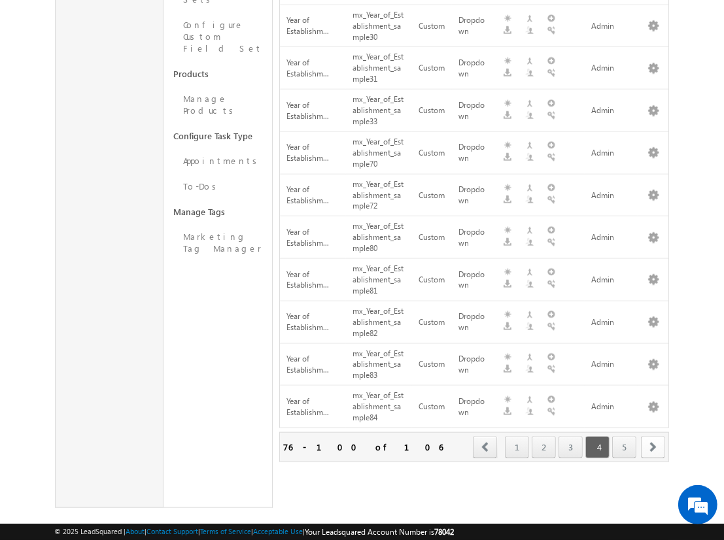
scroll to position [165, 0]
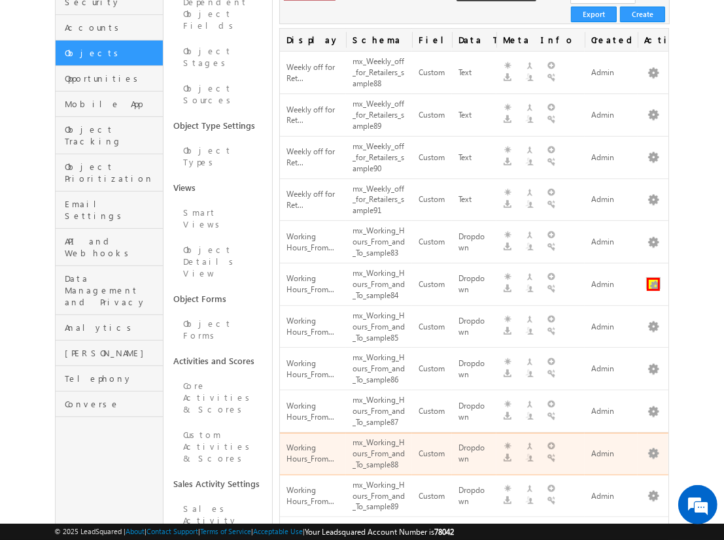
click at [653, 278] on button "button" at bounding box center [653, 284] width 13 height 13
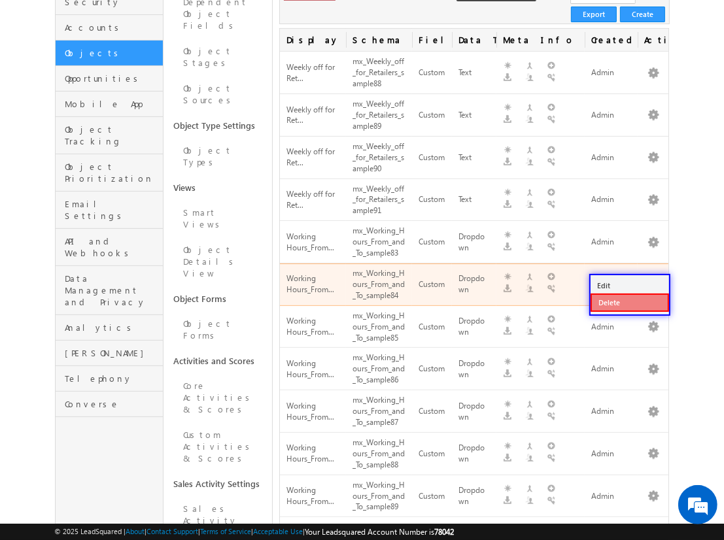
click at [629, 301] on link "Delete" at bounding box center [629, 303] width 78 height 18
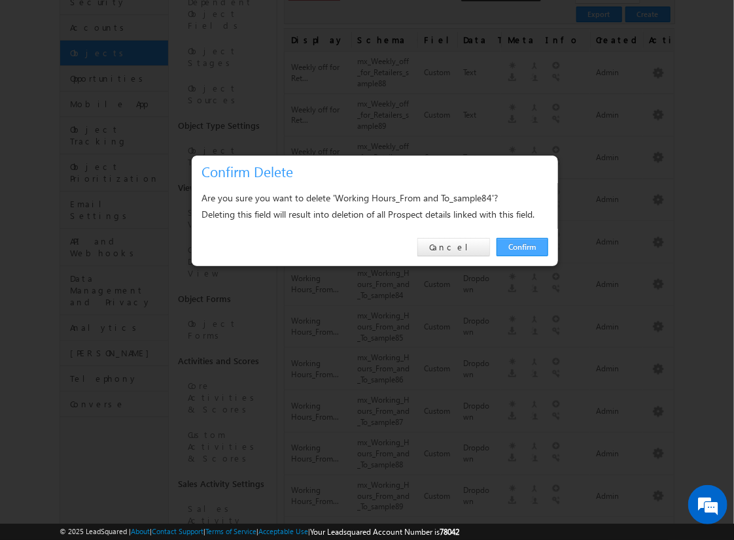
click at [522, 246] on link "Confirm" at bounding box center [522, 247] width 52 height 18
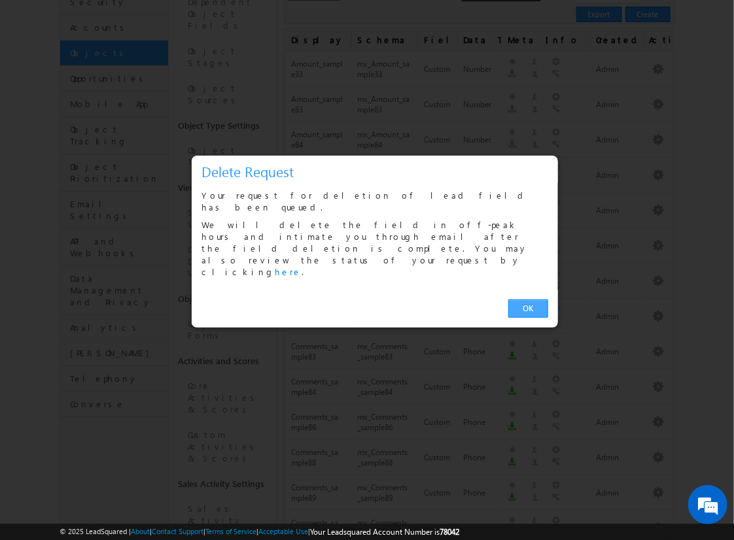
click at [528, 299] on link "OK" at bounding box center [528, 308] width 40 height 18
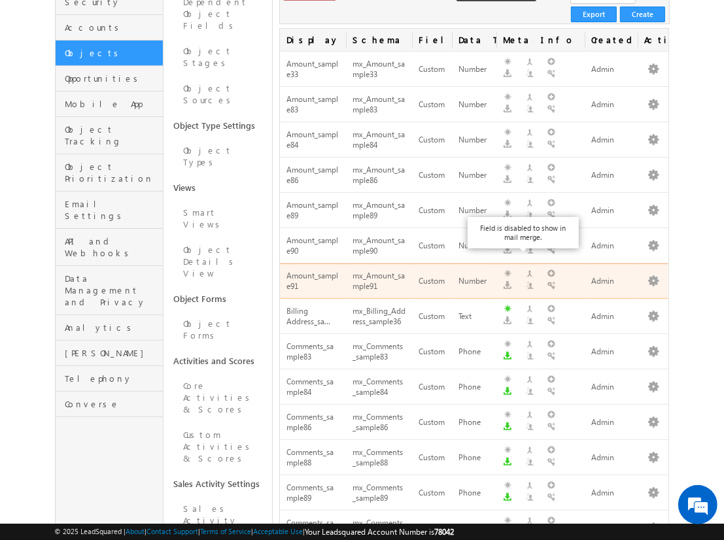
scroll to position [741, 0]
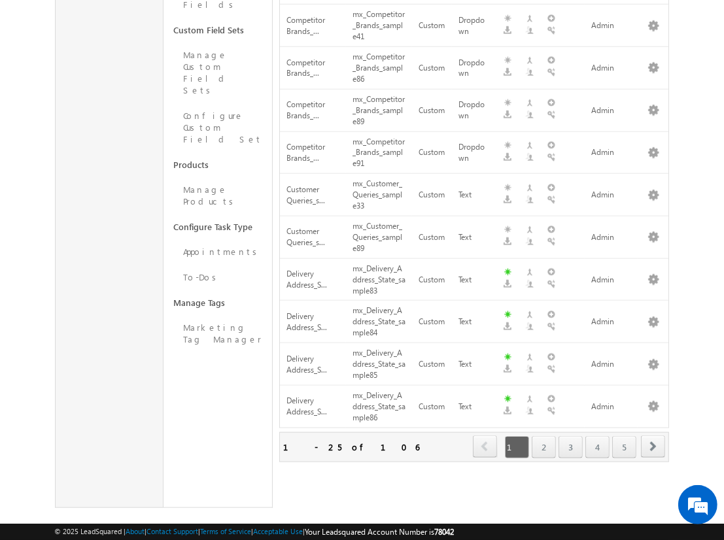
click at [653, 435] on span "next" at bounding box center [653, 446] width 24 height 22
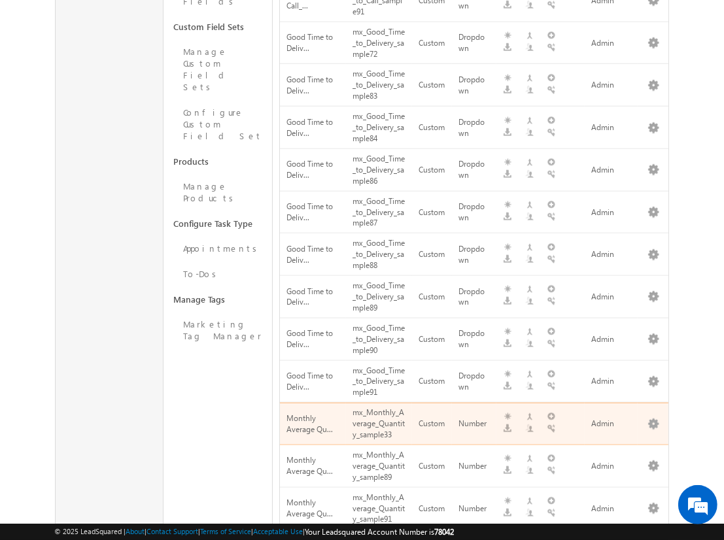
click at [653, 537] on span "next" at bounding box center [653, 548] width 24 height 22
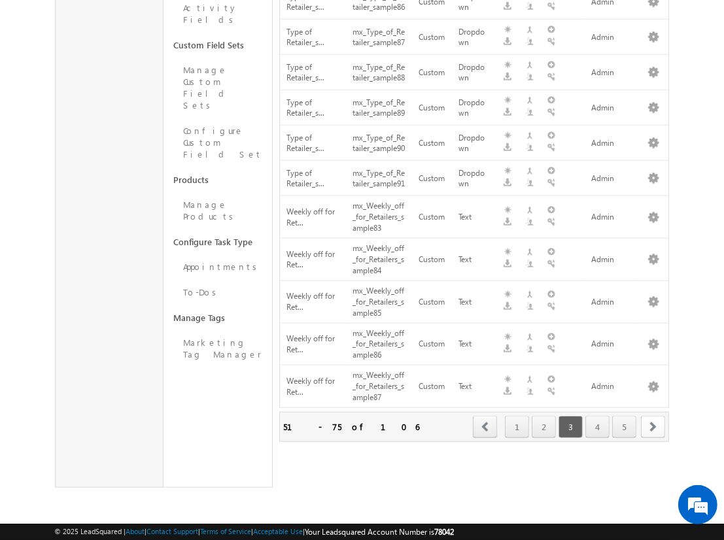
scroll to position [770, 0]
click at [653, 426] on span "next" at bounding box center [653, 427] width 24 height 22
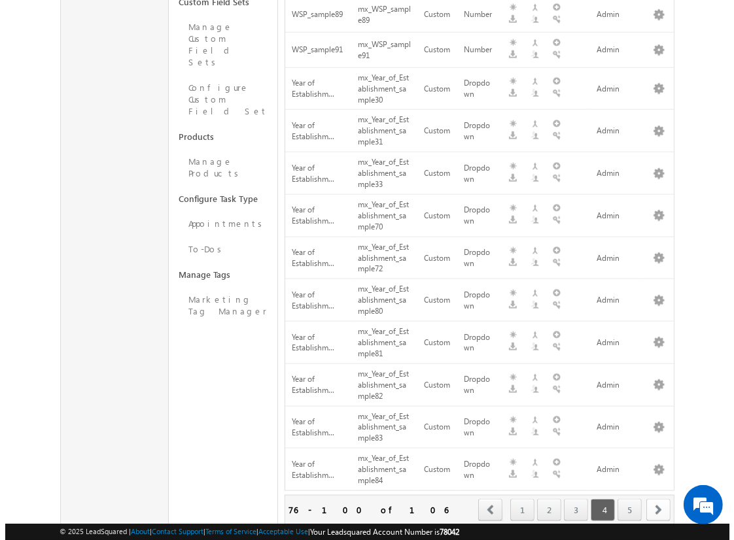
scroll to position [832, 0]
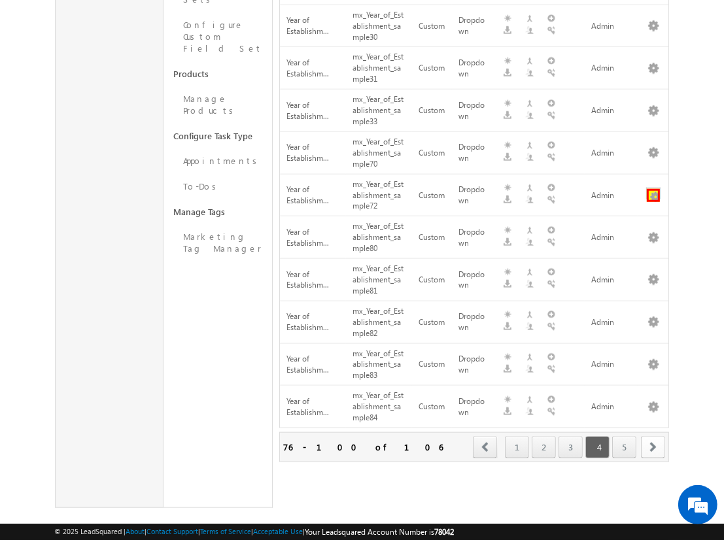
click at [653, 189] on button "button" at bounding box center [653, 195] width 13 height 13
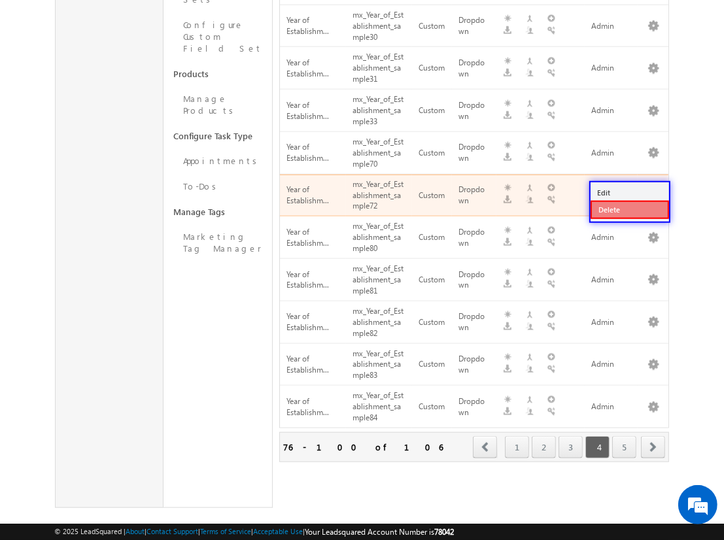
click at [629, 209] on link "Delete" at bounding box center [629, 210] width 78 height 18
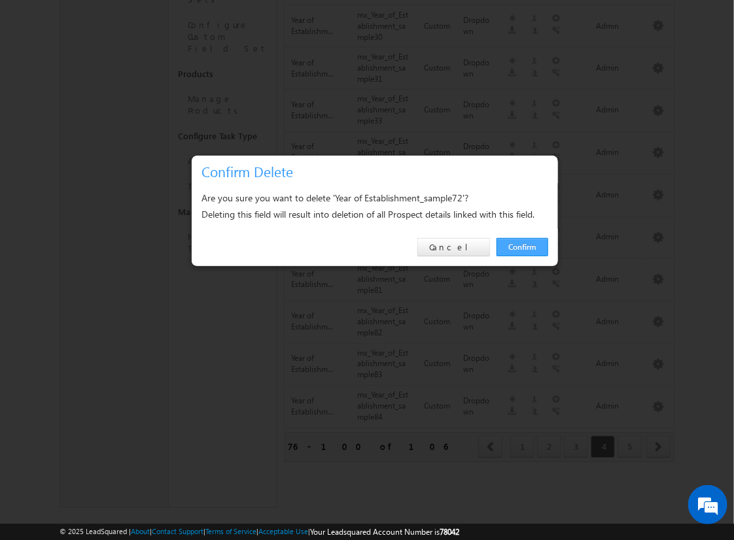
click at [522, 246] on link "Confirm" at bounding box center [522, 247] width 52 height 18
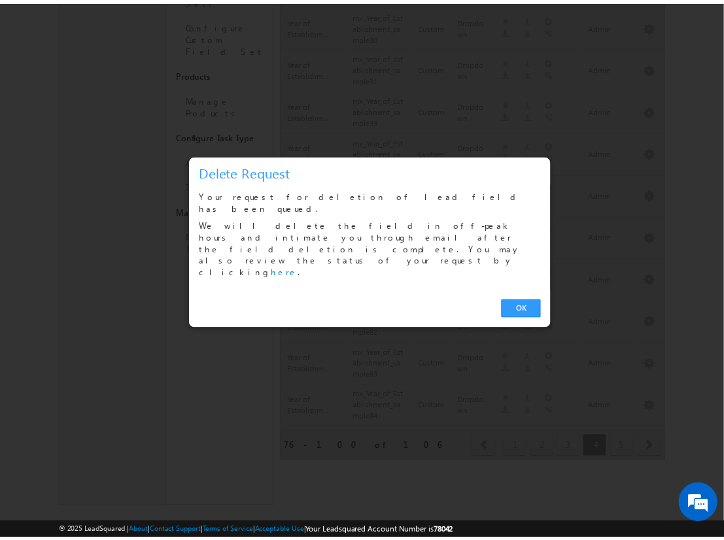
scroll to position [741, 0]
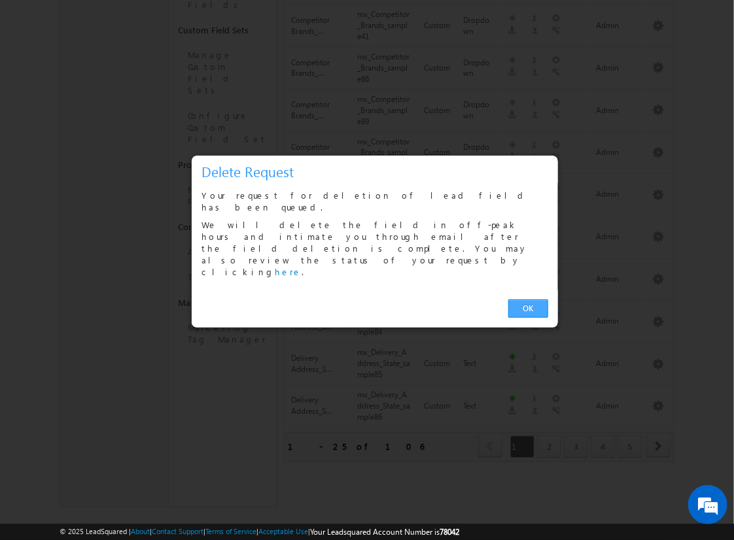
click at [528, 299] on link "OK" at bounding box center [528, 308] width 40 height 18
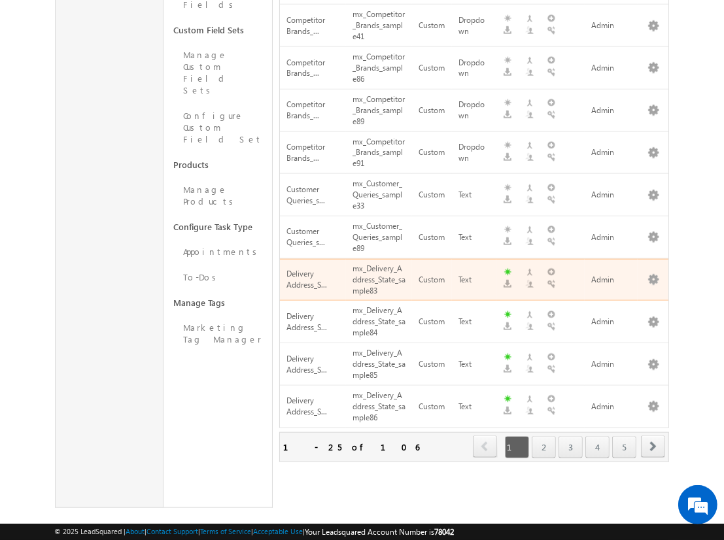
click at [653, 435] on span "next" at bounding box center [653, 446] width 24 height 22
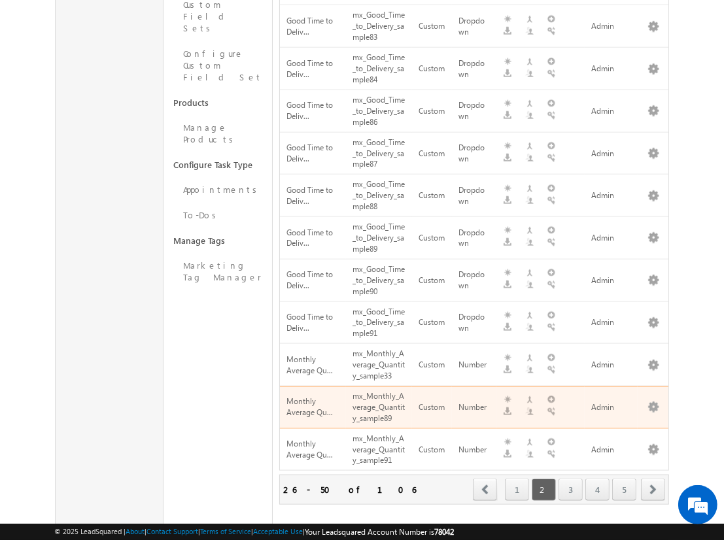
click at [653, 479] on span "next" at bounding box center [653, 490] width 24 height 22
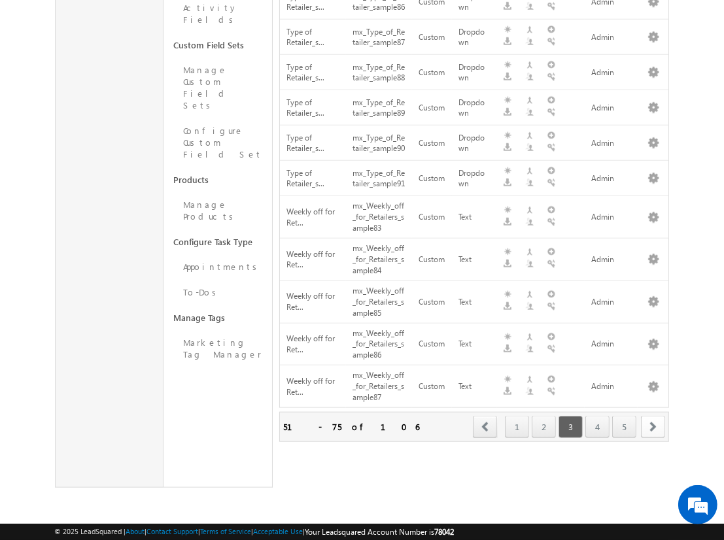
scroll to position [770, 0]
click at [653, 426] on span "next" at bounding box center [653, 427] width 24 height 22
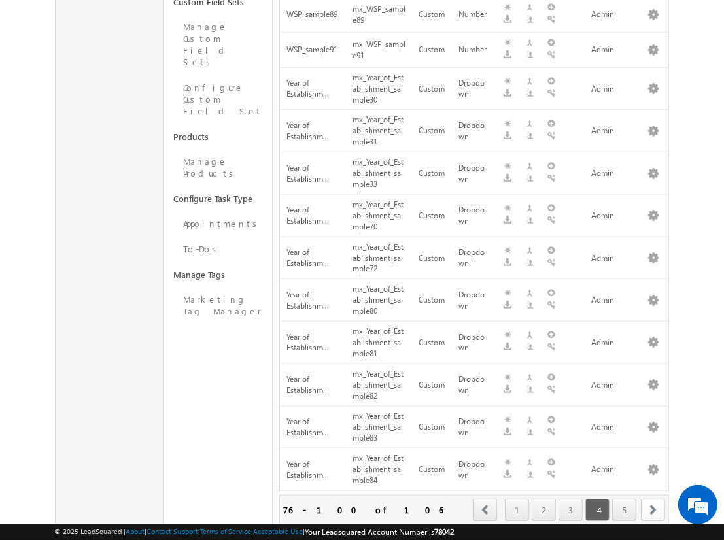
scroll to position [832, 0]
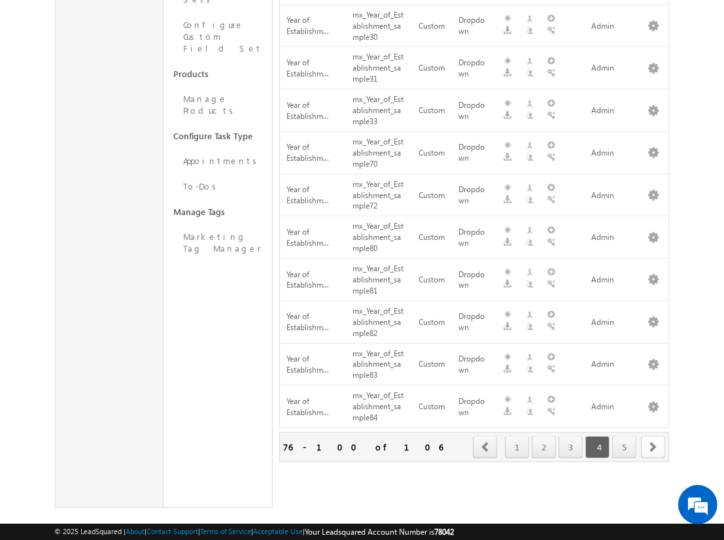
click at [653, 436] on span "next" at bounding box center [653, 447] width 24 height 22
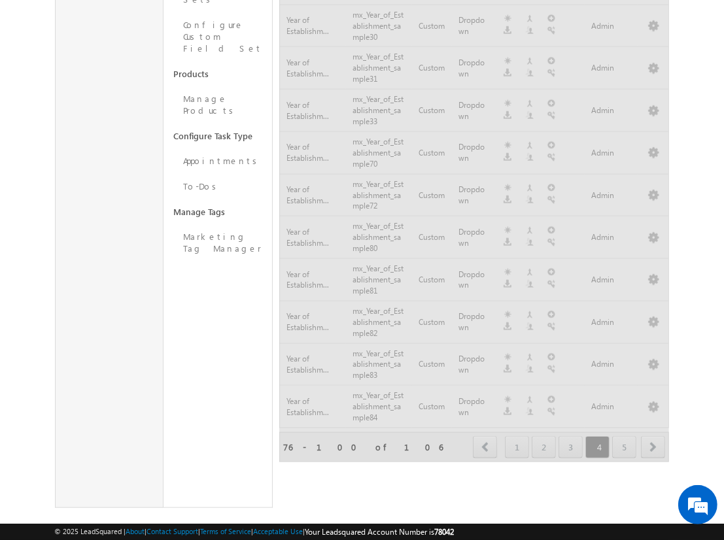
scroll to position [379, 0]
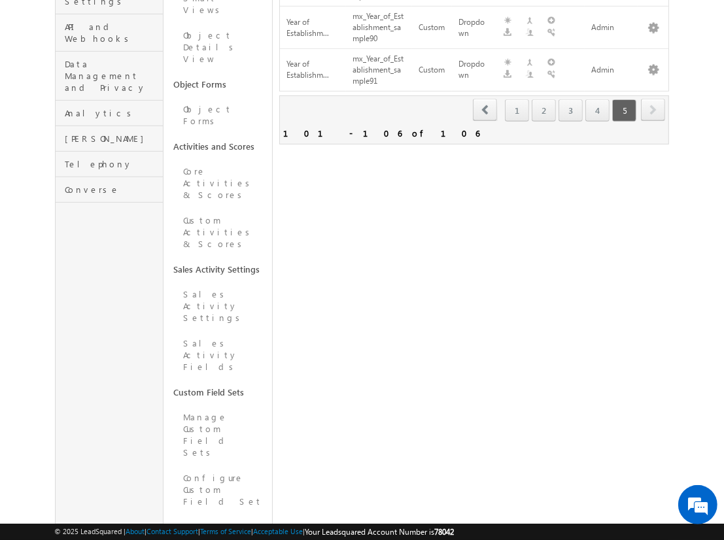
click at [653, 99] on span "next" at bounding box center [653, 110] width 24 height 22
